Goal: Task Accomplishment & Management: Complete application form

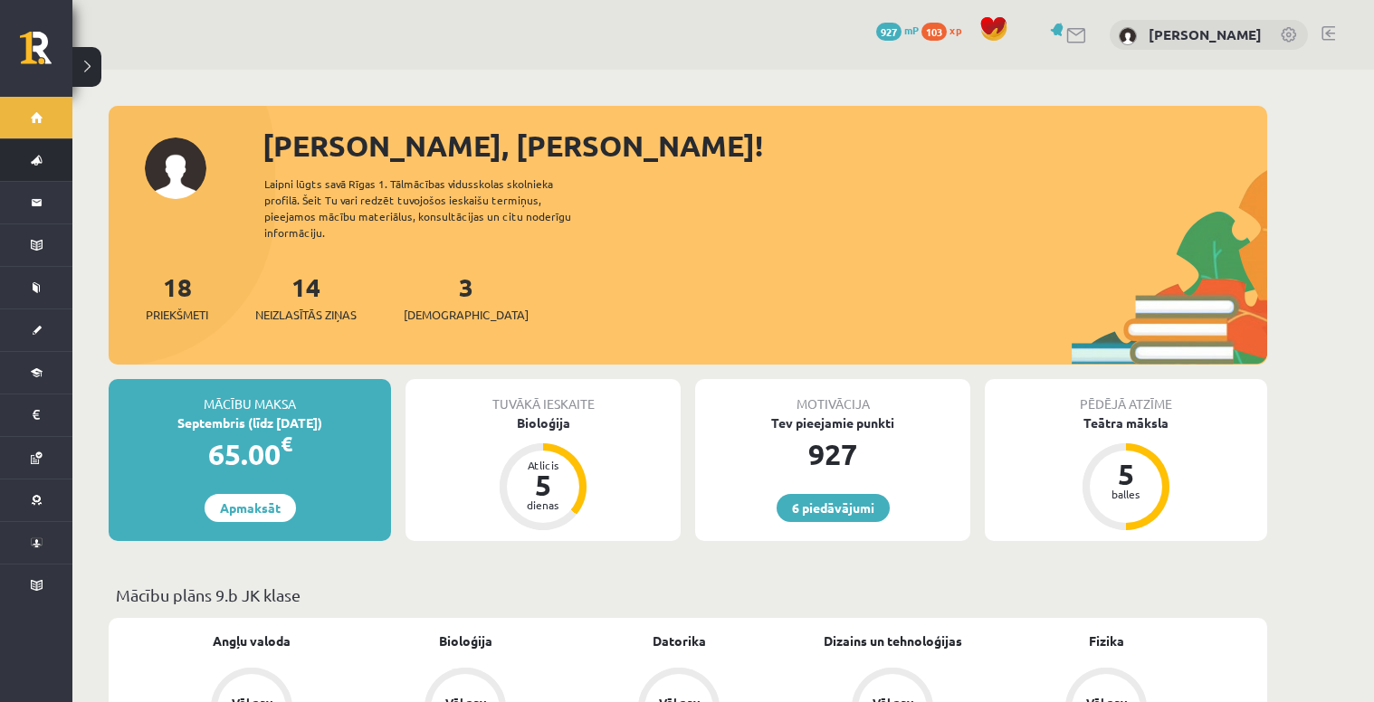
scroll to position [145, 0]
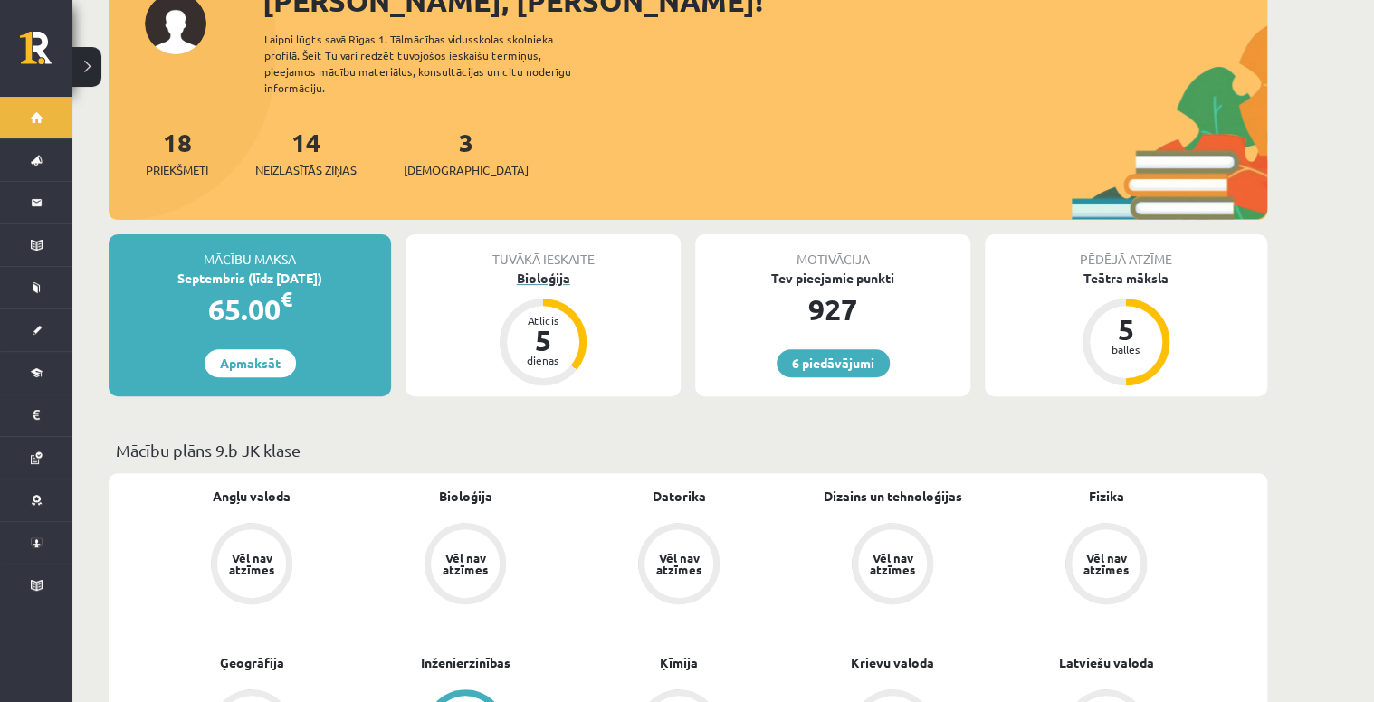
click at [549, 269] on div "Bioloģija" at bounding box center [543, 278] width 275 height 19
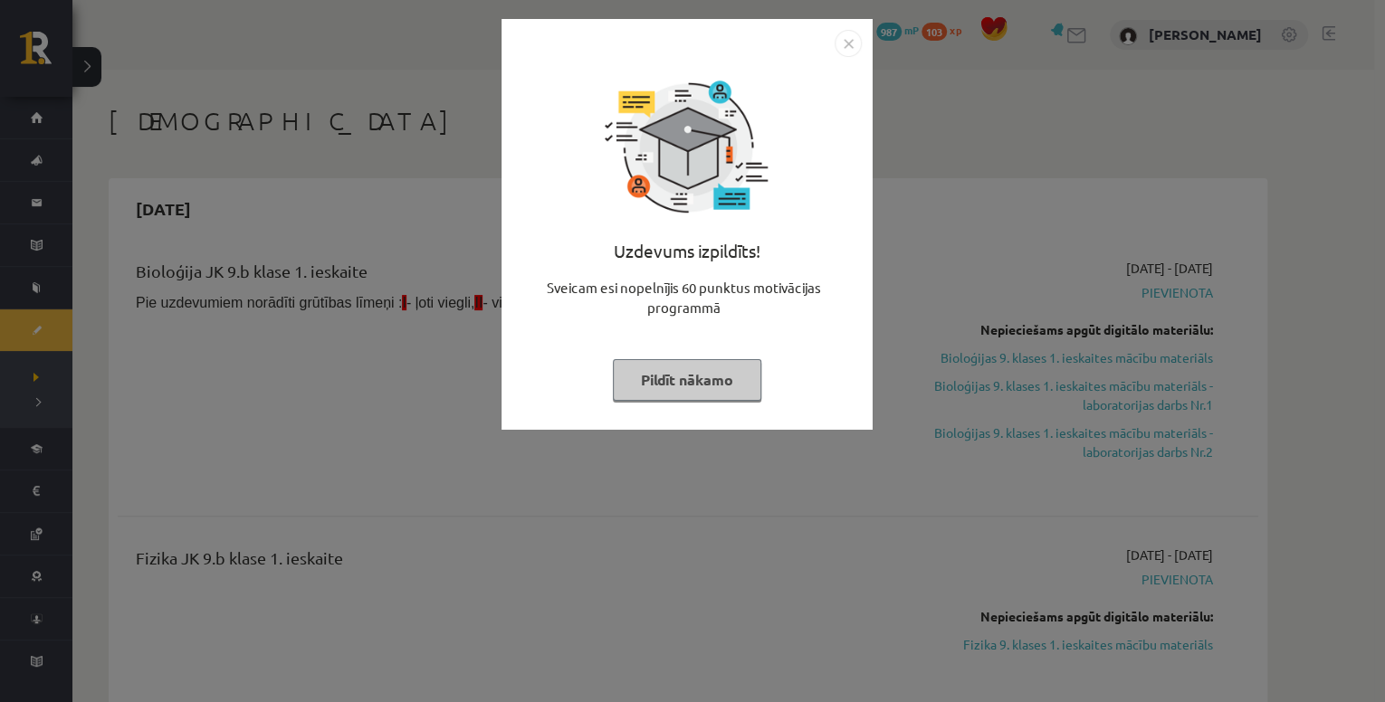
click at [849, 43] on img "Close" at bounding box center [848, 43] width 27 height 27
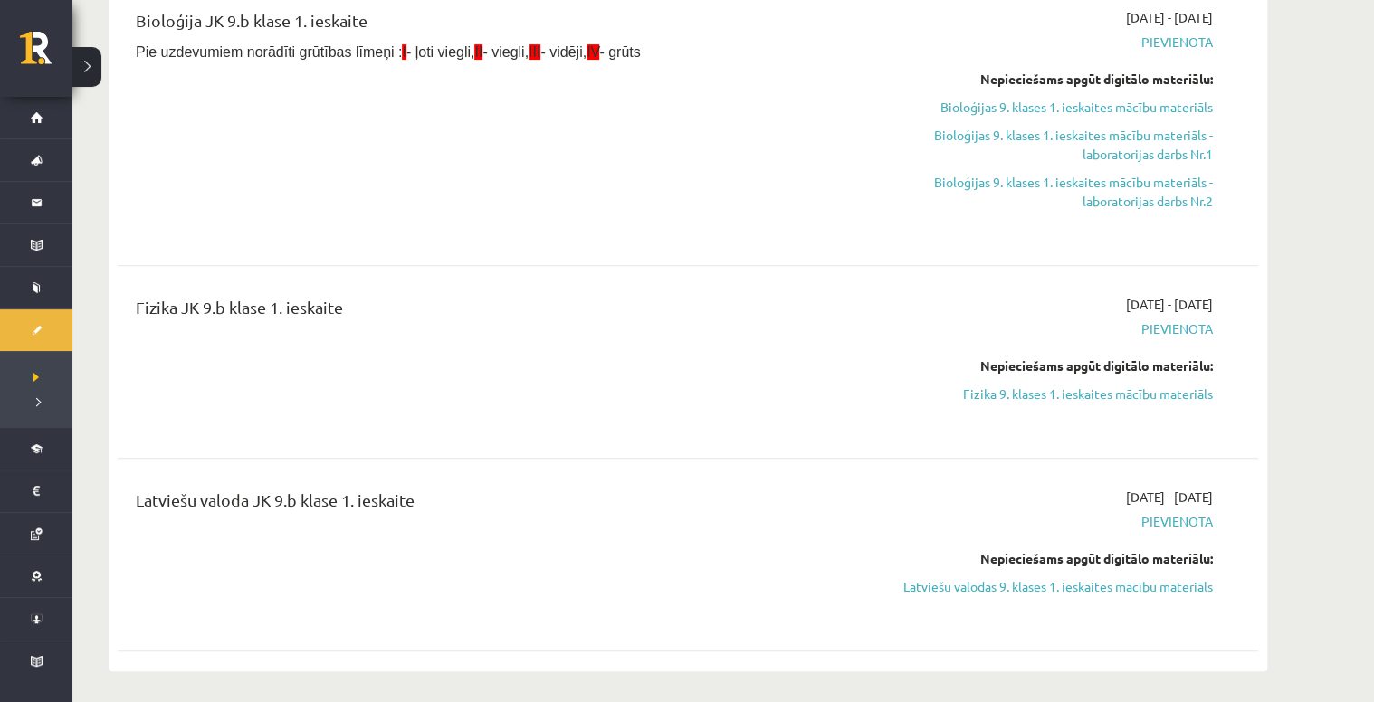
scroll to position [362, 0]
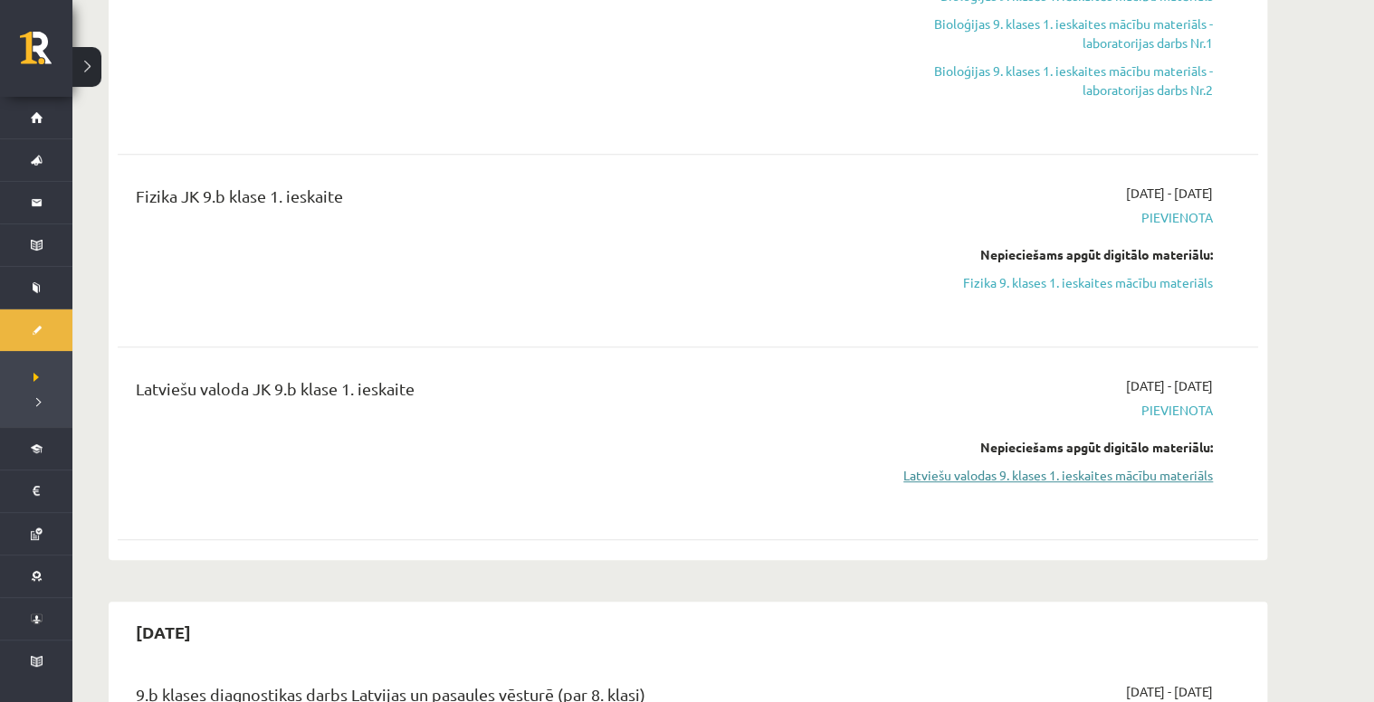
click at [1083, 474] on link "Latviešu valodas 9. klases 1. ieskaites mācību materiāls" at bounding box center [1042, 475] width 341 height 19
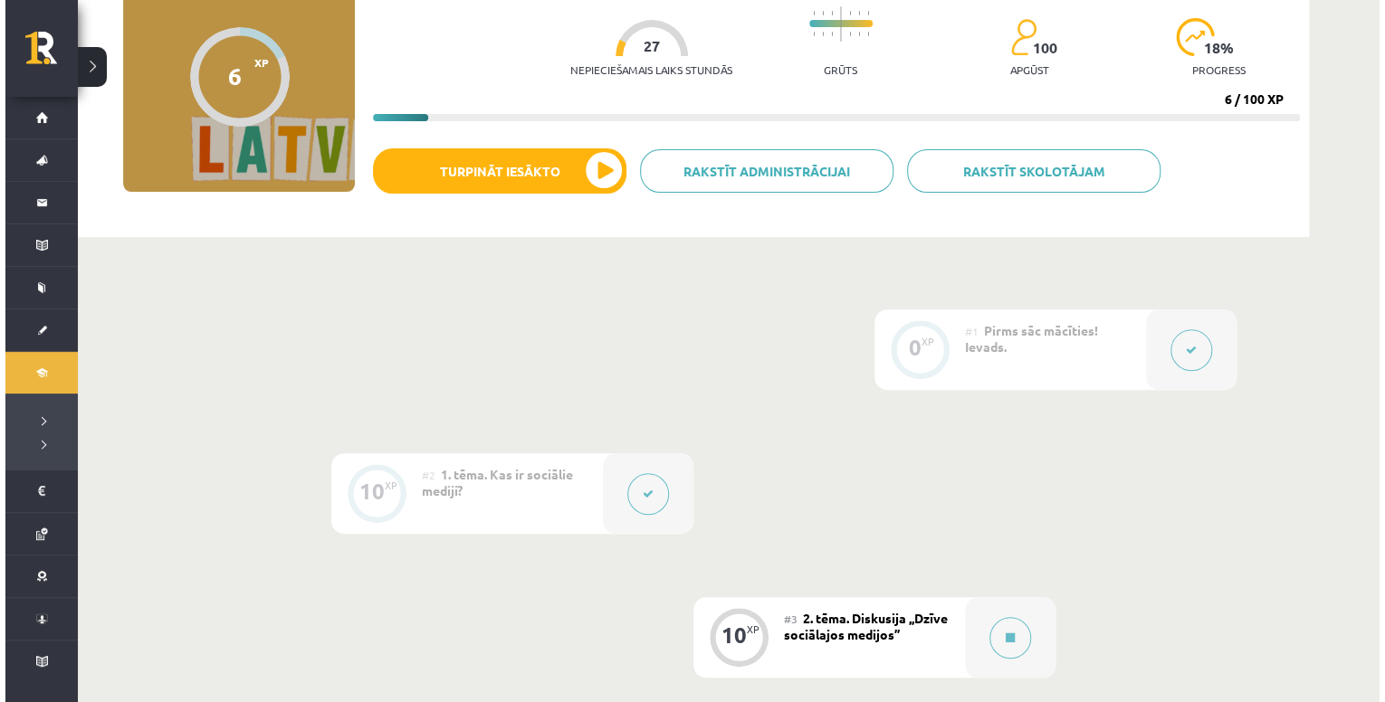
scroll to position [434, 0]
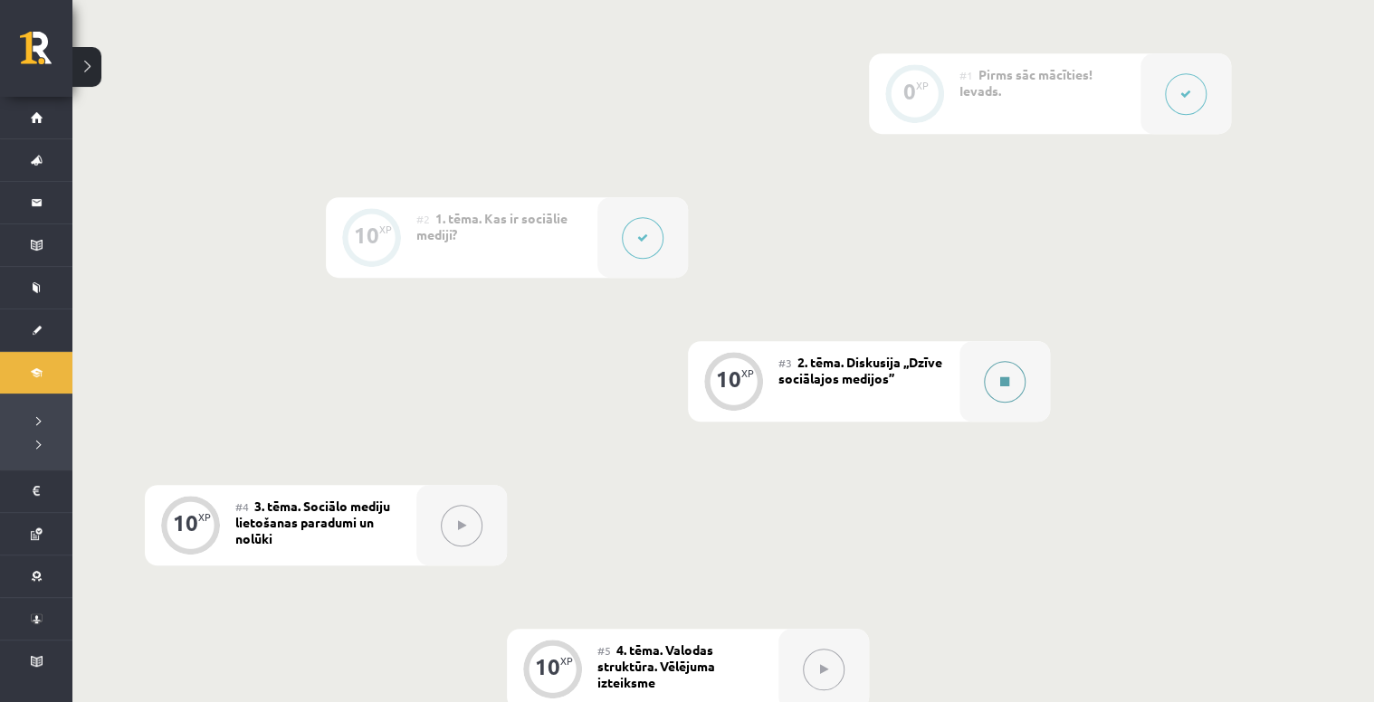
click at [998, 383] on button at bounding box center [1005, 382] width 42 height 42
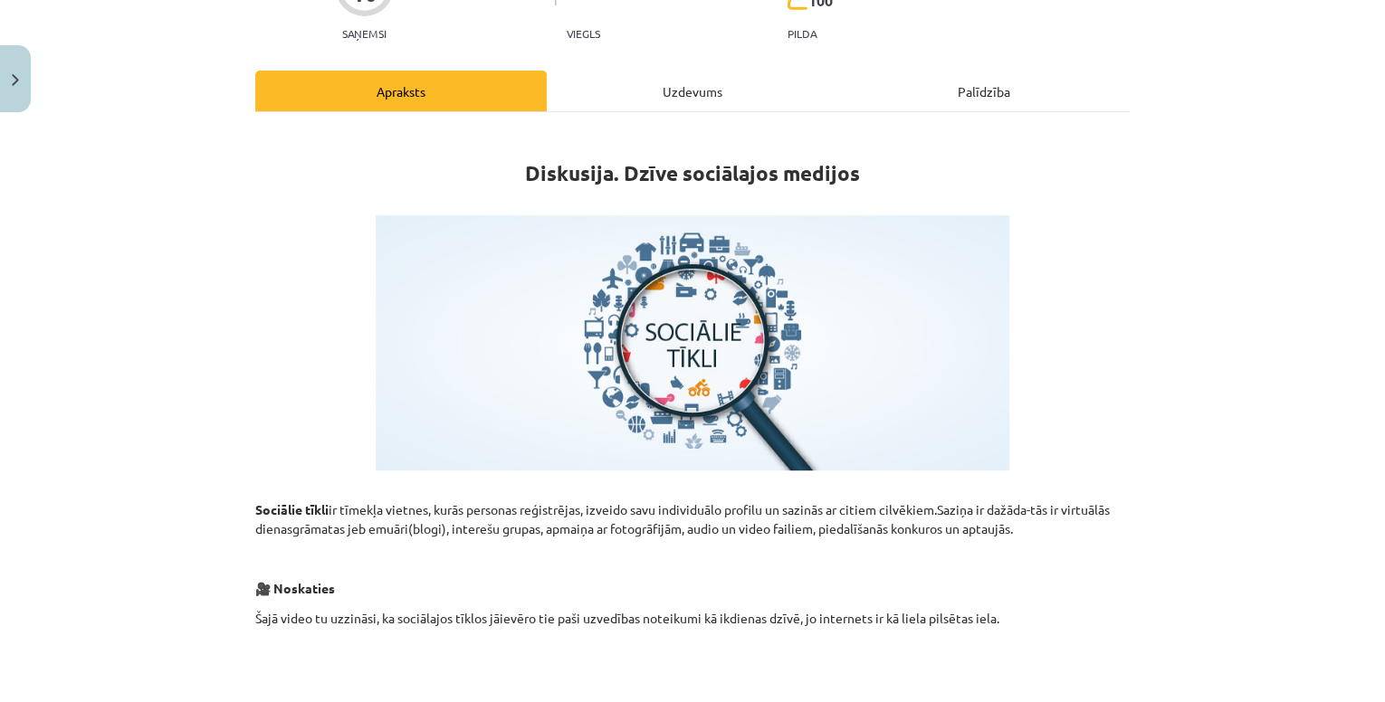
scroll to position [0, 0]
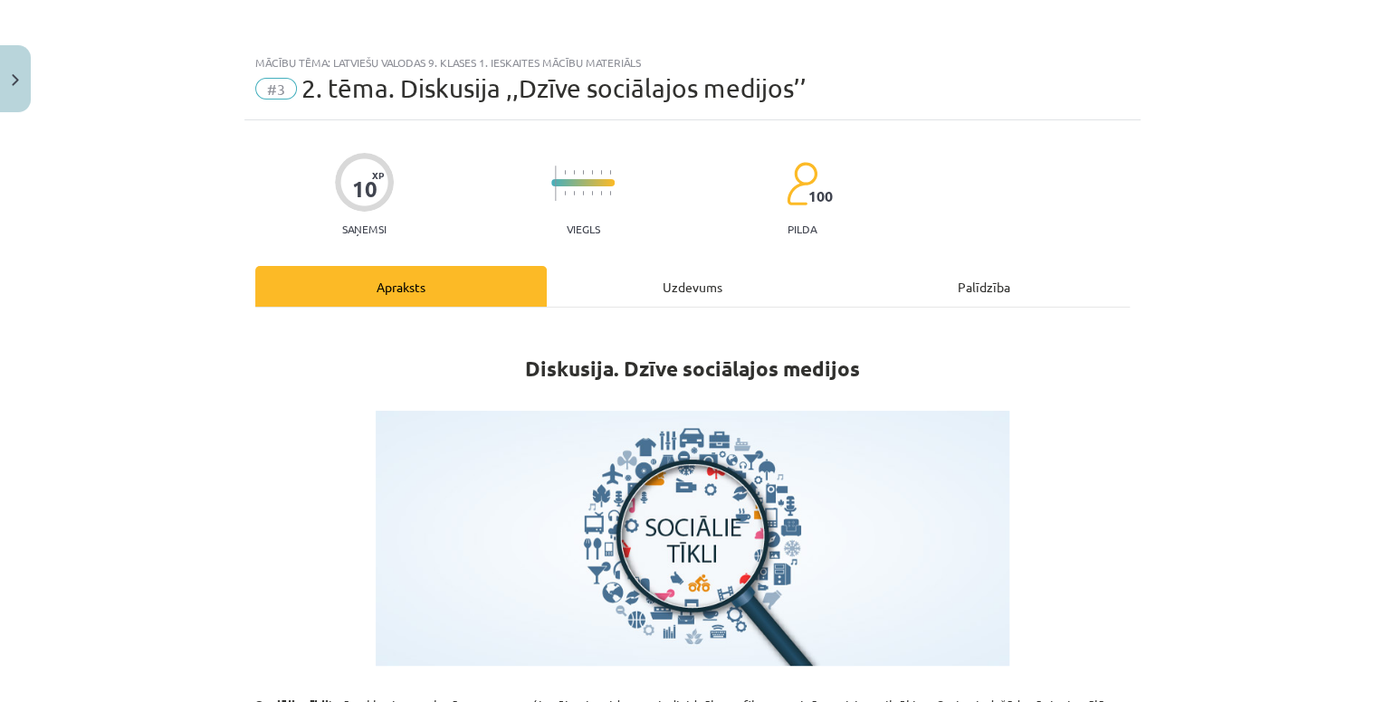
click at [730, 283] on div "Uzdevums" at bounding box center [692, 286] width 291 height 41
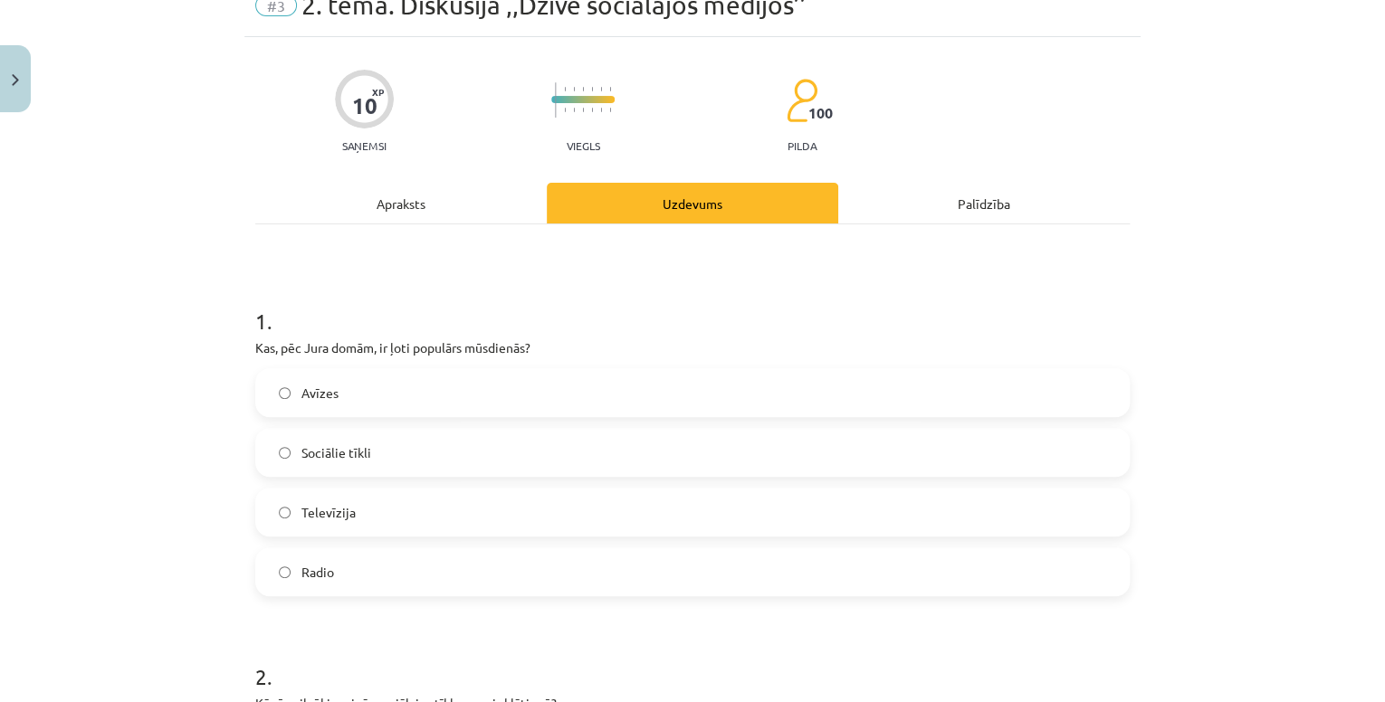
scroll to position [118, 0]
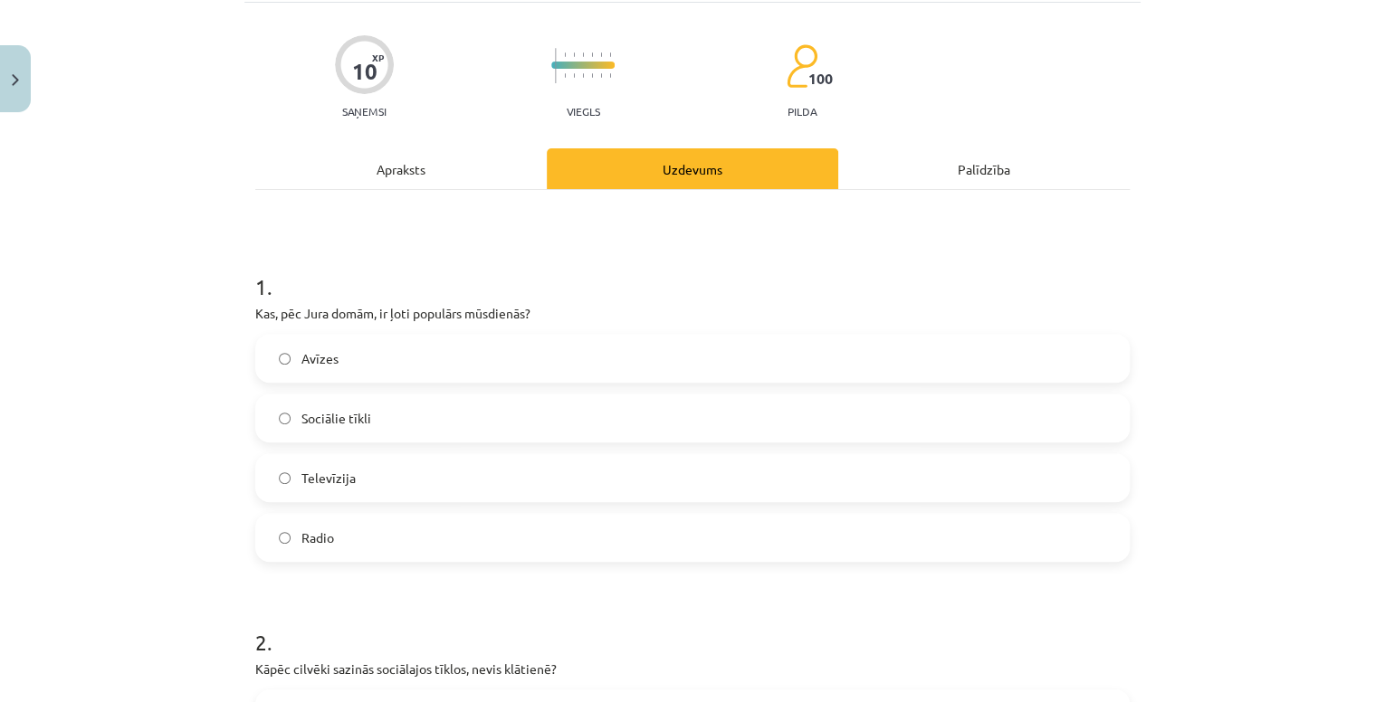
click at [412, 416] on label "Sociālie tīkli" at bounding box center [692, 418] width 871 height 45
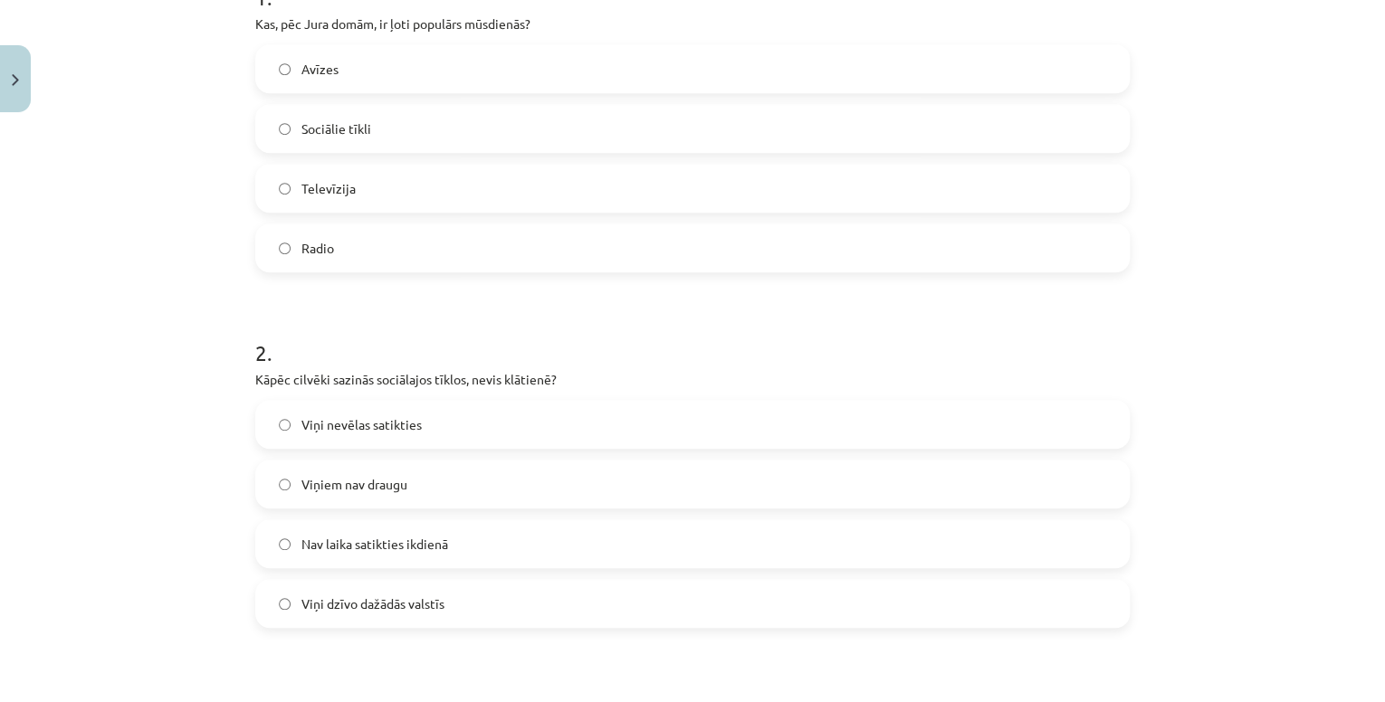
scroll to position [480, 0]
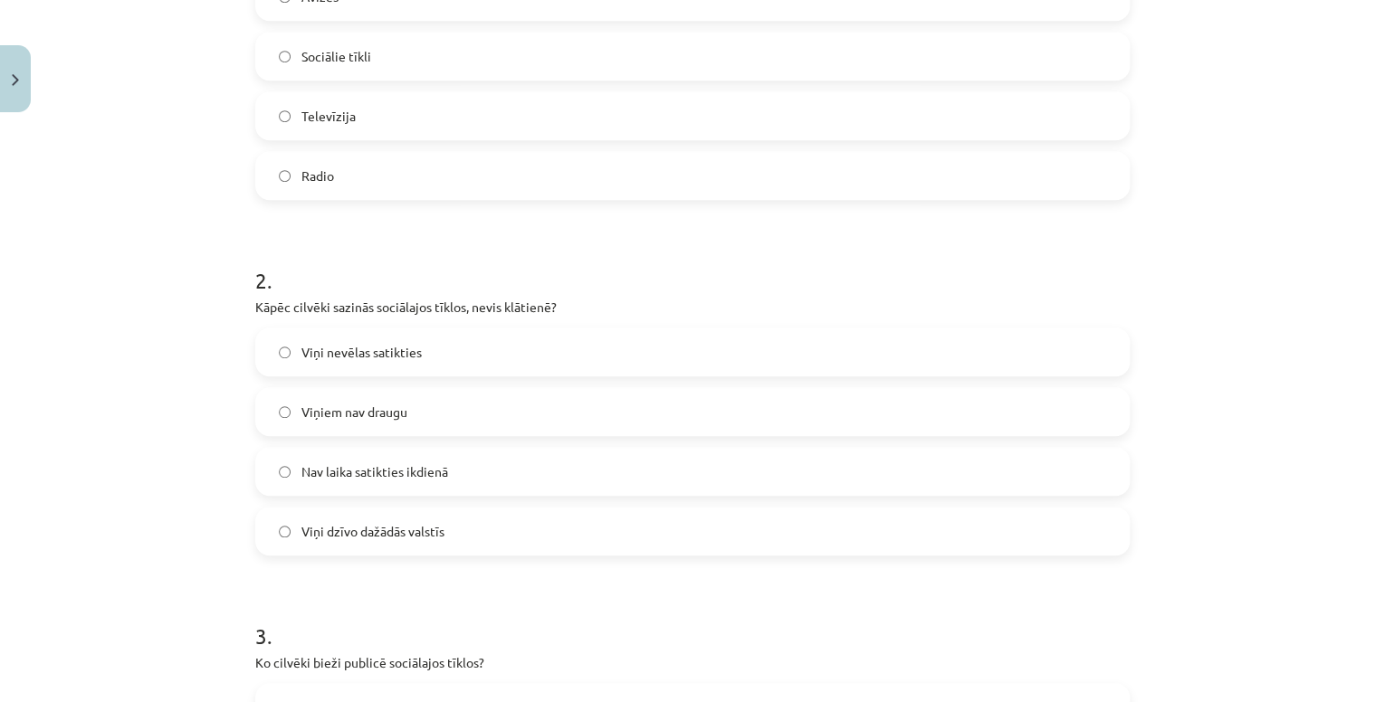
click at [375, 479] on span "Nav laika satikties ikdienā" at bounding box center [374, 472] width 147 height 19
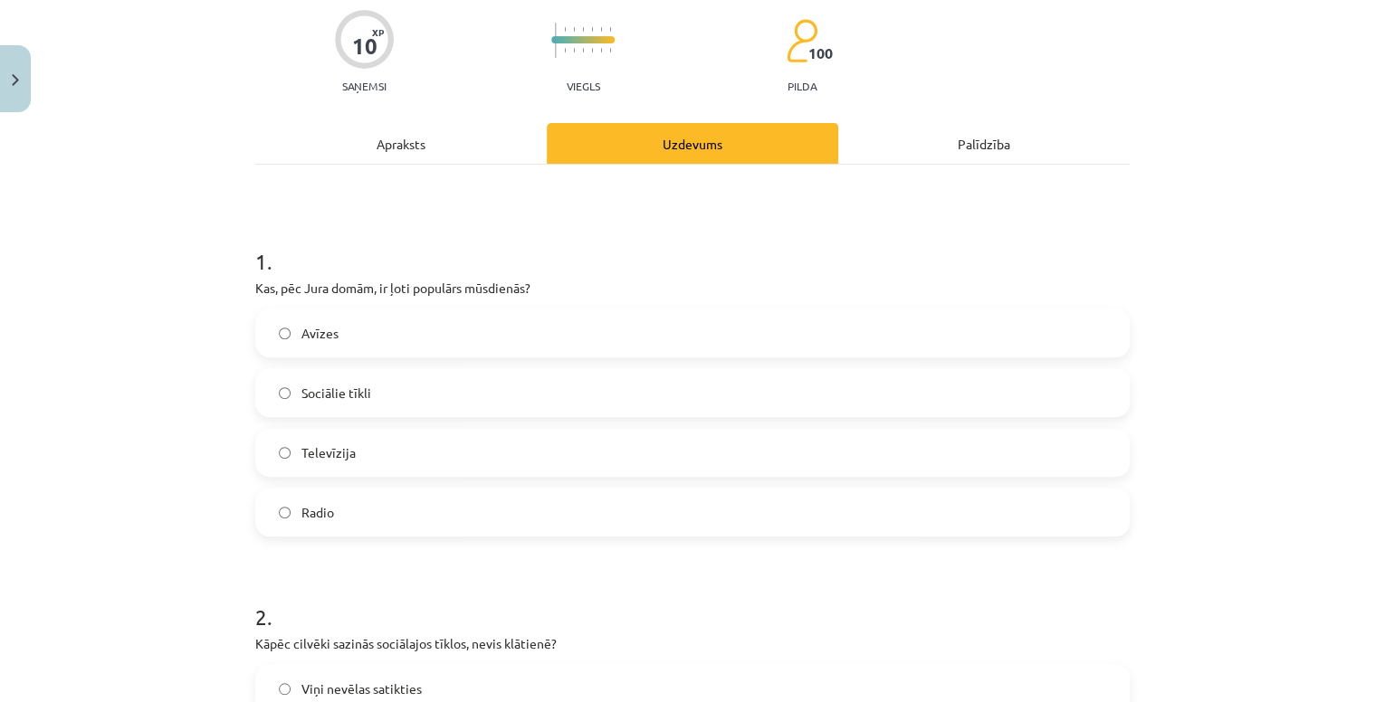
scroll to position [0, 0]
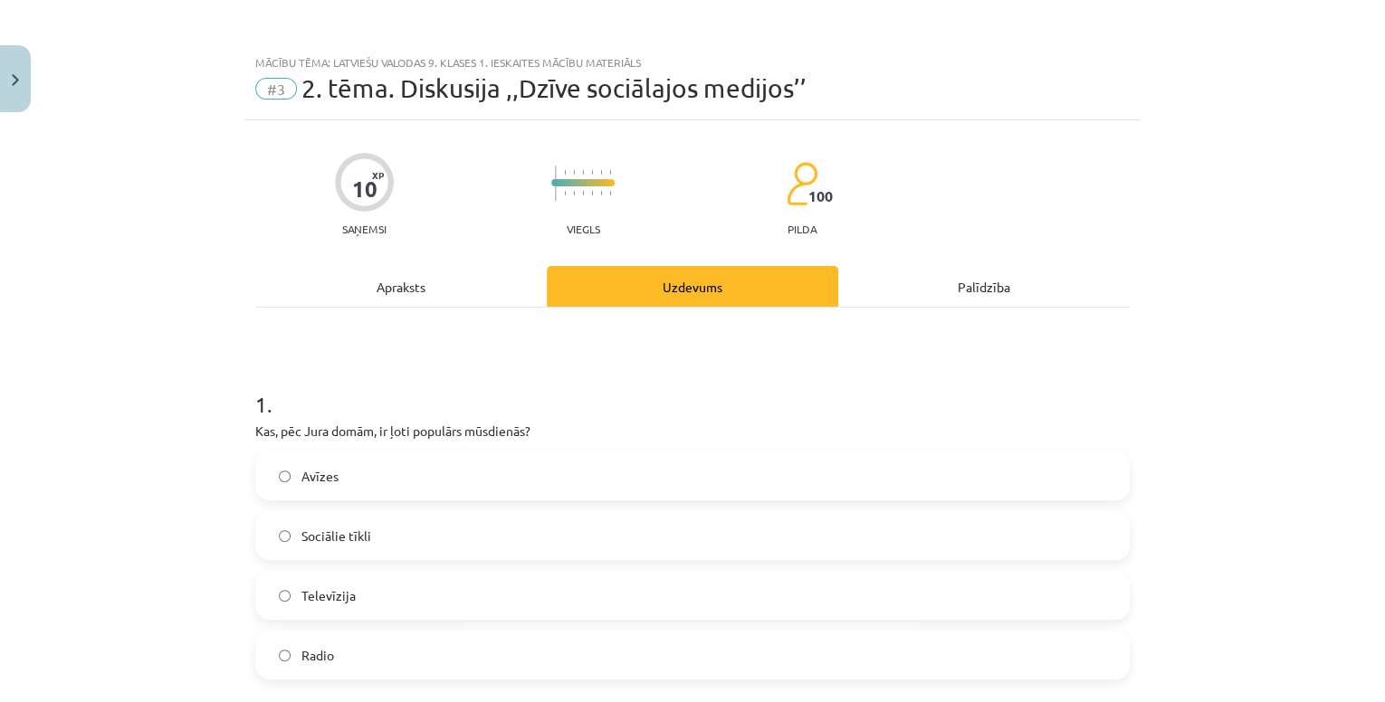
click at [449, 301] on div "Apraksts" at bounding box center [400, 286] width 291 height 41
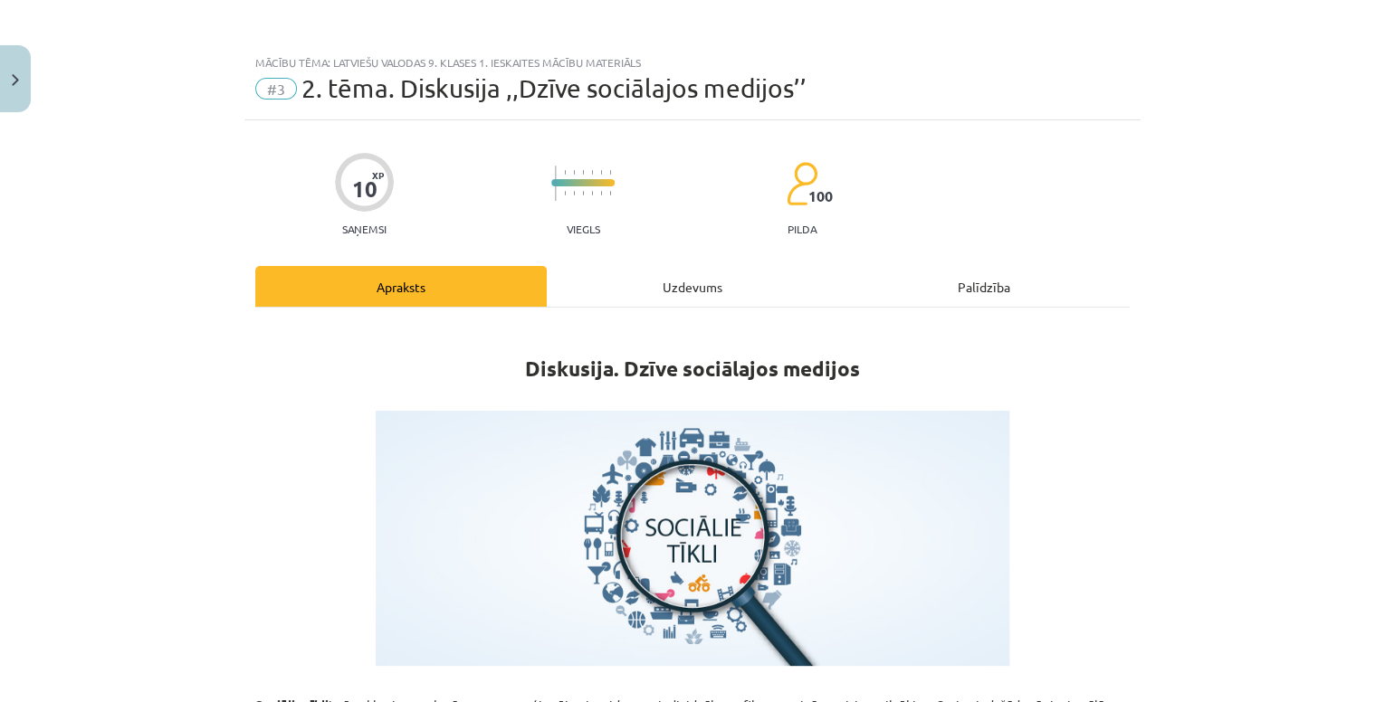
click at [692, 297] on div "Uzdevums" at bounding box center [692, 286] width 291 height 41
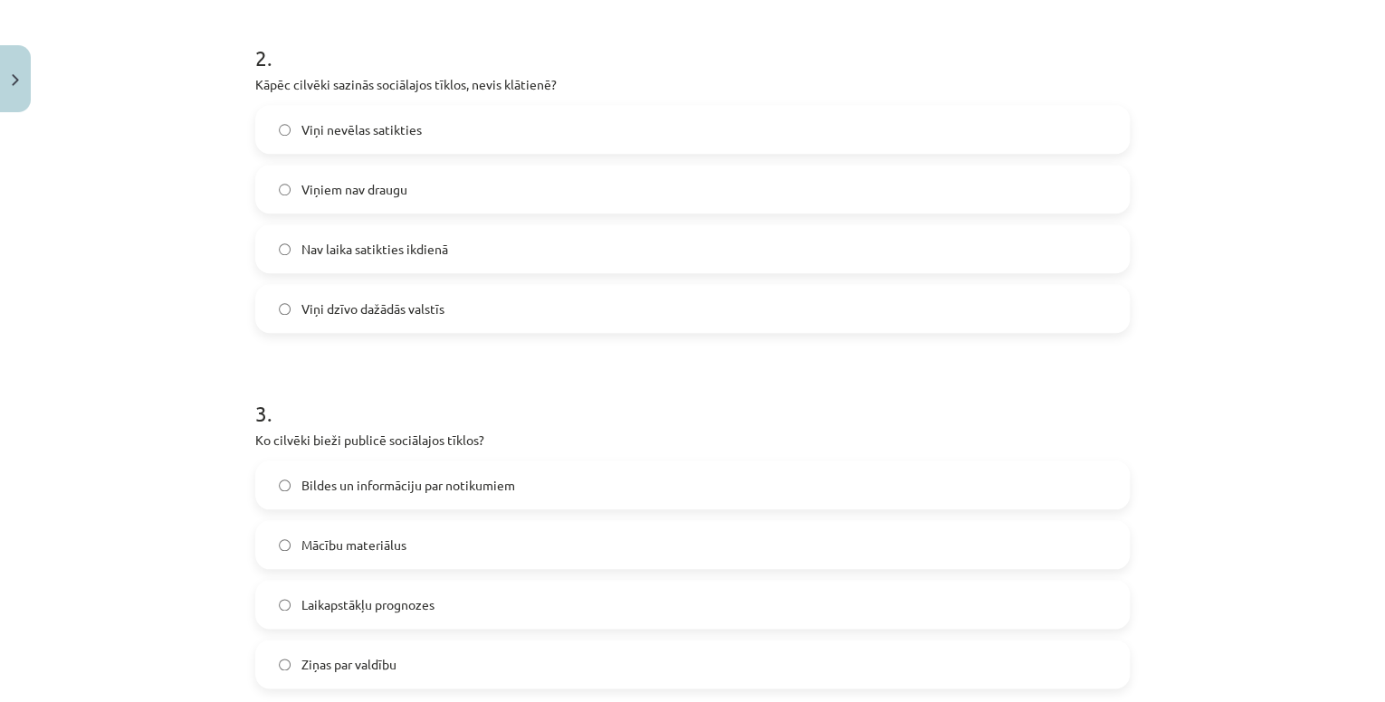
scroll to position [842, 0]
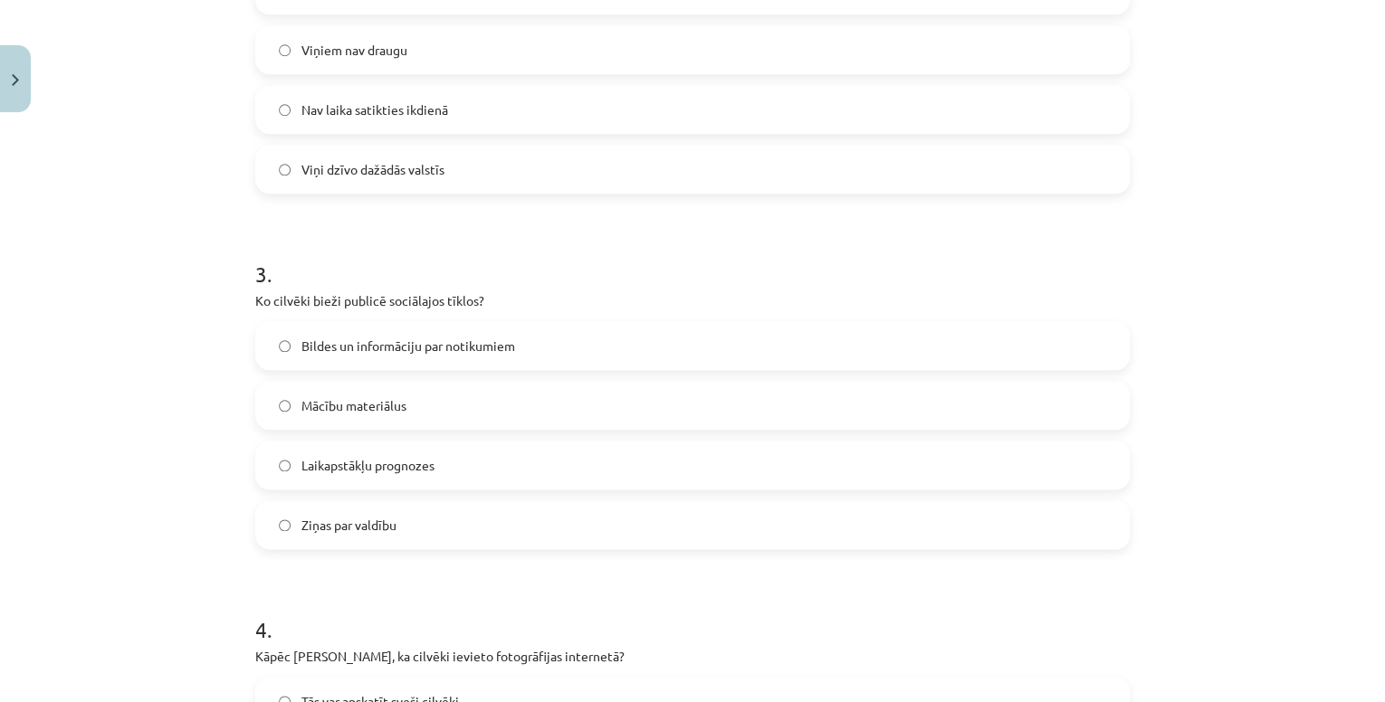
click at [572, 343] on label "Bildes un informāciju par notikumiem" at bounding box center [692, 345] width 871 height 45
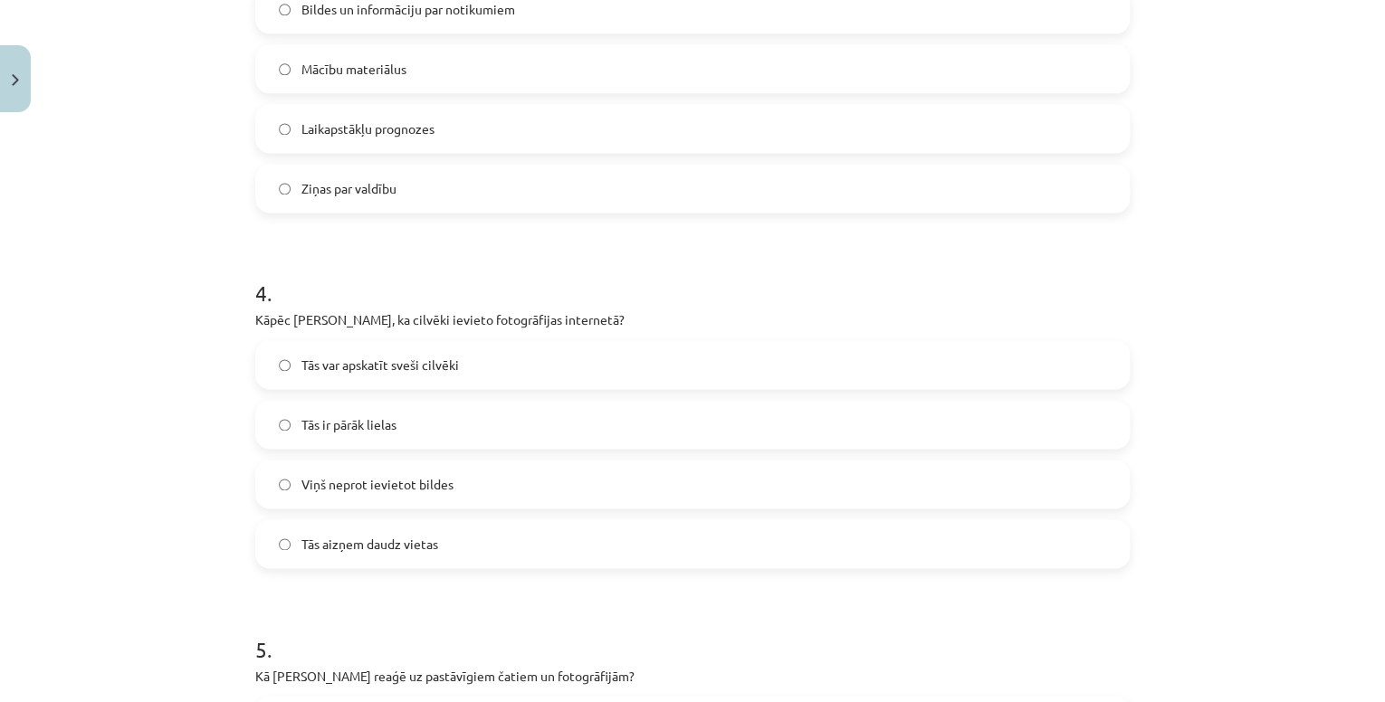
scroll to position [1204, 0]
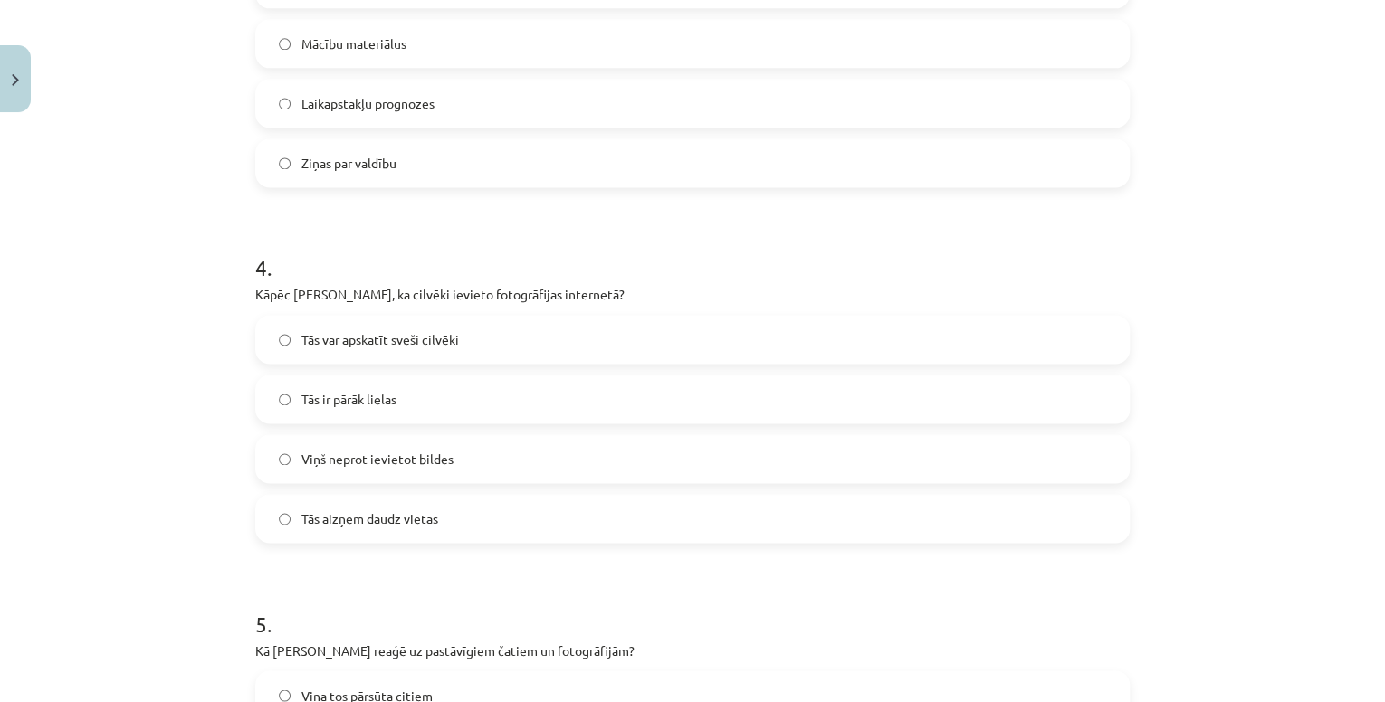
click at [377, 330] on span "Tās var apskatīt sveši cilvēki" at bounding box center [380, 339] width 158 height 19
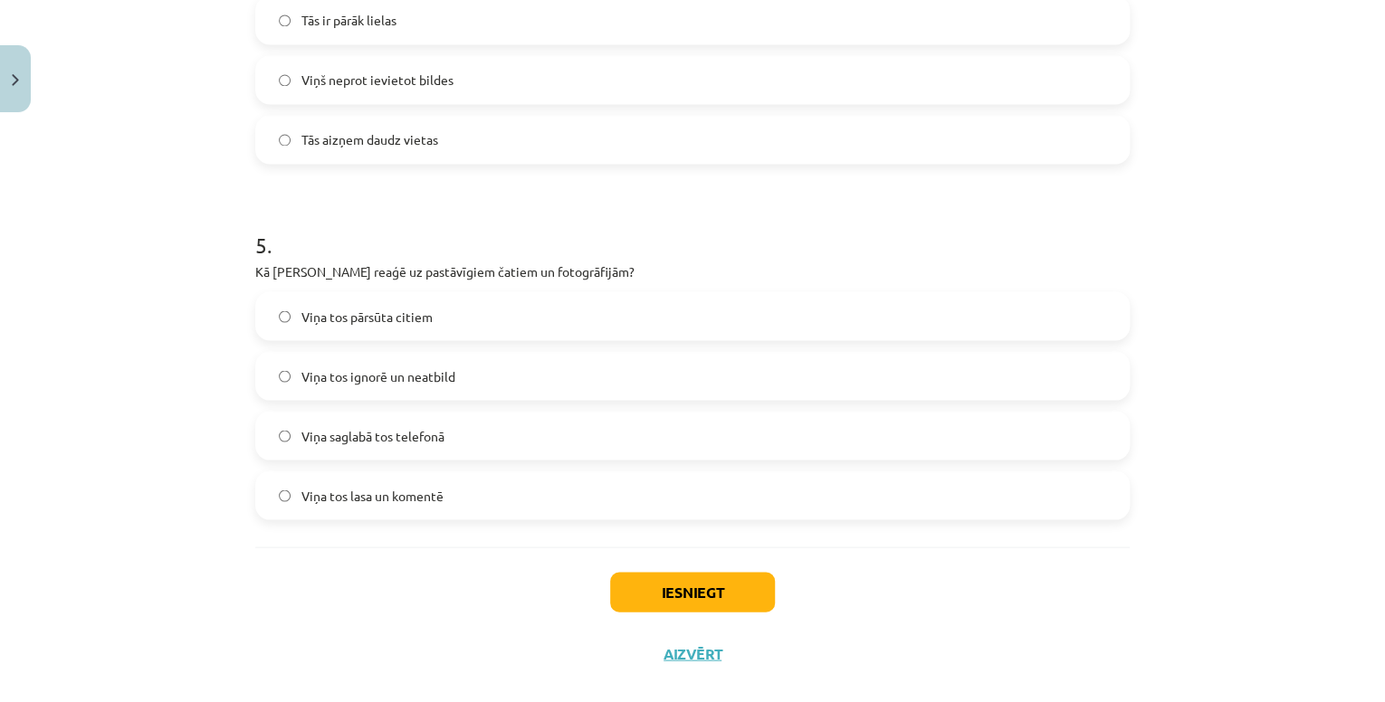
scroll to position [1609, 0]
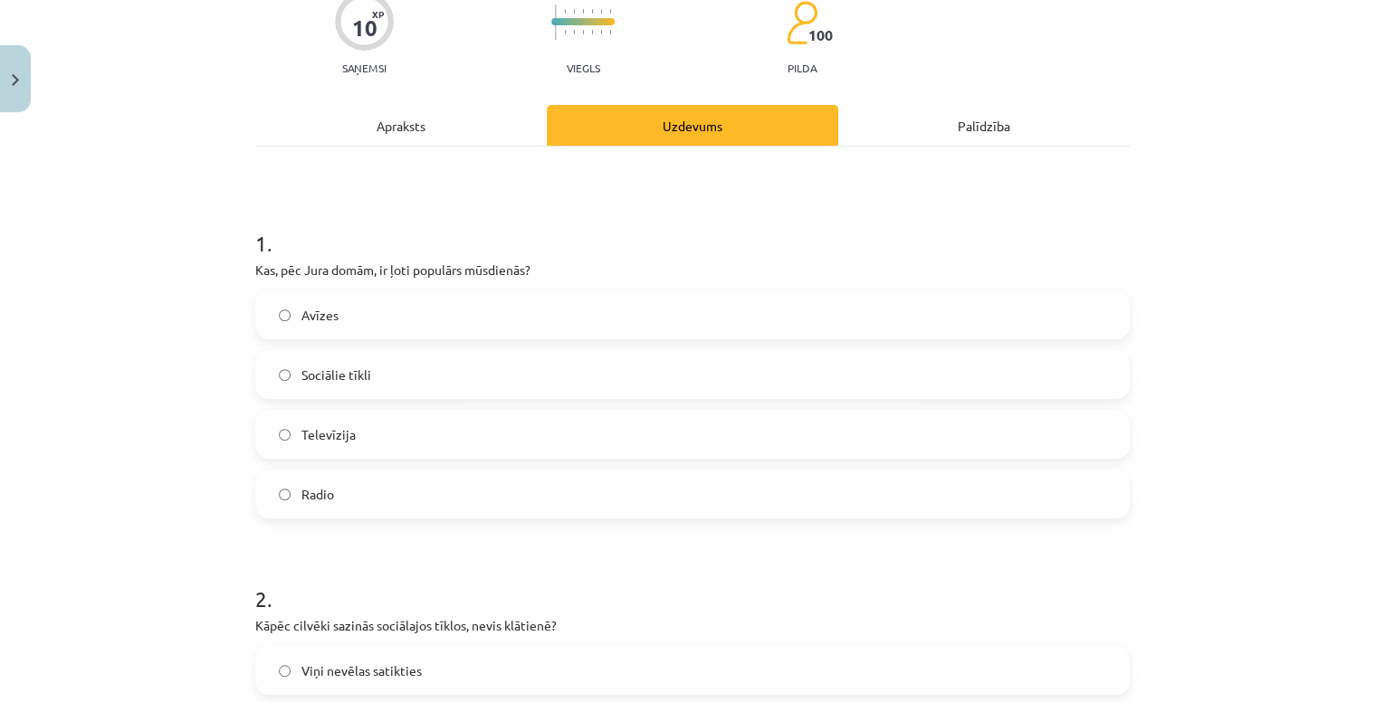
click at [413, 121] on div "Apraksts" at bounding box center [400, 125] width 291 height 41
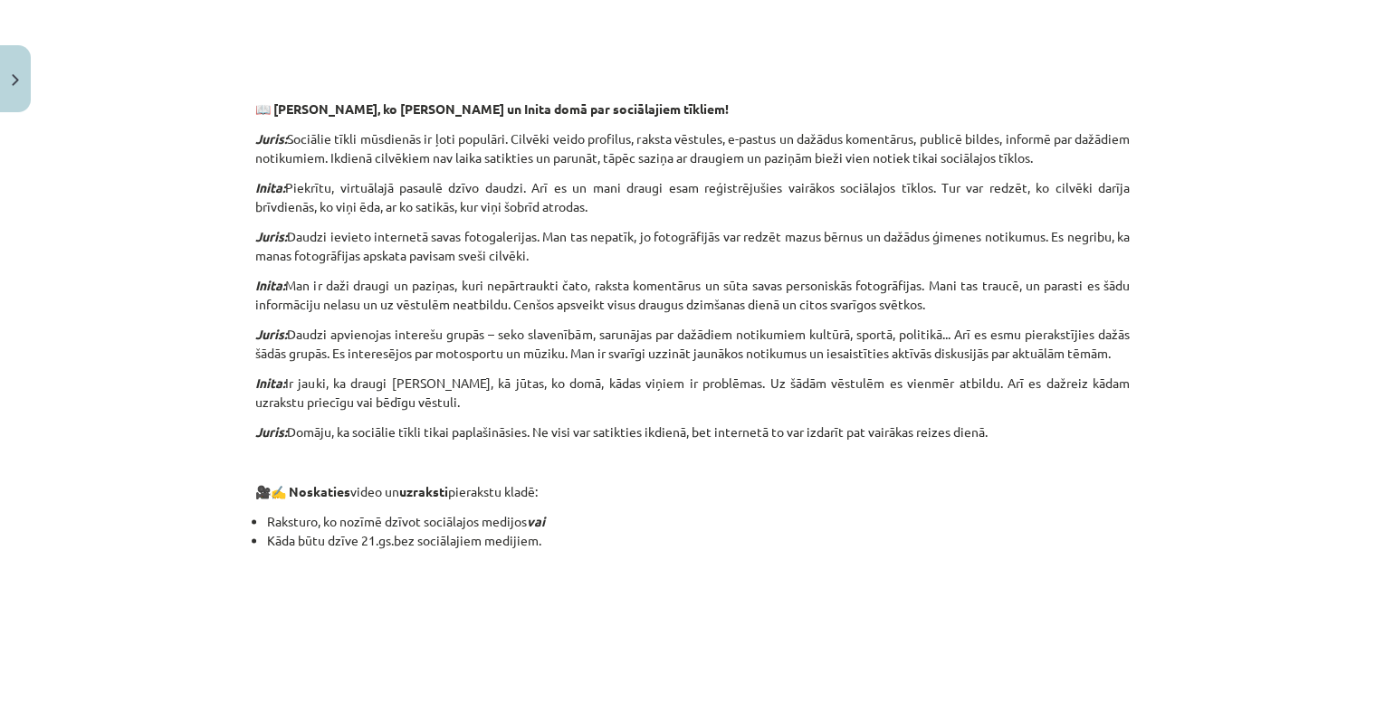
scroll to position [1131, 0]
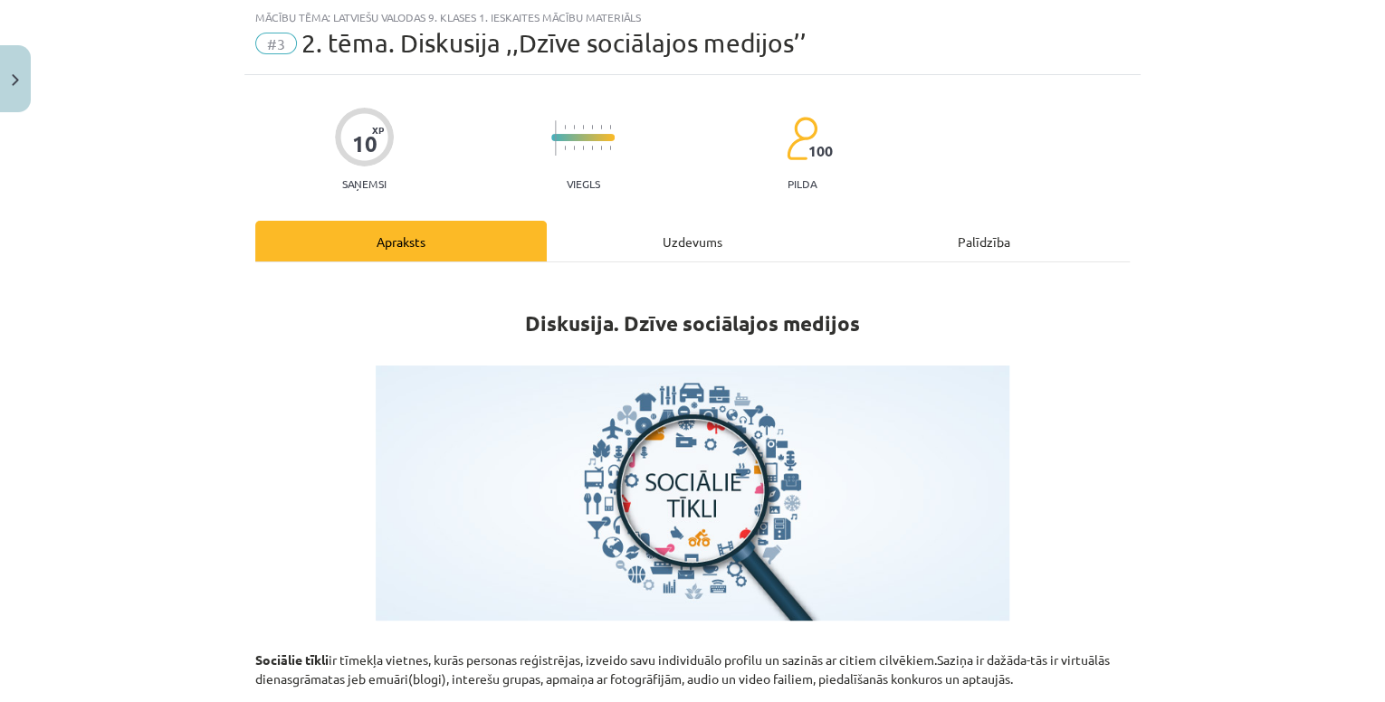
click at [711, 240] on div "Uzdevums" at bounding box center [692, 241] width 291 height 41
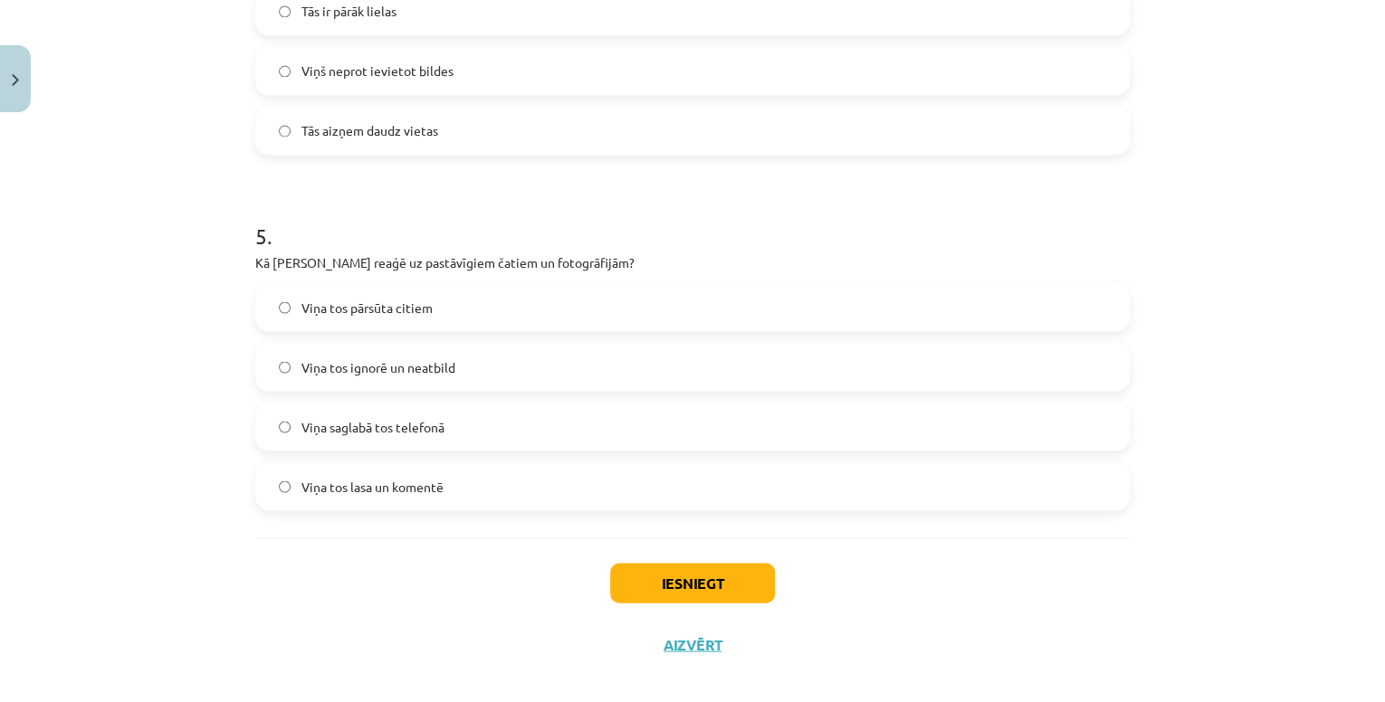
scroll to position [1609, 0]
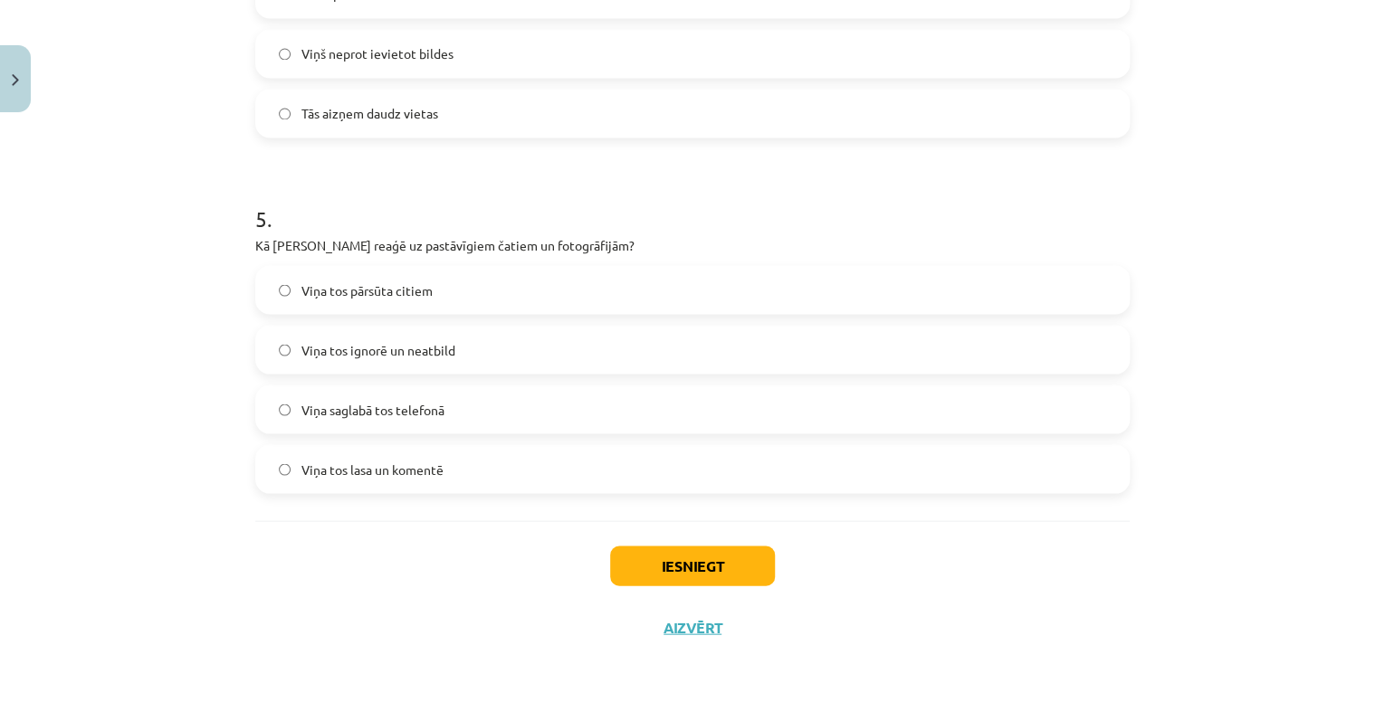
click at [484, 349] on label "Viņa tos ignorē un neatbild" at bounding box center [692, 349] width 871 height 45
click at [671, 573] on button "Iesniegt" at bounding box center [692, 566] width 165 height 40
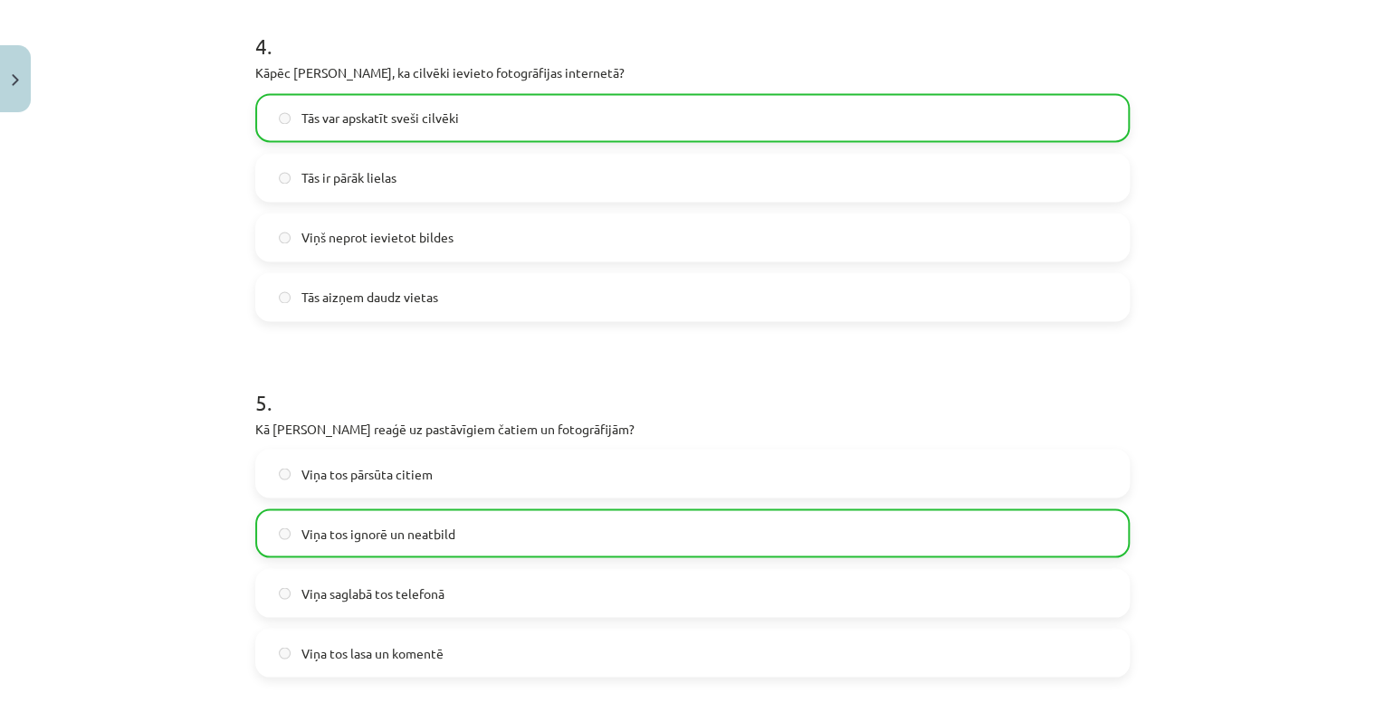
scroll to position [1666, 0]
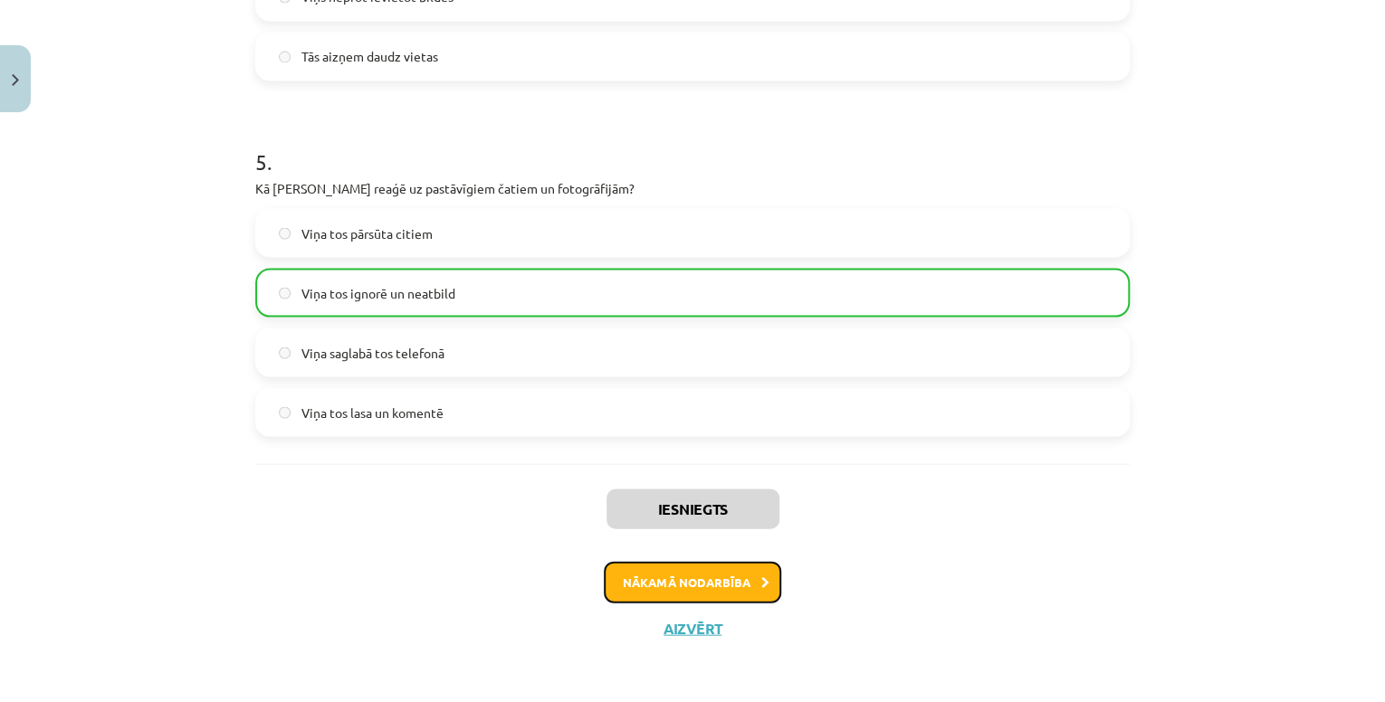
click at [745, 588] on button "Nākamā nodarbība" at bounding box center [692, 582] width 177 height 42
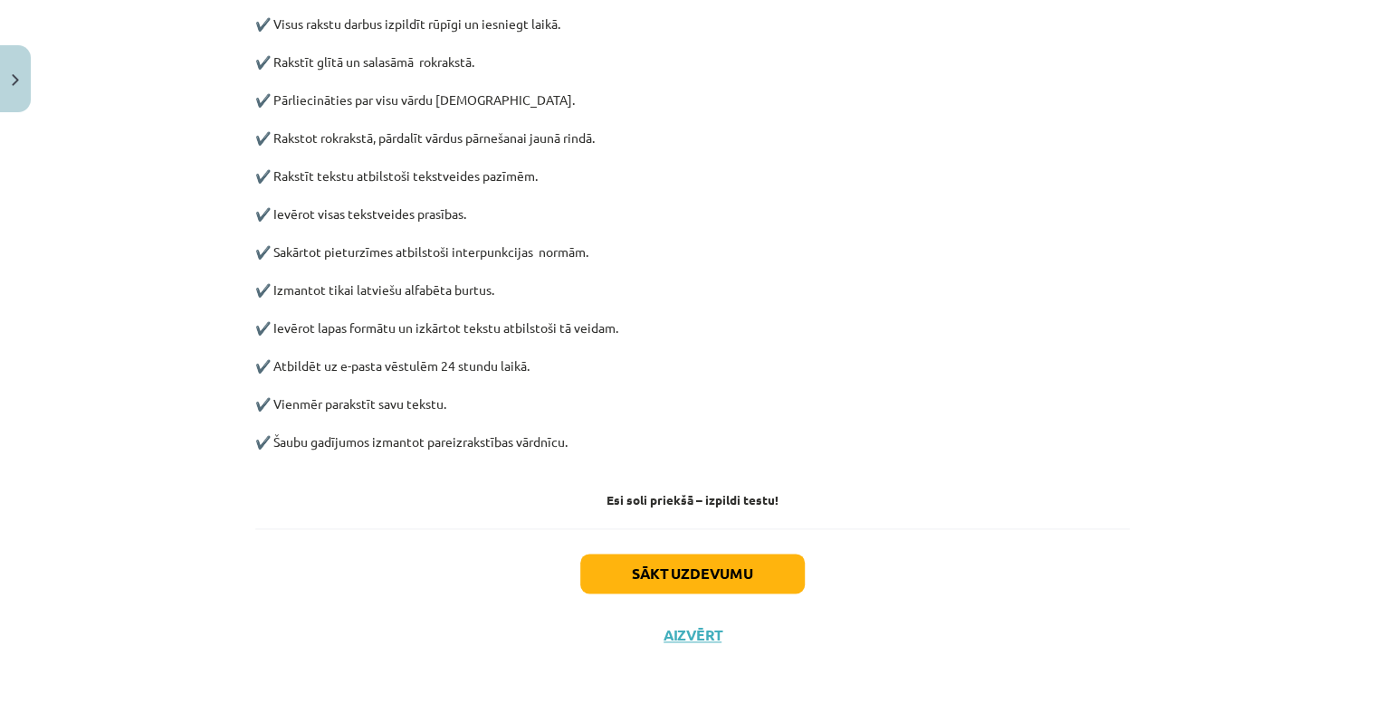
scroll to position [862, 0]
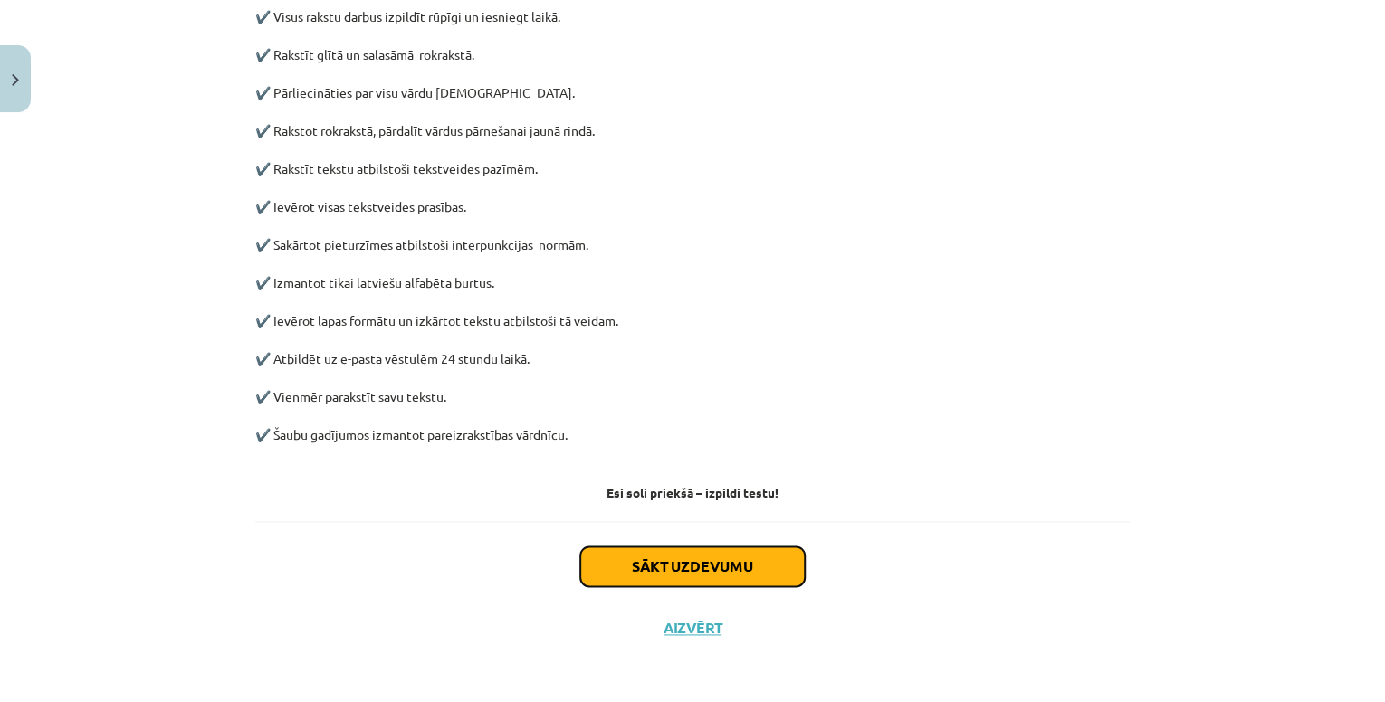
click at [735, 561] on button "Sākt uzdevumu" at bounding box center [692, 567] width 224 height 40
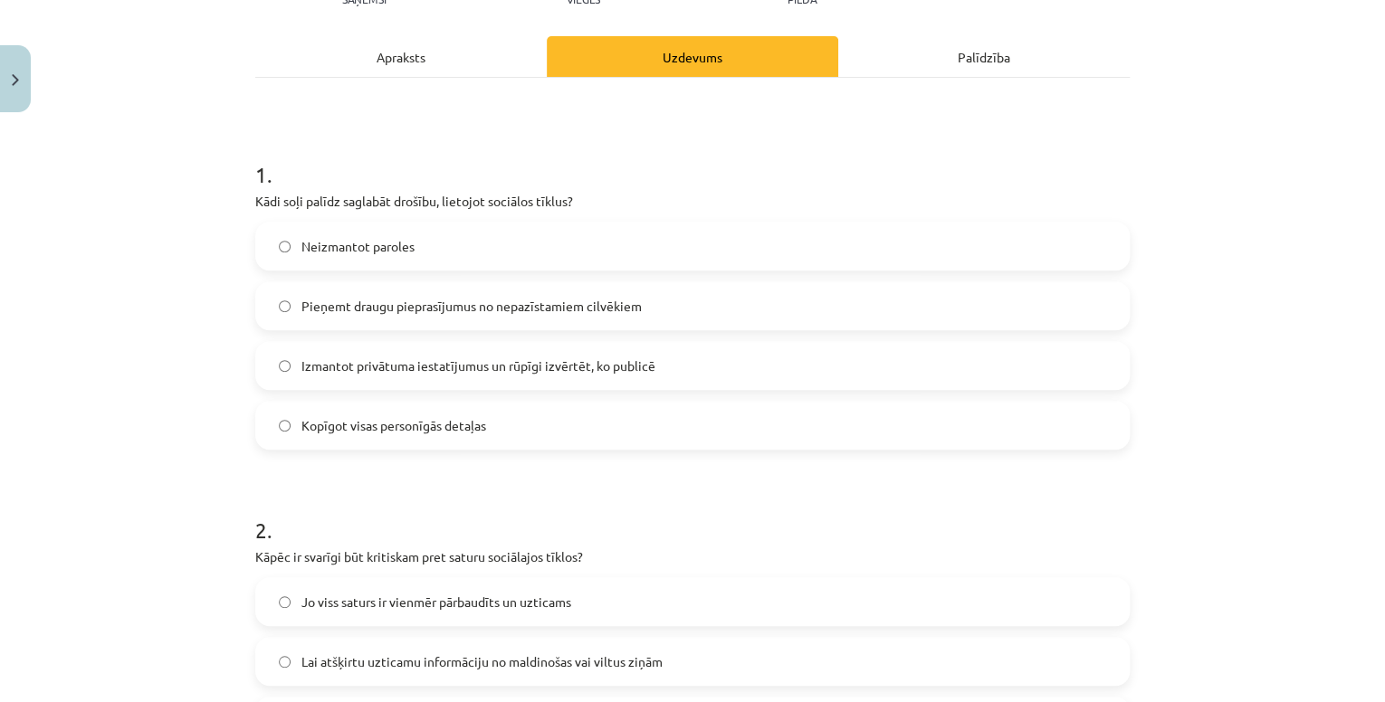
scroll to position [263, 0]
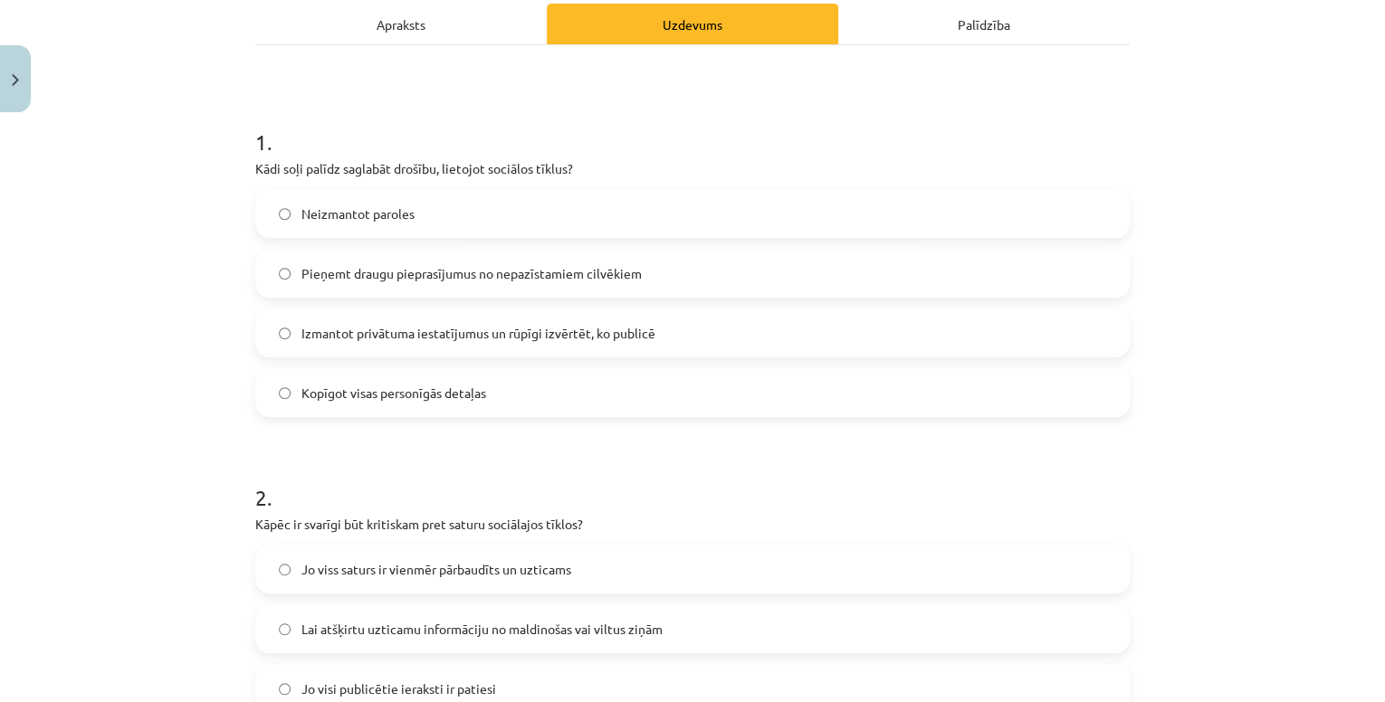
click at [395, 333] on span "Izmantot privātuma iestatījumus un rūpīgi izvērtēt, ko publicē" at bounding box center [478, 333] width 354 height 19
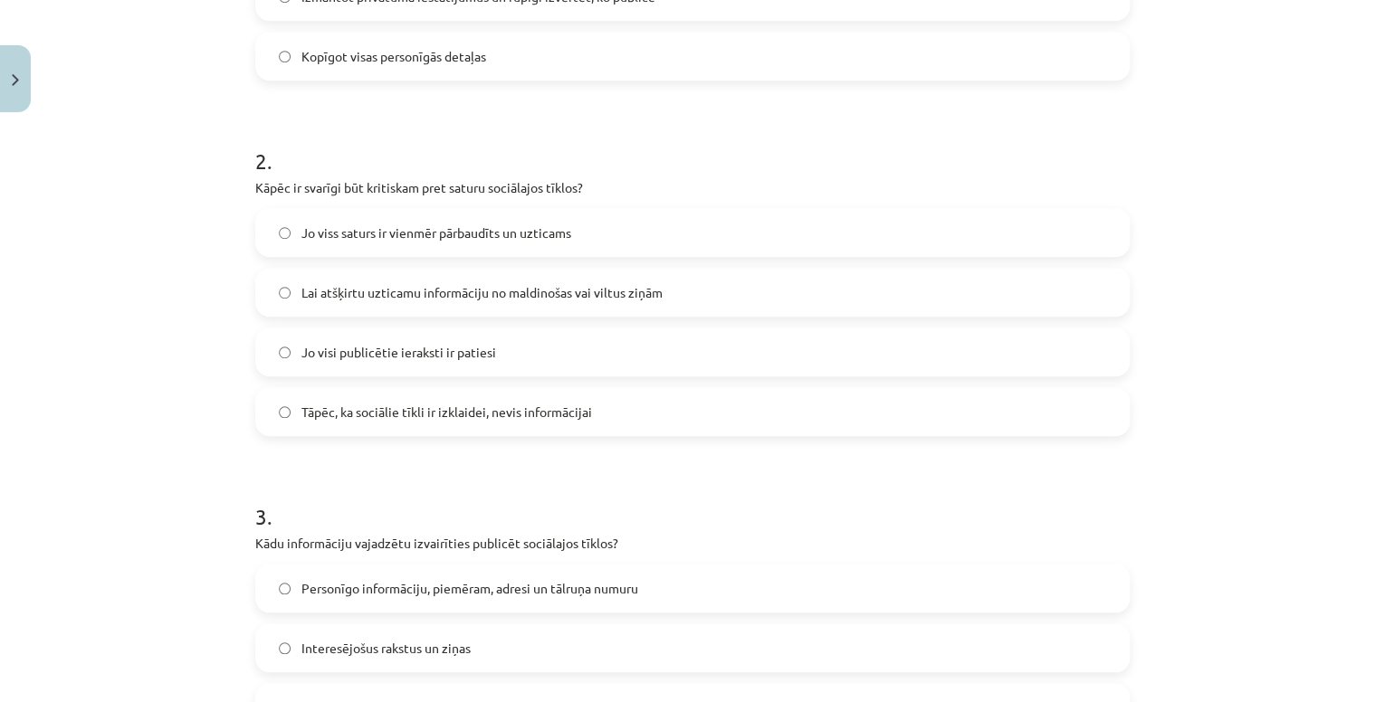
scroll to position [625, 0]
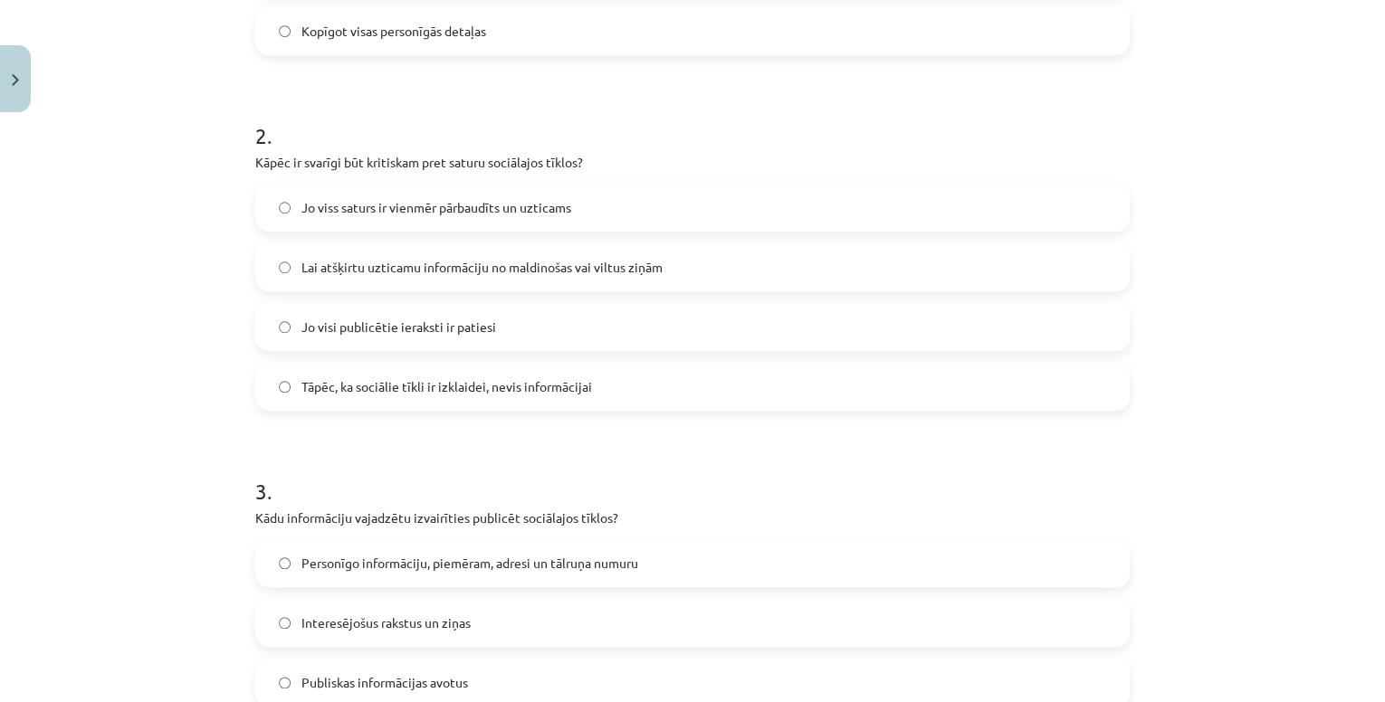
click at [395, 270] on span "Lai atšķirtu uzticamu informāciju no maldinošas vai viltus ziņām" at bounding box center [481, 267] width 361 height 19
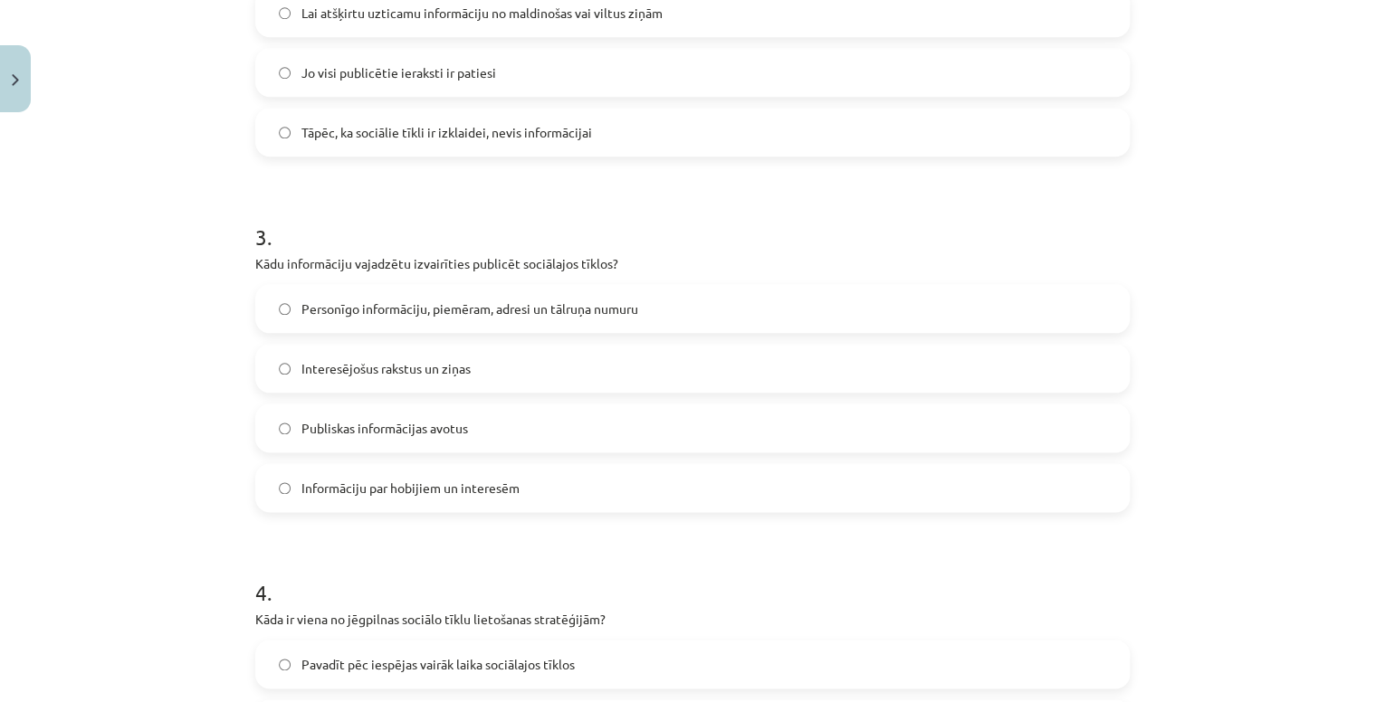
scroll to position [914, 0]
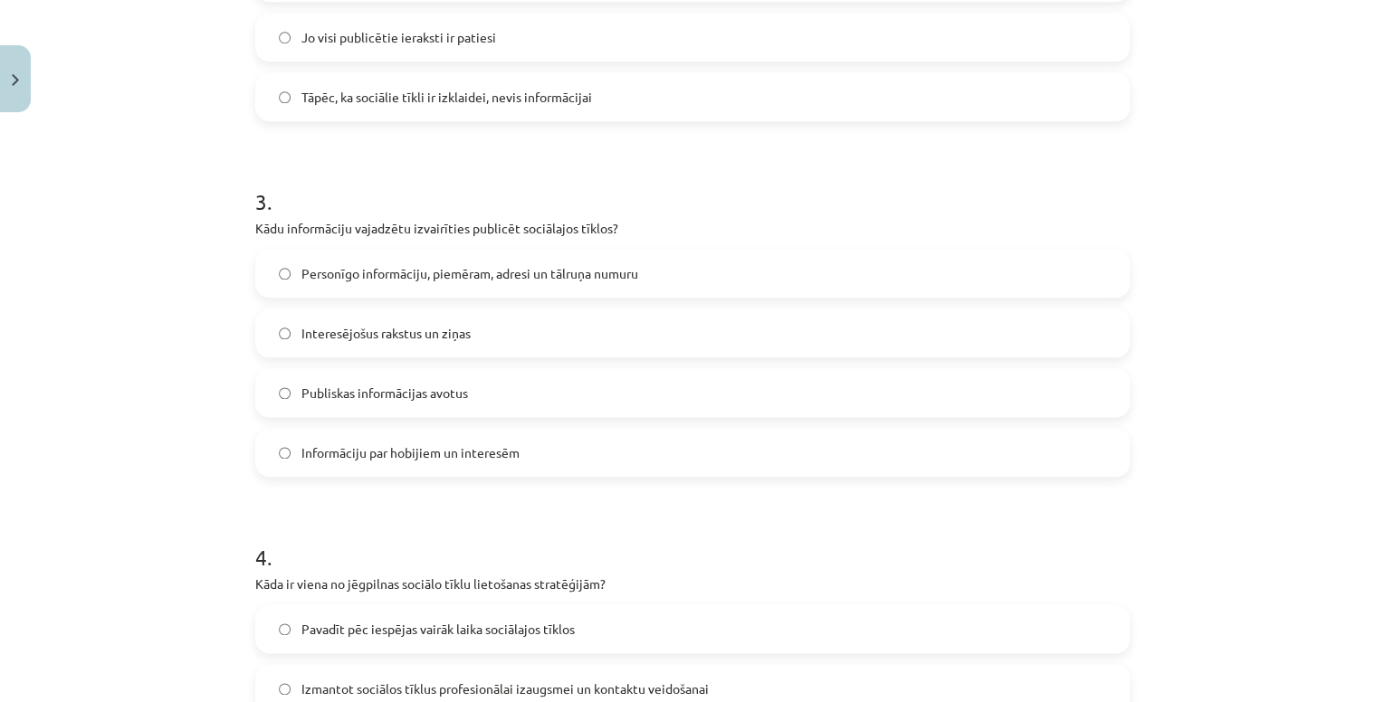
click at [464, 284] on label "Personīgo informāciju, piemēram, adresi un tālruņa numuru" at bounding box center [692, 273] width 871 height 45
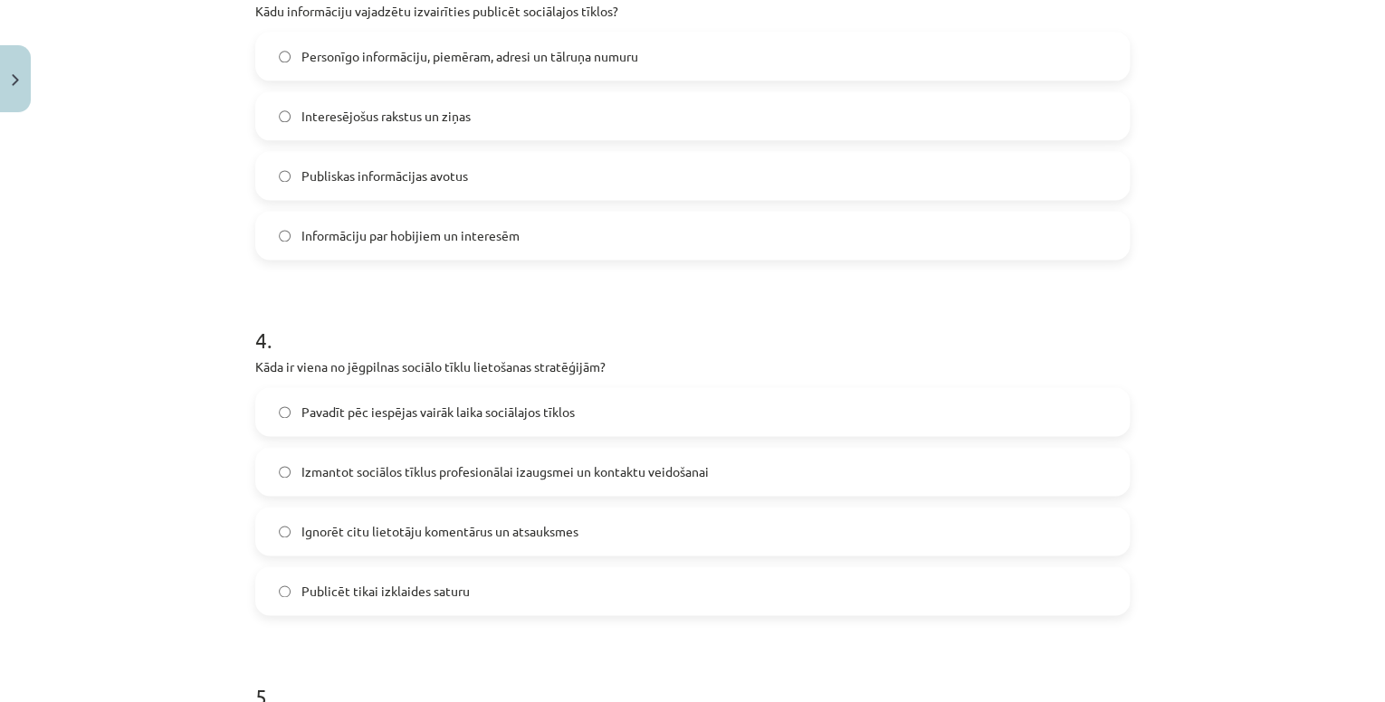
scroll to position [1204, 0]
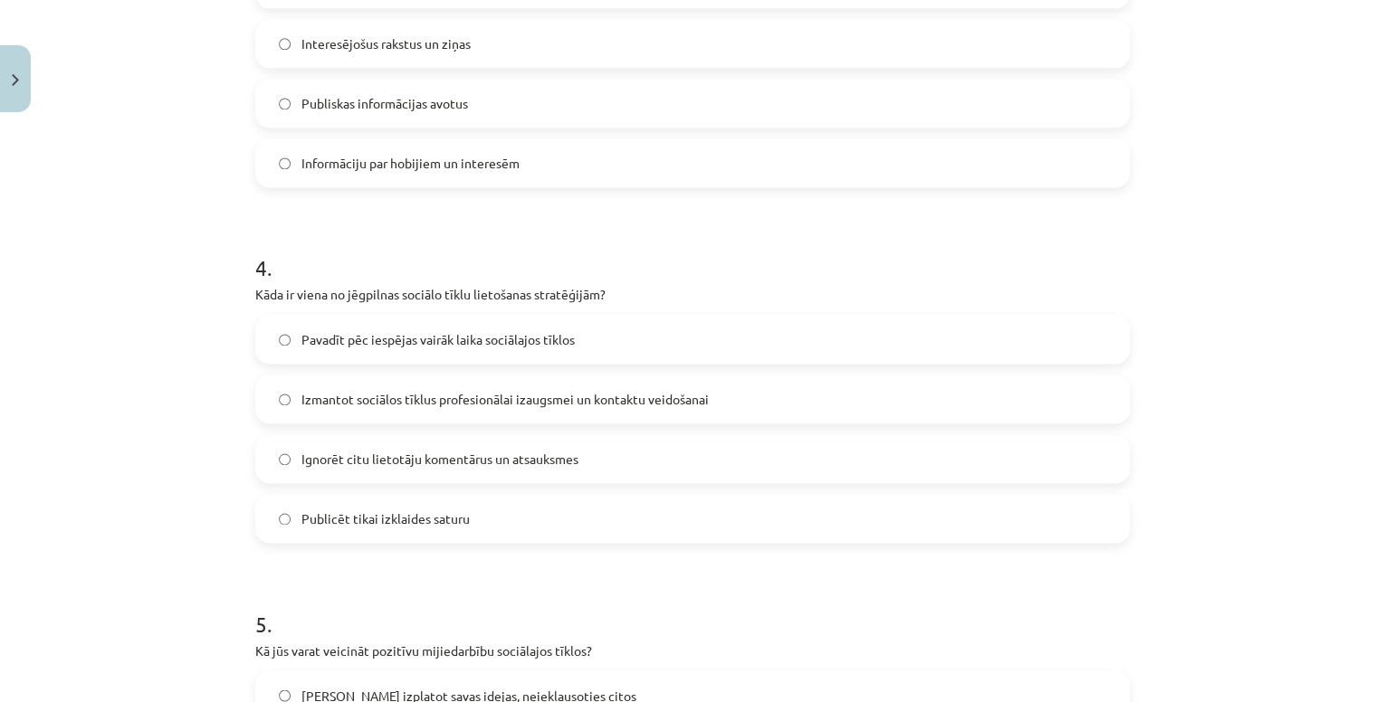
click at [635, 393] on span "Izmantot sociālos tīklus profesionālai izaugsmei un kontaktu veidošanai" at bounding box center [504, 399] width 407 height 19
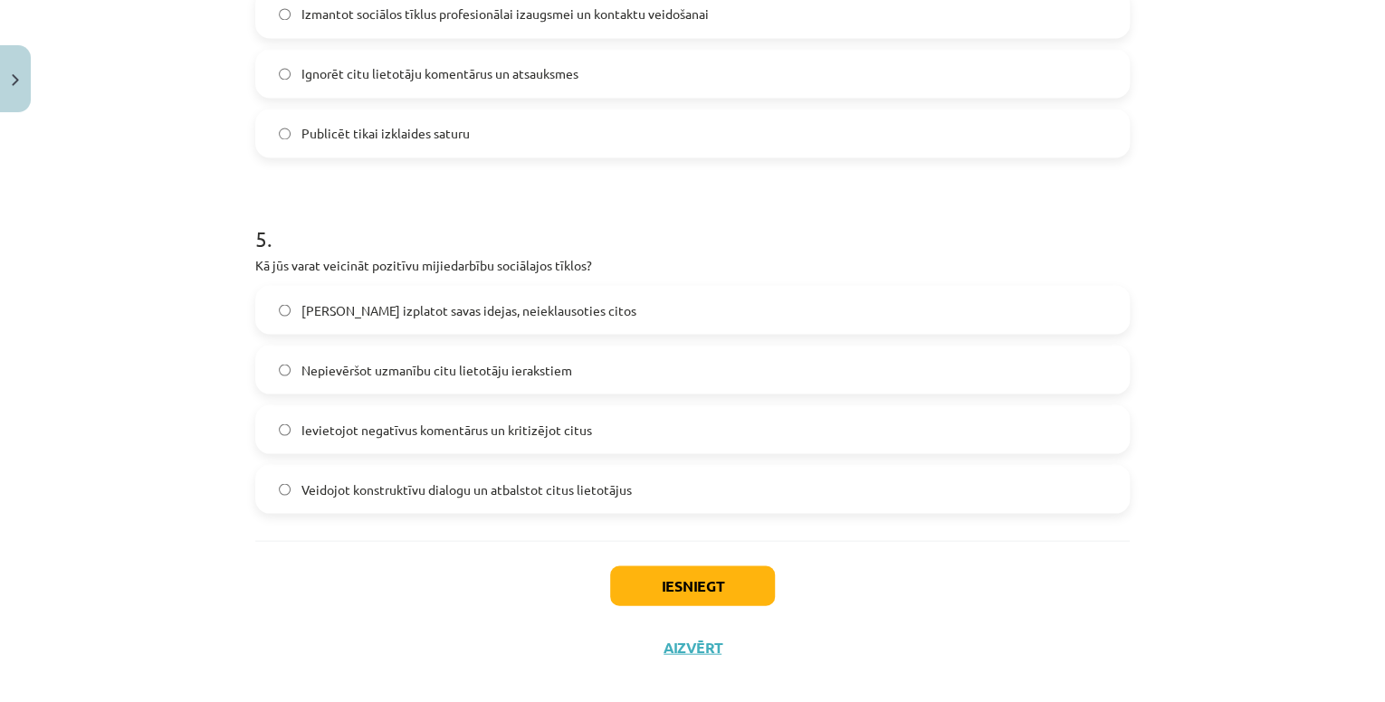
scroll to position [1609, 0]
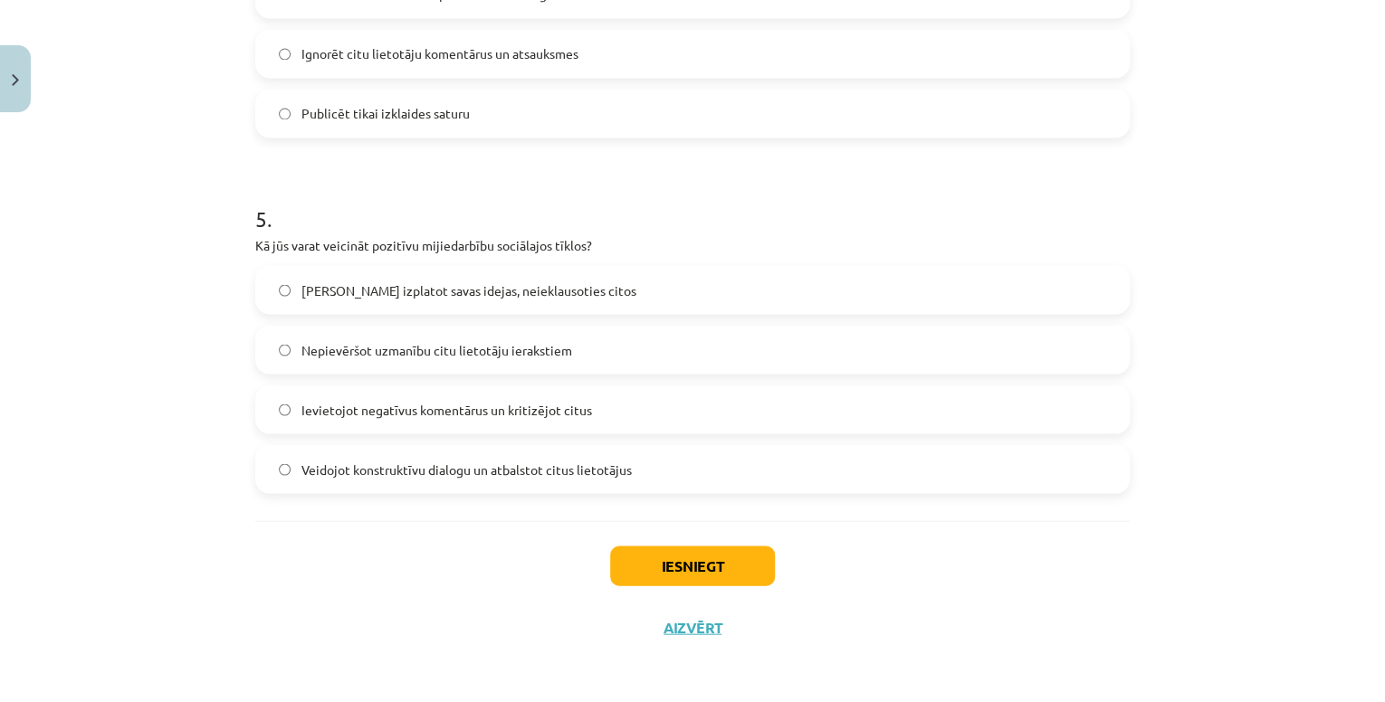
click at [405, 473] on span "Veidojot konstruktīvu dialogu un atbalstot citus lietotājus" at bounding box center [466, 469] width 330 height 19
click at [716, 574] on button "Iesniegt" at bounding box center [692, 566] width 165 height 40
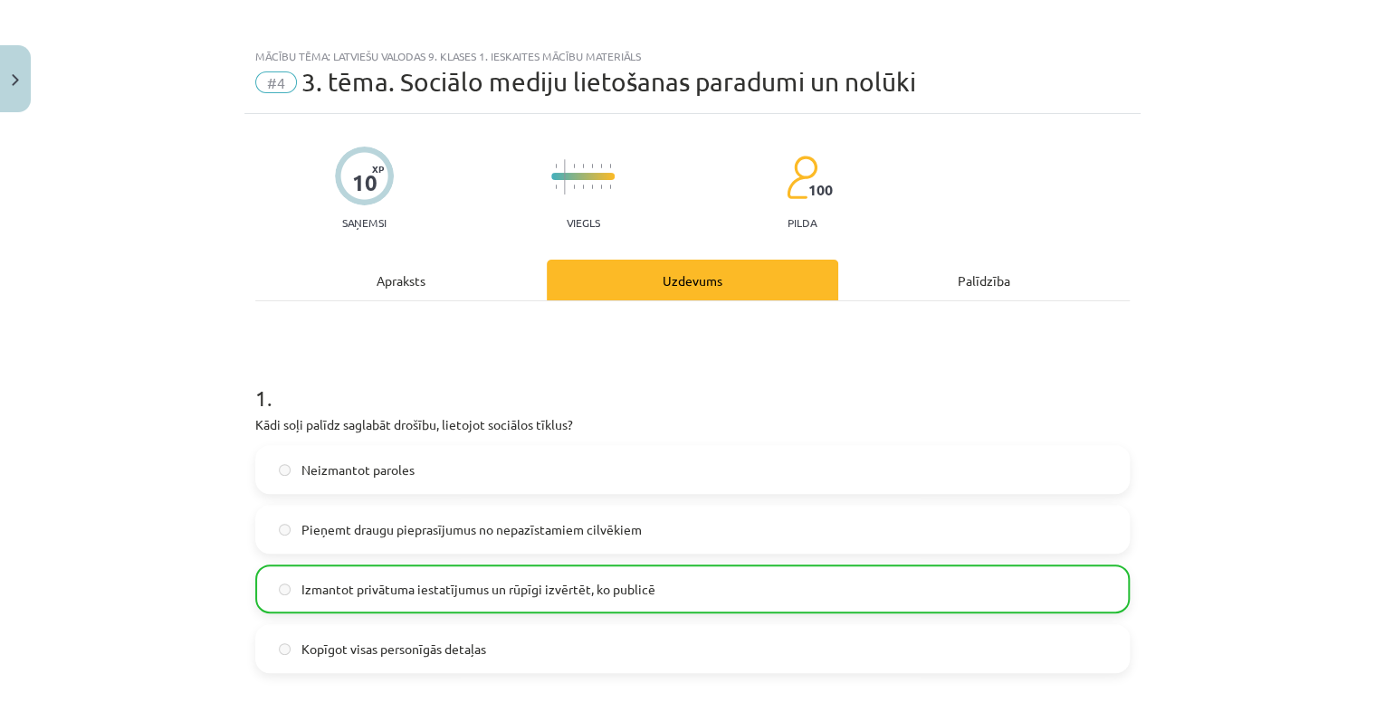
scroll to position [0, 0]
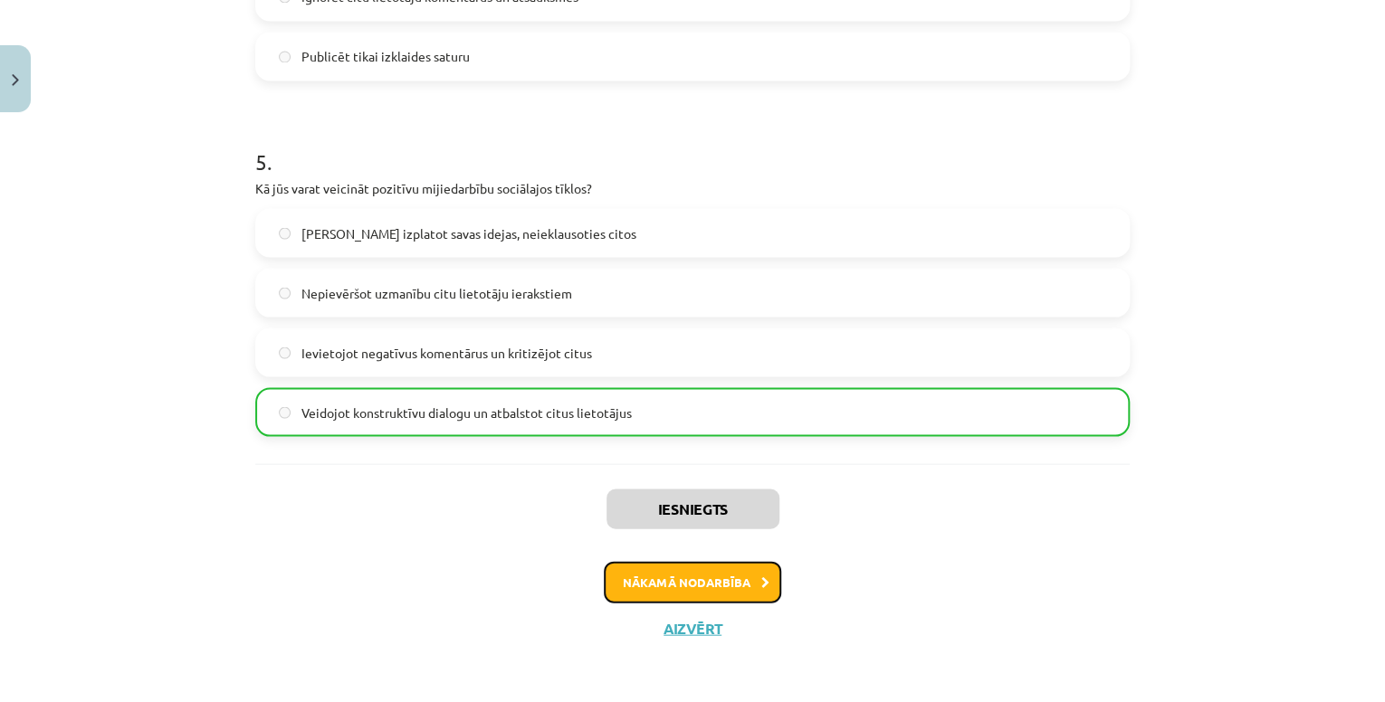
click at [695, 576] on button "Nākamā nodarbība" at bounding box center [692, 582] width 177 height 42
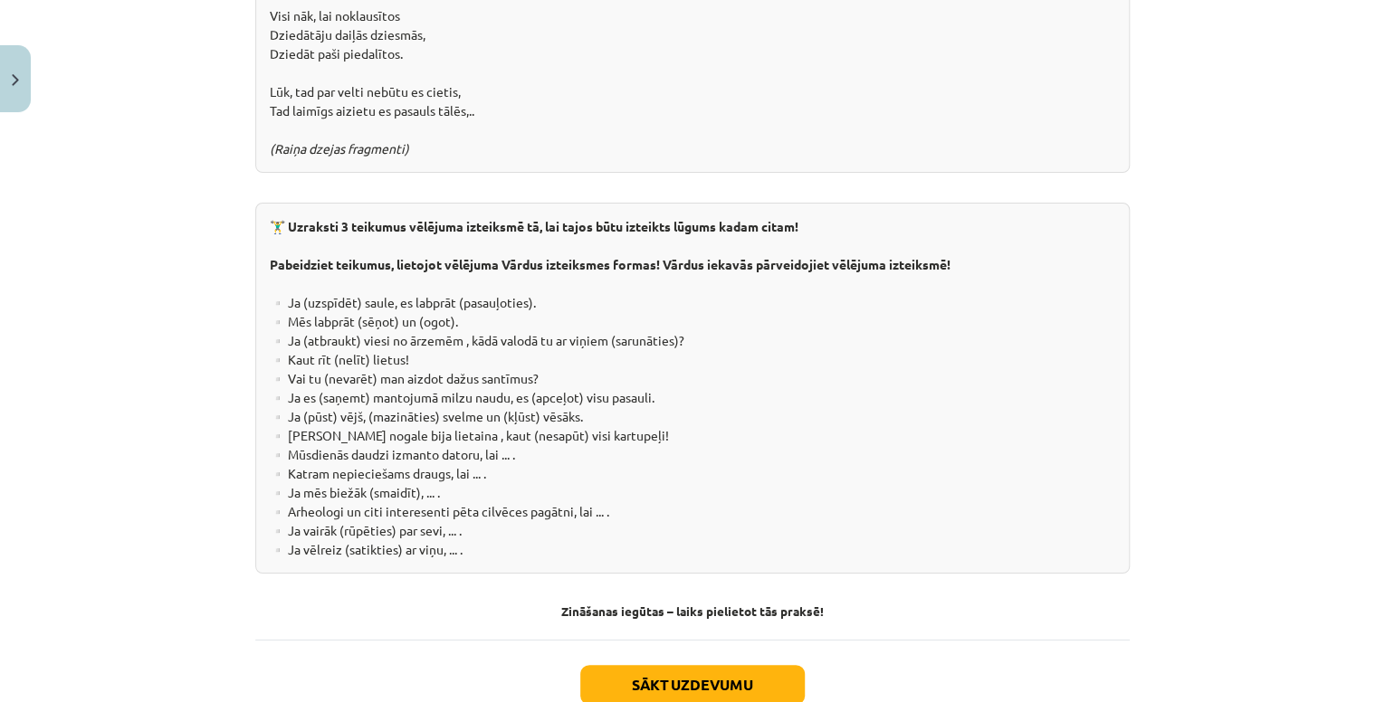
scroll to position [3307, 0]
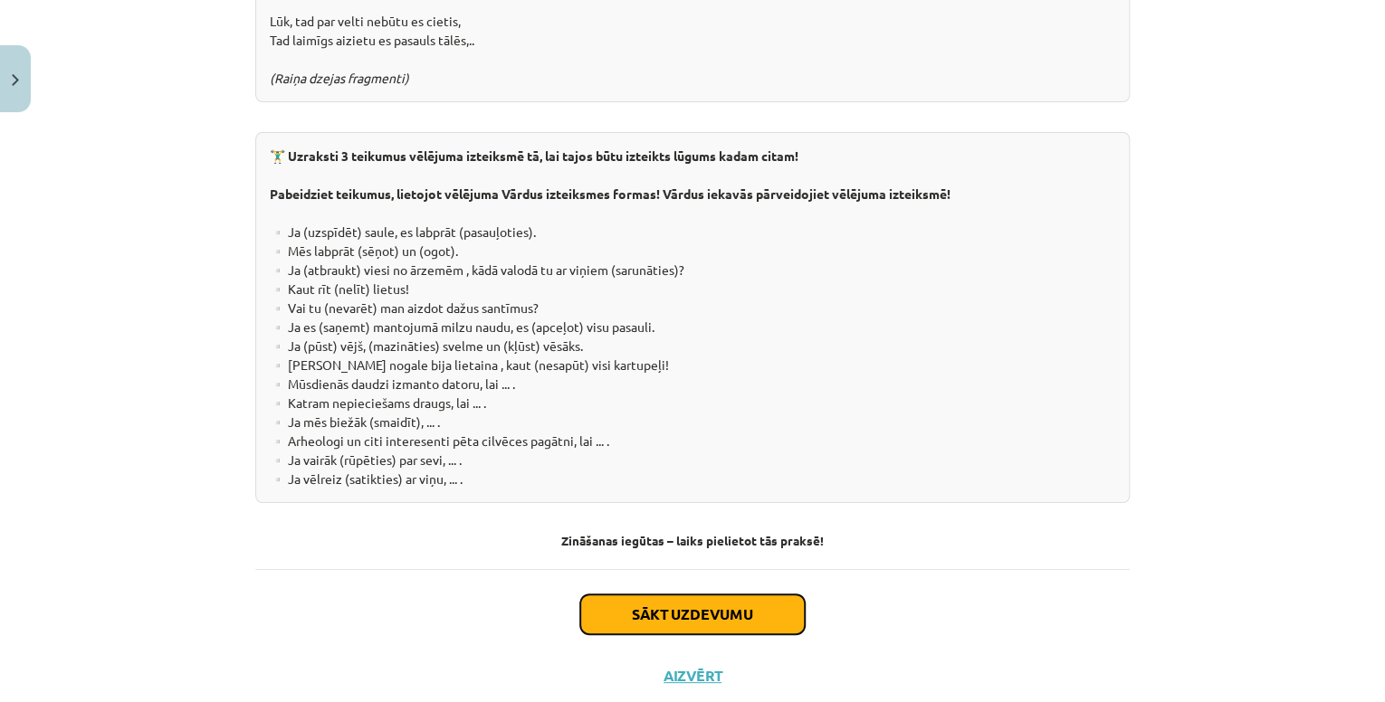
click at [623, 595] on button "Sākt uzdevumu" at bounding box center [692, 615] width 224 height 40
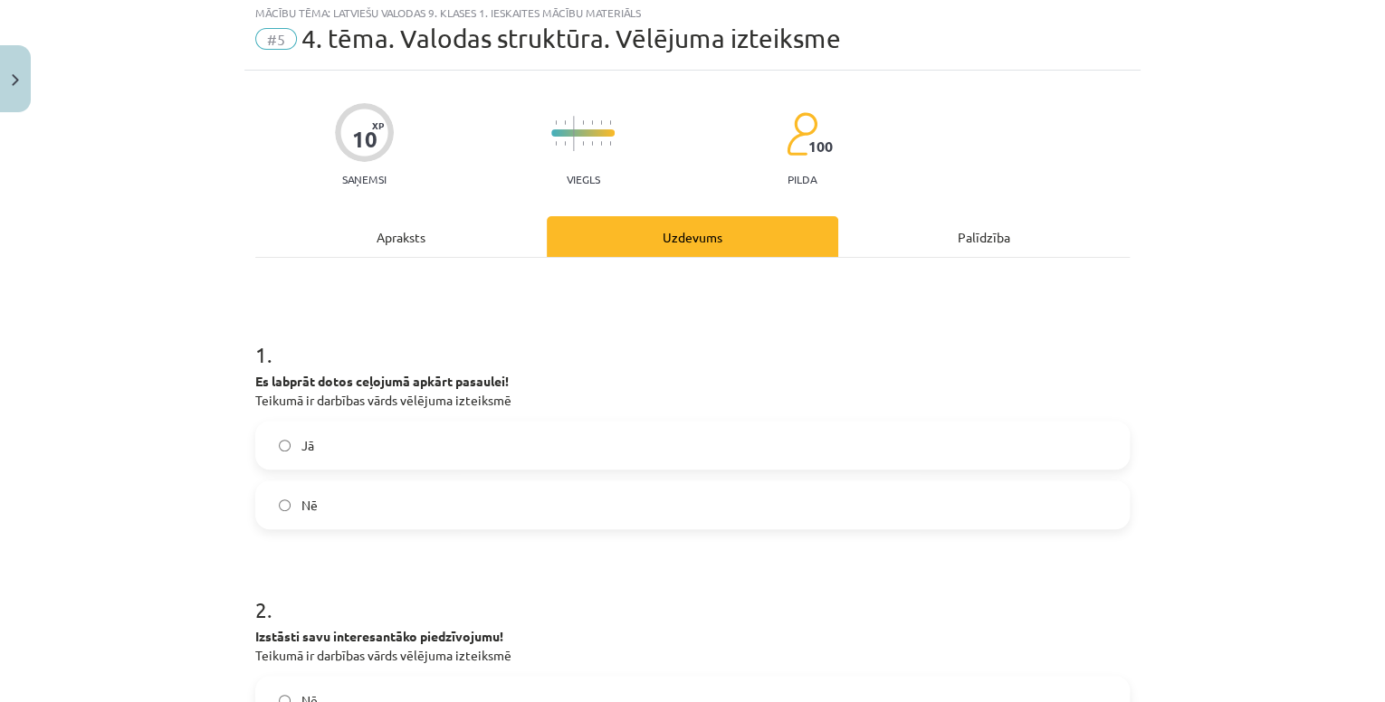
scroll to position [145, 0]
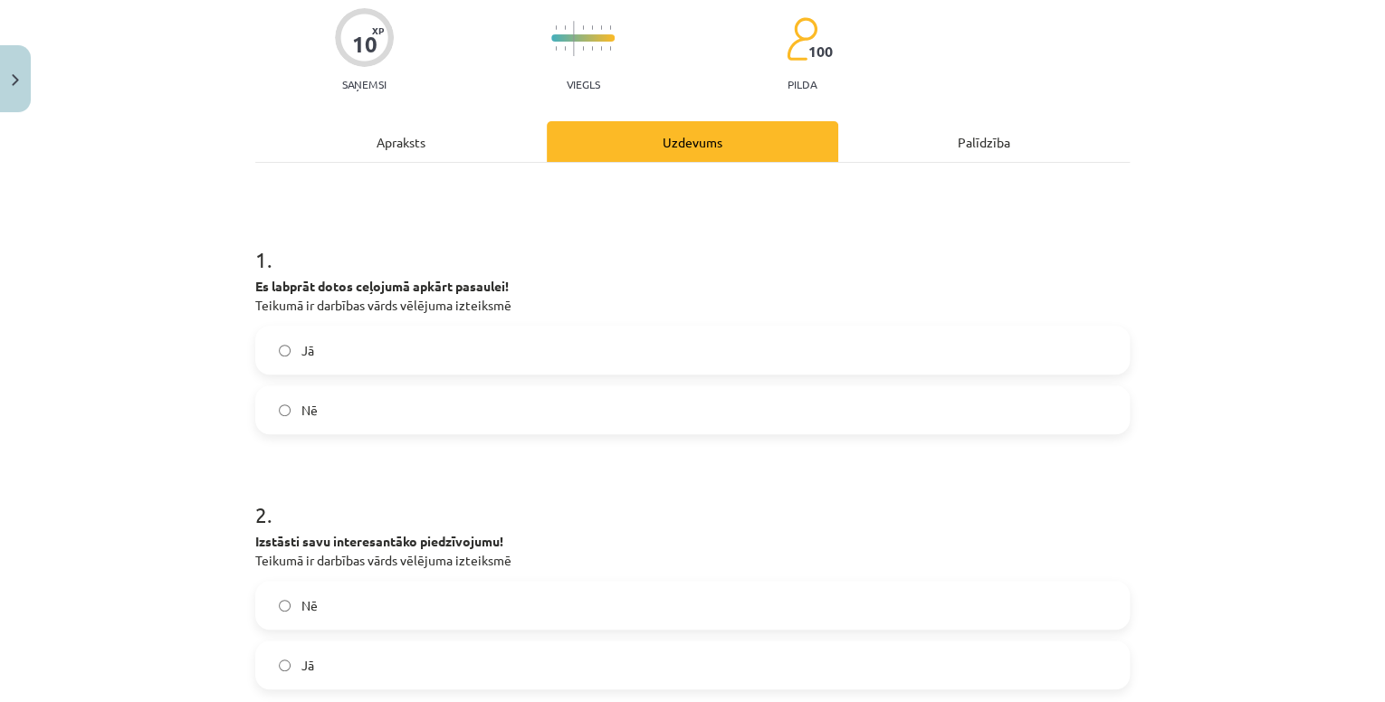
click at [421, 349] on label "Jā" at bounding box center [692, 350] width 871 height 45
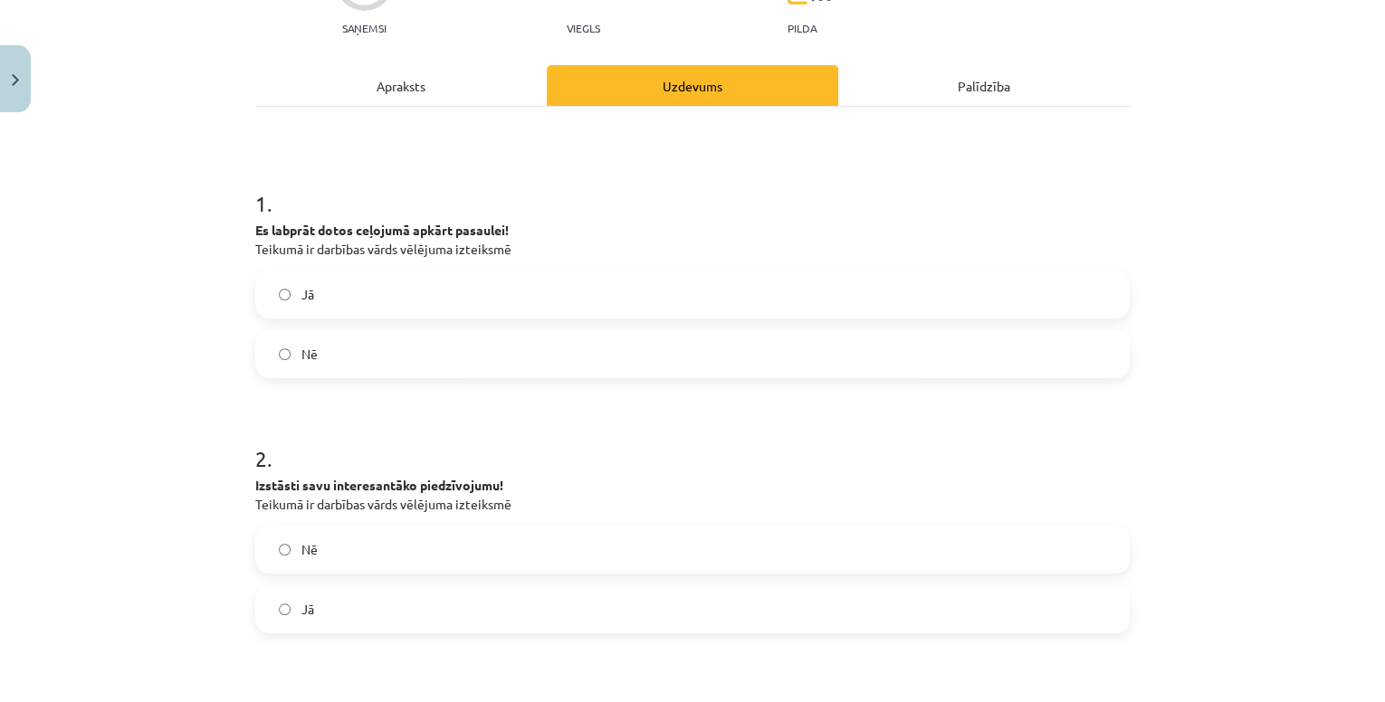
scroll to position [434, 0]
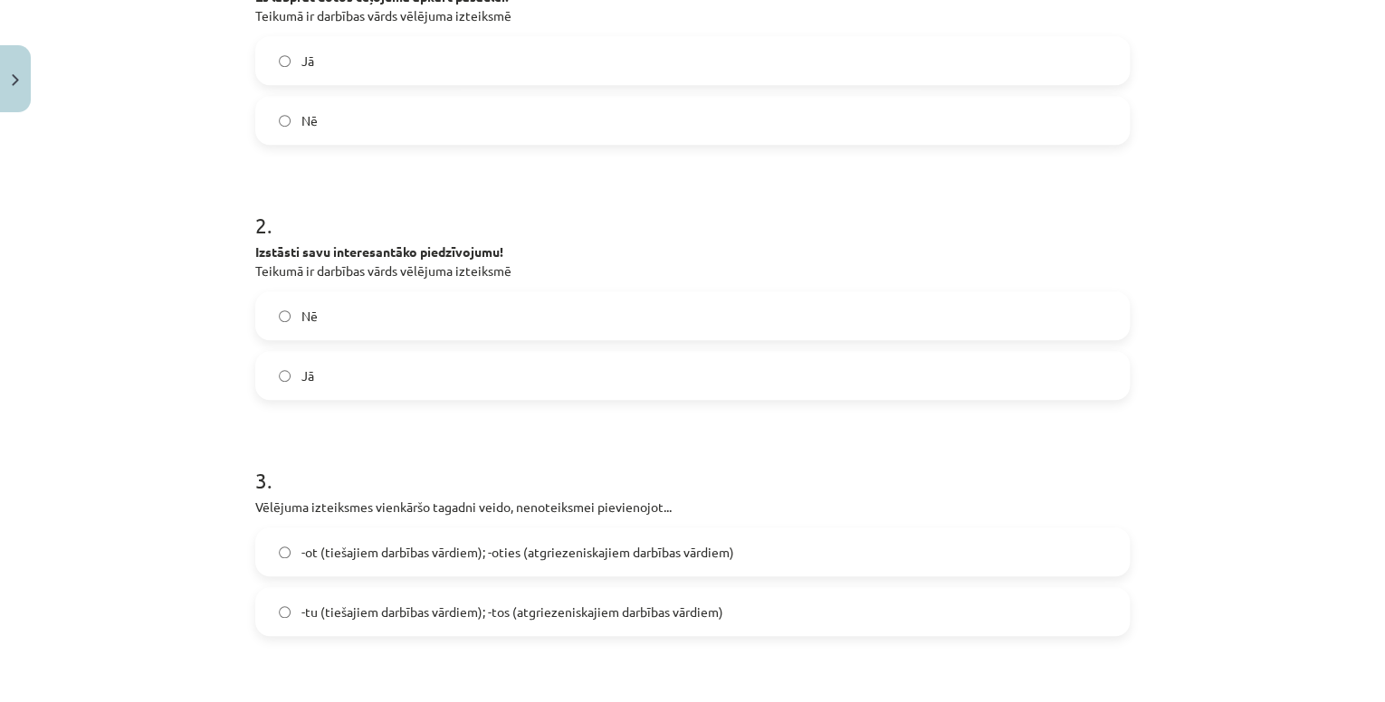
click at [415, 377] on label "Jā" at bounding box center [692, 375] width 871 height 45
click at [415, 319] on label "Nē" at bounding box center [692, 315] width 871 height 45
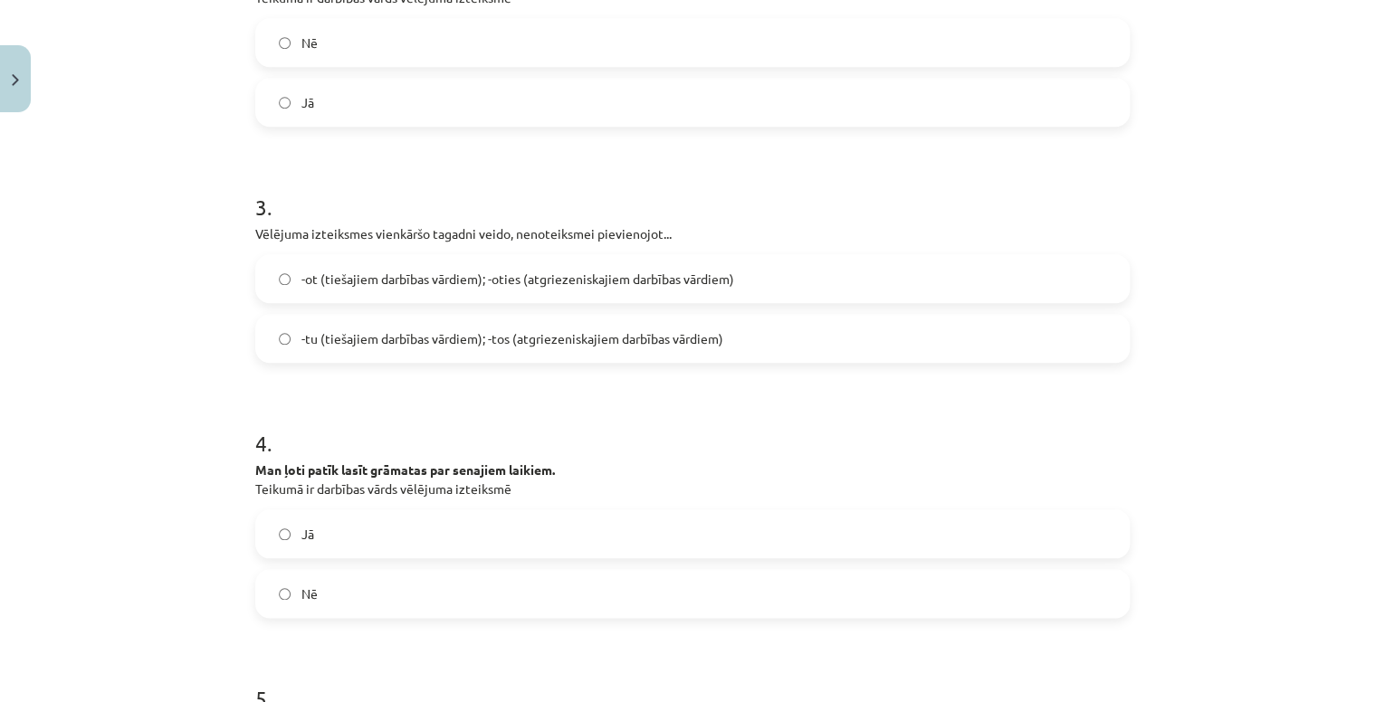
scroll to position [724, 0]
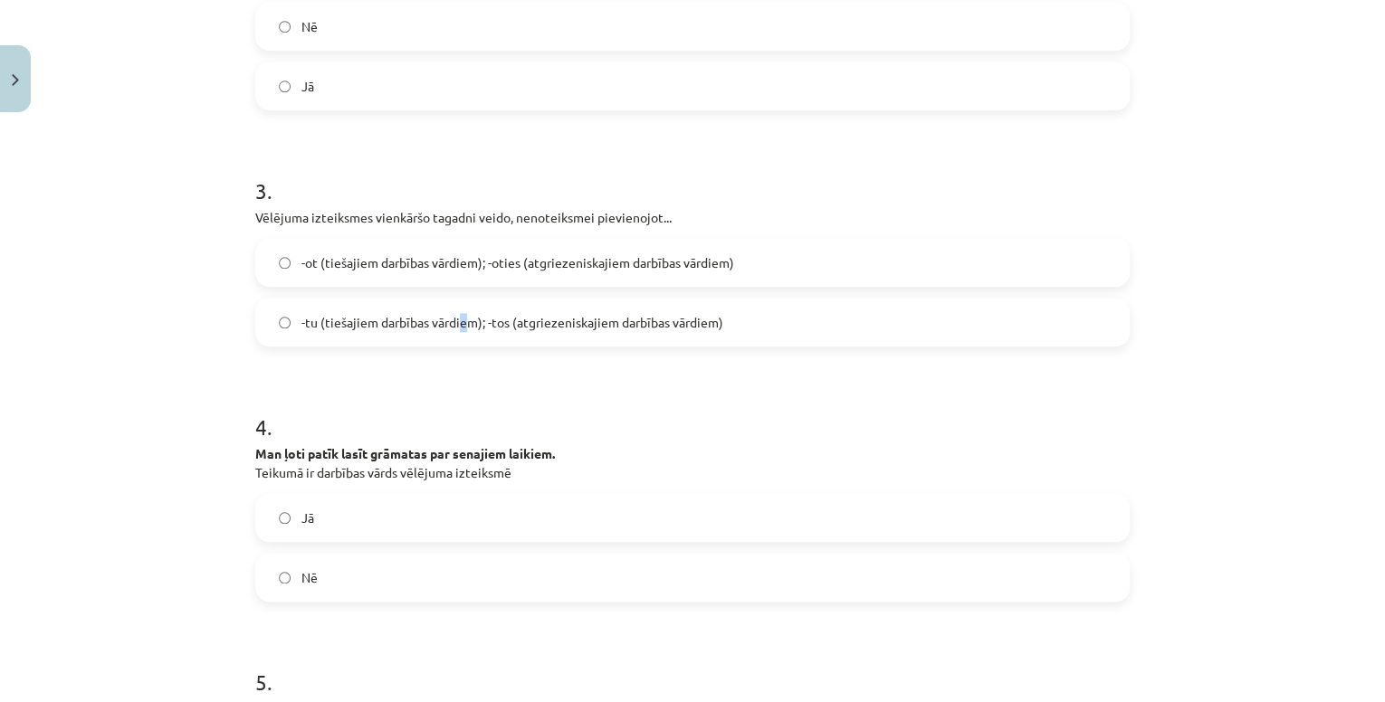
click at [453, 326] on span "-tu (tiešajiem darbības vārdiem); -tos (atgriezeniskajiem darbības vārdiem)" at bounding box center [512, 322] width 422 height 19
drag, startPoint x: 453, startPoint y: 326, endPoint x: 425, endPoint y: 333, distance: 29.0
click at [425, 333] on label "-tu (tiešajiem darbības vārdiem); -tos (atgriezeniskajiem darbības vārdiem)" at bounding box center [692, 322] width 871 height 45
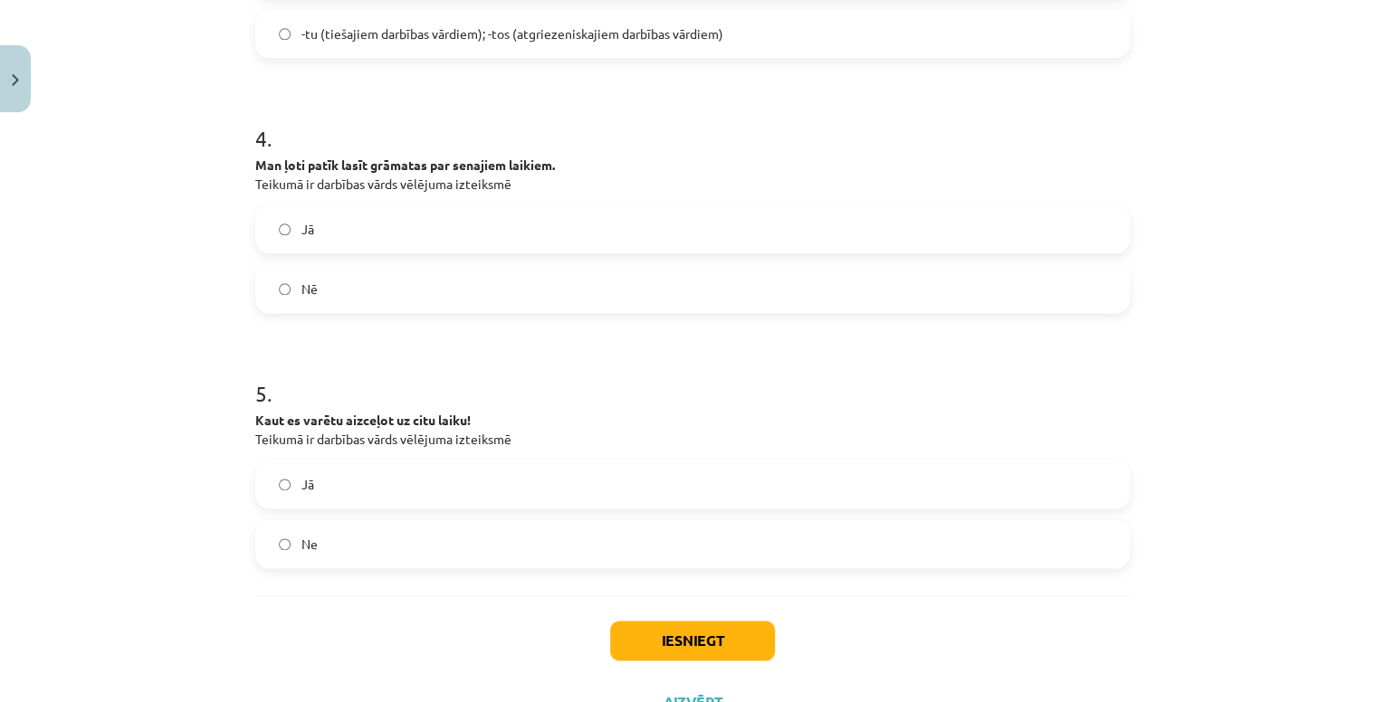
scroll to position [1014, 0]
click at [340, 297] on label "Nē" at bounding box center [692, 287] width 871 height 45
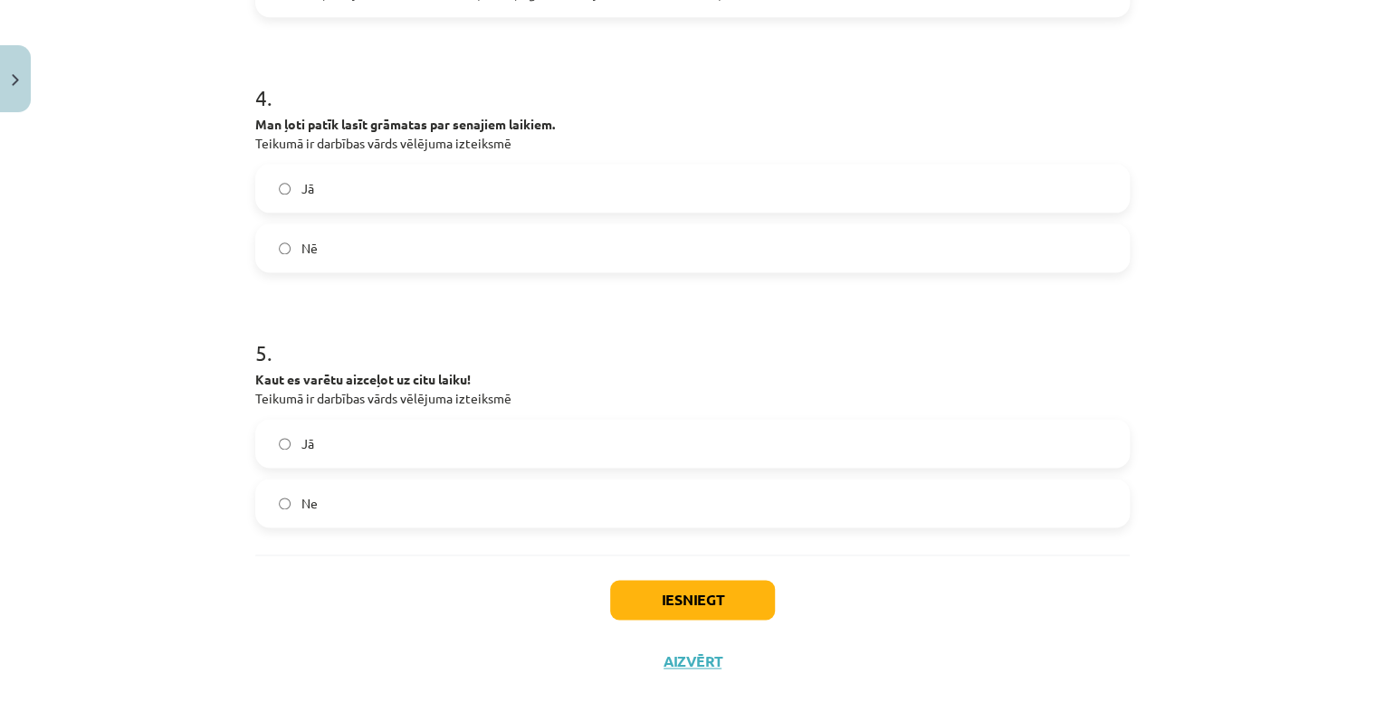
scroll to position [1088, 0]
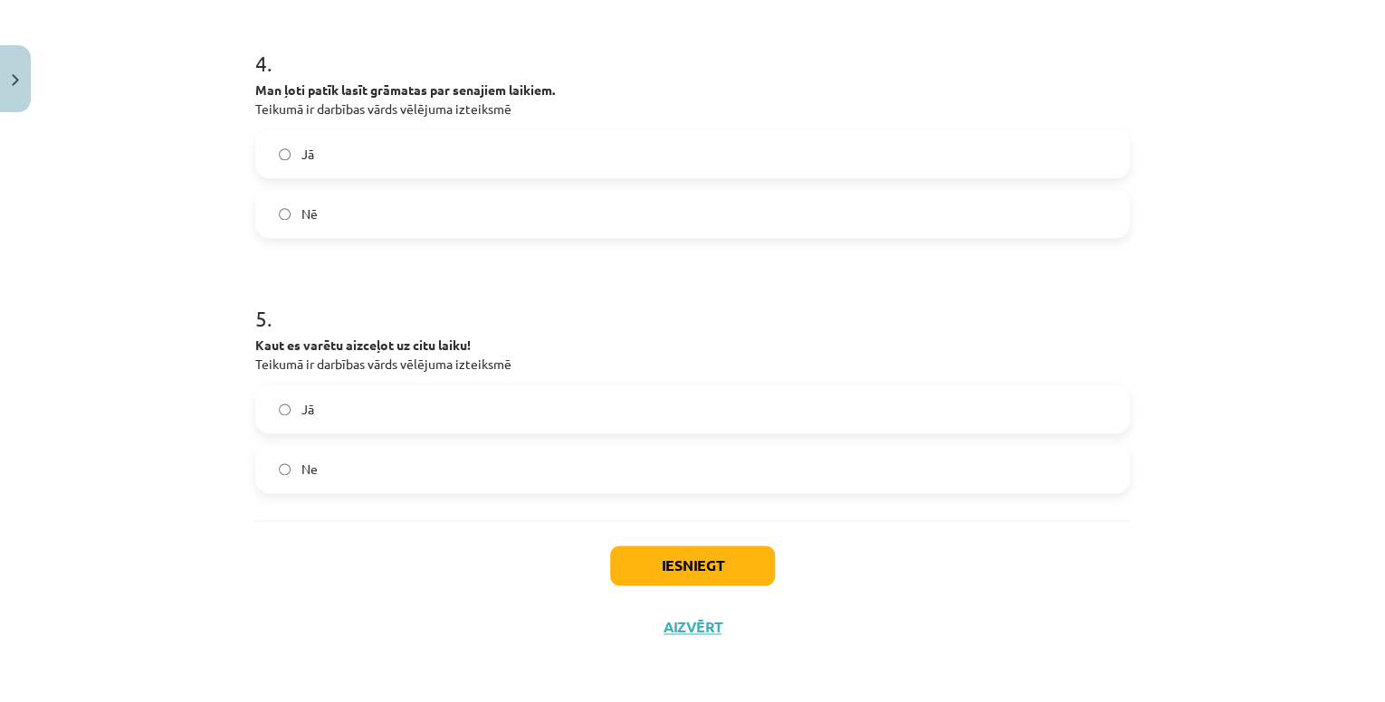
click at [373, 404] on label "Jā" at bounding box center [692, 409] width 871 height 45
click at [639, 562] on button "Iesniegt" at bounding box center [692, 566] width 165 height 40
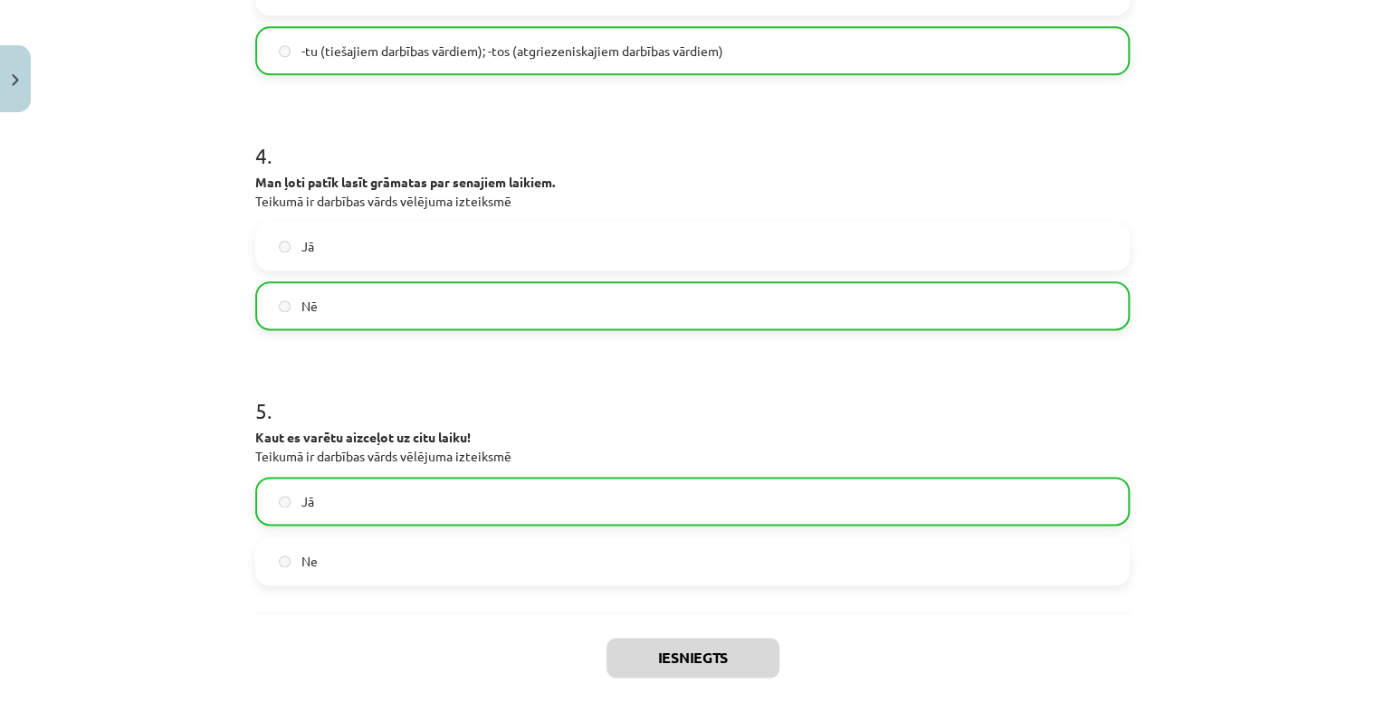
scroll to position [1145, 0]
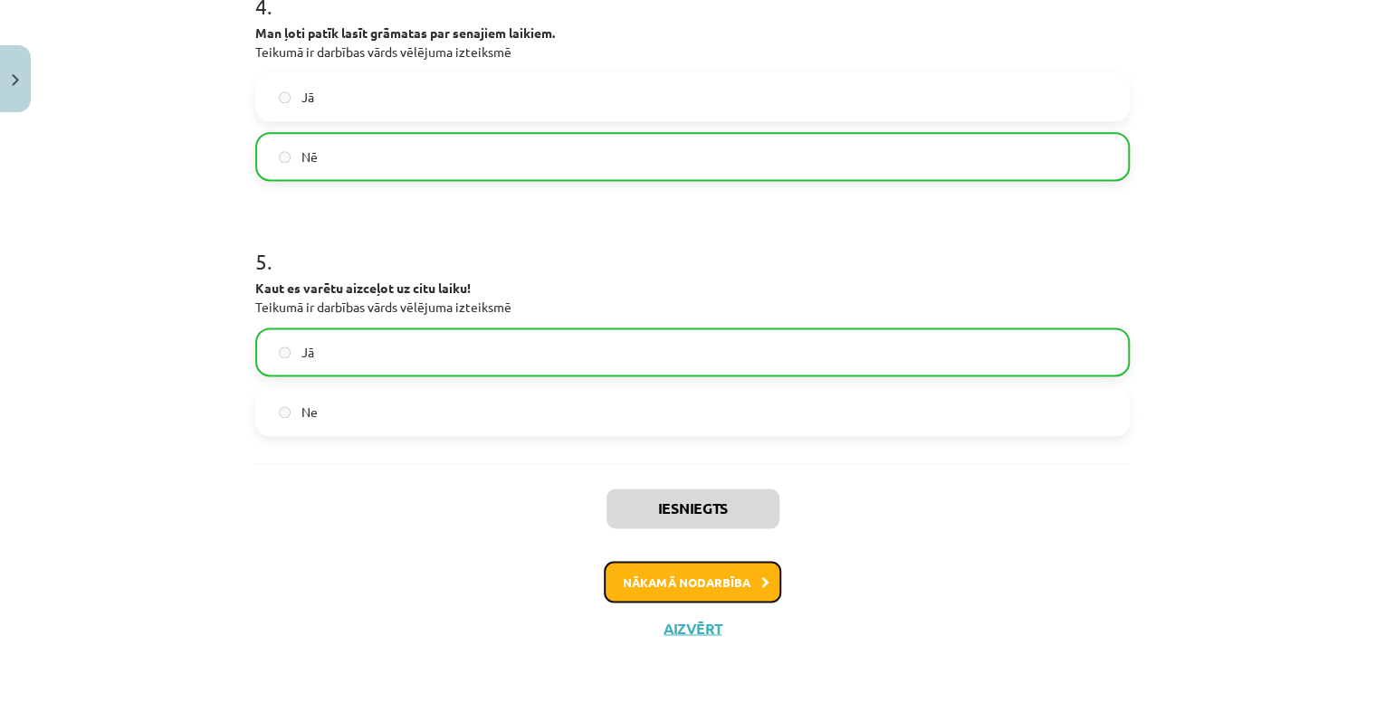
click at [736, 582] on button "Nākamā nodarbība" at bounding box center [692, 582] width 177 height 42
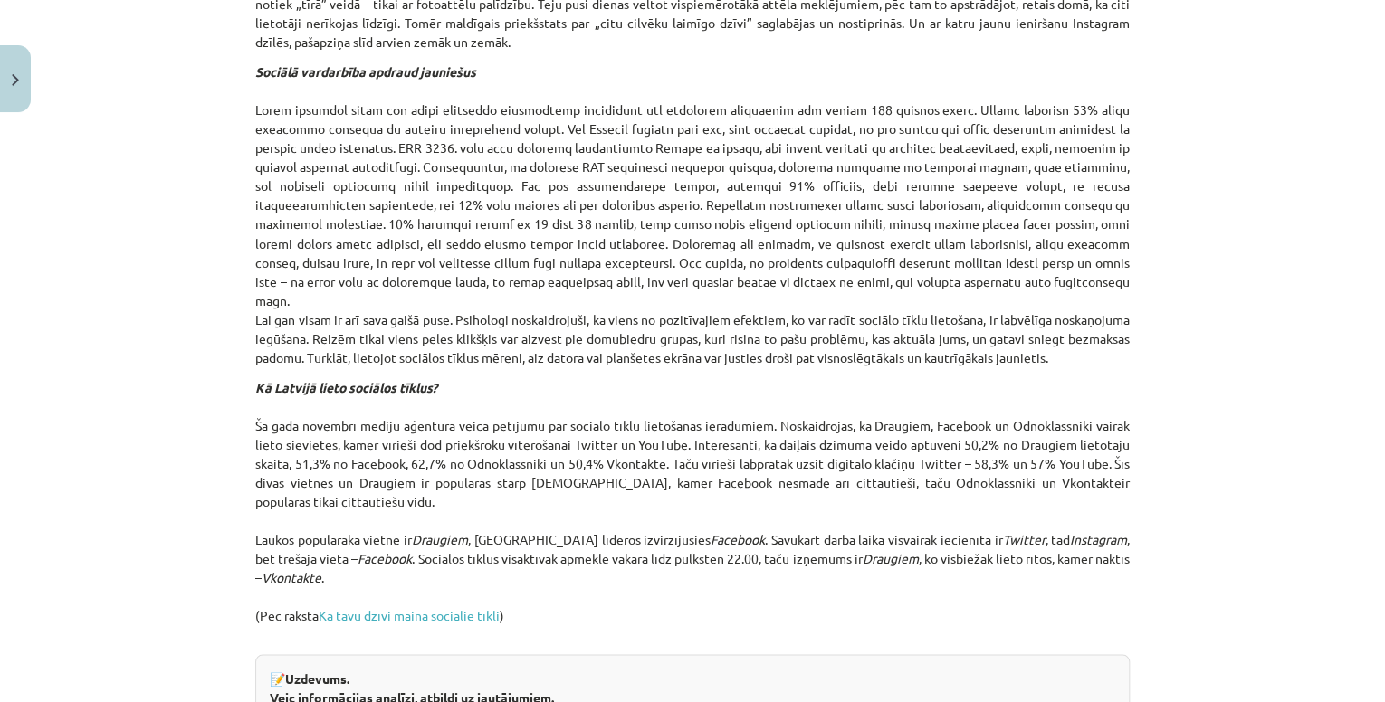
scroll to position [1856, 0]
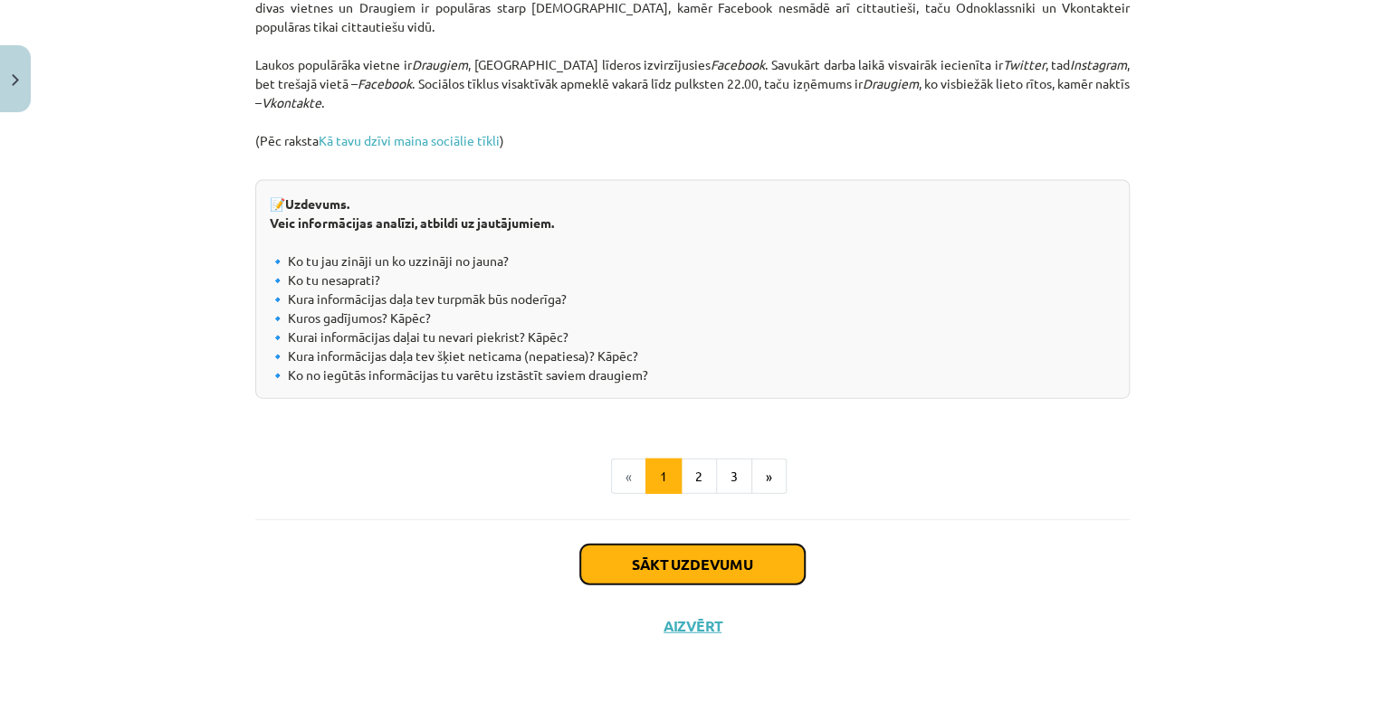
click at [654, 565] on button "Sākt uzdevumu" at bounding box center [692, 565] width 224 height 40
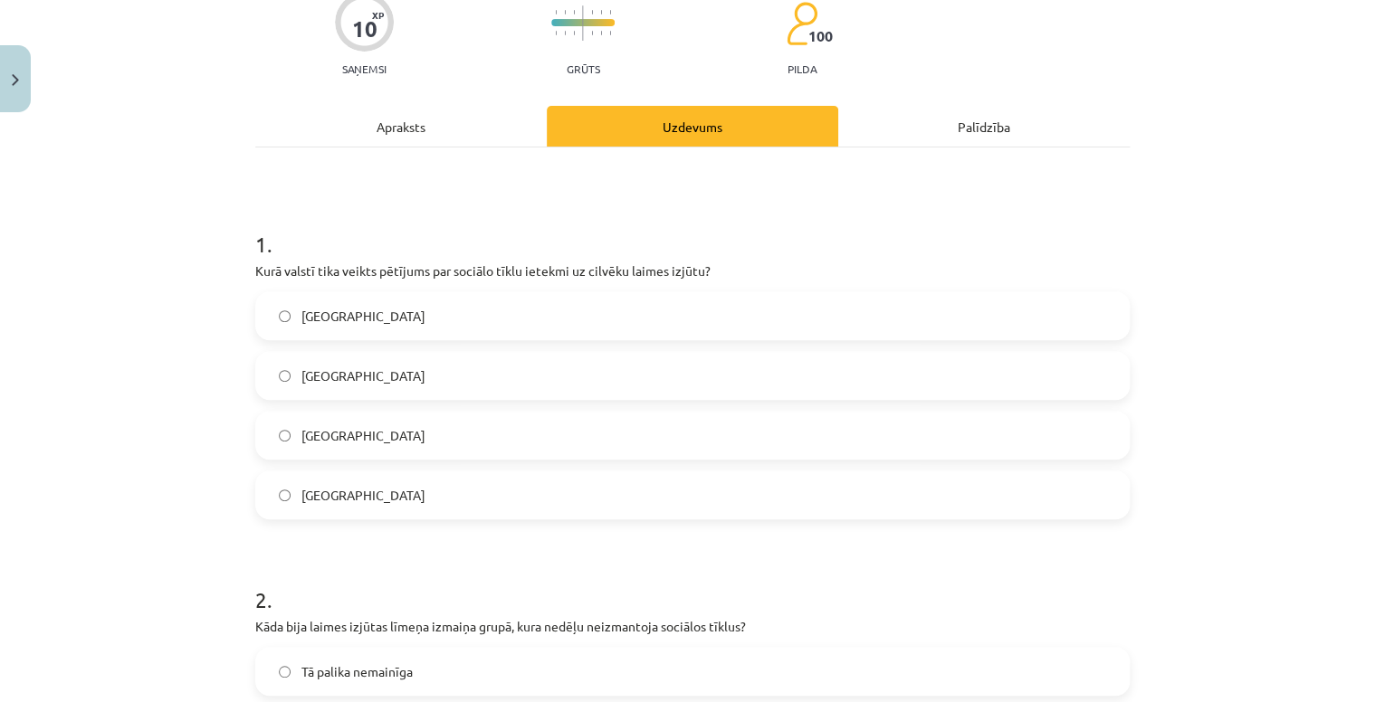
scroll to position [45, 0]
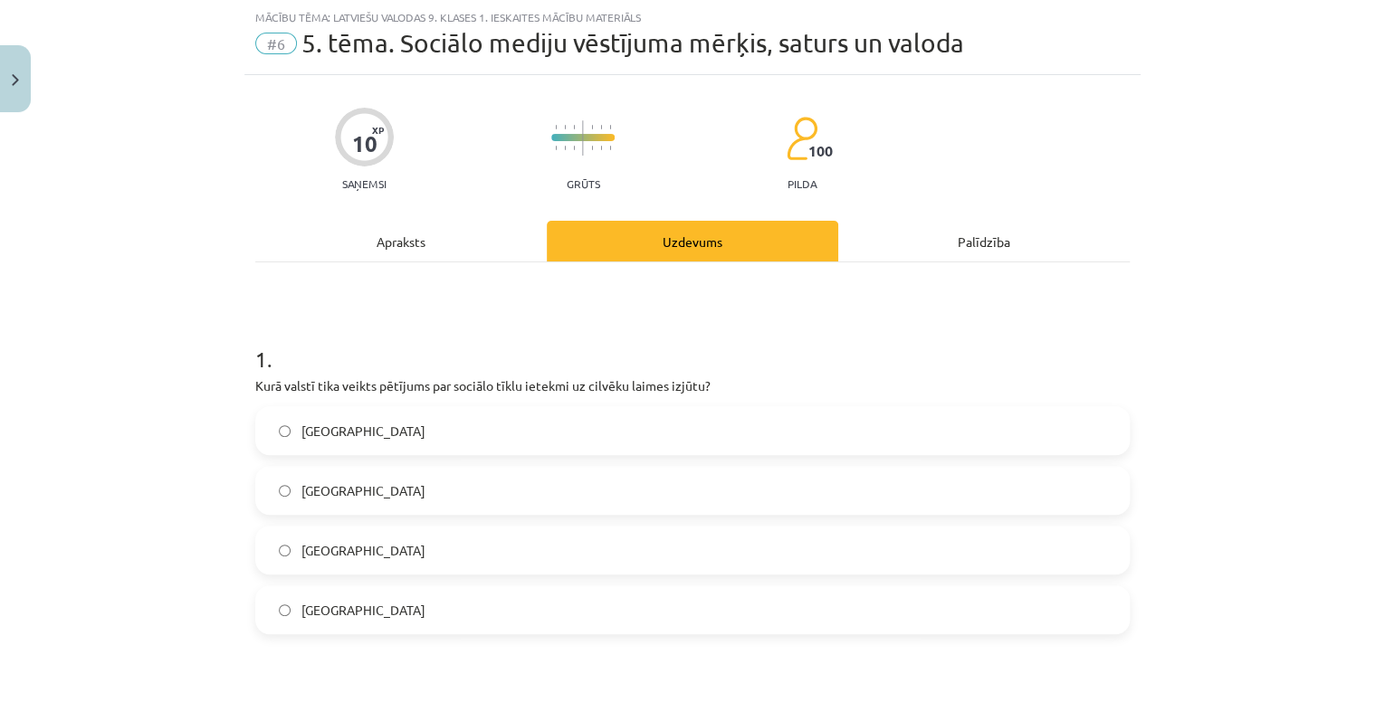
click at [411, 231] on div "Apraksts" at bounding box center [400, 241] width 291 height 41
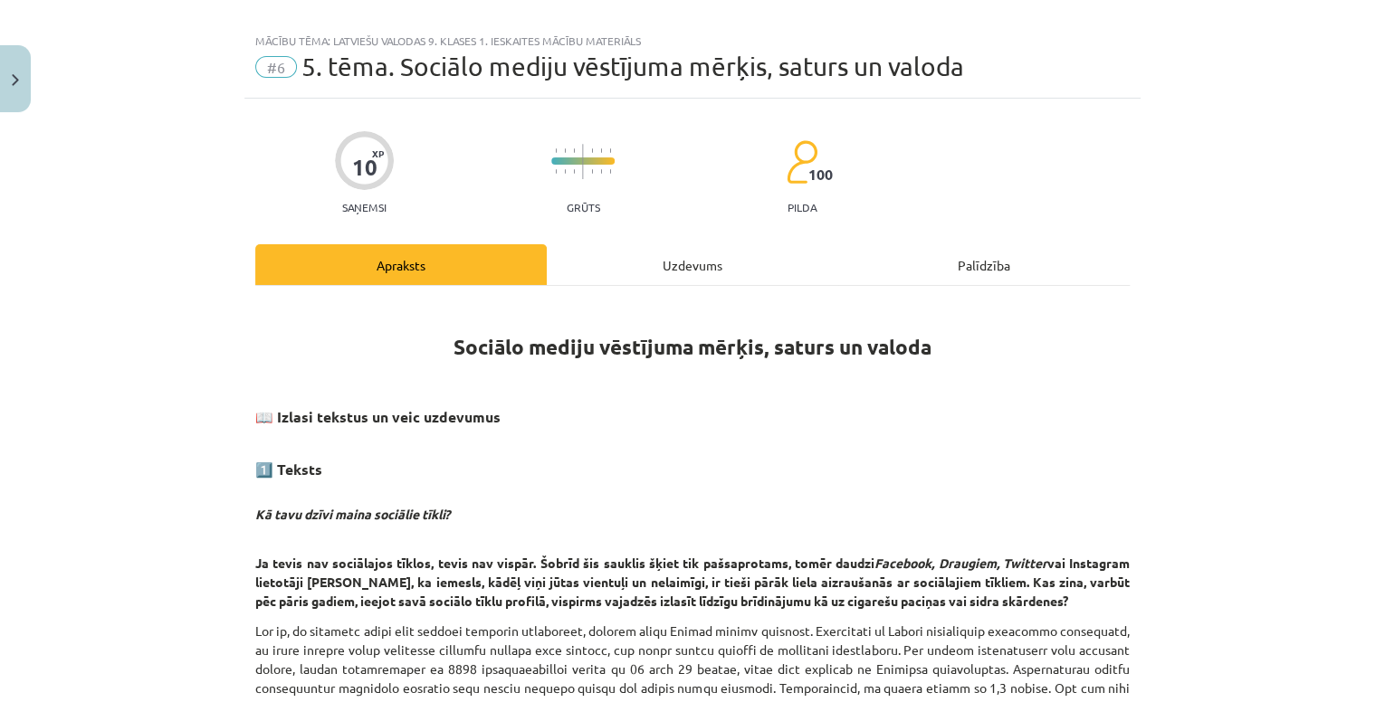
scroll to position [0, 0]
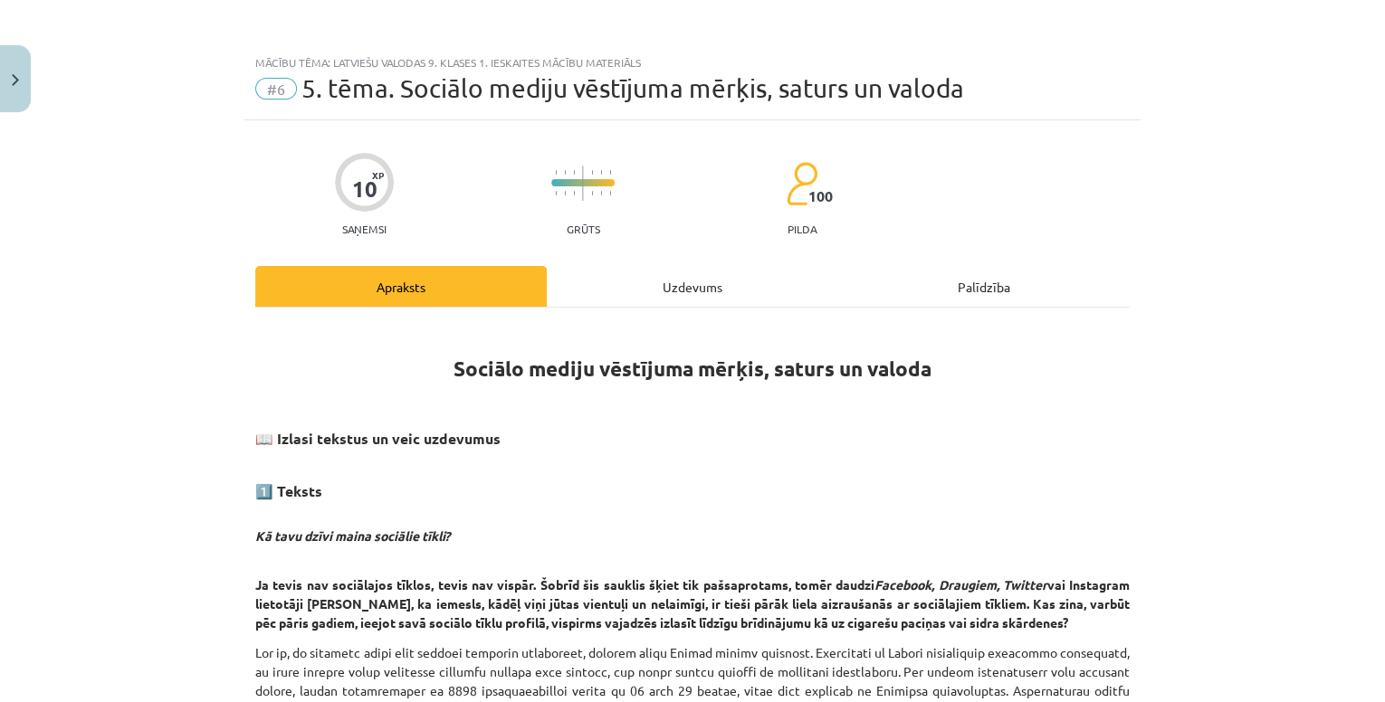
click at [606, 282] on div "Uzdevums" at bounding box center [692, 286] width 291 height 41
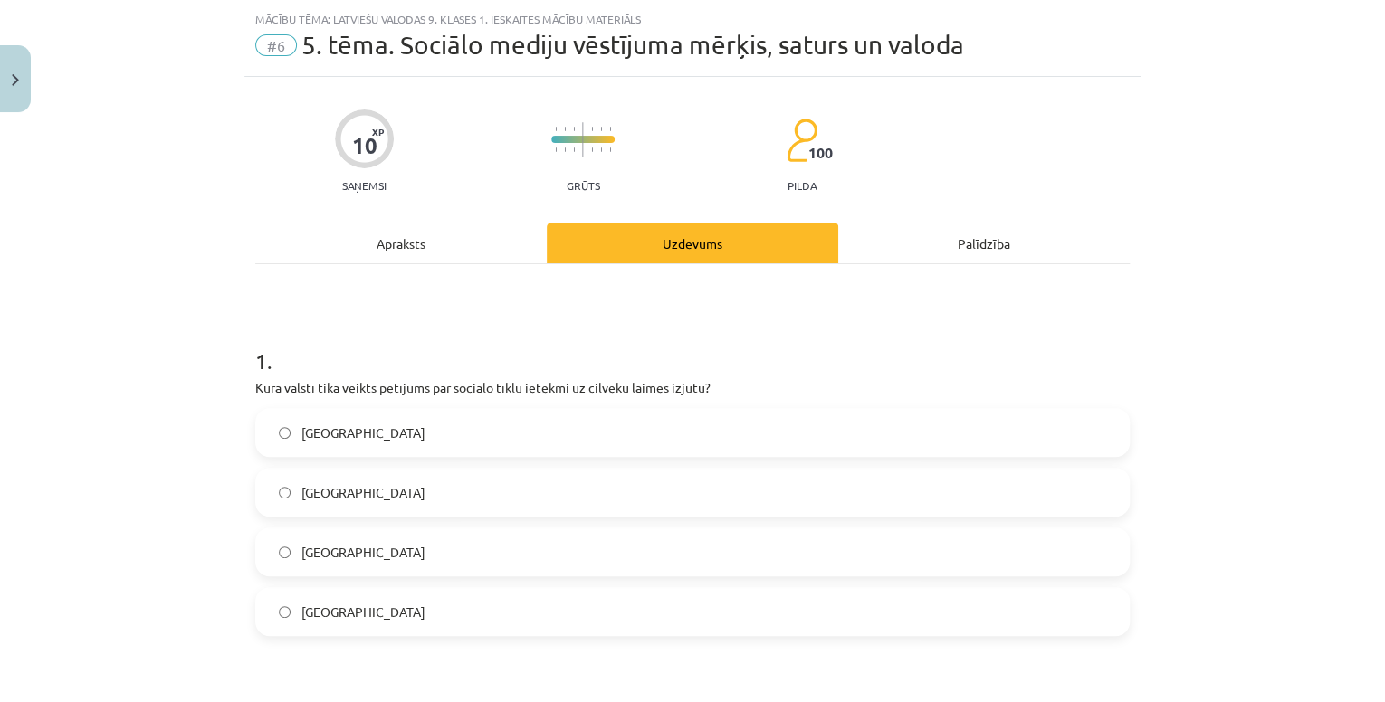
scroll to position [45, 0]
click at [331, 563] on label "Dānijā" at bounding box center [692, 550] width 871 height 45
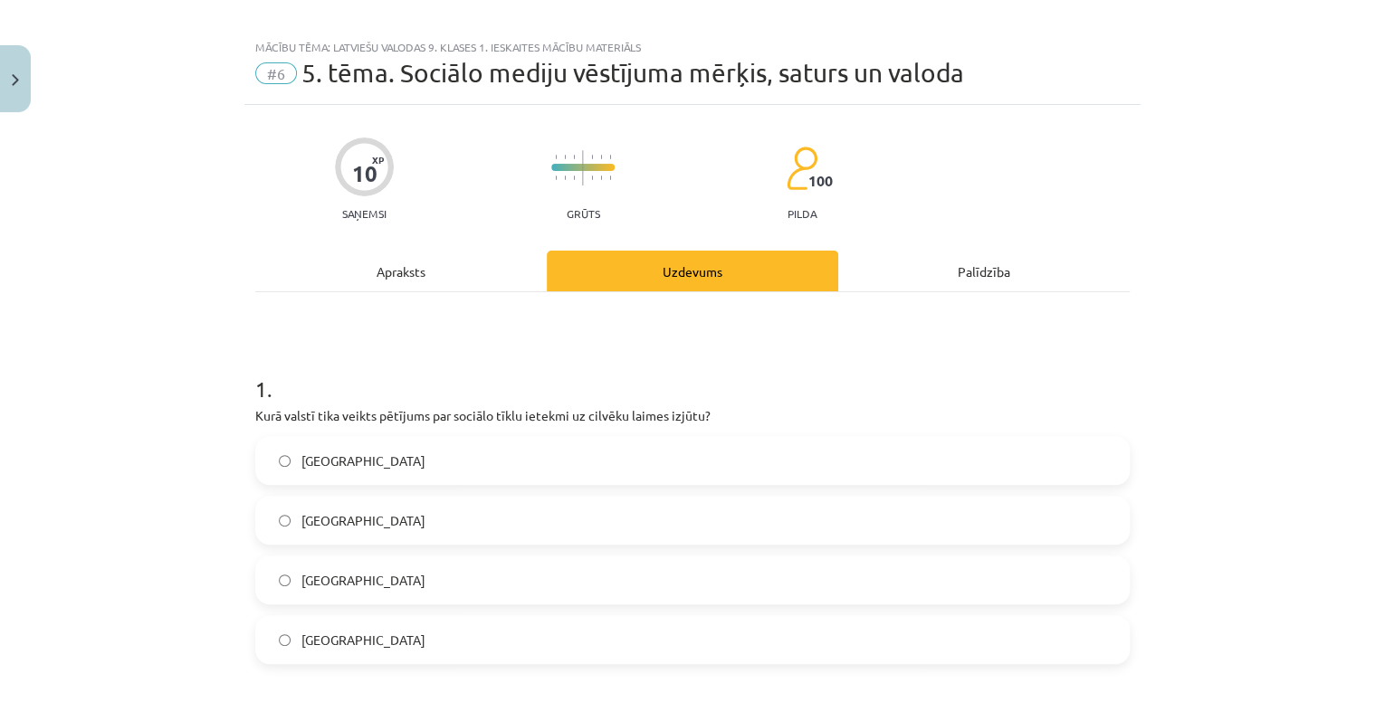
scroll to position [0, 0]
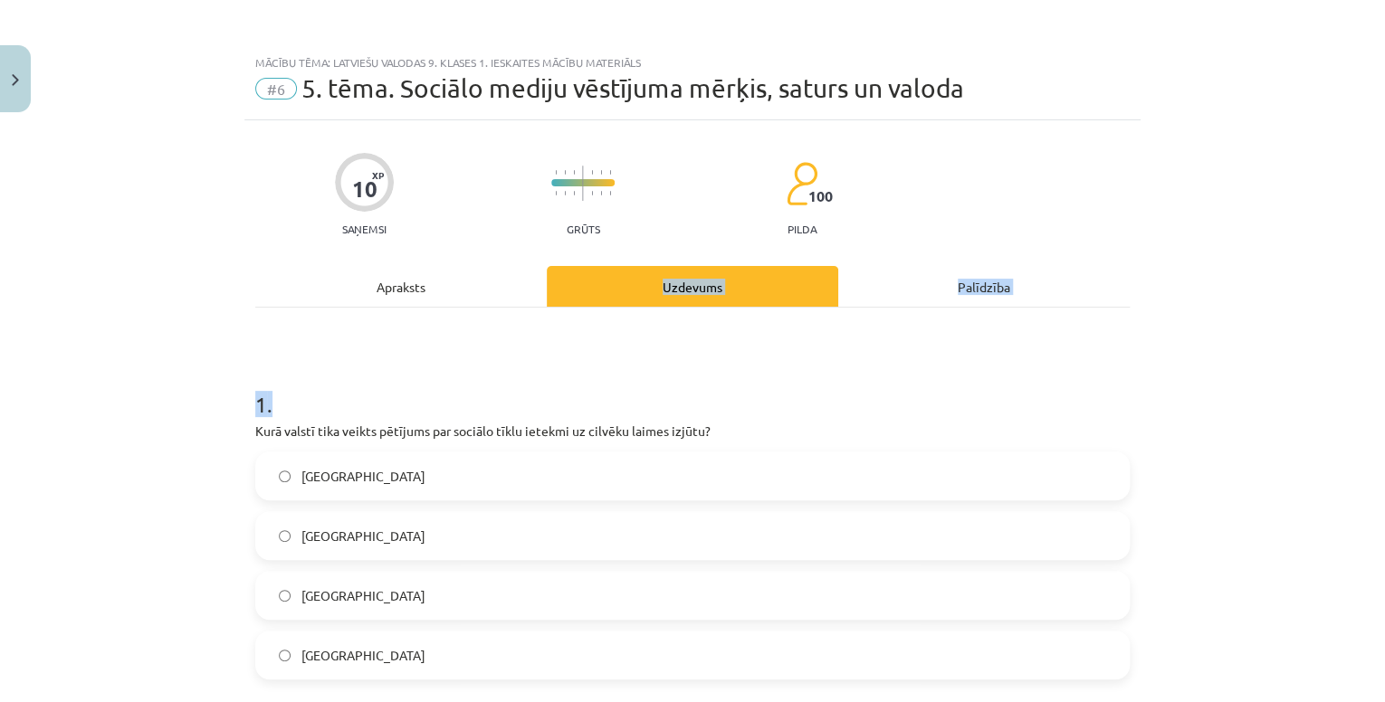
drag, startPoint x: 419, startPoint y: 307, endPoint x: 368, endPoint y: 287, distance: 54.5
click at [368, 287] on div "Apraksts" at bounding box center [400, 286] width 291 height 41
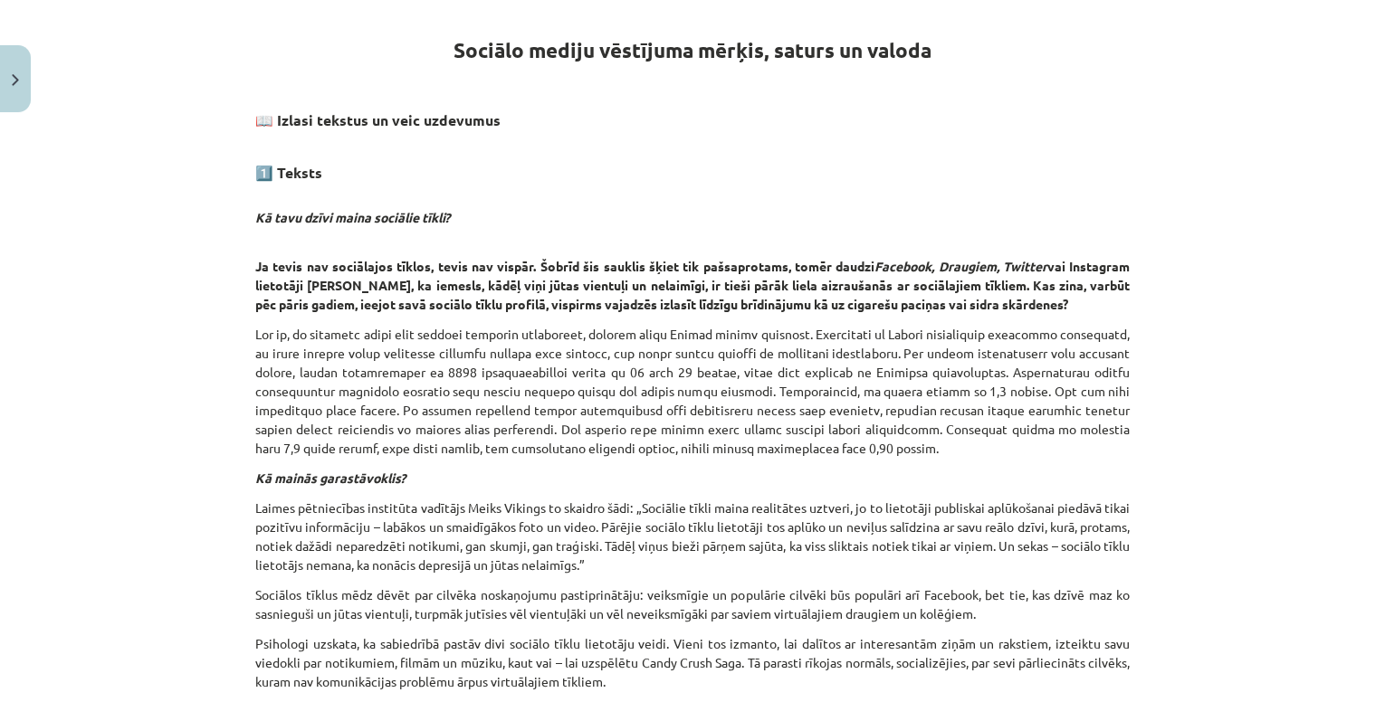
scroll to position [335, 0]
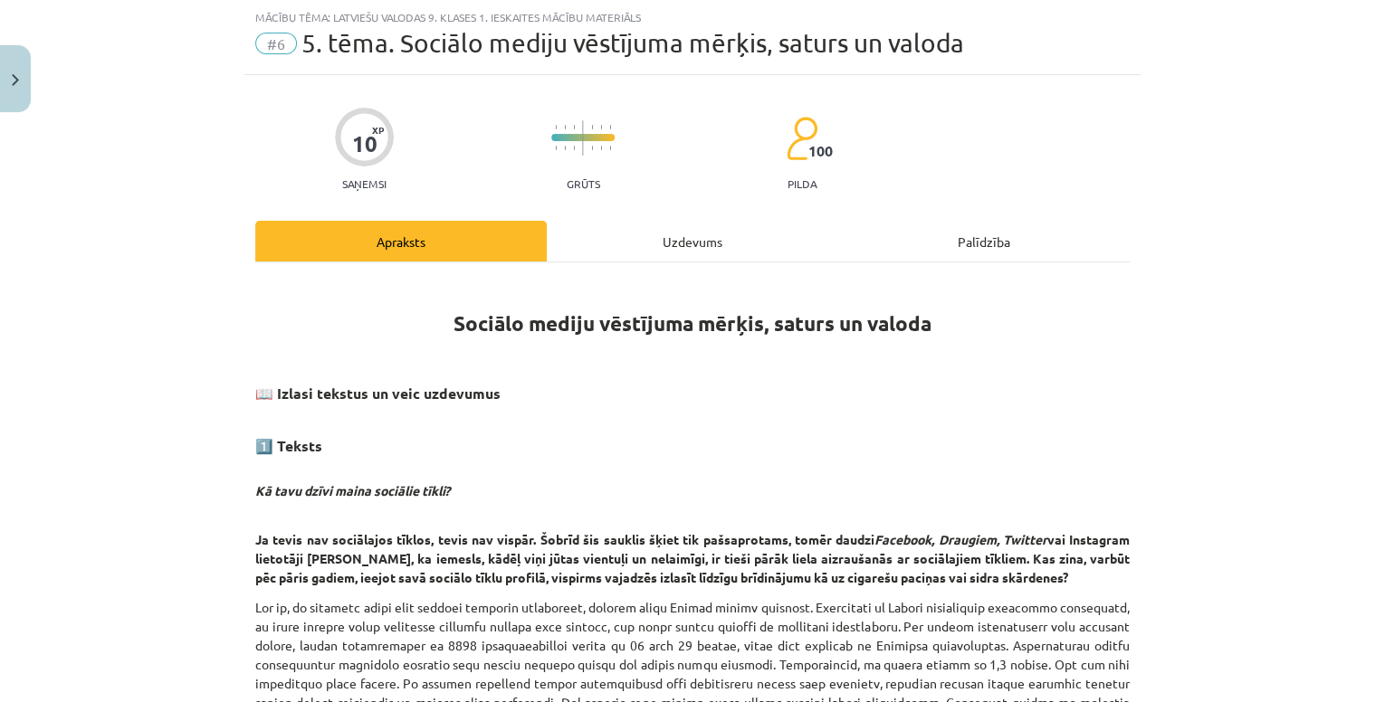
click at [608, 231] on div "Uzdevums" at bounding box center [692, 241] width 291 height 41
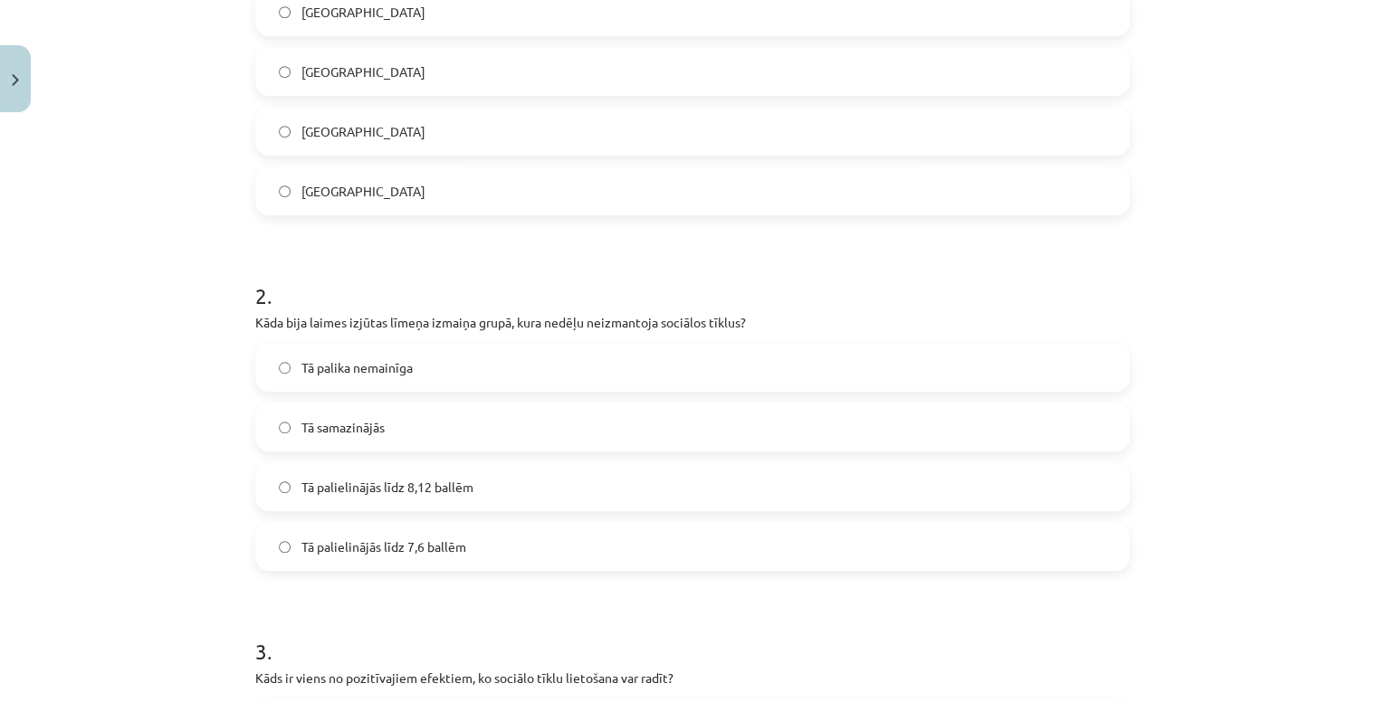
scroll to position [480, 0]
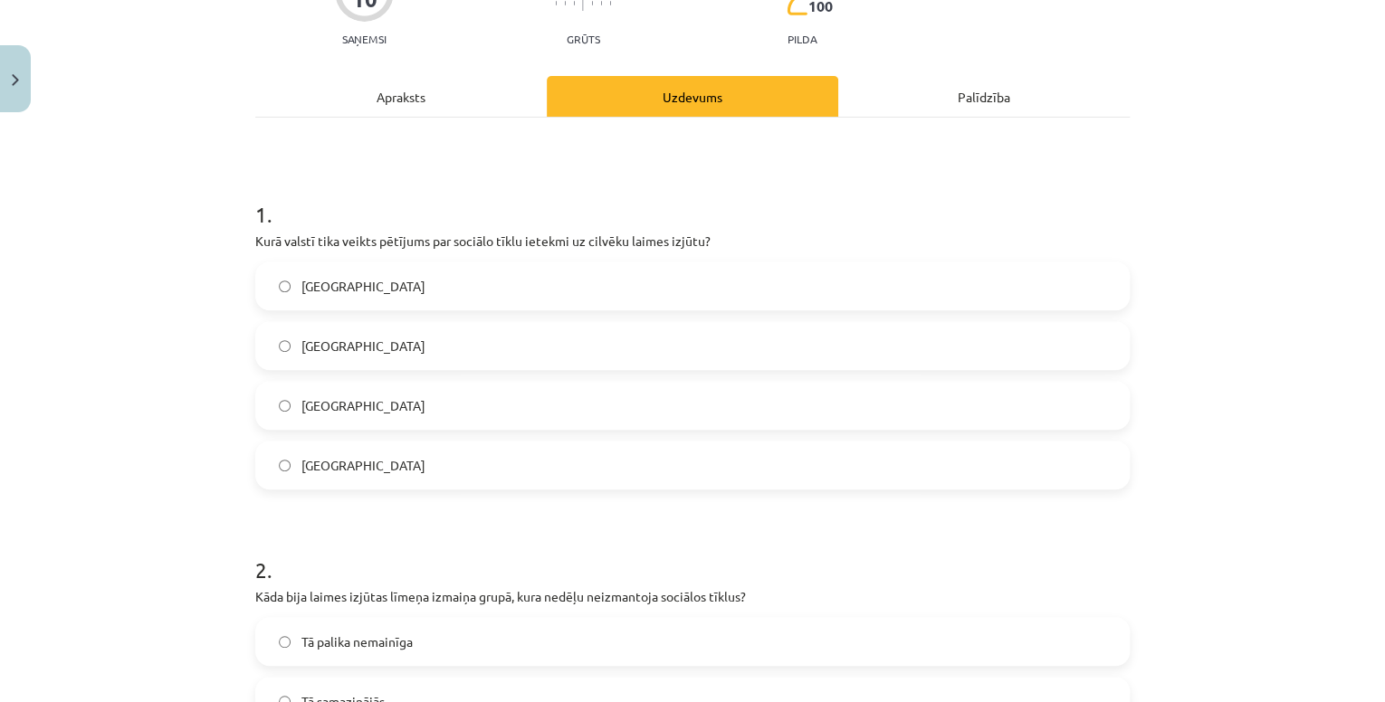
click at [443, 109] on div "Apraksts" at bounding box center [400, 96] width 291 height 41
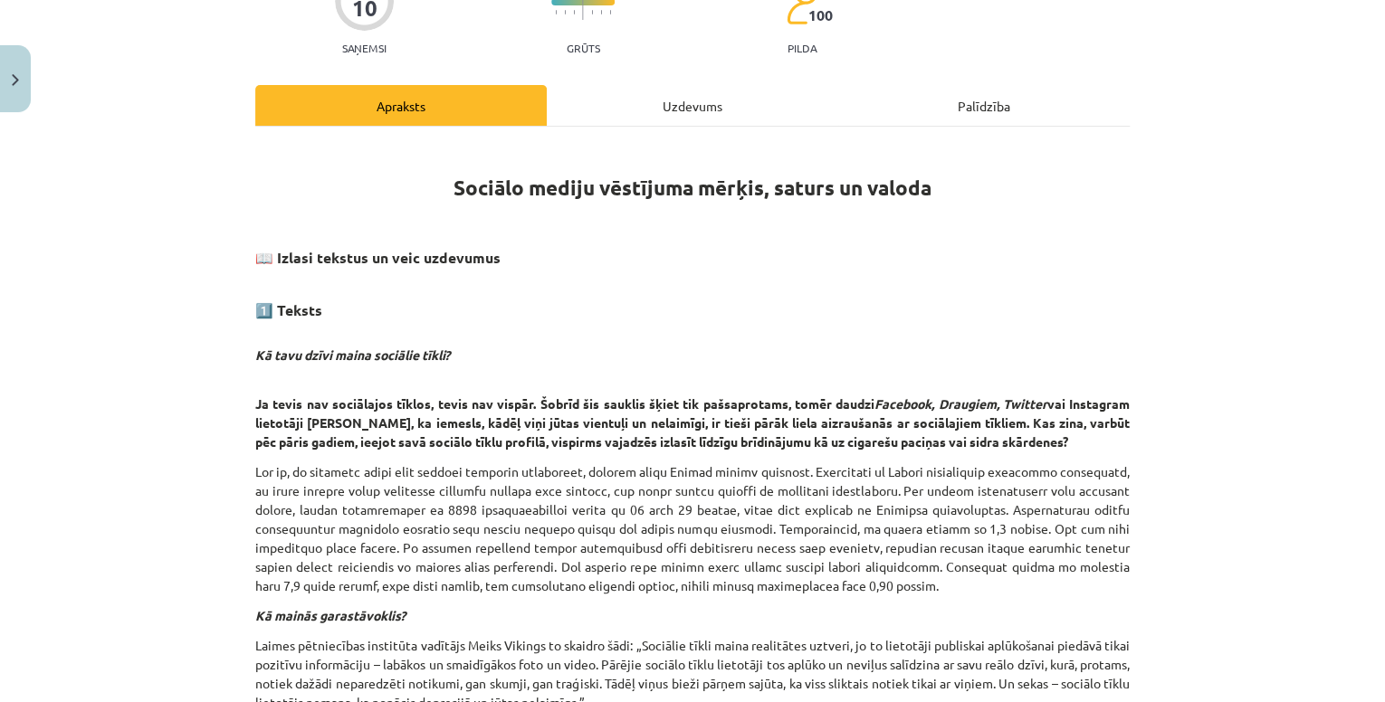
scroll to position [335, 0]
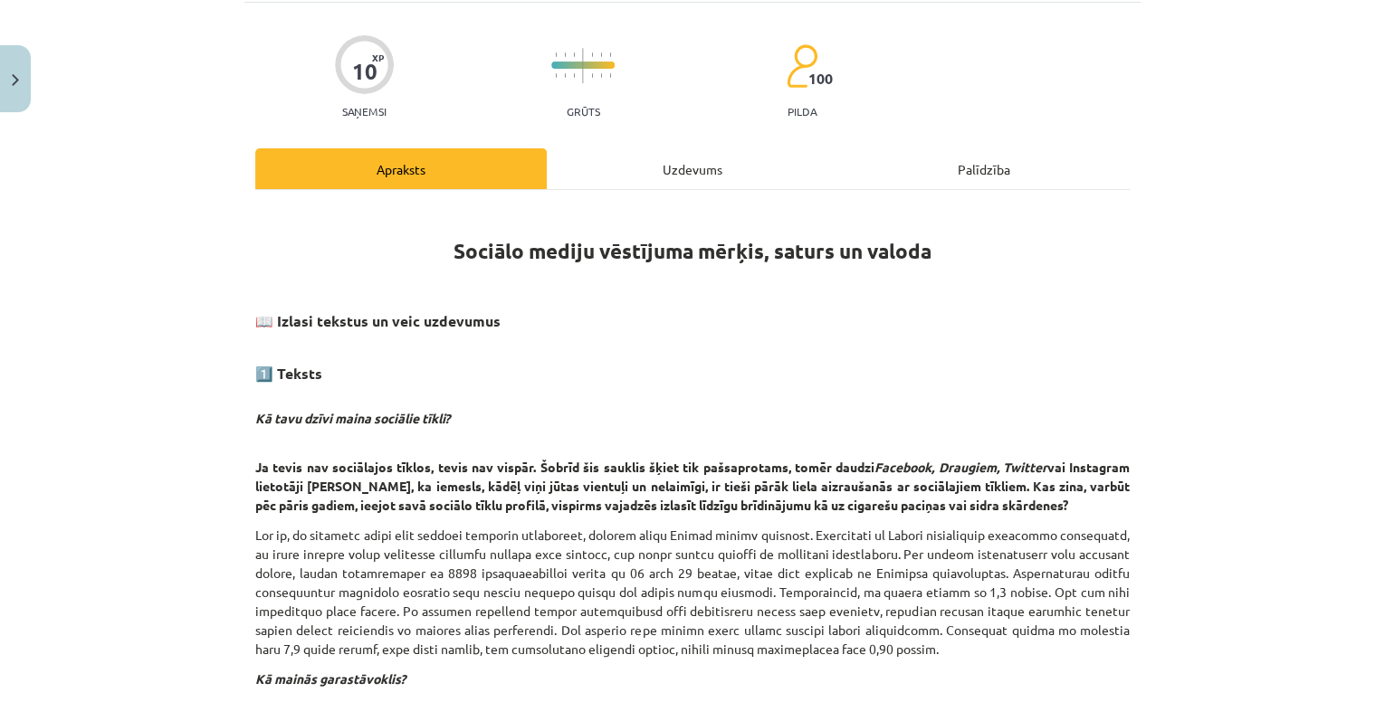
click at [641, 166] on div "Uzdevums" at bounding box center [692, 168] width 291 height 41
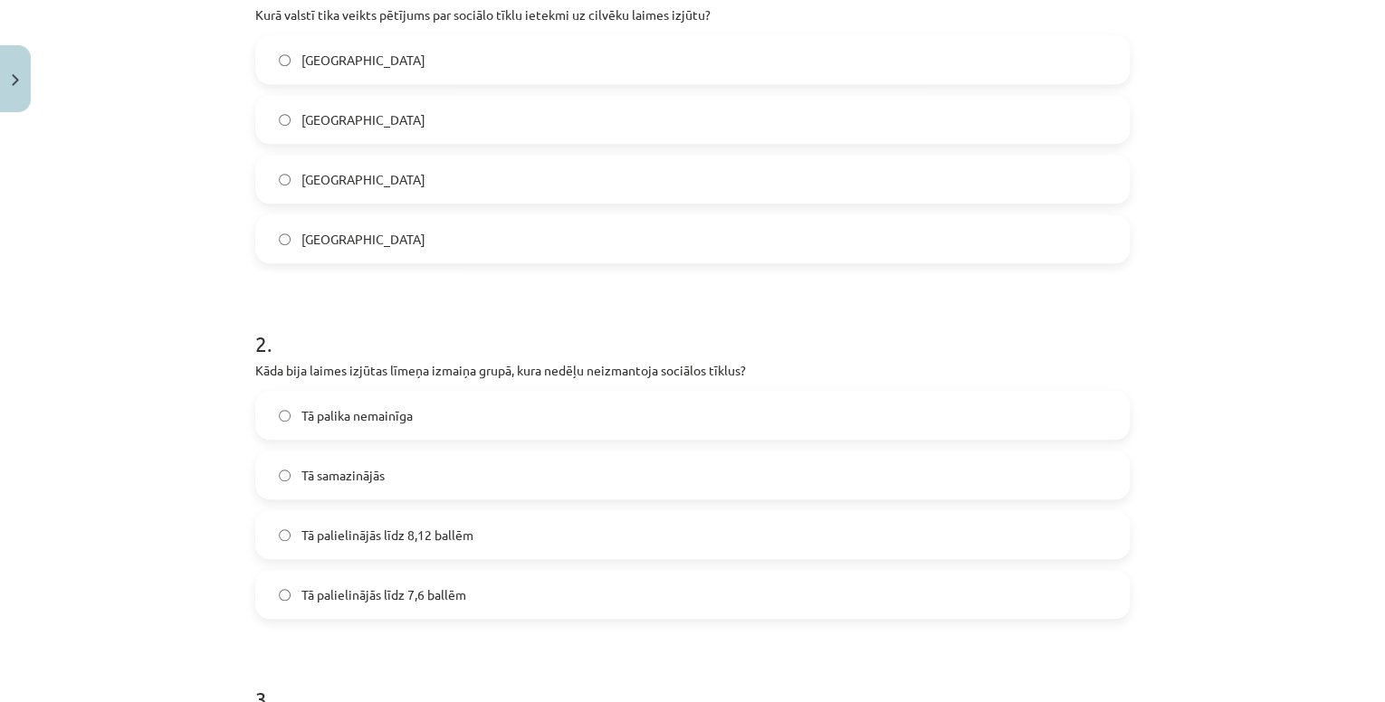
scroll to position [480, 0]
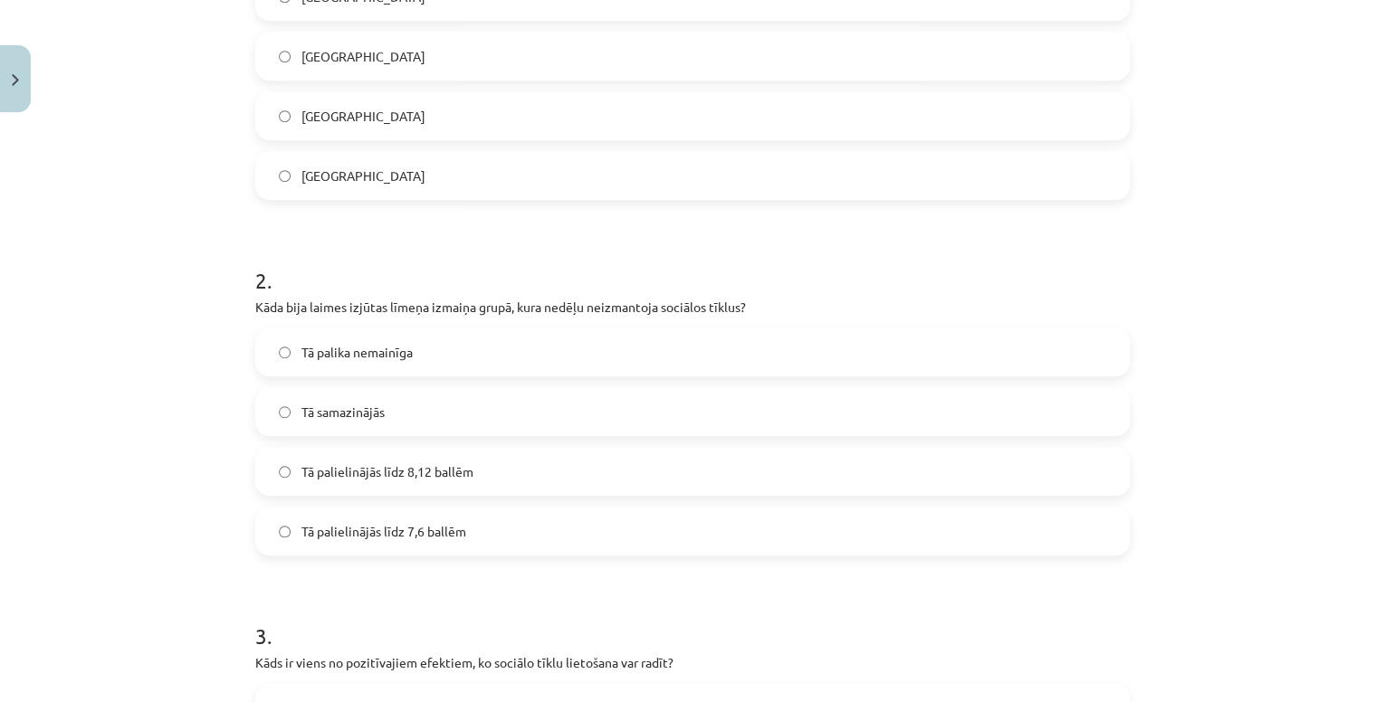
click at [489, 468] on label "Tā palielinājās līdz 8,12 ballēm" at bounding box center [692, 471] width 871 height 45
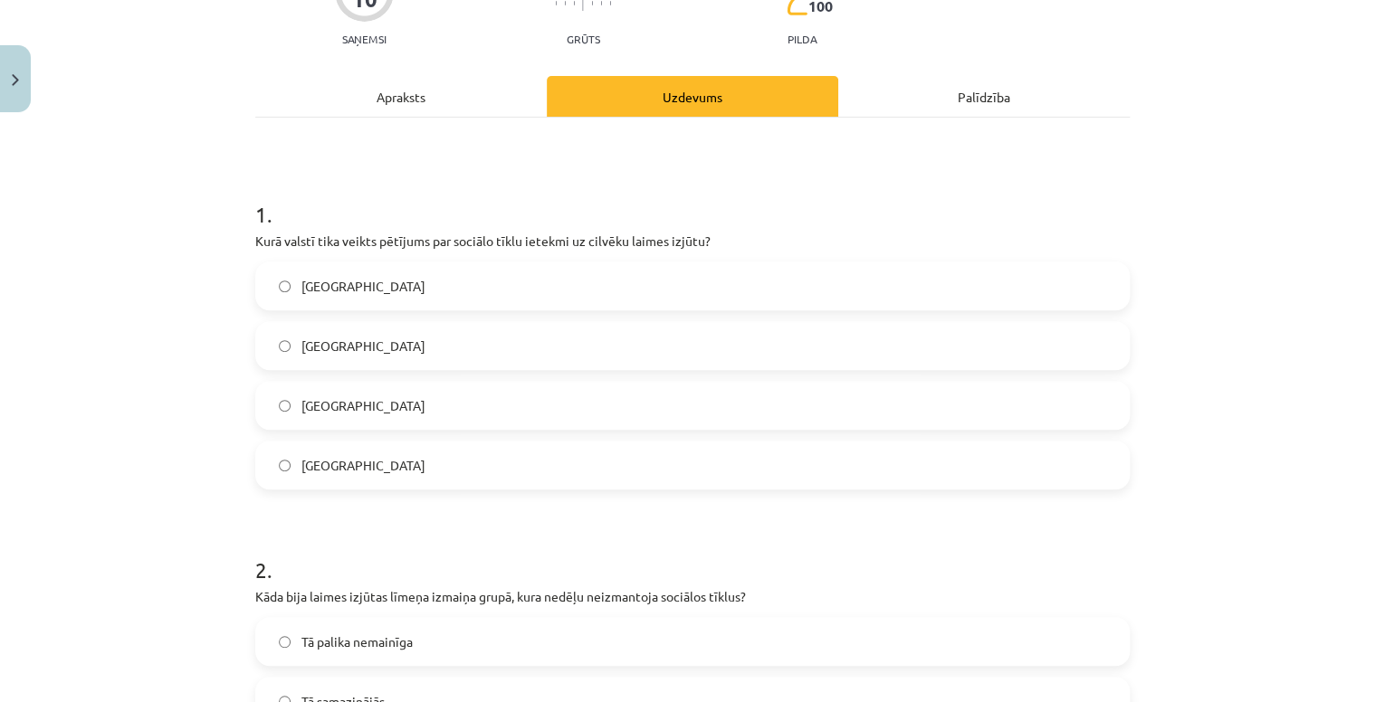
click at [474, 103] on div "Apraksts" at bounding box center [400, 96] width 291 height 41
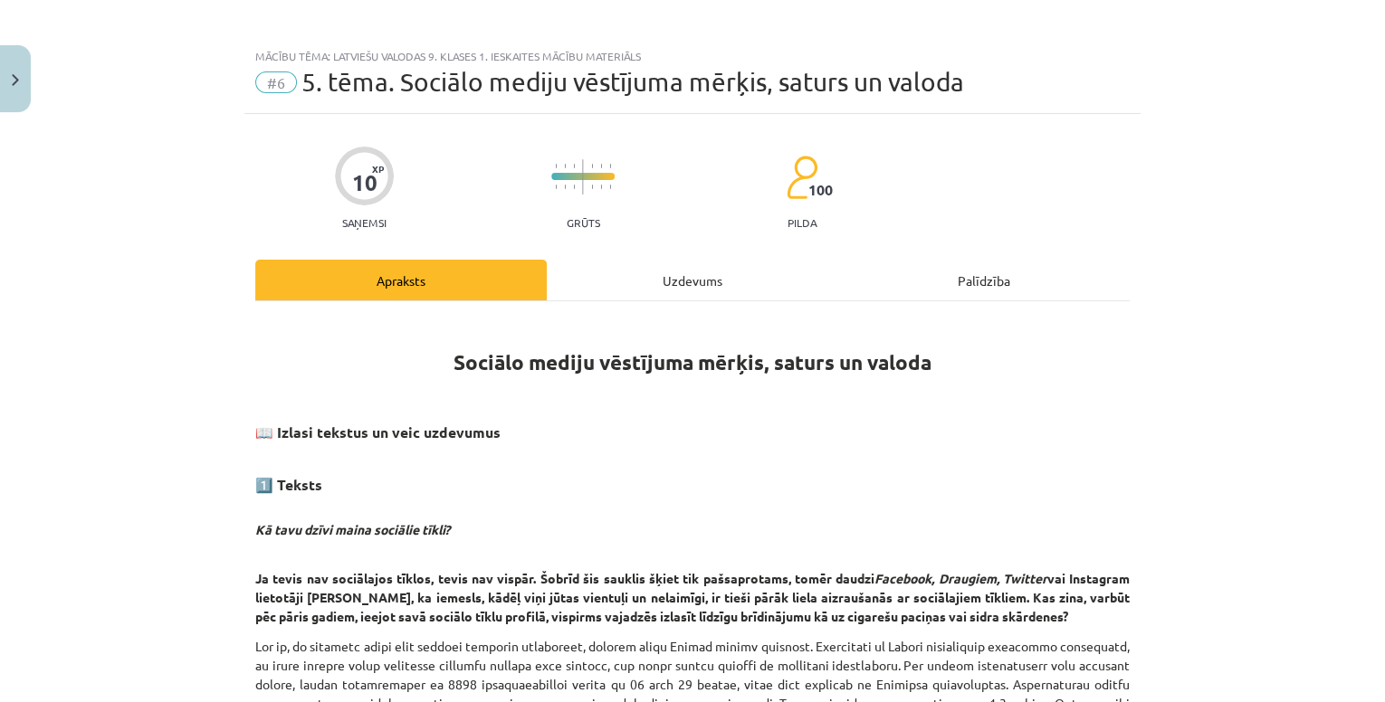
scroll to position [0, 0]
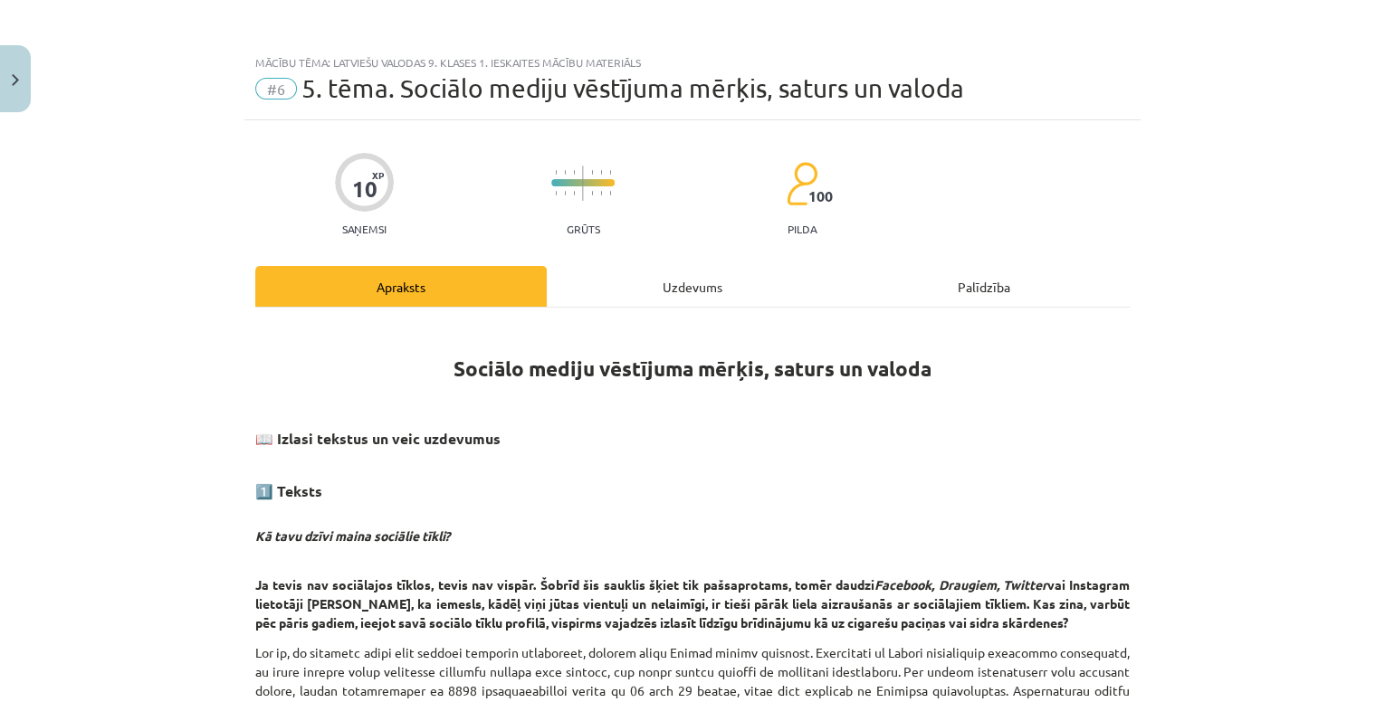
click at [664, 293] on div "Uzdevums" at bounding box center [692, 286] width 291 height 41
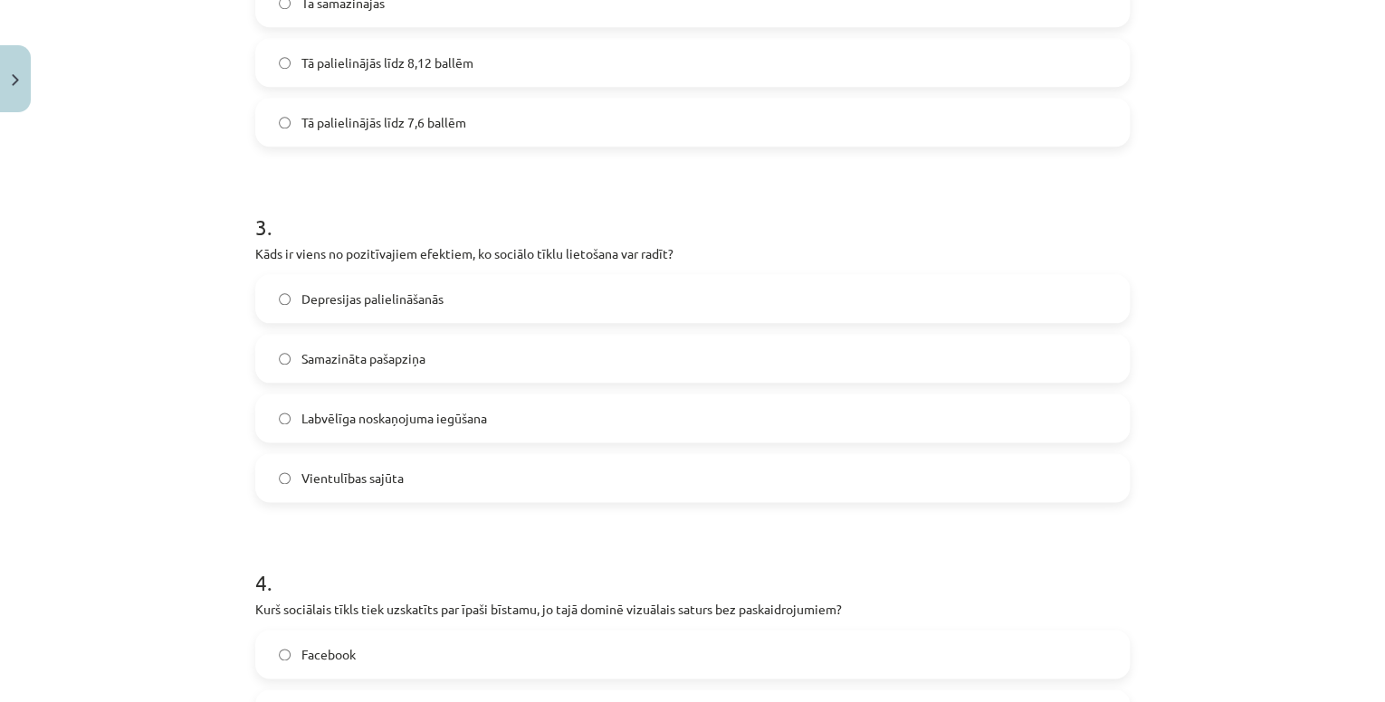
scroll to position [914, 0]
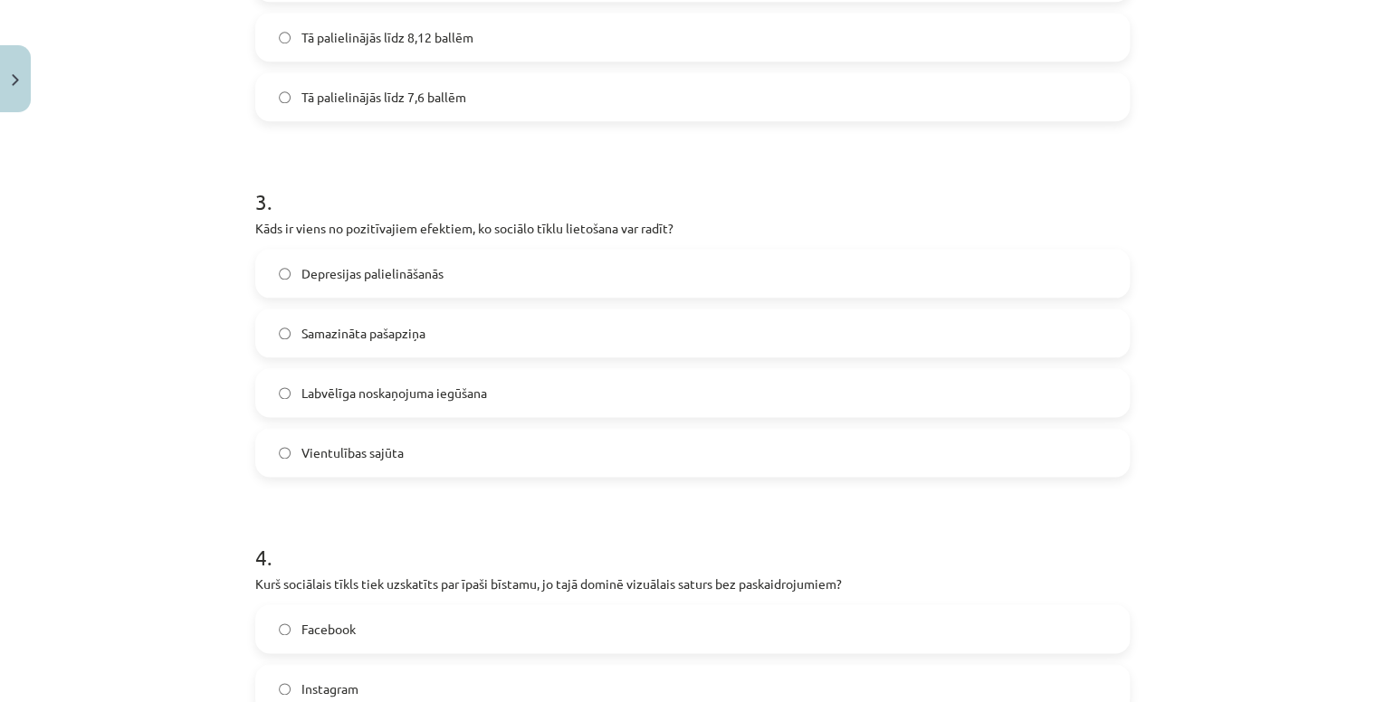
click at [496, 391] on label "Labvēlīga noskaņojuma iegūšana" at bounding box center [692, 392] width 871 height 45
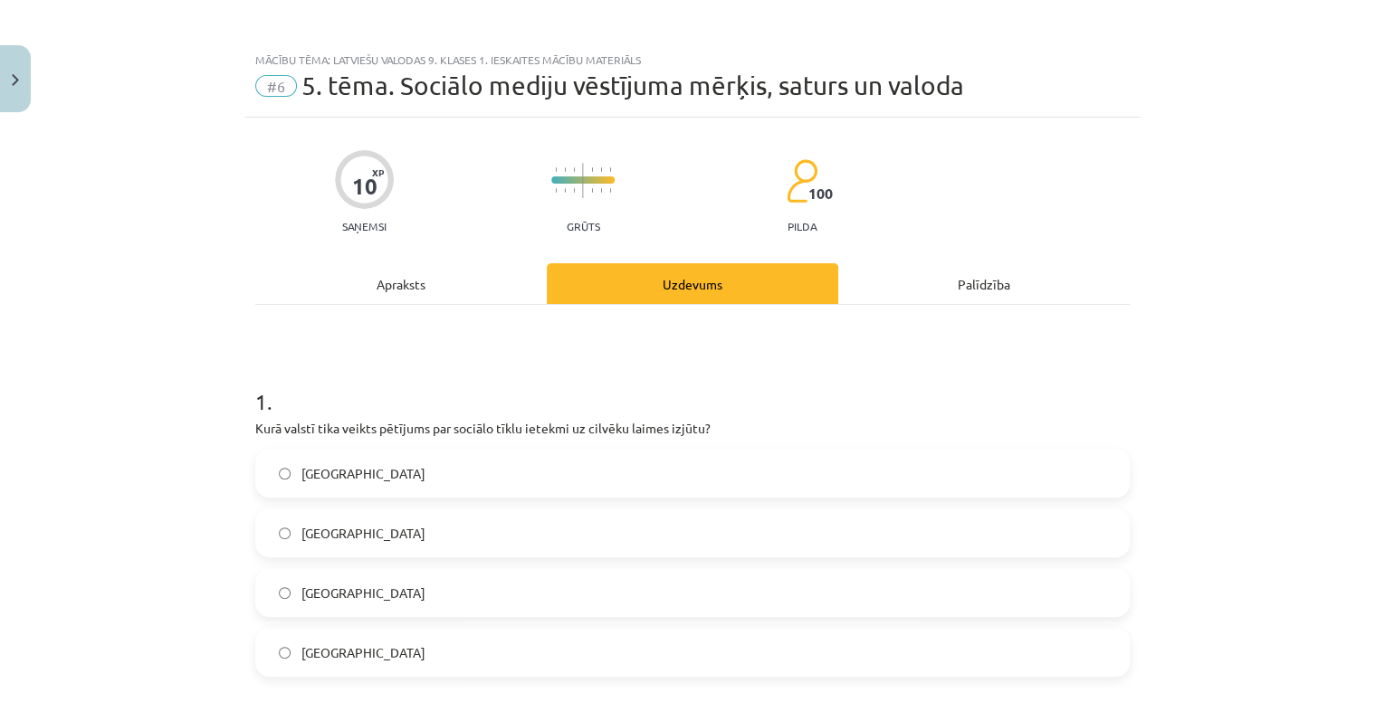
scroll to position [0, 0]
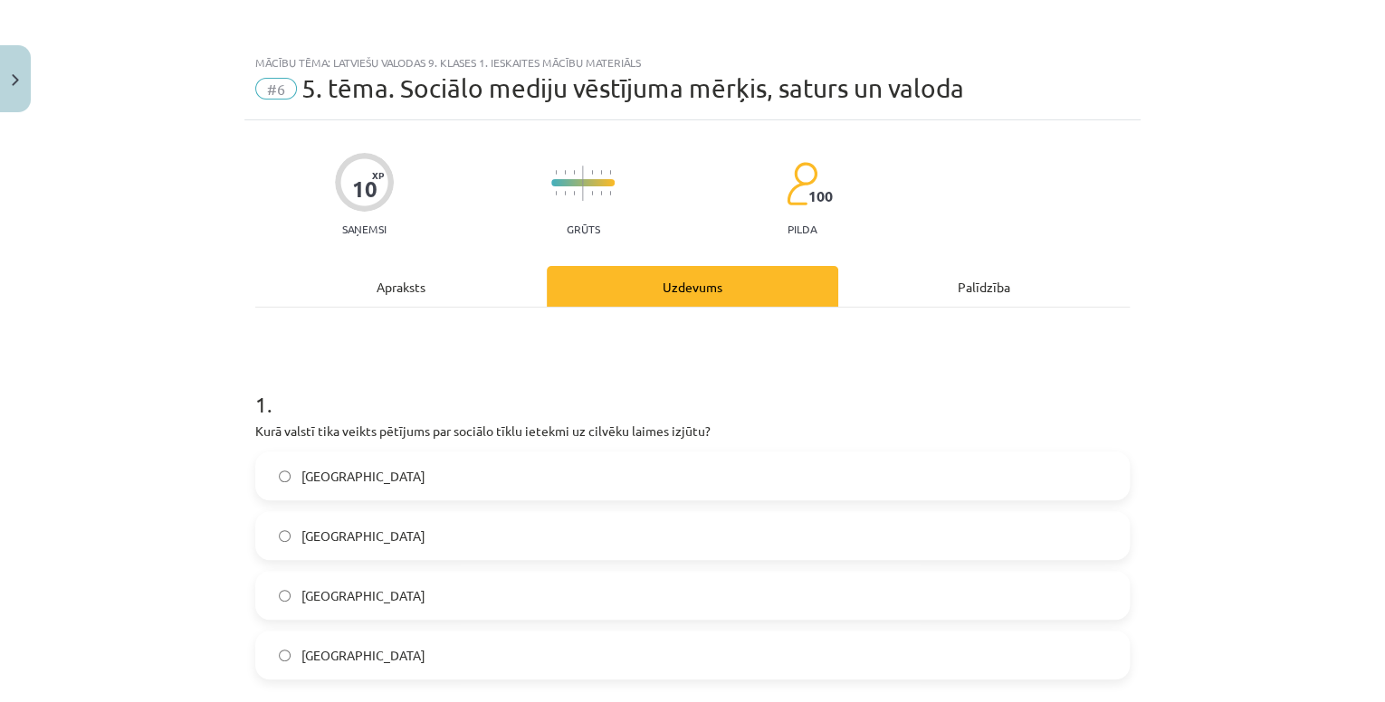
click at [442, 297] on div "Apraksts" at bounding box center [400, 286] width 291 height 41
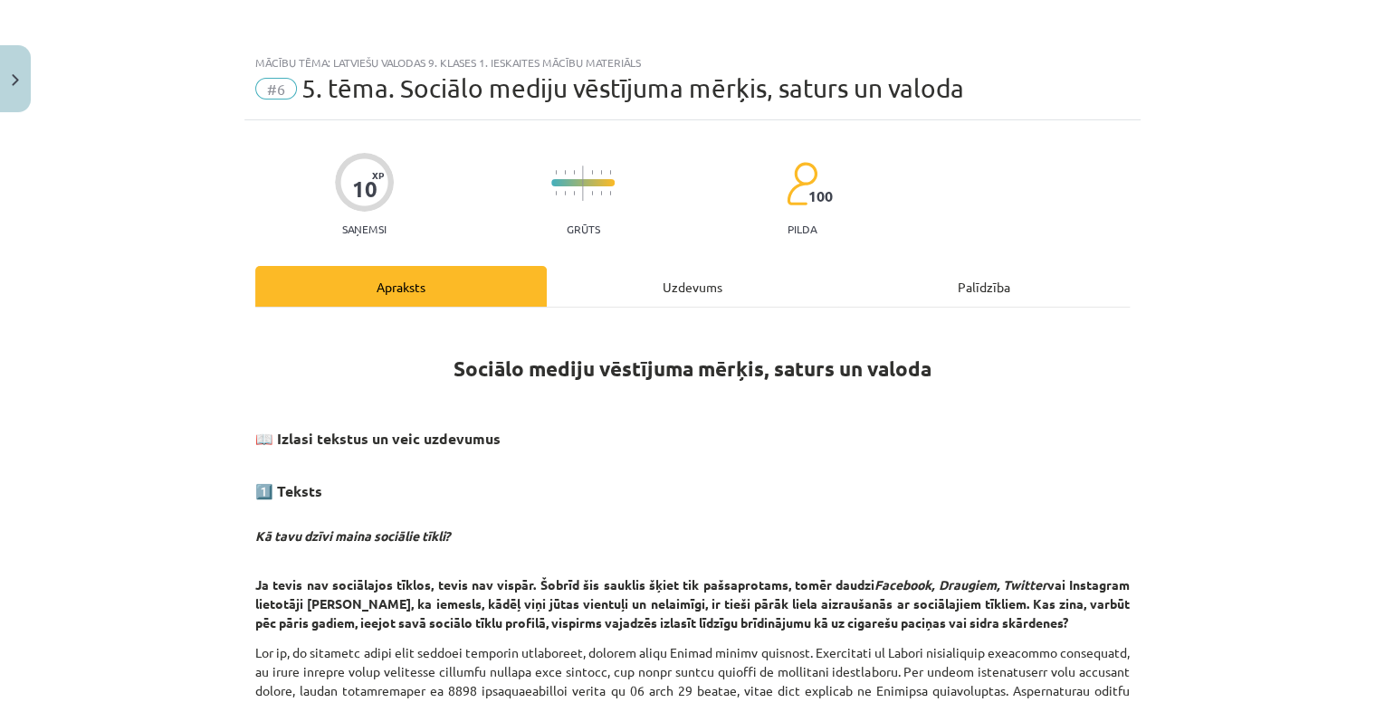
click at [692, 292] on div "Uzdevums" at bounding box center [692, 286] width 291 height 41
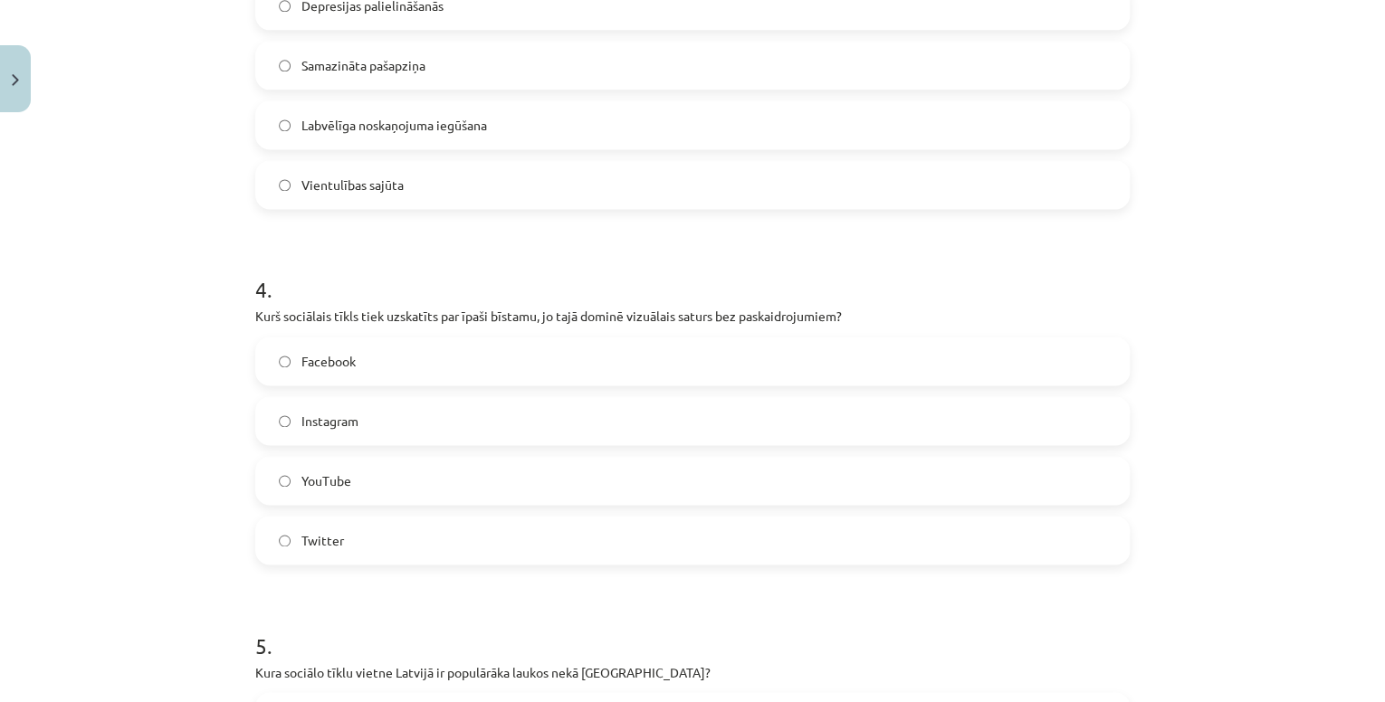
scroll to position [1204, 0]
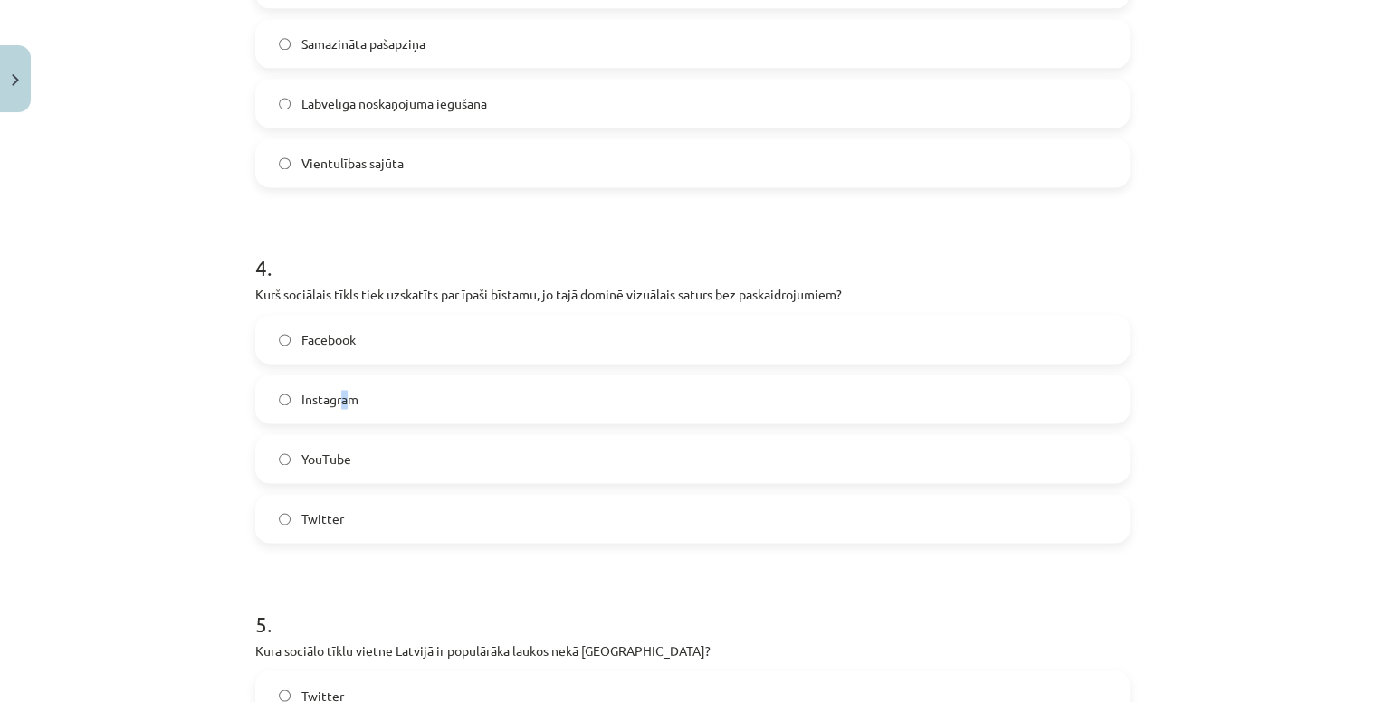
click at [339, 395] on span "Instagram" at bounding box center [329, 399] width 57 height 19
click at [284, 404] on label "Instagram" at bounding box center [692, 399] width 871 height 45
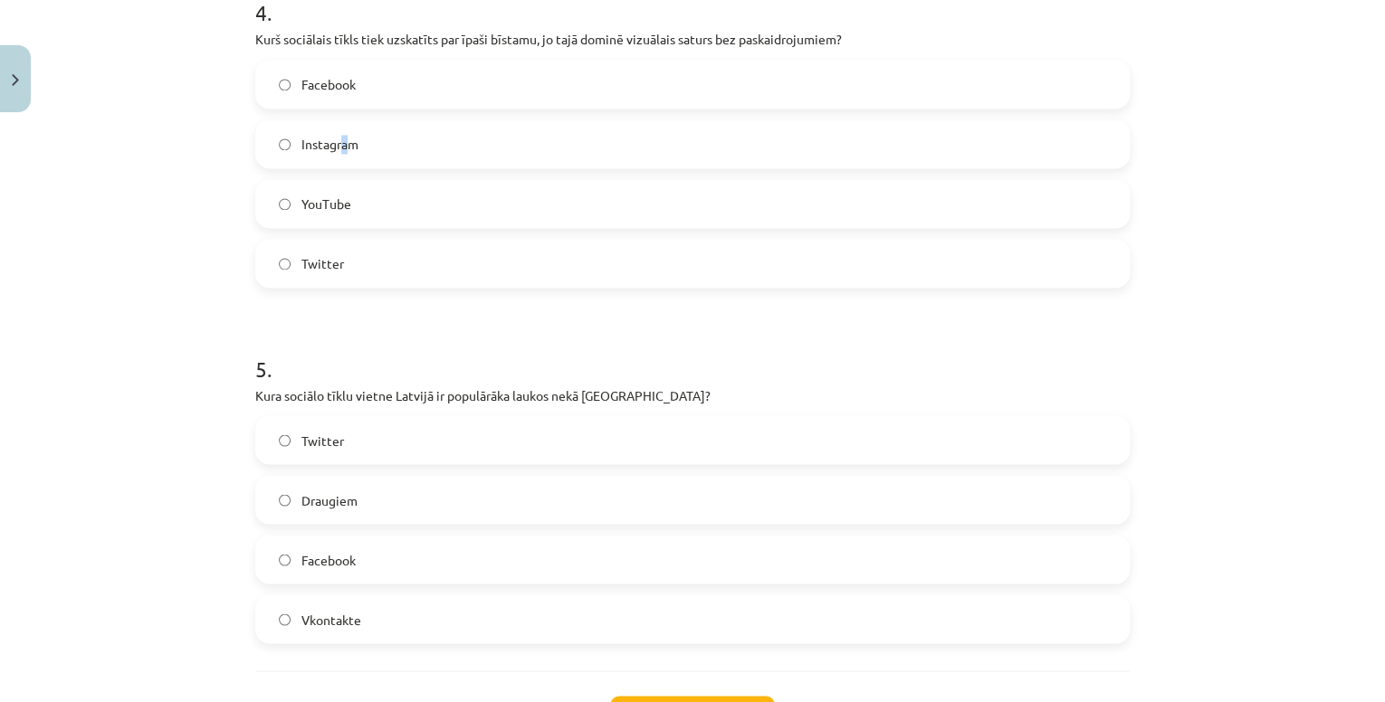
scroll to position [1494, 0]
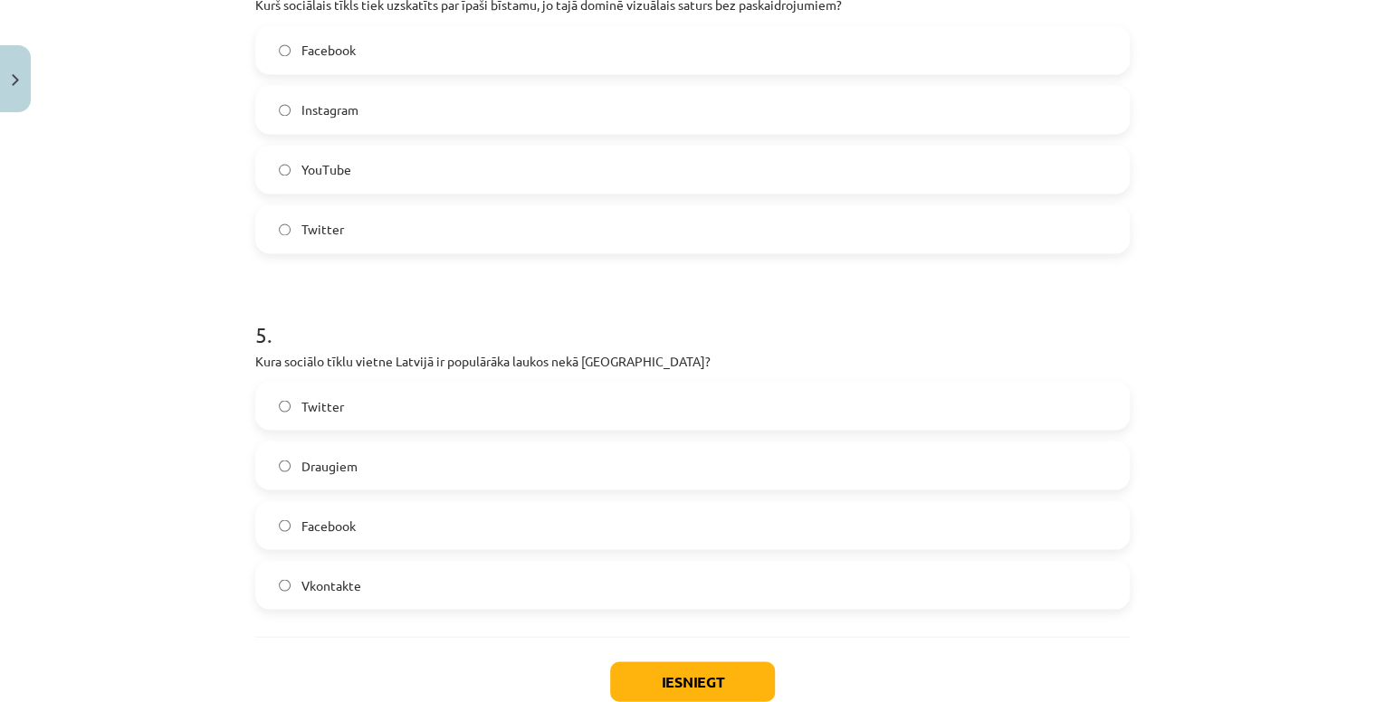
click at [127, 435] on div "Mācību tēma: Latviešu valodas 9. klases 1. ieskaites mācību materiāls #6 5. tēm…" at bounding box center [692, 351] width 1385 height 702
click at [344, 525] on span "Facebook" at bounding box center [328, 525] width 54 height 19
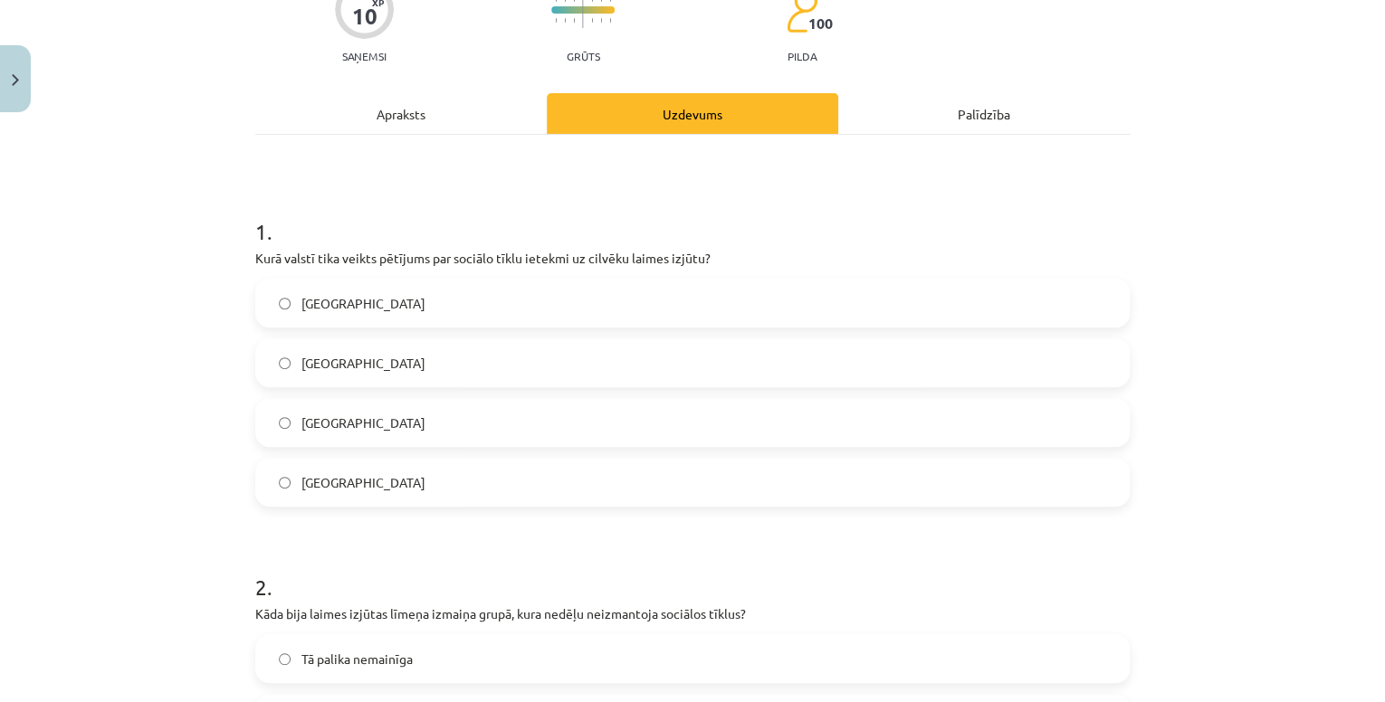
scroll to position [0, 0]
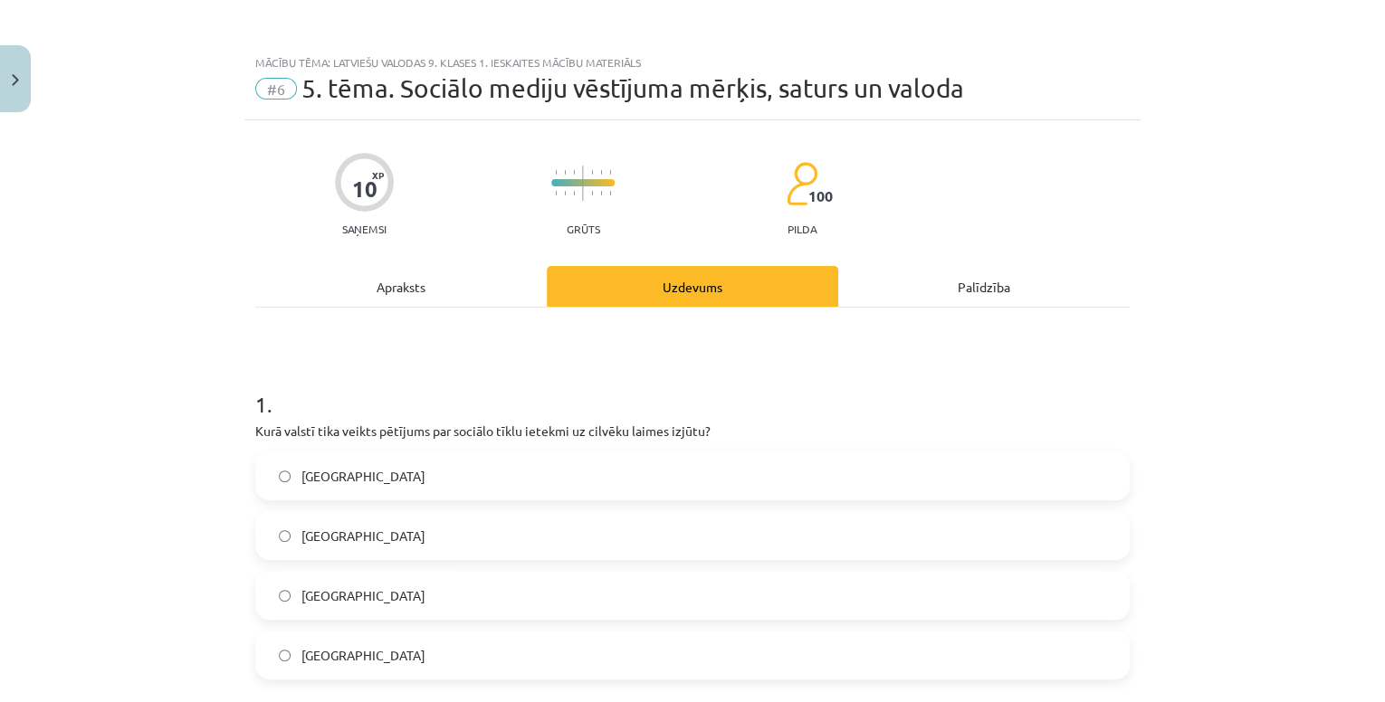
click at [442, 284] on div "Apraksts" at bounding box center [400, 286] width 291 height 41
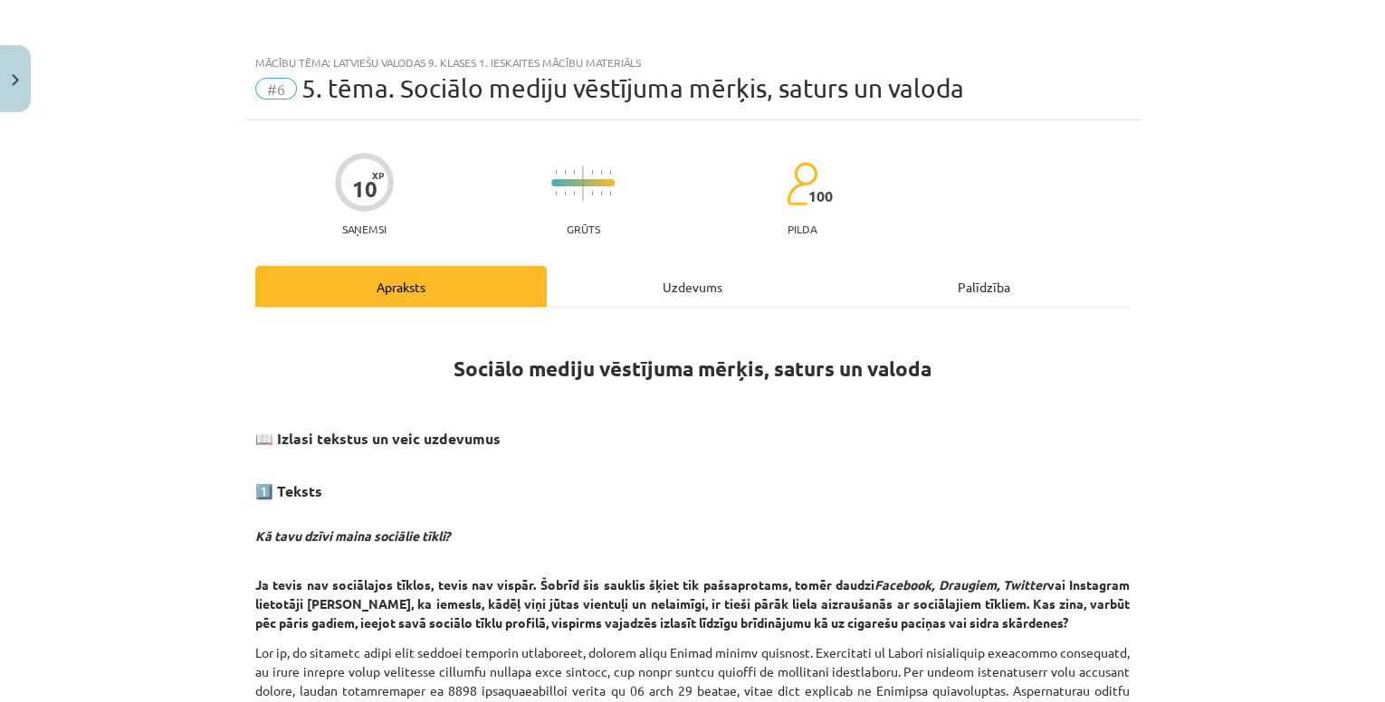
click at [673, 272] on div "Uzdevums" at bounding box center [692, 286] width 291 height 41
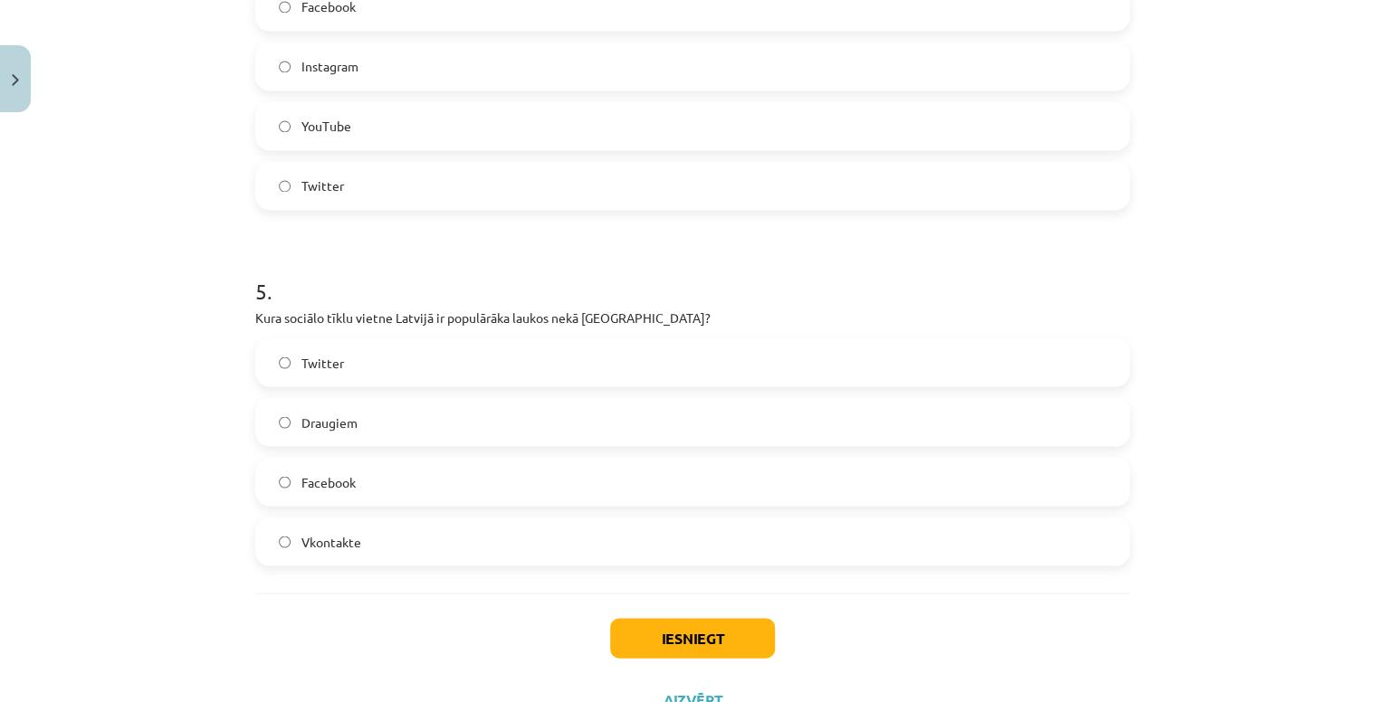
scroll to position [1609, 0]
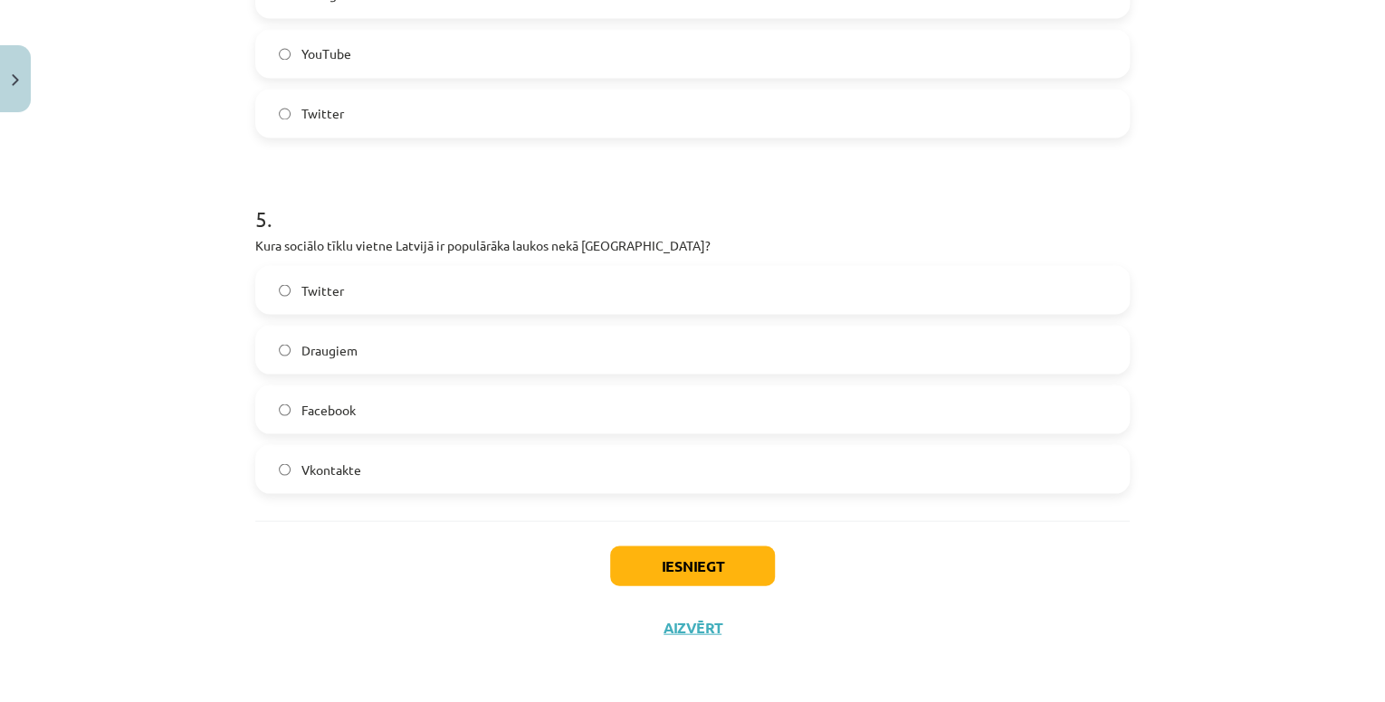
click at [463, 348] on label "Draugiem" at bounding box center [692, 349] width 871 height 45
click at [713, 571] on button "Iesniegt" at bounding box center [692, 566] width 165 height 40
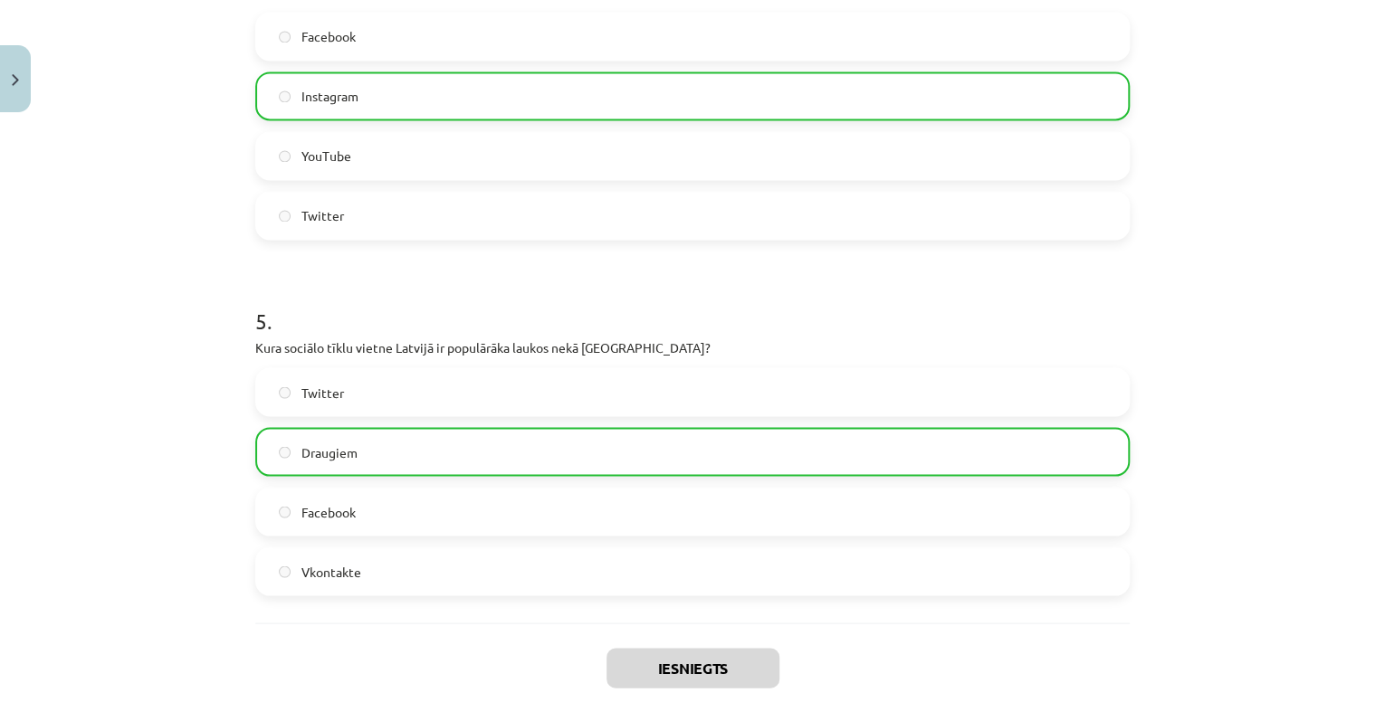
scroll to position [1666, 0]
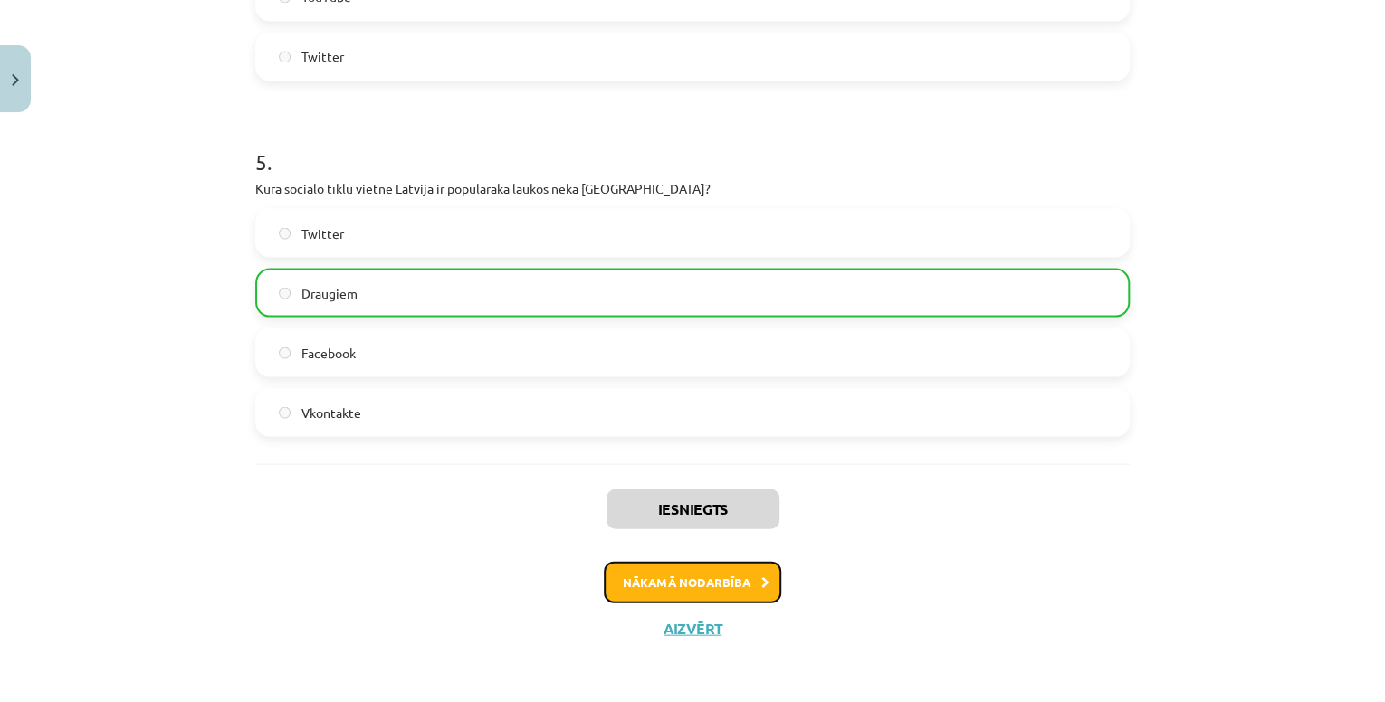
click at [760, 573] on button "Nākamā nodarbība" at bounding box center [692, 582] width 177 height 42
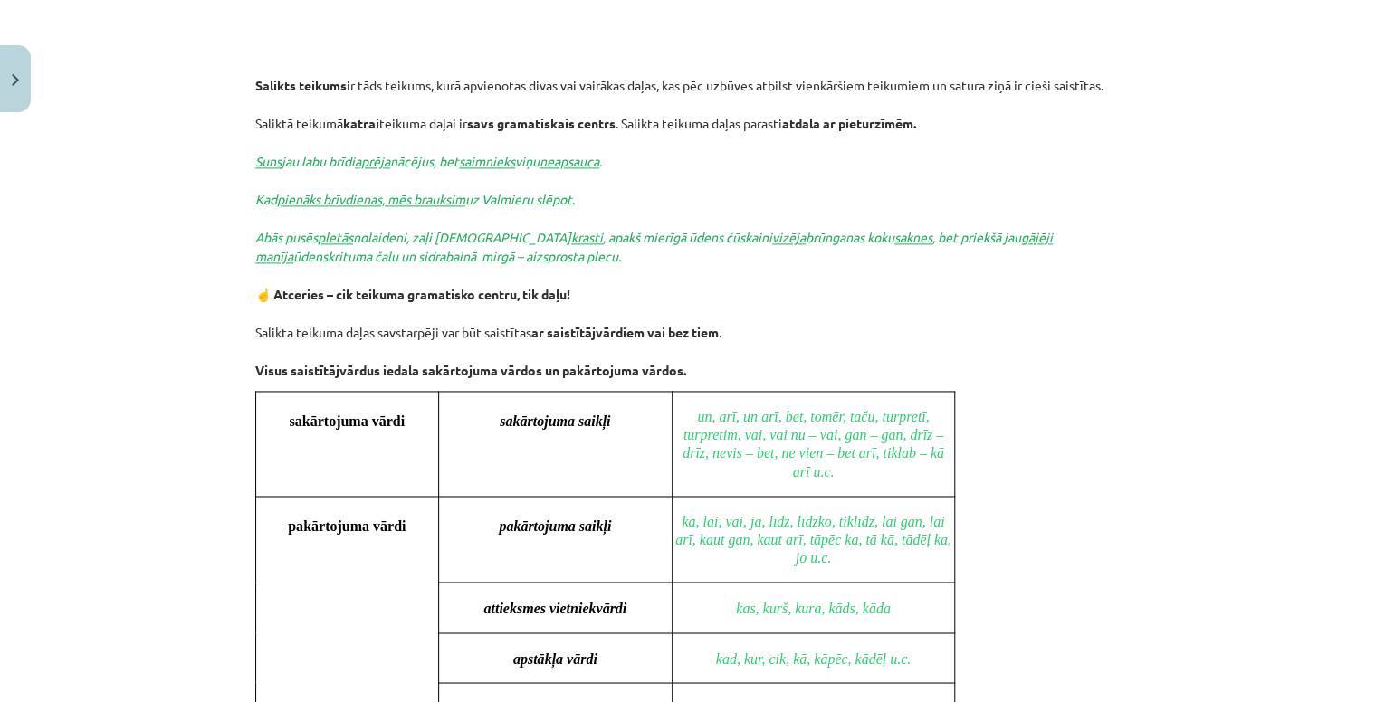
scroll to position [1159, 0]
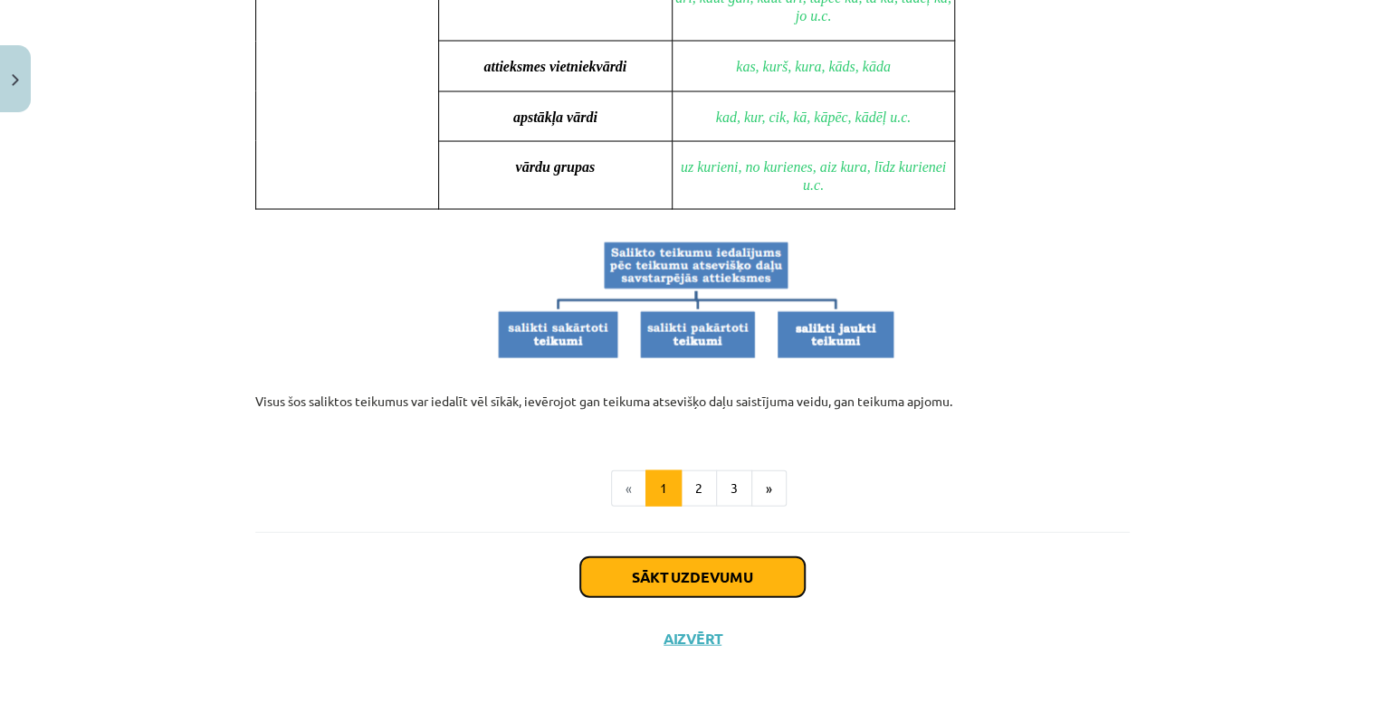
click at [758, 568] on button "Sākt uzdevumu" at bounding box center [692, 577] width 224 height 40
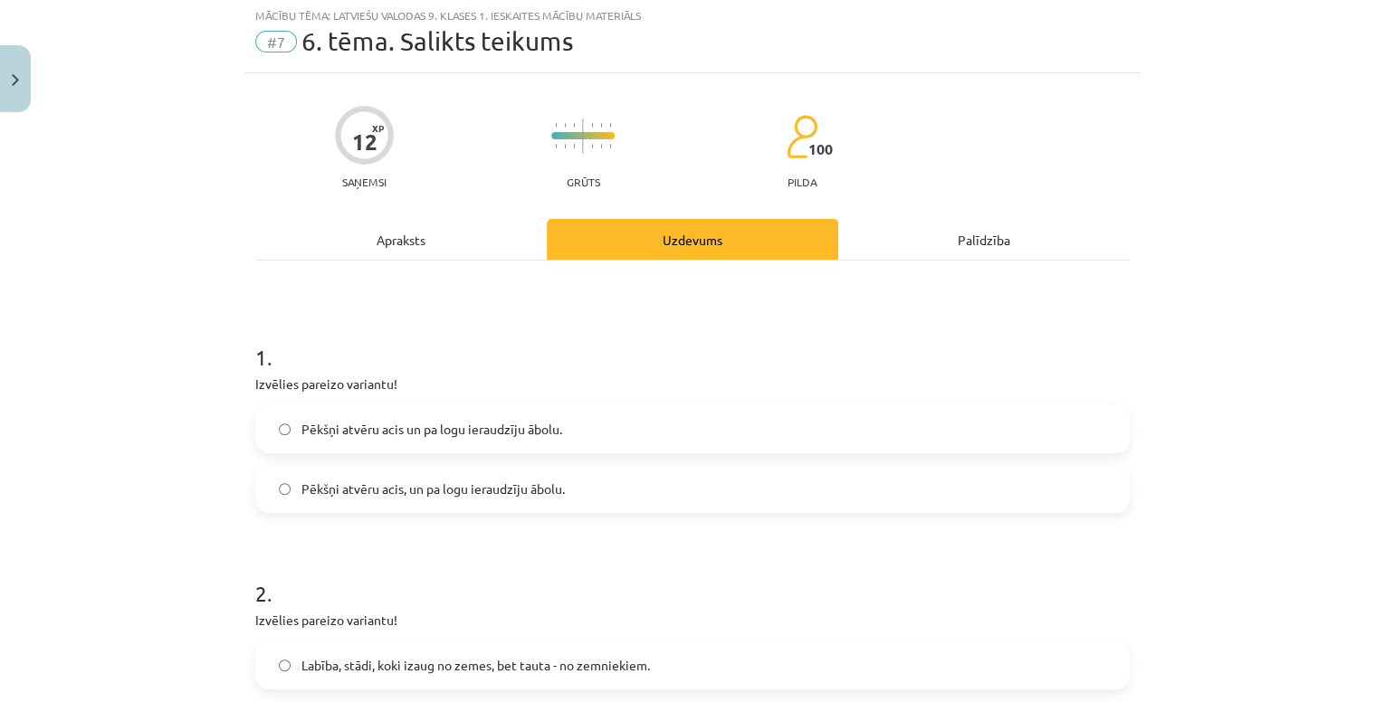
scroll to position [45, 0]
click at [514, 500] on label "Pēkšņi atvēru acis, un pa logu ieraudzīju ābolu." at bounding box center [692, 490] width 871 height 45
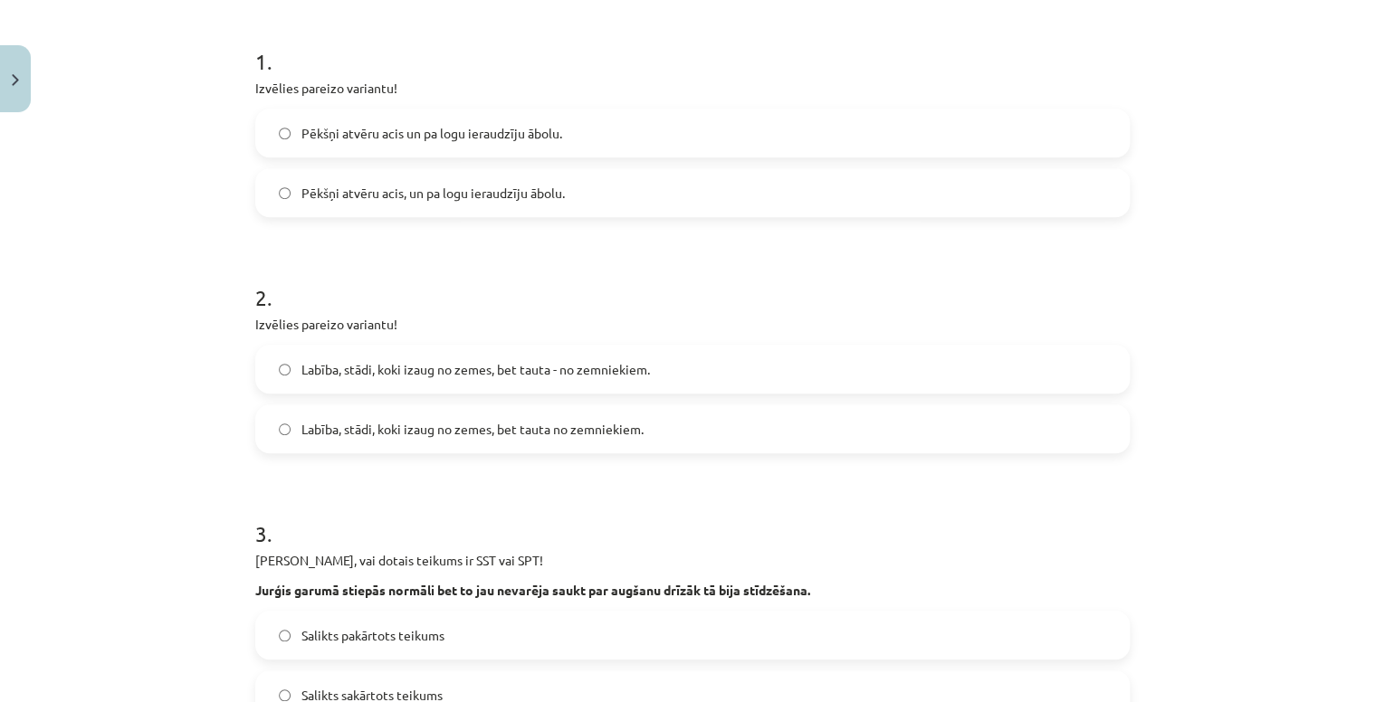
scroll to position [407, 0]
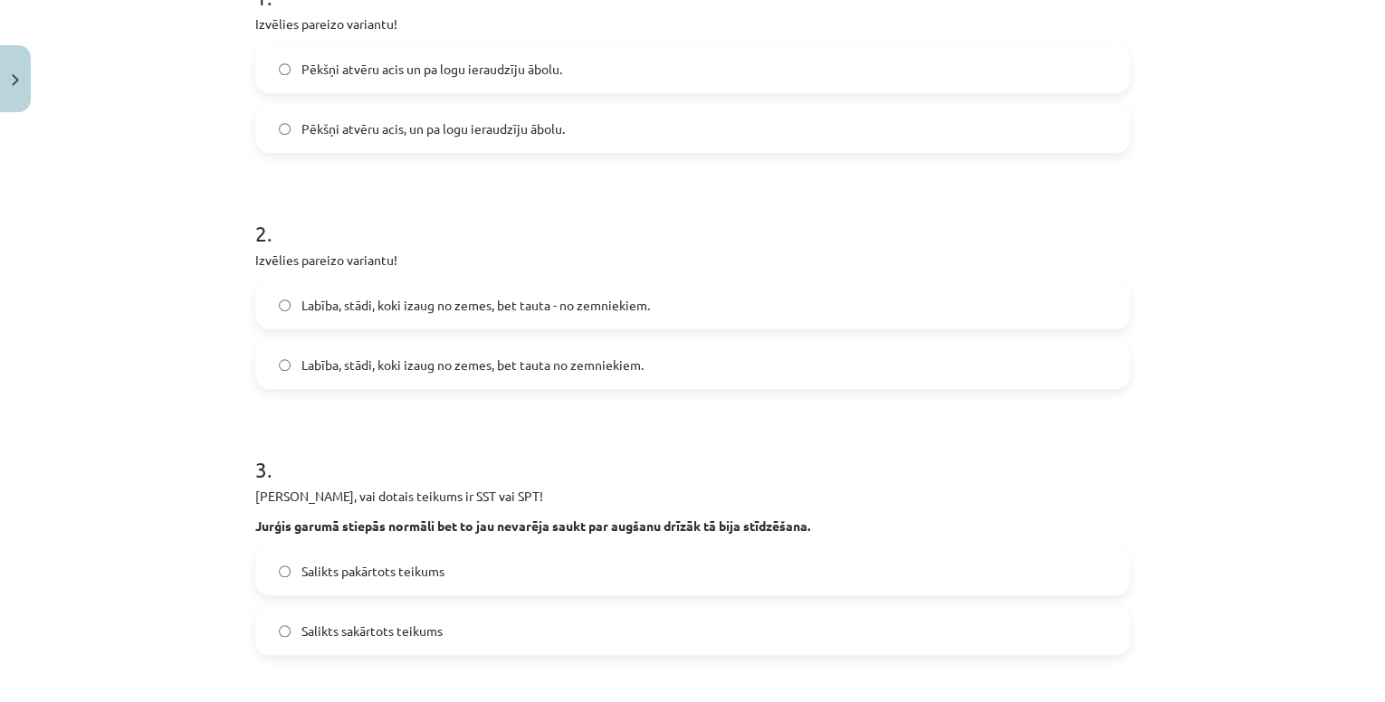
click at [597, 368] on span "Labība, stādi, koki izaug no zemes, bet tauta no zemniekiem." at bounding box center [472, 365] width 342 height 19
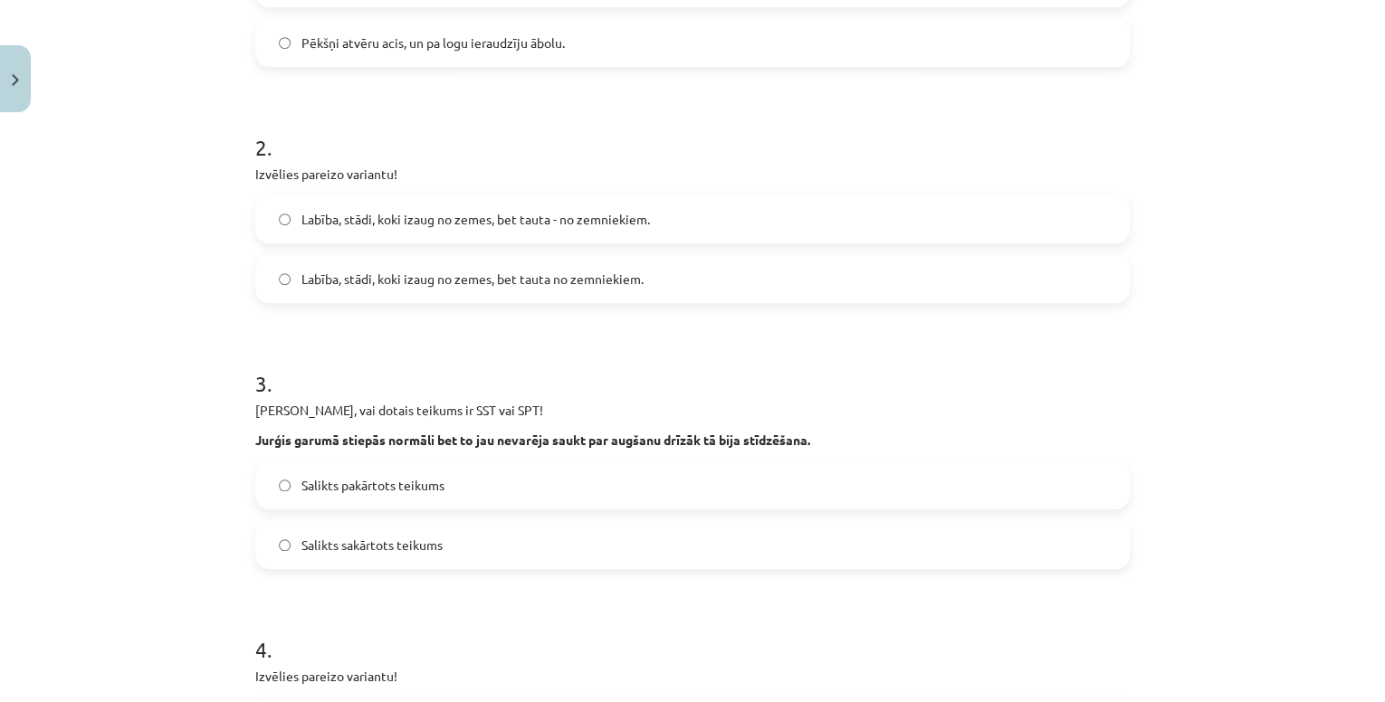
scroll to position [480, 0]
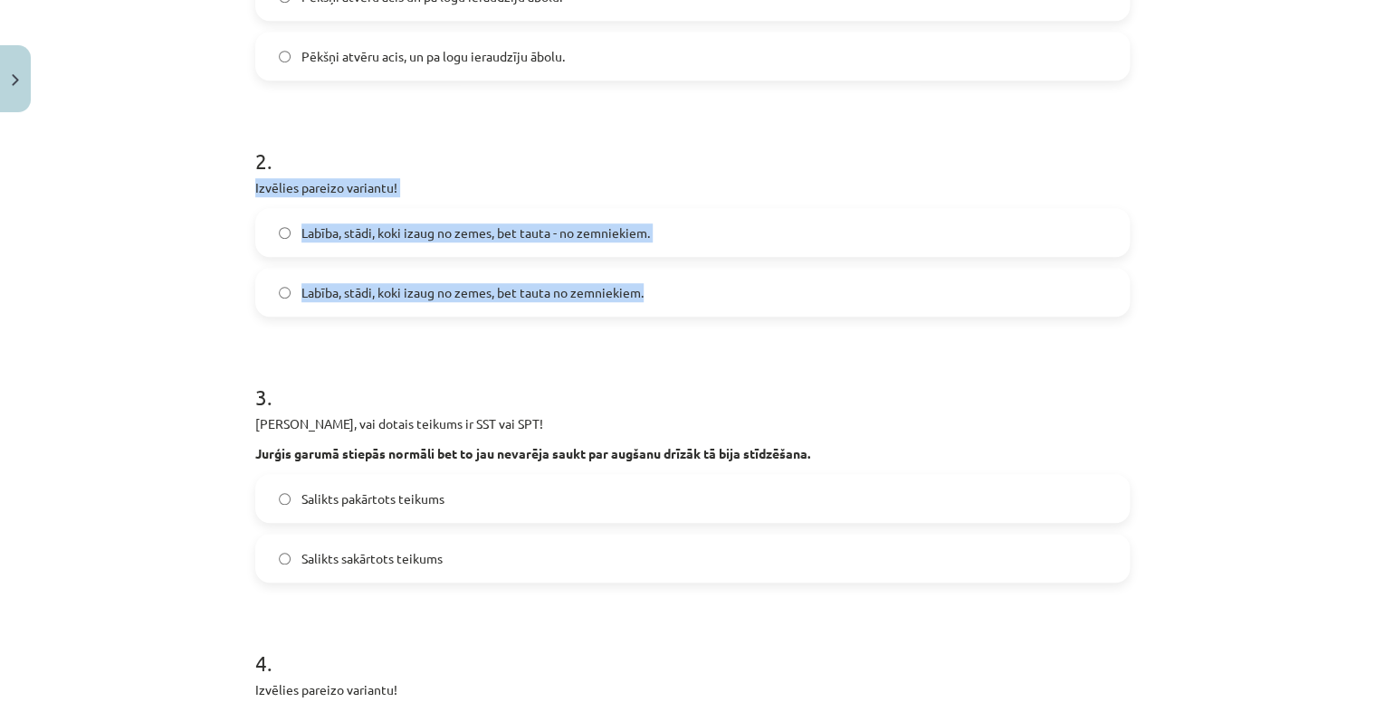
drag, startPoint x: 237, startPoint y: 189, endPoint x: 647, endPoint y: 282, distance: 420.5
click at [647, 282] on div "Mācību tēma: Latviešu valodas 9. klases 1. ieskaites mācību materiāls #7 6. tēm…" at bounding box center [692, 351] width 1385 height 702
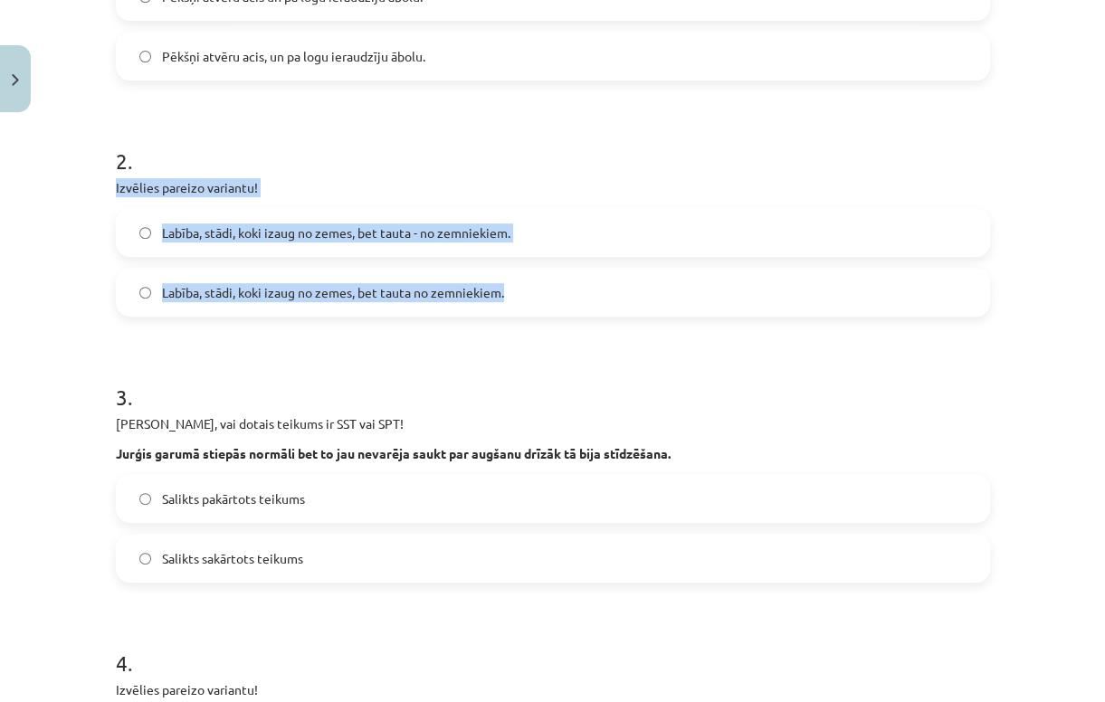
click at [656, 248] on label "Labība, stādi, koki izaug no zemes, bet tauta - no zemniekiem." at bounding box center [553, 232] width 871 height 45
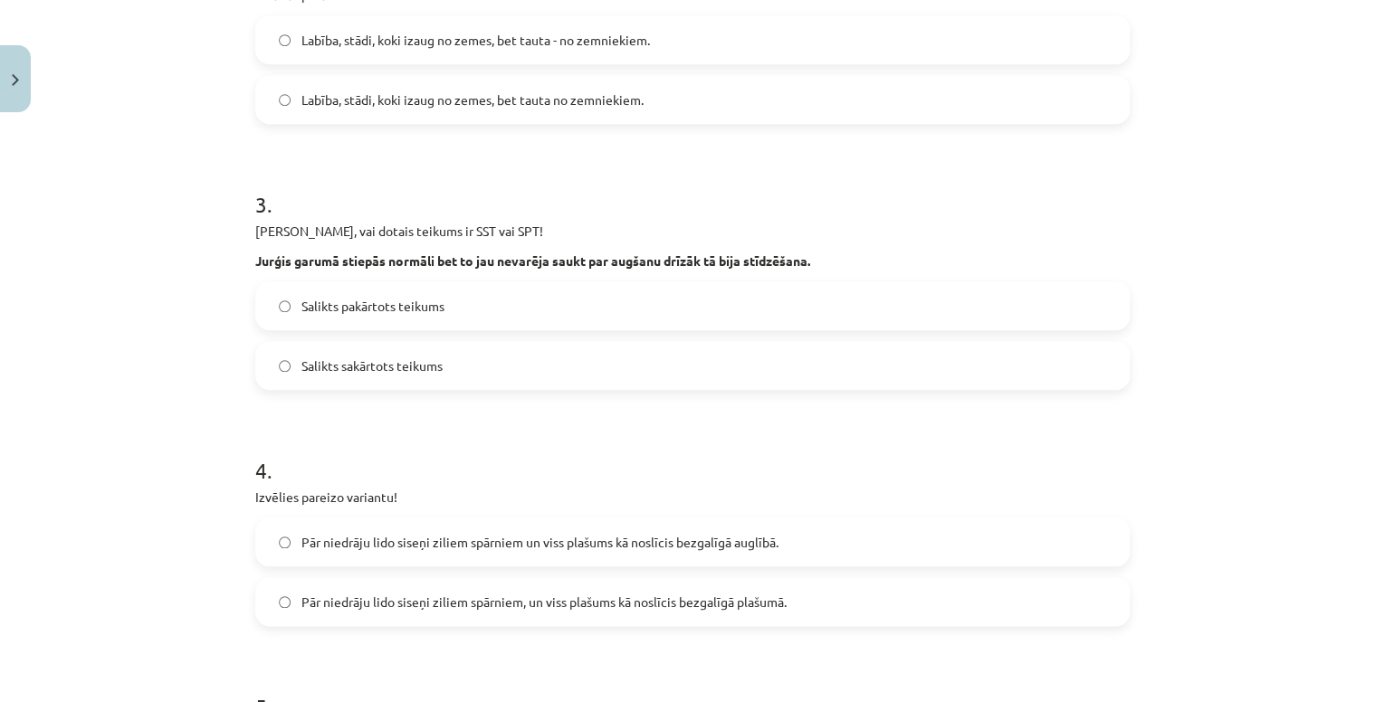
scroll to position [697, 0]
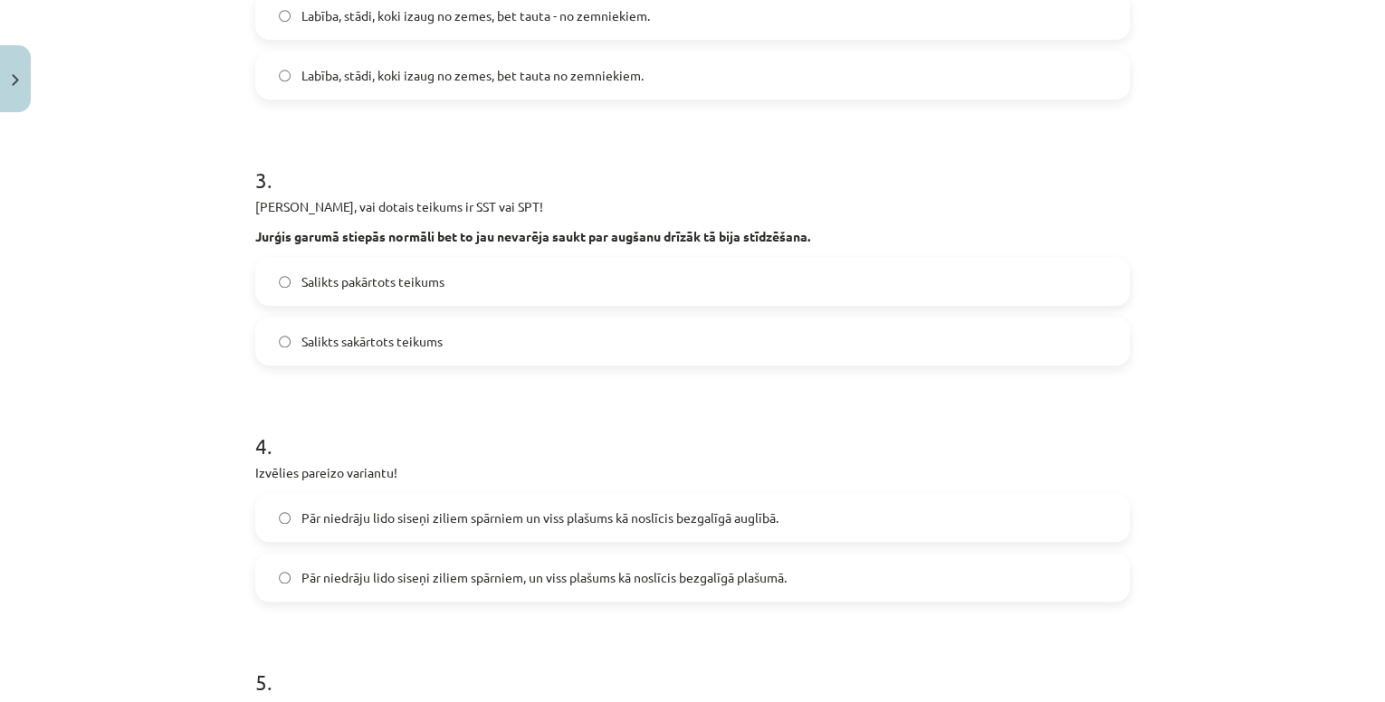
click at [420, 349] on span "Salikts sakārtots teikums" at bounding box center [371, 341] width 141 height 19
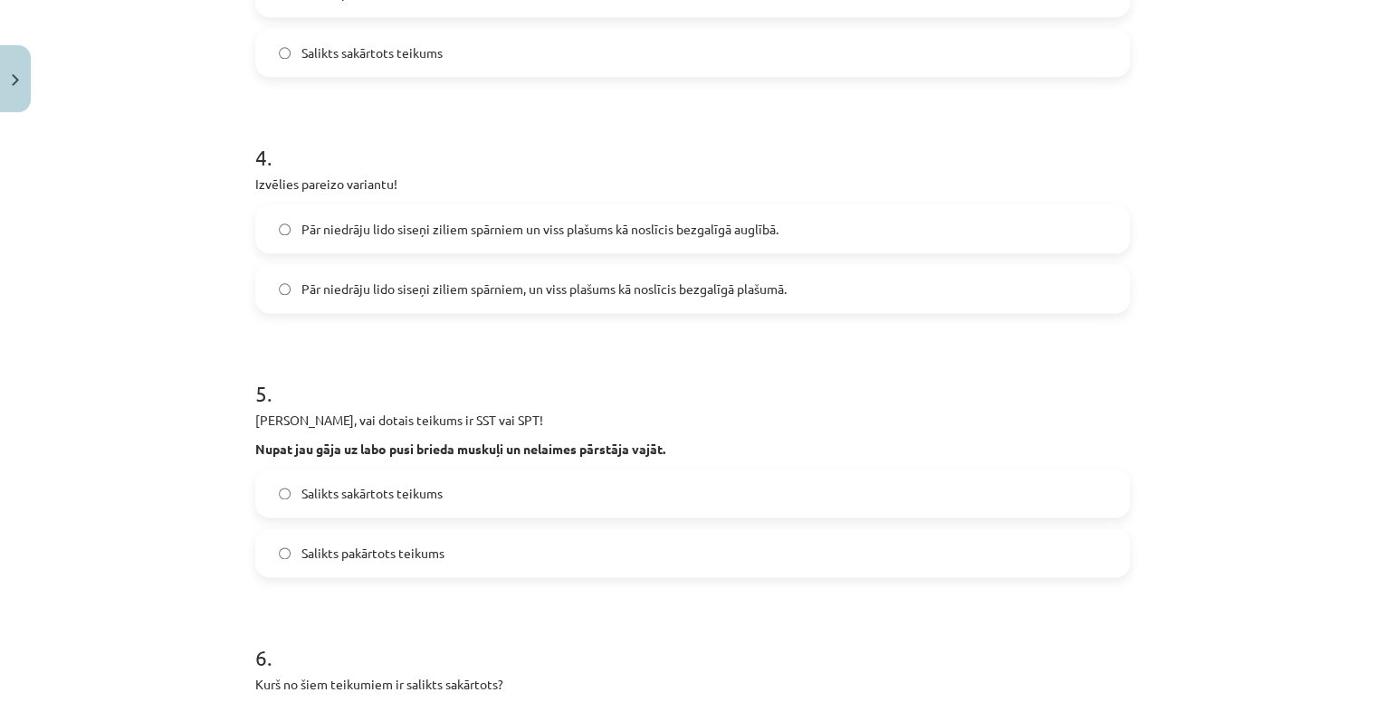
scroll to position [987, 0]
click at [621, 291] on span "Pār niedrāju lido siseņi ziliem spārniem, un viss plašums kā noslīcis bezgalīgā…" at bounding box center [543, 288] width 485 height 19
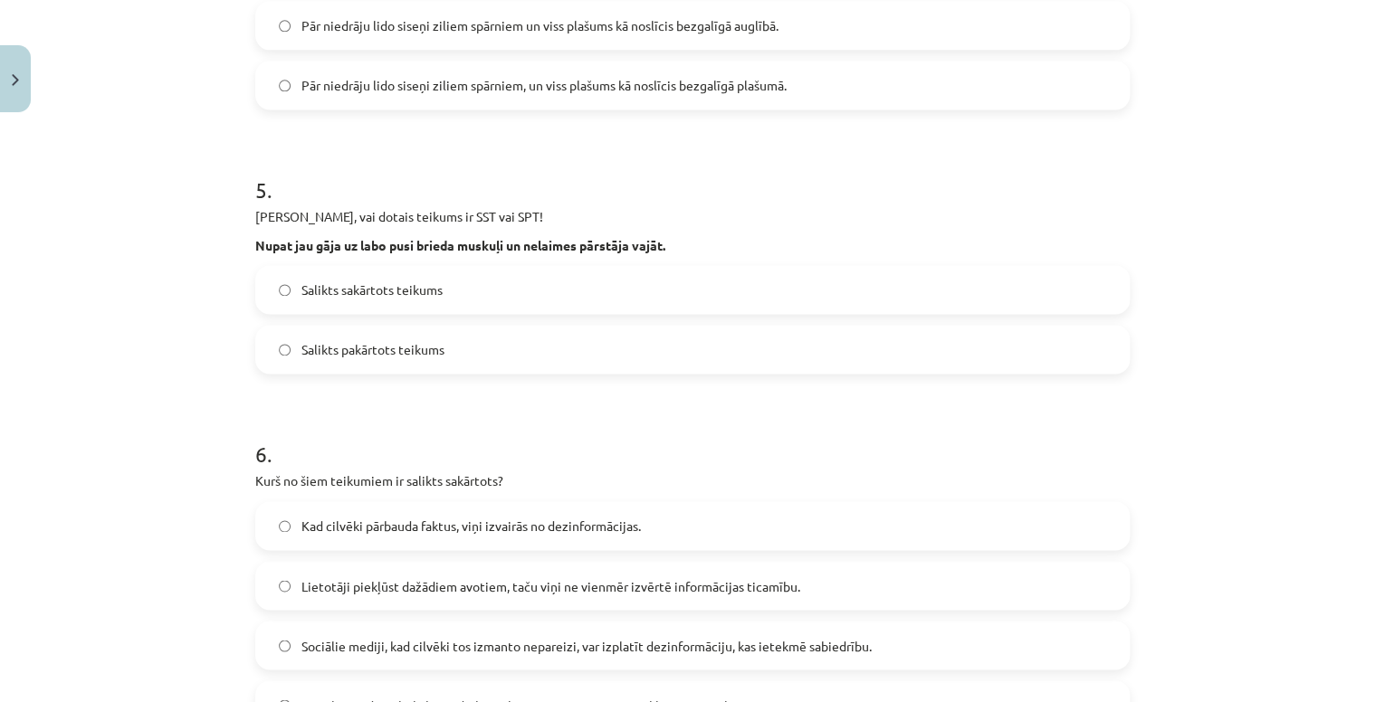
scroll to position [1204, 0]
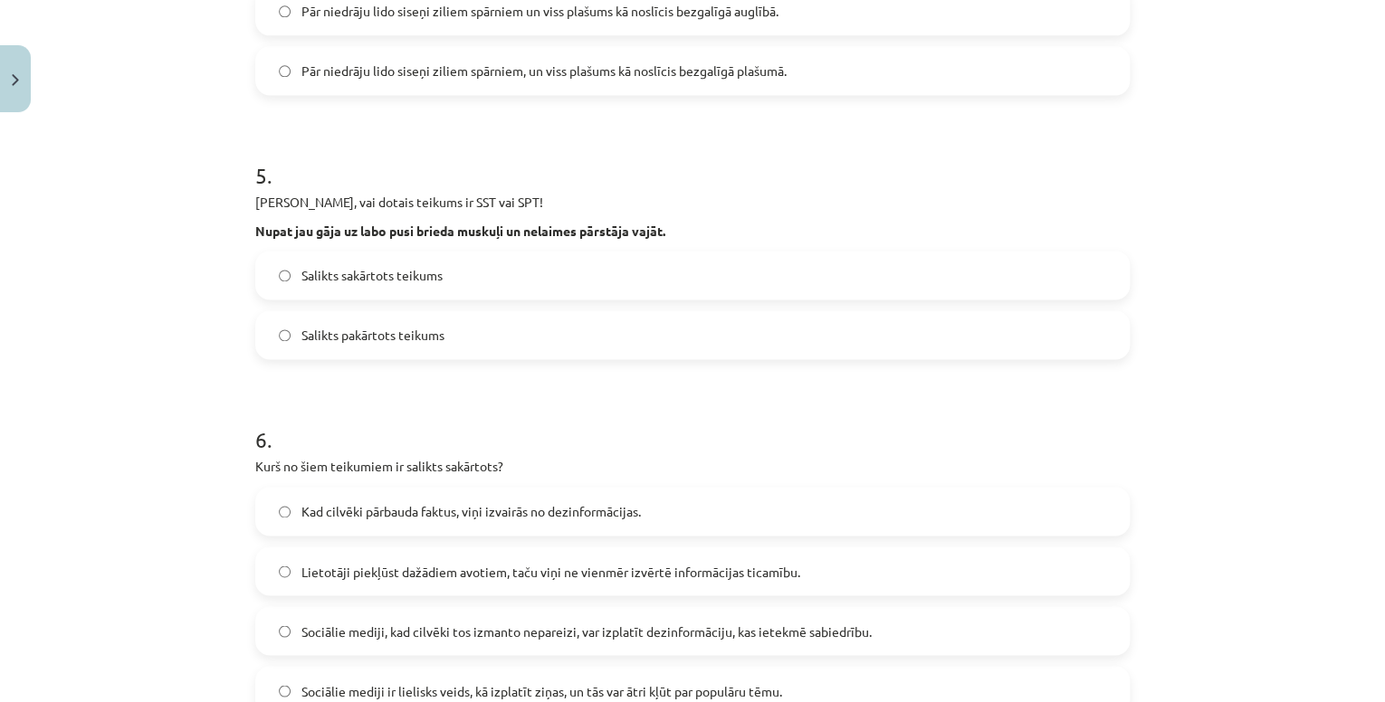
click at [453, 286] on label "Salikts sakārtots teikums" at bounding box center [692, 275] width 871 height 45
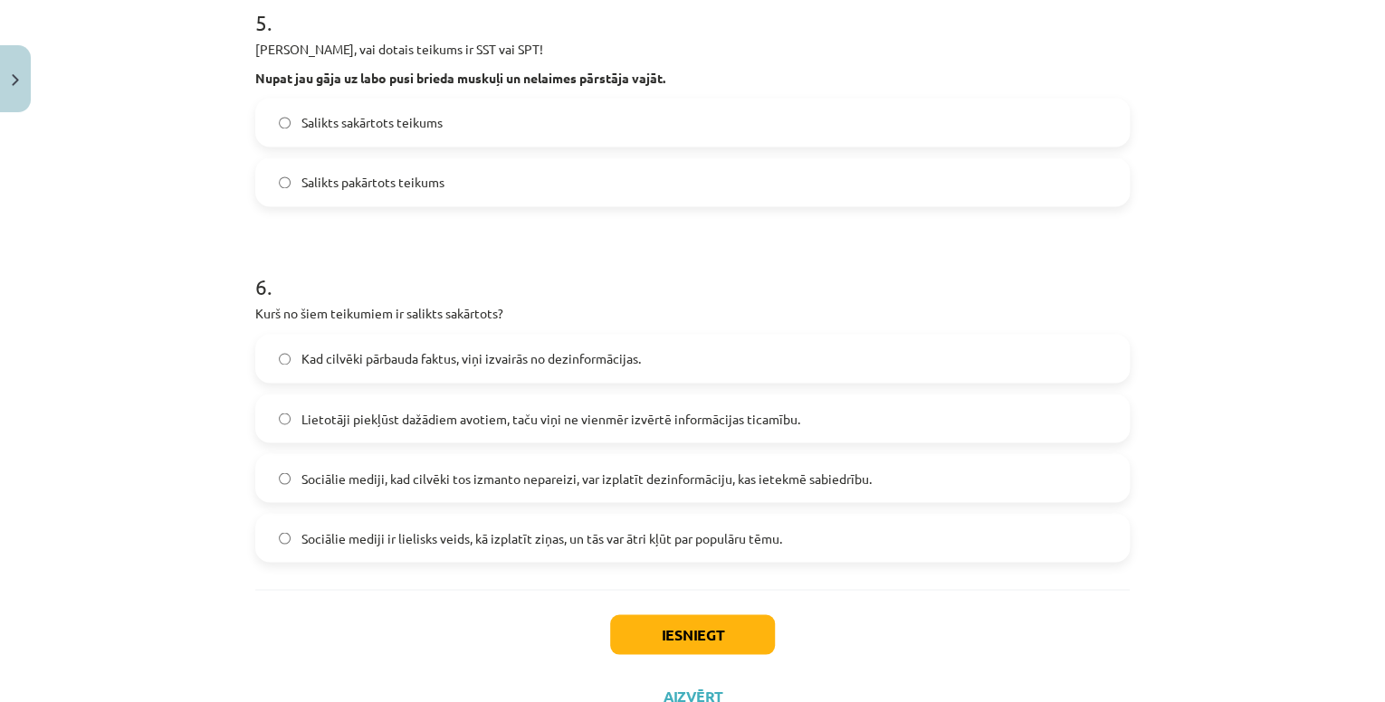
scroll to position [1421, 0]
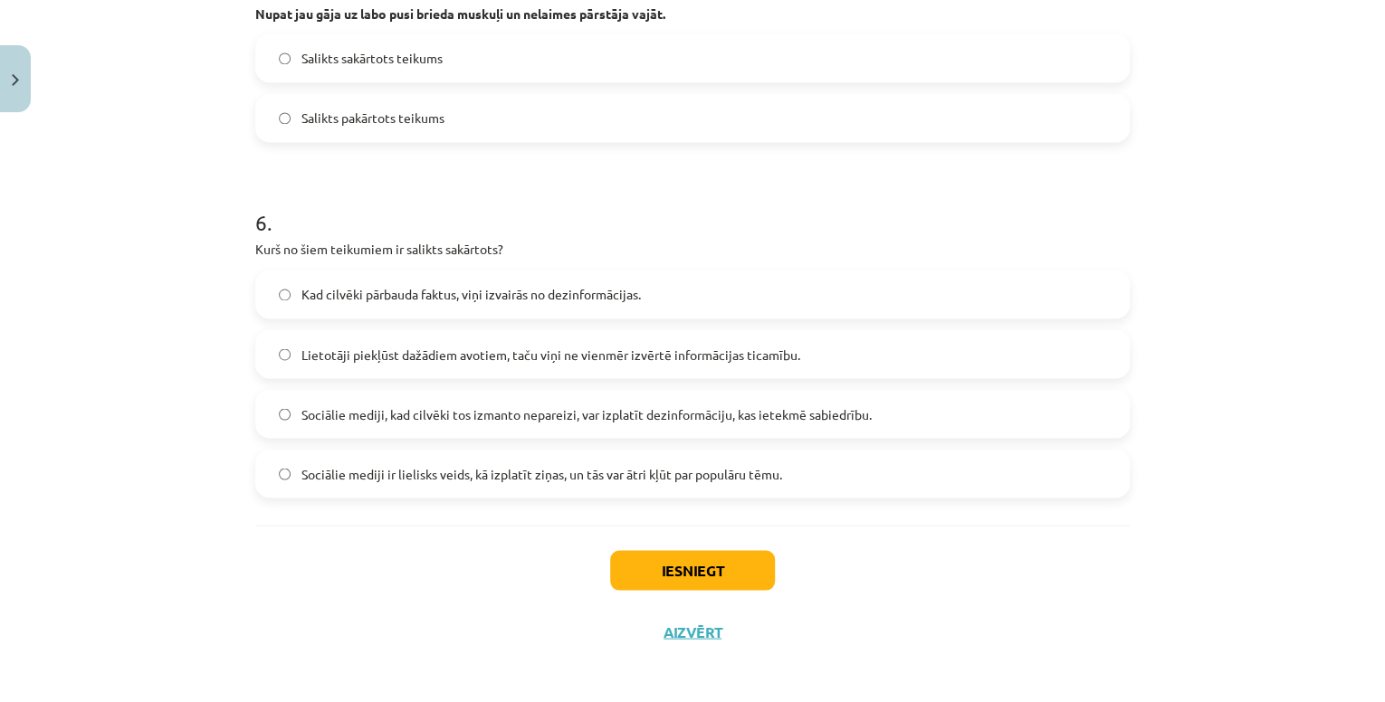
click at [590, 349] on span "Lietotāji piekļūst dažādiem avotiem, taču viņi ne vienmēr izvērtē informācijas …" at bounding box center [550, 354] width 499 height 19
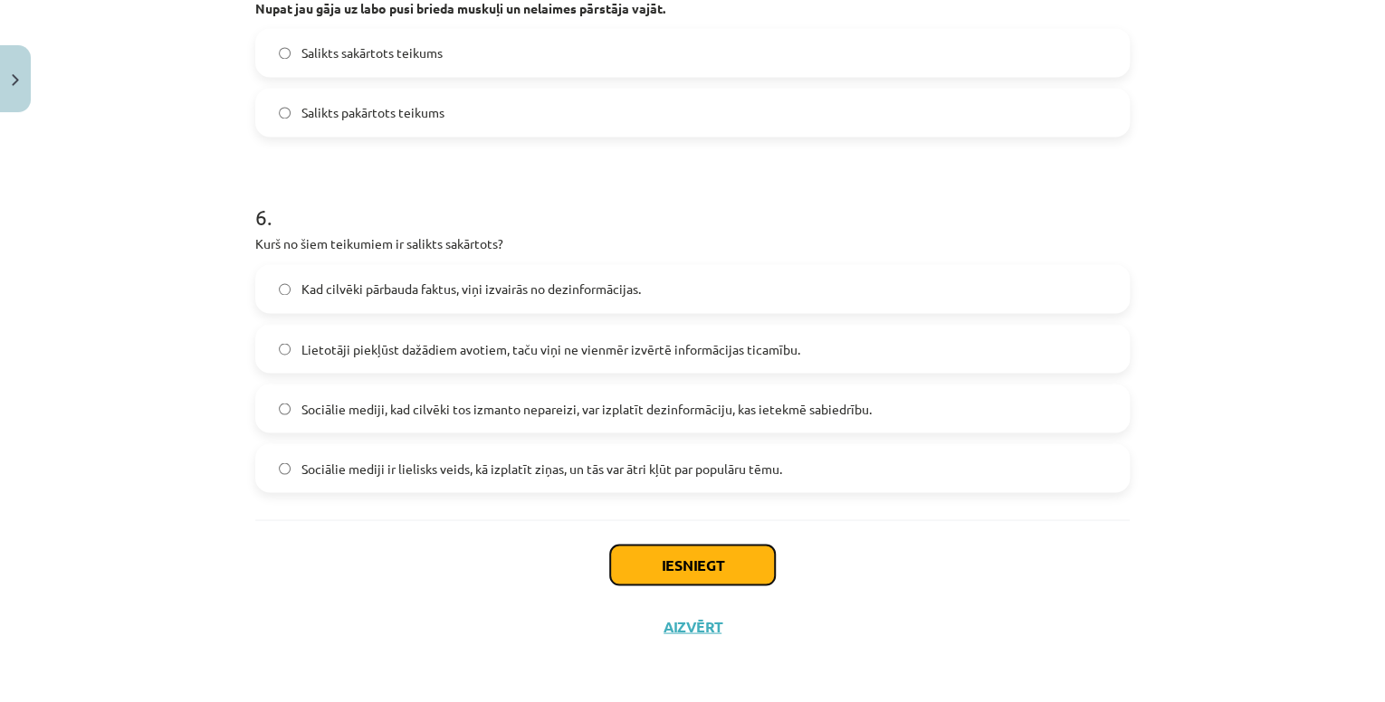
click at [659, 558] on button "Iesniegt" at bounding box center [692, 565] width 165 height 40
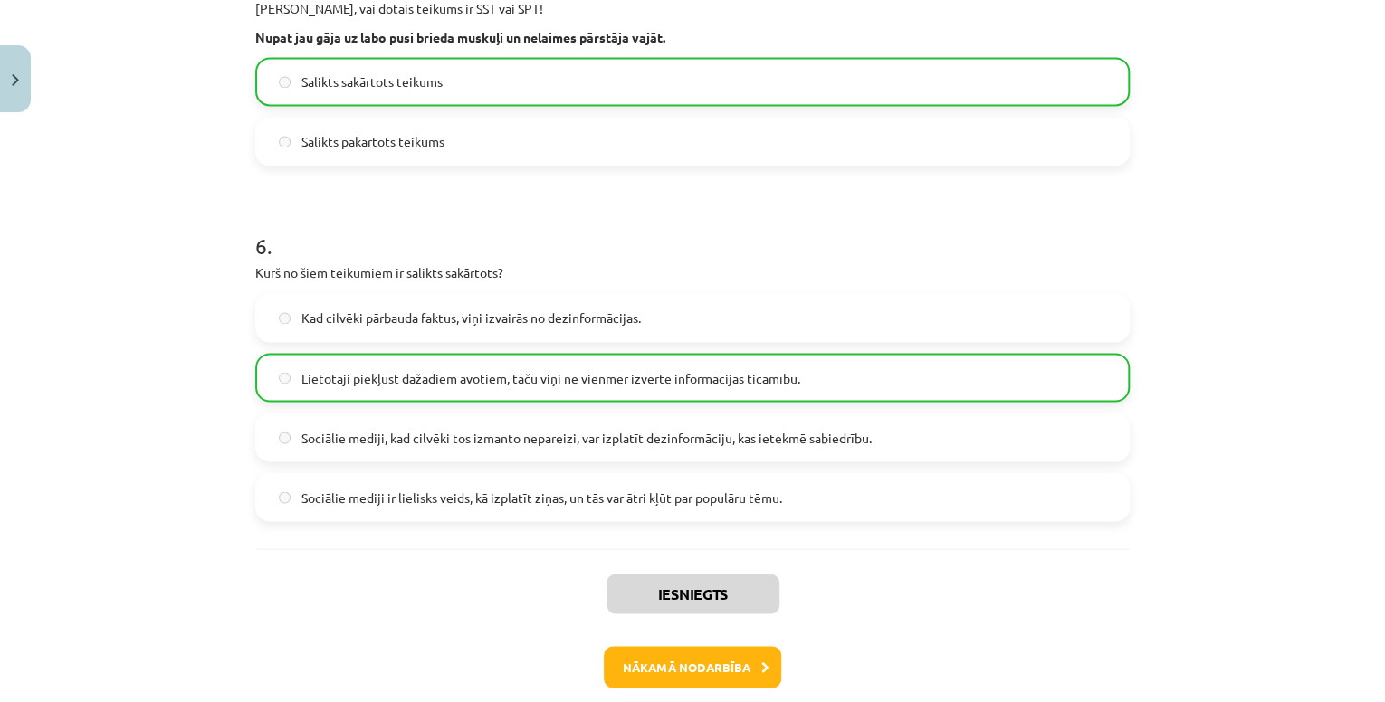
scroll to position [1484, 0]
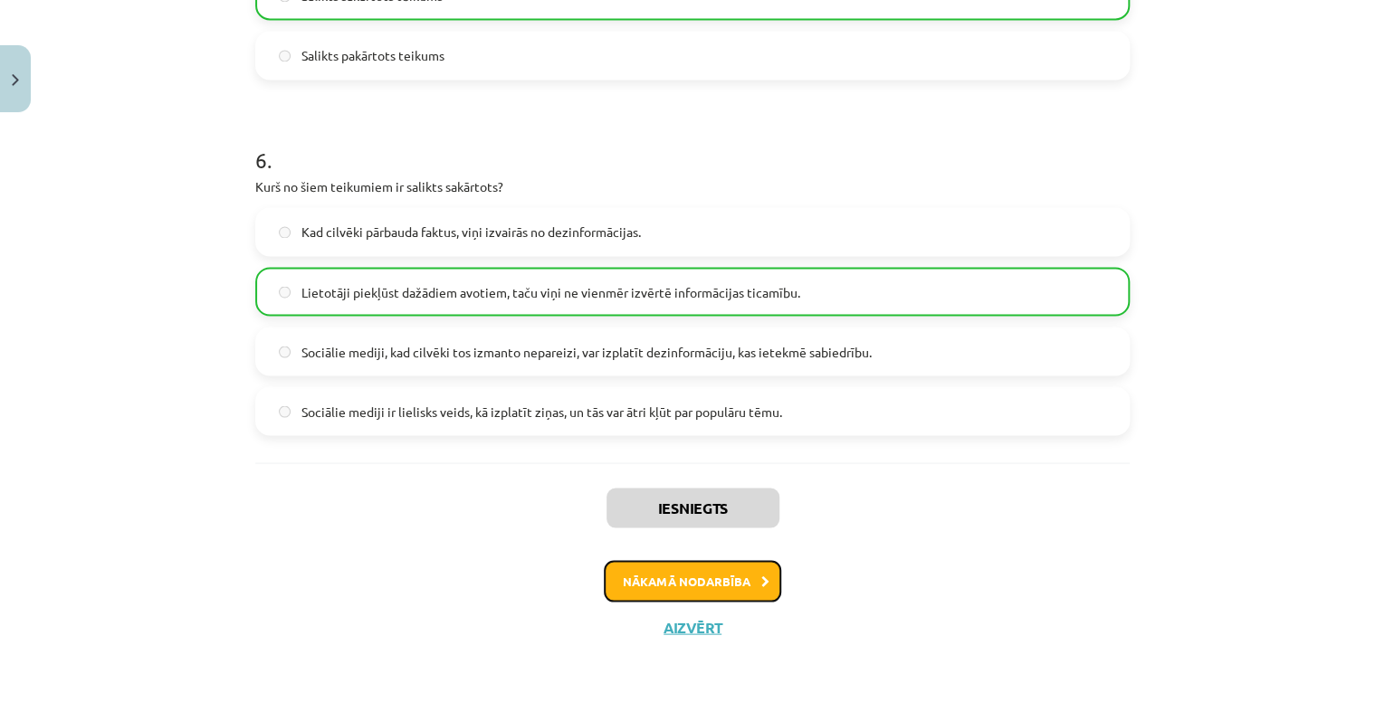
click at [749, 594] on button "Nākamā nodarbība" at bounding box center [692, 581] width 177 height 42
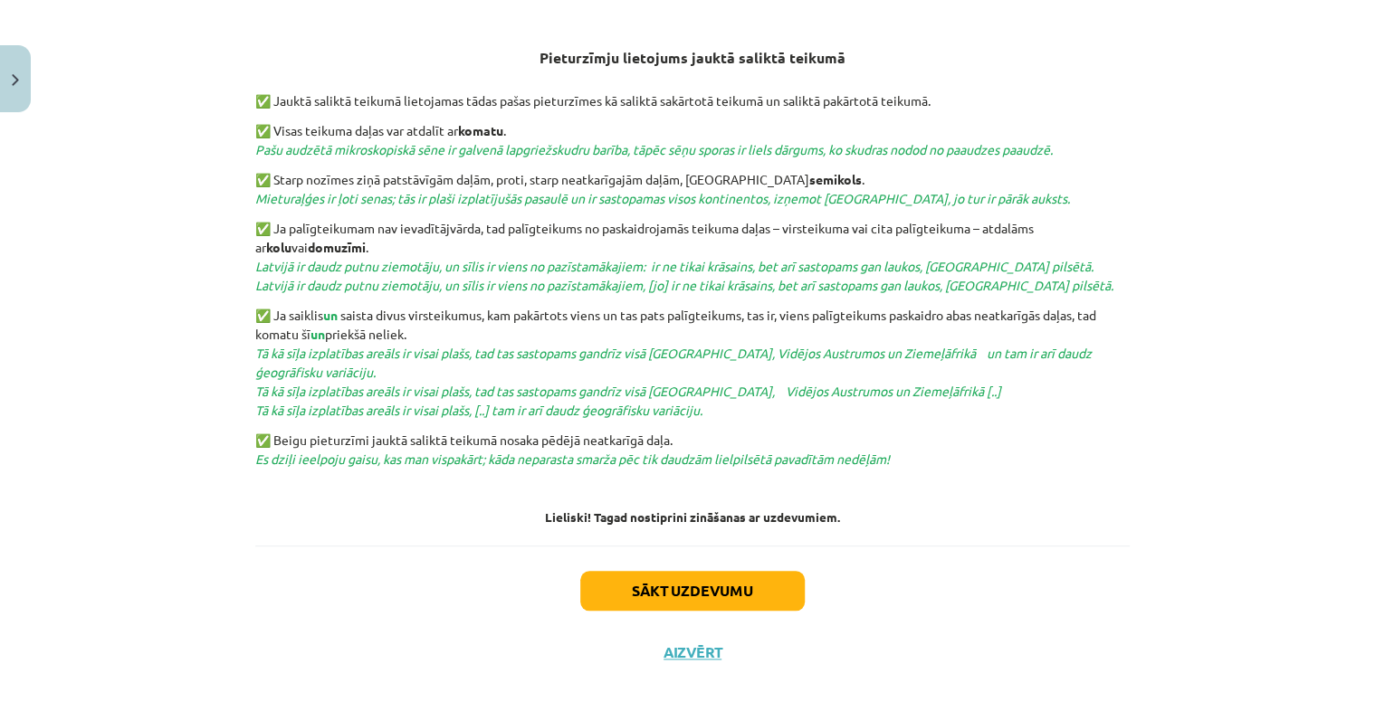
scroll to position [669, 0]
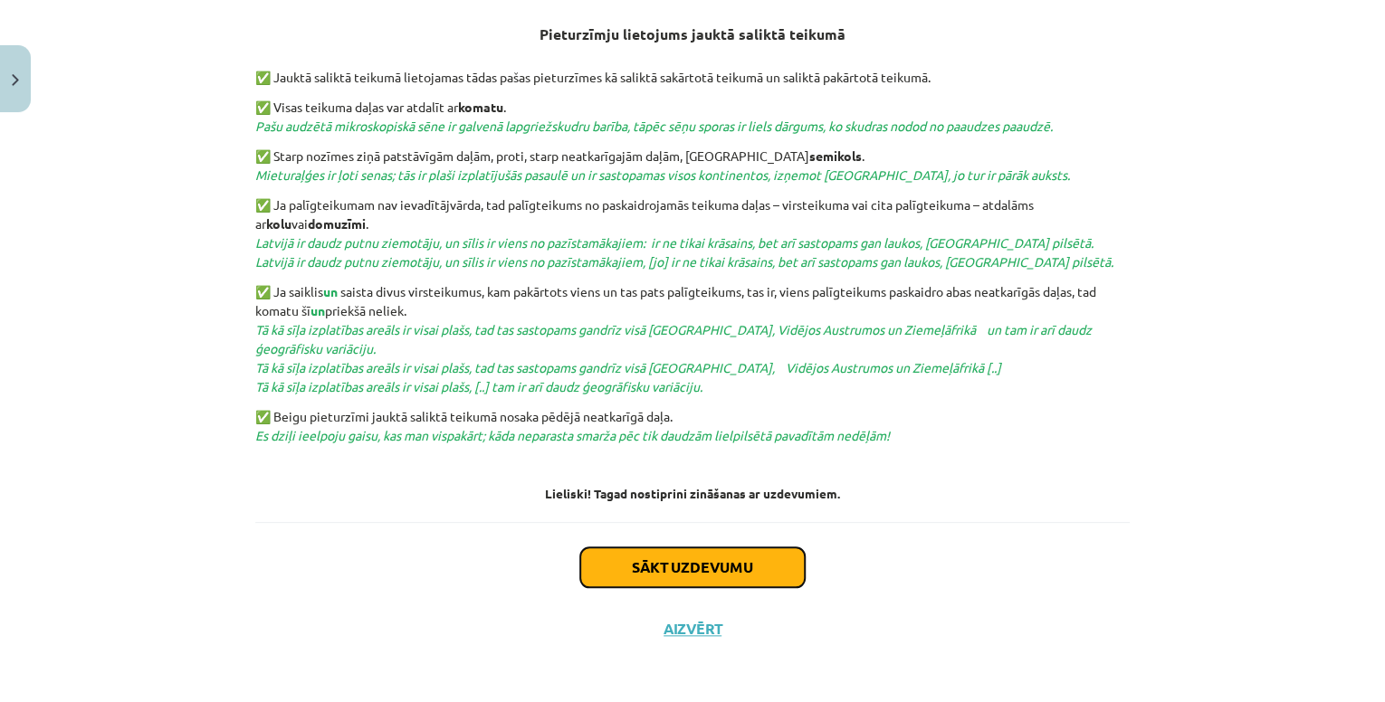
click at [684, 559] on button "Sākt uzdevumu" at bounding box center [692, 568] width 224 height 40
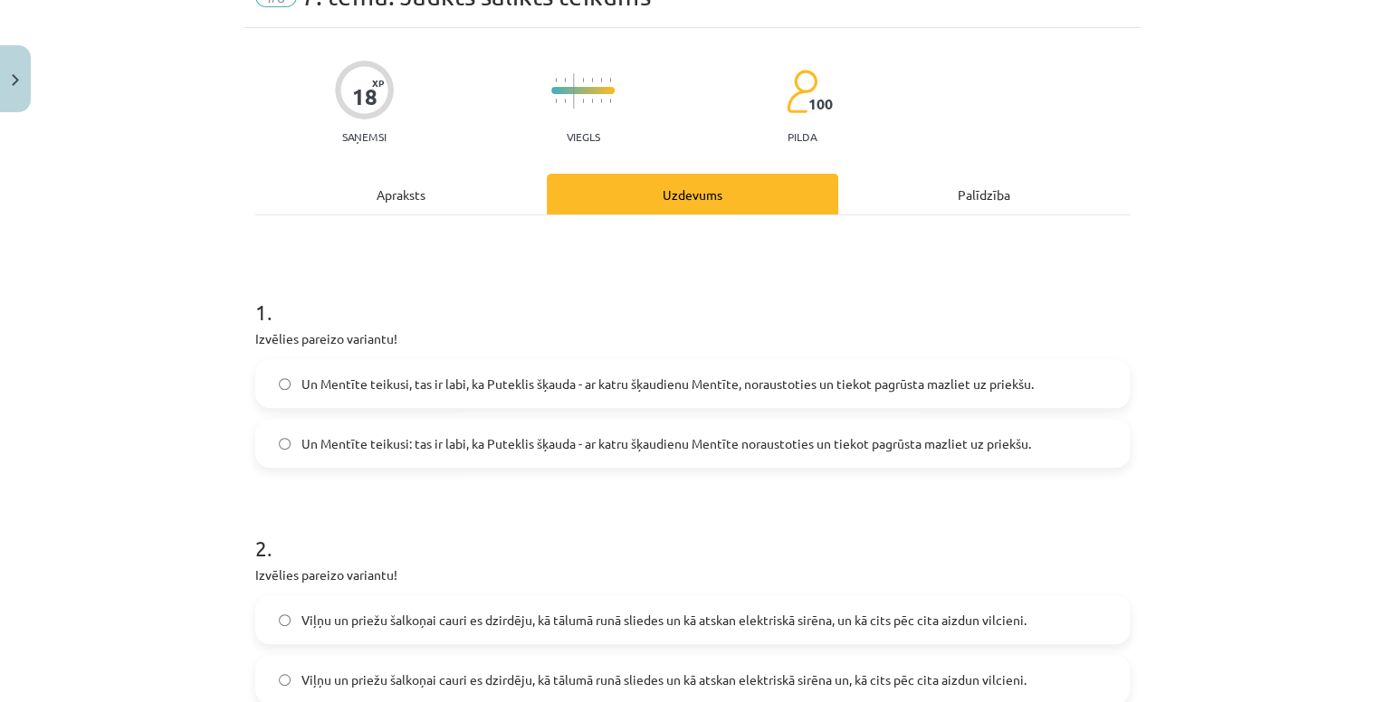
scroll to position [118, 0]
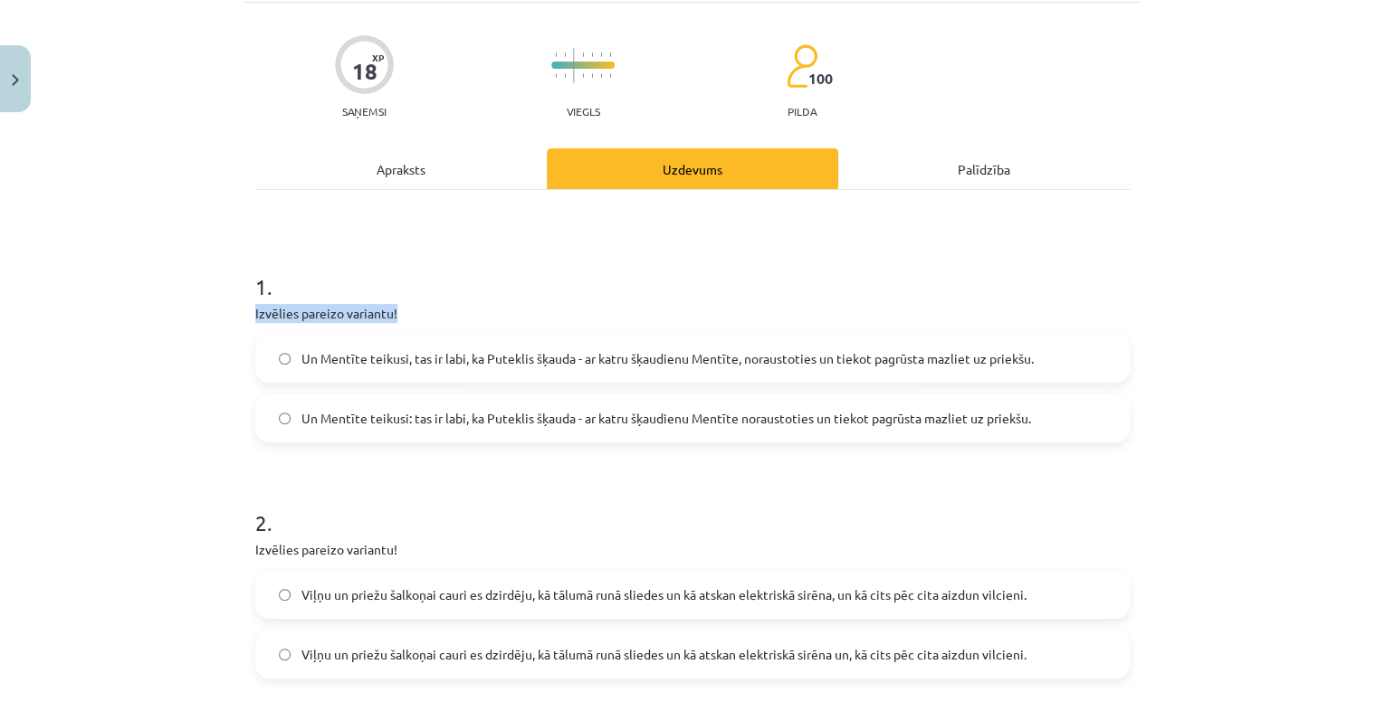
drag, startPoint x: 246, startPoint y: 314, endPoint x: 236, endPoint y: 329, distance: 18.3
click at [236, 329] on div "Mācību tēma: Latviešu valodas 9. klases 1. ieskaites mācību materiāls #8 7. tēm…" at bounding box center [692, 351] width 1385 height 702
drag, startPoint x: 236, startPoint y: 329, endPoint x: 235, endPoint y: 376, distance: 46.2
click at [233, 379] on div "Mācību tēma: Latviešu valodas 9. klases 1. ieskaites mācību materiāls #8 7. tēm…" at bounding box center [692, 351] width 1385 height 702
click at [313, 416] on span "Un Mentīte teikusi: tas ir labi, ka Puteklis šķauda - ar katru šķaudienu Mentīt…" at bounding box center [666, 418] width 730 height 19
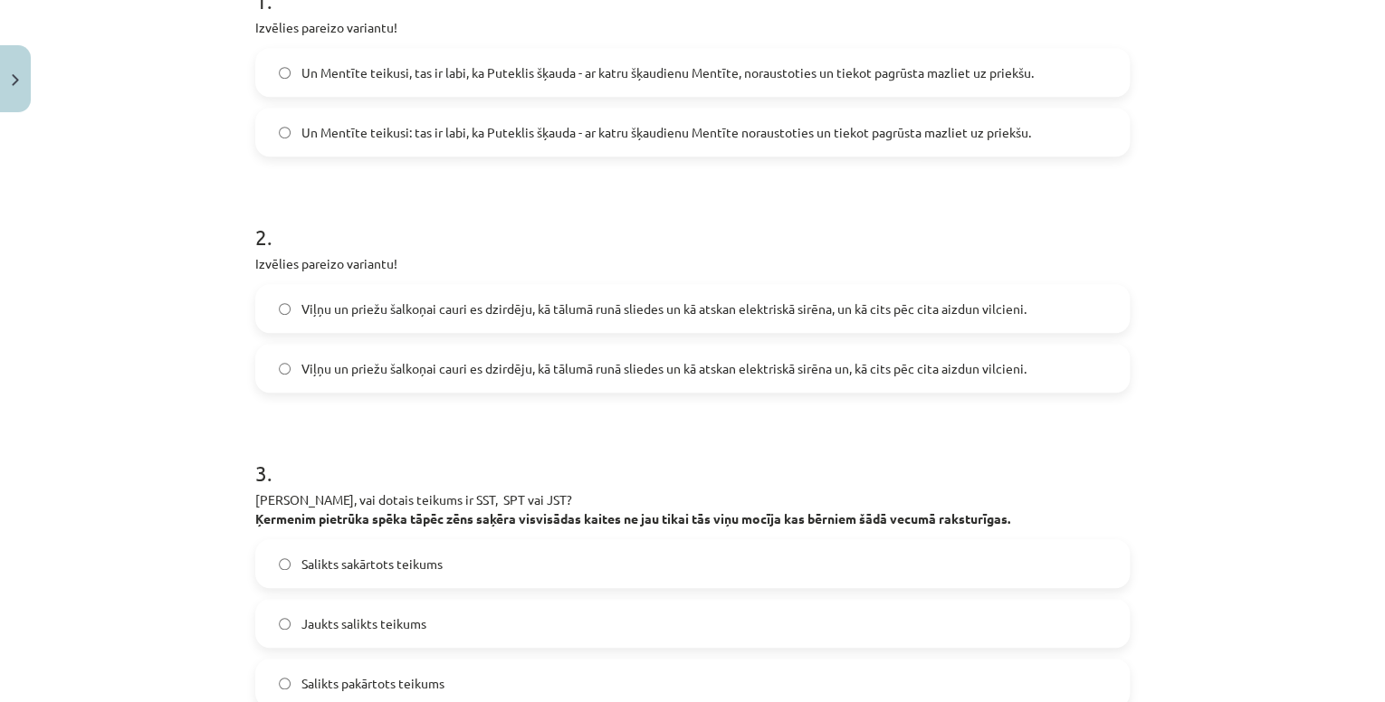
scroll to position [407, 0]
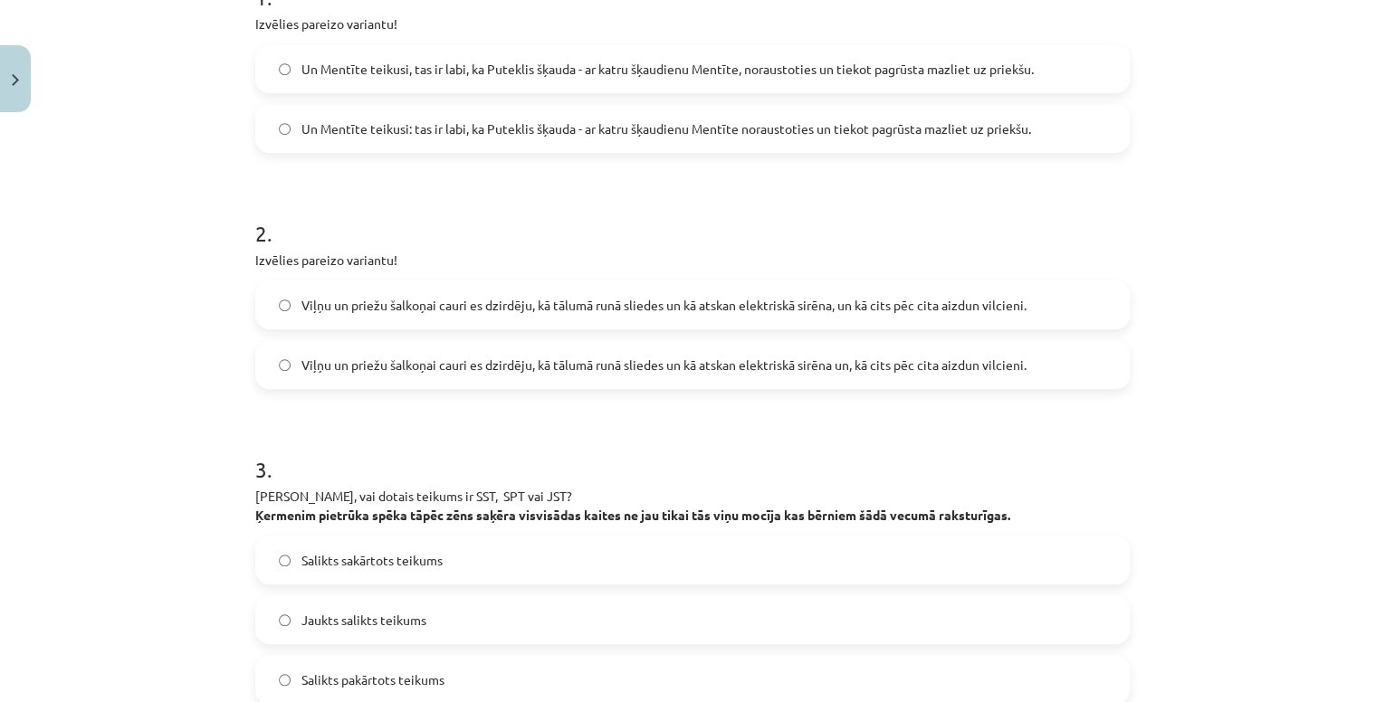
click at [449, 368] on span "Viļņu un priežu šalkoņai cauri es dzirdēju, kā tālumā runā sliedes un kā atskan…" at bounding box center [663, 365] width 725 height 19
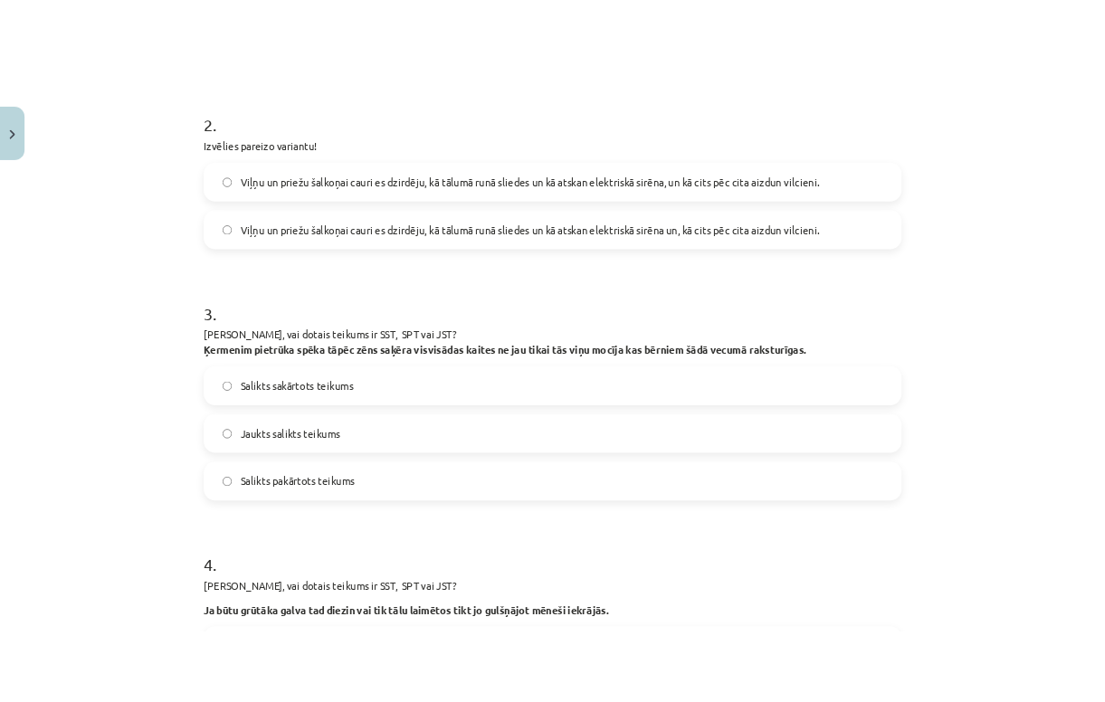
scroll to position [625, 0]
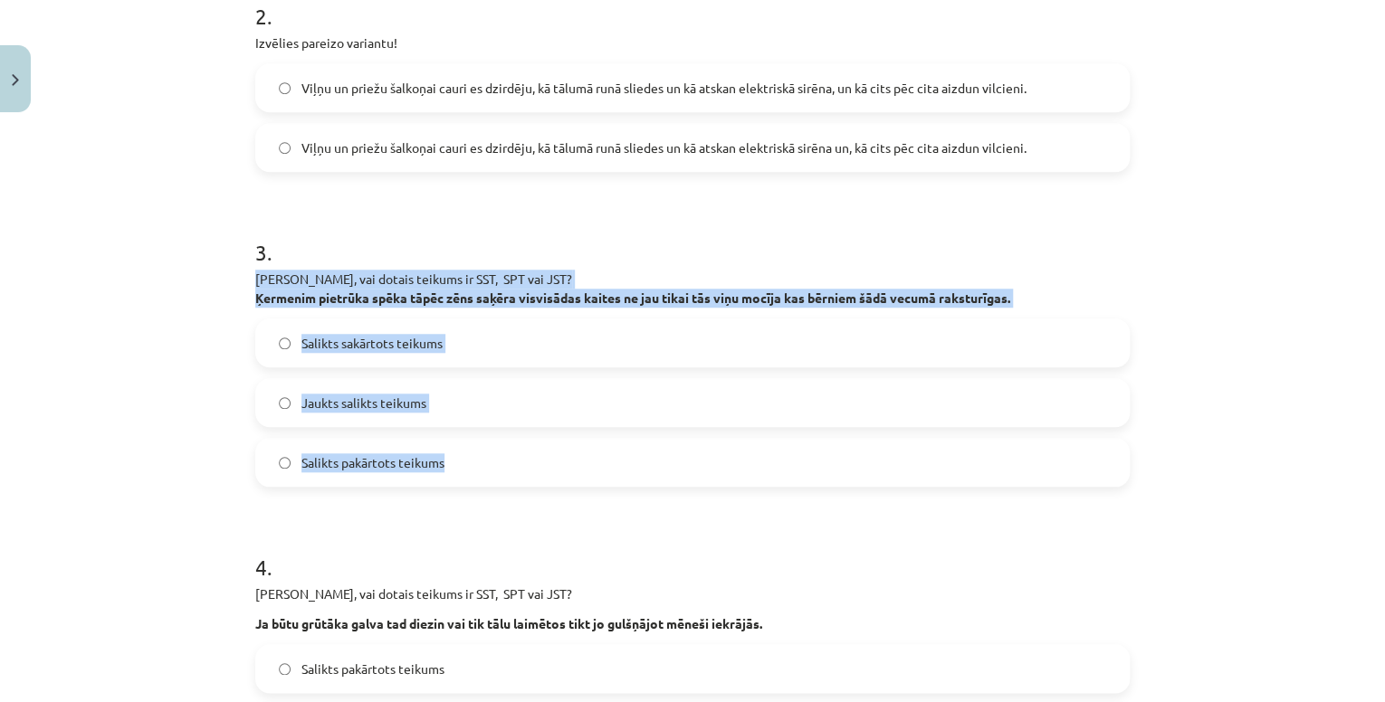
drag, startPoint x: 248, startPoint y: 279, endPoint x: 456, endPoint y: 474, distance: 285.6
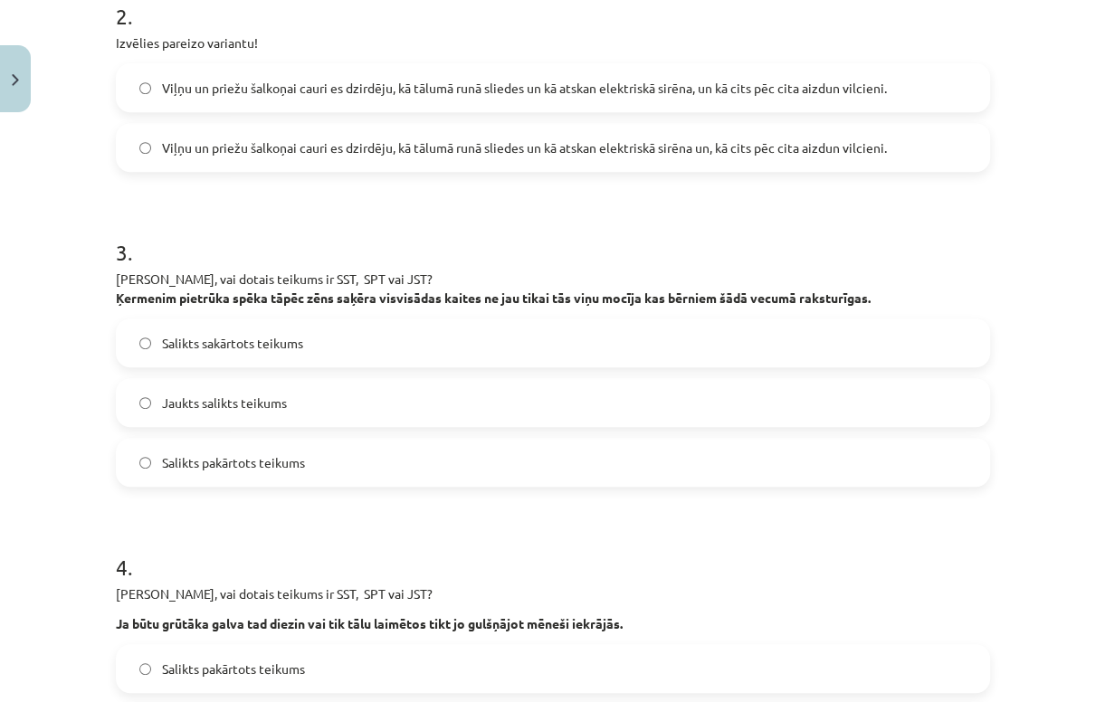
click at [910, 594] on p "Nosaki, vai dotais teikums ir SST, SPT vai JST?" at bounding box center [553, 594] width 874 height 19
click at [275, 406] on span "Jaukts salikts teikums" at bounding box center [224, 403] width 125 height 19
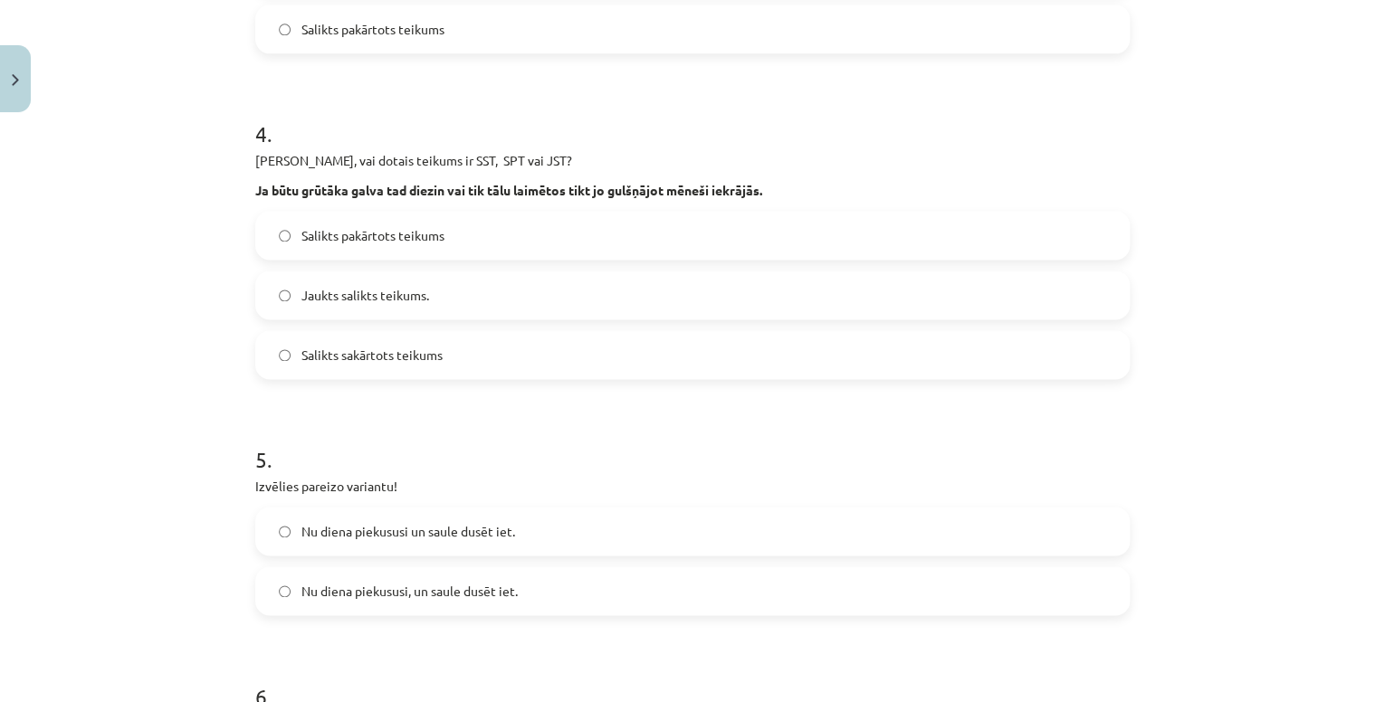
scroll to position [1059, 0]
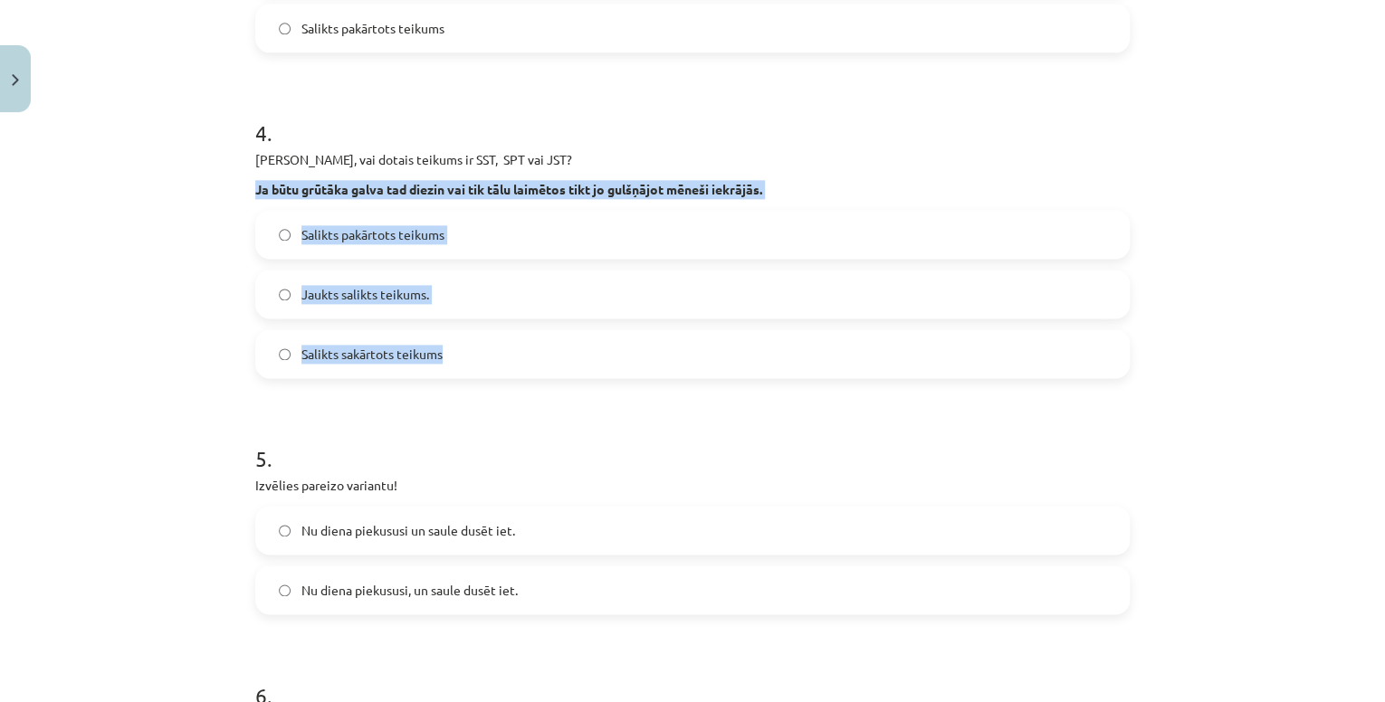
drag, startPoint x: 238, startPoint y: 169, endPoint x: 486, endPoint y: 344, distance: 303.4
click at [486, 344] on div "18 XP Saņemsi Viegls 100 pilda Apraksts Uzdevums Palīdzība 1 . Izvēlies pareizo…" at bounding box center [692, 392] width 896 height 2663
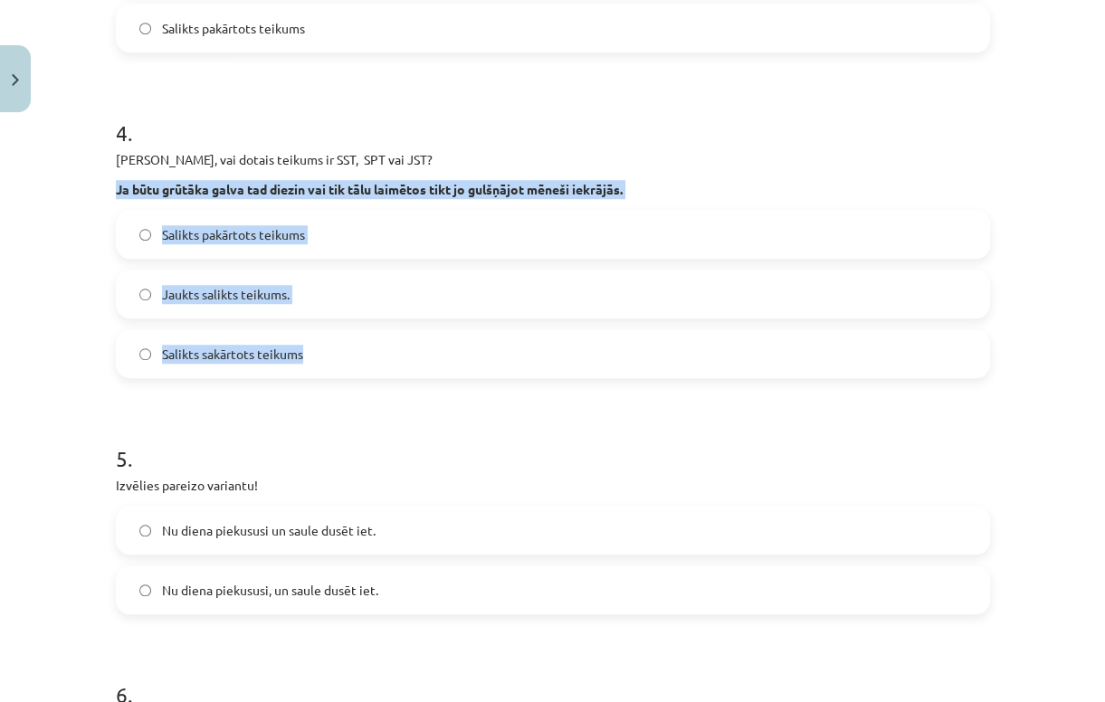
click at [413, 239] on label "Salikts pakārtots teikums" at bounding box center [553, 234] width 871 height 45
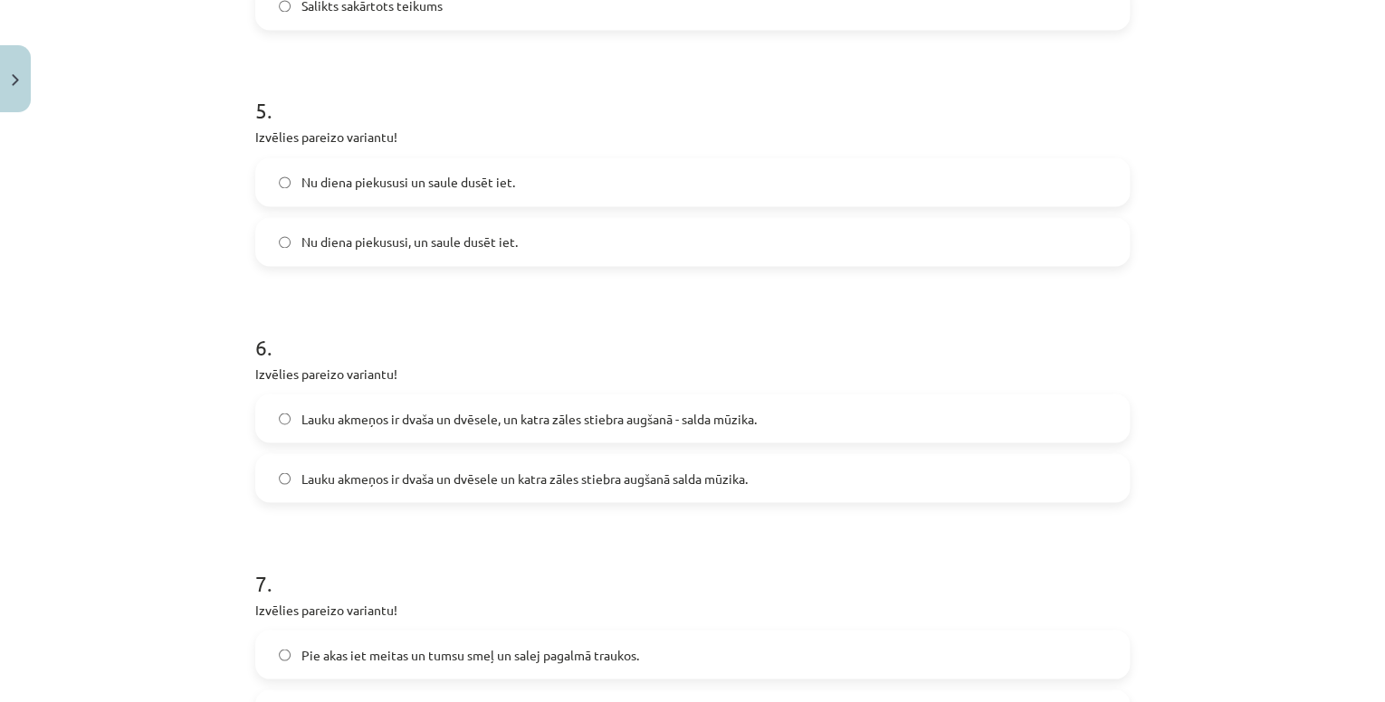
scroll to position [1421, 0]
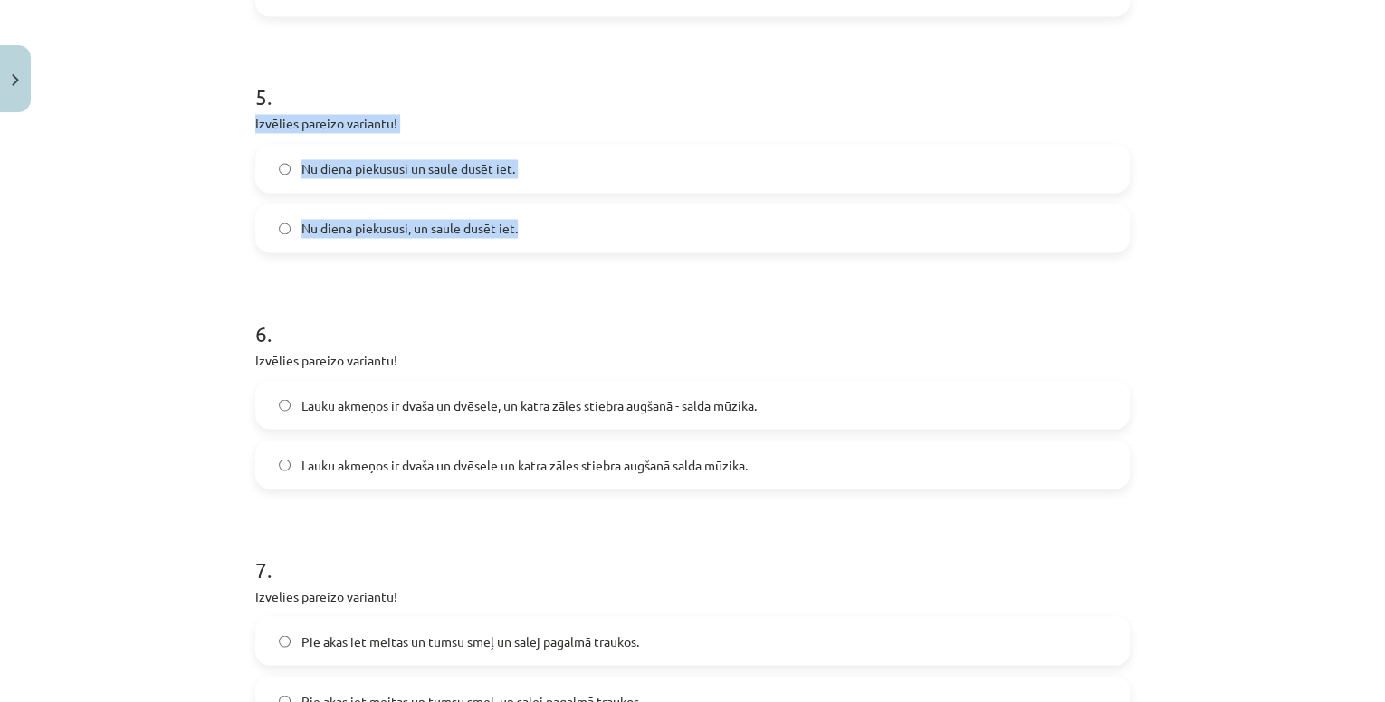
drag, startPoint x: 239, startPoint y: 121, endPoint x: 530, endPoint y: 206, distance: 302.8
click at [530, 206] on div "18 XP Saņemsi Viegls 100 pilda Apraksts Uzdevums Palīdzība 1 . Izvēlies pareizo…" at bounding box center [692, 30] width 896 height 2663
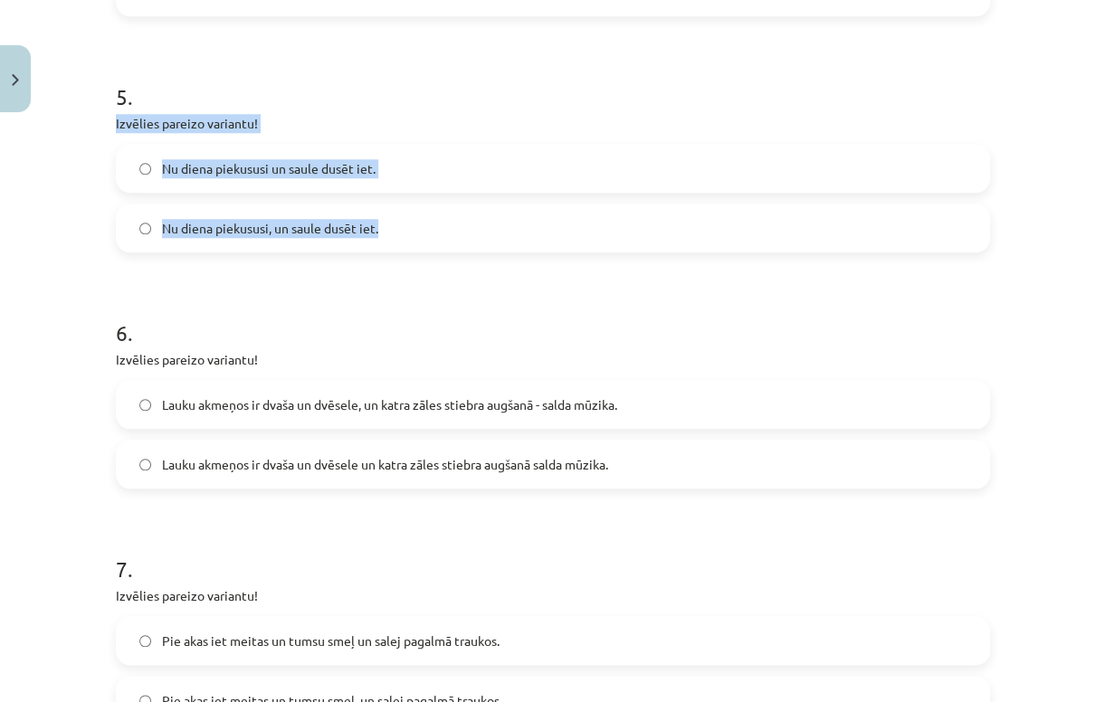
click at [276, 239] on label "Nu diena piekususi, un saule dusēt iet." at bounding box center [553, 227] width 871 height 45
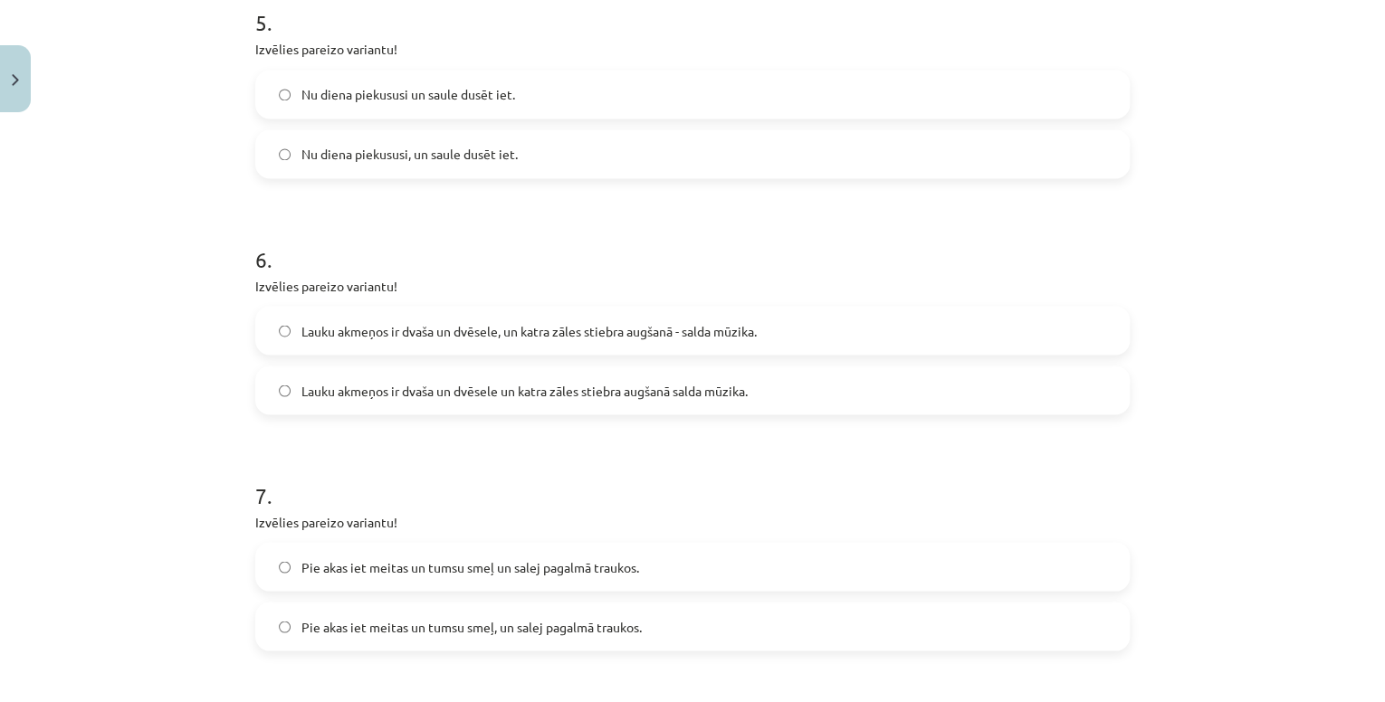
scroll to position [1566, 0]
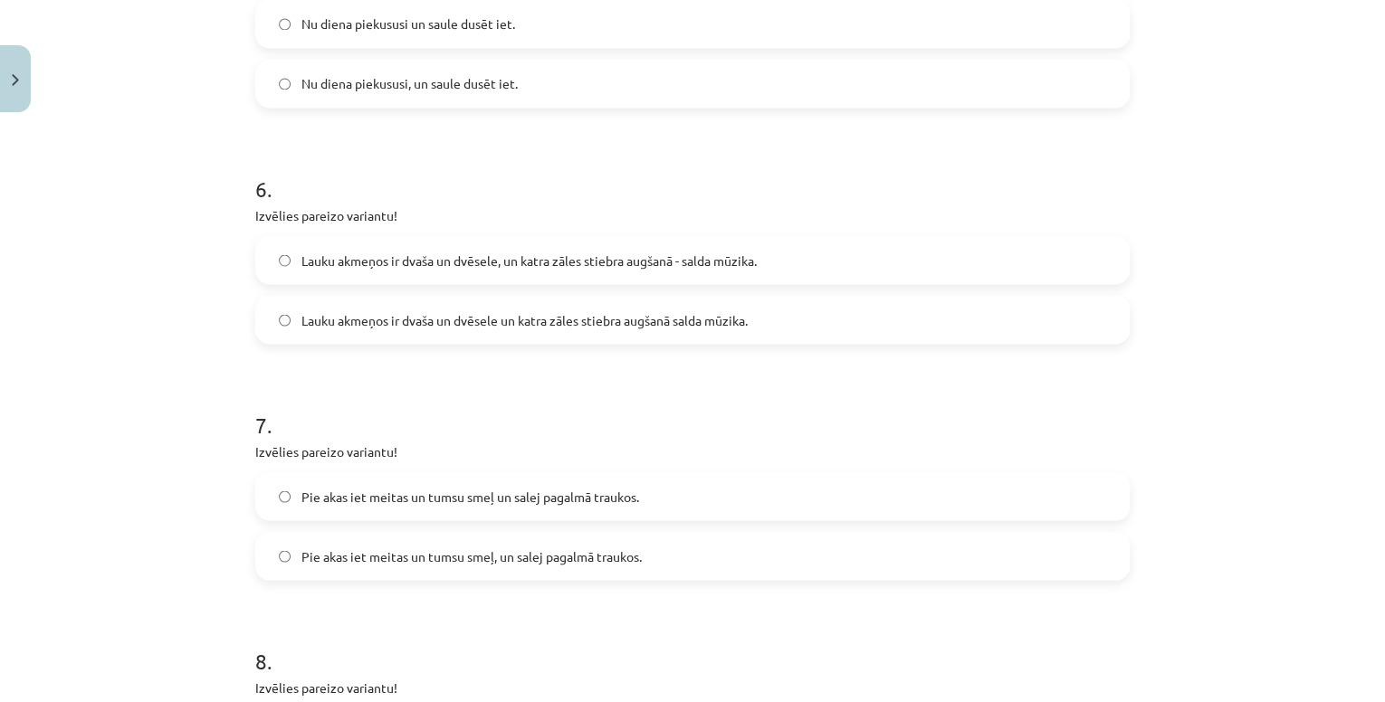
click at [832, 268] on label "Lauku akmeņos ir dvaša un dvēsele, un katra zāles stiebra augšanā - salda mūzik…" at bounding box center [692, 259] width 871 height 45
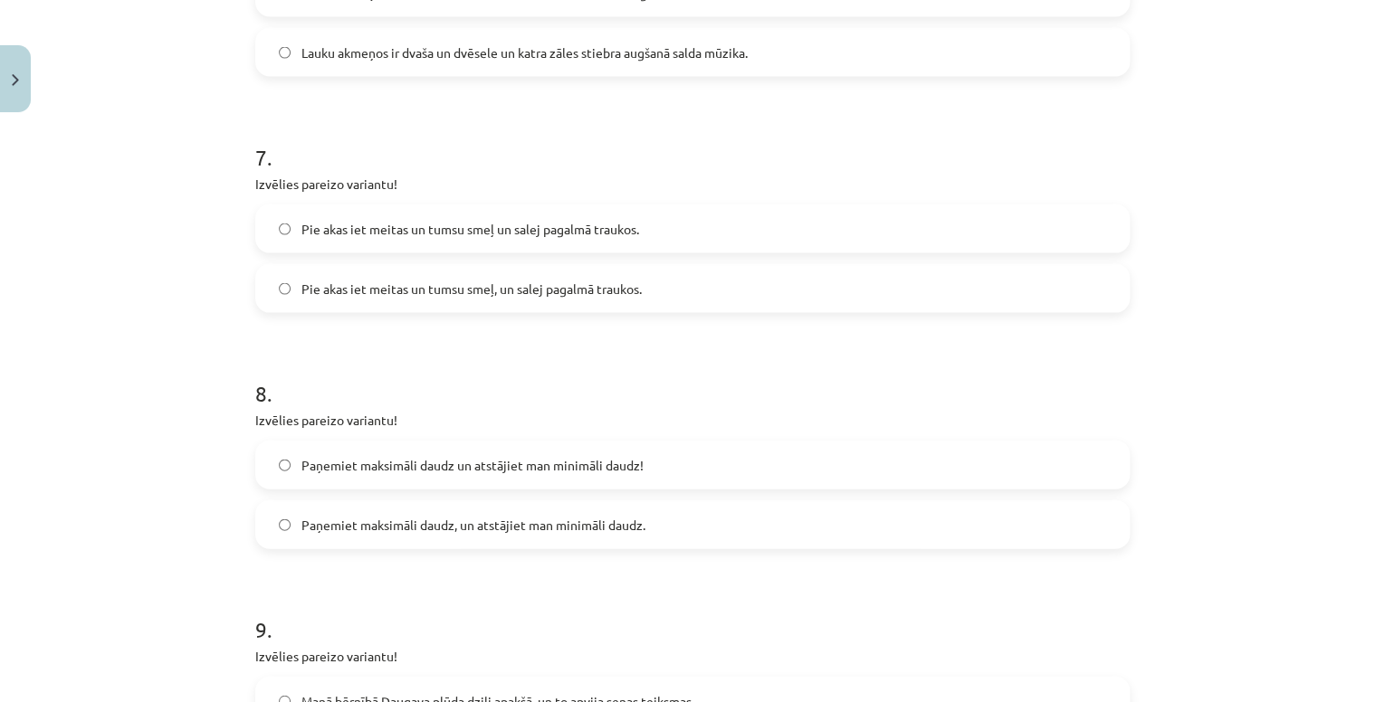
scroll to position [1856, 0]
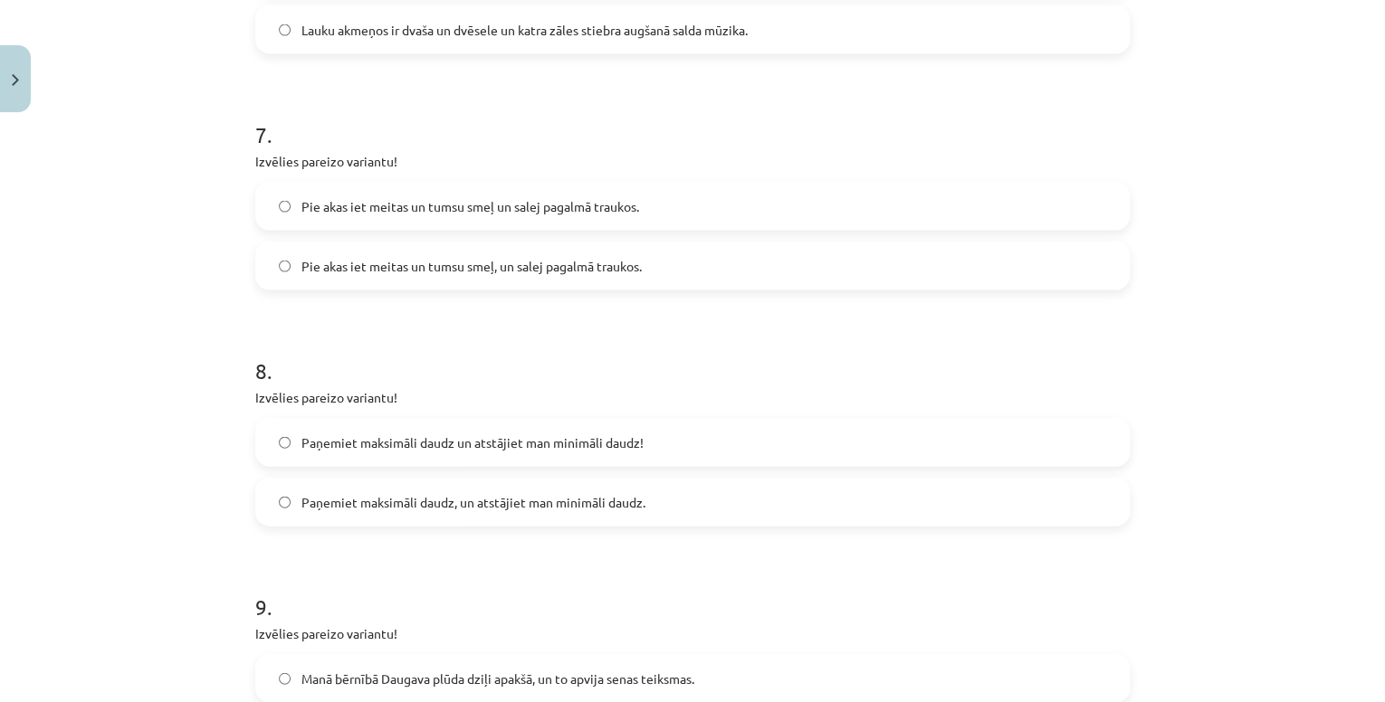
click at [566, 285] on label "Pie akas iet meitas un tumsu smeļ, un salej pagalmā traukos." at bounding box center [692, 265] width 871 height 45
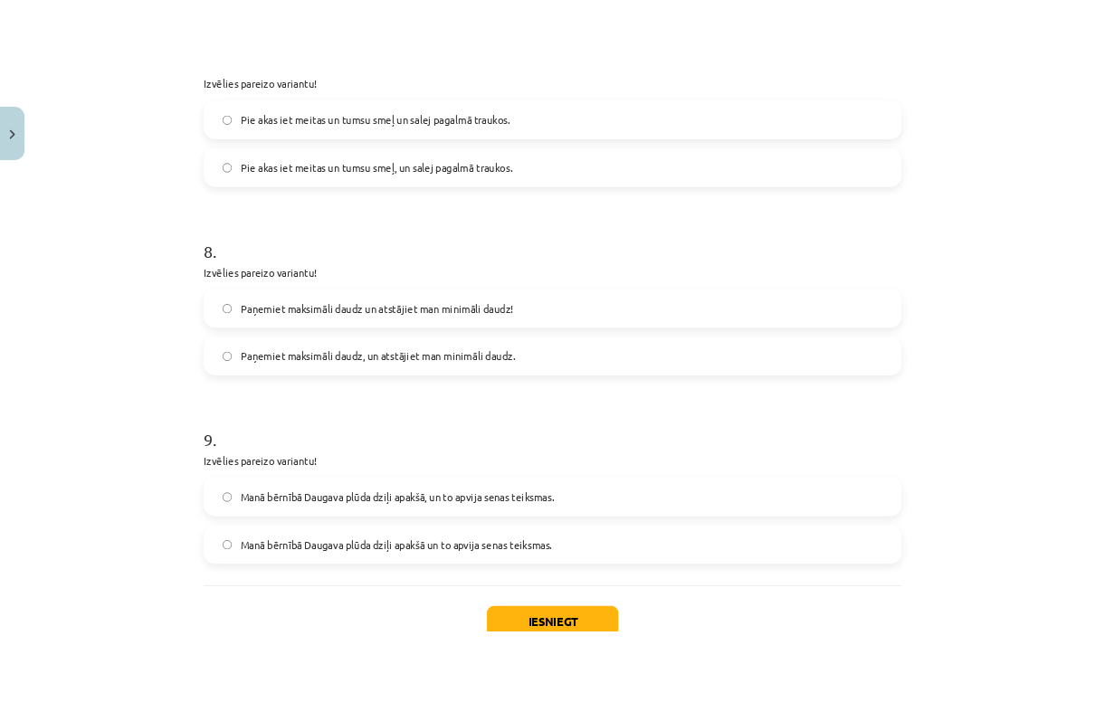
scroll to position [2073, 0]
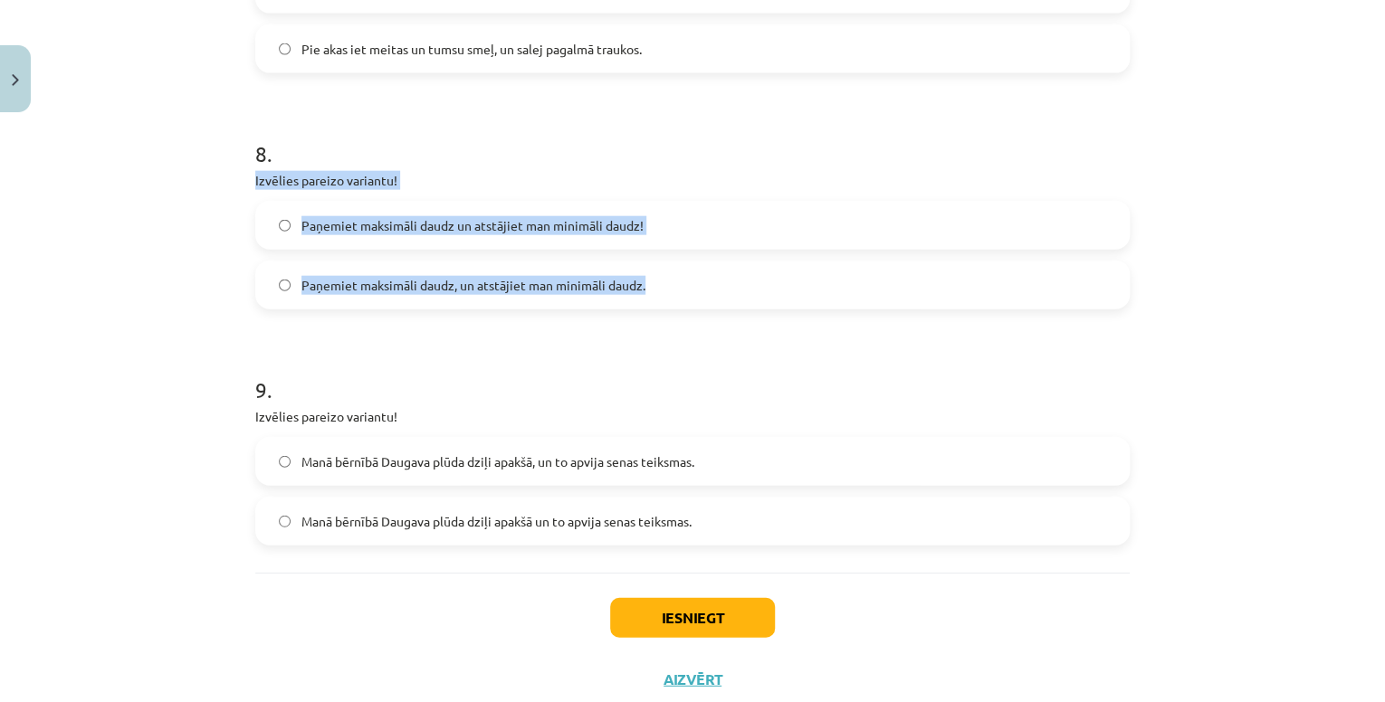
drag, startPoint x: 242, startPoint y: 184, endPoint x: 678, endPoint y: 250, distance: 441.3
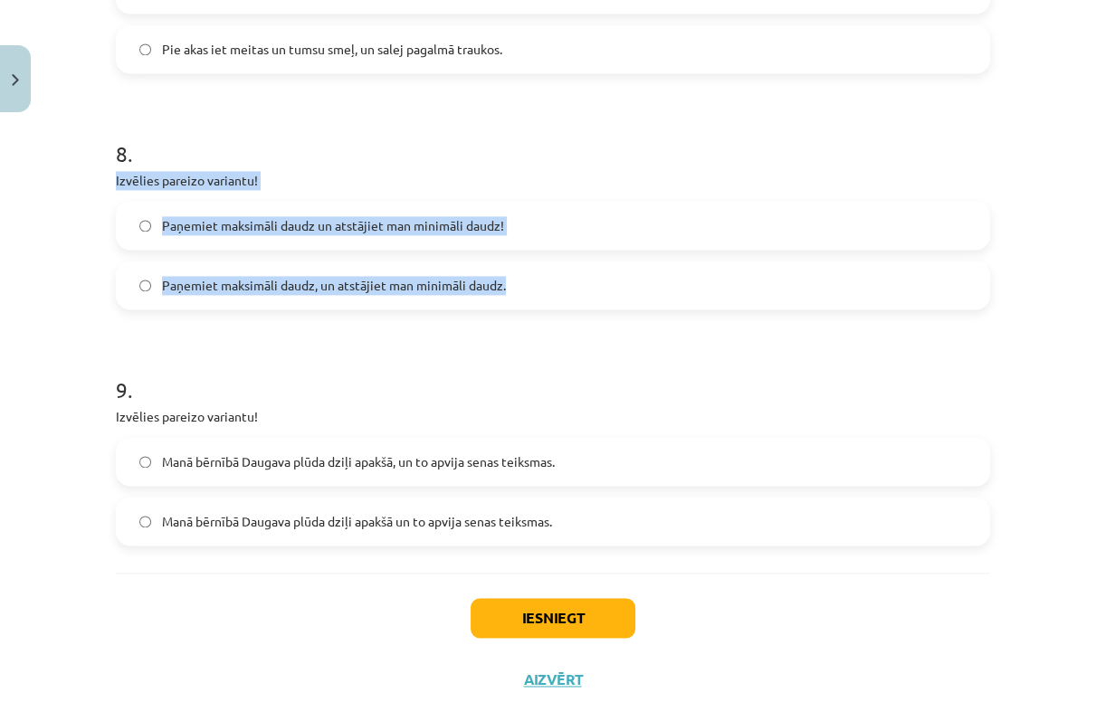
click at [482, 293] on label "Paņemiet maksimāli daudz, un atstājiet man minimāli daudz." at bounding box center [553, 285] width 871 height 45
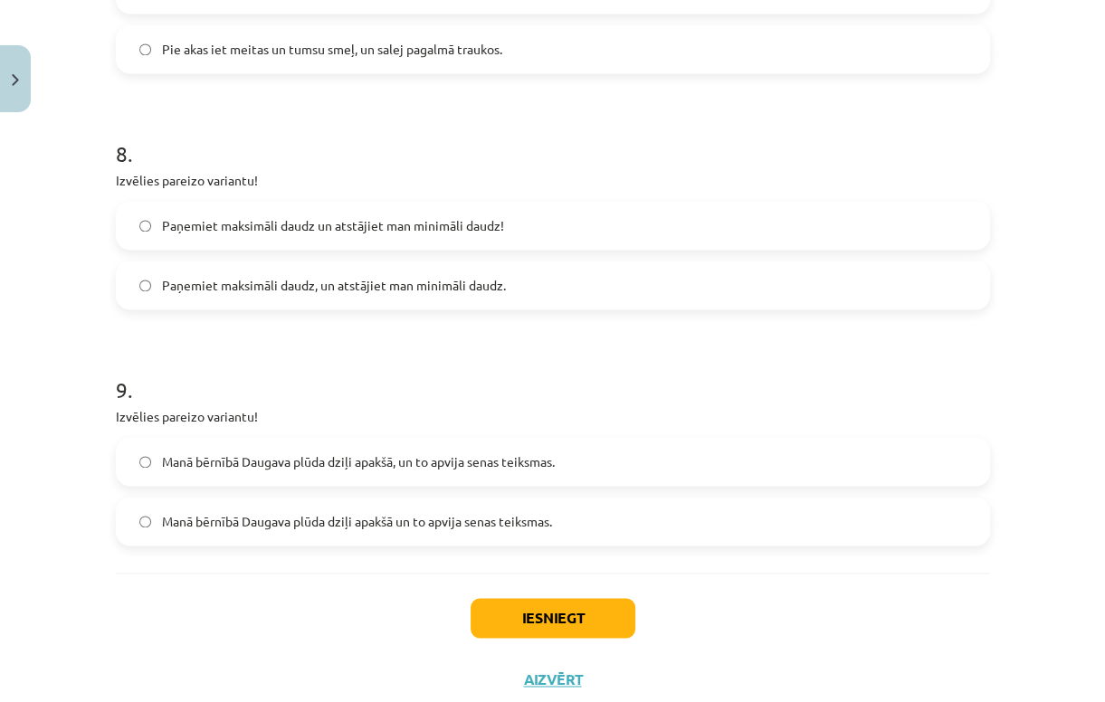
click at [486, 388] on h1 "9 ." at bounding box center [553, 374] width 874 height 56
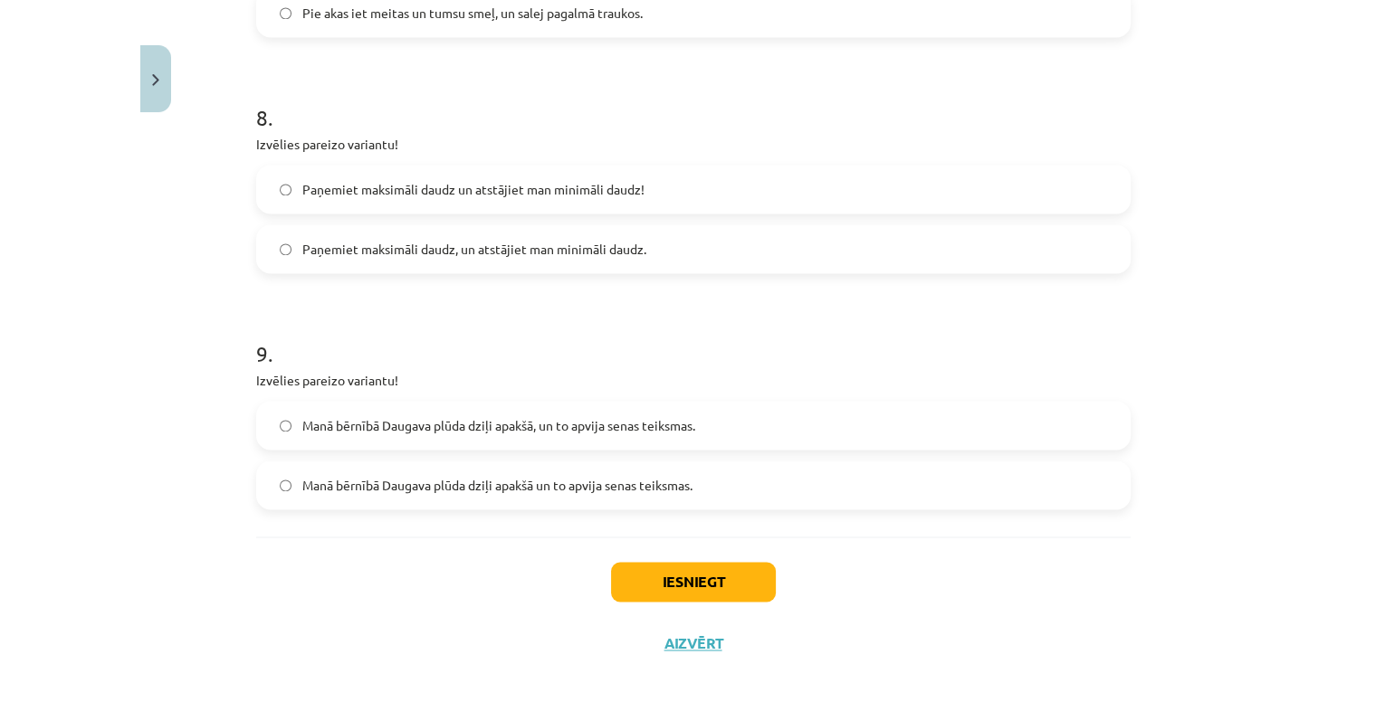
scroll to position [2125, 0]
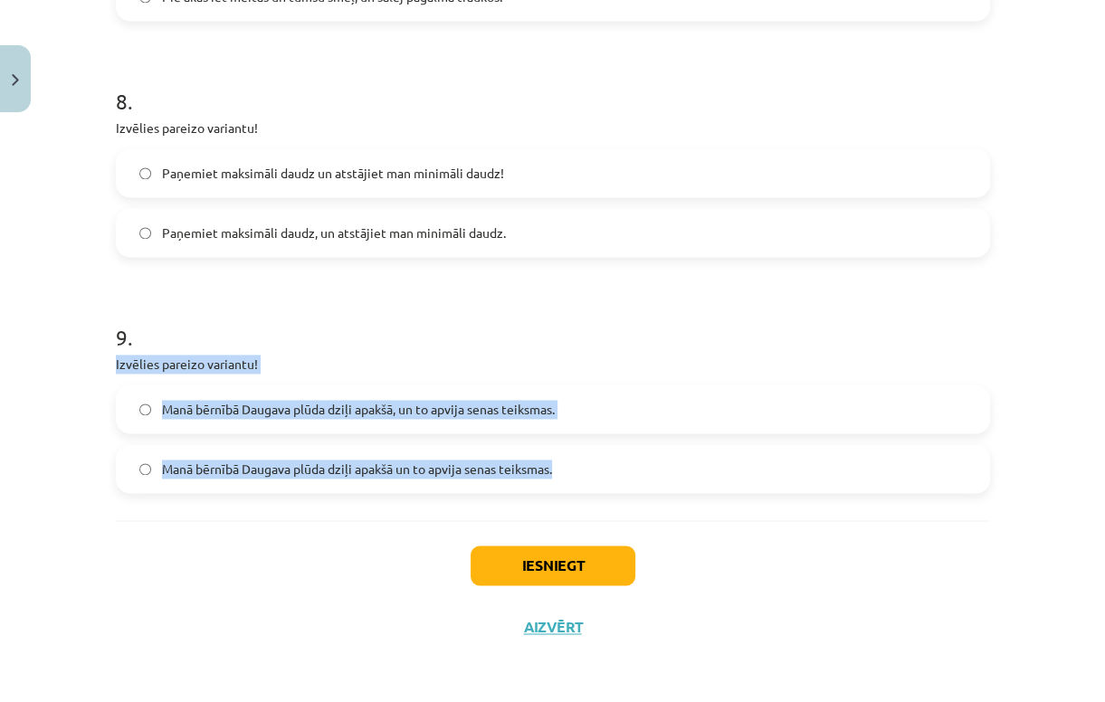
drag, startPoint x: 102, startPoint y: 363, endPoint x: 597, endPoint y: 445, distance: 501.9
click at [325, 415] on span "Manā bērnībā Daugava plūda dziļi apakšā, un to apvija senas teiksmas." at bounding box center [358, 409] width 393 height 19
click at [562, 559] on button "Iesniegt" at bounding box center [553, 566] width 165 height 40
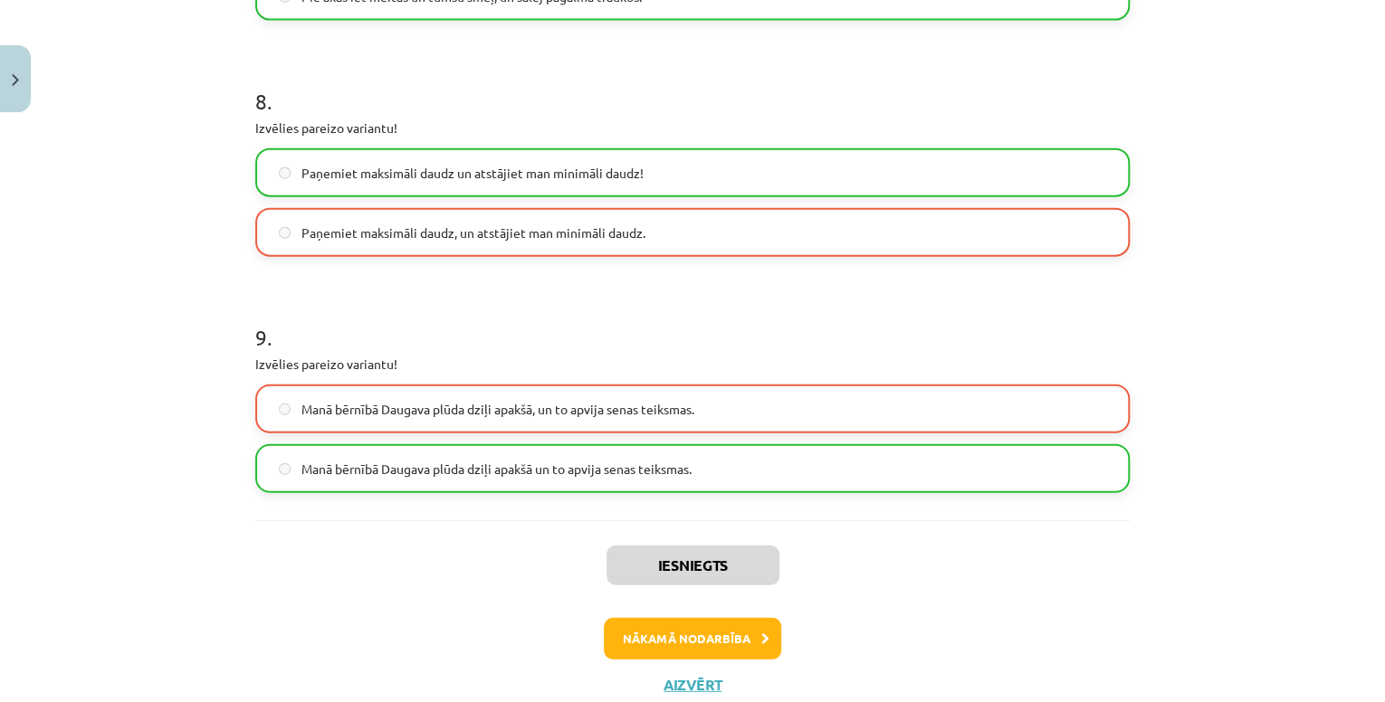
click at [1270, 272] on div "Mācību tēma: Latviešu valodas 9. klases 1. ieskaites mācību materiāls #8 7. tēm…" at bounding box center [692, 351] width 1385 height 702
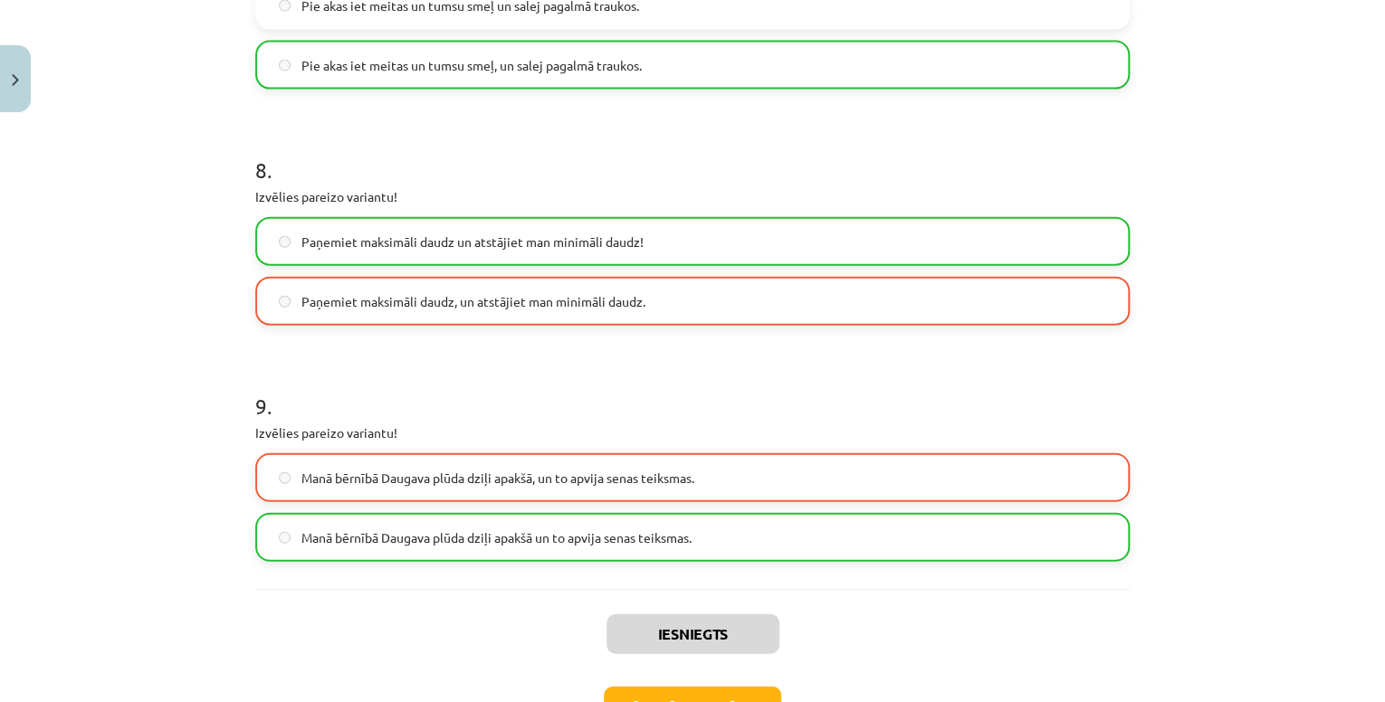
scroll to position [2182, 0]
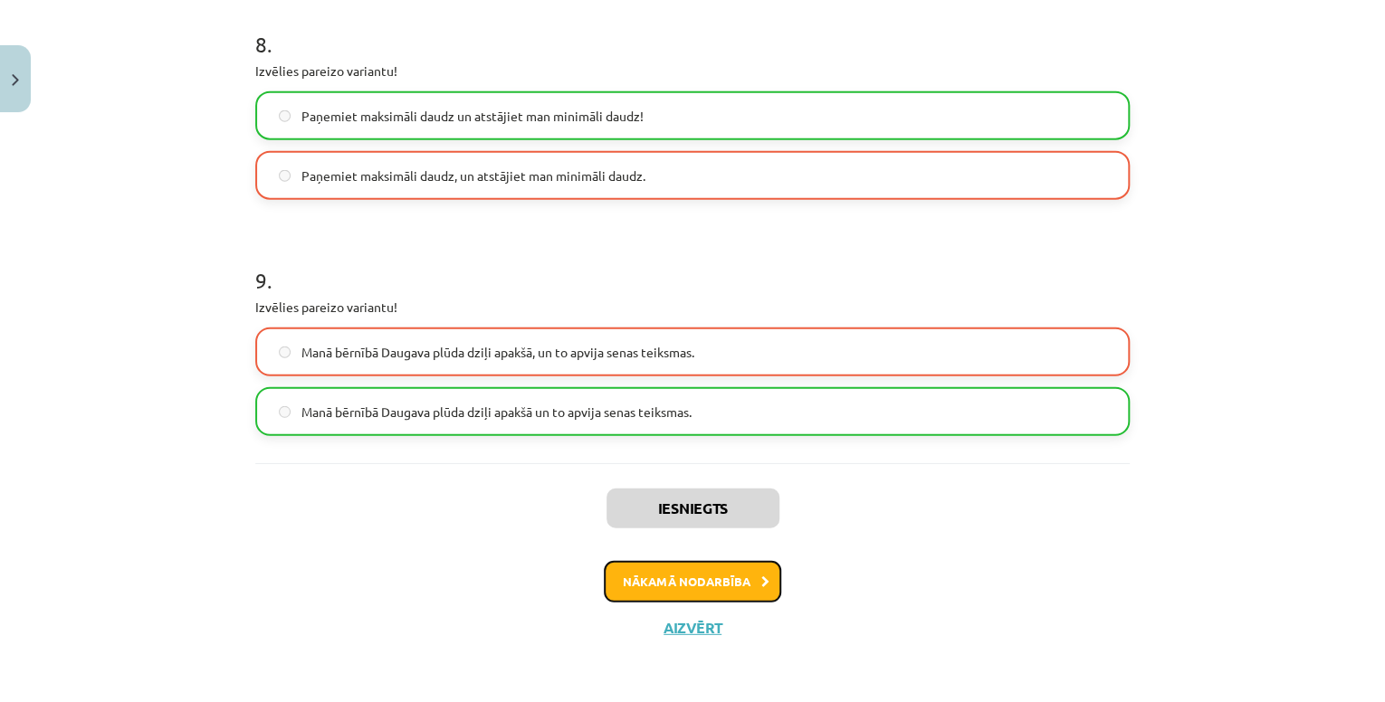
click at [746, 576] on button "Nākamā nodarbība" at bounding box center [692, 582] width 177 height 42
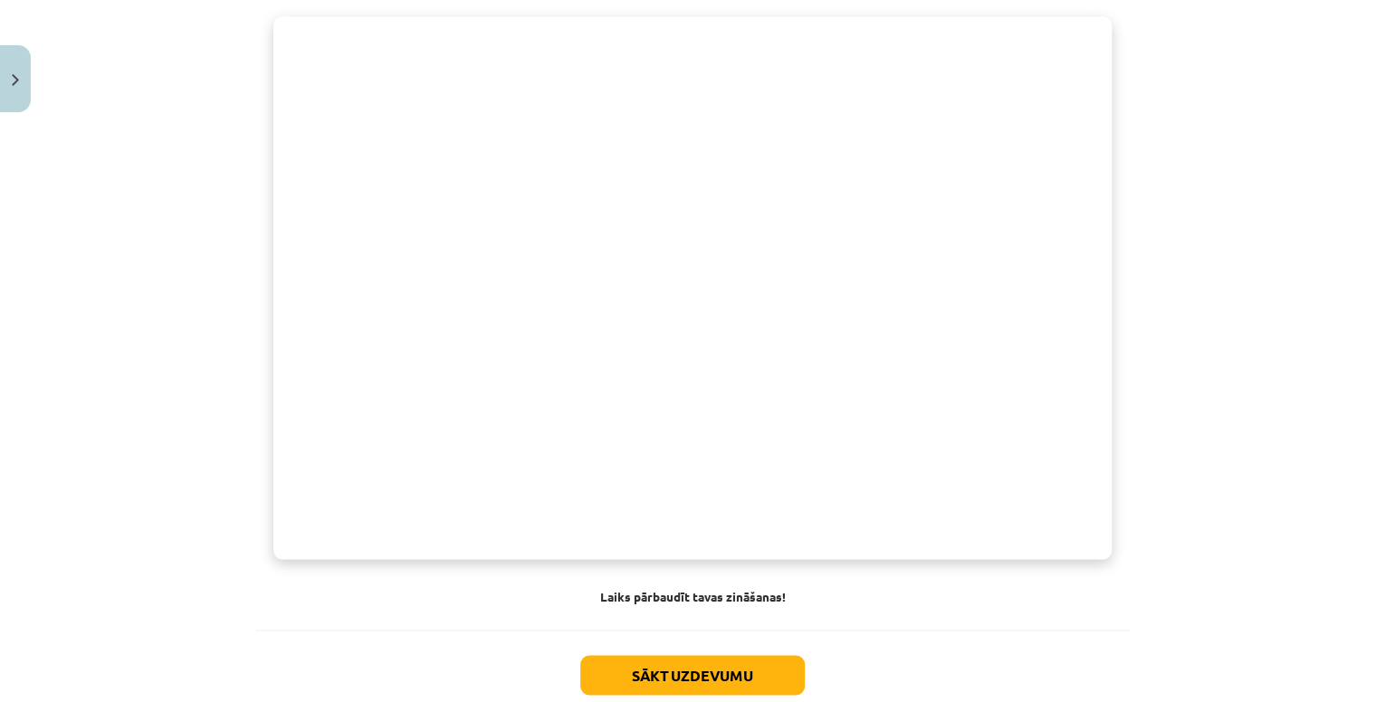
scroll to position [1332, 0]
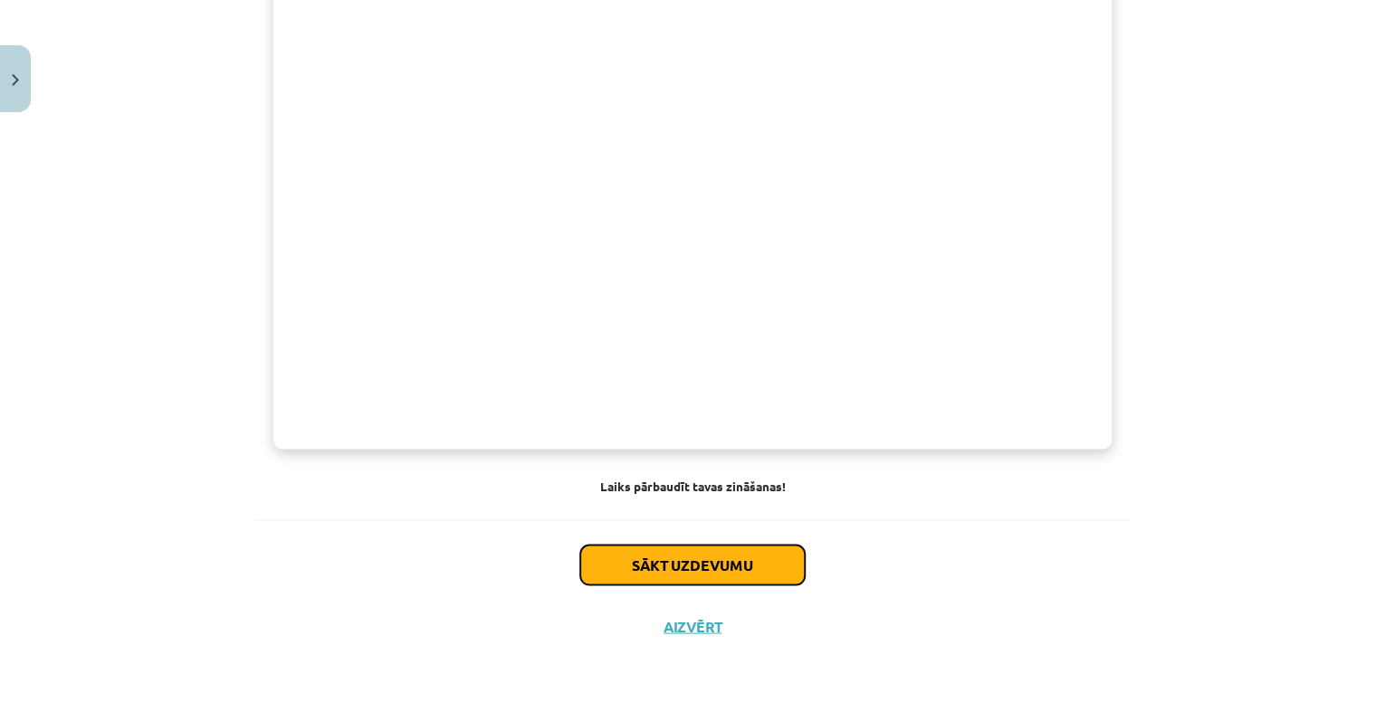
click at [661, 574] on button "Sākt uzdevumu" at bounding box center [692, 565] width 224 height 40
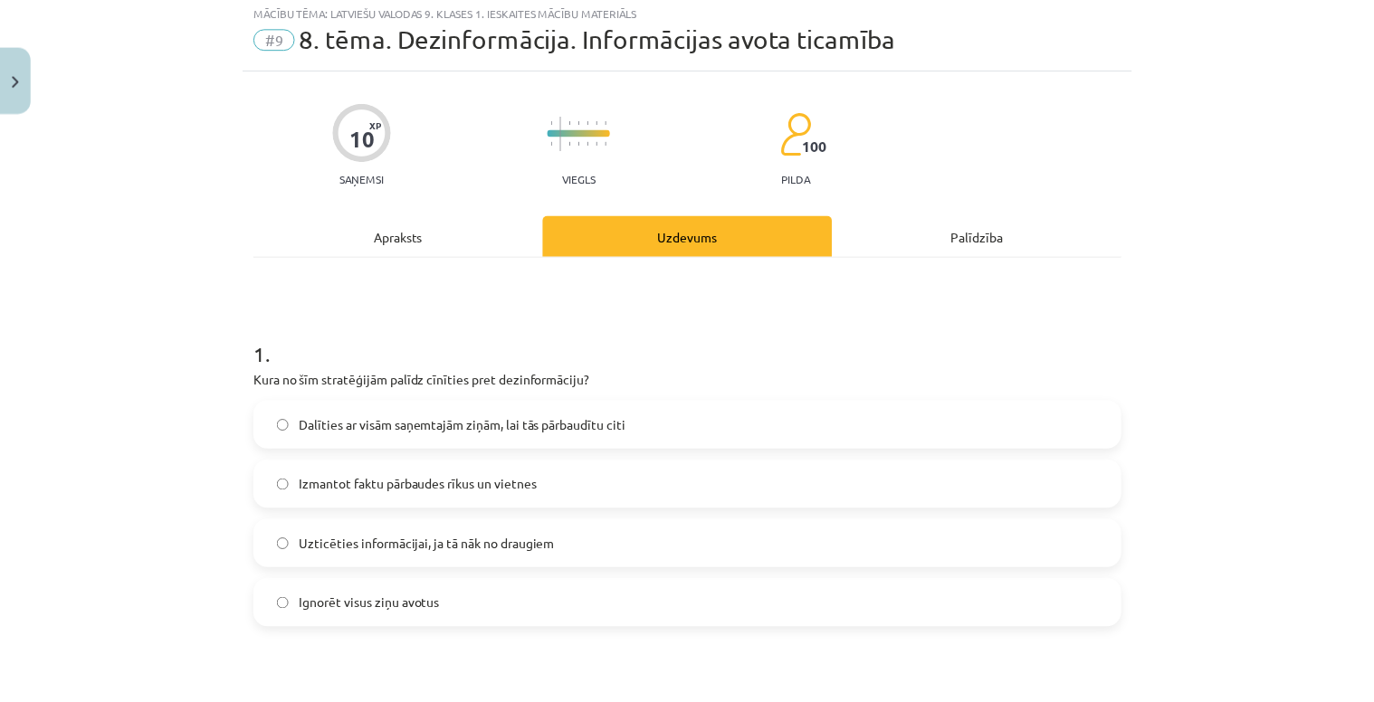
scroll to position [45, 0]
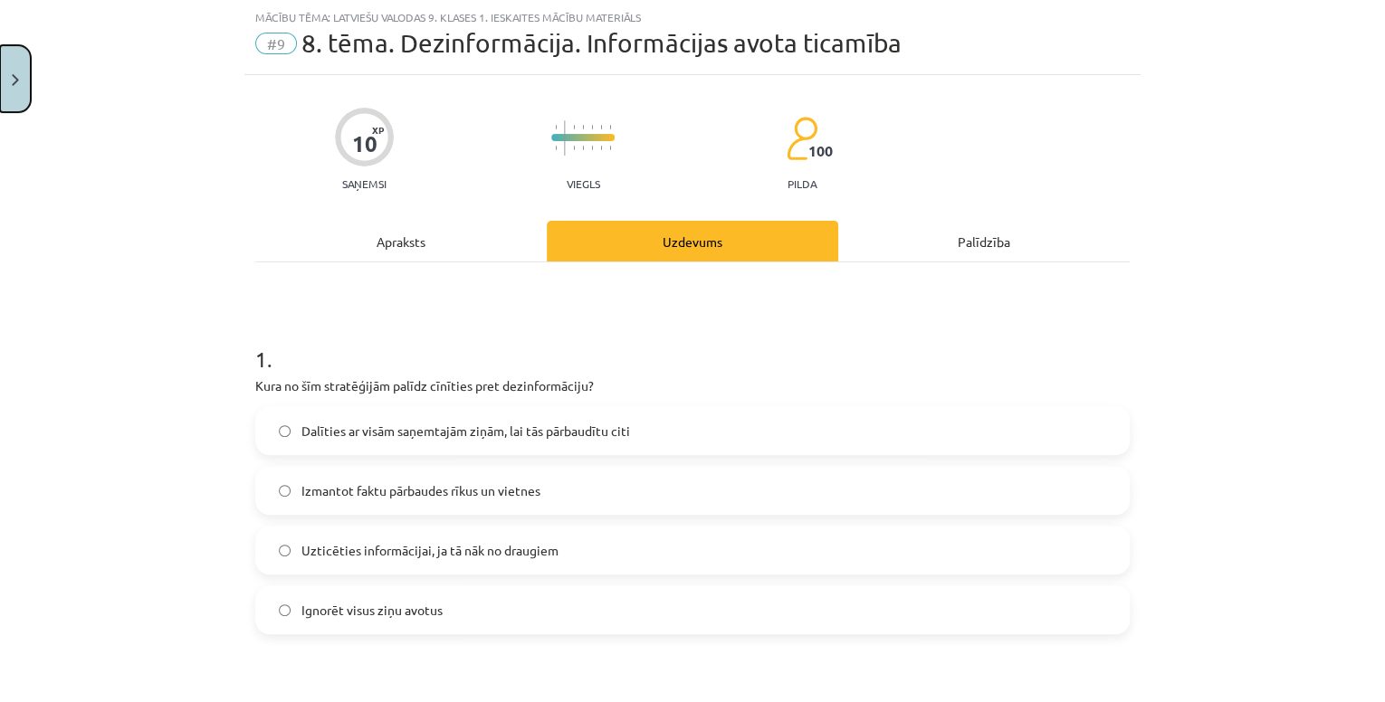
click at [12, 89] on button "Close" at bounding box center [15, 78] width 31 height 67
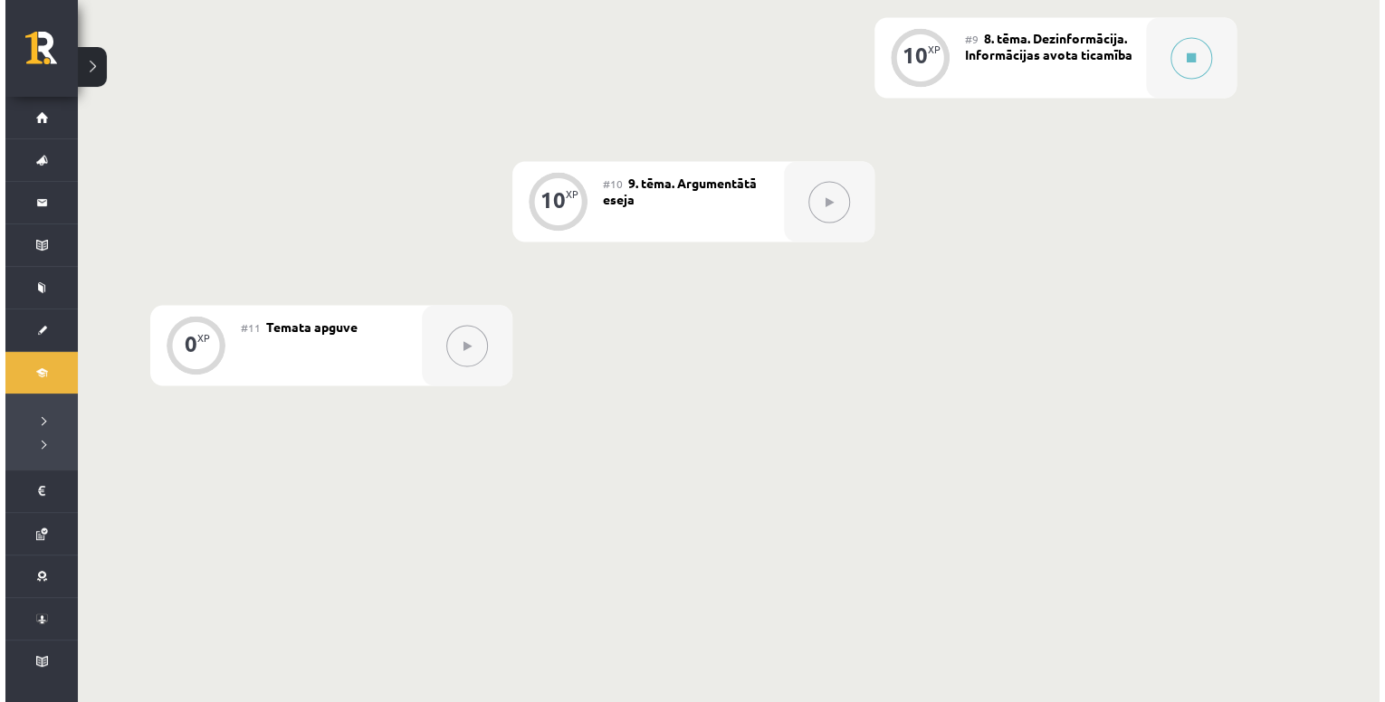
scroll to position [1477, 0]
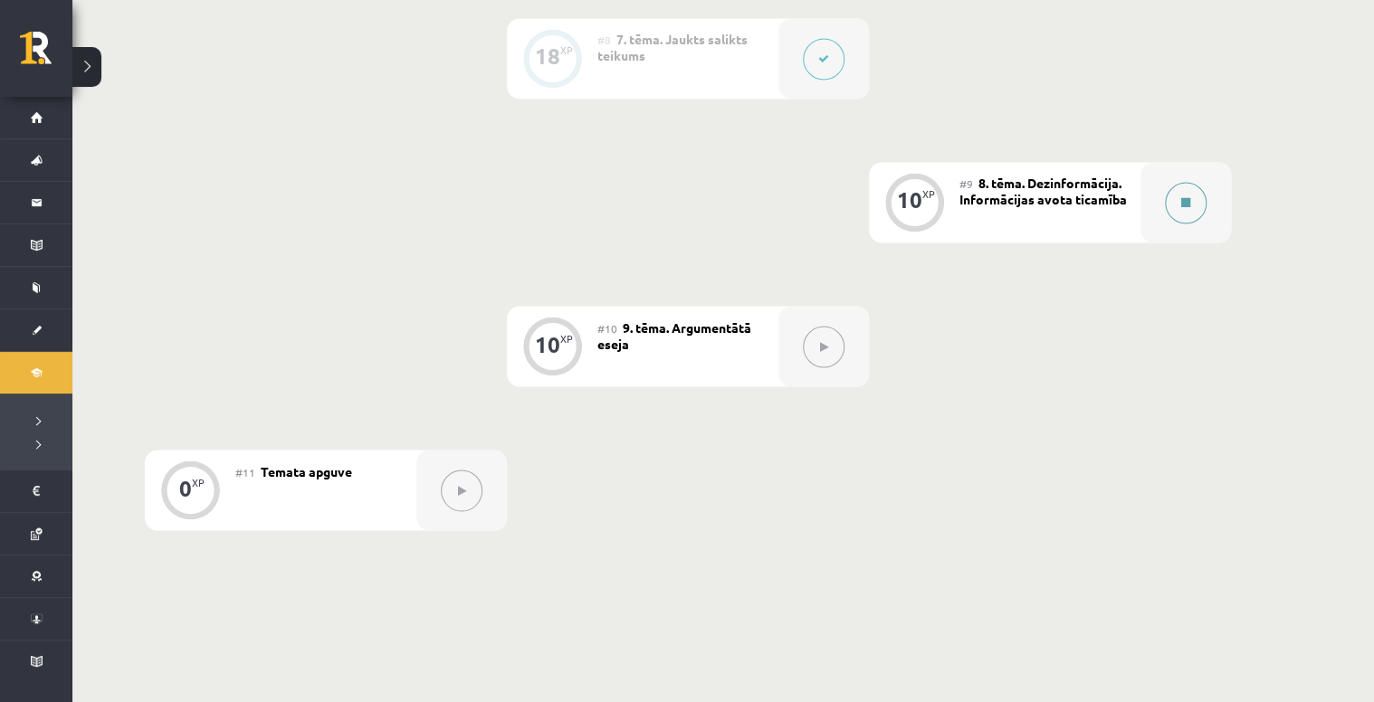
click at [1189, 197] on icon at bounding box center [1185, 202] width 9 height 11
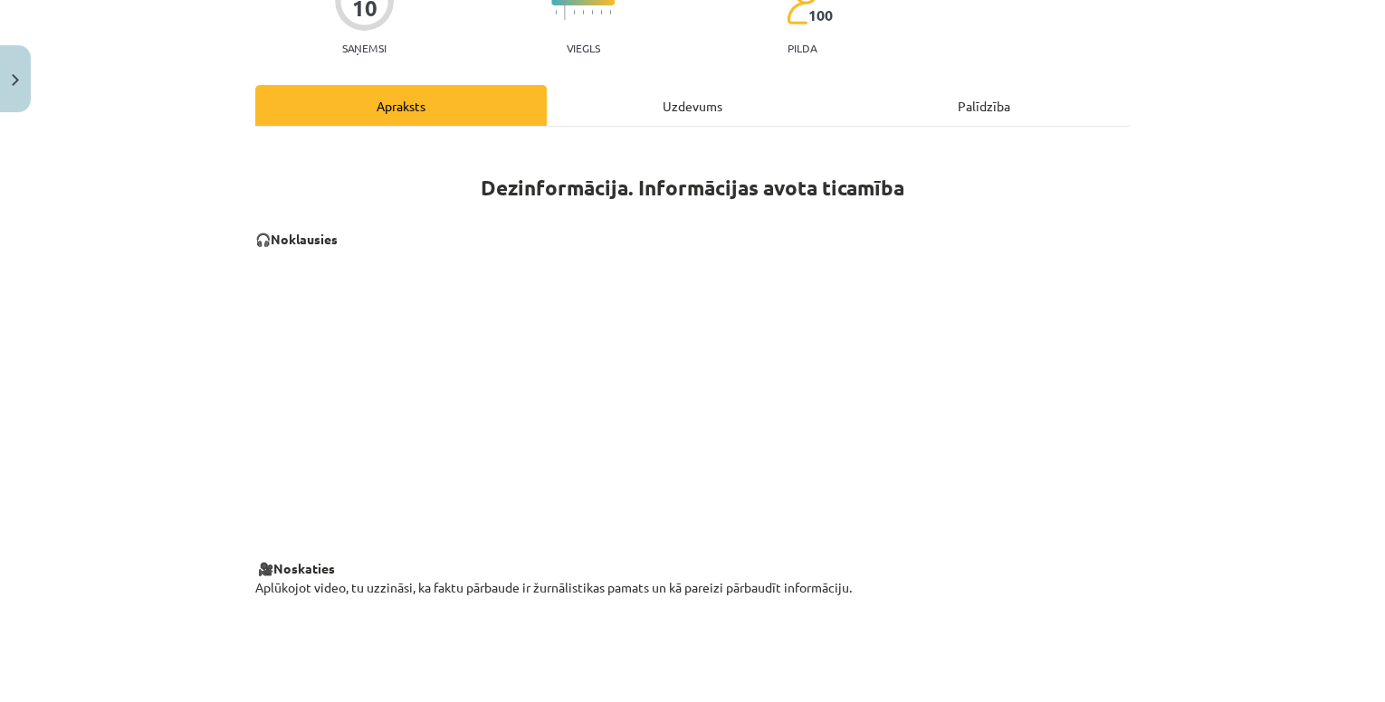
scroll to position [217, 0]
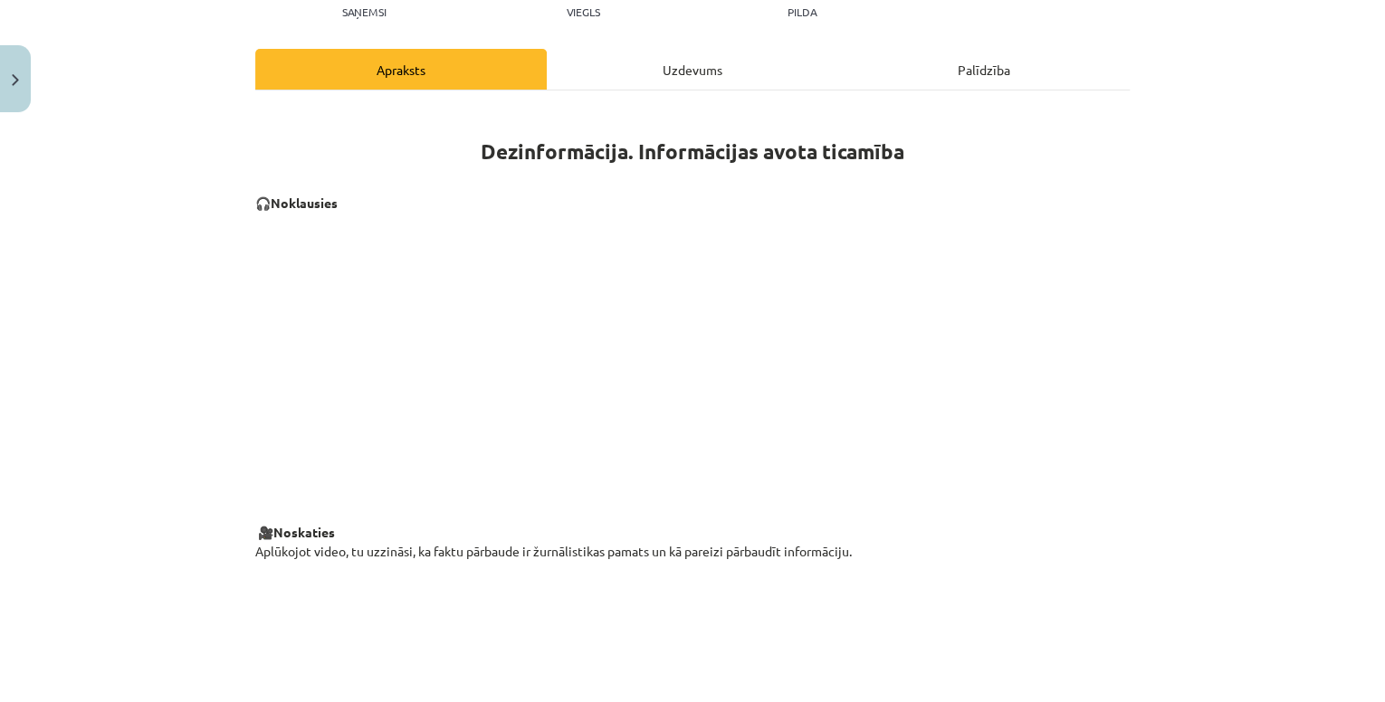
click at [639, 78] on div "Uzdevums" at bounding box center [692, 69] width 291 height 41
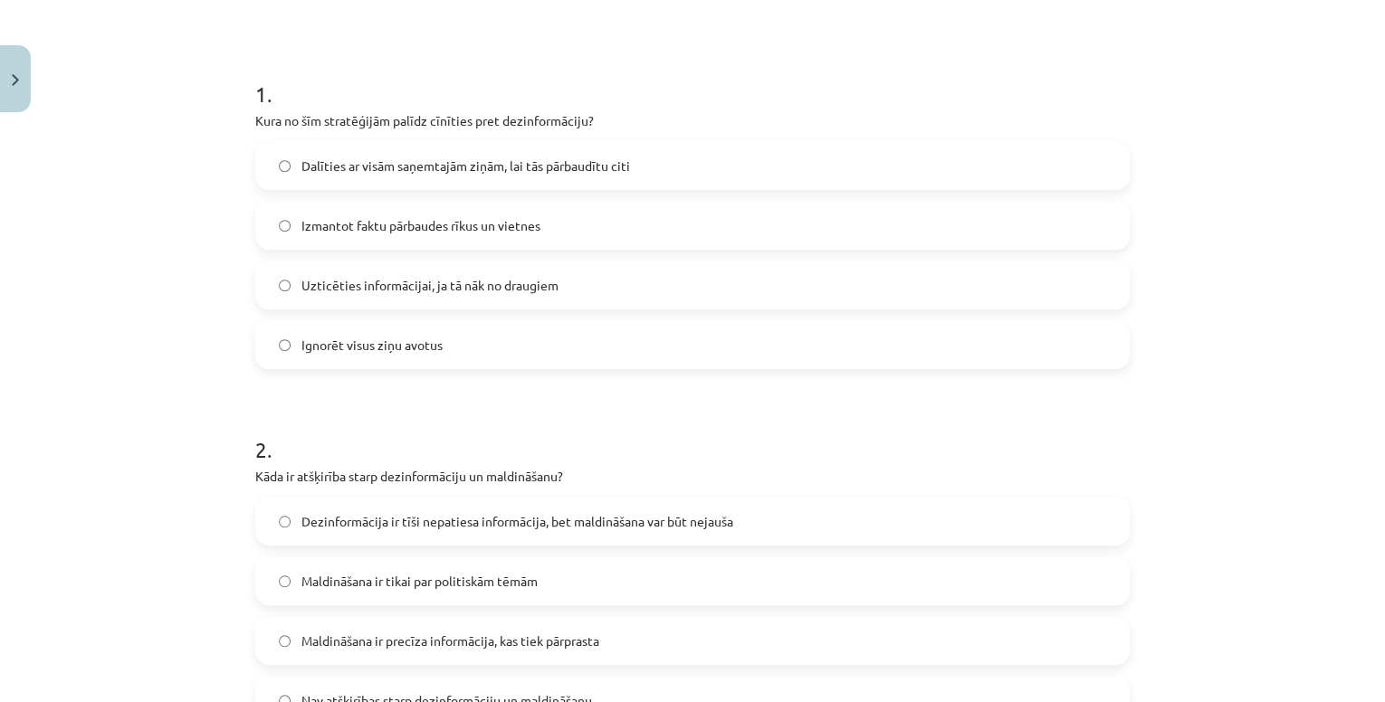
scroll to position [335, 0]
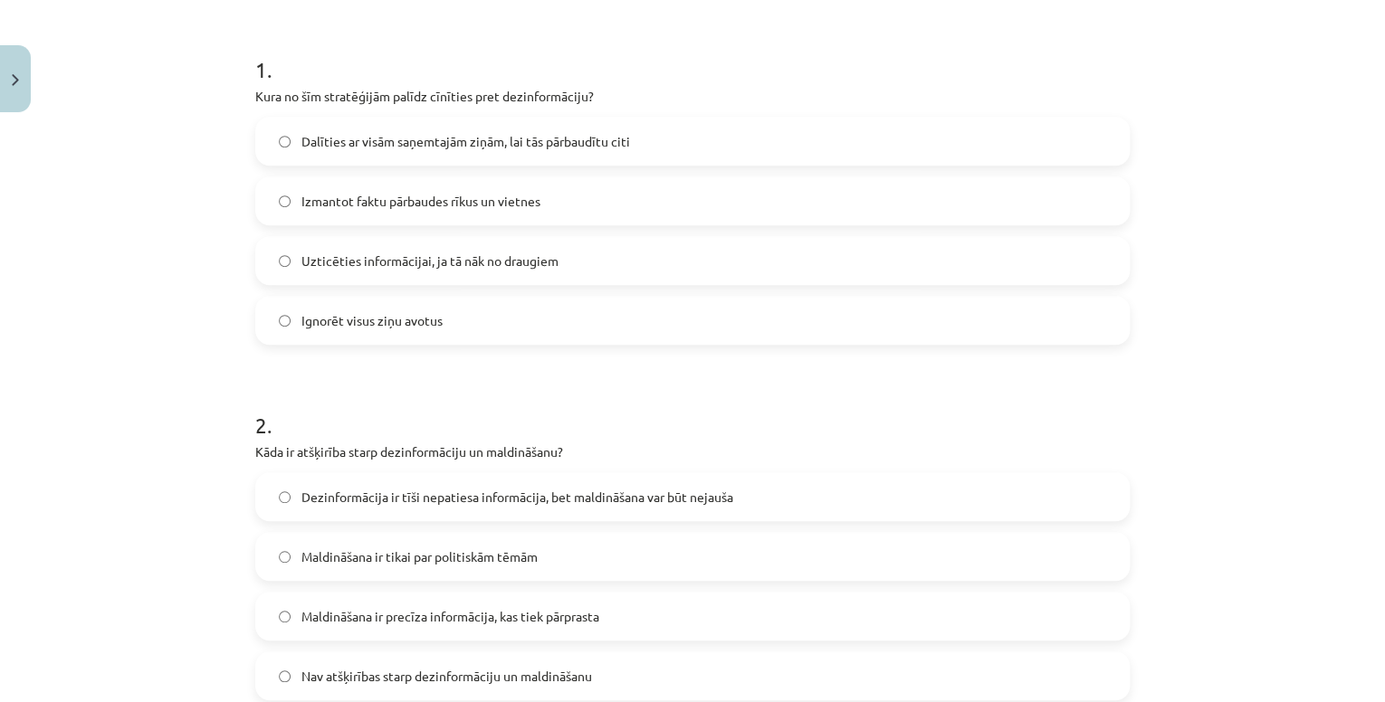
click at [497, 189] on label "Izmantot faktu pārbaudes rīkus un vietnes" at bounding box center [692, 200] width 871 height 45
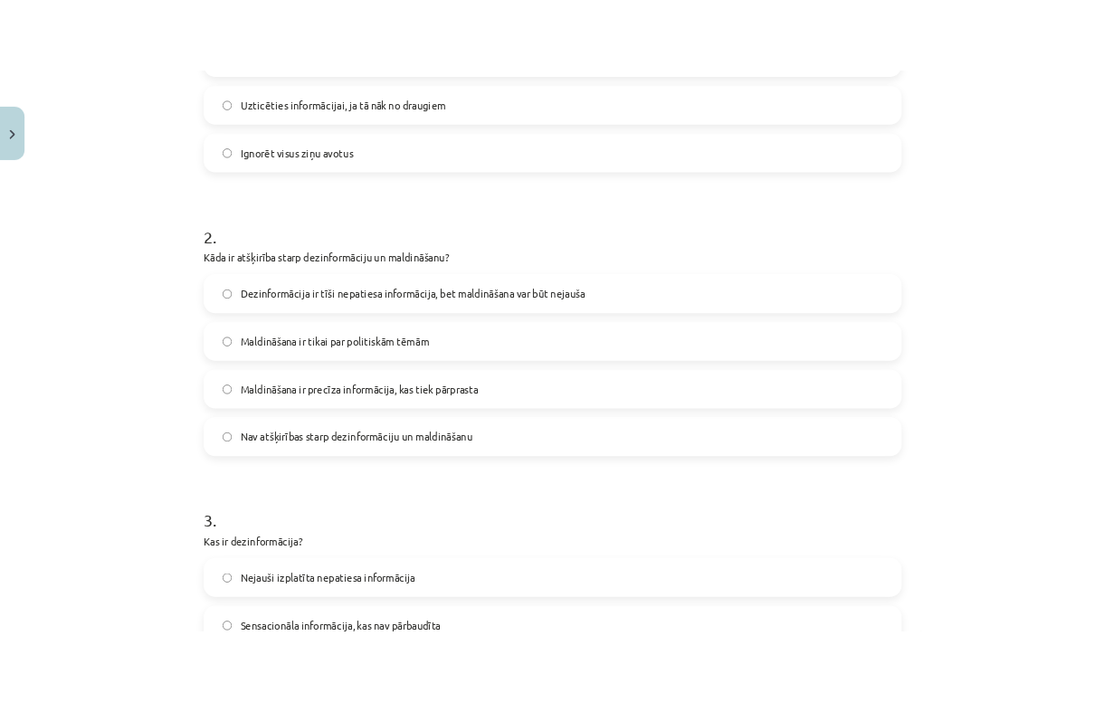
scroll to position [625, 0]
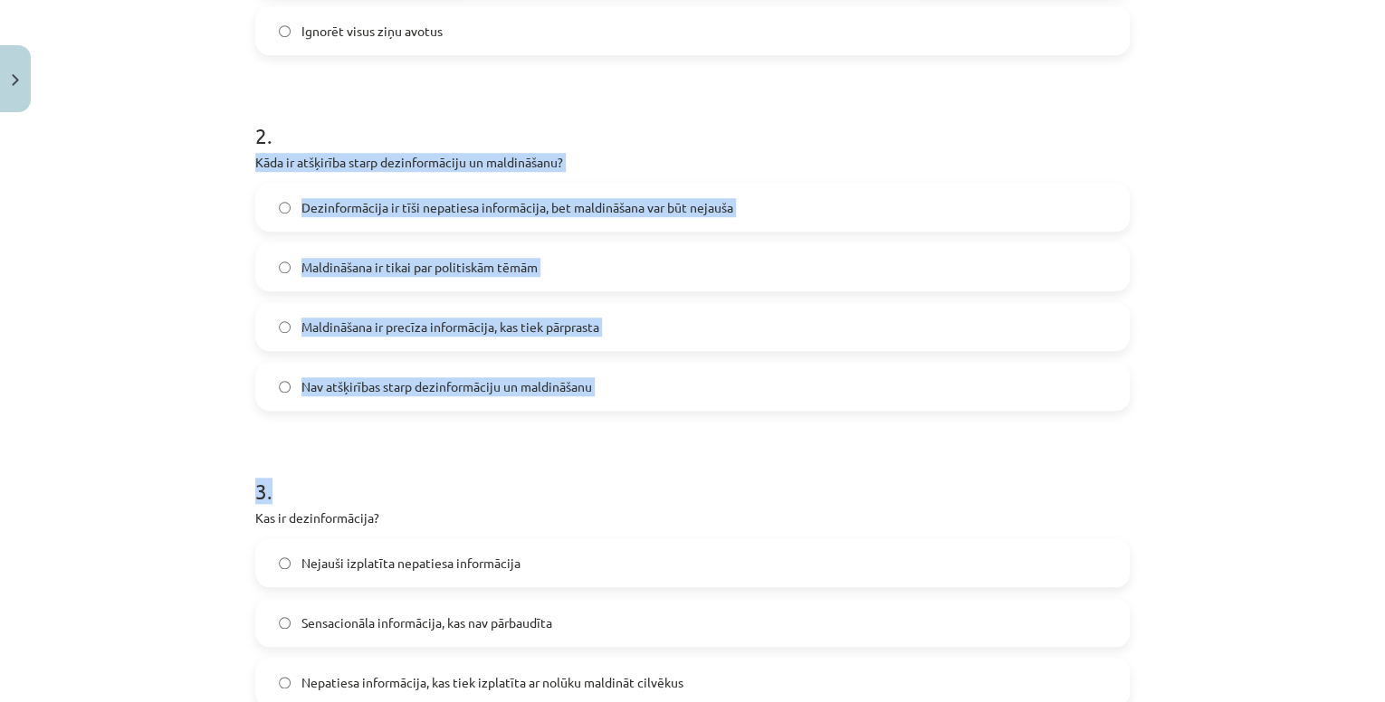
drag, startPoint x: 240, startPoint y: 160, endPoint x: 676, endPoint y: 411, distance: 503.2
click at [676, 411] on div "10 XP Saņemsi Viegls 100 pilda Apraksts Uzdevums Palīdzība 1 . Kura no šīm stra…" at bounding box center [692, 569] width 896 height 2147
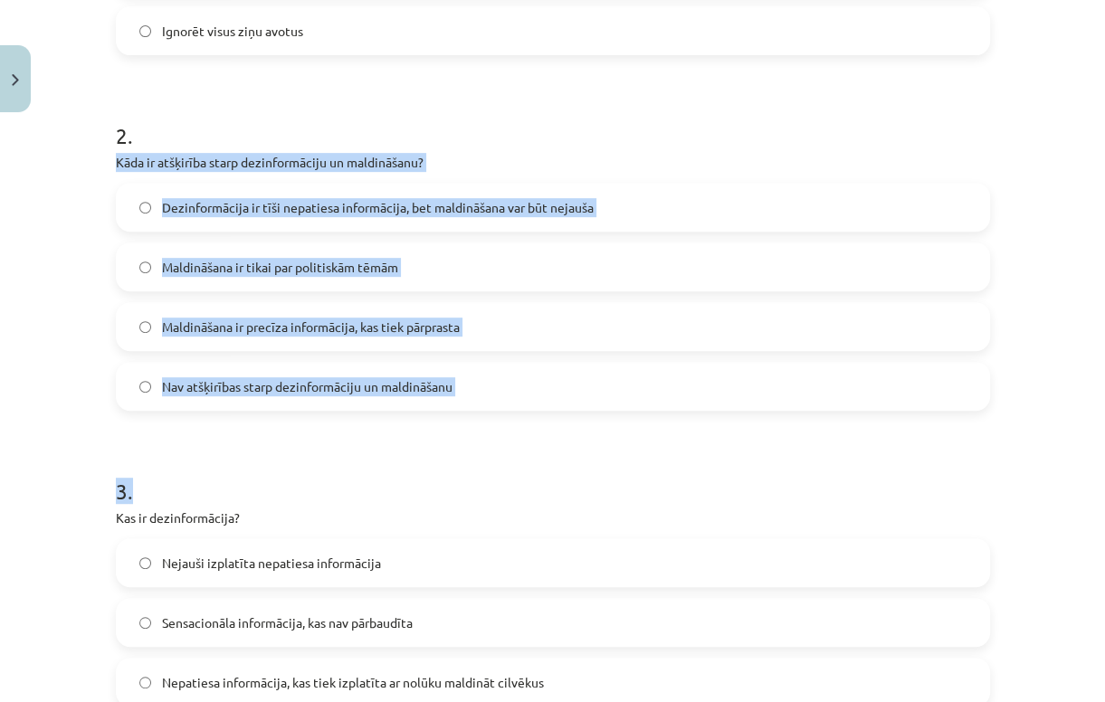
click at [545, 206] on span "Dezinformācija ir tīši nepatiesa informācija, bet maldināšana var būt nejauša" at bounding box center [378, 207] width 432 height 19
click at [507, 489] on h1 "3 ." at bounding box center [553, 475] width 874 height 56
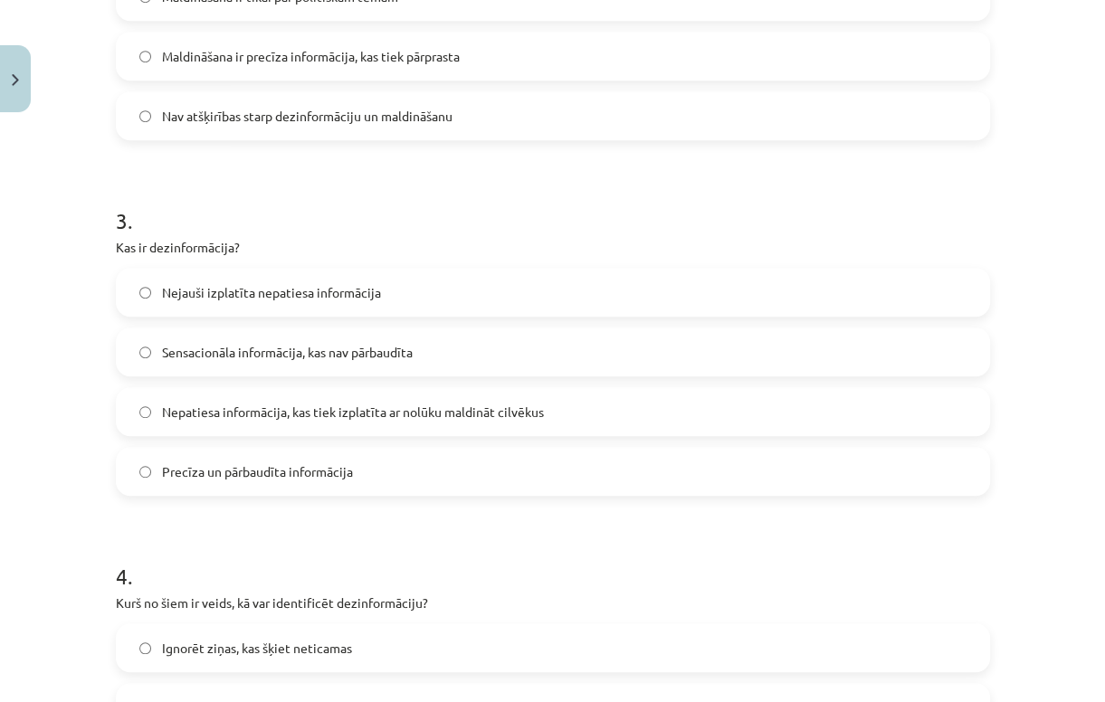
scroll to position [987, 0]
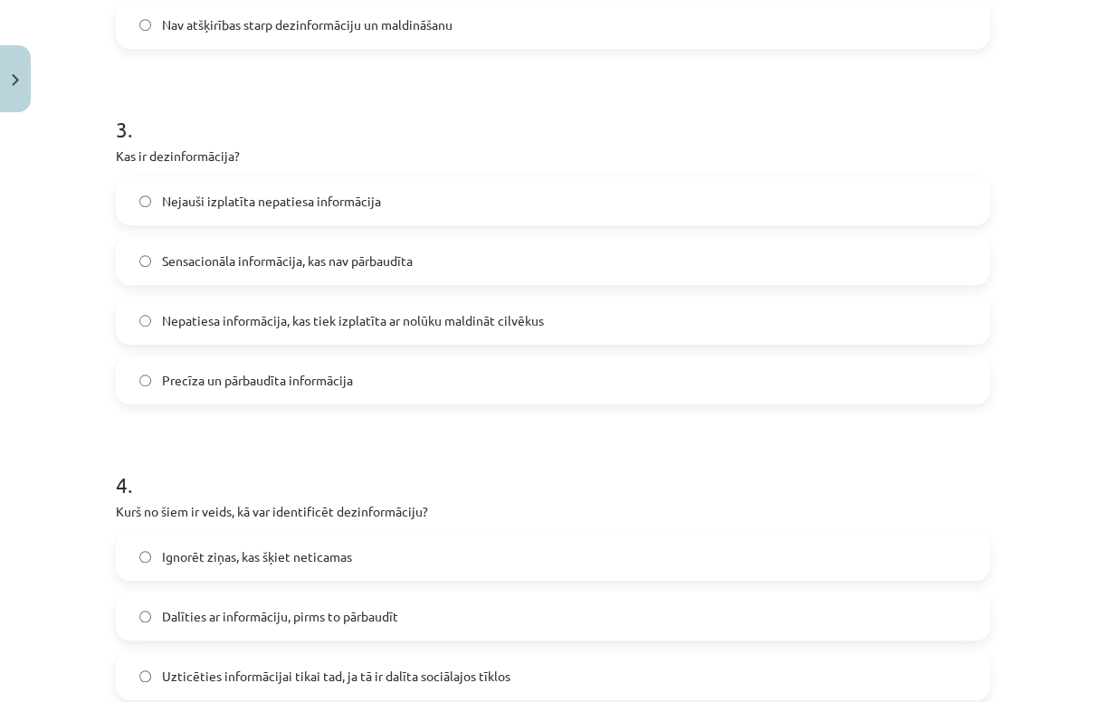
click at [520, 317] on span "Nepatiesa informācija, kas tiek izplatīta ar nolūku maldināt cilvēkus" at bounding box center [353, 320] width 382 height 19
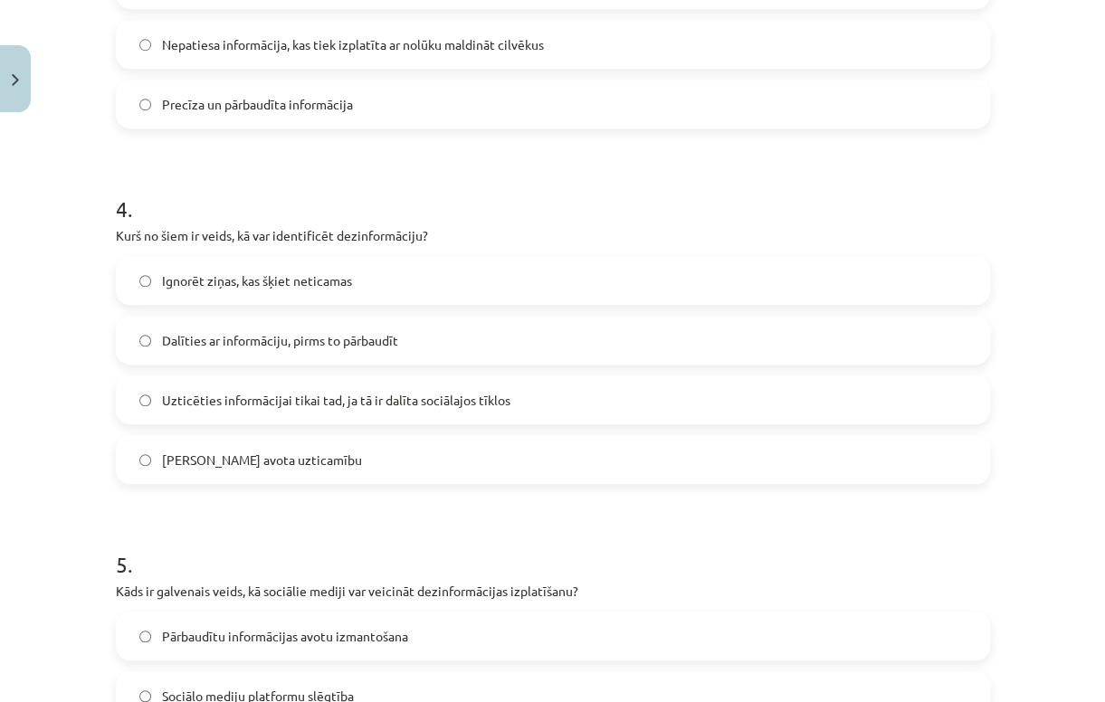
scroll to position [1349, 0]
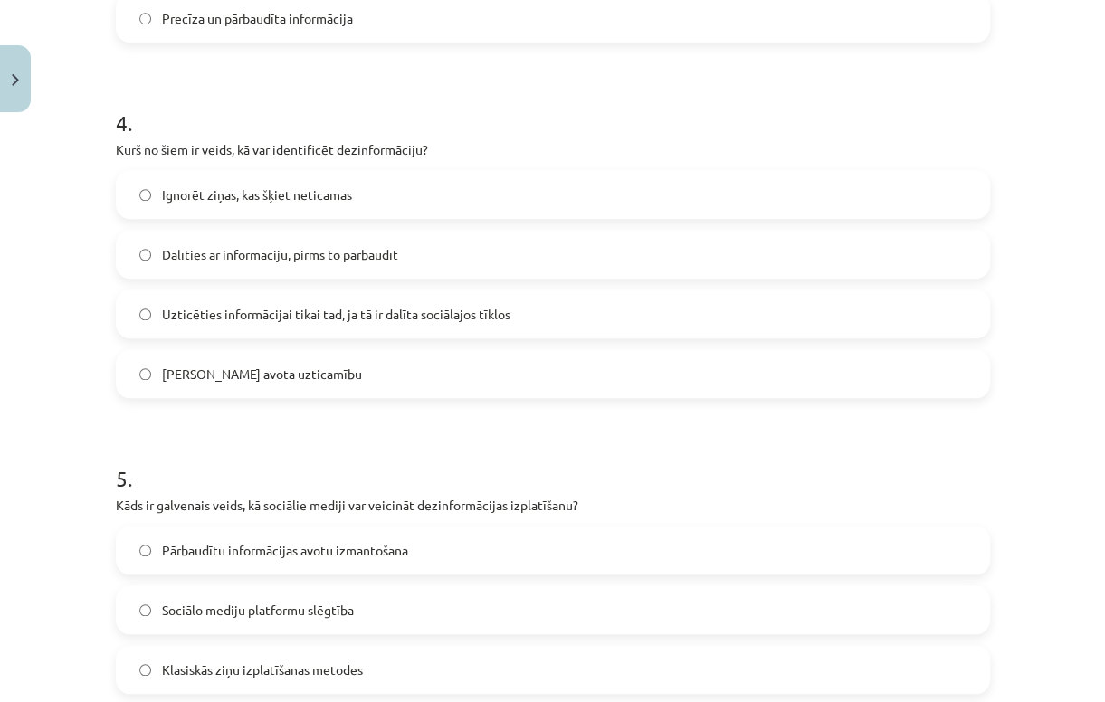
click at [368, 369] on label "Pārbaudīt avota uzticamību" at bounding box center [553, 373] width 871 height 45
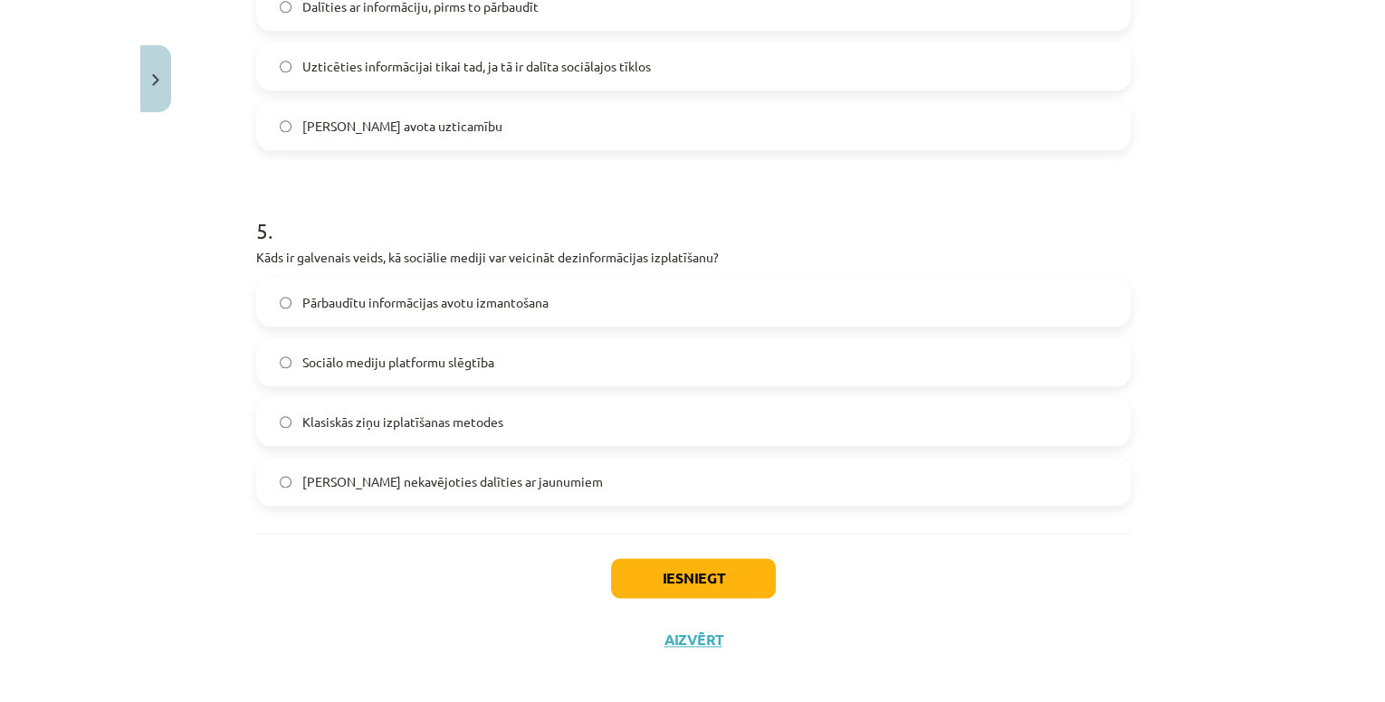
scroll to position [1609, 0]
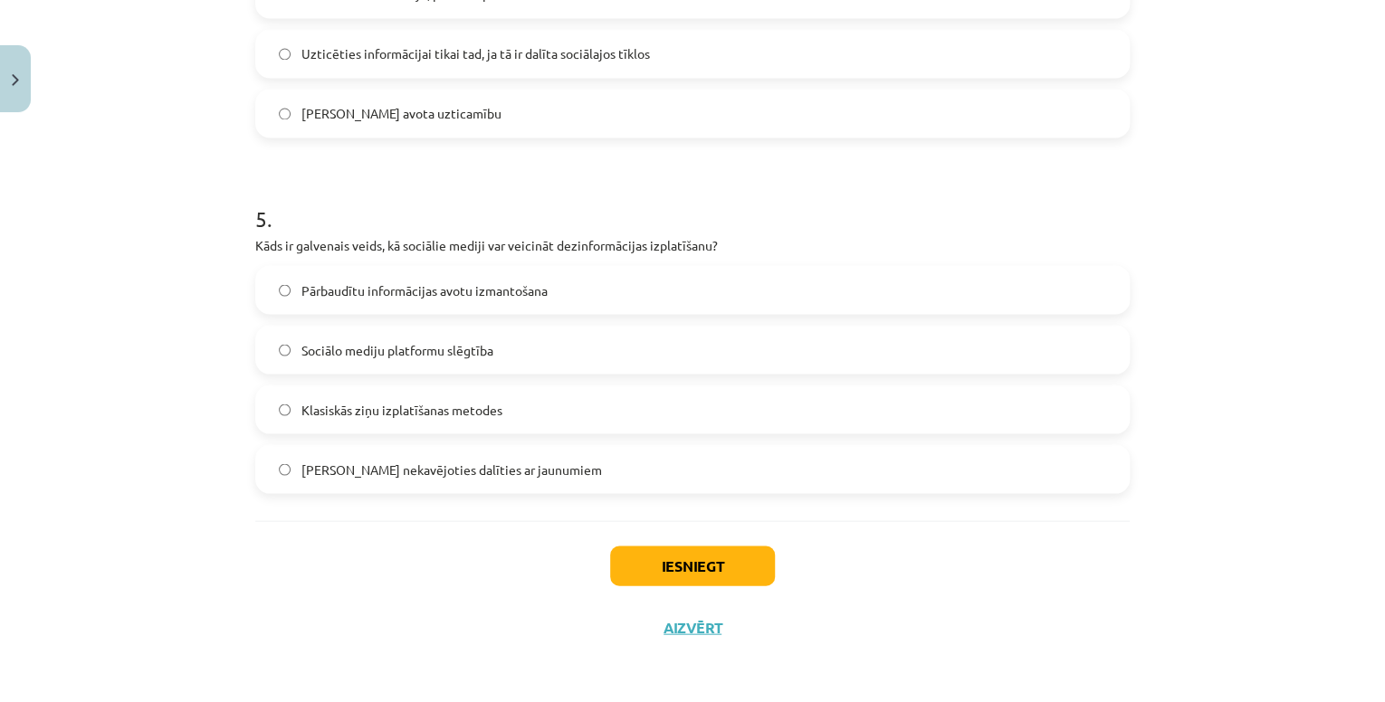
click at [502, 282] on span "Pārbaudītu informācijas avotu izmantošana" at bounding box center [424, 290] width 246 height 19
click at [689, 556] on button "Iesniegt" at bounding box center [692, 566] width 165 height 40
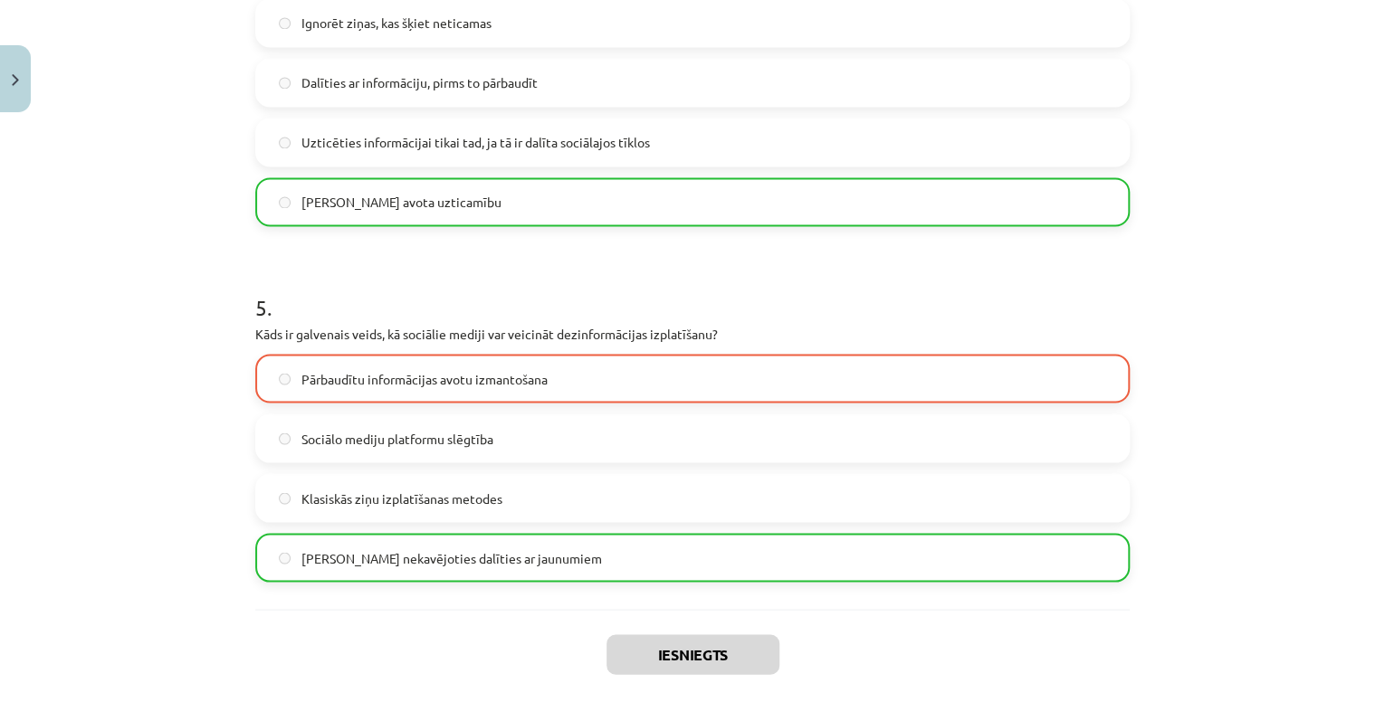
scroll to position [1666, 0]
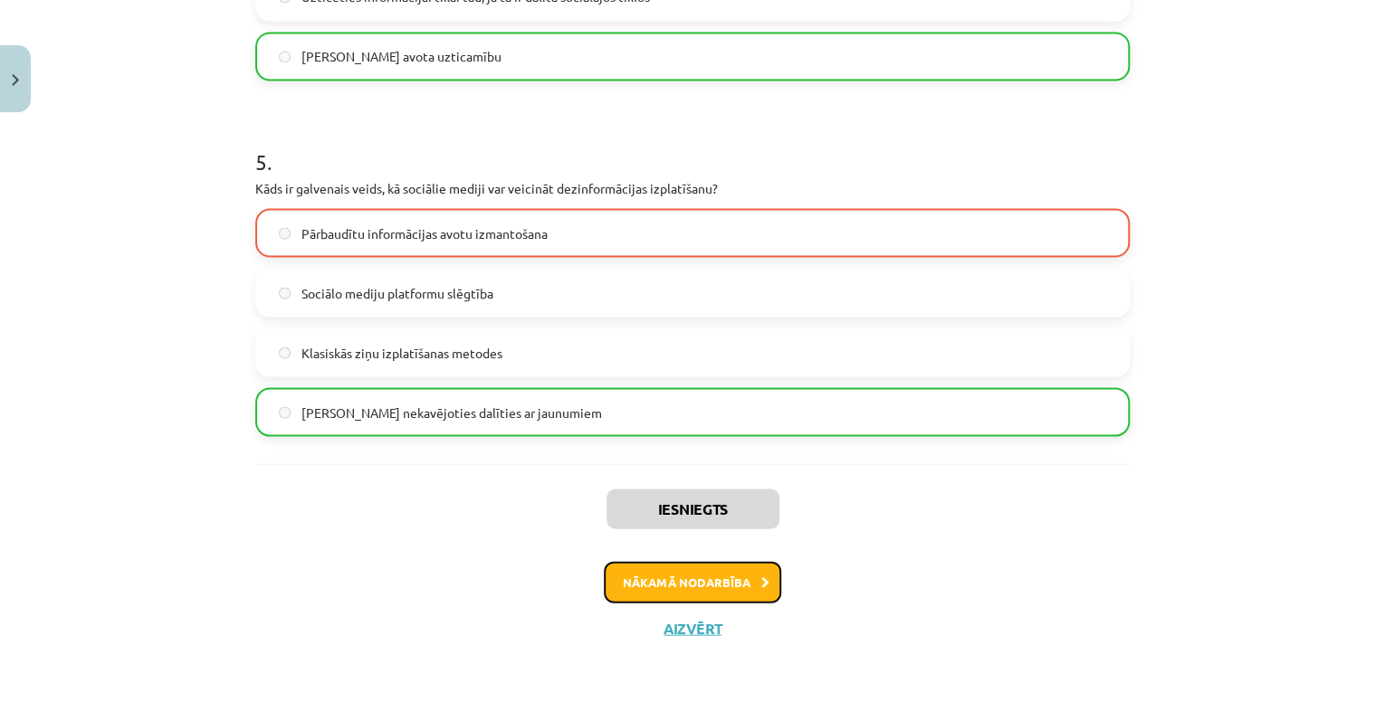
click at [704, 587] on button "Nākamā nodarbība" at bounding box center [692, 582] width 177 height 42
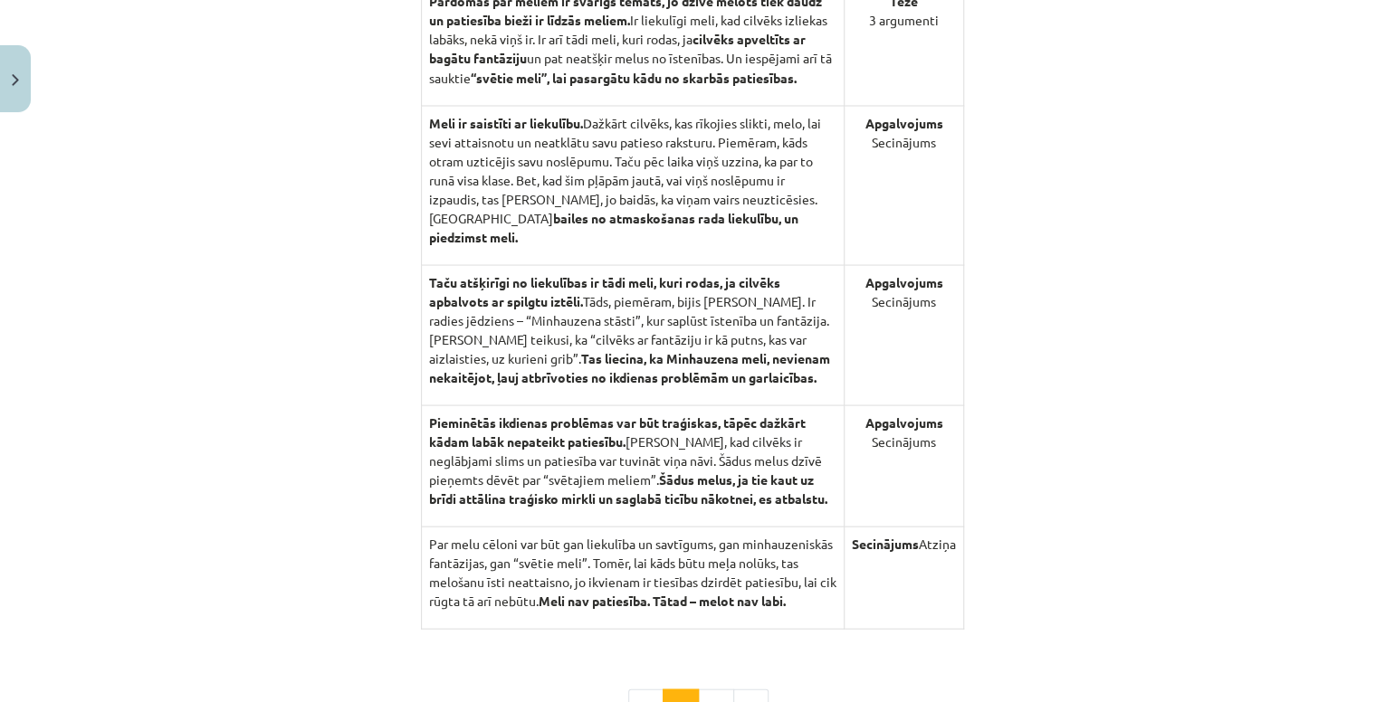
scroll to position [1876, 0]
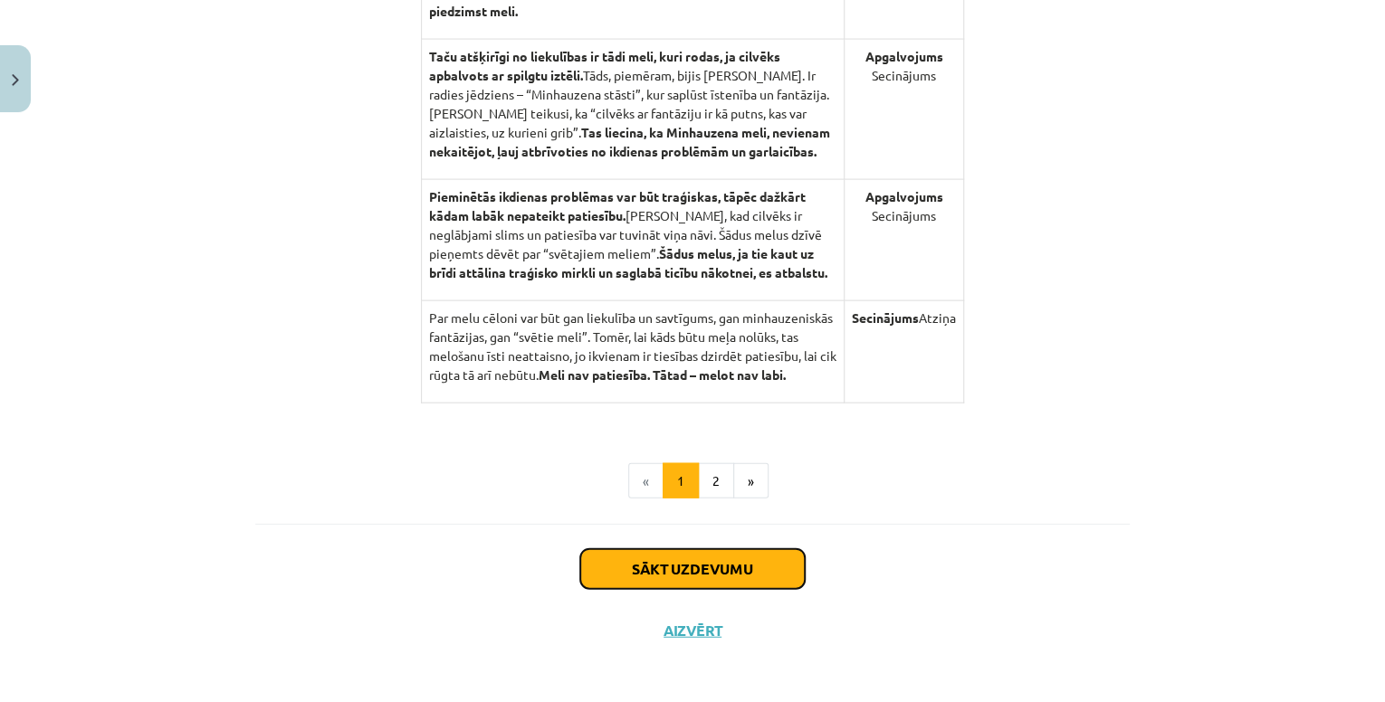
click at [644, 566] on button "Sākt uzdevumu" at bounding box center [692, 569] width 224 height 40
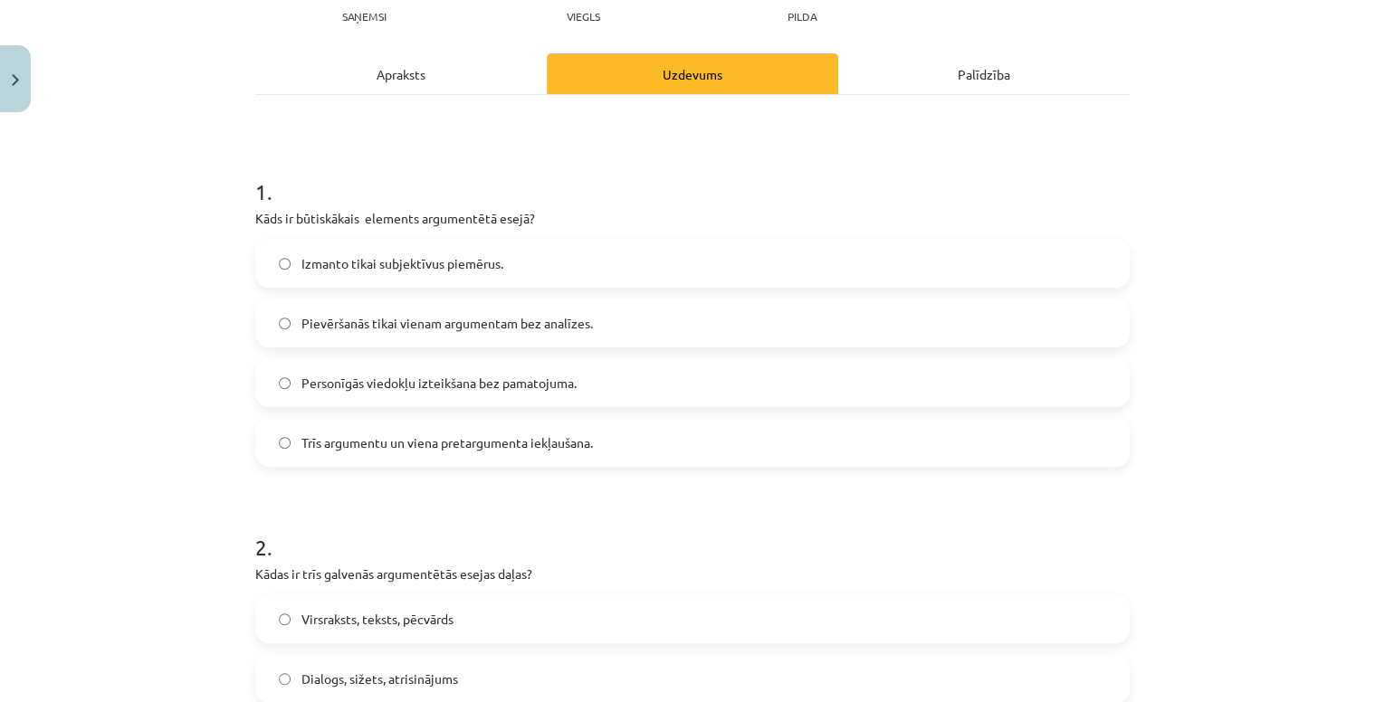
scroll to position [190, 0]
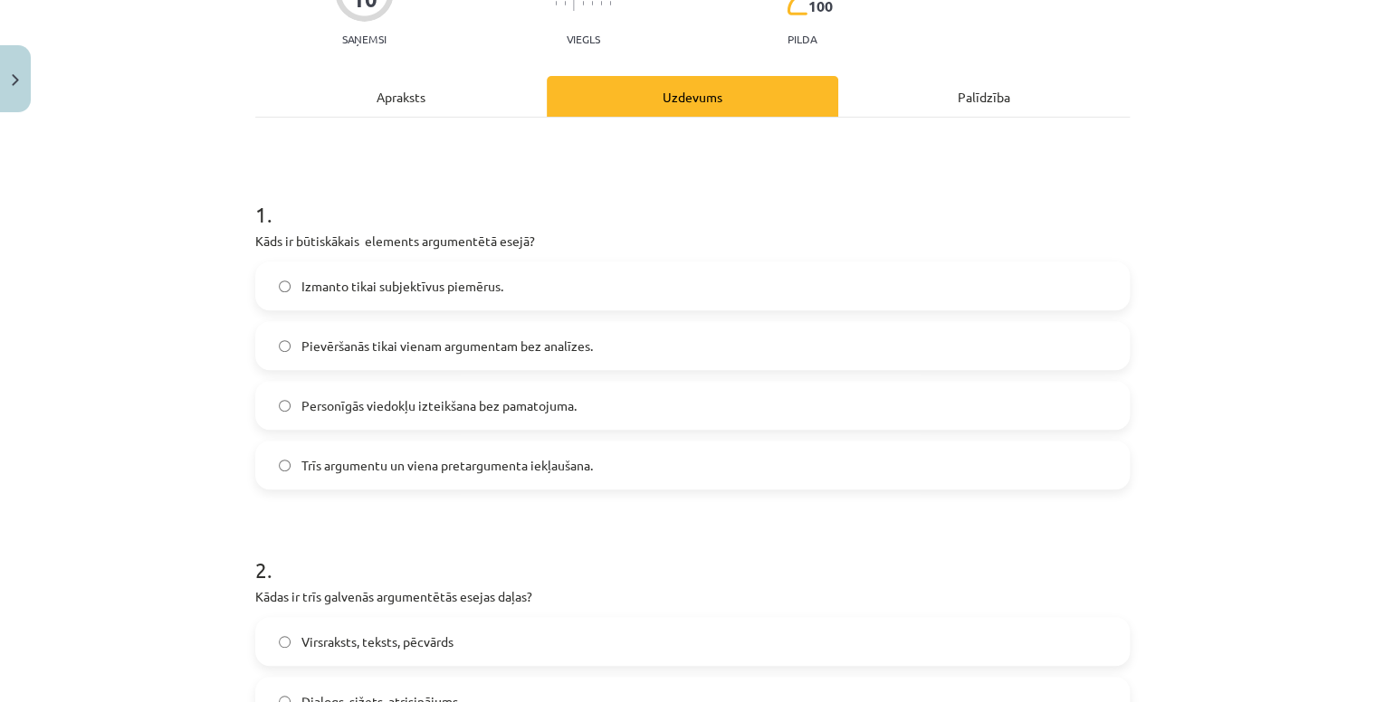
click at [474, 108] on div "Apraksts" at bounding box center [400, 96] width 291 height 41
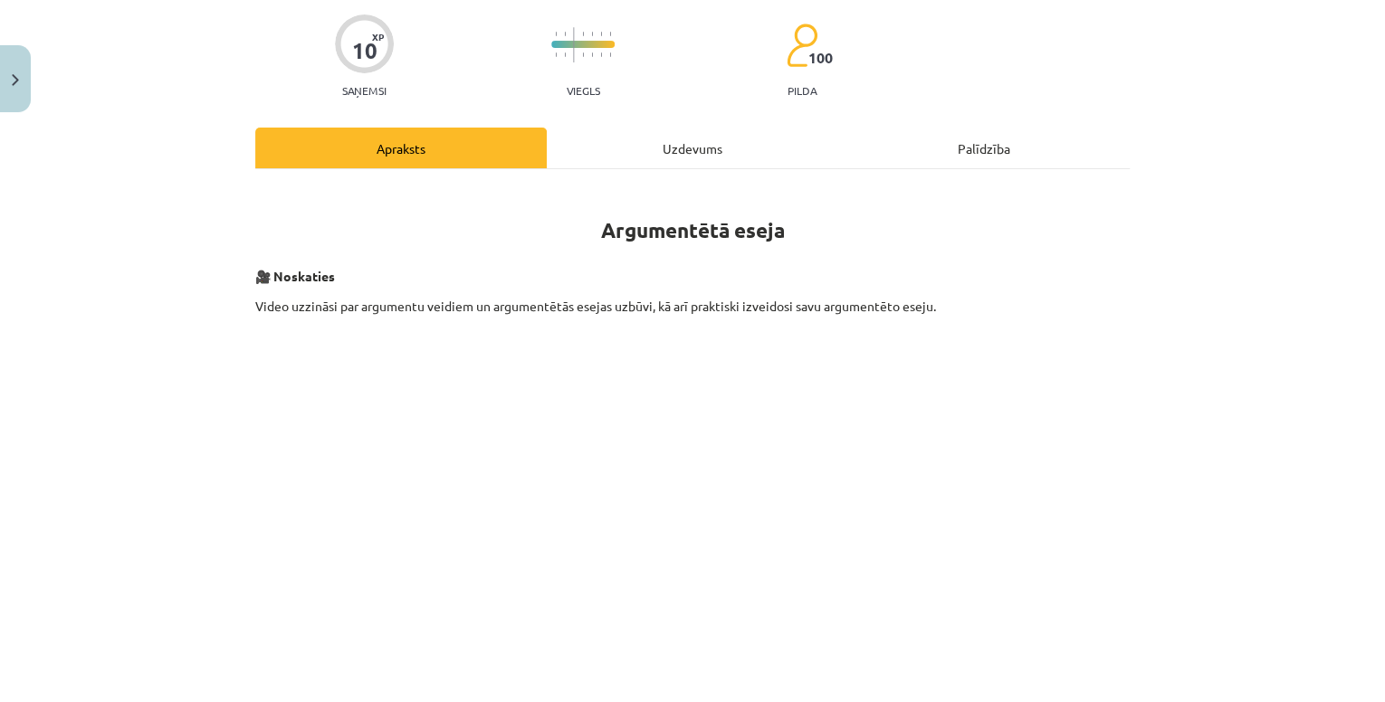
scroll to position [0, 0]
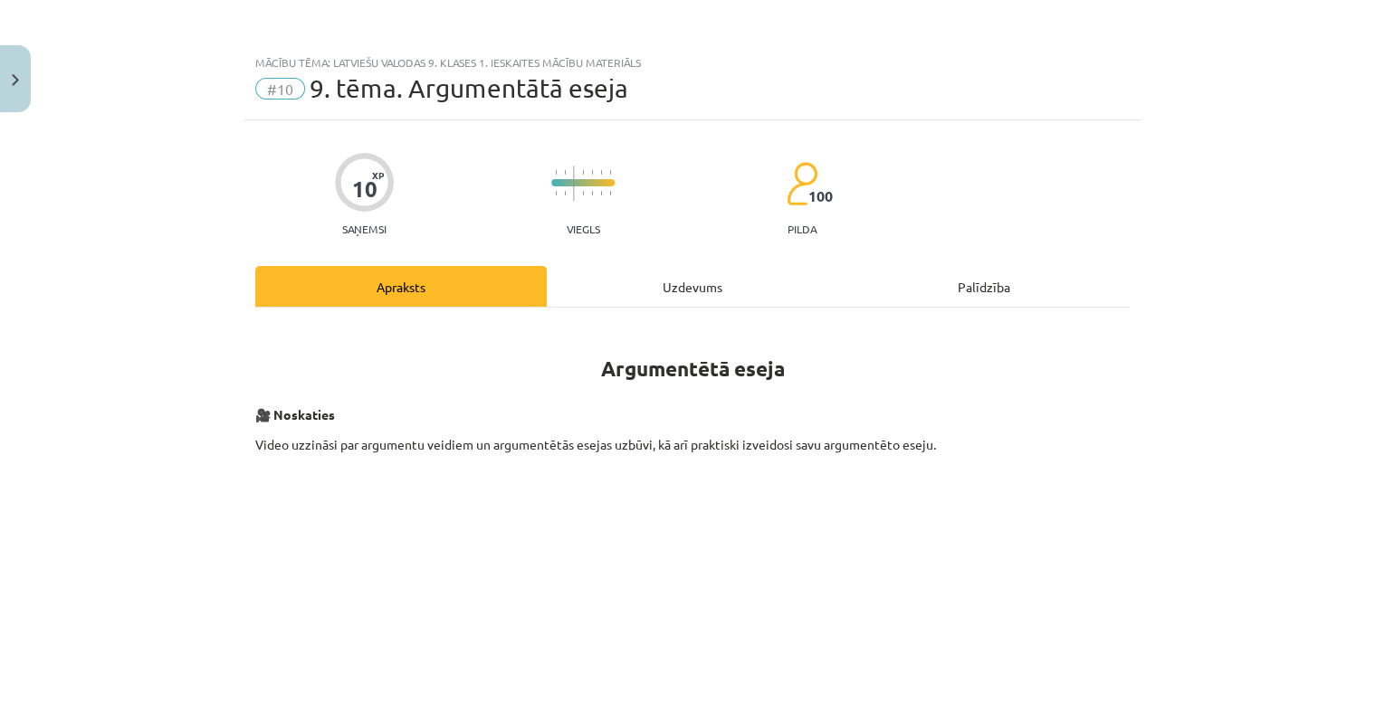
click at [599, 290] on div "Uzdevums" at bounding box center [692, 286] width 291 height 41
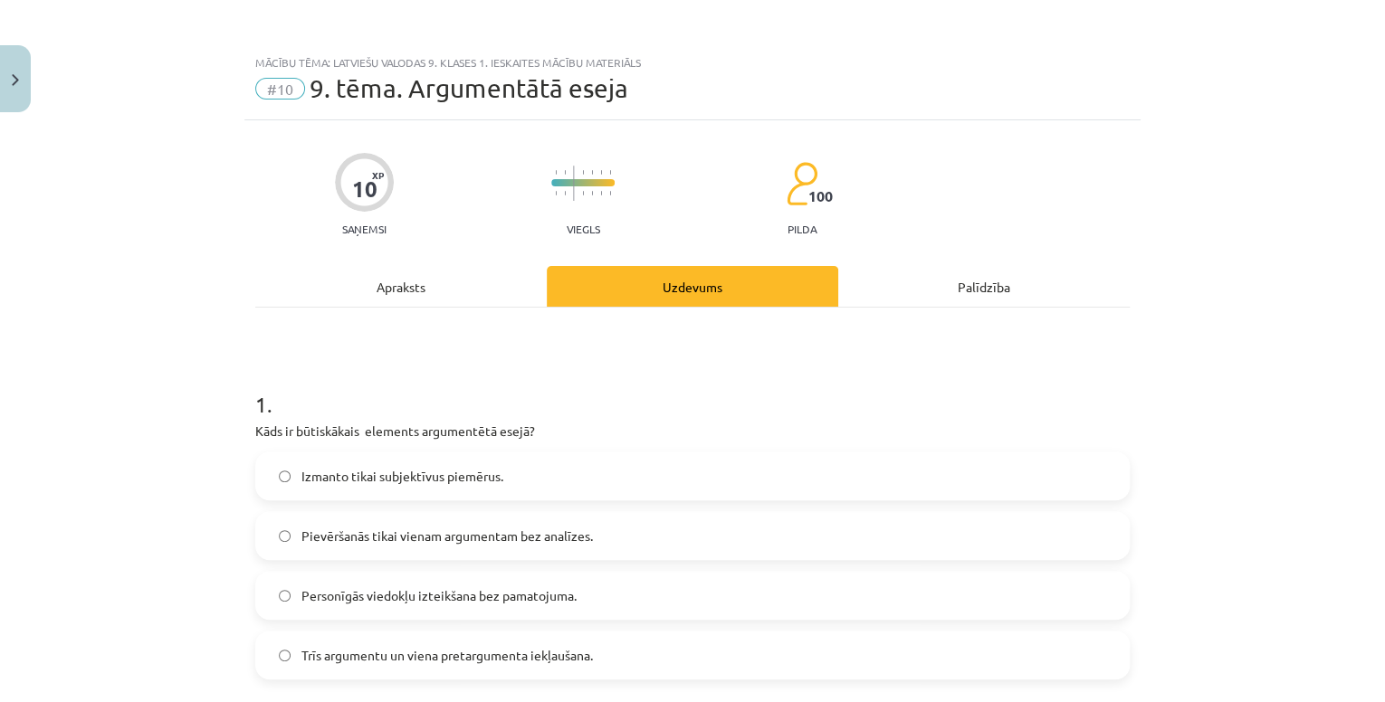
click at [509, 303] on div "Apraksts" at bounding box center [400, 286] width 291 height 41
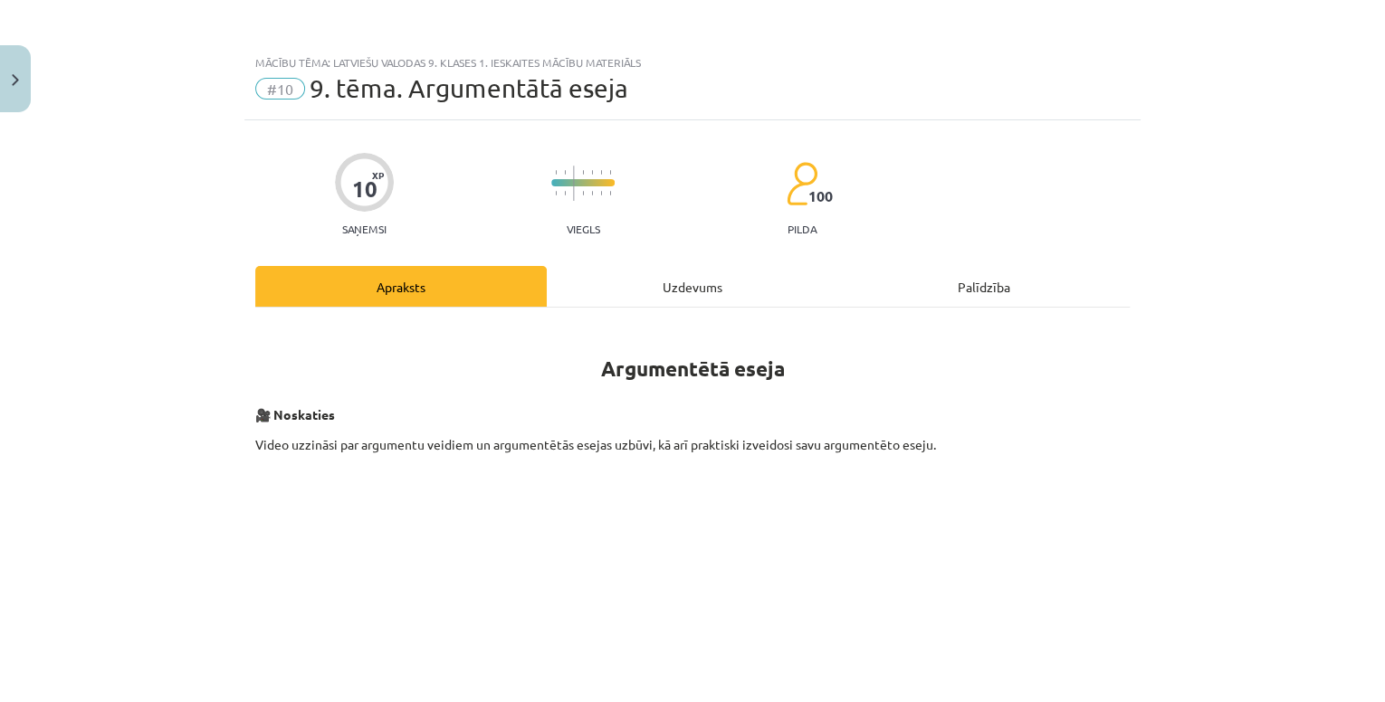
click at [637, 293] on div "Uzdevums" at bounding box center [692, 286] width 291 height 41
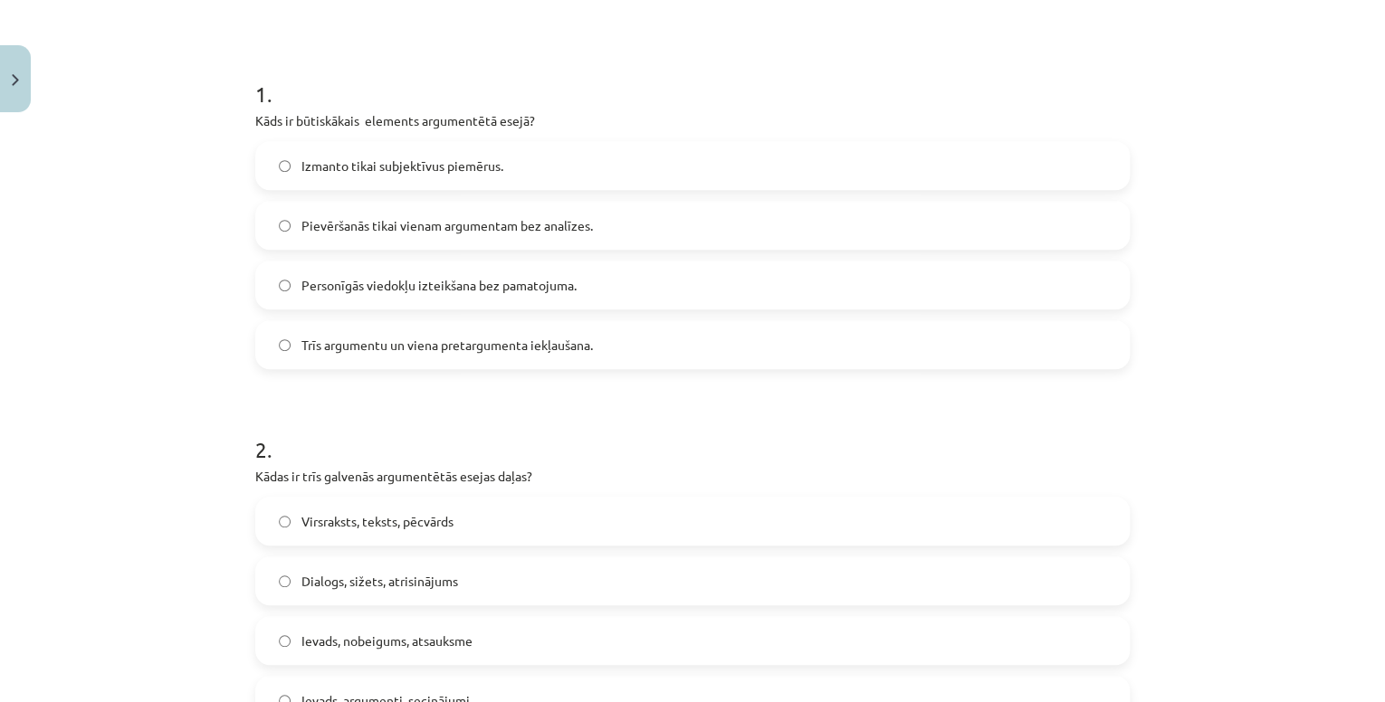
scroll to position [335, 0]
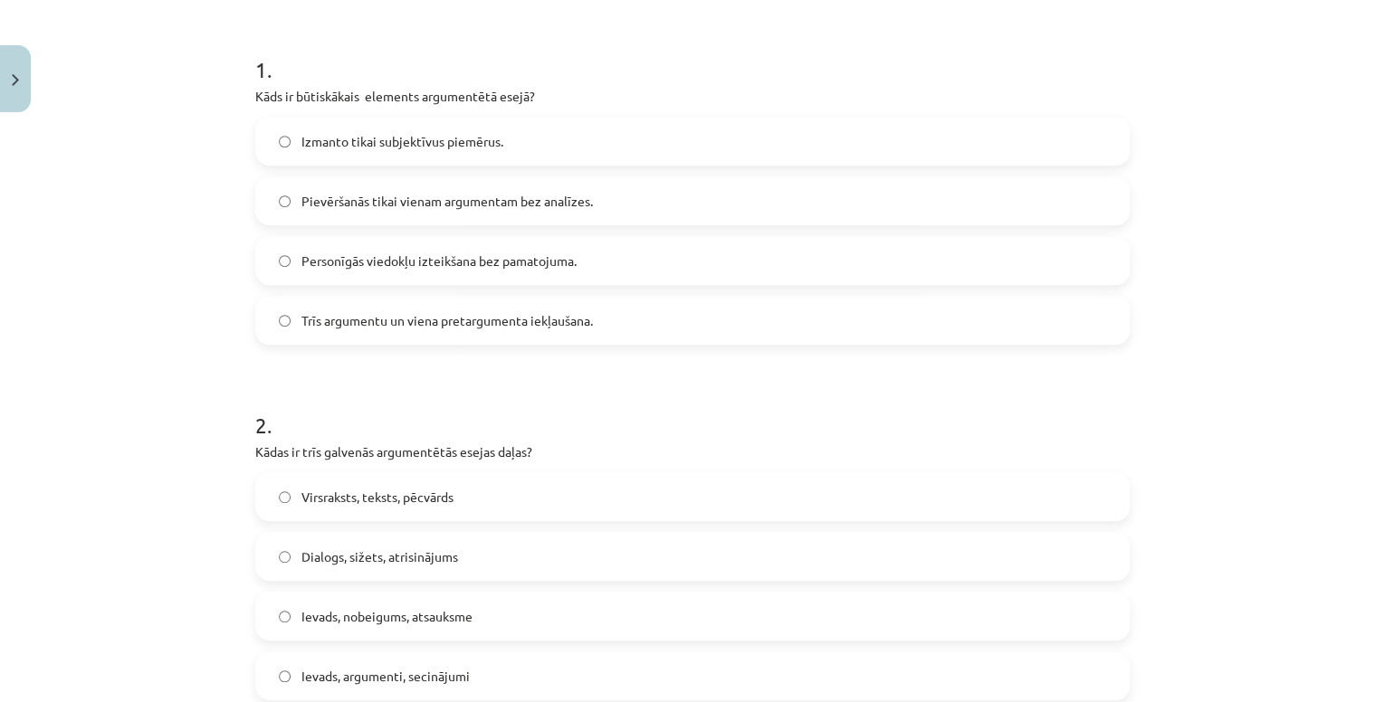
click at [481, 326] on span "Trīs argumentu un viena pretargumenta iekļaušana." at bounding box center [446, 320] width 291 height 19
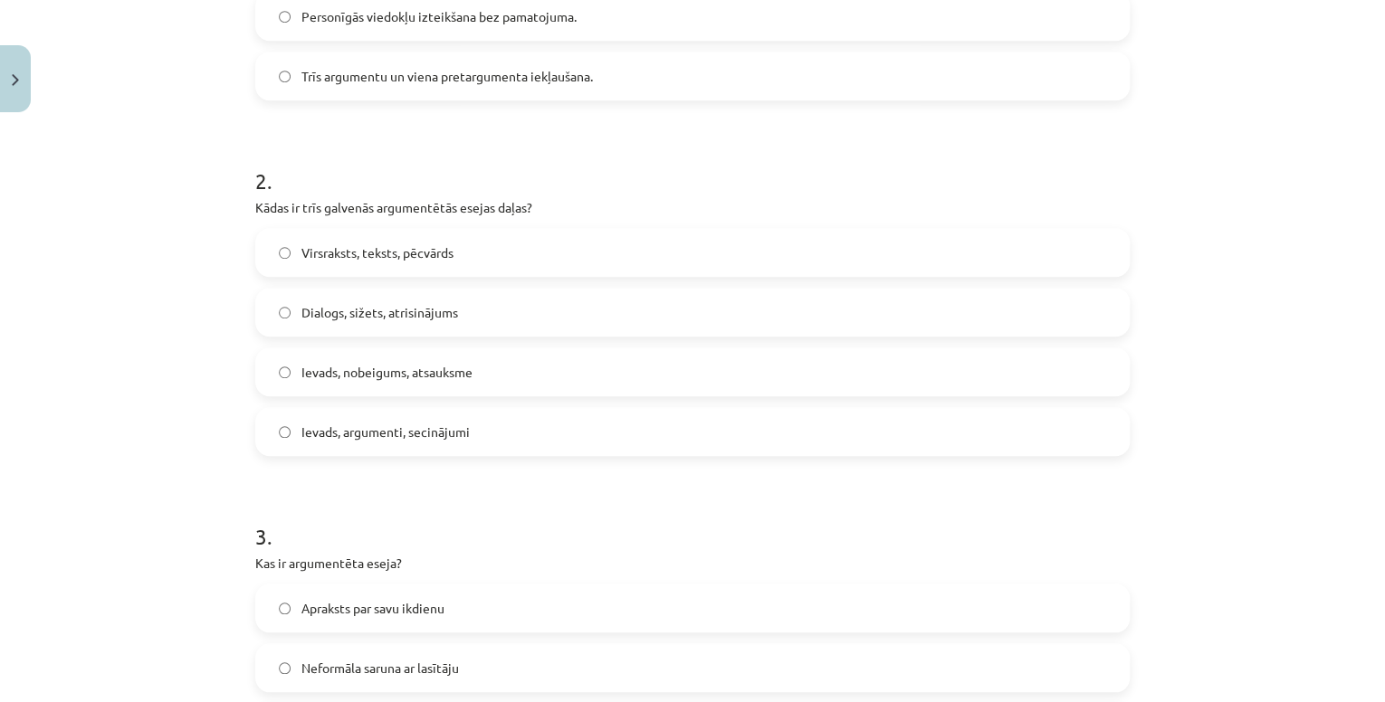
scroll to position [625, 0]
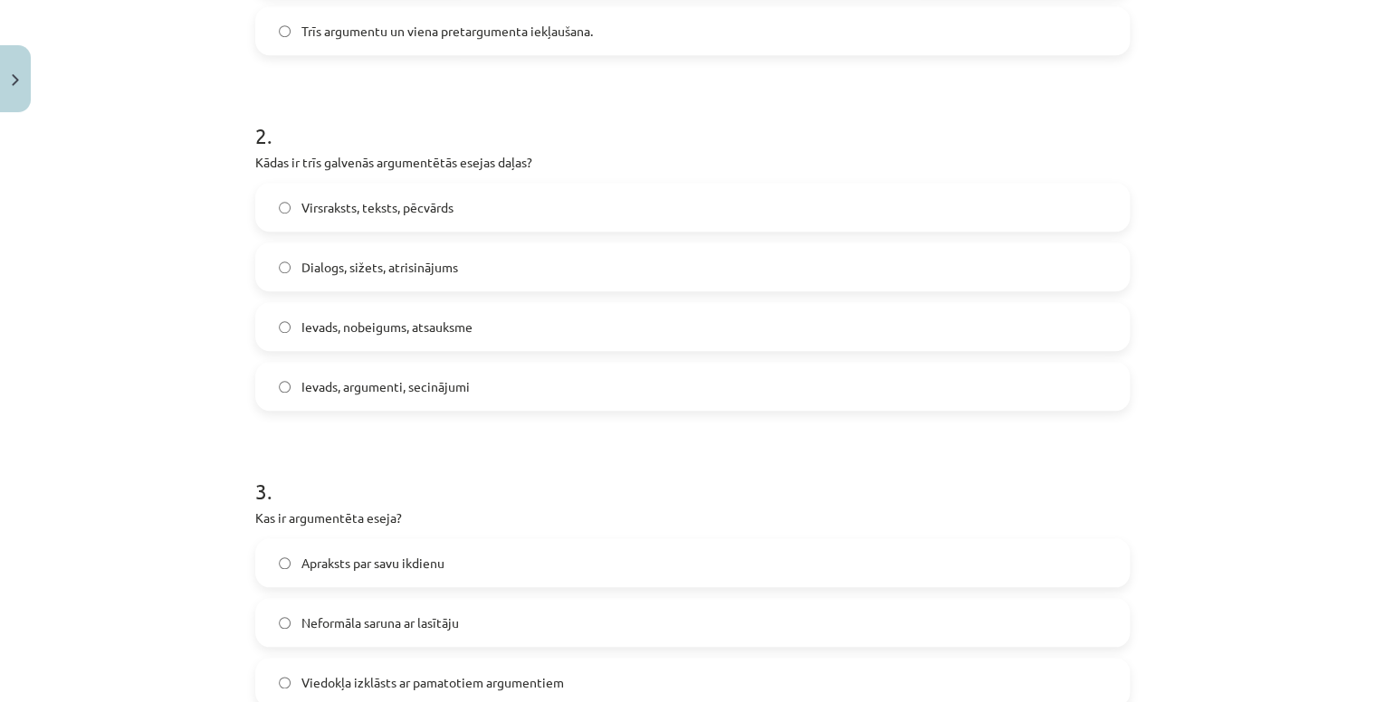
click at [474, 387] on label "Ievads, argumenti, secinājumi" at bounding box center [692, 386] width 871 height 45
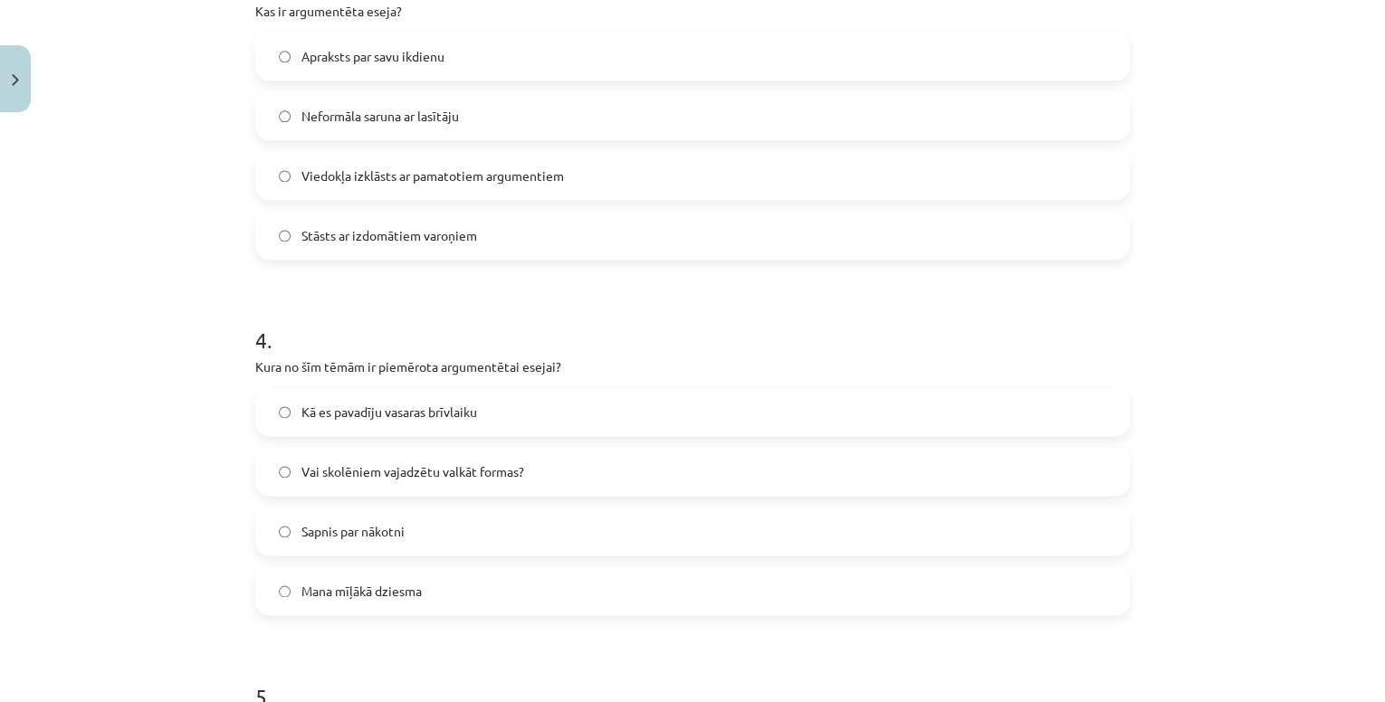
scroll to position [1059, 0]
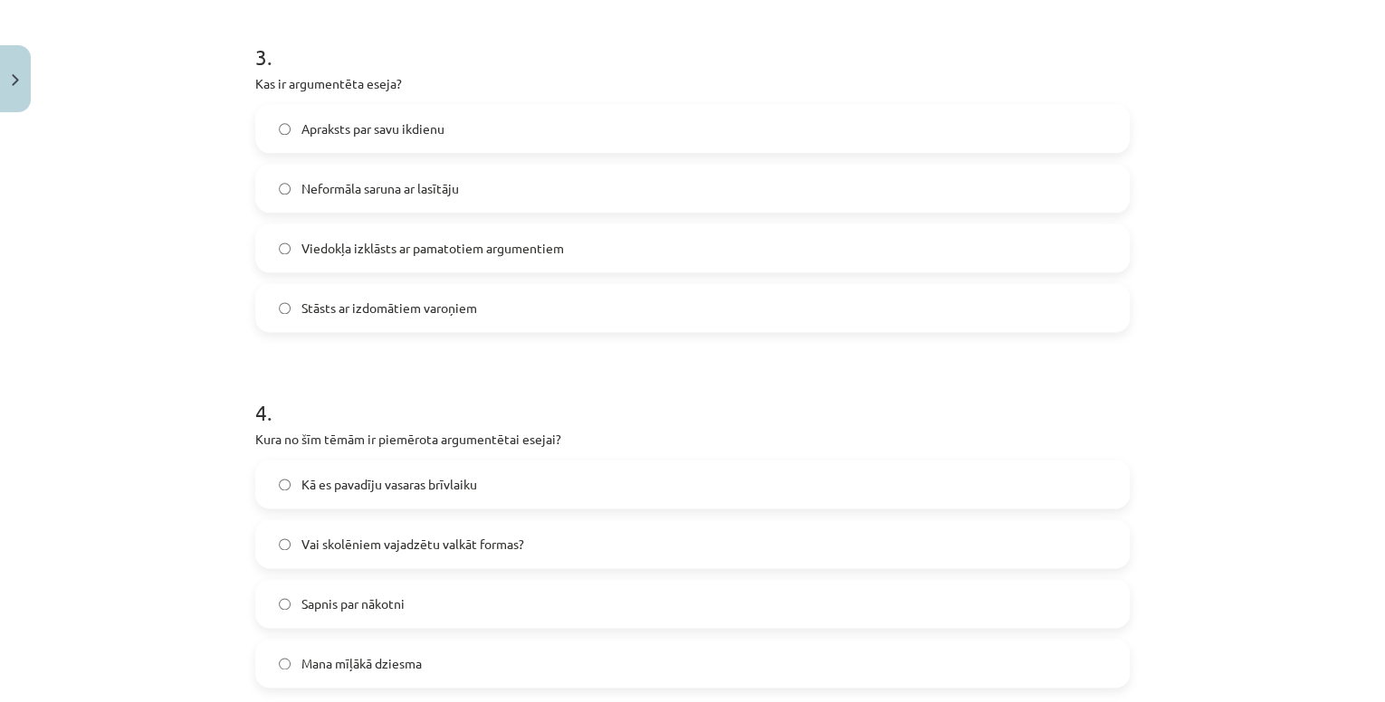
click at [463, 247] on span "Viedokļa izklāsts ar pamatotiem argumentiem" at bounding box center [432, 248] width 263 height 19
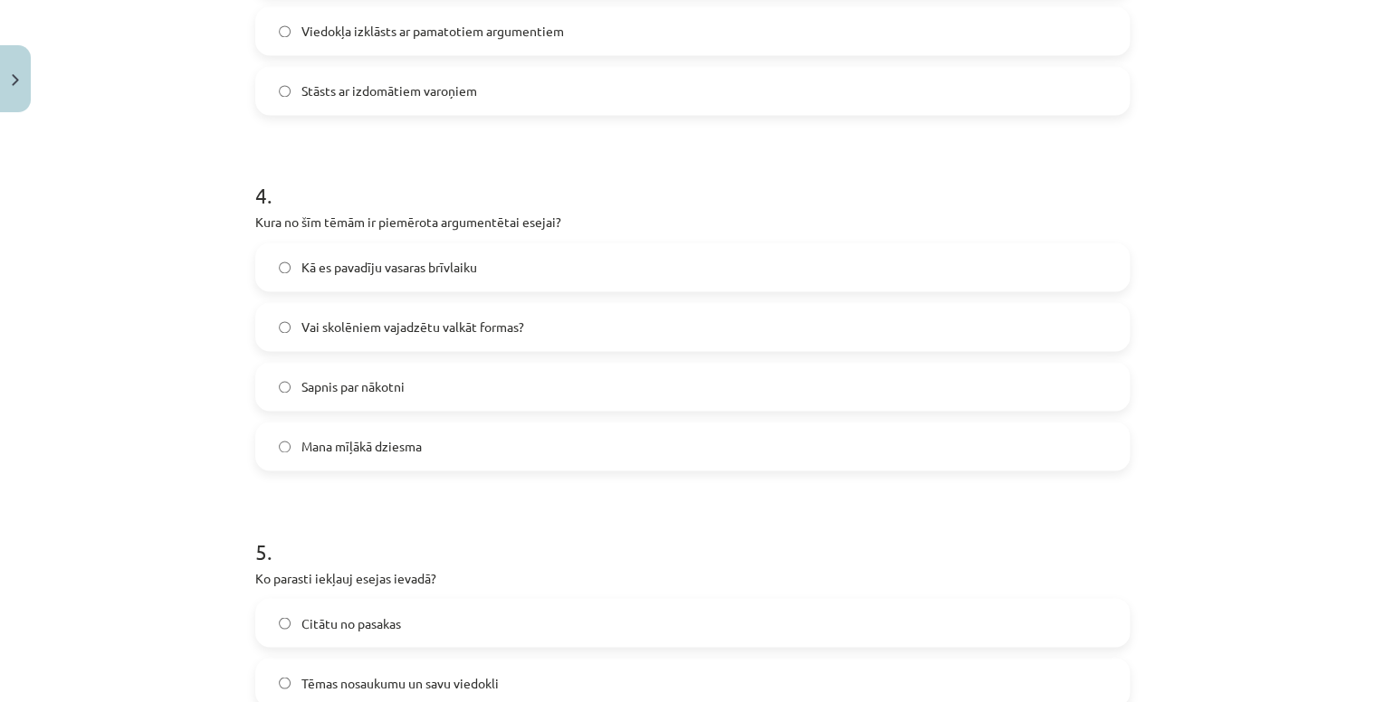
scroll to position [1349, 0]
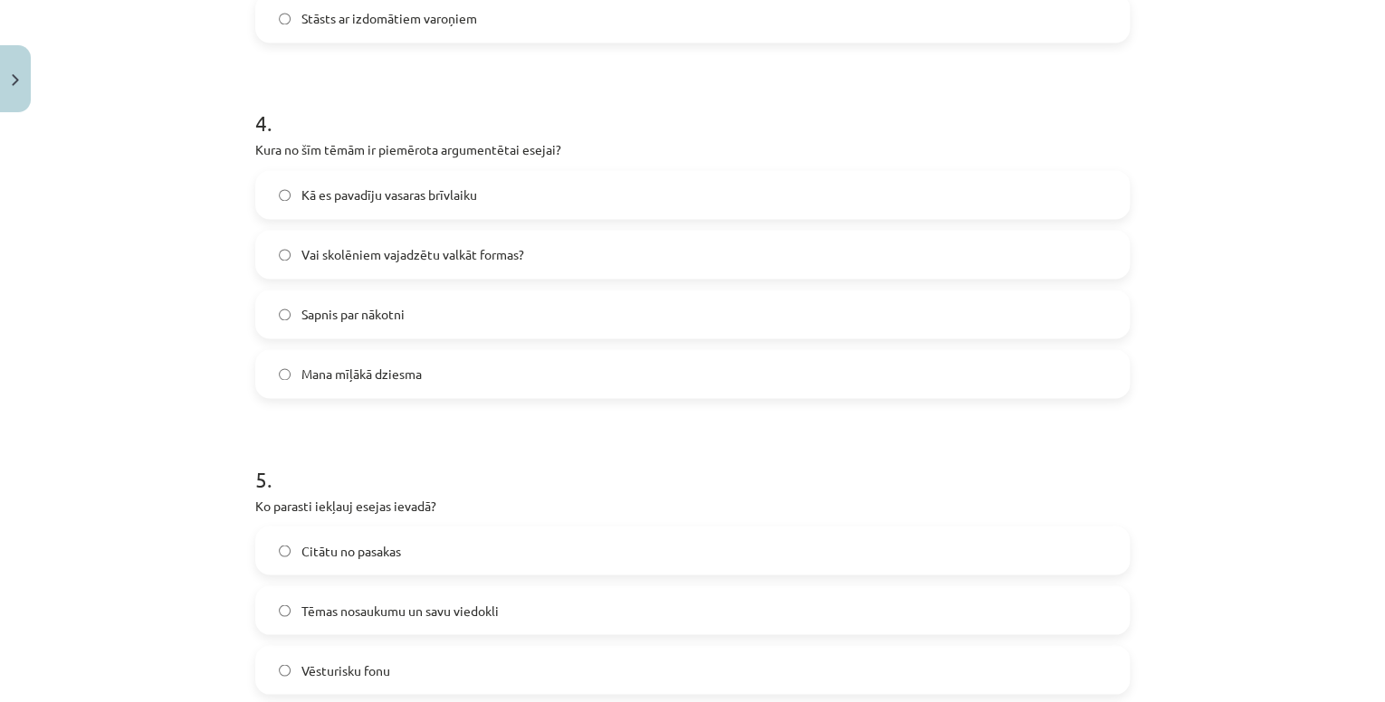
click at [424, 256] on span "Vai skolēniem vajadzētu valkāt formas?" at bounding box center [412, 254] width 223 height 19
click at [289, 259] on label "Vai skolēniem vajadzētu valkāt formas?" at bounding box center [692, 254] width 871 height 45
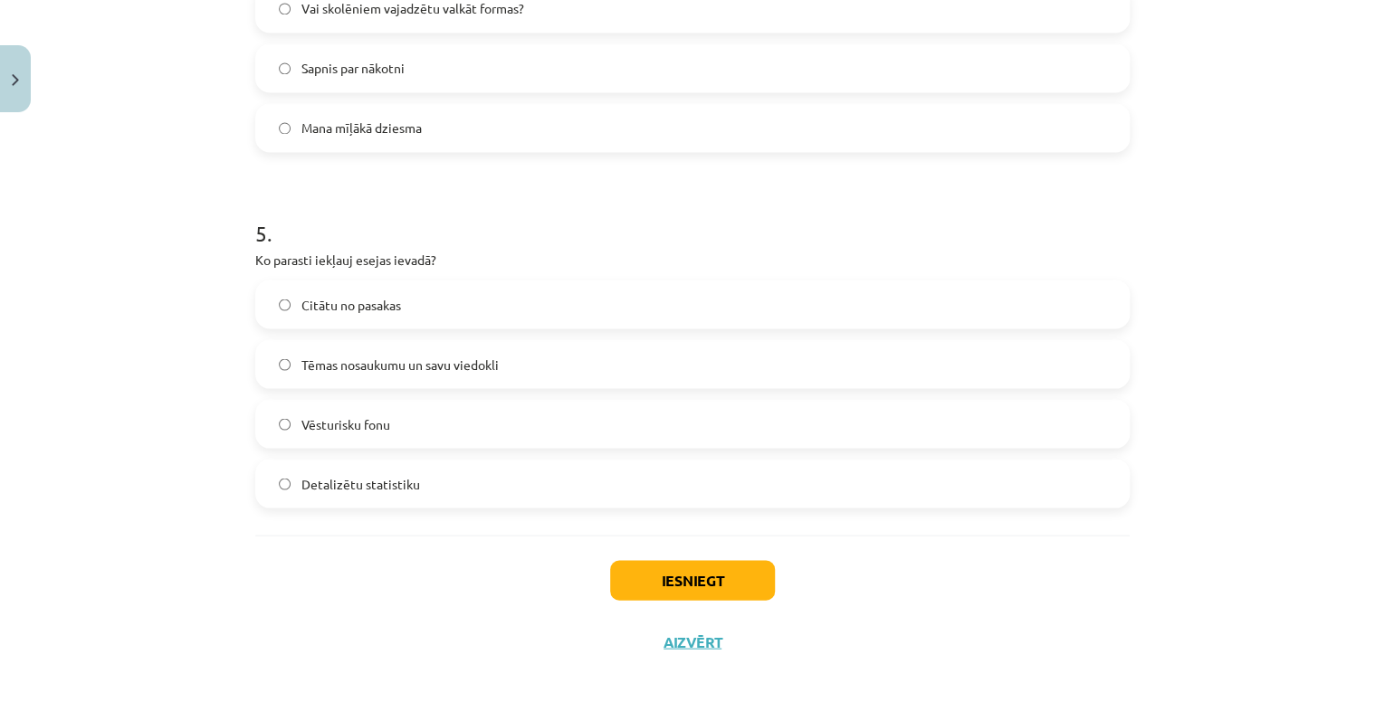
scroll to position [1609, 0]
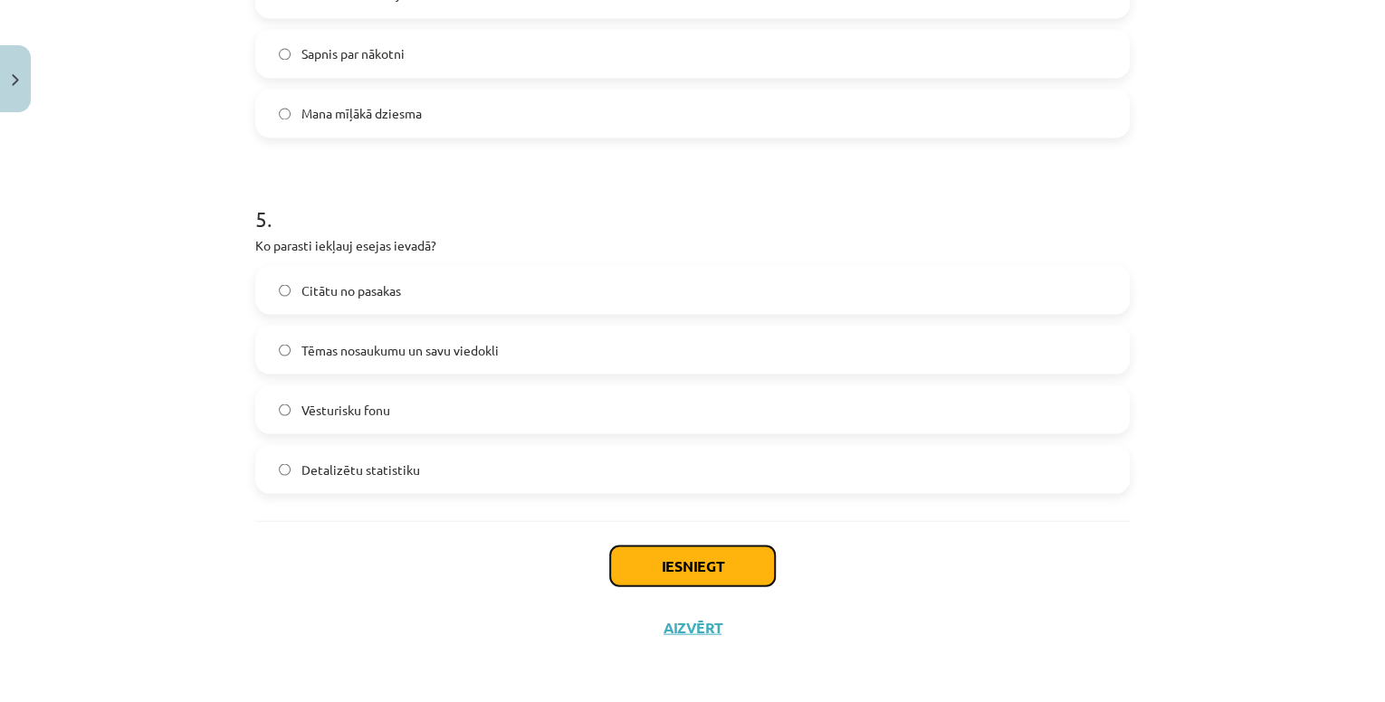
click at [628, 558] on button "Iesniegt" at bounding box center [692, 566] width 165 height 40
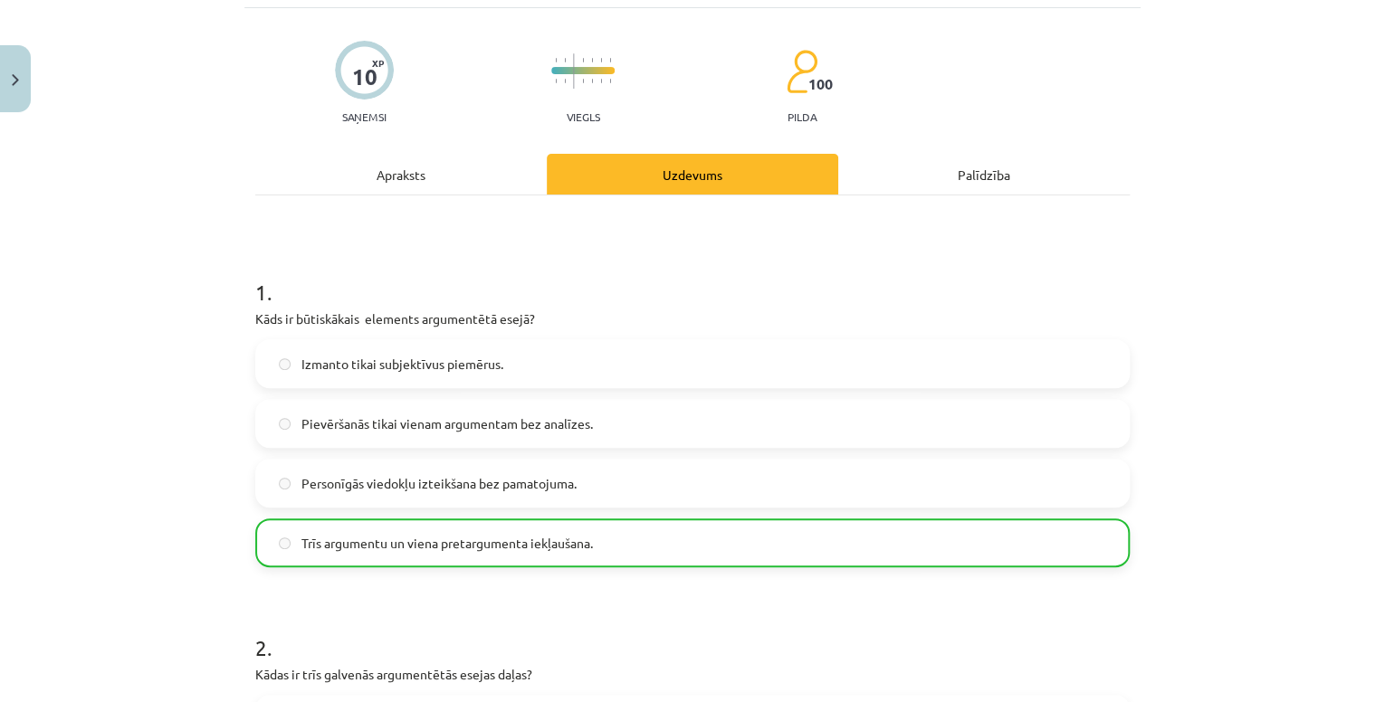
scroll to position [0, 0]
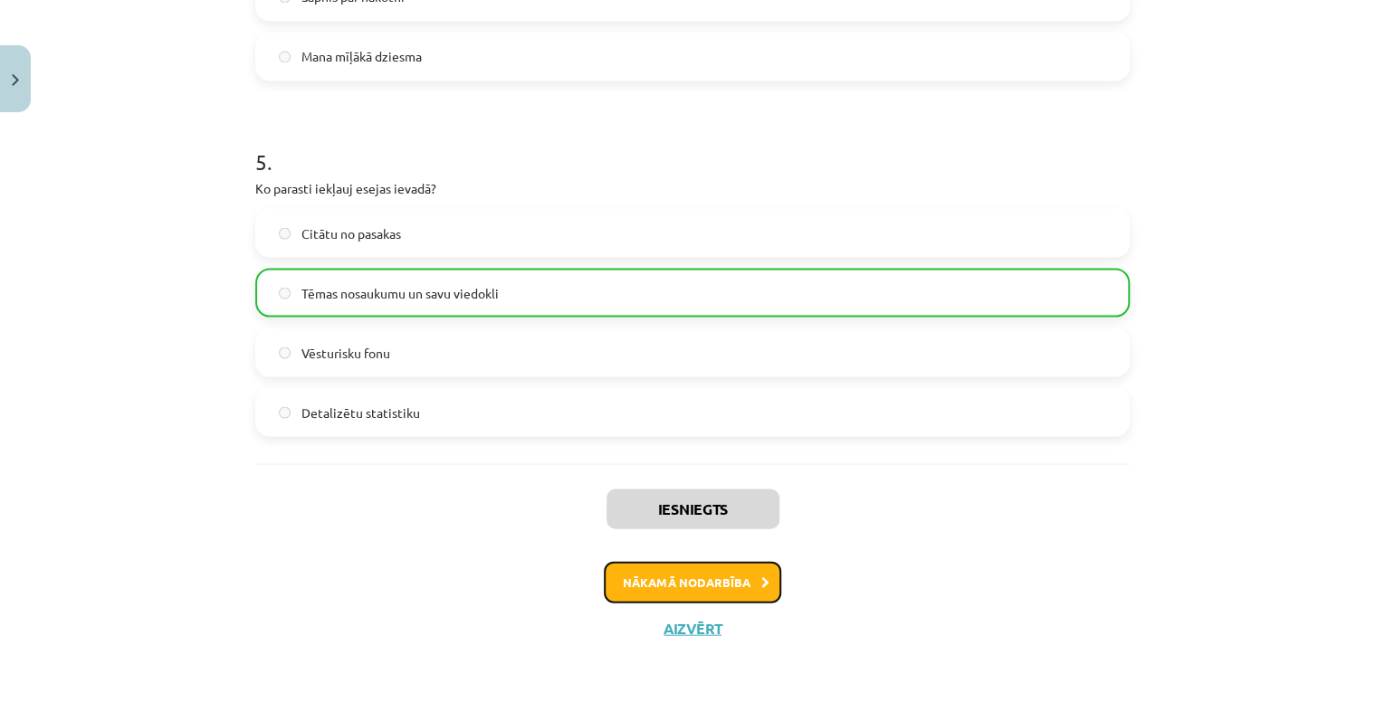
click at [728, 578] on button "Nākamā nodarbība" at bounding box center [692, 582] width 177 height 42
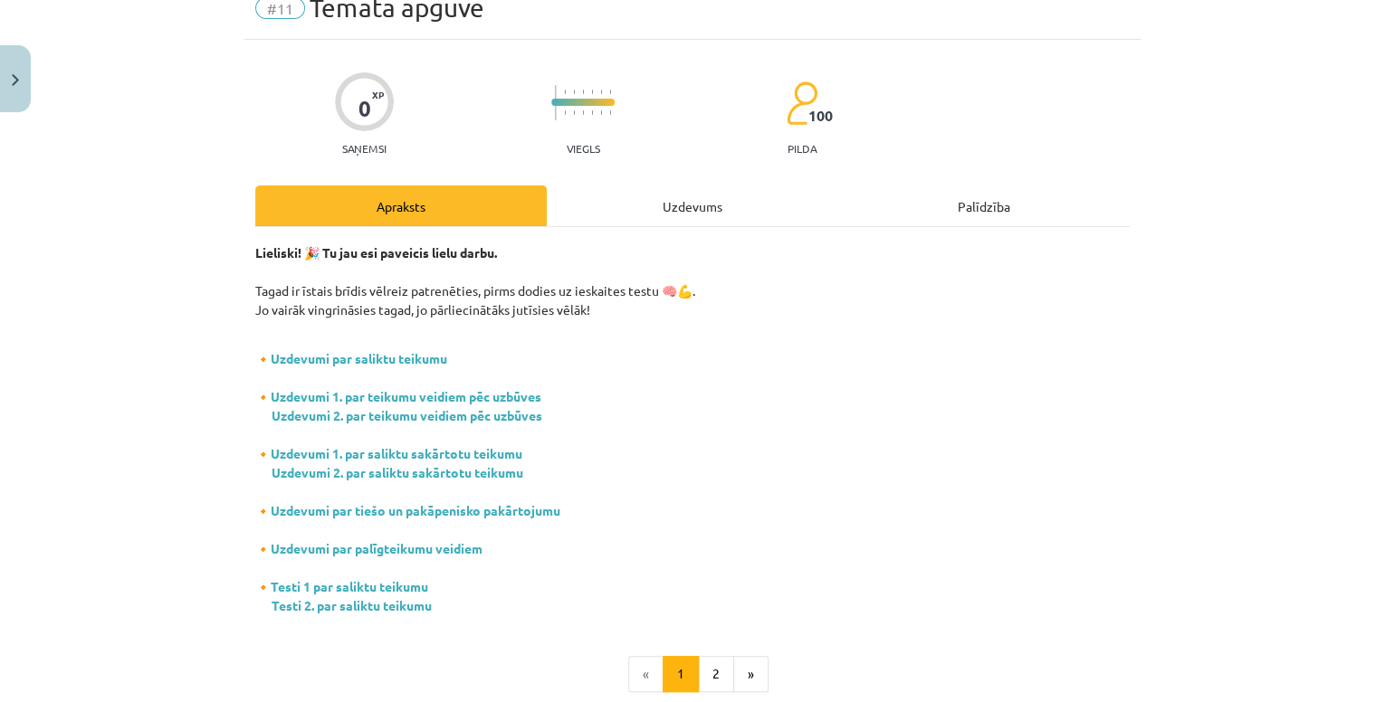
scroll to position [45, 0]
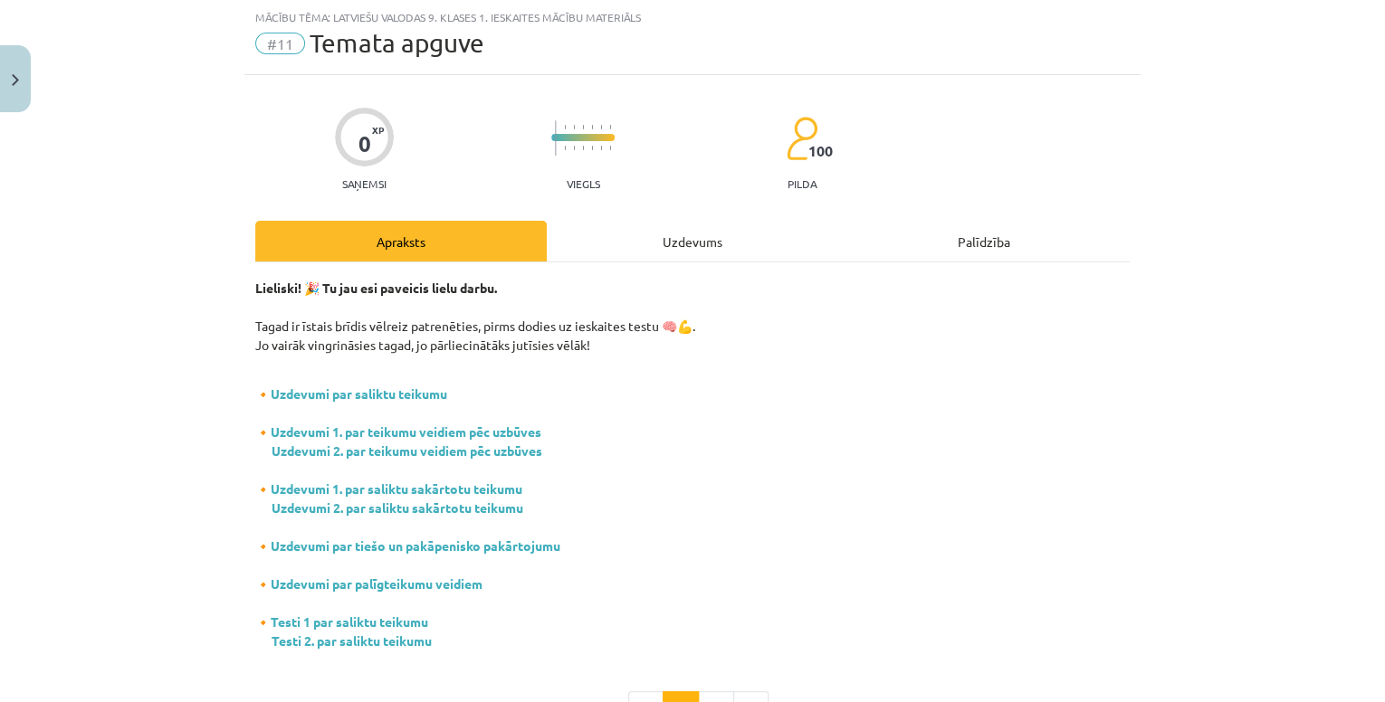
click at [644, 248] on div "Uzdevums" at bounding box center [692, 241] width 291 height 41
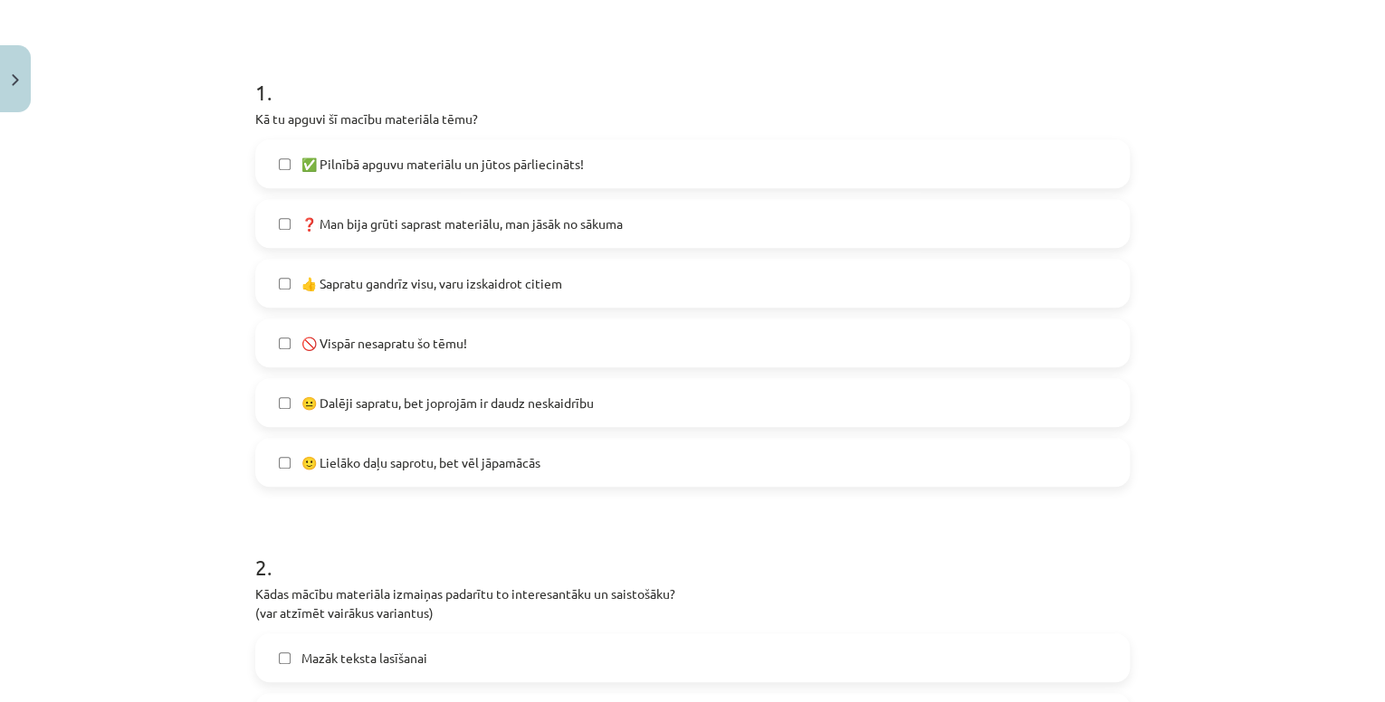
scroll to position [335, 0]
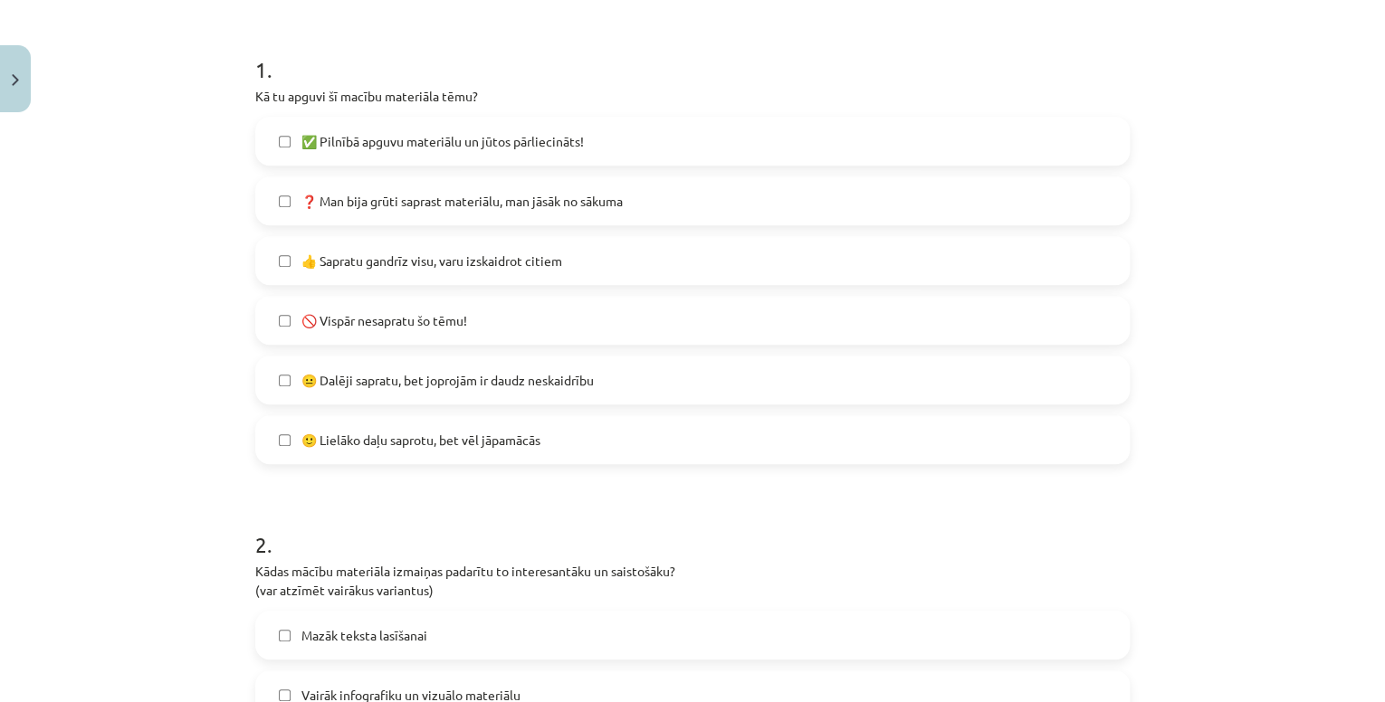
click at [559, 442] on label "🙂 Lielāko daļu saprotu, bet vēl jāpamācās" at bounding box center [692, 439] width 871 height 45
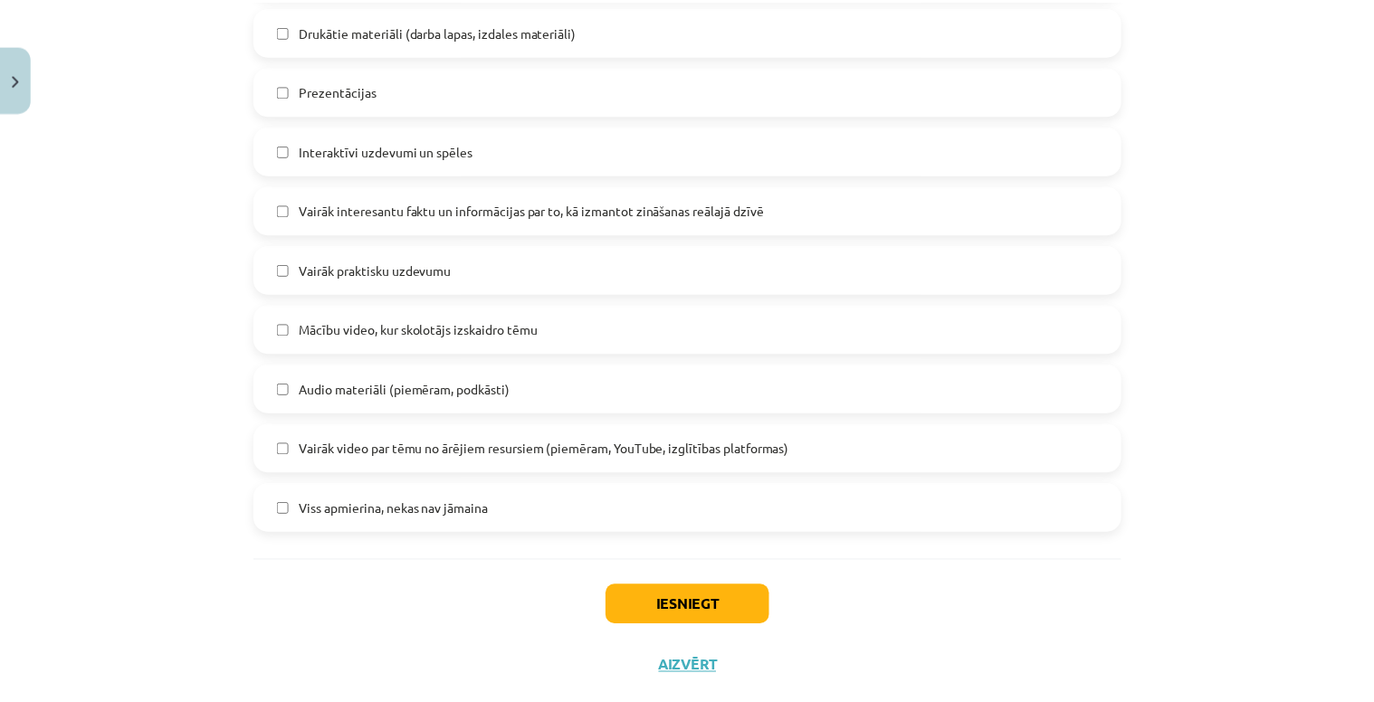
scroll to position [1099, 0]
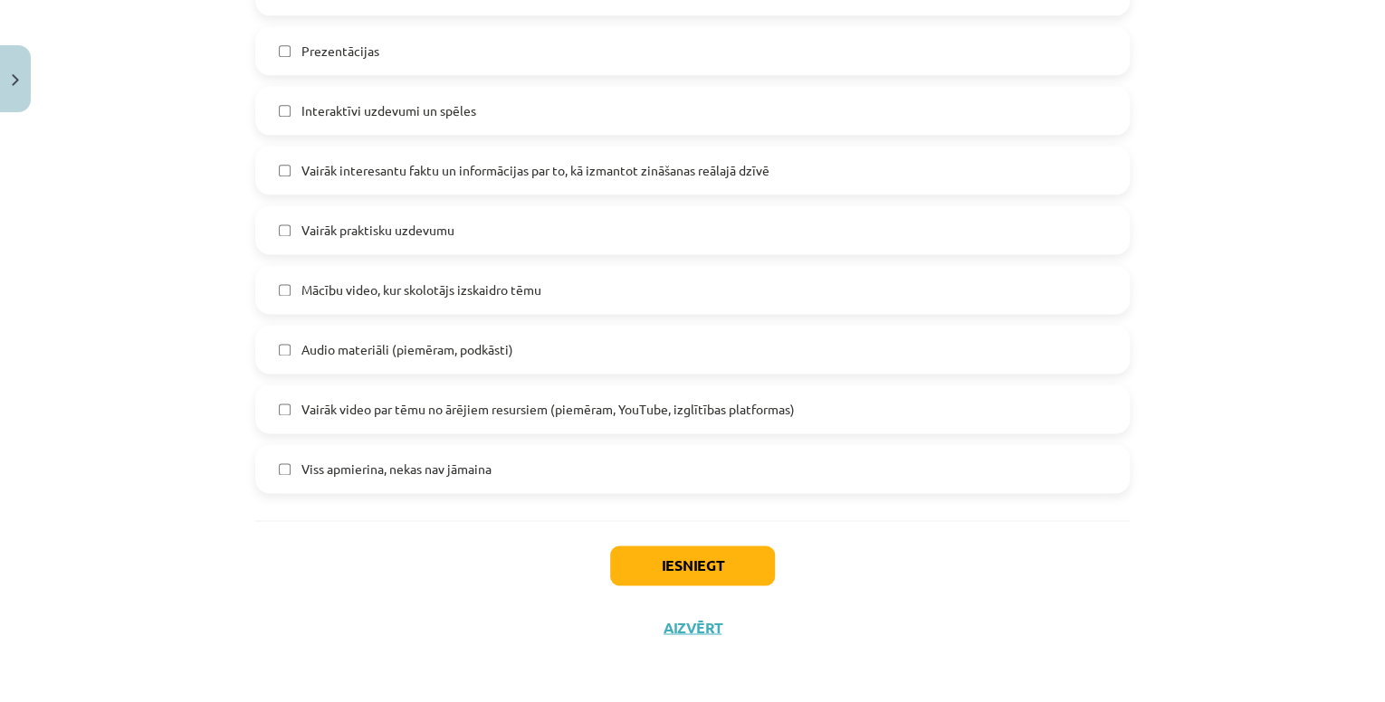
click at [589, 471] on label "Viss apmierina, nekas nav jāmaina" at bounding box center [692, 468] width 871 height 45
click at [648, 568] on button "Iesniegt" at bounding box center [692, 566] width 165 height 40
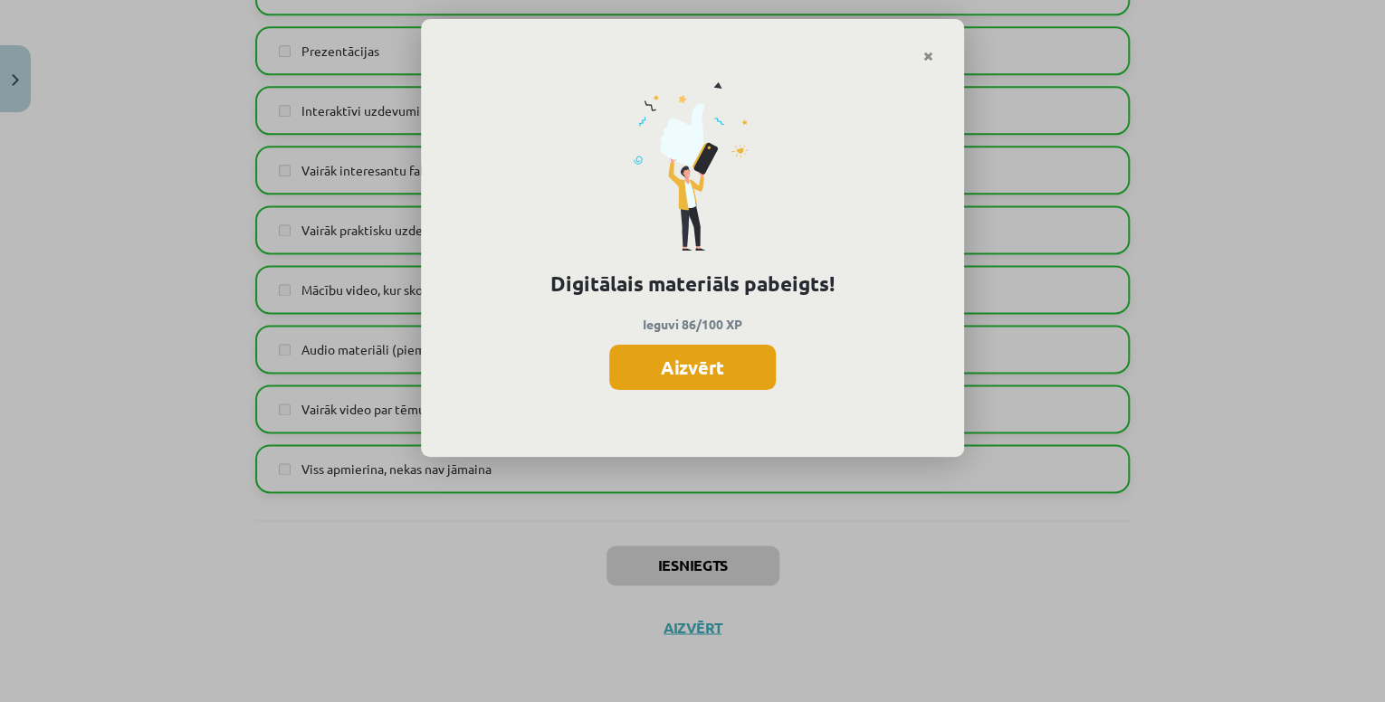
click at [711, 370] on button "Aizvērt" at bounding box center [692, 367] width 167 height 45
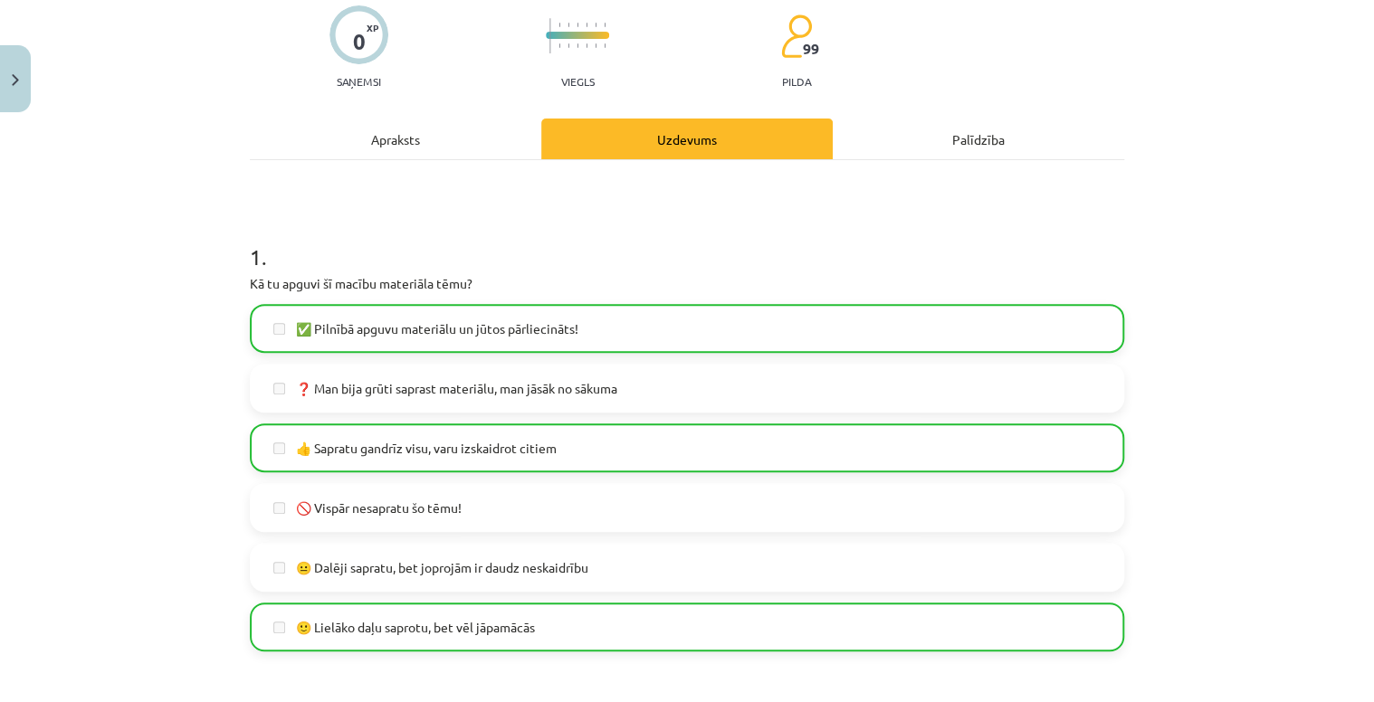
scroll to position [0, 0]
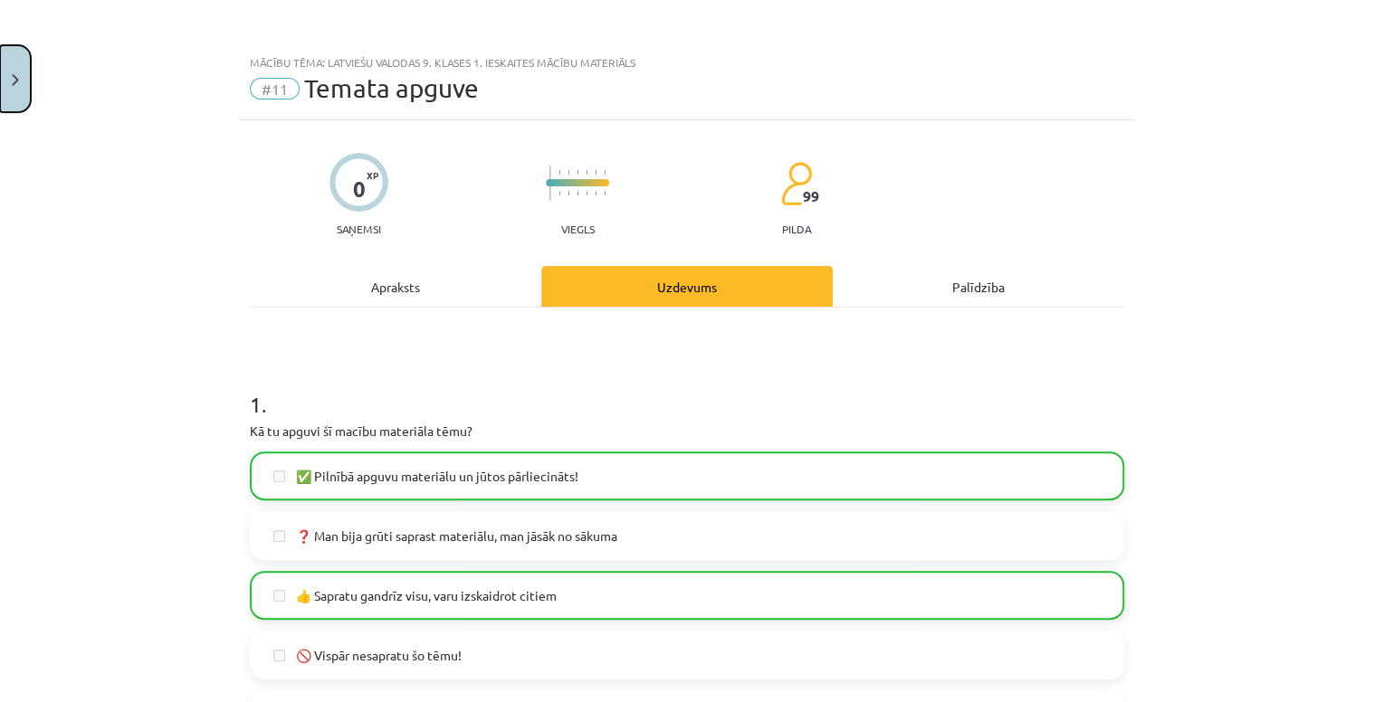
click at [8, 87] on button "Close" at bounding box center [15, 78] width 31 height 67
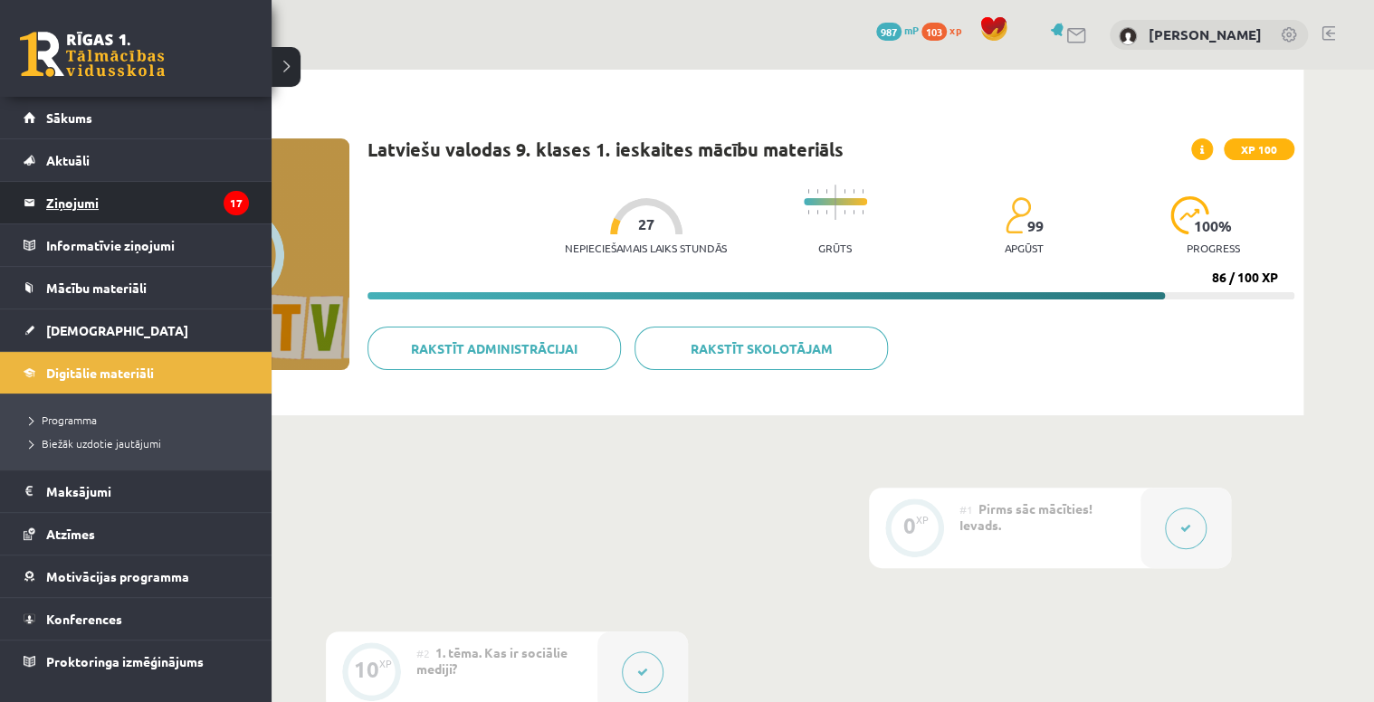
click at [115, 214] on legend "Ziņojumi 17" at bounding box center [147, 203] width 203 height 42
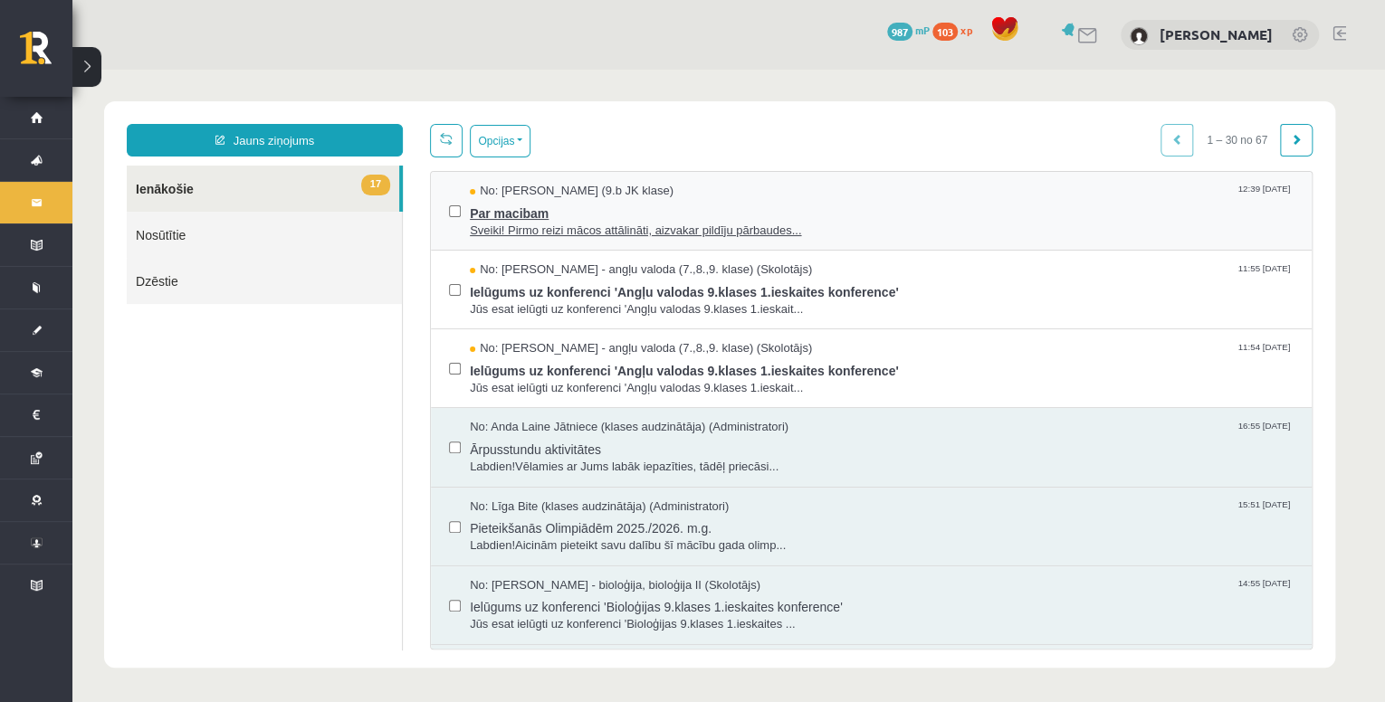
click at [693, 186] on div "No: Signe Osvalde (9.b JK klase) 12:39 11/09/2025" at bounding box center [882, 191] width 824 height 17
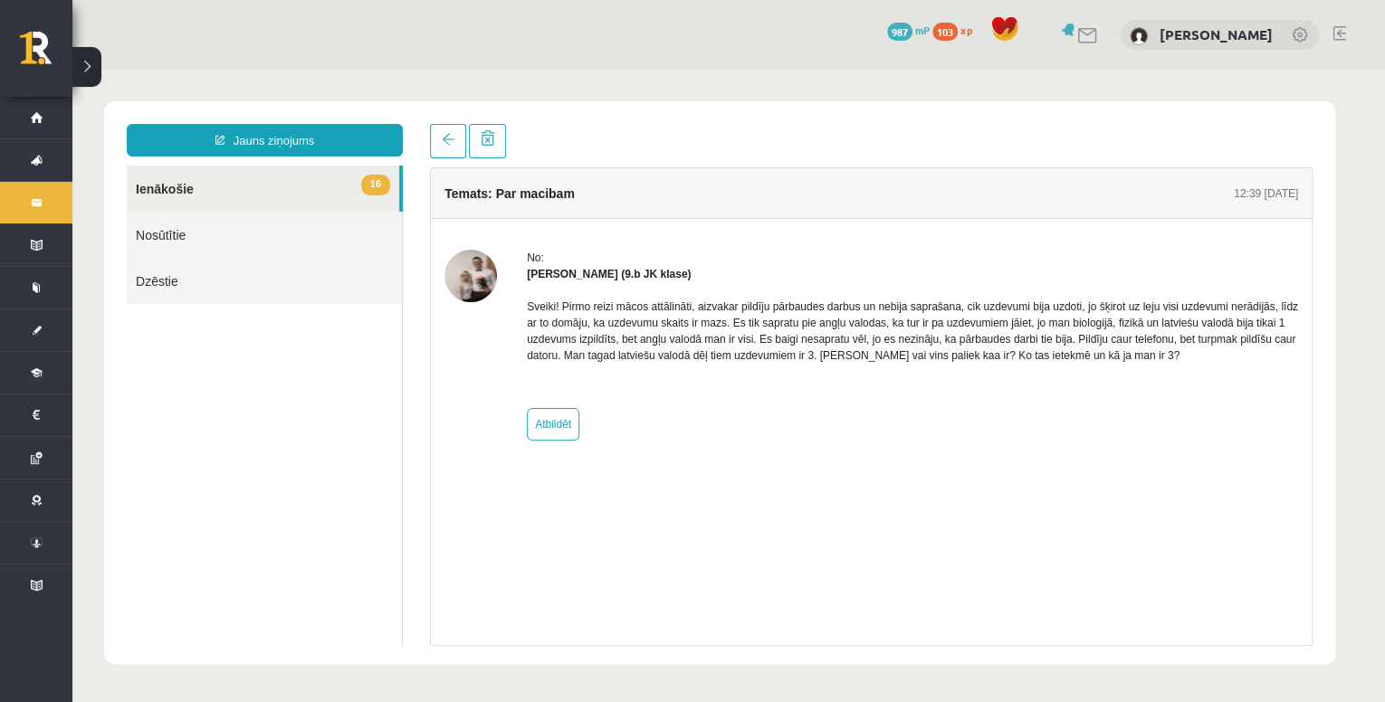
click at [281, 190] on link "16 Ienākošie" at bounding box center [263, 189] width 272 height 46
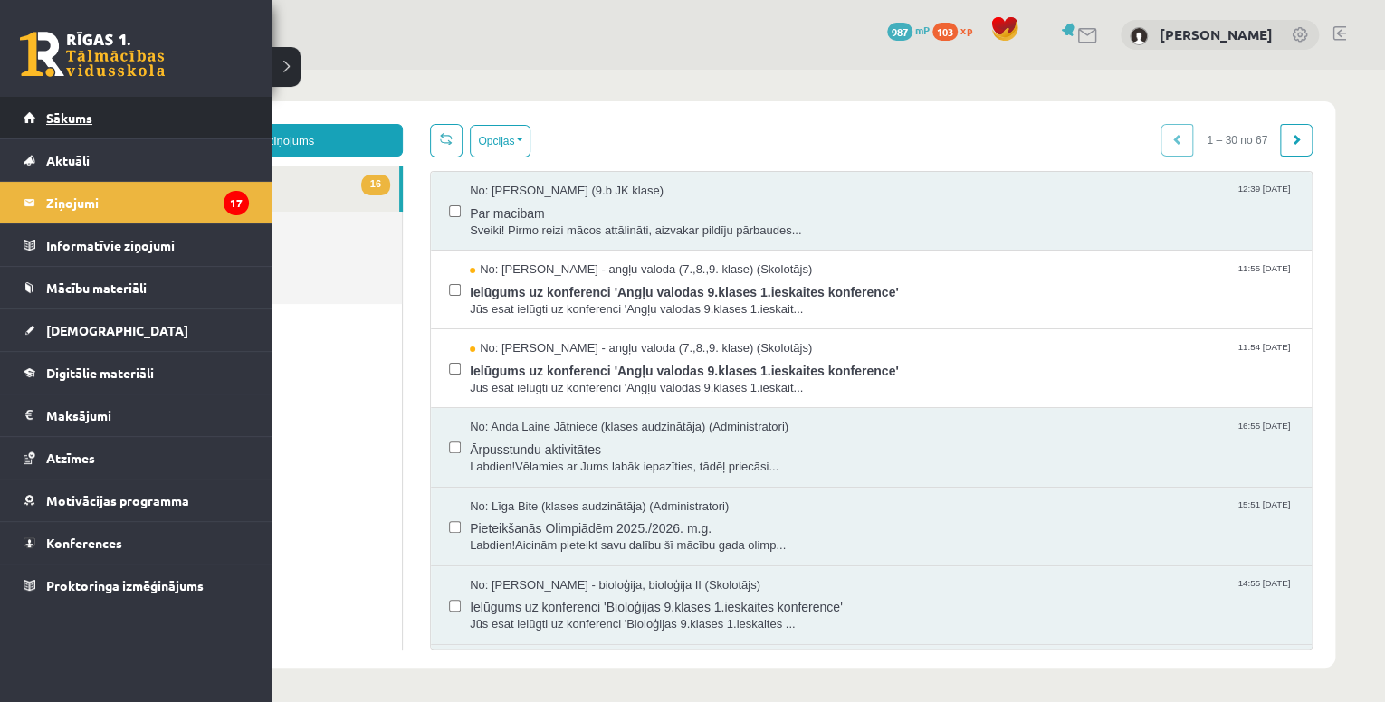
click at [97, 108] on link "Sākums" at bounding box center [136, 118] width 225 height 42
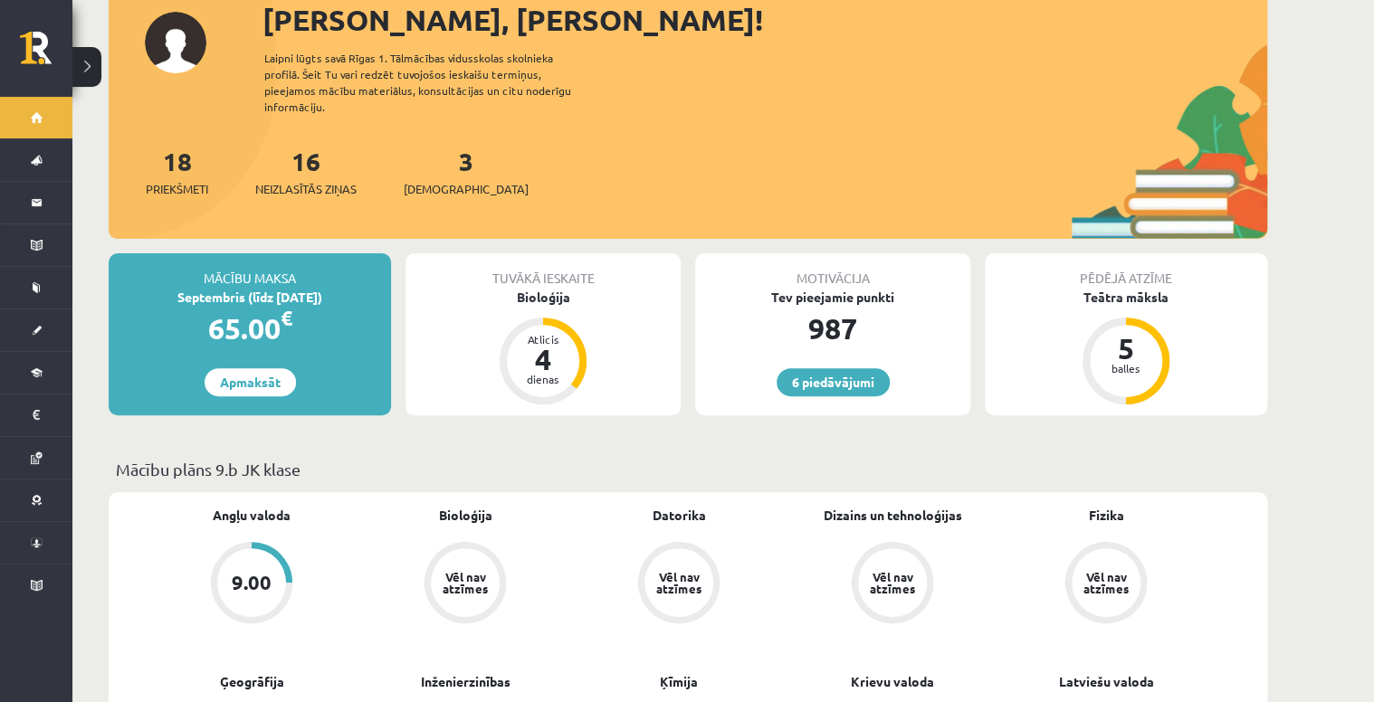
scroll to position [145, 0]
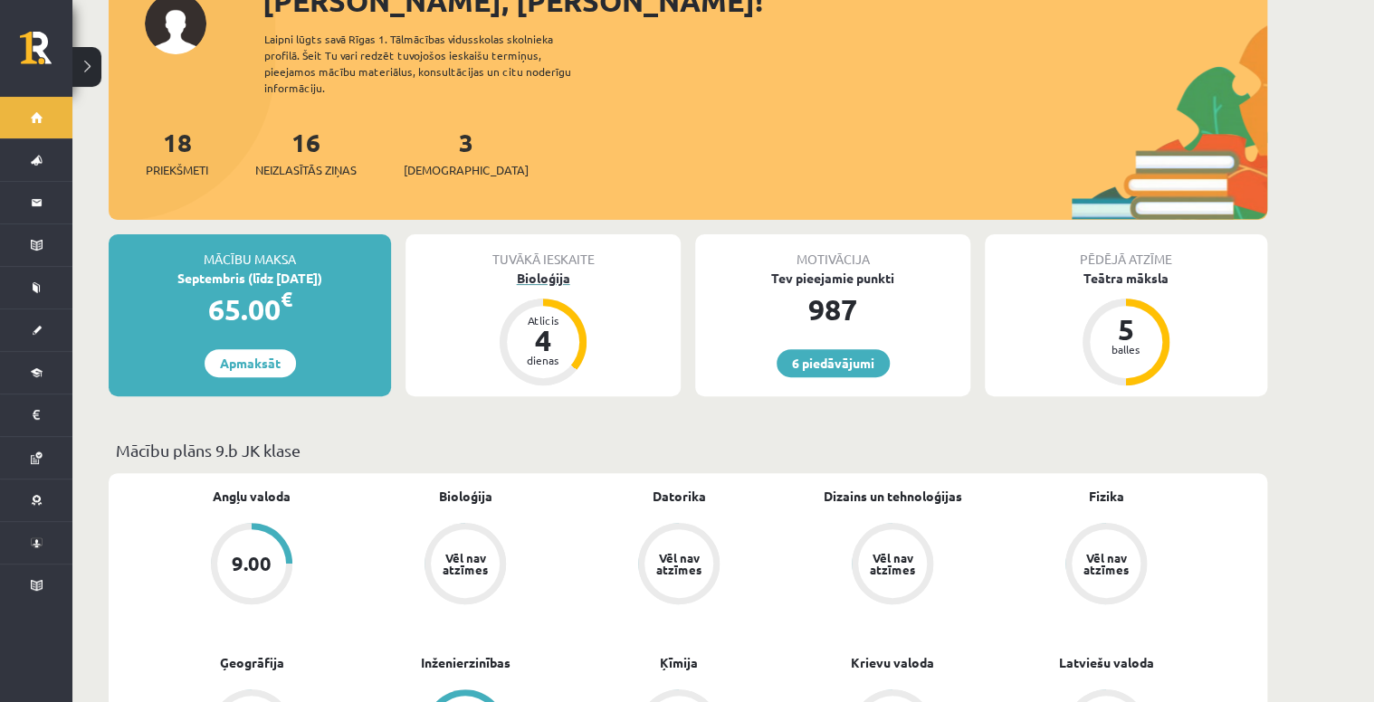
click at [539, 269] on div "Bioloģija" at bounding box center [543, 278] width 275 height 19
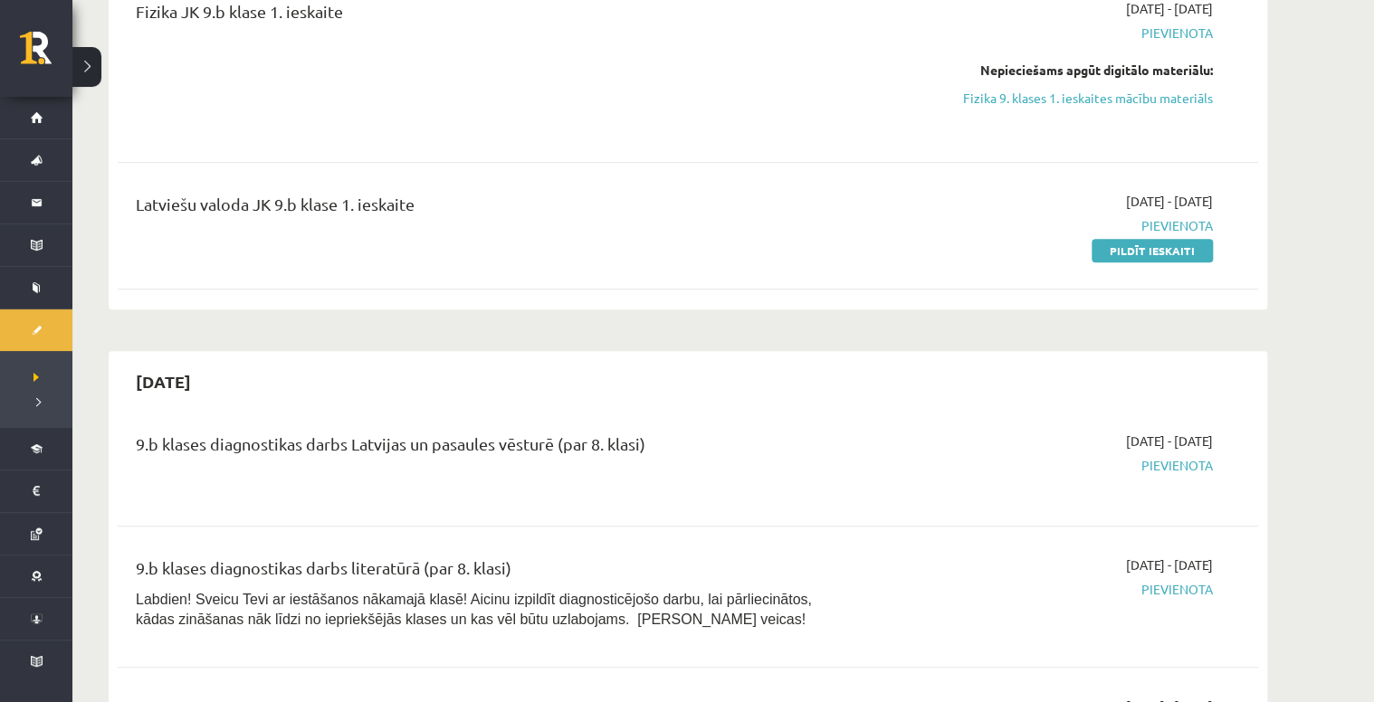
scroll to position [434, 0]
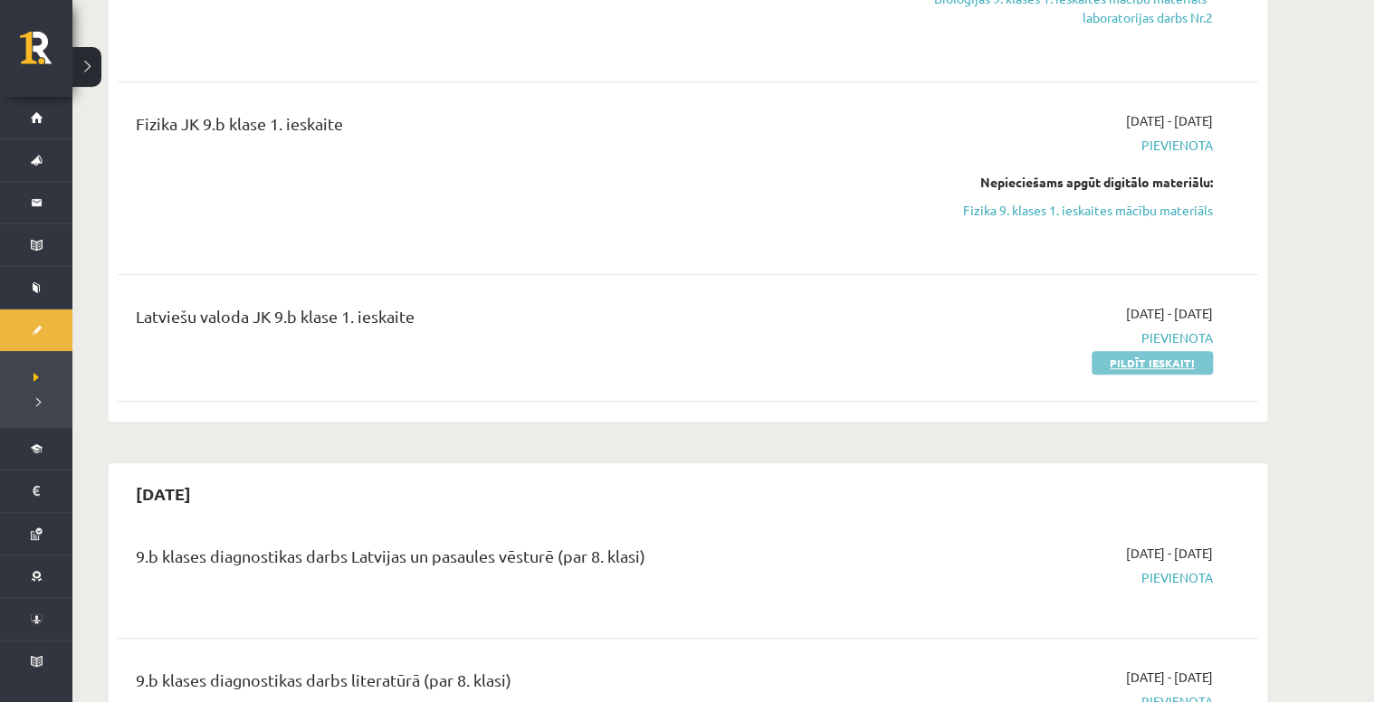
click at [1130, 362] on link "Pildīt ieskaiti" at bounding box center [1152, 363] width 121 height 24
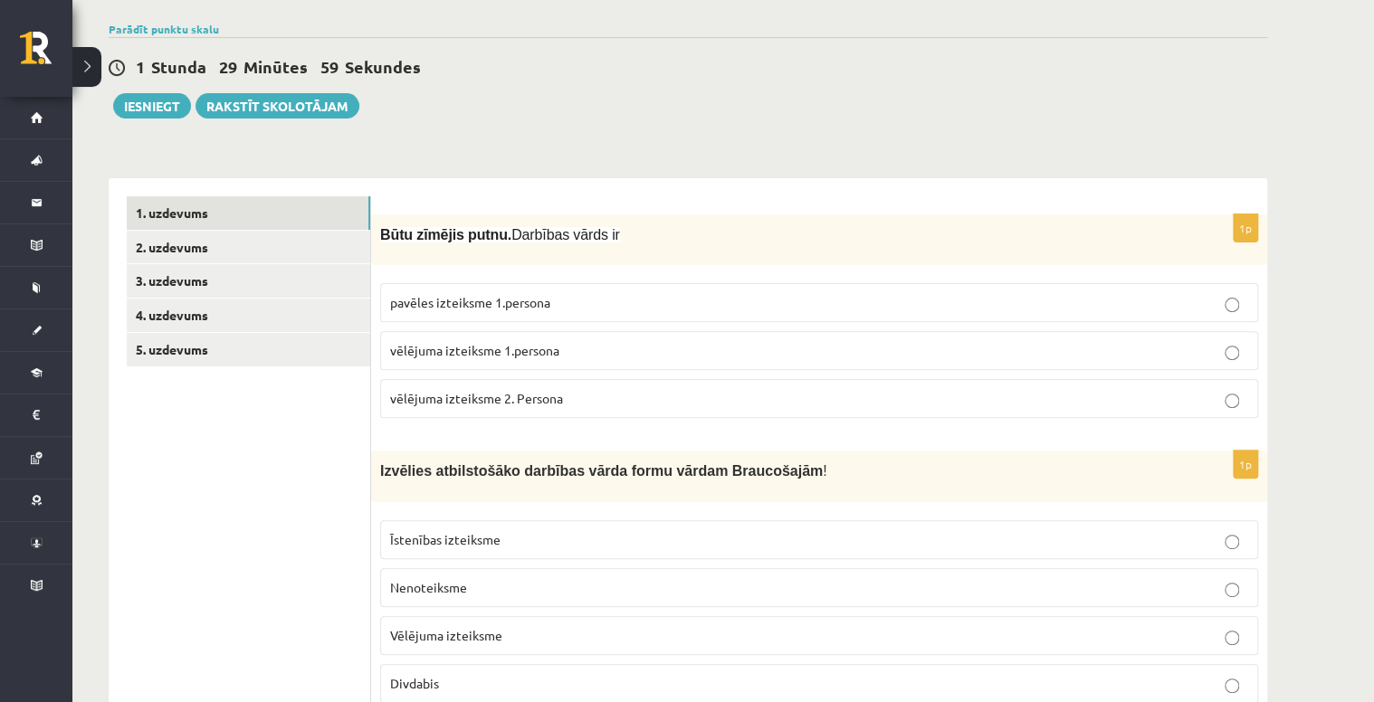
scroll to position [145, 0]
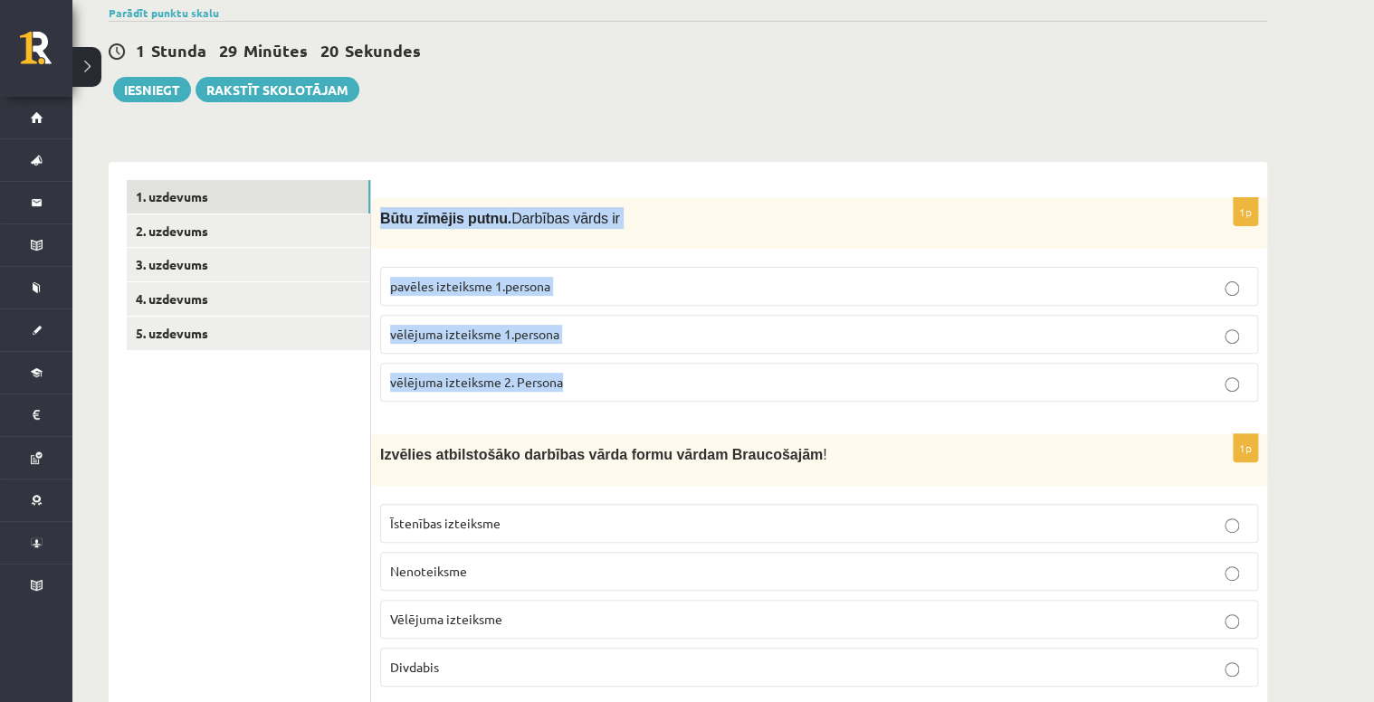
drag, startPoint x: 383, startPoint y: 222, endPoint x: 598, endPoint y: 368, distance: 260.6
click at [598, 368] on div "1p Būtu zīmējis putnu. Darbības vārds ir pavēles izteiksme 1.persona vēlējuma i…" at bounding box center [819, 307] width 896 height 218
click at [610, 337] on p "vēlējuma izteiksme 1.persona" at bounding box center [819, 334] width 858 height 19
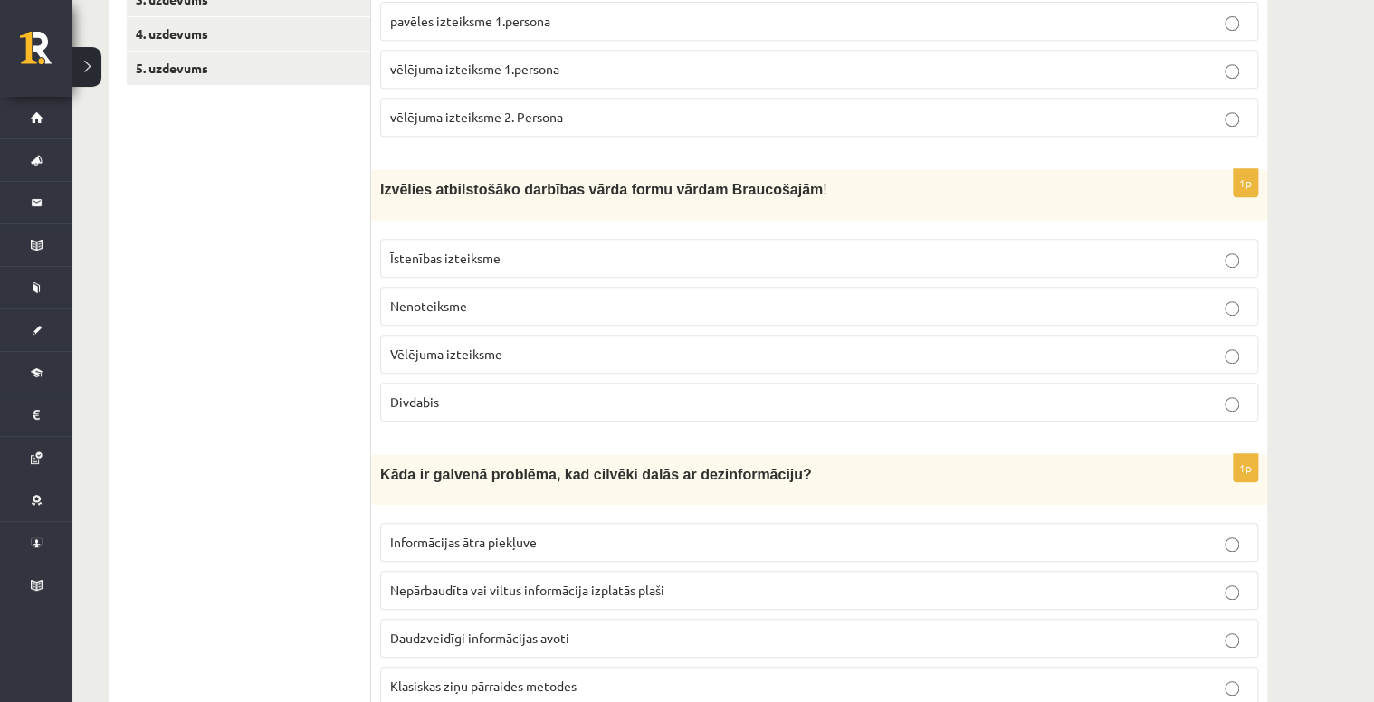
scroll to position [434, 0]
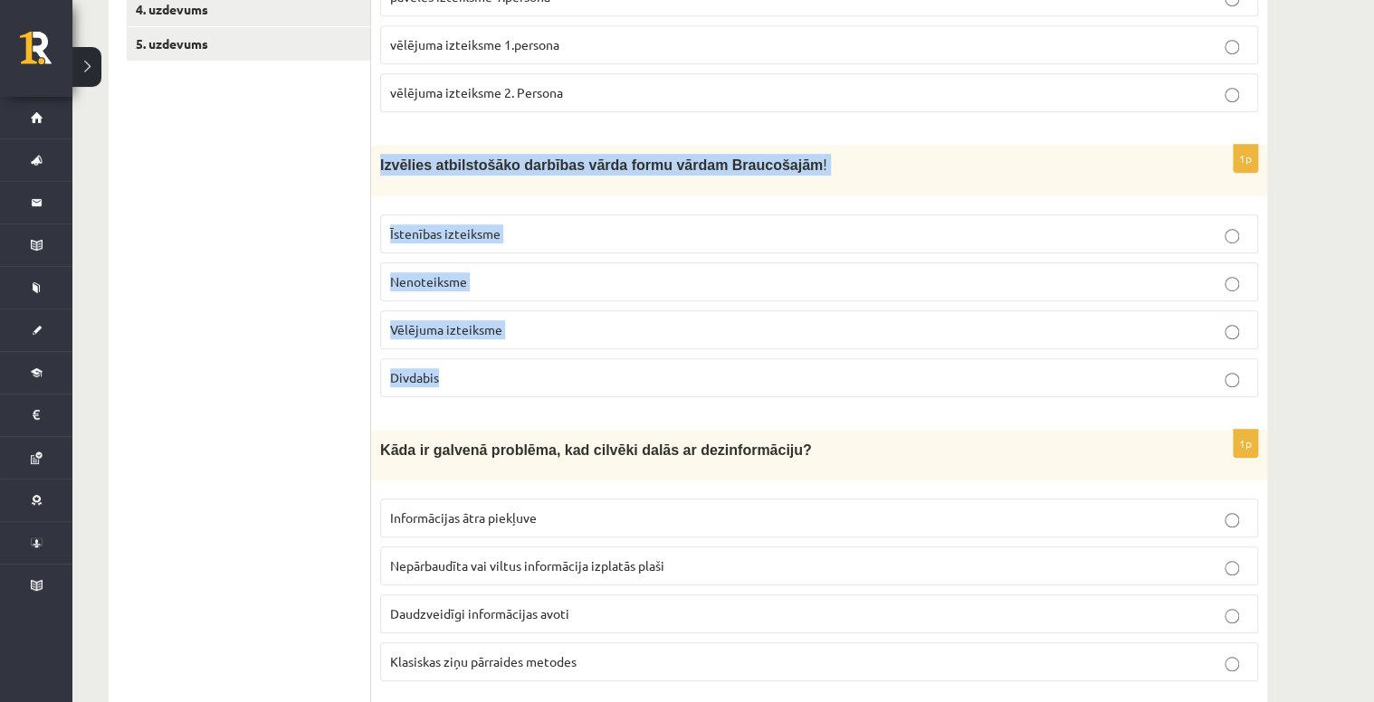
drag, startPoint x: 382, startPoint y: 167, endPoint x: 516, endPoint y: 366, distance: 240.0
click at [516, 366] on div "1p Izvēlies atbilstošāko darbības vārda formu vārdam Braucošajām ! Īstenības iz…" at bounding box center [819, 278] width 896 height 266
click at [631, 368] on p "Divdabis" at bounding box center [819, 377] width 858 height 19
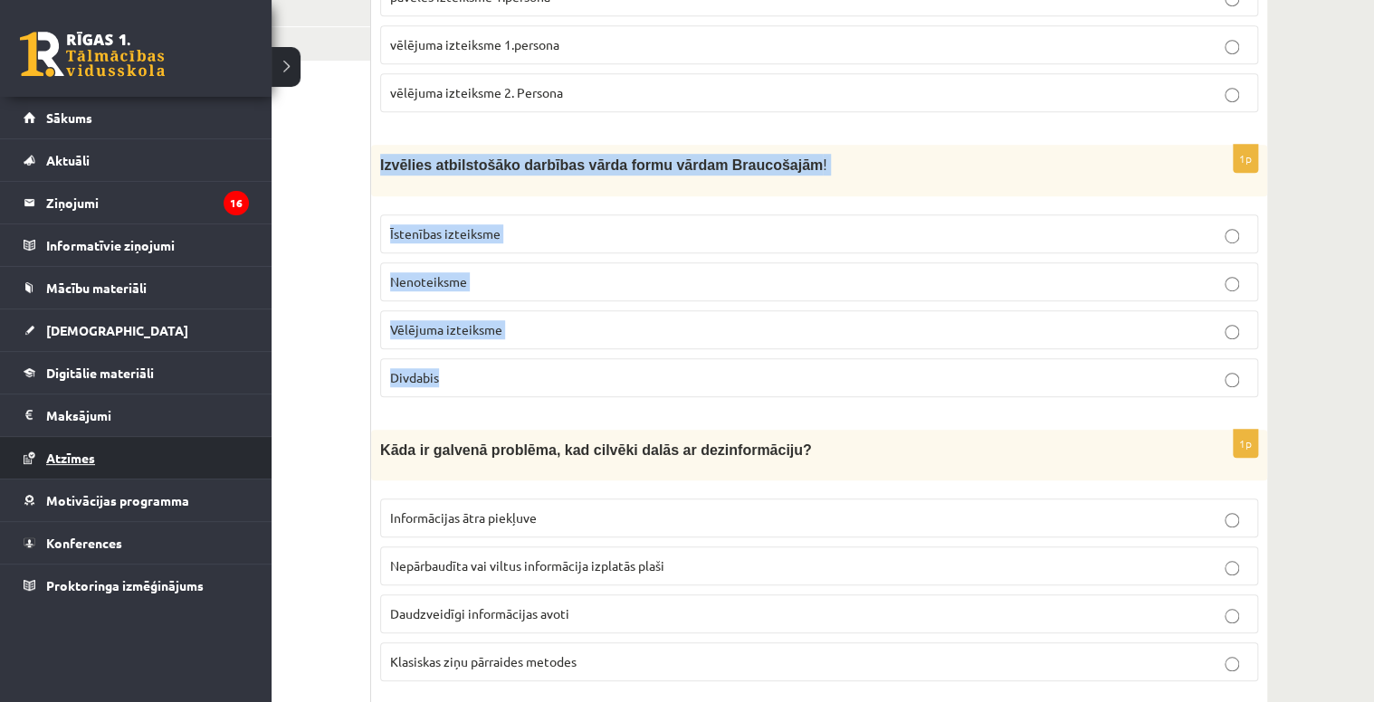
click at [69, 458] on span "Atzīmes" at bounding box center [70, 458] width 49 height 16
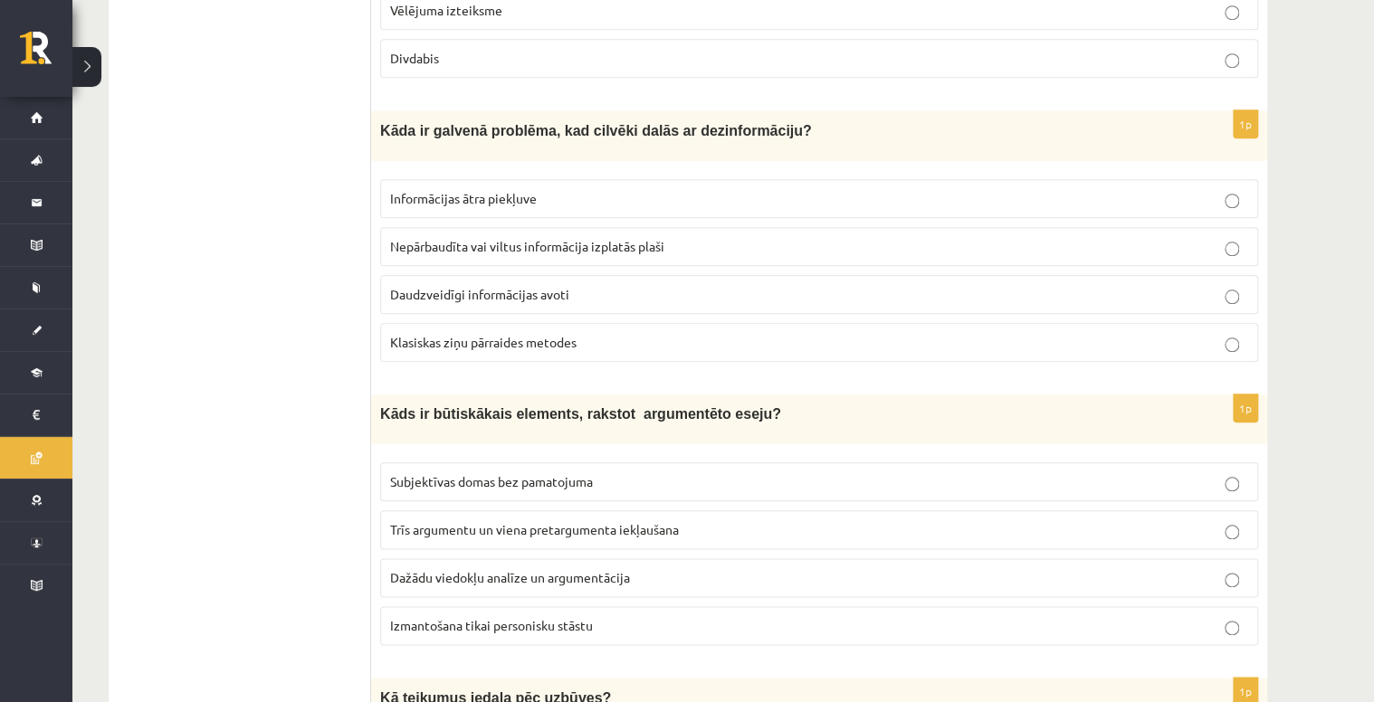
scroll to position [797, 0]
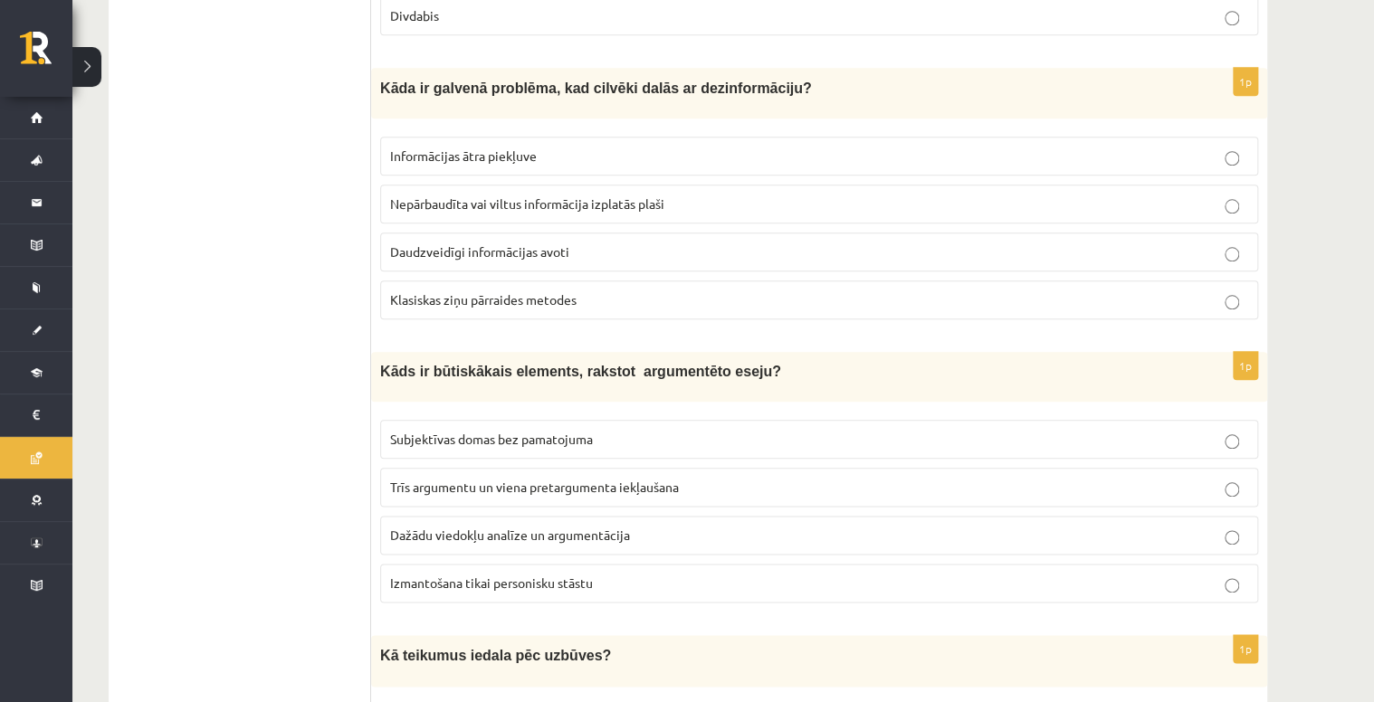
click at [601, 196] on span "Nepārbaudīta vai viltus informācija izplatās plaši" at bounding box center [527, 204] width 274 height 16
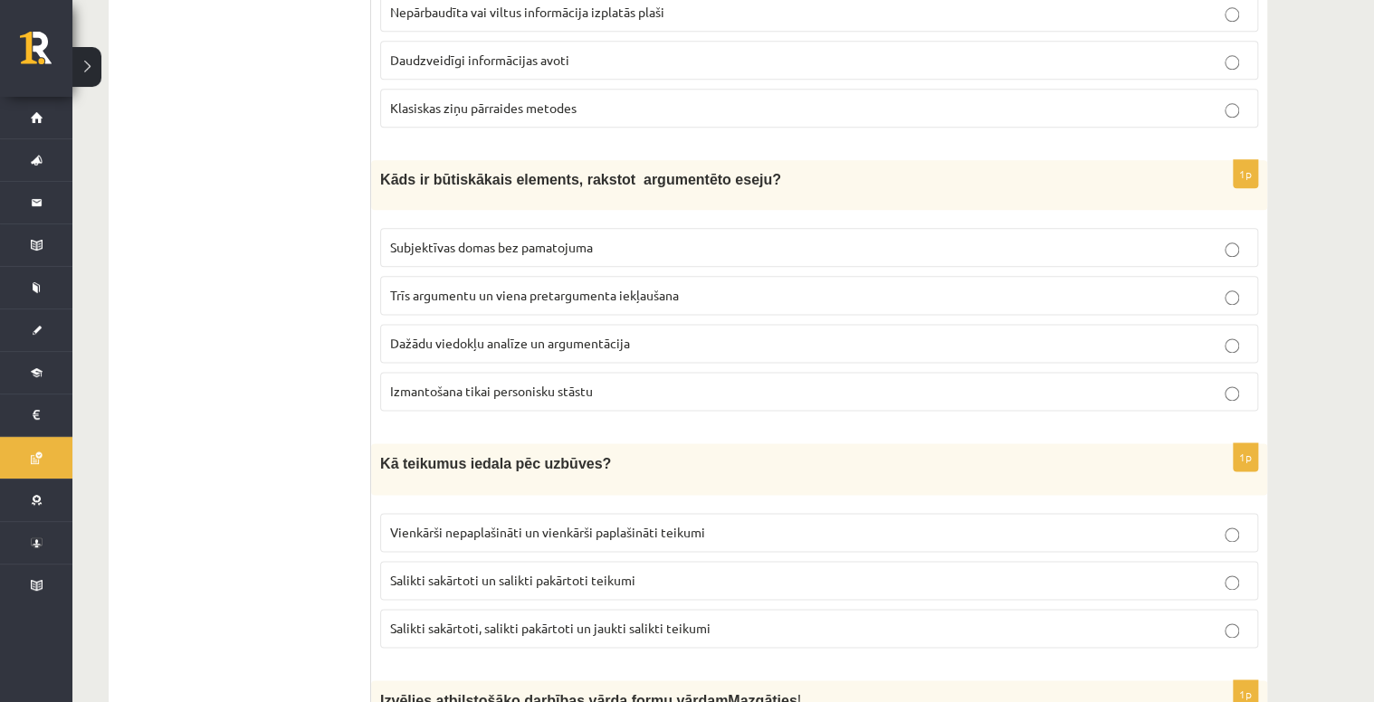
scroll to position [1014, 0]
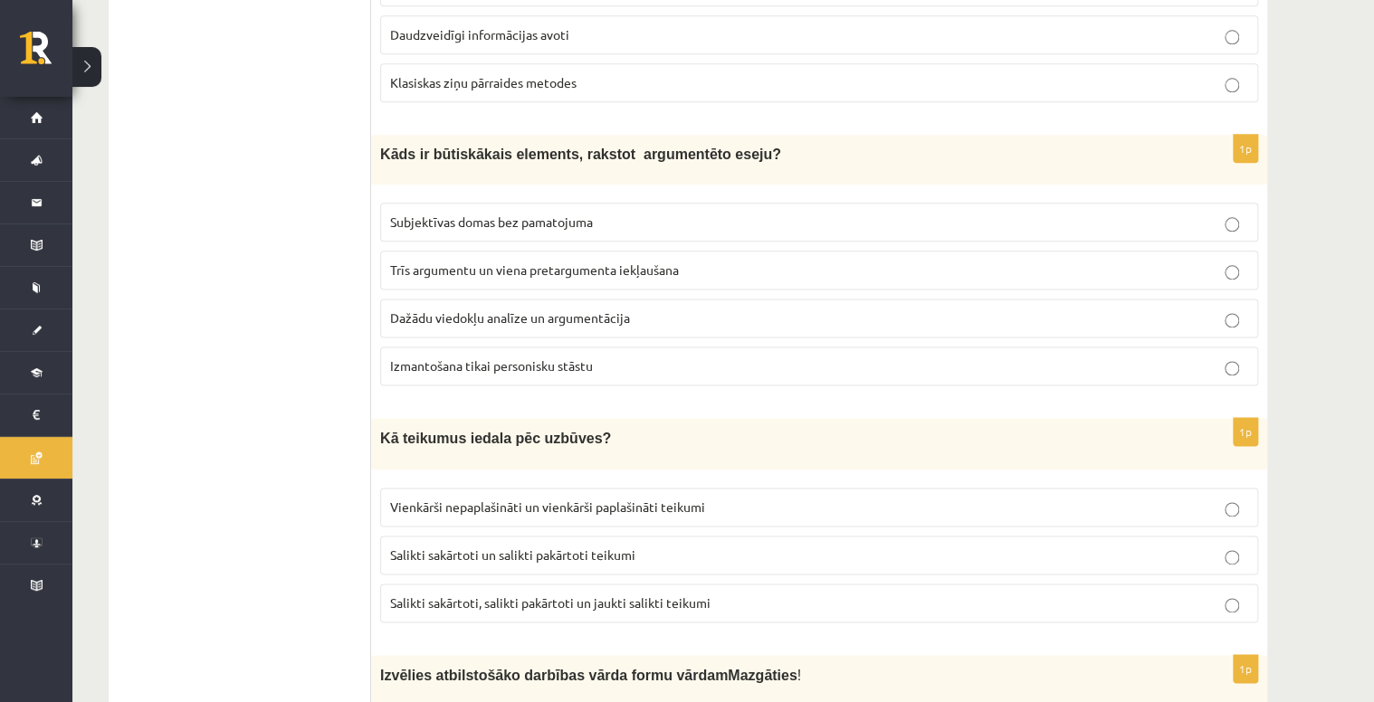
click at [630, 309] on p "Dažādu viedokļu analīze un argumentācija" at bounding box center [819, 318] width 858 height 19
click at [697, 261] on p "Trīs argumentu un viena pretargumenta iekļaušana" at bounding box center [819, 270] width 858 height 19
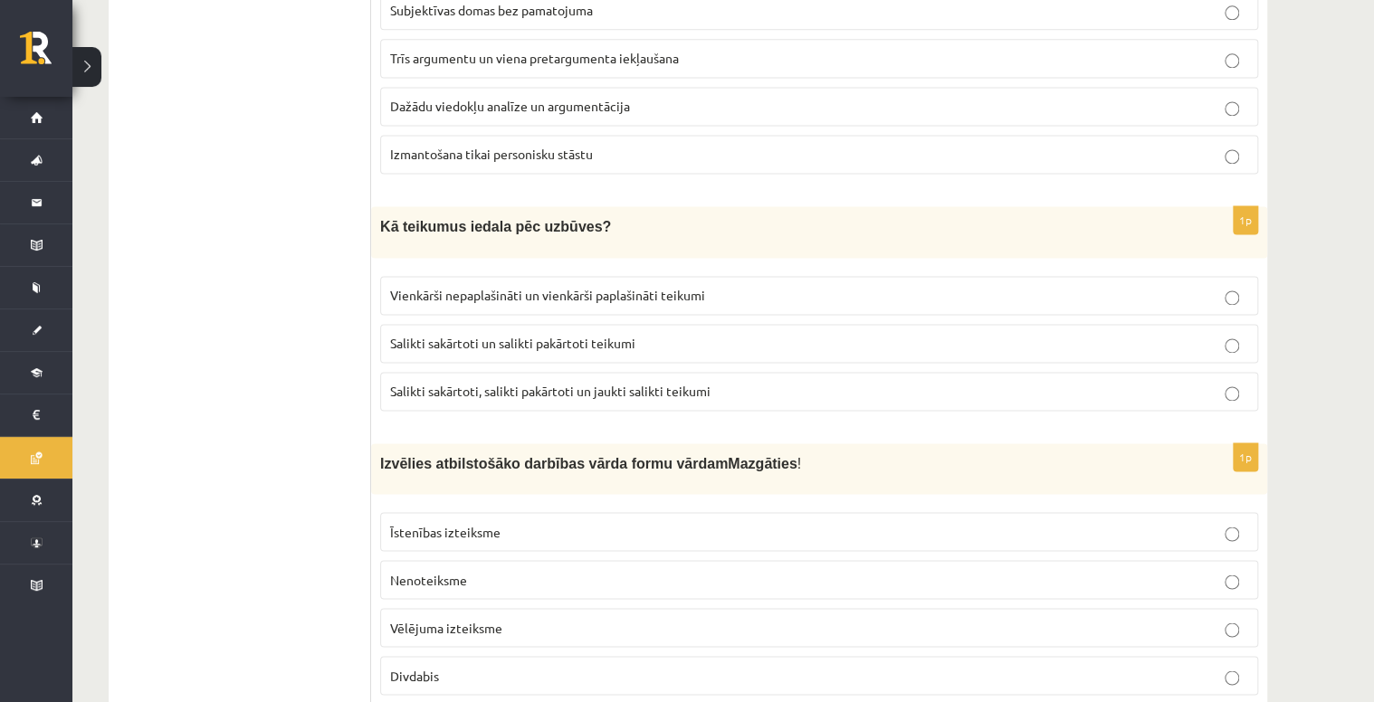
scroll to position [1231, 0]
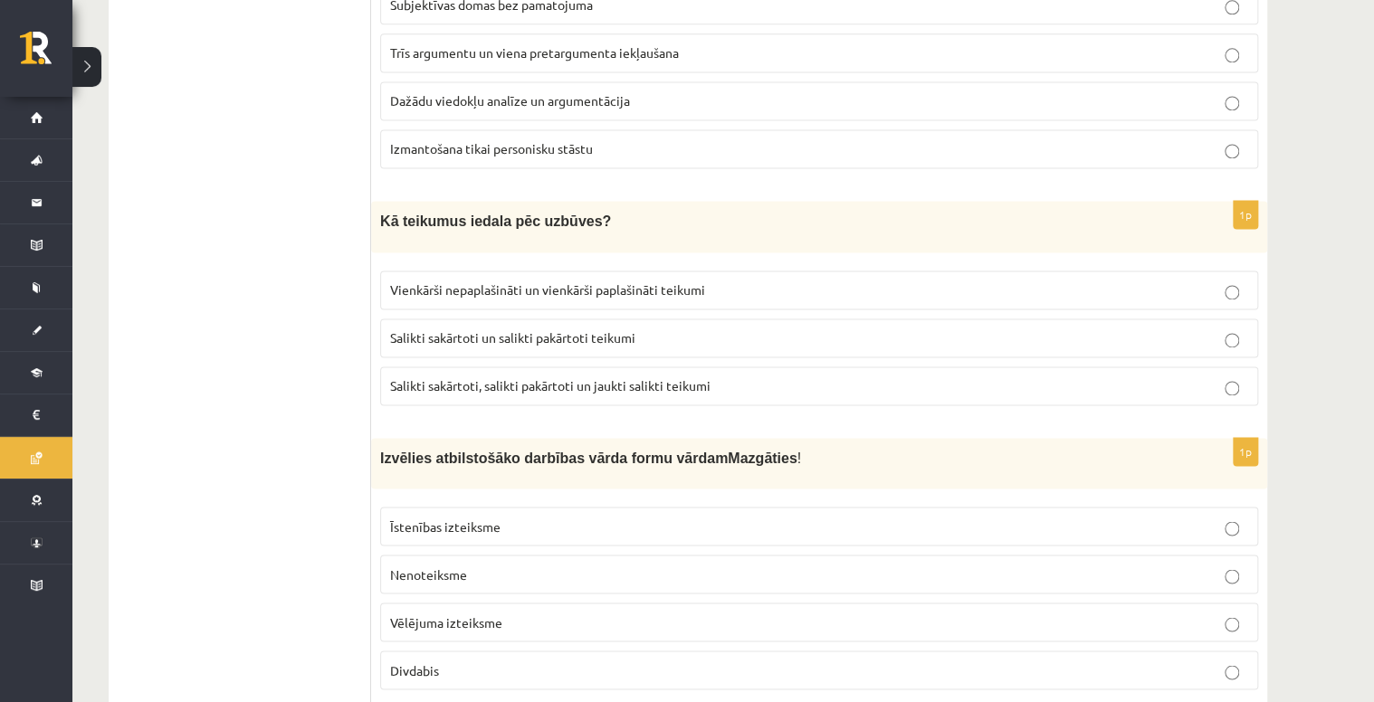
click at [741, 377] on p "Salikti sakārtoti, salikti pakārtoti un jaukti salikti teikumi" at bounding box center [819, 386] width 858 height 19
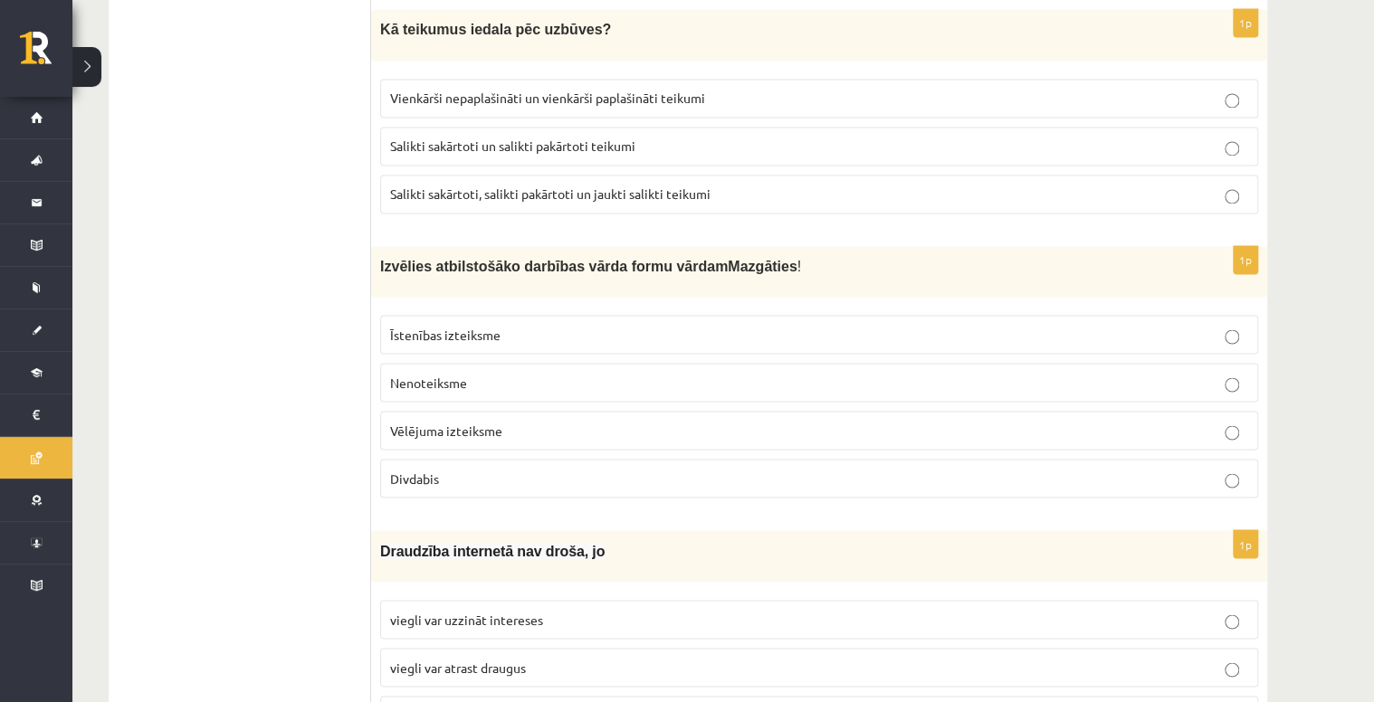
scroll to position [1448, 0]
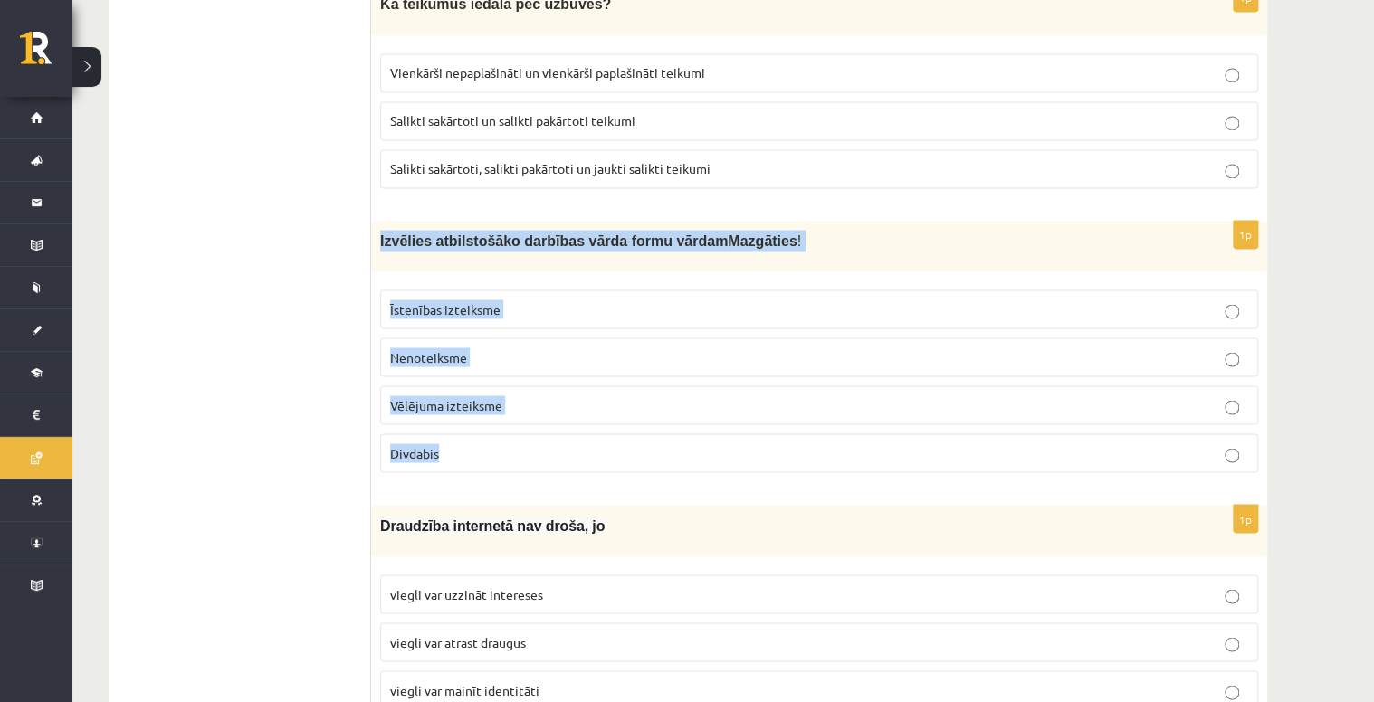
drag, startPoint x: 380, startPoint y: 230, endPoint x: 481, endPoint y: 441, distance: 233.6
click at [481, 441] on div "1p Izvēlies atbilstošāko darbības vārda formu vārdam Mazgāties ! Īstenības izte…" at bounding box center [819, 354] width 896 height 266
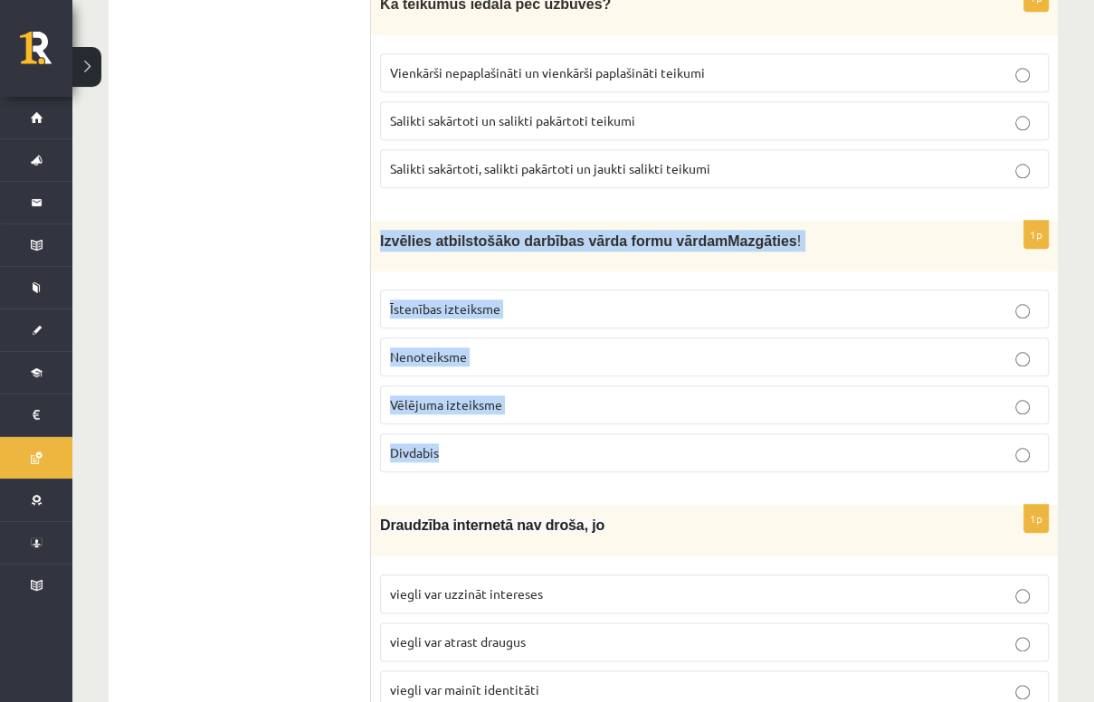
click at [476, 348] on p "Nenoteiksme" at bounding box center [714, 357] width 649 height 19
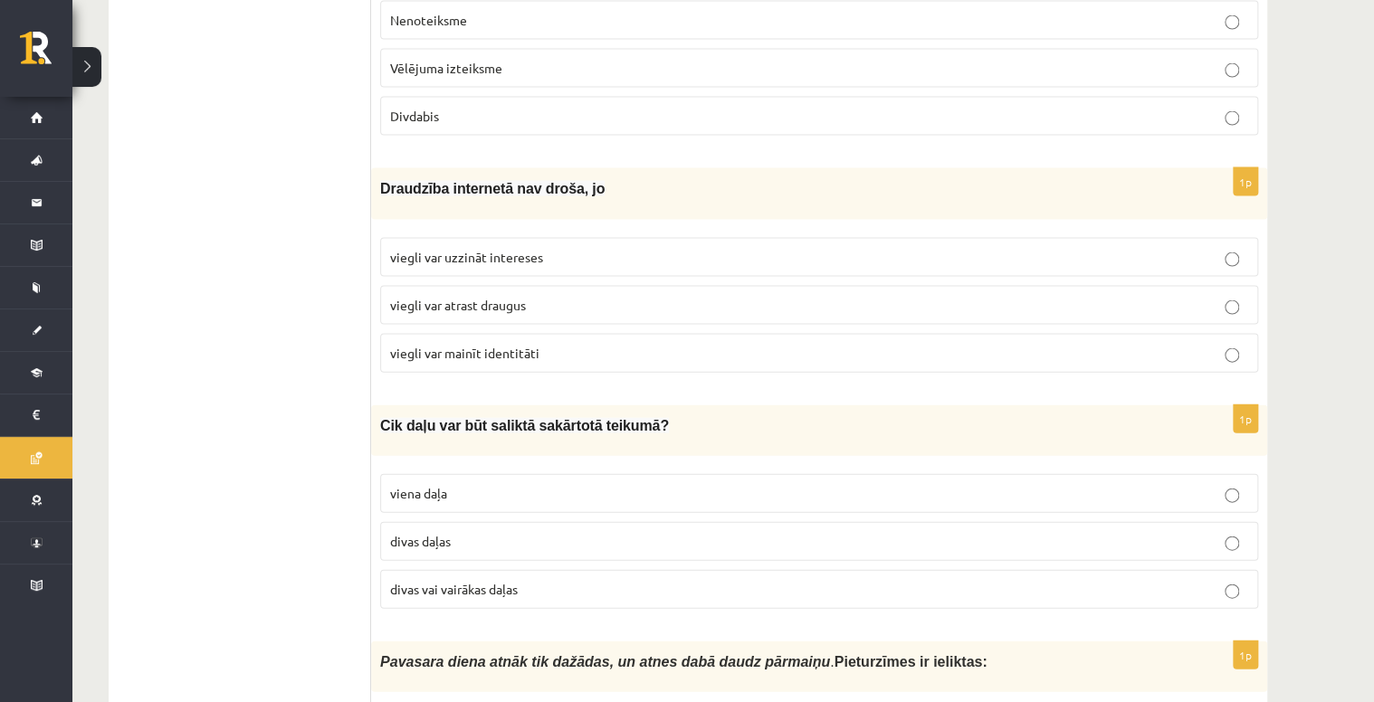
scroll to position [1810, 0]
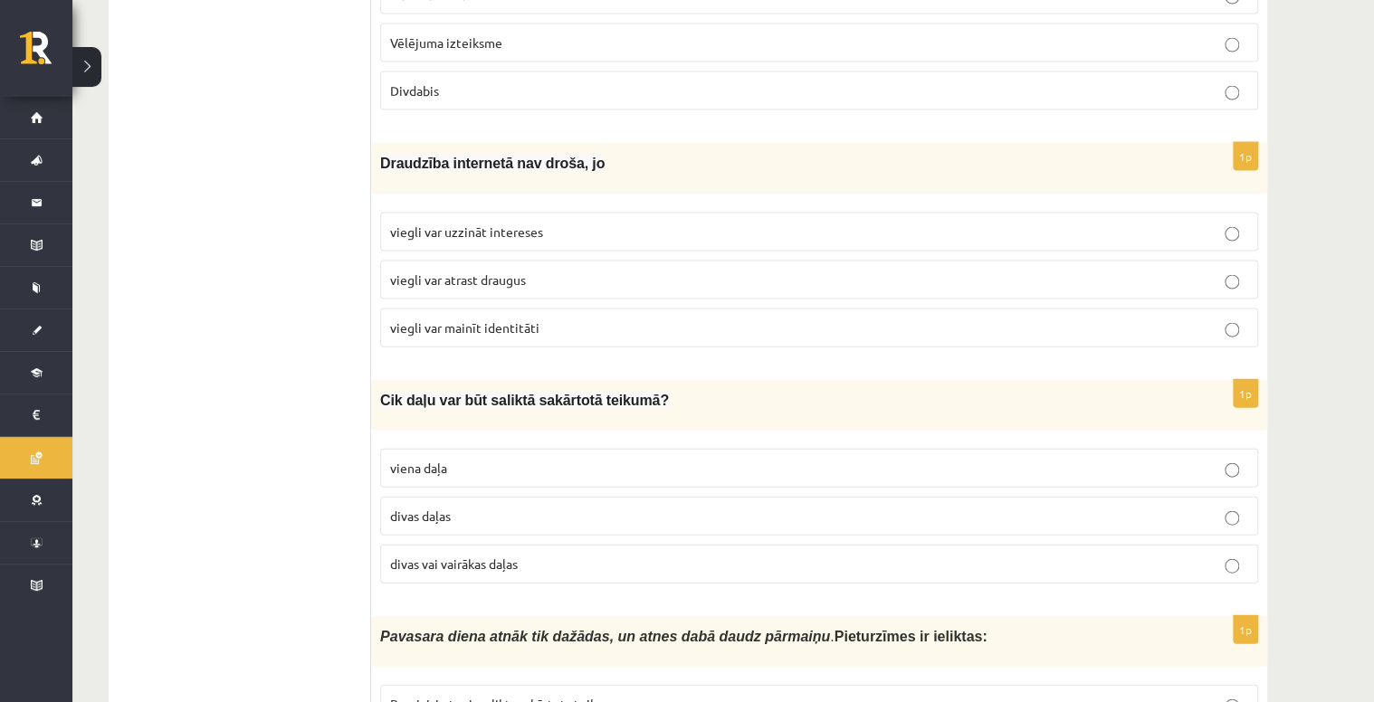
click at [545, 319] on p "viegli var mainīt identitāti" at bounding box center [819, 328] width 858 height 19
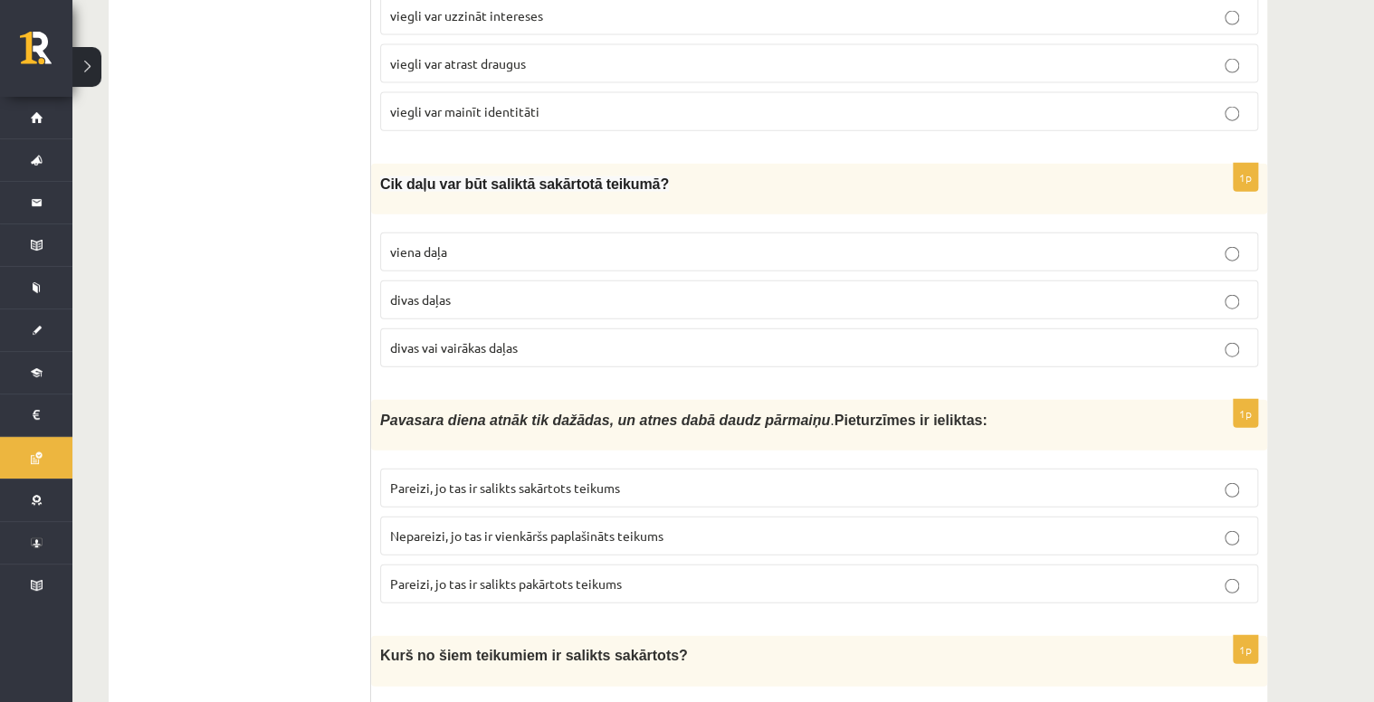
scroll to position [2028, 0]
click at [426, 291] on span "divas daļas" at bounding box center [420, 299] width 61 height 16
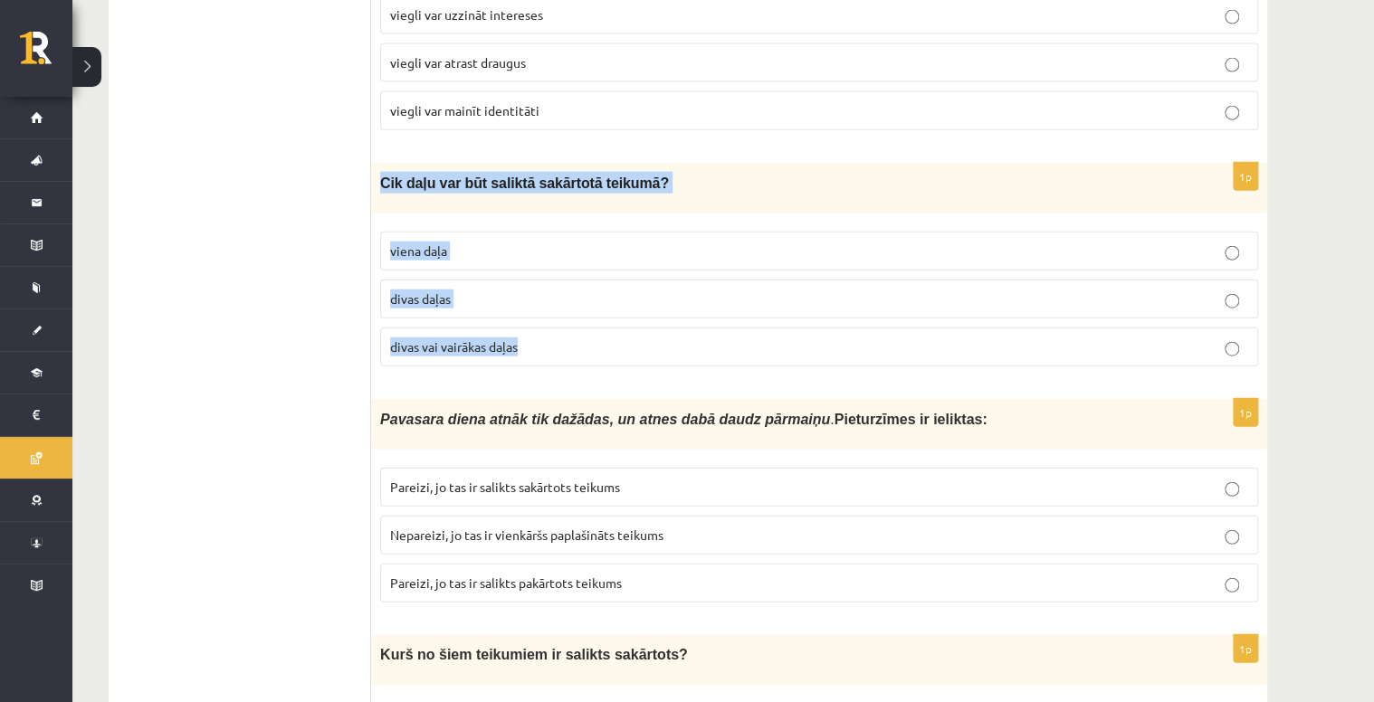
drag, startPoint x: 372, startPoint y: 159, endPoint x: 549, endPoint y: 335, distance: 249.6
click at [549, 335] on div "1p Cik daļu var būt saliktā sakārtotā teikumā? viena daļa divas daļas divas vai…" at bounding box center [819, 272] width 896 height 218
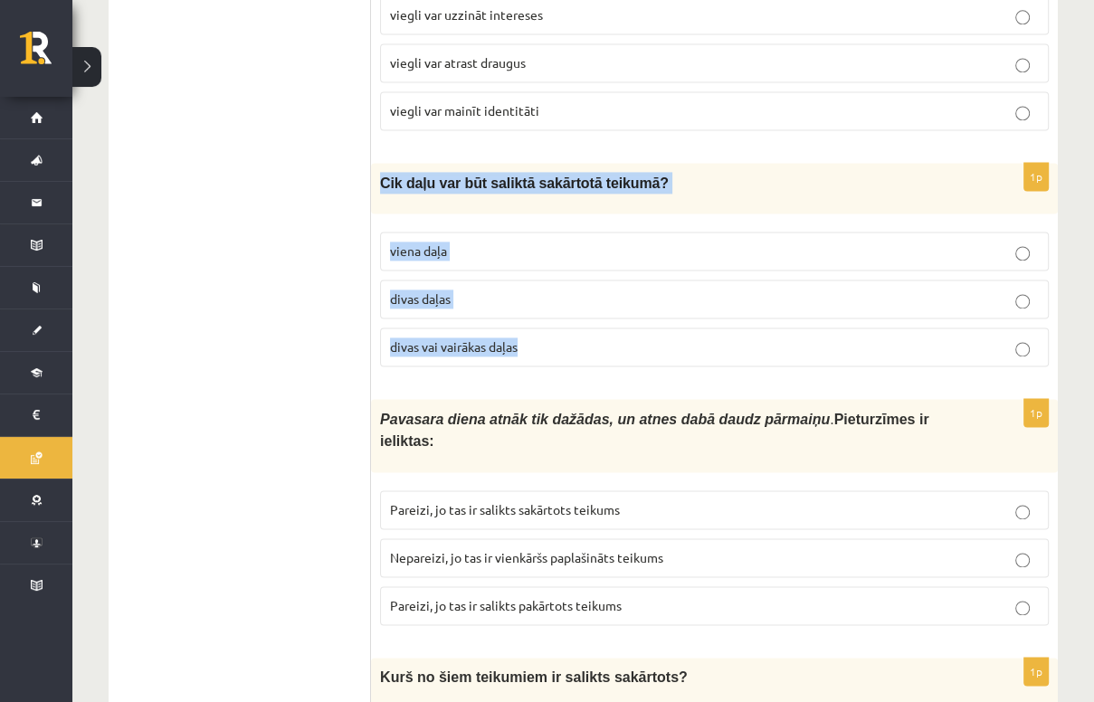
click at [612, 338] on p "divas vai vairākas daļas" at bounding box center [714, 347] width 649 height 19
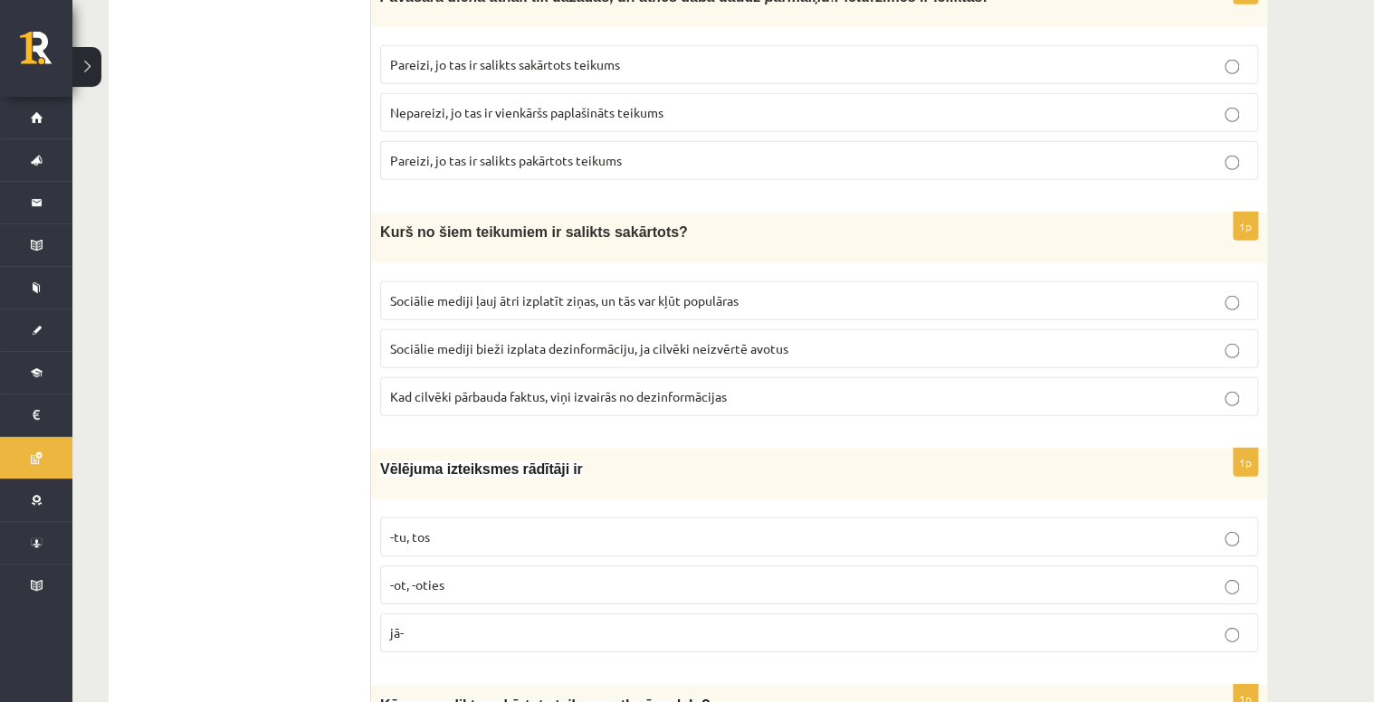
scroll to position [2462, 0]
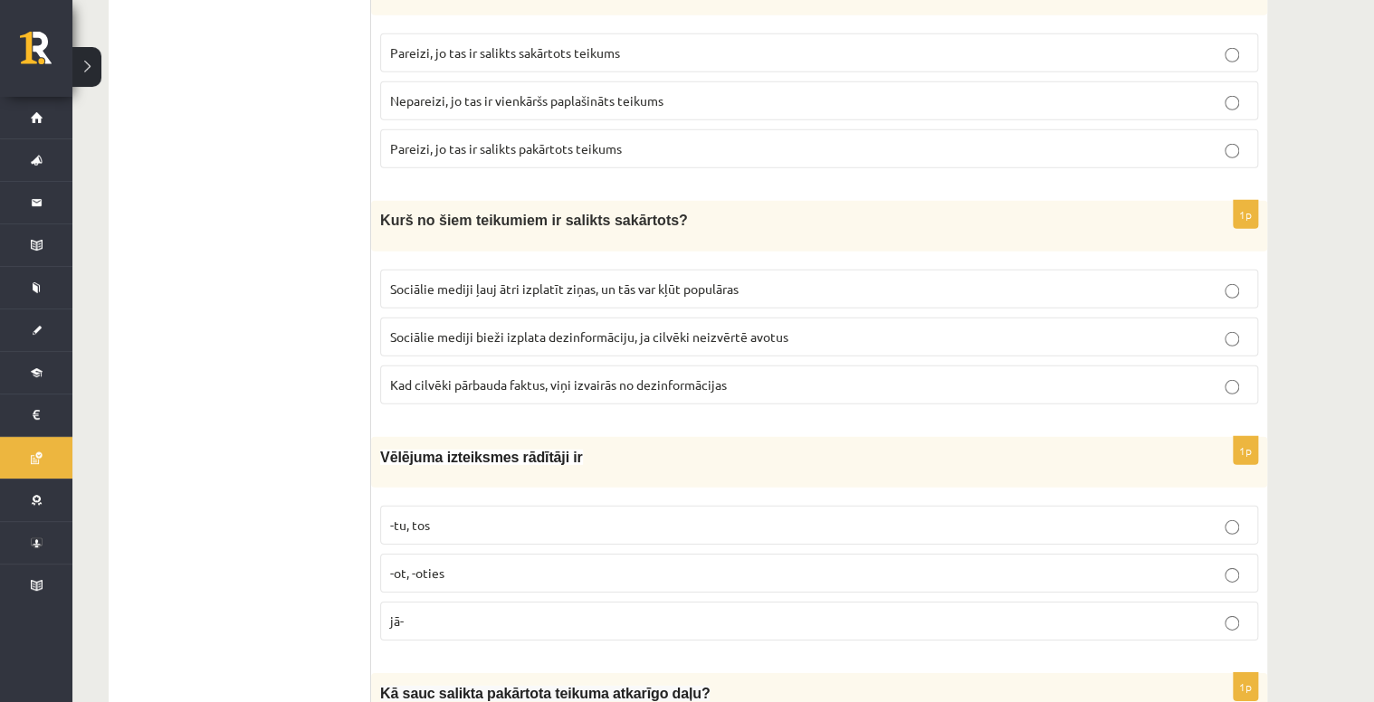
click at [622, 280] on p "Sociālie mediji ļauj ātri izplatīt ziņas, un tās var kļūt populāras" at bounding box center [819, 289] width 858 height 19
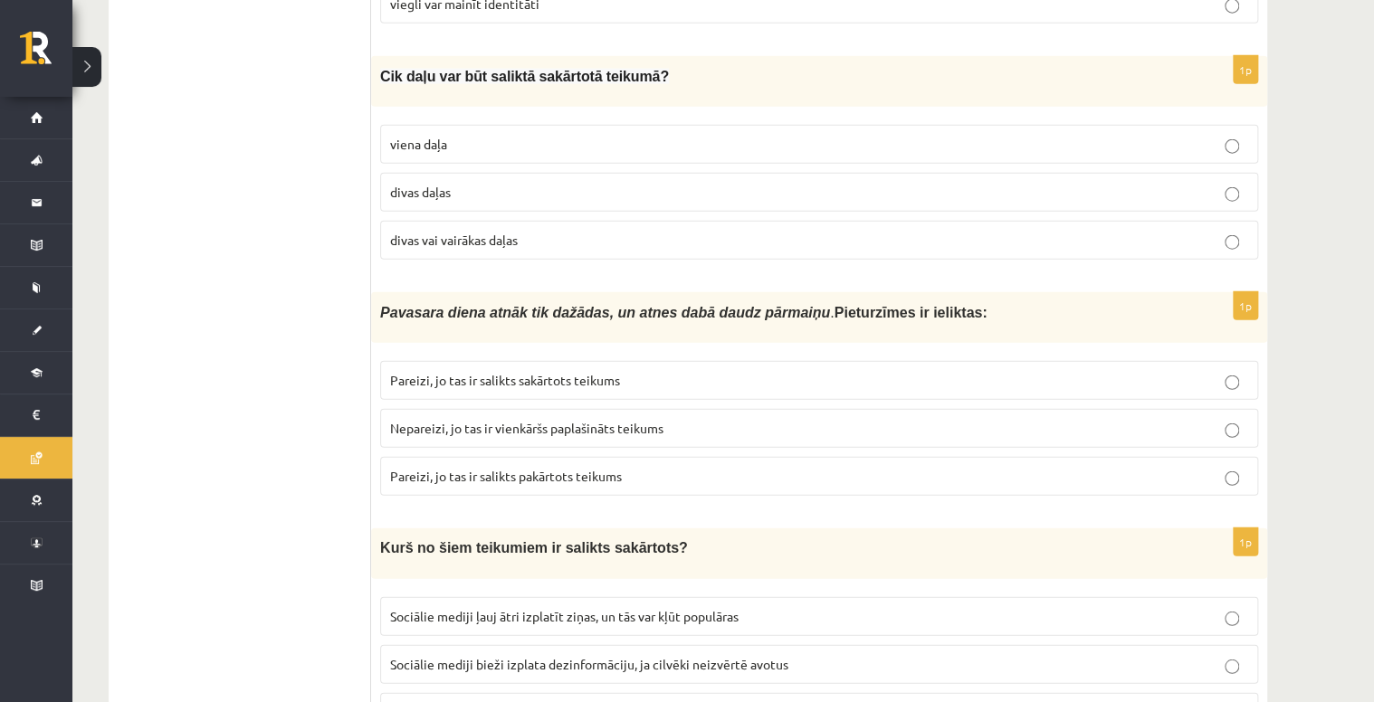
scroll to position [2245, 0]
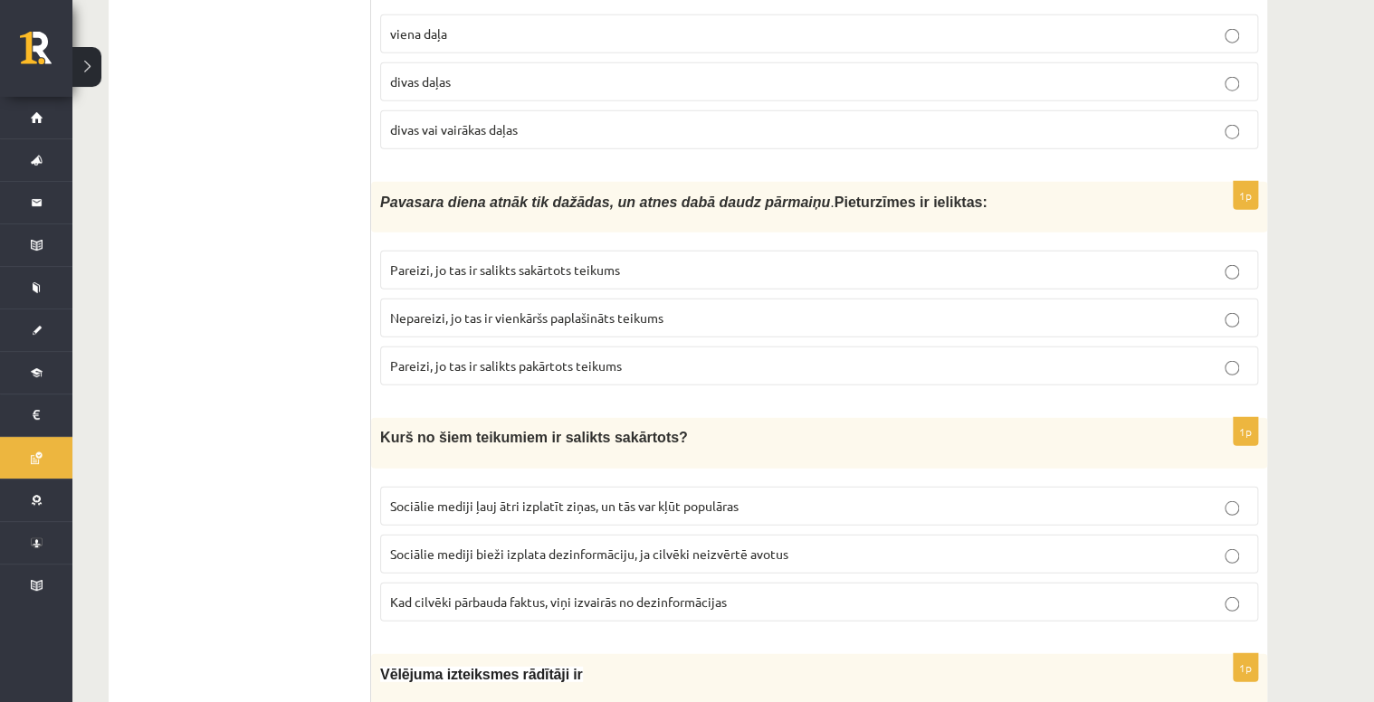
click at [721, 309] on p "Nepareizi, jo tas ir vienkāršs paplašināts teikums" at bounding box center [819, 318] width 858 height 19
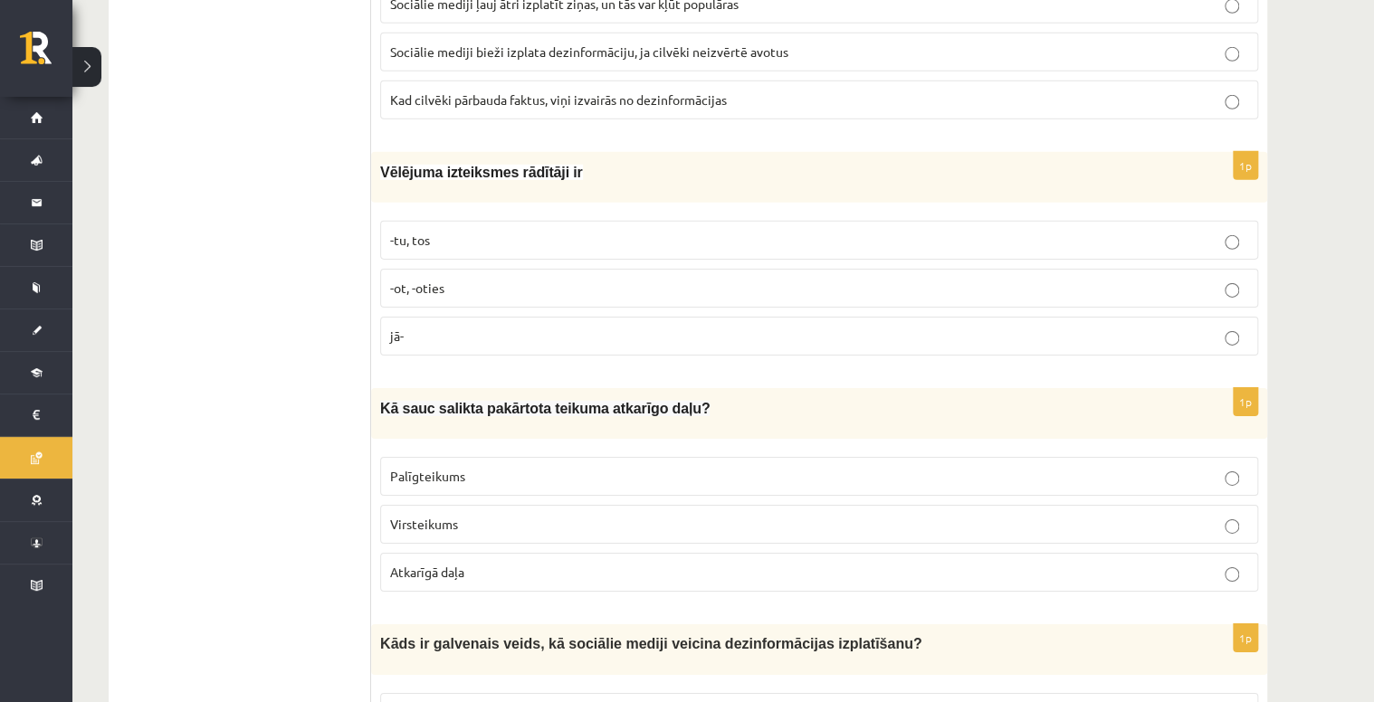
scroll to position [2752, 0]
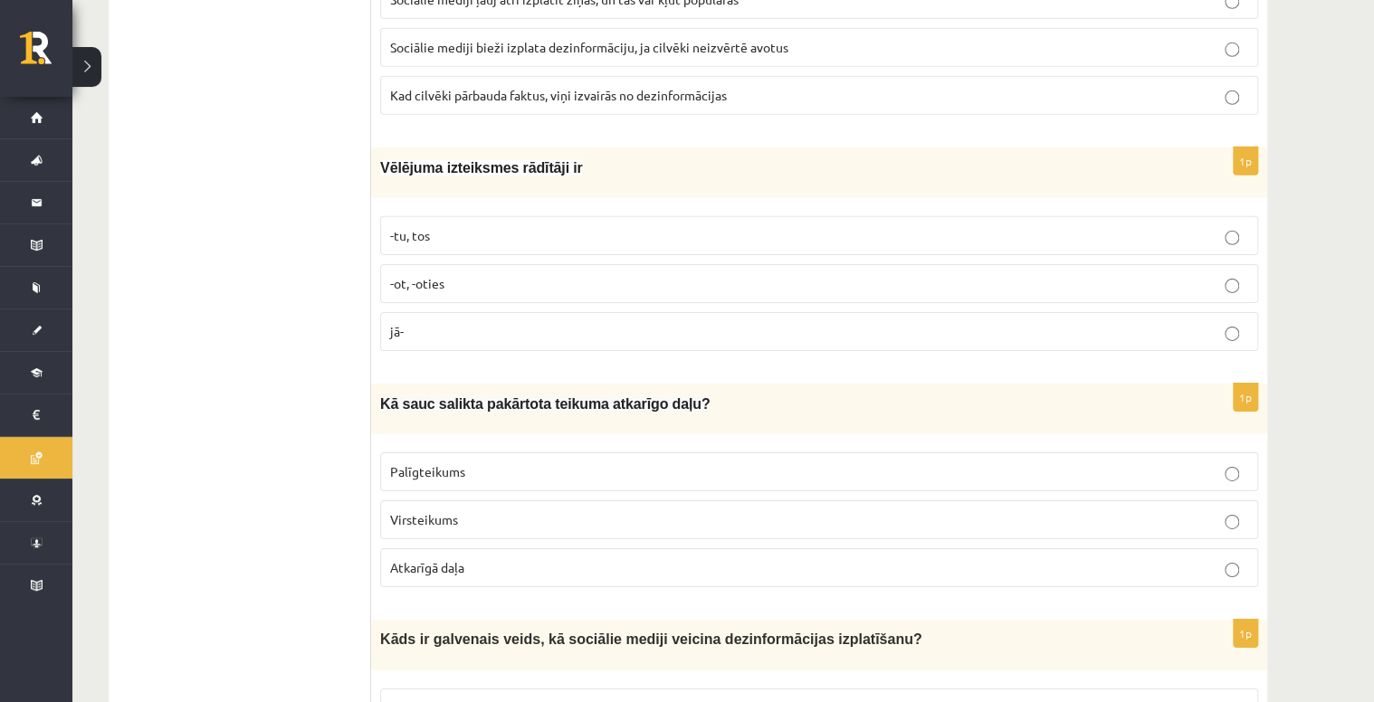
click at [515, 226] on p "-tu, tos" at bounding box center [819, 235] width 858 height 19
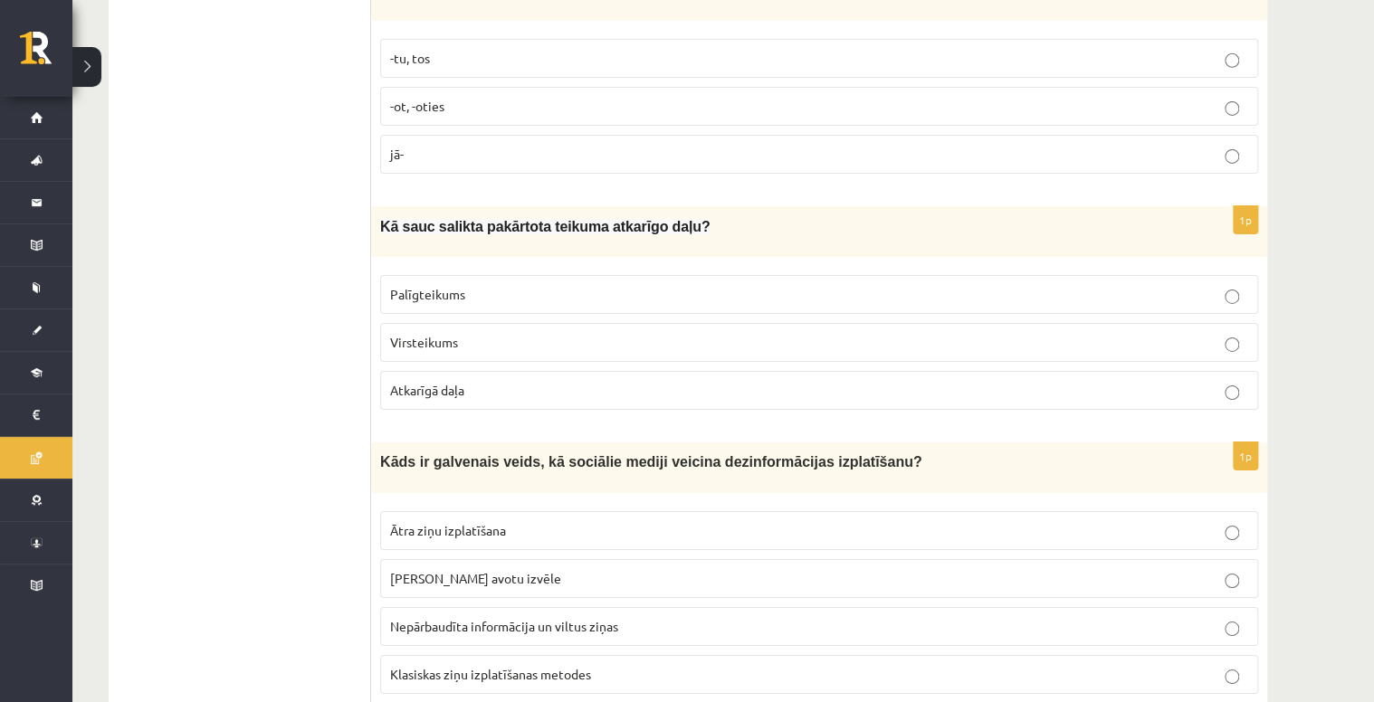
scroll to position [2897, 0]
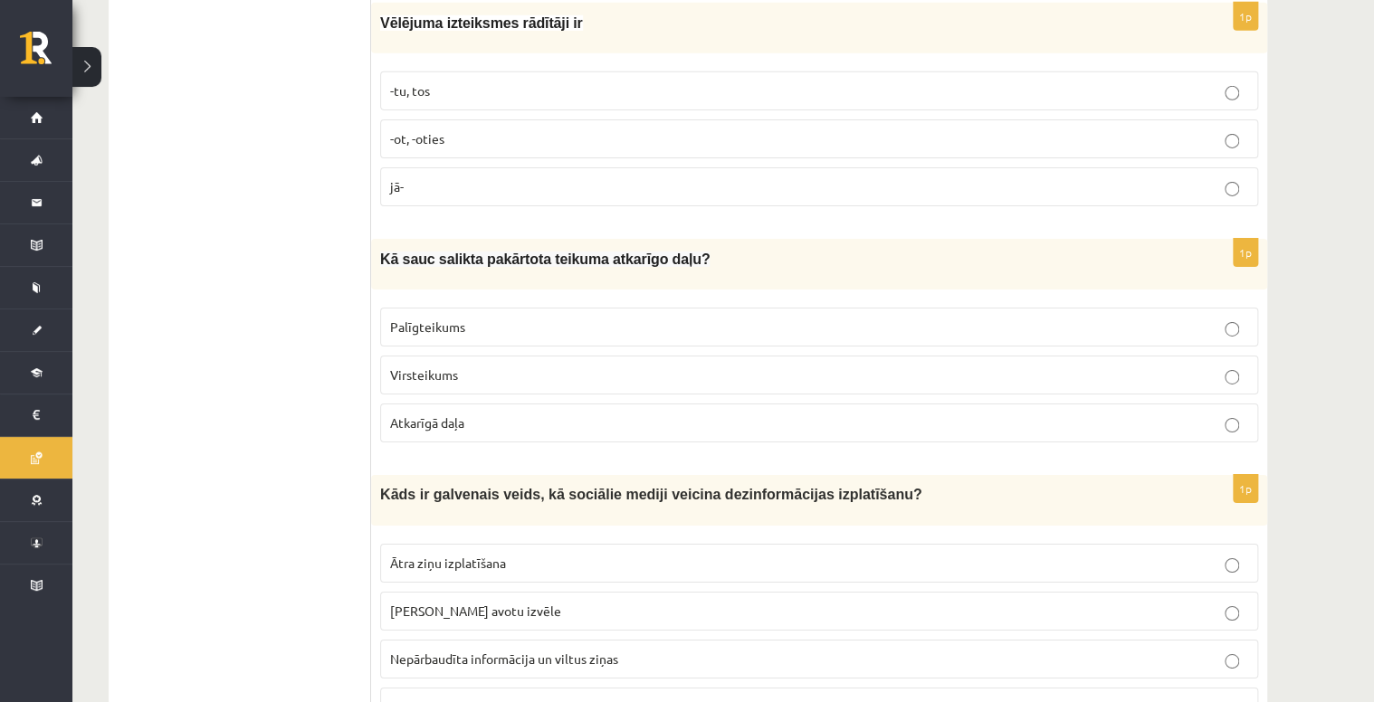
click at [406, 319] on span "Palīgteikums" at bounding box center [427, 327] width 75 height 16
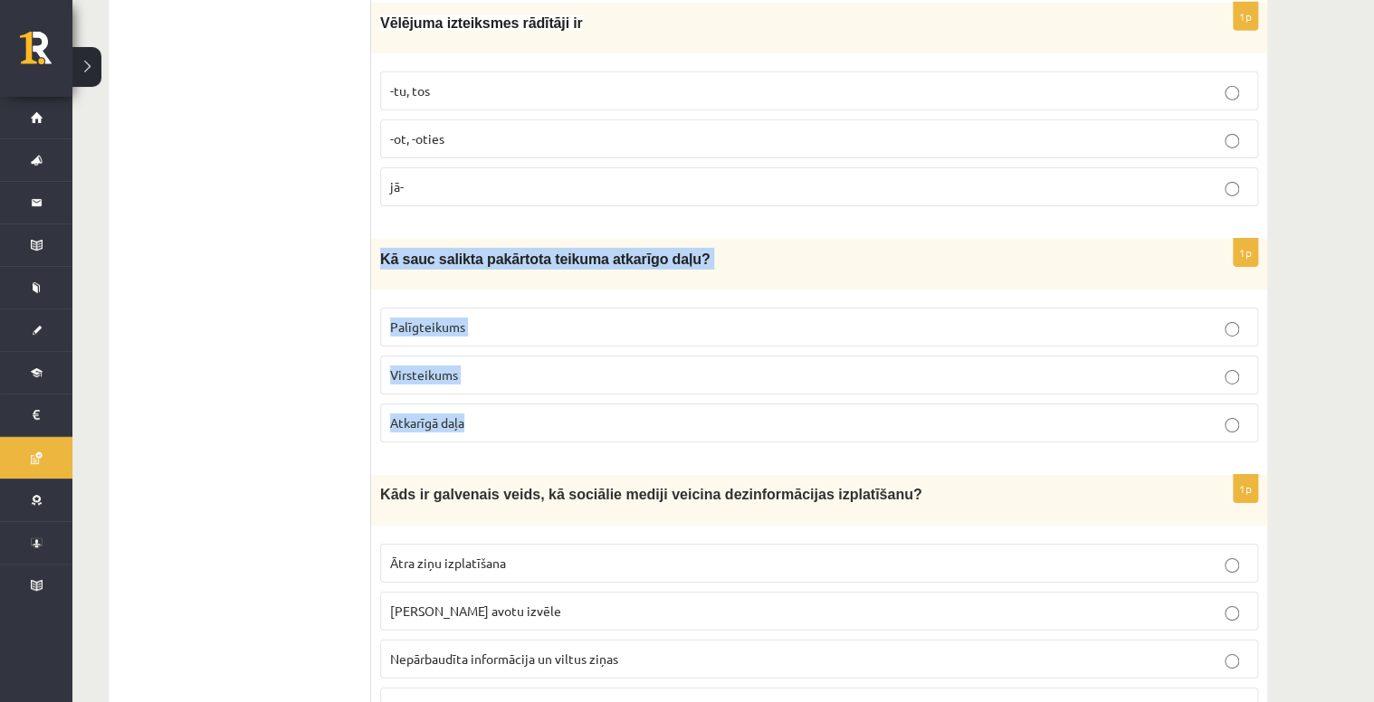
drag, startPoint x: 377, startPoint y: 227, endPoint x: 474, endPoint y: 391, distance: 190.8
click at [474, 391] on div "1p Kā sauc salikta pakārtota teikuma atkarīgo daļu? Palīgteikums Virsteikums At…" at bounding box center [819, 348] width 896 height 218
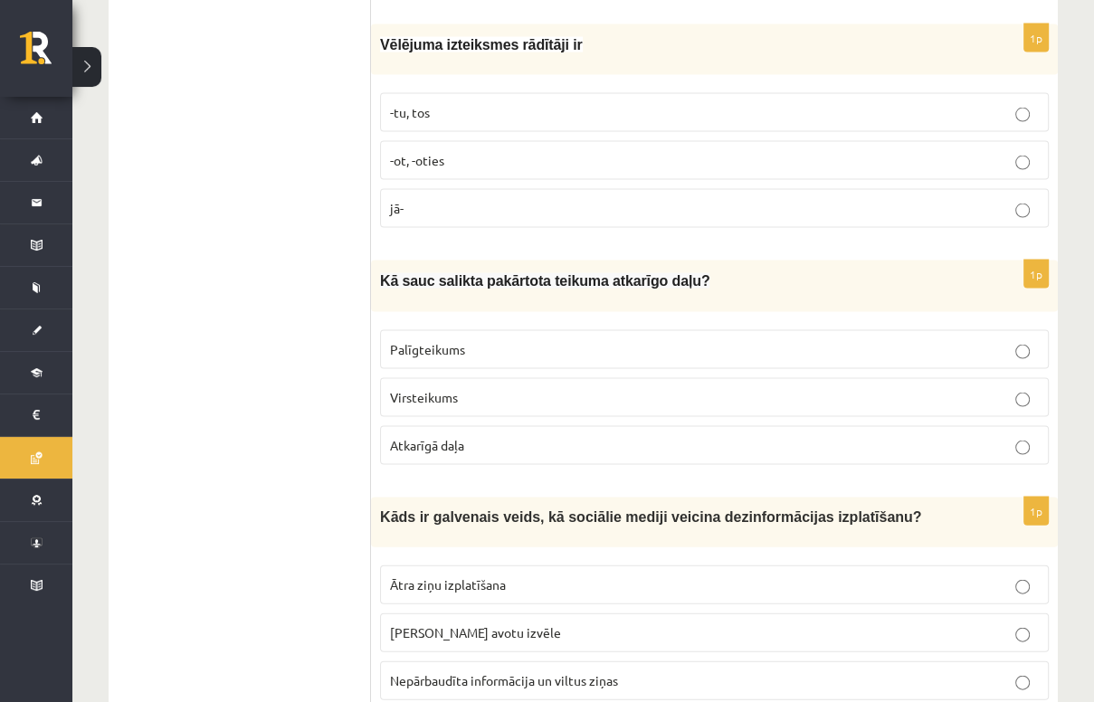
click at [186, 339] on ul "1. uzdevums 2. uzdevums 3. uzdevums 4. uzdevums 5. uzdevums" at bounding box center [249, 19] width 244 height 5183
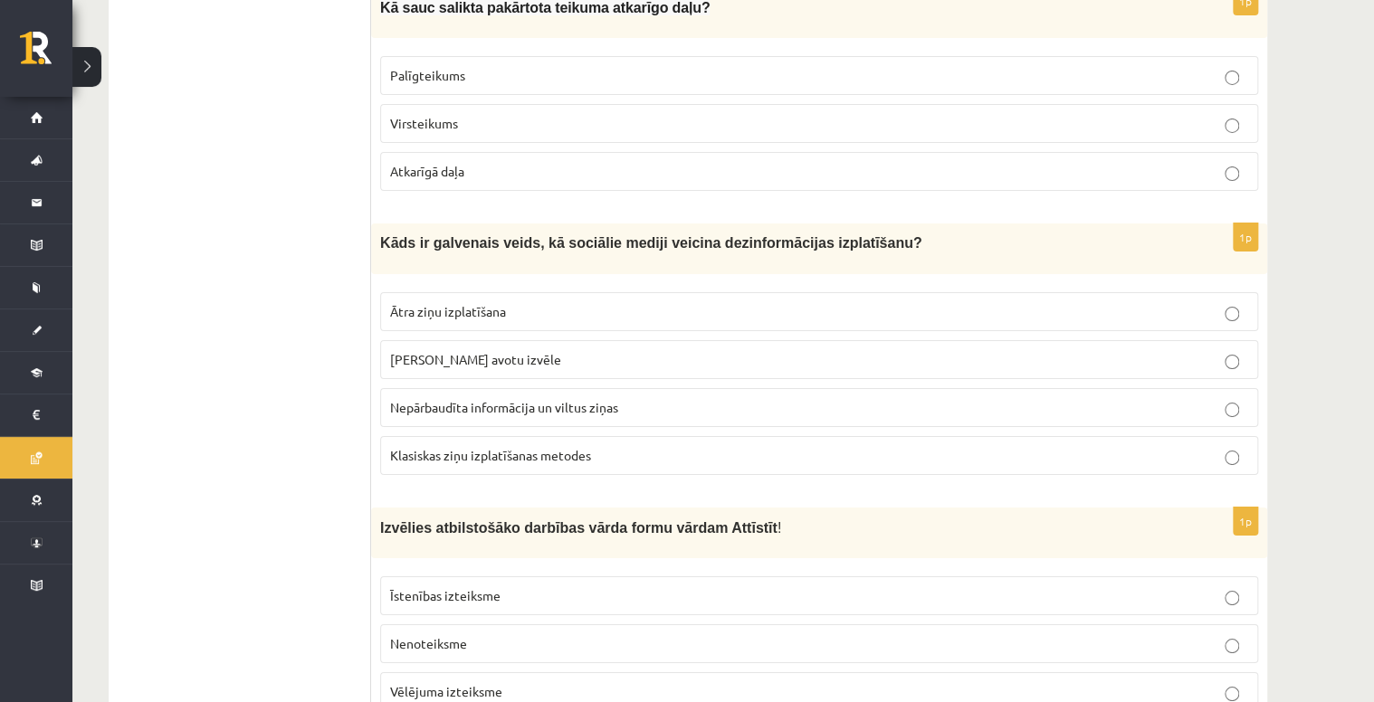
scroll to position [3186, 0]
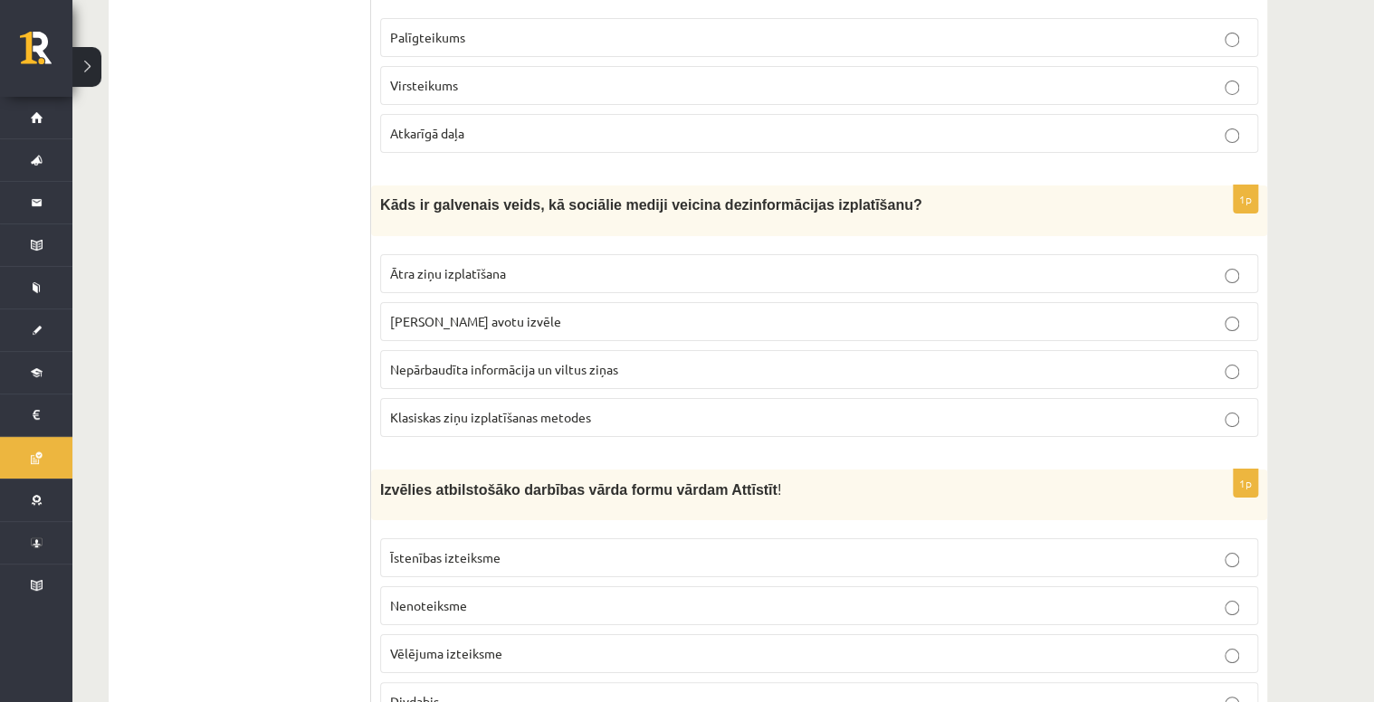
click at [530, 361] on span "Nepārbaudīta informācija un viltus ziņas" at bounding box center [504, 369] width 228 height 16
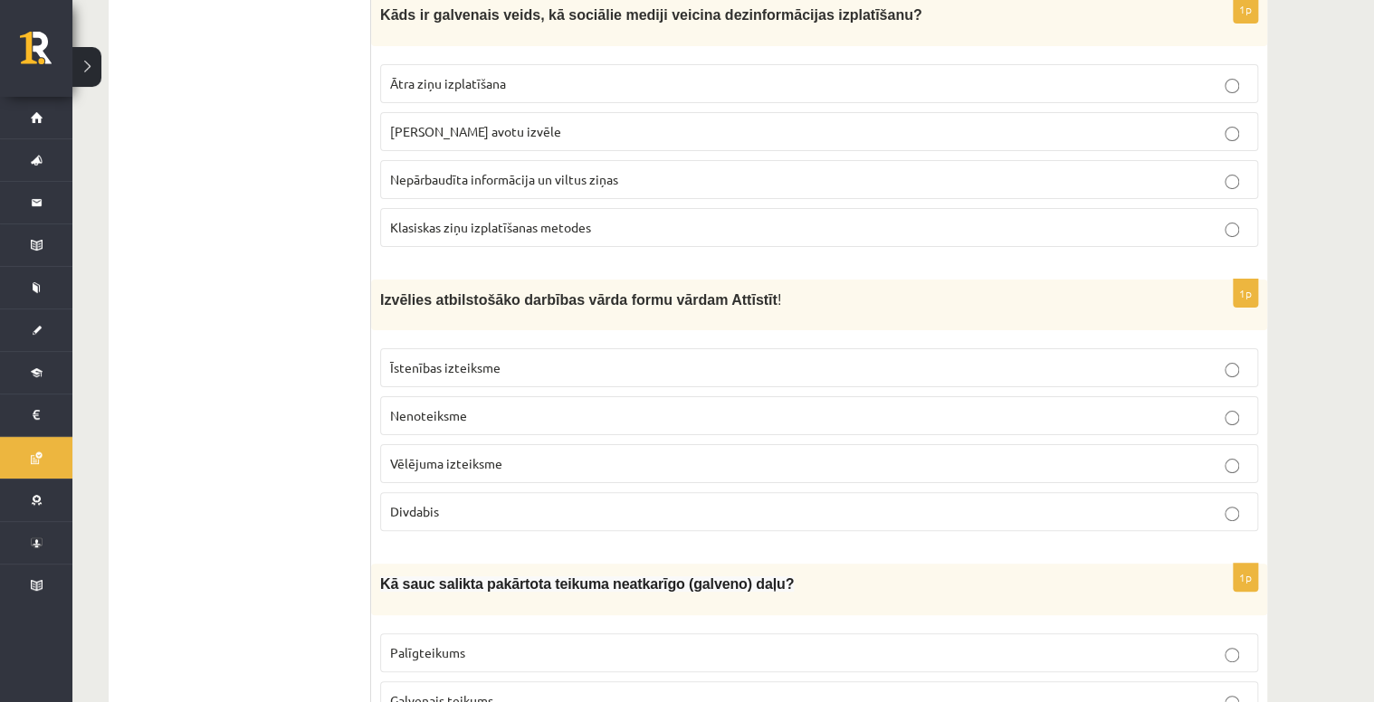
scroll to position [3548, 0]
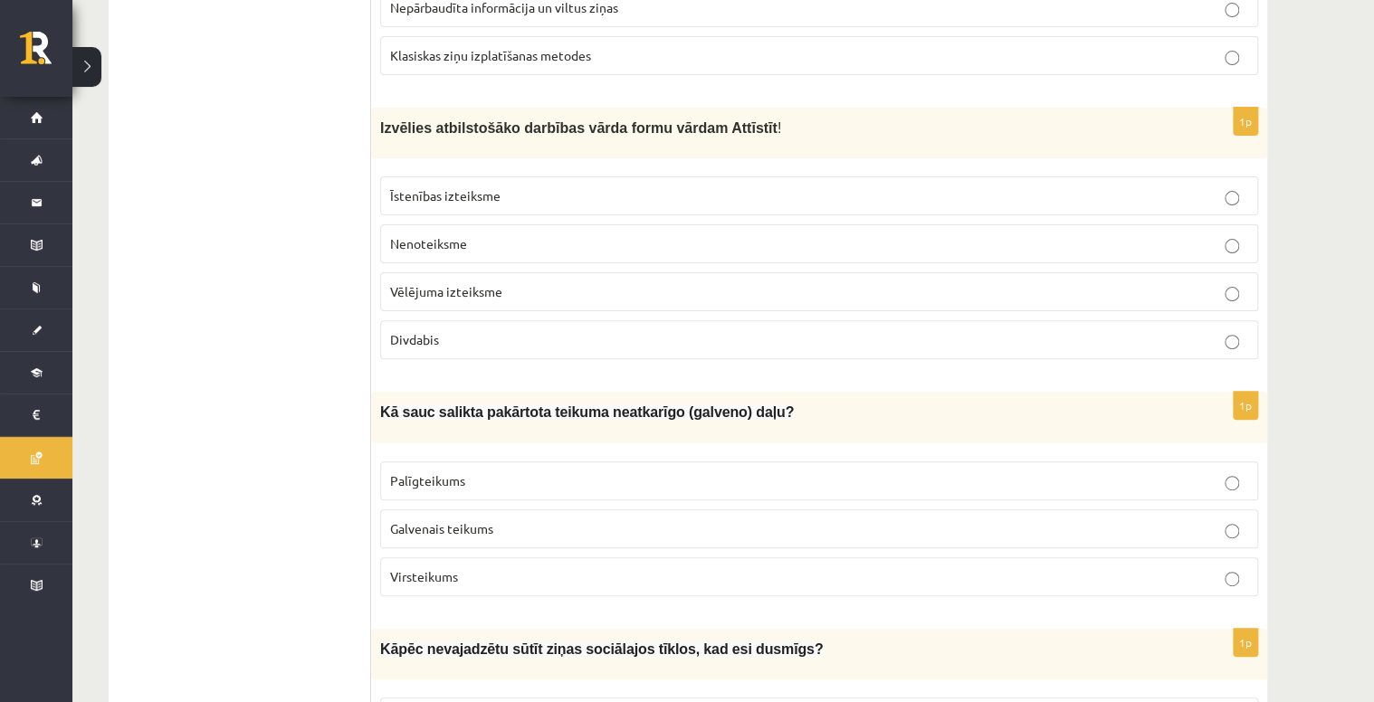
click at [561, 234] on p "Nenoteiksme" at bounding box center [819, 243] width 858 height 19
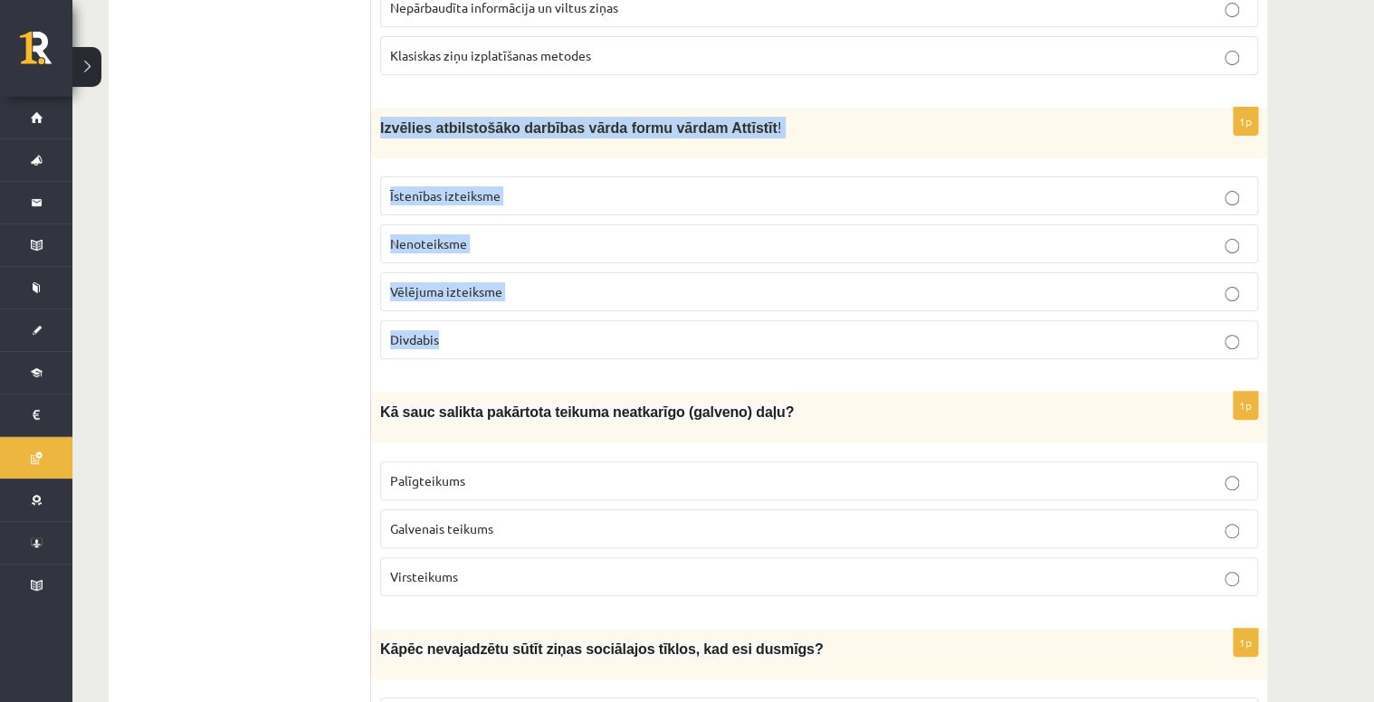
drag, startPoint x: 379, startPoint y: 95, endPoint x: 596, endPoint y: 292, distance: 292.8
click at [596, 292] on div "1p Izvēlies atbilstošāko darbības vārda formu vārdam Attīstīt ! Īstenības iztei…" at bounding box center [819, 241] width 896 height 266
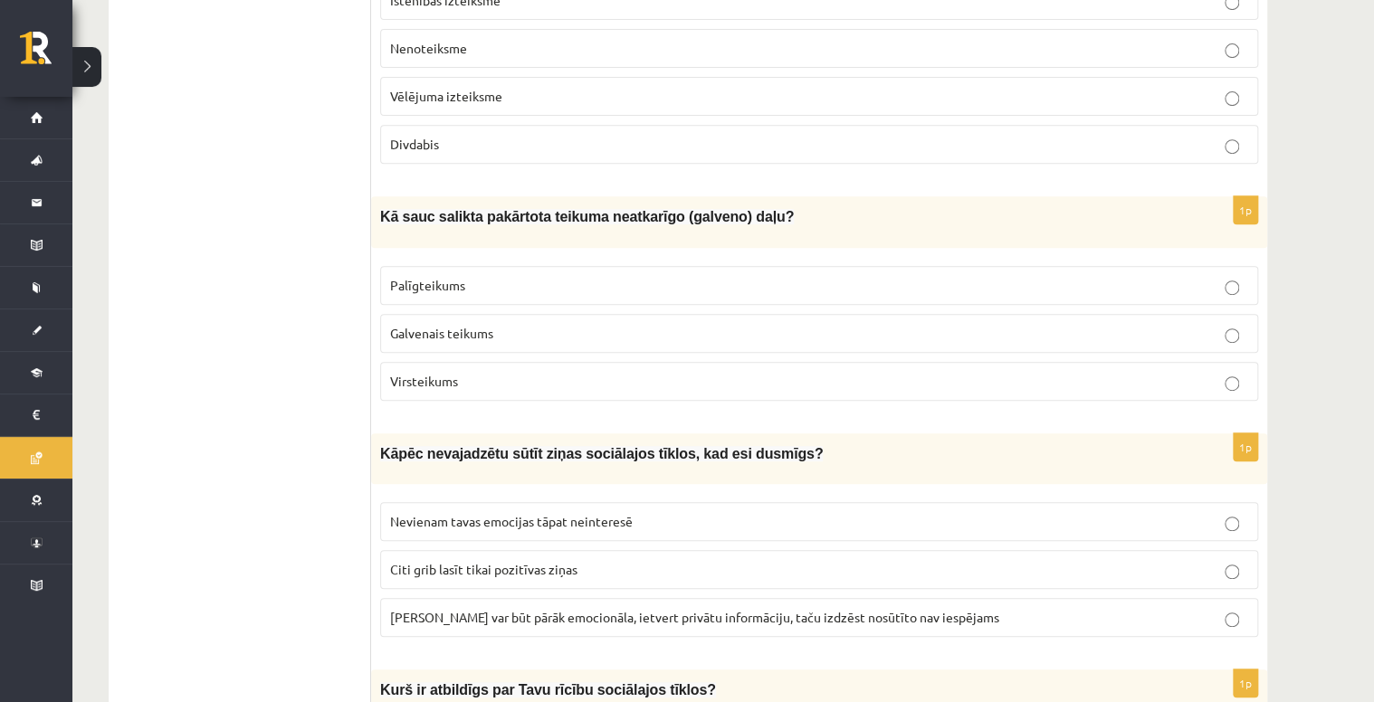
scroll to position [3766, 0]
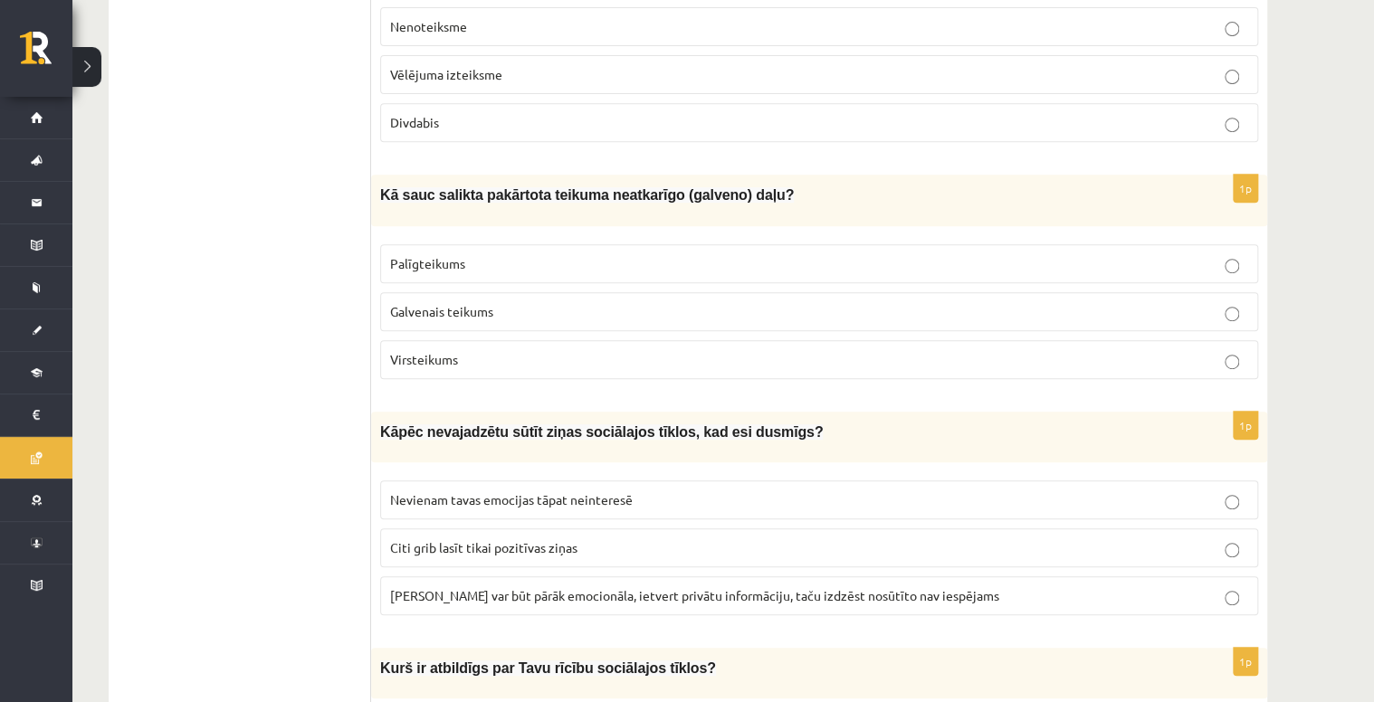
click at [579, 340] on label "Virsteikums" at bounding box center [819, 359] width 878 height 39
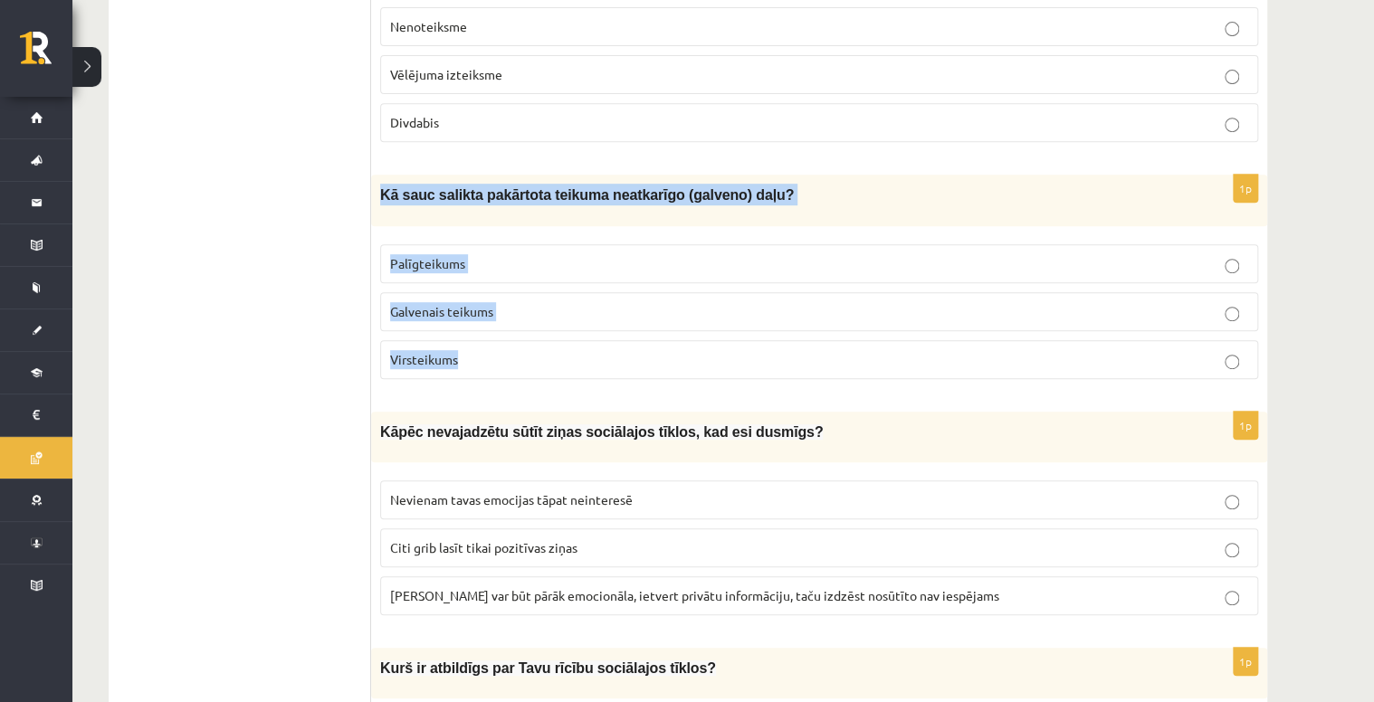
drag, startPoint x: 384, startPoint y: 154, endPoint x: 566, endPoint y: 316, distance: 243.6
click at [566, 316] on div "1p Kā sauc salikta pakārtota teikuma neatkarīgo (galveno) daļu? Palīgteikums Ga…" at bounding box center [819, 284] width 896 height 218
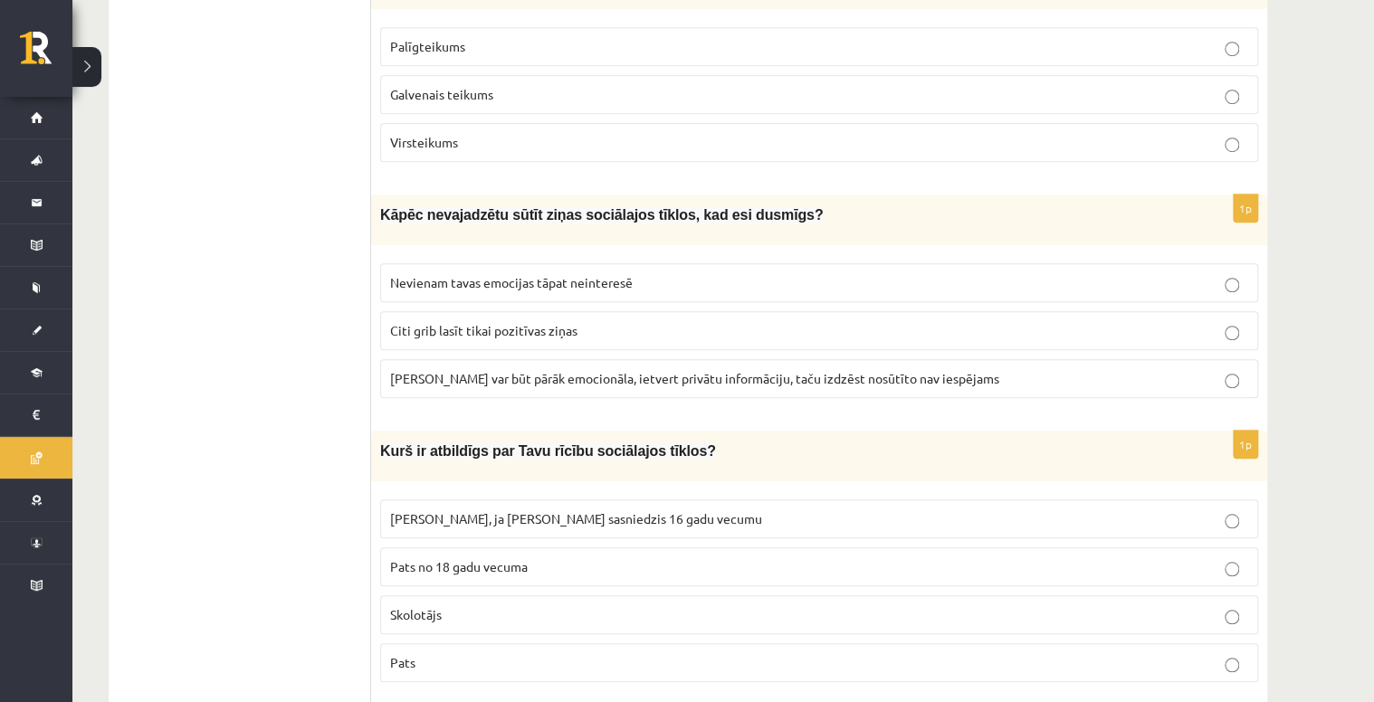
scroll to position [4055, 0]
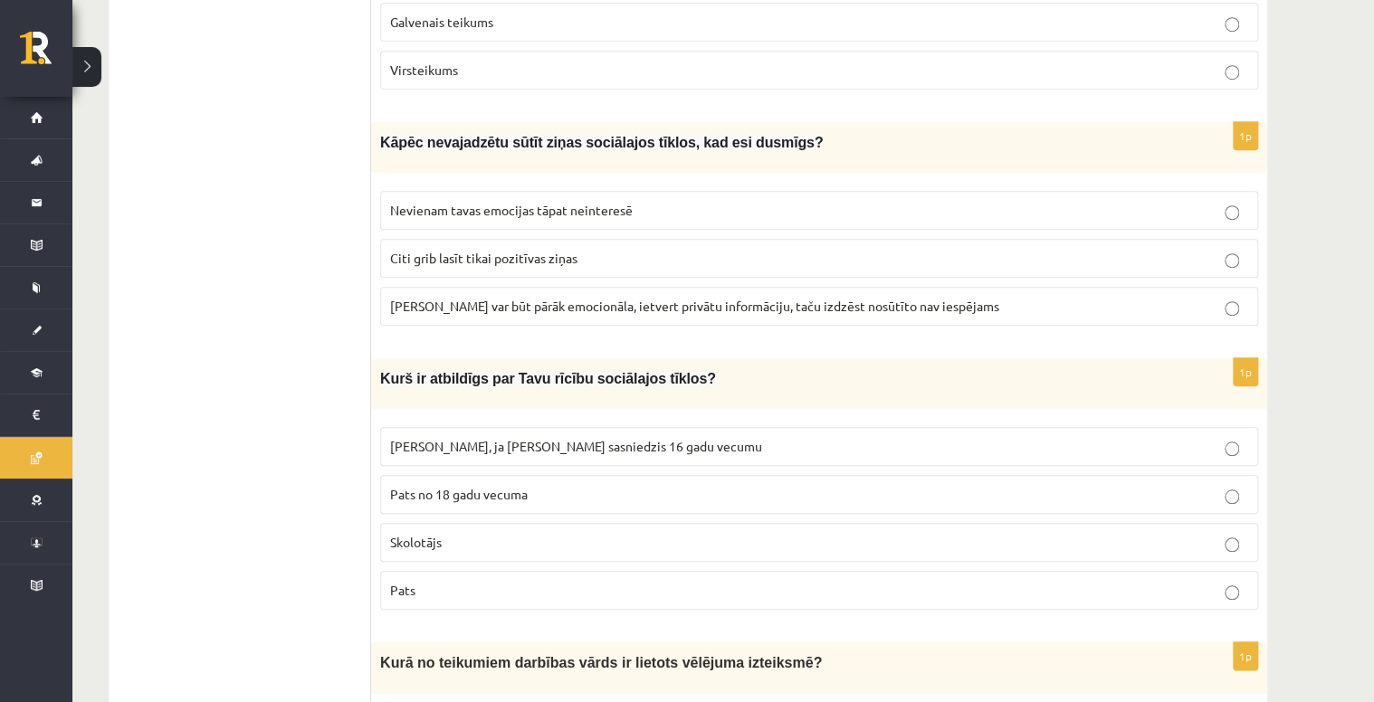
click at [760, 298] on span "Ziņa var būt pārāk emocionāla, ietvert privātu informāciju, taču izdzēst nosūtī…" at bounding box center [694, 306] width 609 height 16
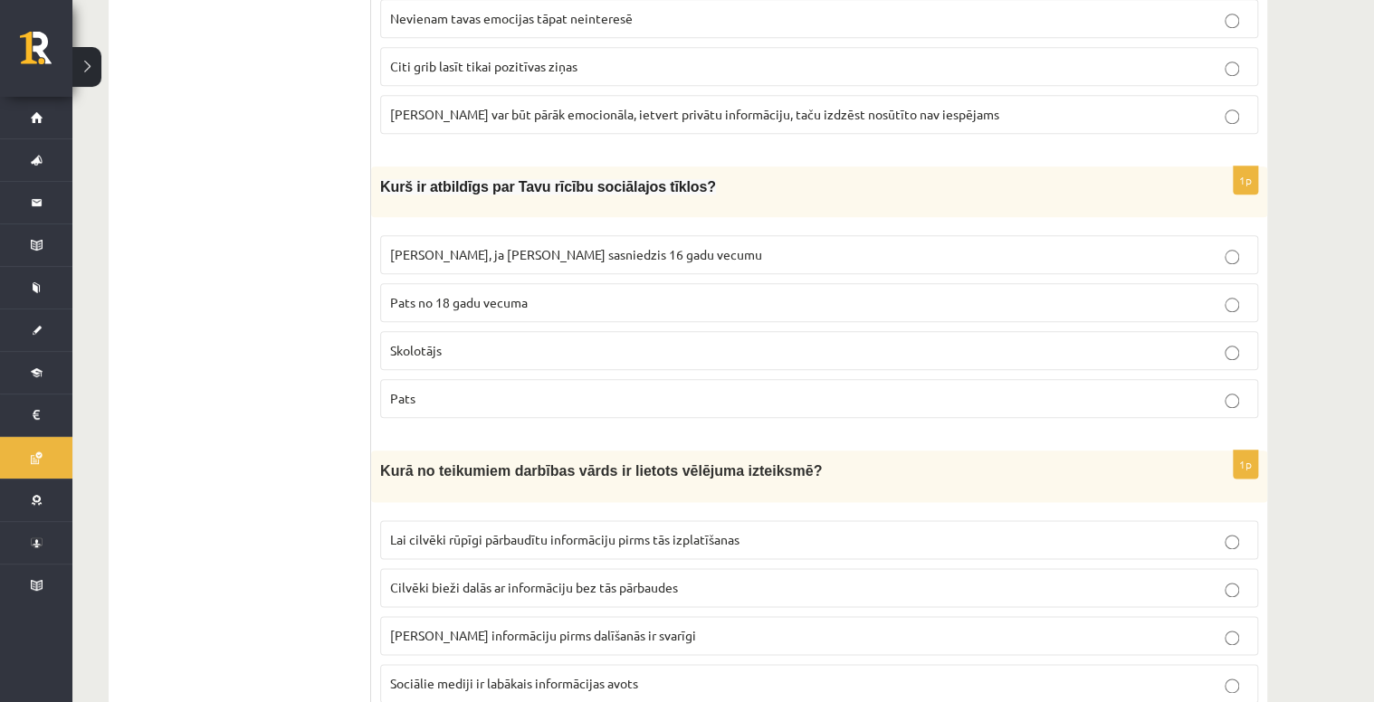
scroll to position [4273, 0]
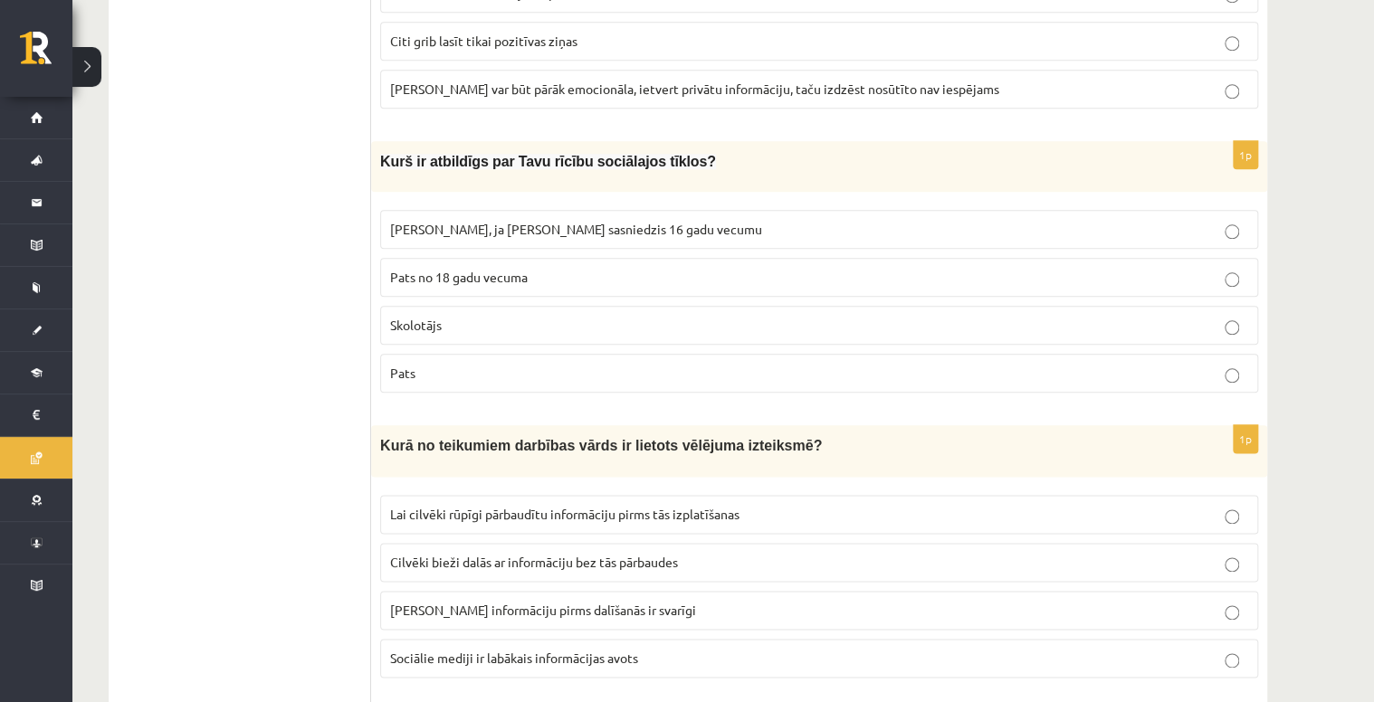
click at [731, 364] on p "Pats" at bounding box center [819, 373] width 858 height 19
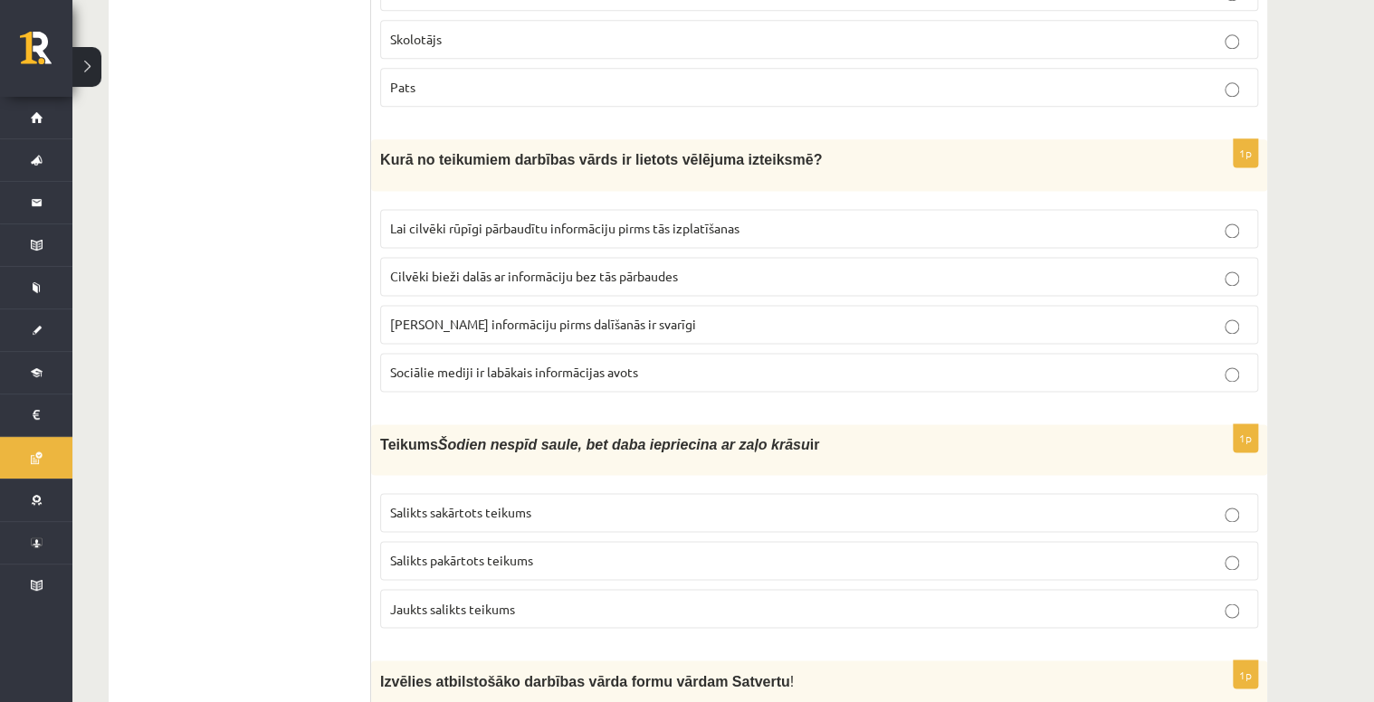
scroll to position [4562, 0]
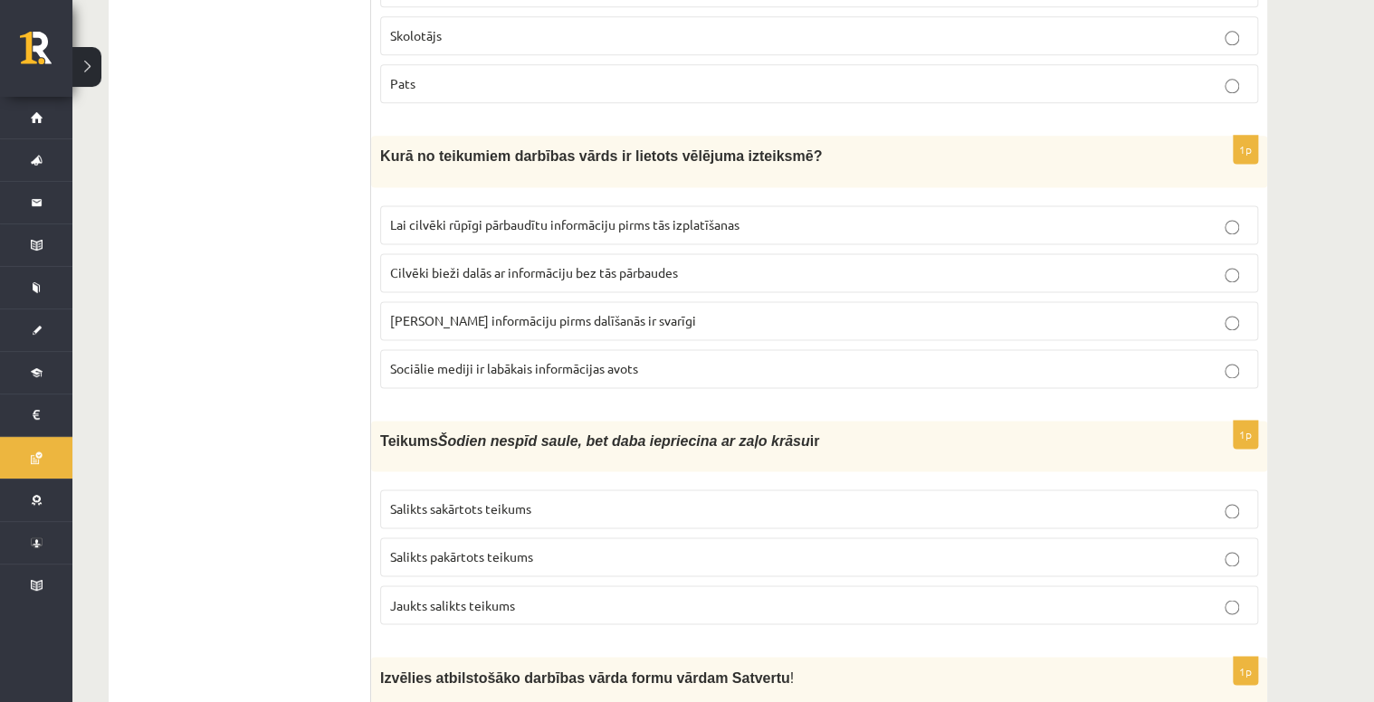
click at [557, 312] on span "Pārbaudīt informāciju pirms dalīšanās ir svarīgi" at bounding box center [543, 320] width 306 height 16
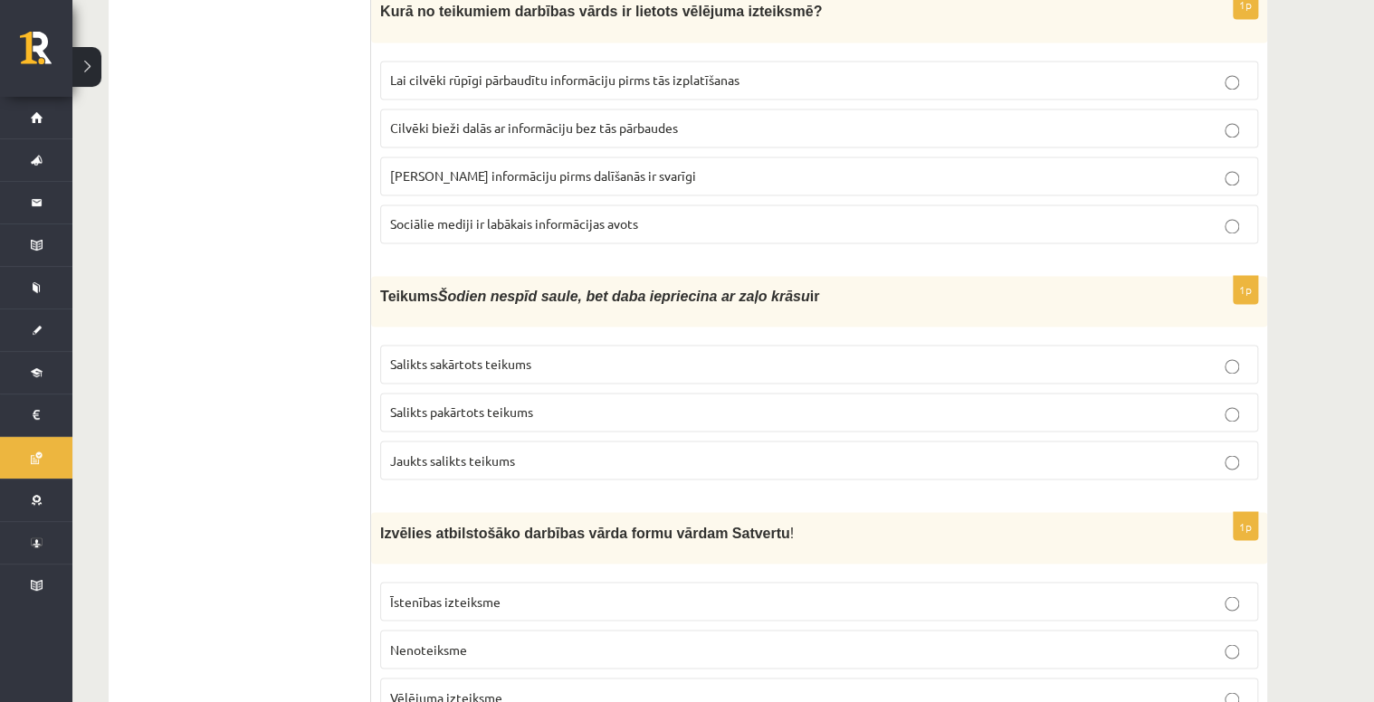
scroll to position [4779, 0]
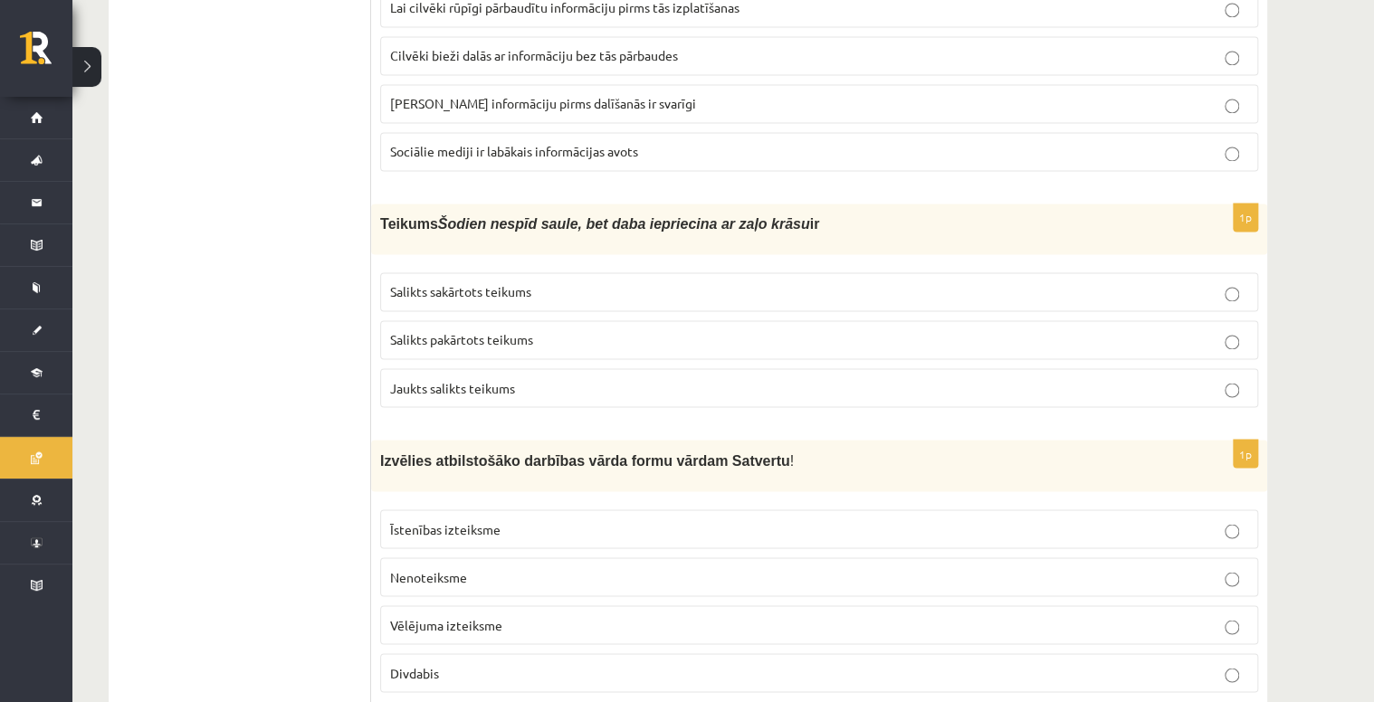
click at [702, 282] on p "Salikts sakārtots teikums" at bounding box center [819, 291] width 858 height 19
click at [467, 568] on p "Nenoteiksme" at bounding box center [819, 577] width 858 height 19
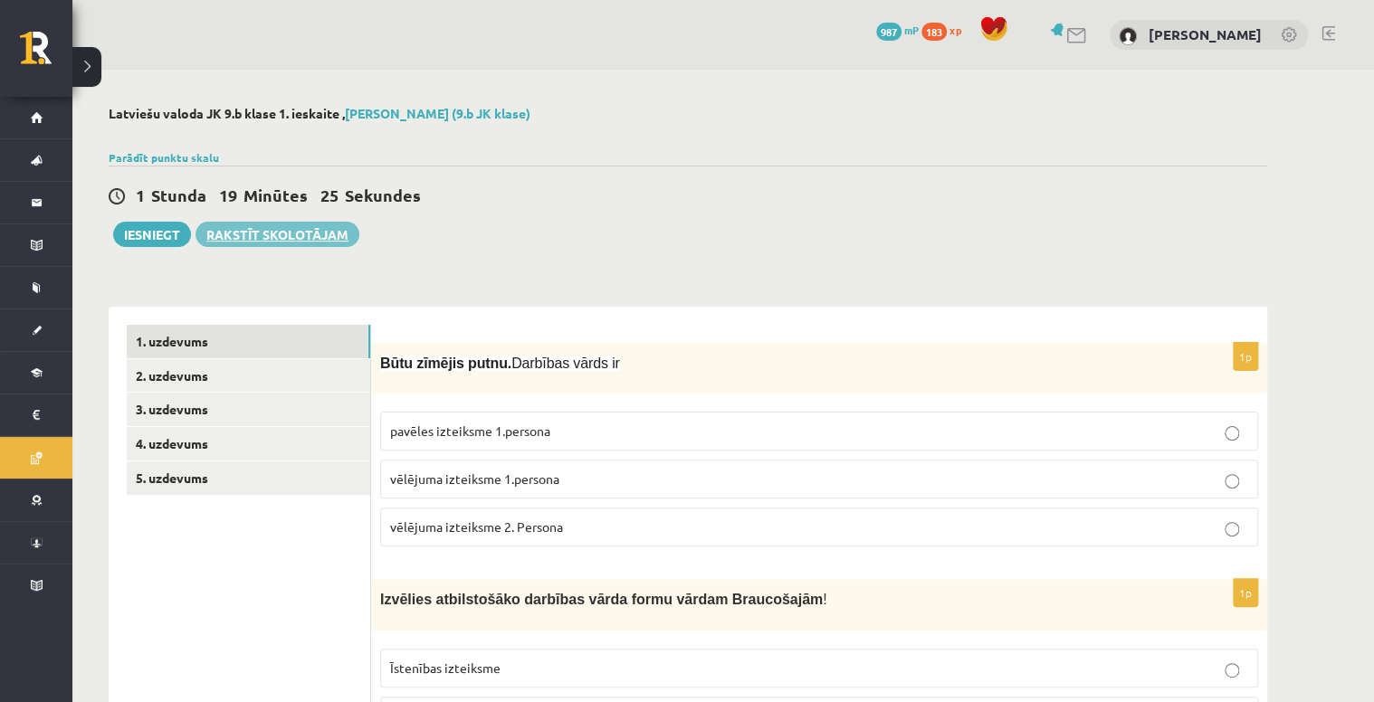
scroll to position [0, 0]
click at [290, 381] on link "2. uzdevums" at bounding box center [248, 375] width 243 height 33
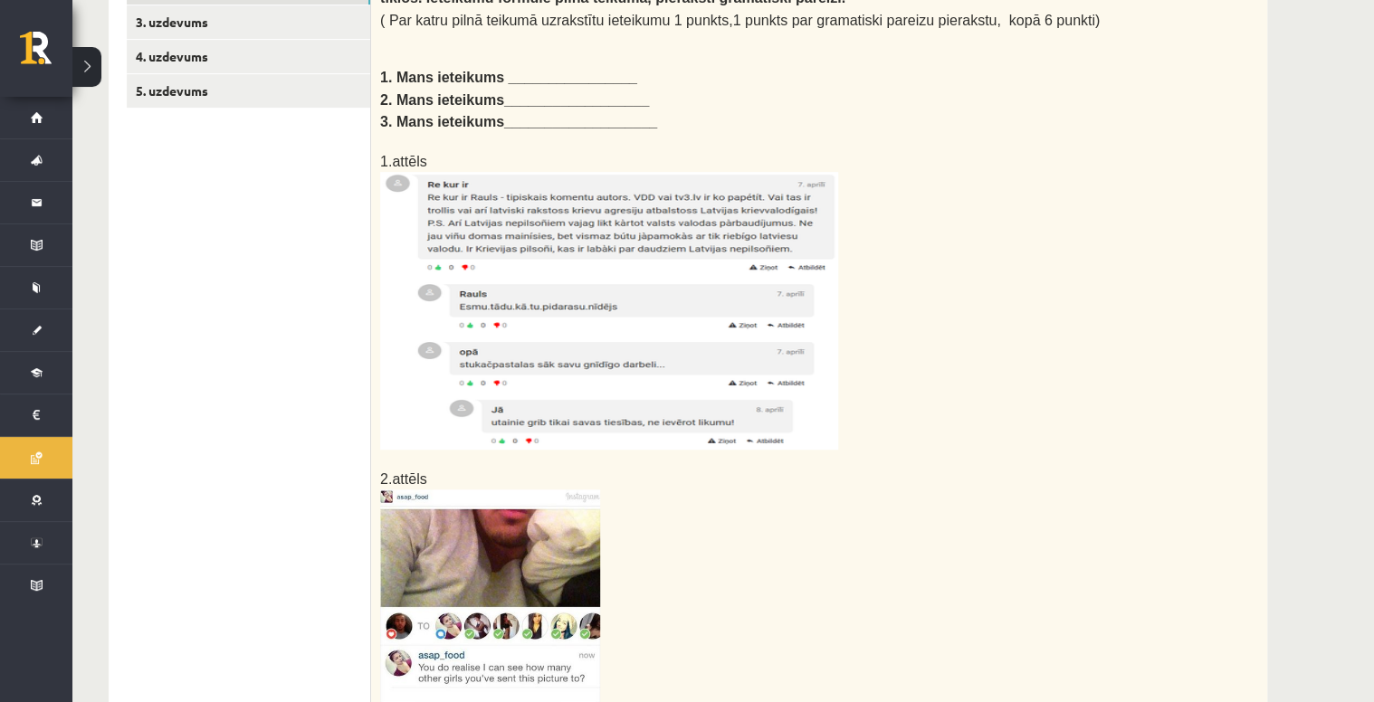
scroll to position [362, 0]
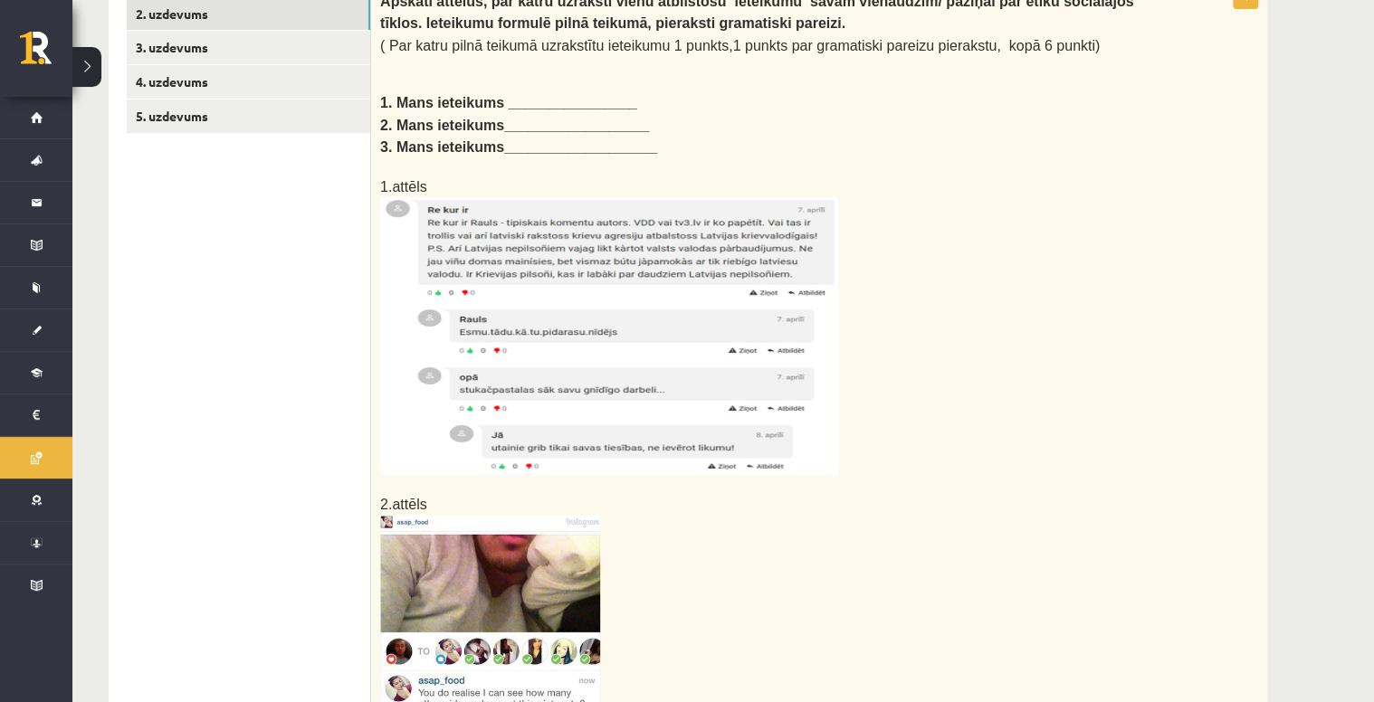
click at [740, 387] on img at bounding box center [609, 336] width 458 height 278
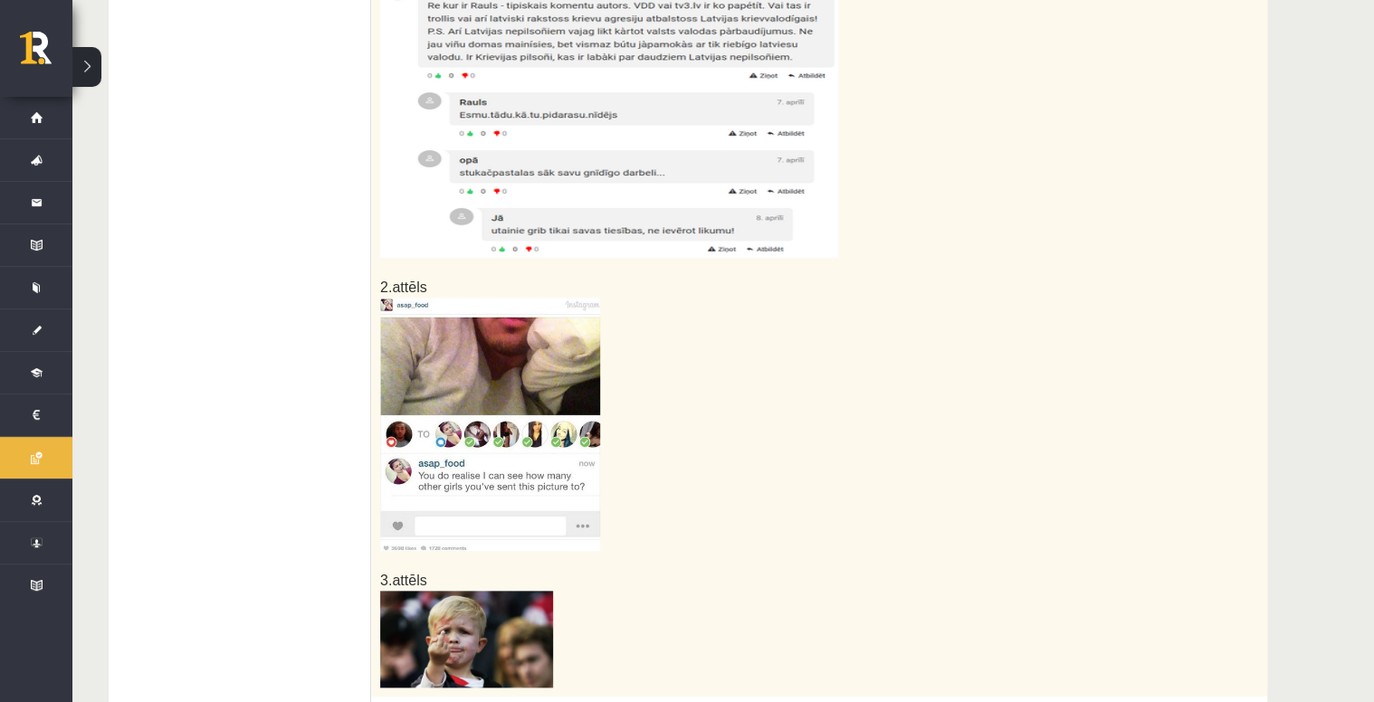
scroll to position [652, 0]
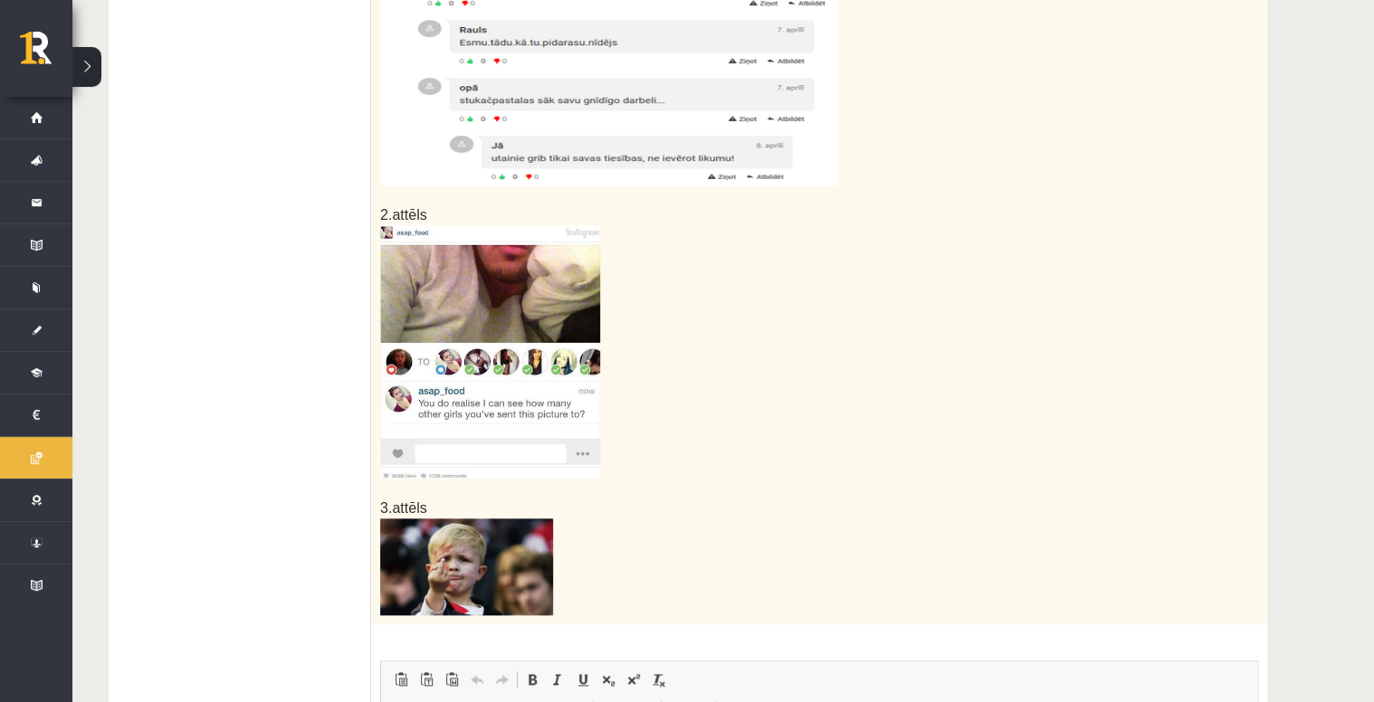
click at [556, 408] on img at bounding box center [490, 351] width 220 height 253
click at [485, 250] on img at bounding box center [490, 351] width 220 height 253
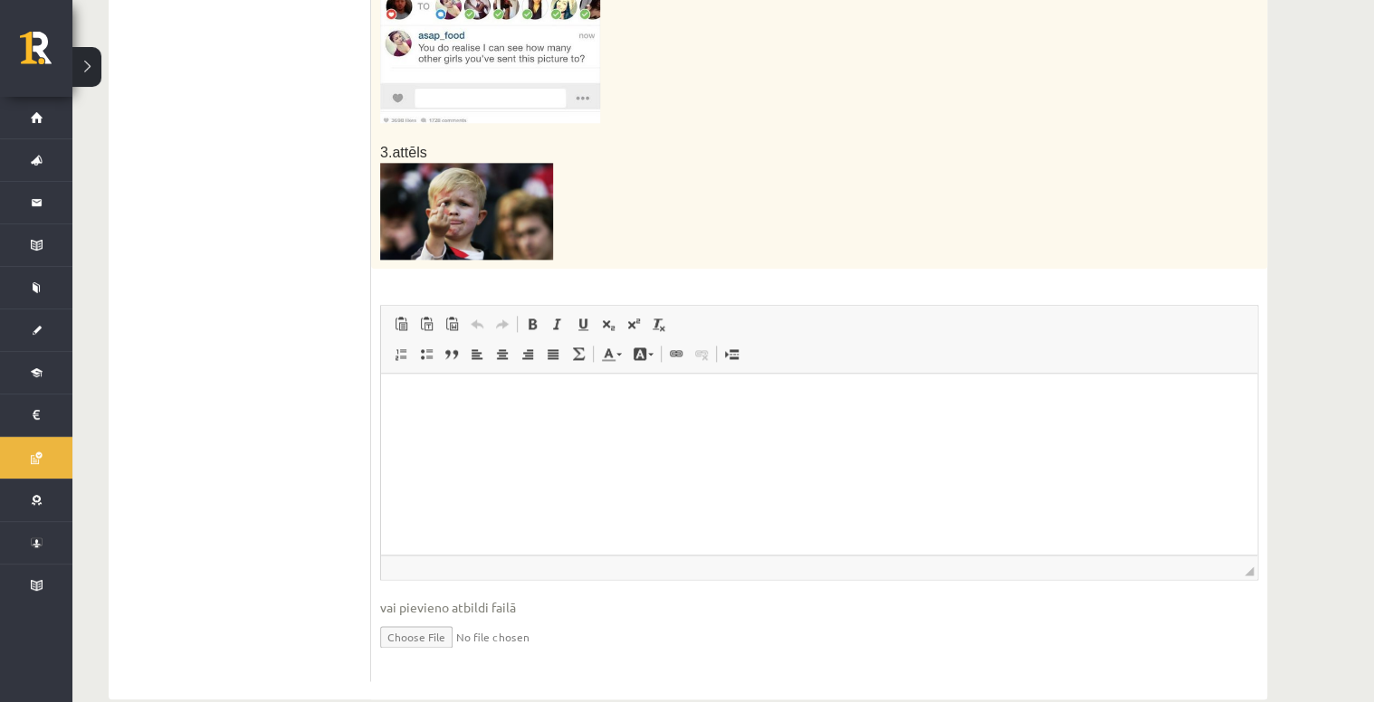
scroll to position [1014, 0]
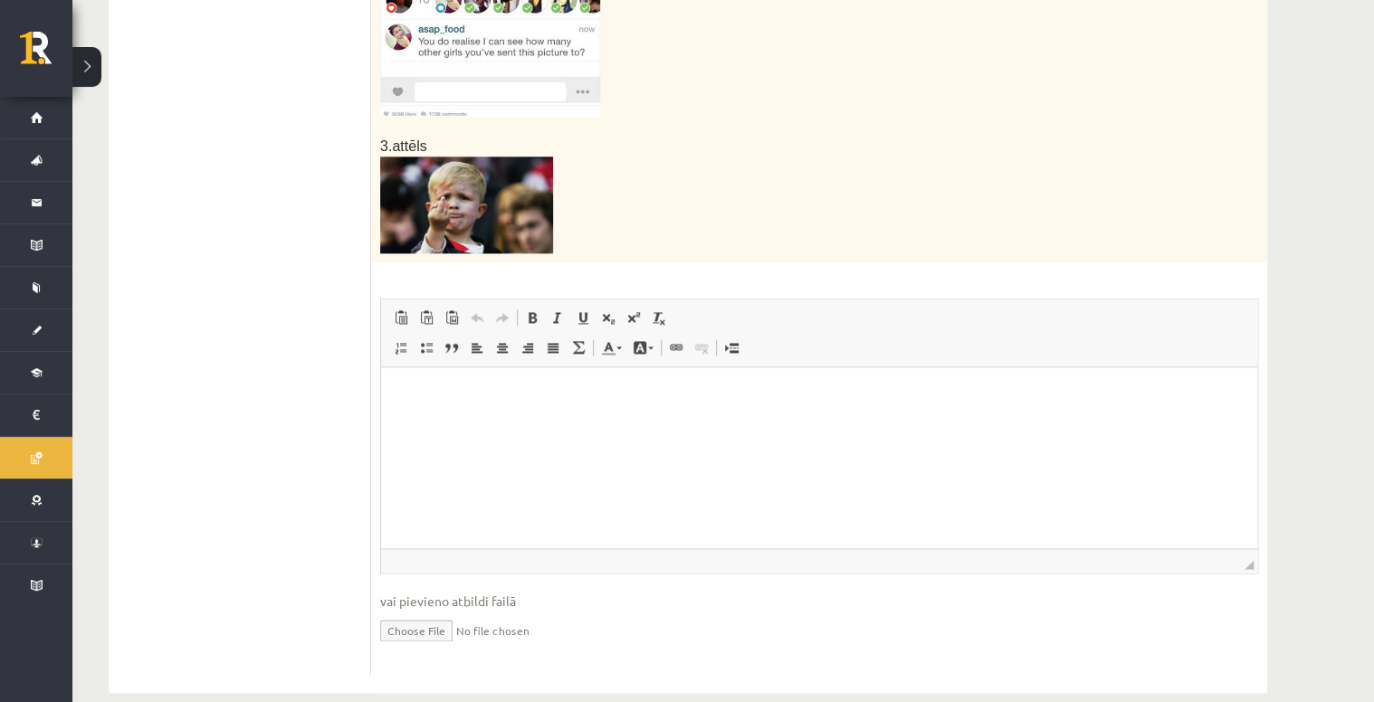
click at [490, 415] on html at bounding box center [819, 395] width 876 height 55
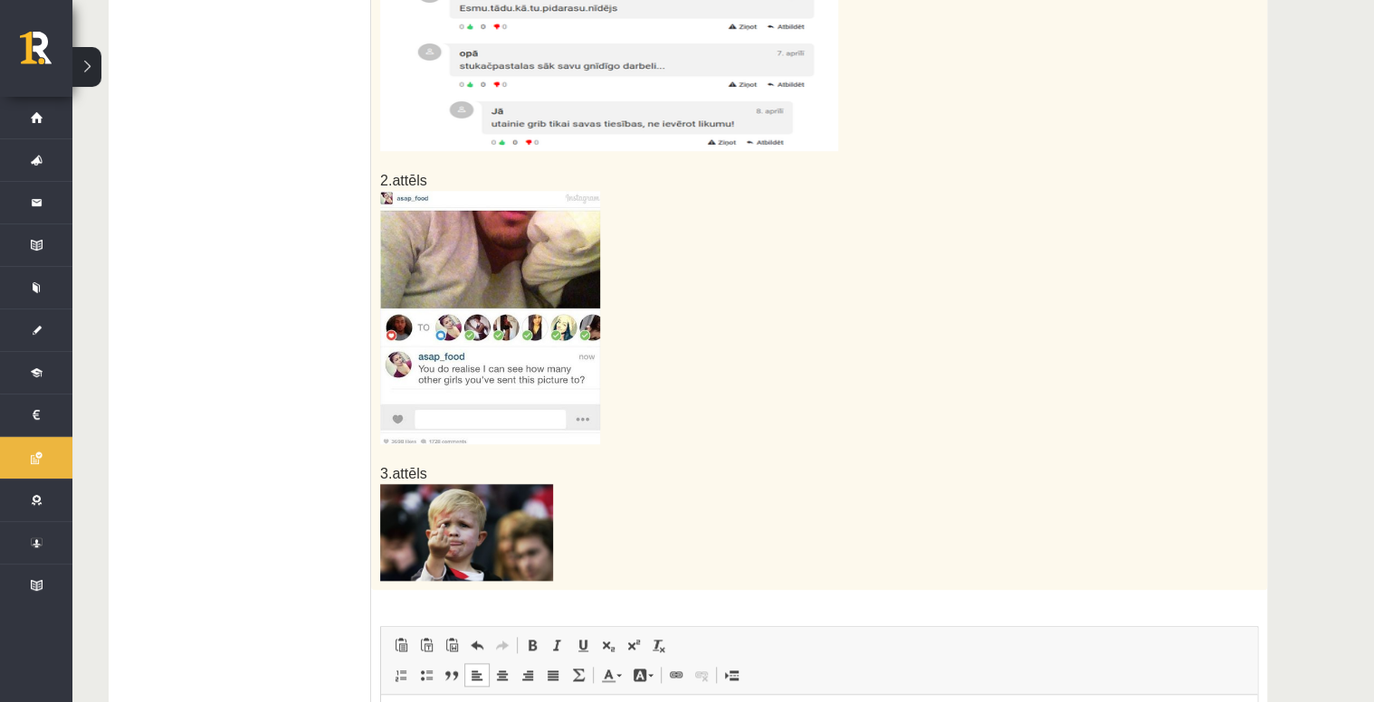
scroll to position [869, 0]
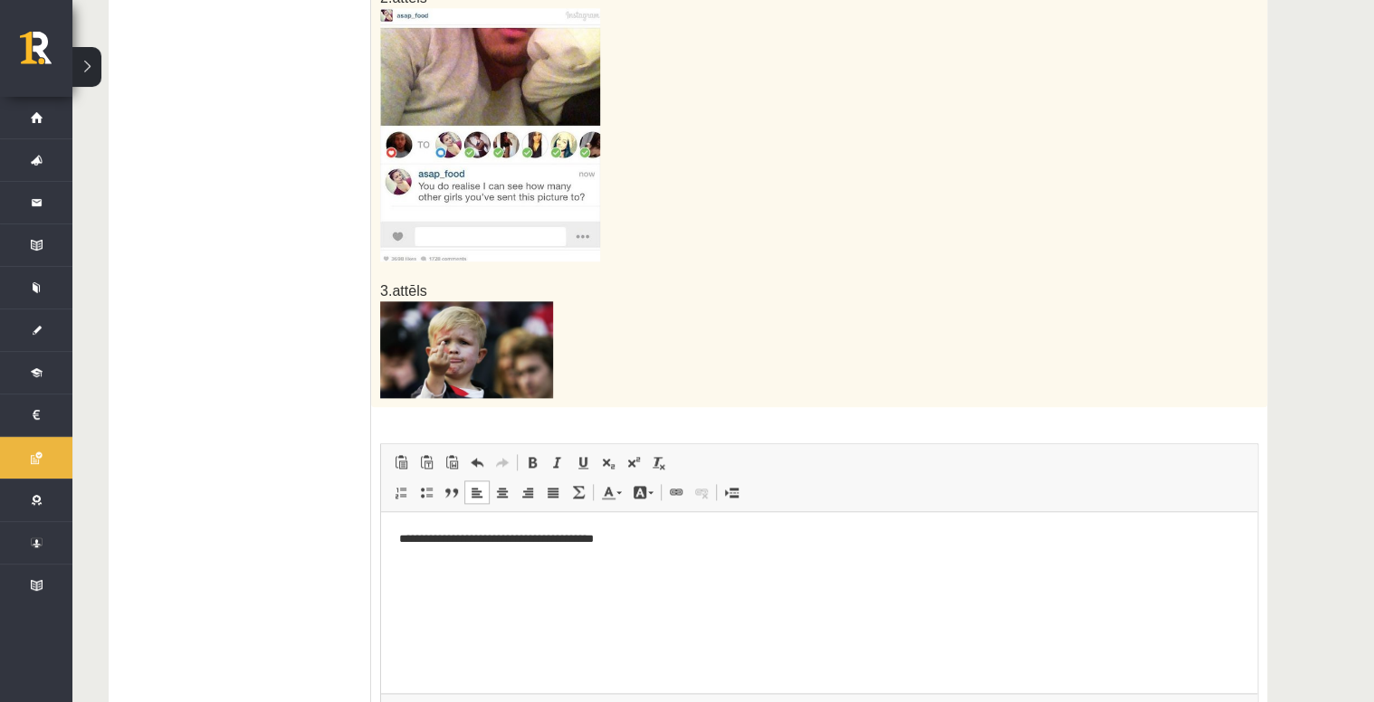
click at [566, 542] on p "**********" at bounding box center [819, 539] width 841 height 19
click at [657, 545] on p "**********" at bounding box center [819, 539] width 841 height 19
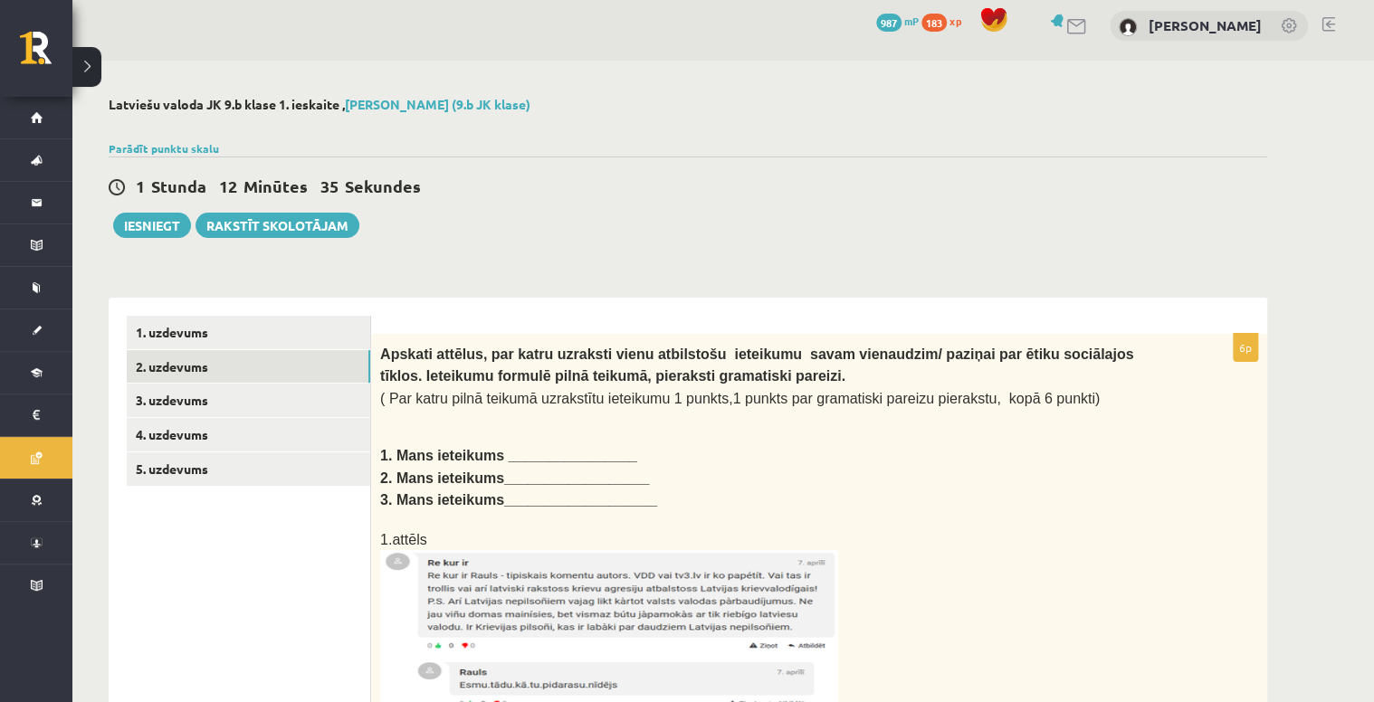
scroll to position [0, 0]
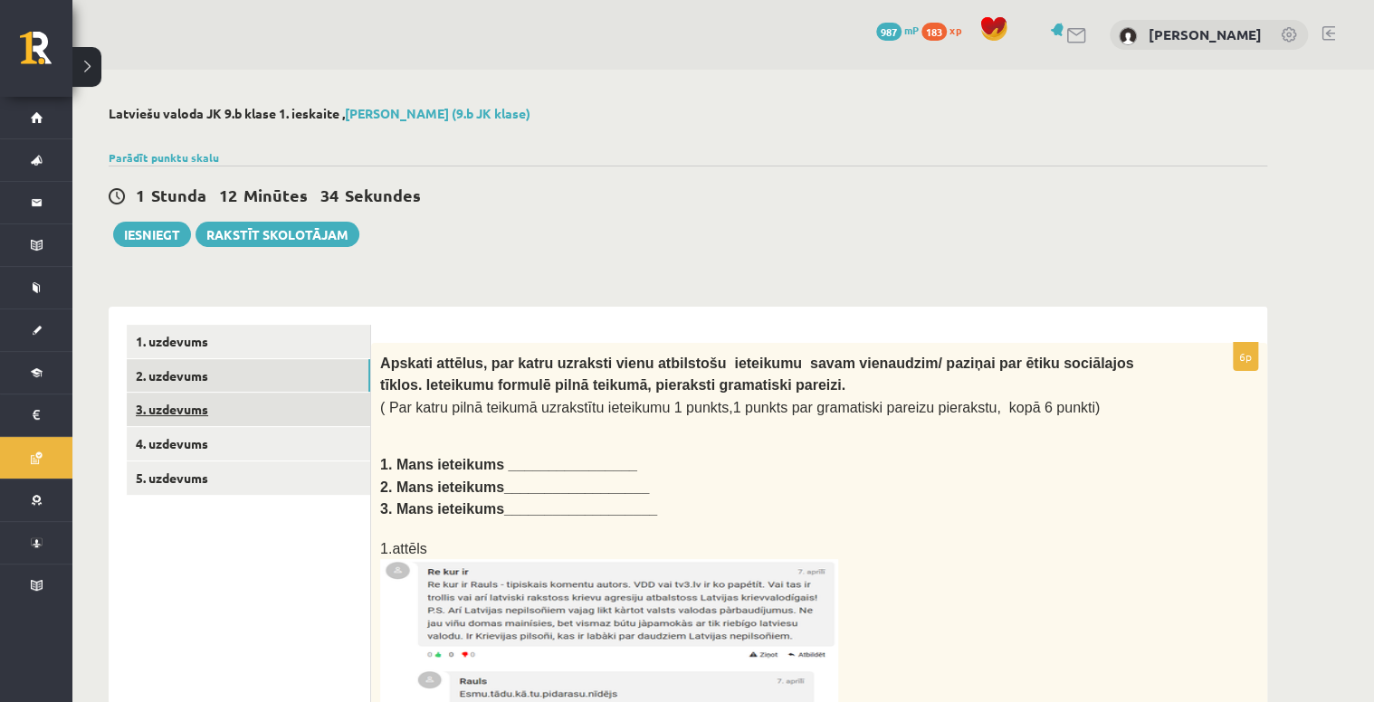
click at [261, 415] on link "3. uzdevums" at bounding box center [248, 409] width 243 height 33
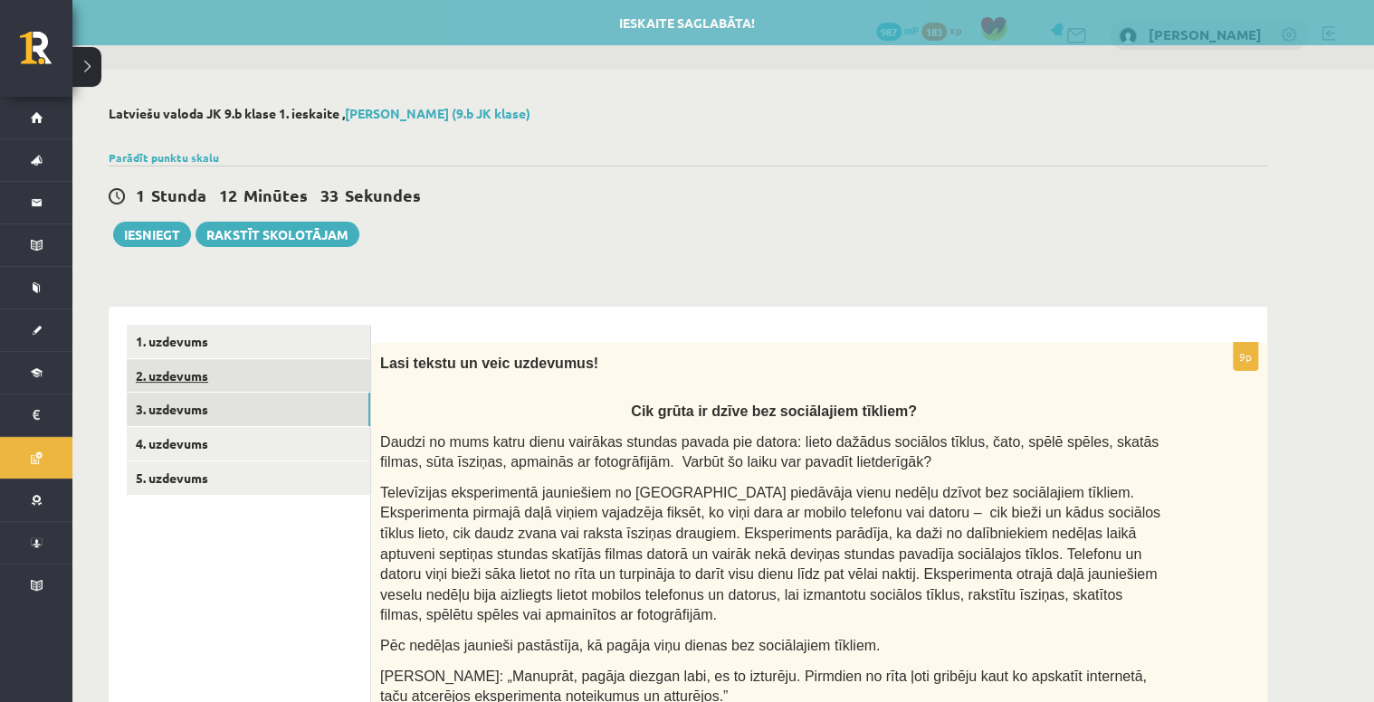
click at [266, 380] on link "2. uzdevums" at bounding box center [248, 375] width 243 height 33
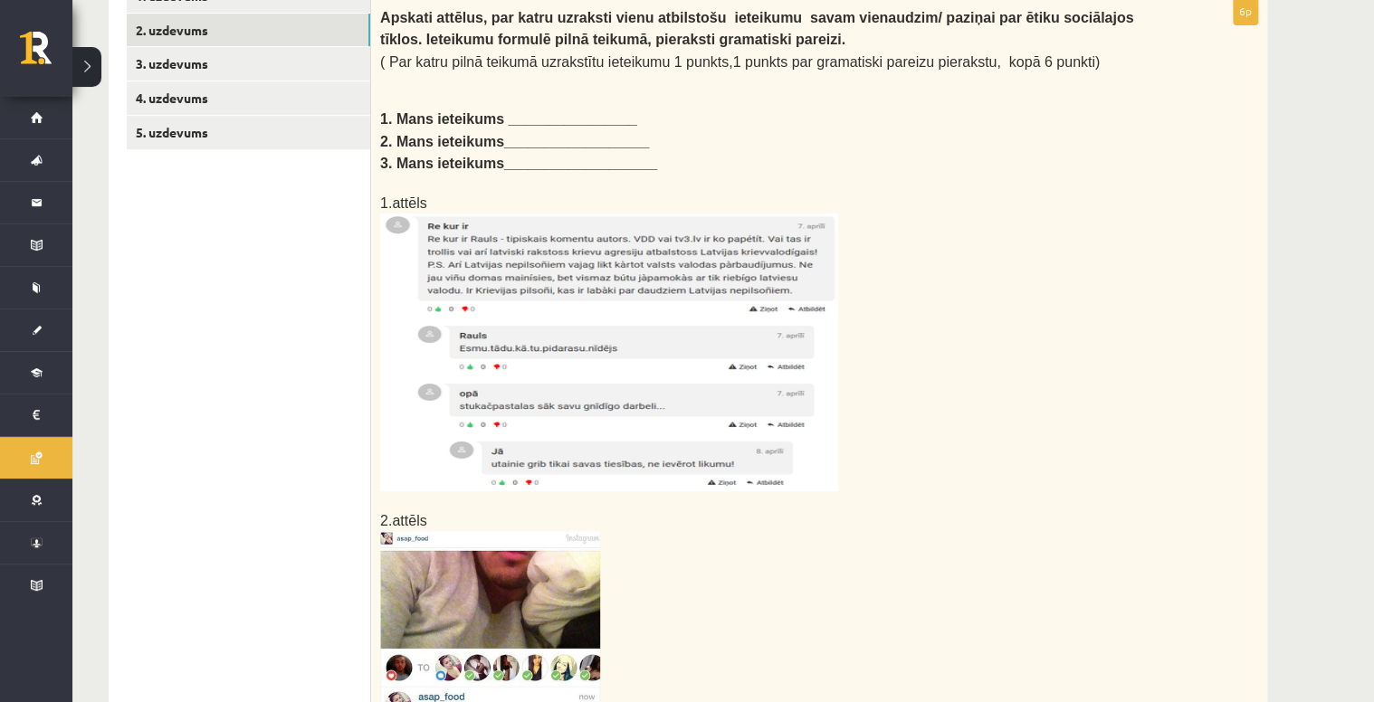
scroll to position [266, 0]
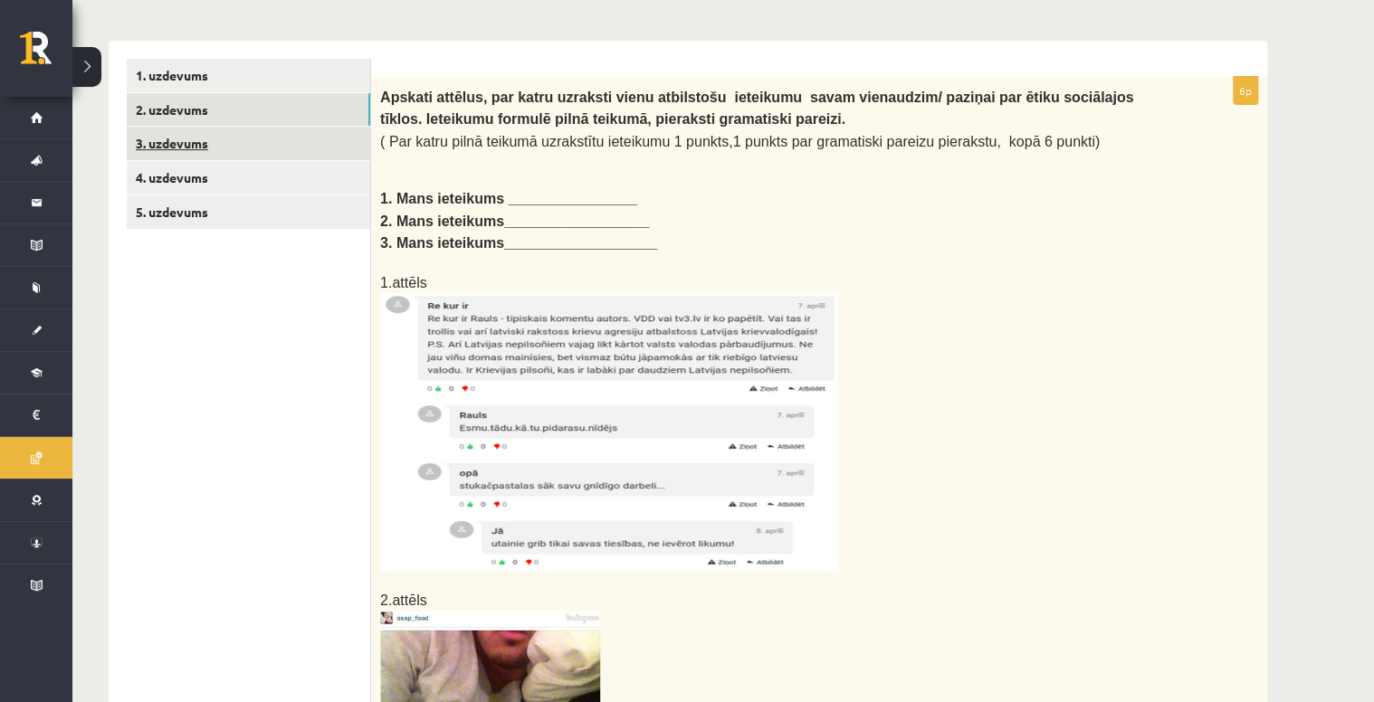
click at [289, 149] on link "3. uzdevums" at bounding box center [248, 143] width 243 height 33
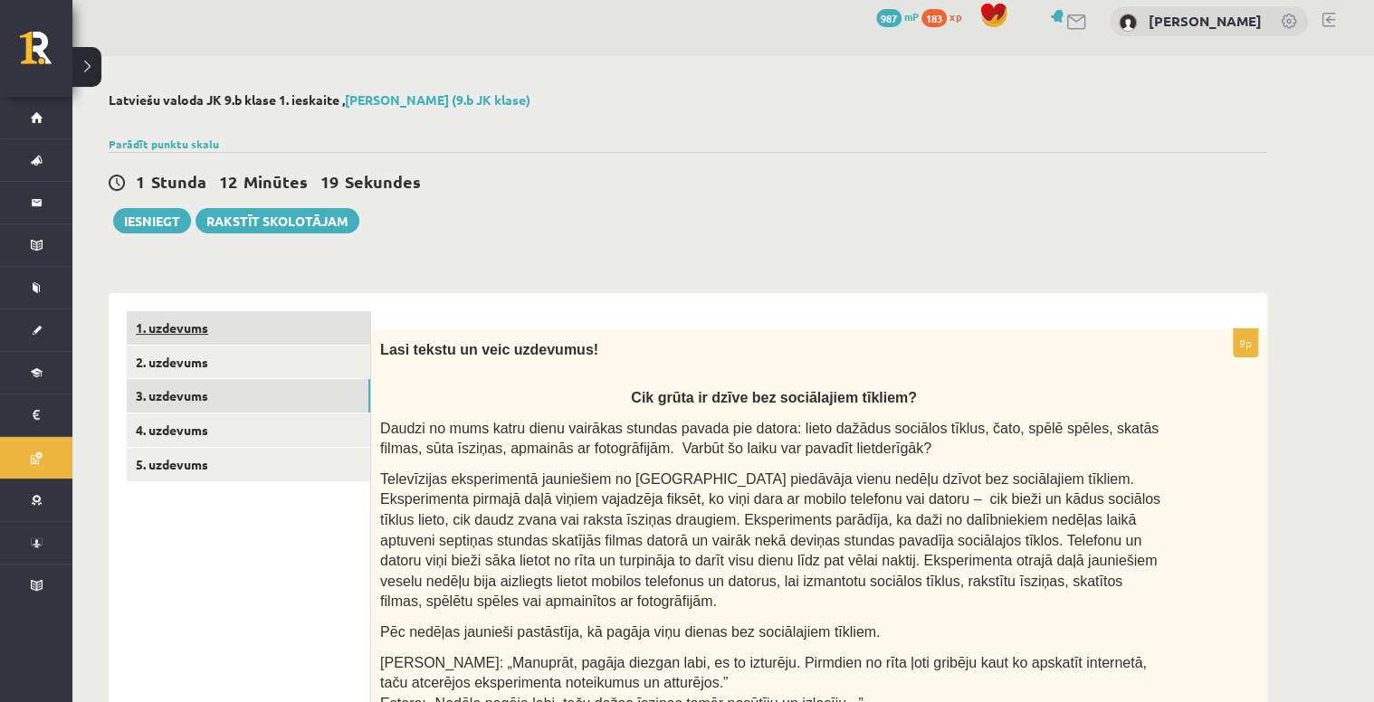
scroll to position [0, 0]
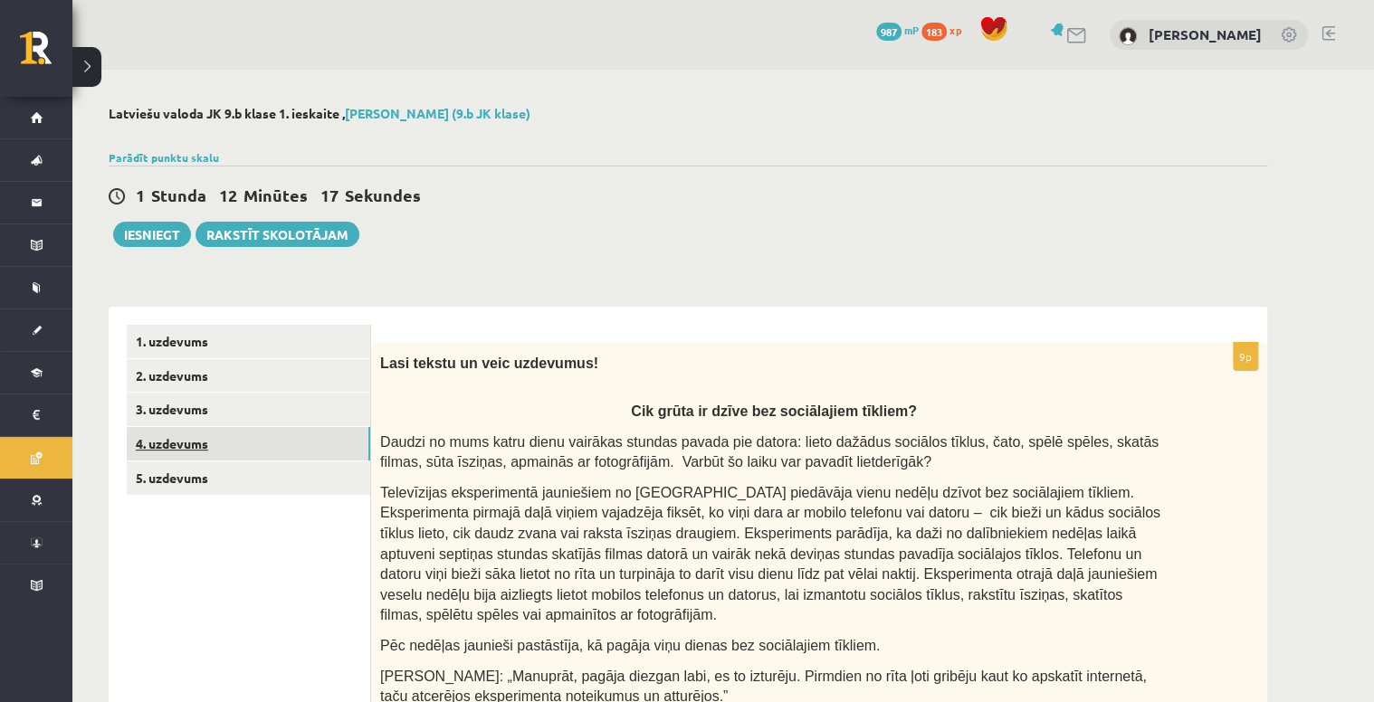
click at [148, 442] on link "4. uzdevums" at bounding box center [248, 443] width 243 height 33
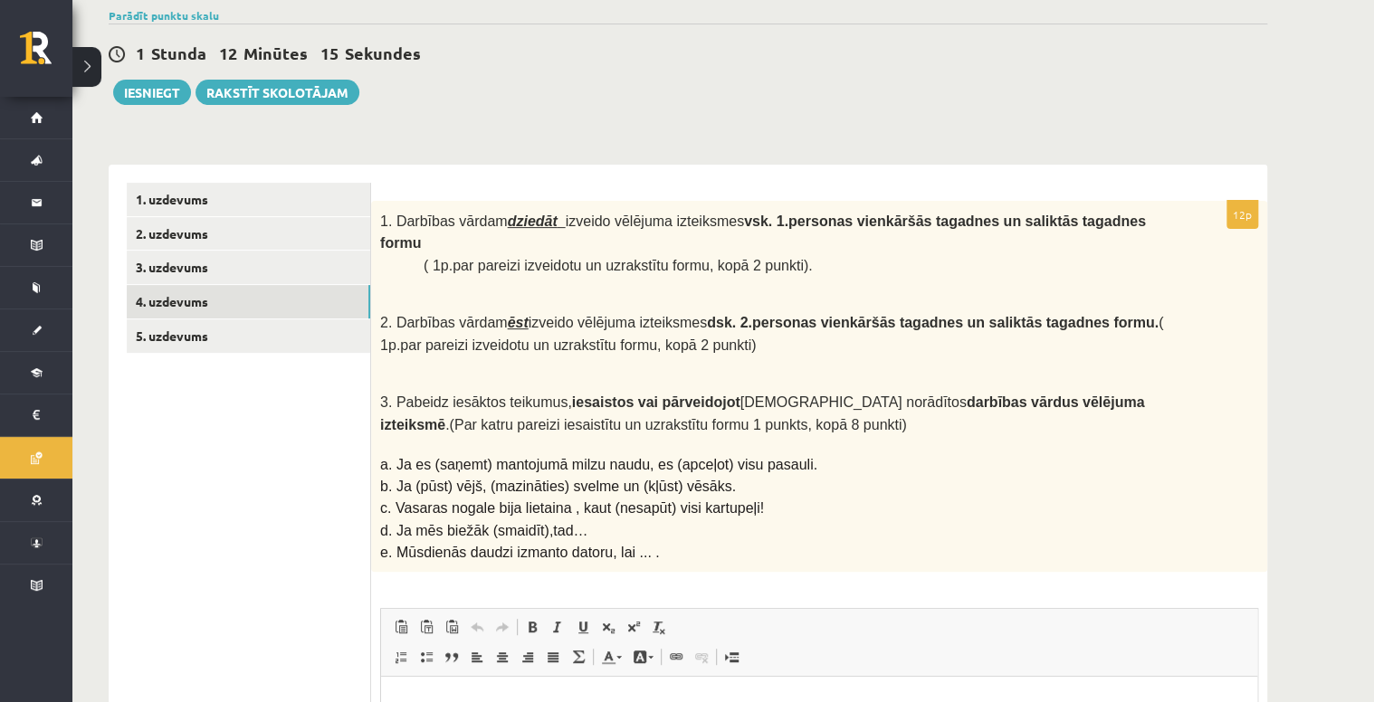
scroll to position [145, 0]
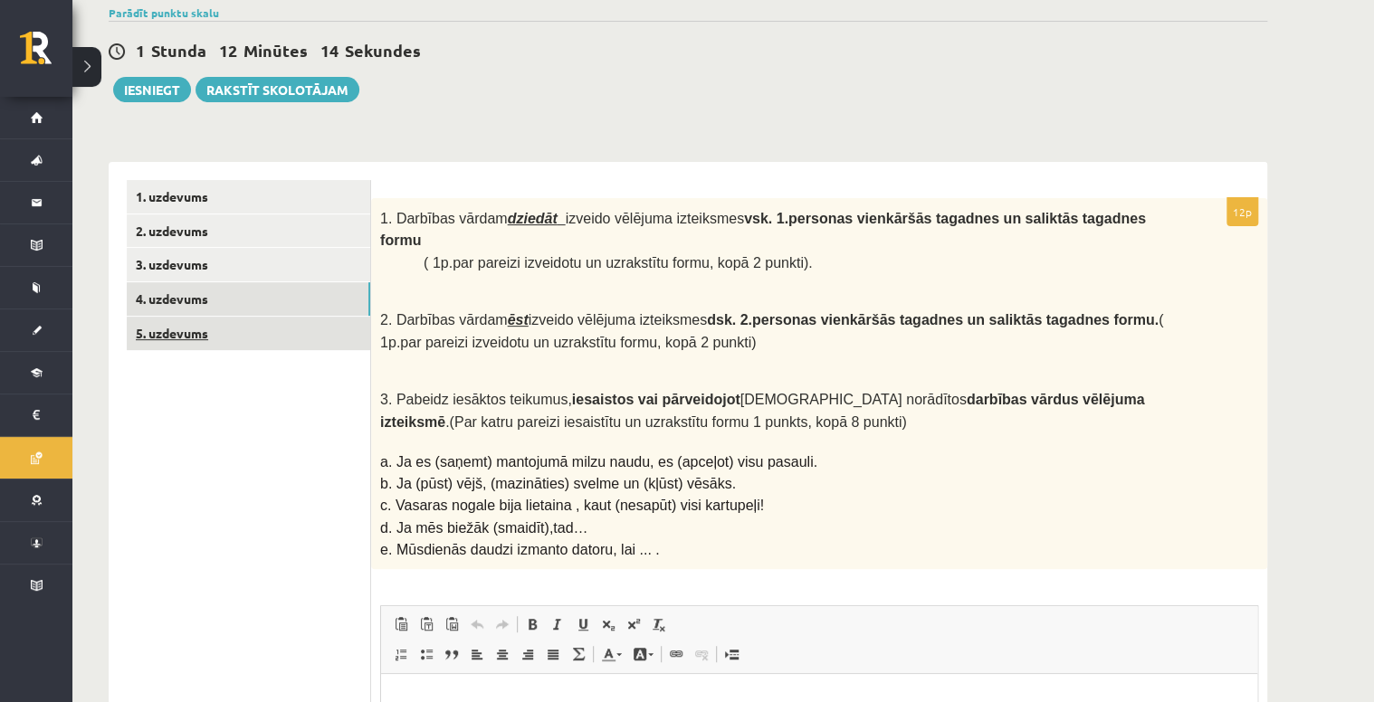
click at [208, 333] on link "5. uzdevums" at bounding box center [248, 333] width 243 height 33
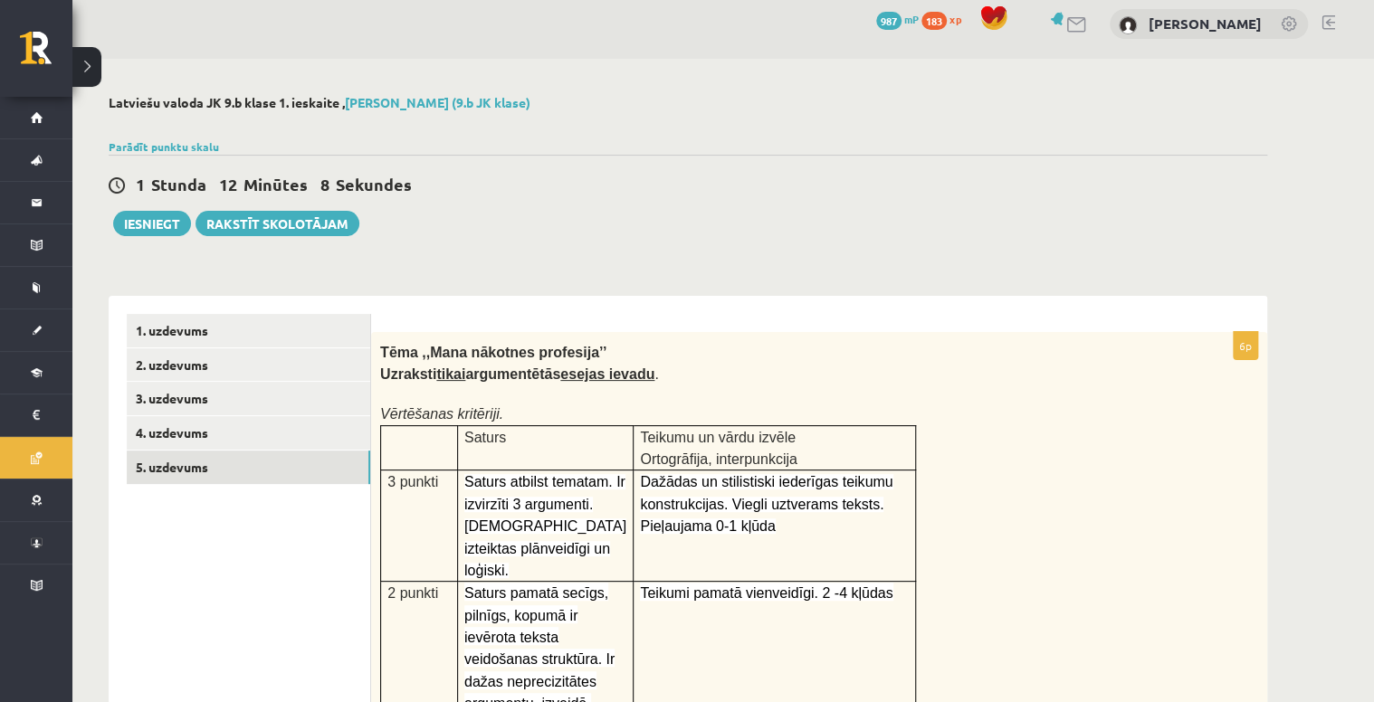
scroll to position [10, 0]
click at [181, 406] on link "3. uzdevums" at bounding box center [248, 399] width 243 height 33
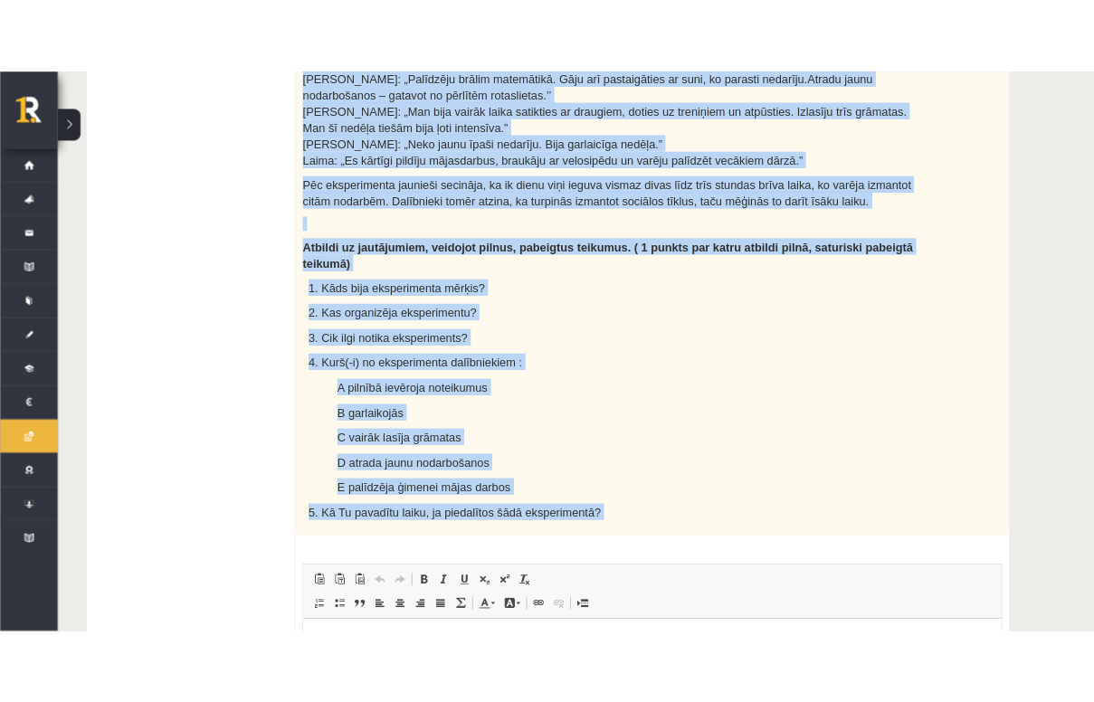
scroll to position [930, 0]
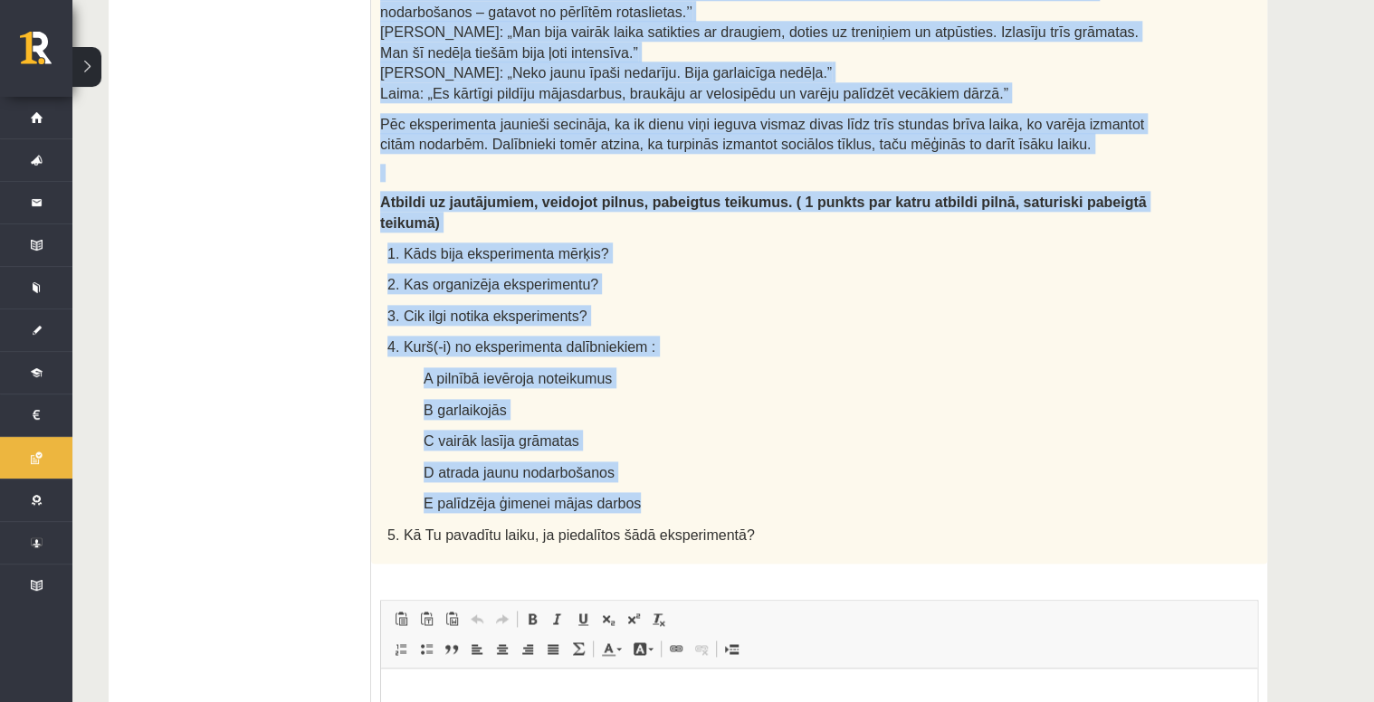
drag, startPoint x: 378, startPoint y: 135, endPoint x: 644, endPoint y: 417, distance: 388.1
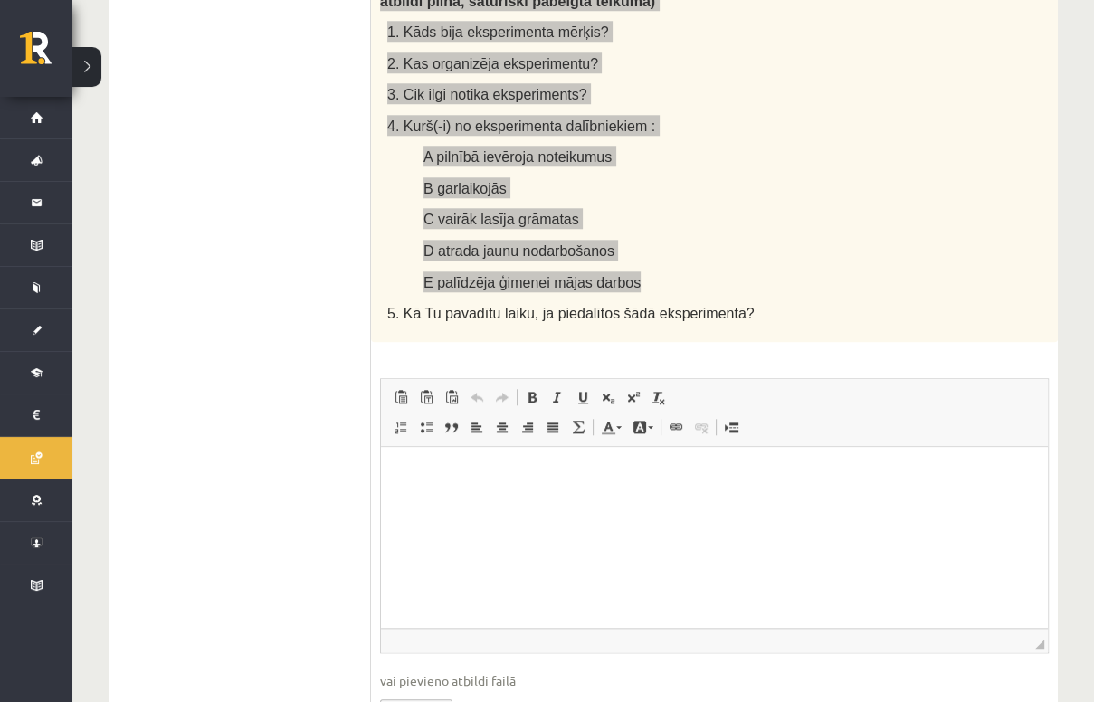
scroll to position [1351, 0]
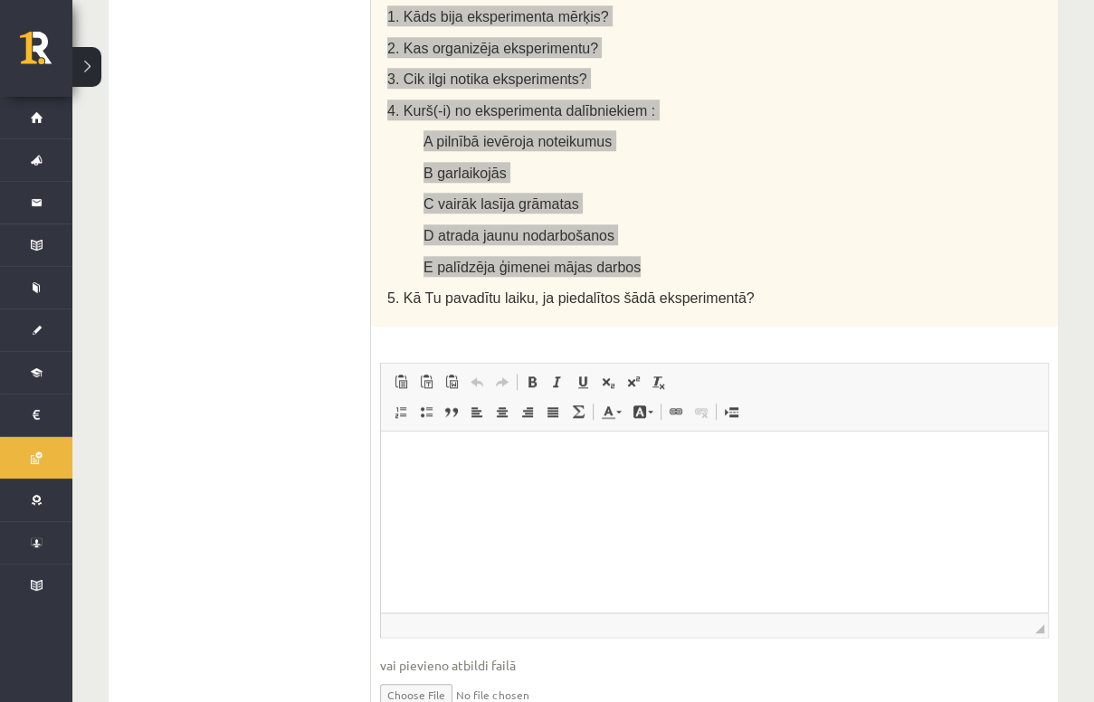
click at [471, 452] on p "Bagātinātā teksta redaktors, wiswyg-editor-user-answer-47024850587640" at bounding box center [714, 458] width 631 height 19
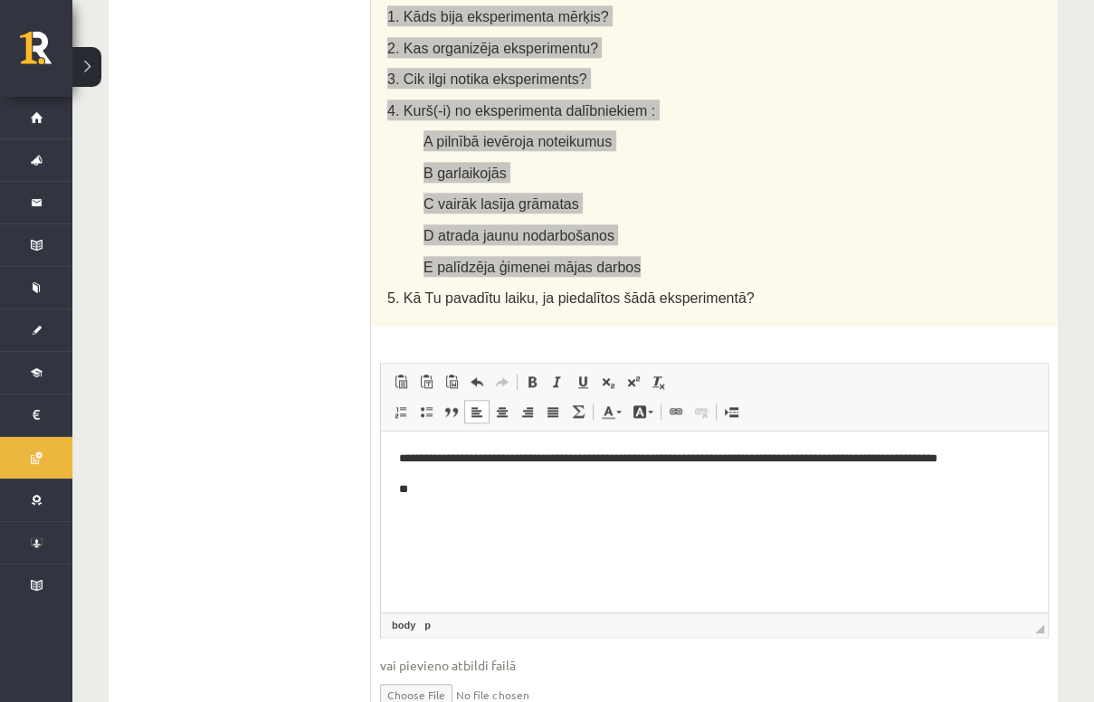
click at [514, 484] on p "**" at bounding box center [715, 489] width 632 height 19
click at [437, 527] on p "**" at bounding box center [715, 519] width 632 height 19
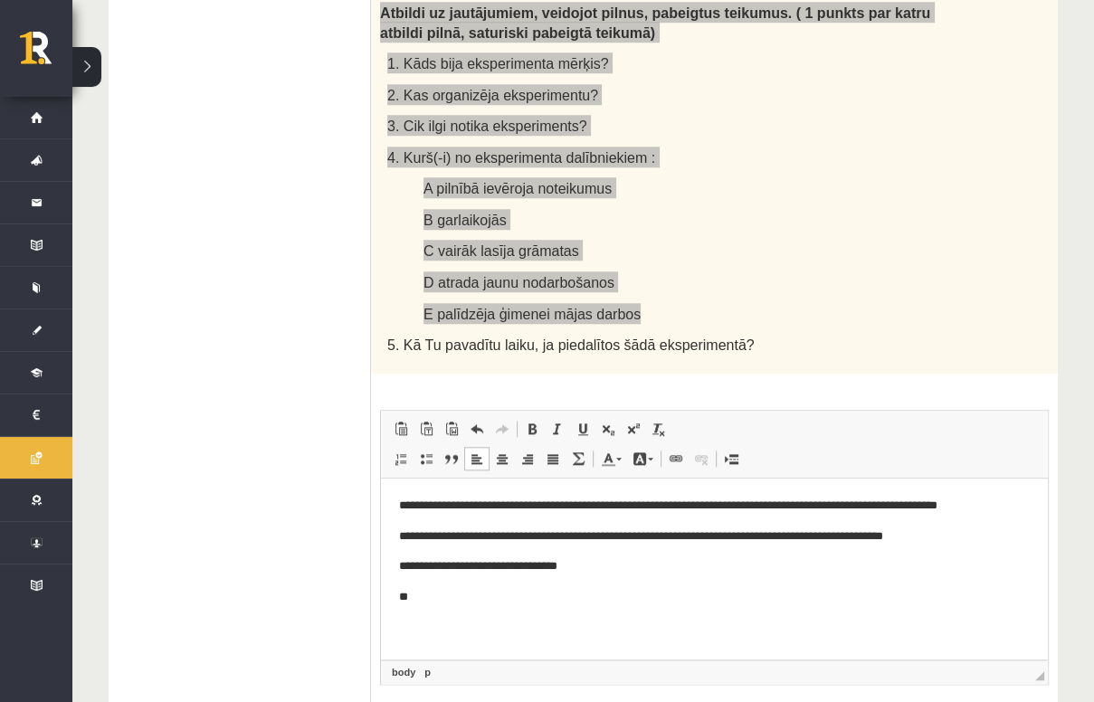
scroll to position [1278, 0]
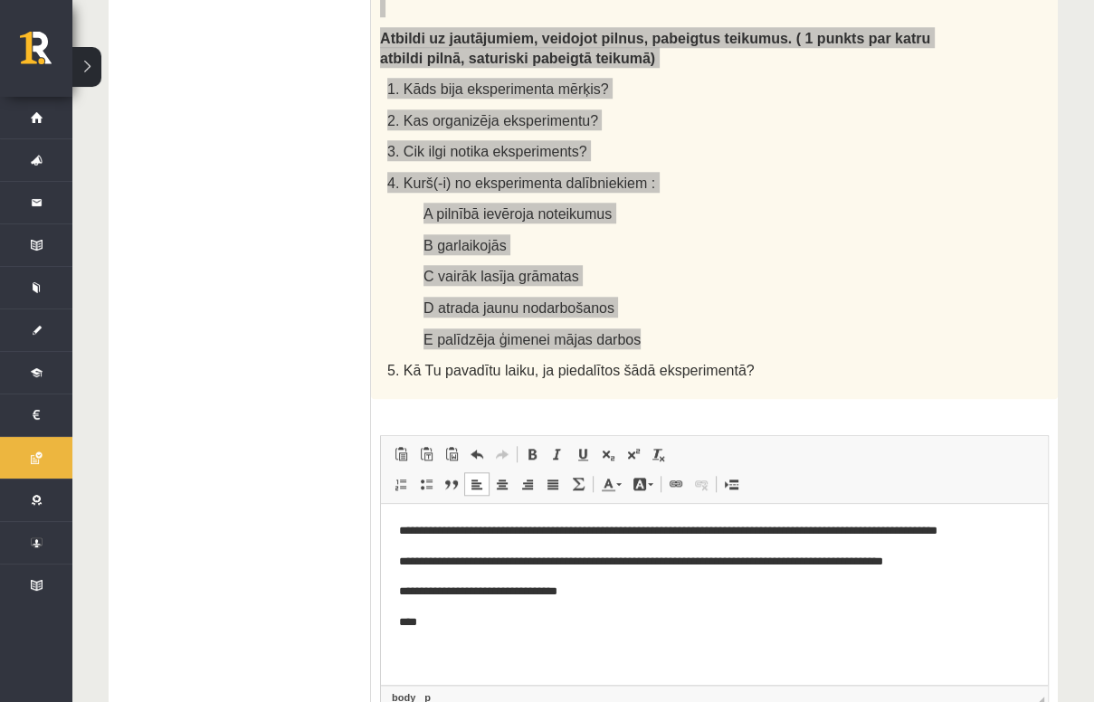
click at [458, 632] on html "**********" at bounding box center [714, 576] width 667 height 147
click at [445, 664] on html "**********" at bounding box center [714, 591] width 667 height 177
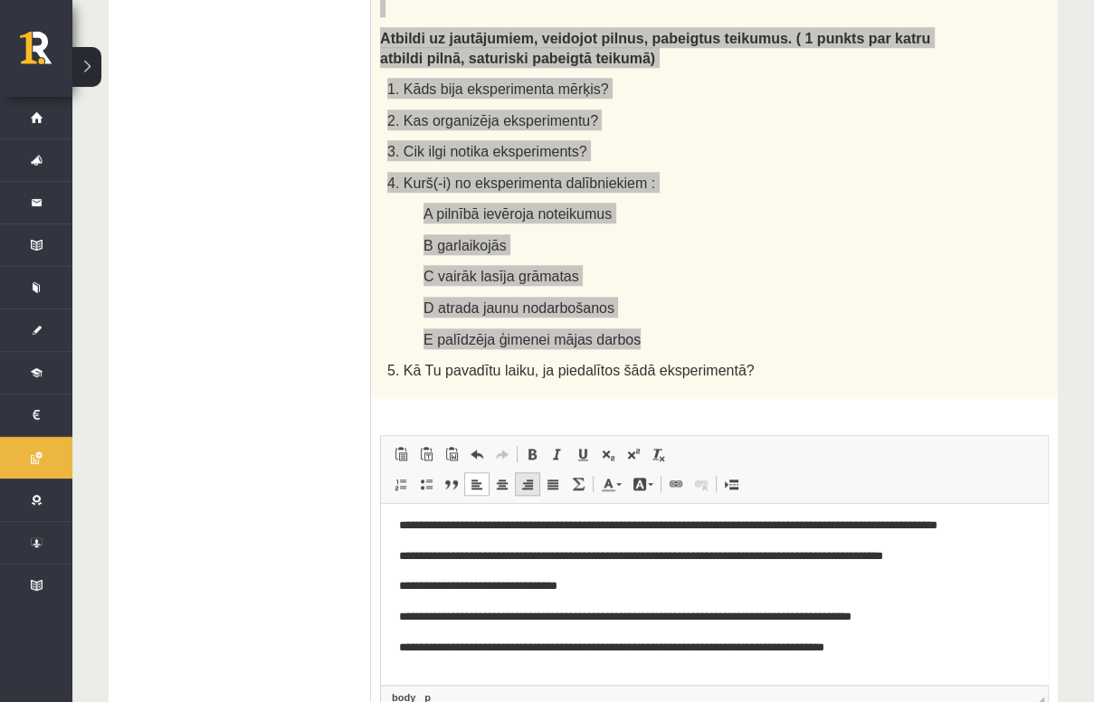
scroll to position [6, 0]
click at [435, 677] on p "**" at bounding box center [709, 676] width 621 height 19
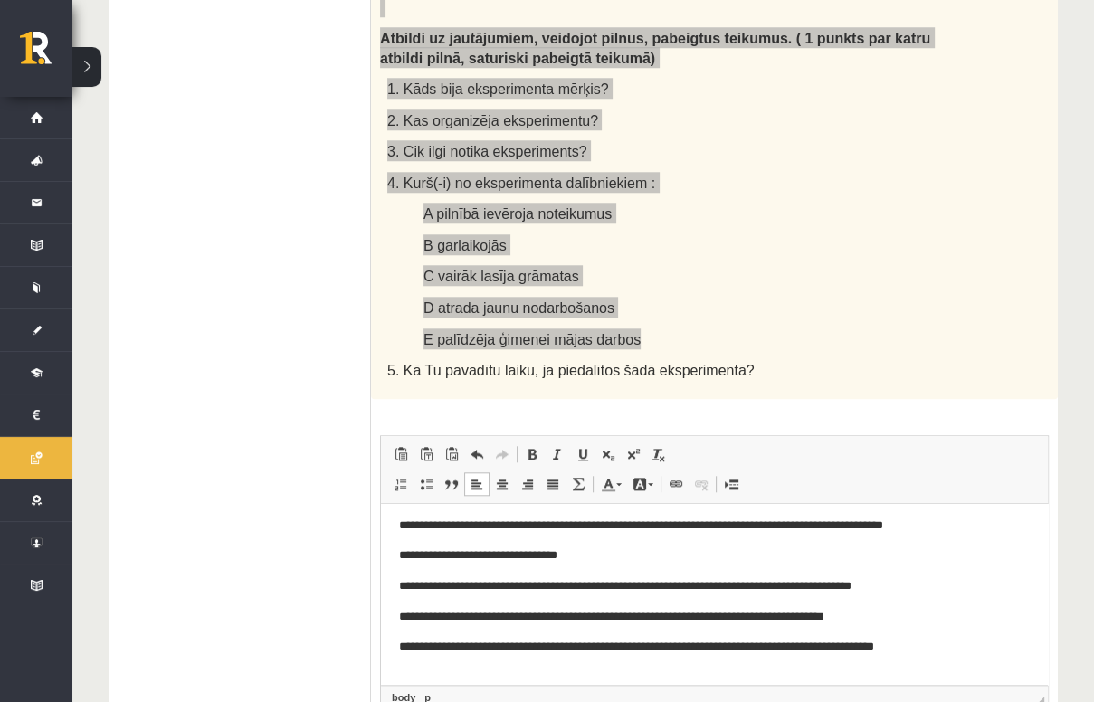
scroll to position [36, 0]
click at [439, 679] on p "**" at bounding box center [709, 677] width 621 height 19
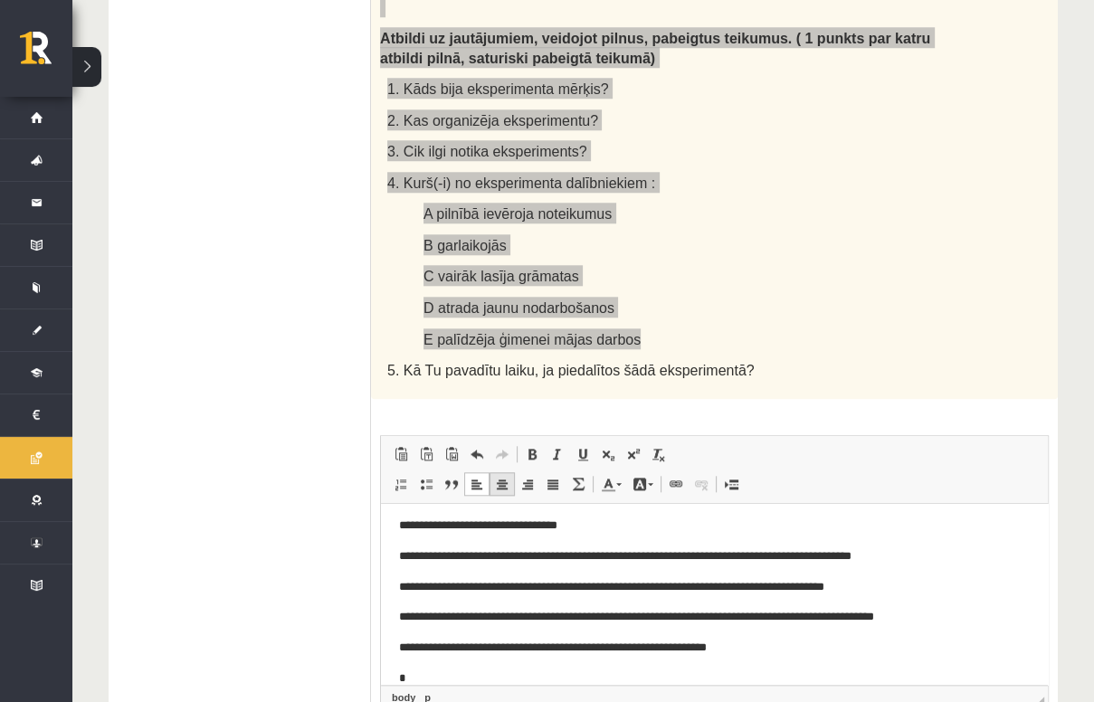
scroll to position [67, 0]
click at [472, 671] on p "**" at bounding box center [709, 677] width 621 height 19
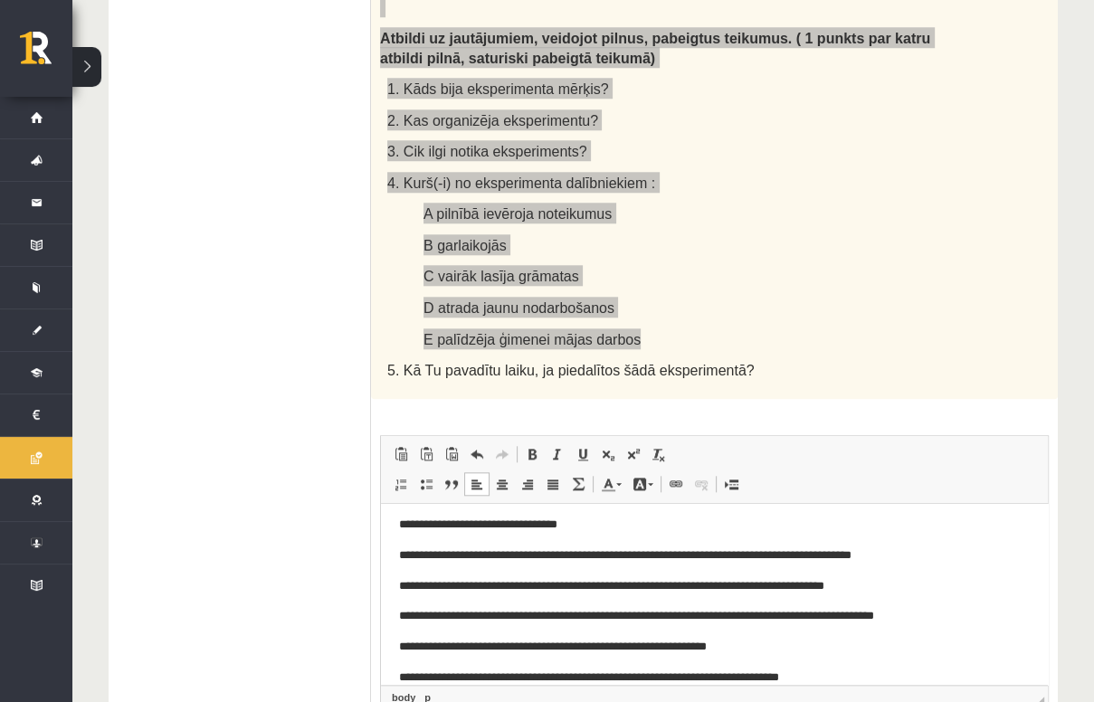
scroll to position [98, 0]
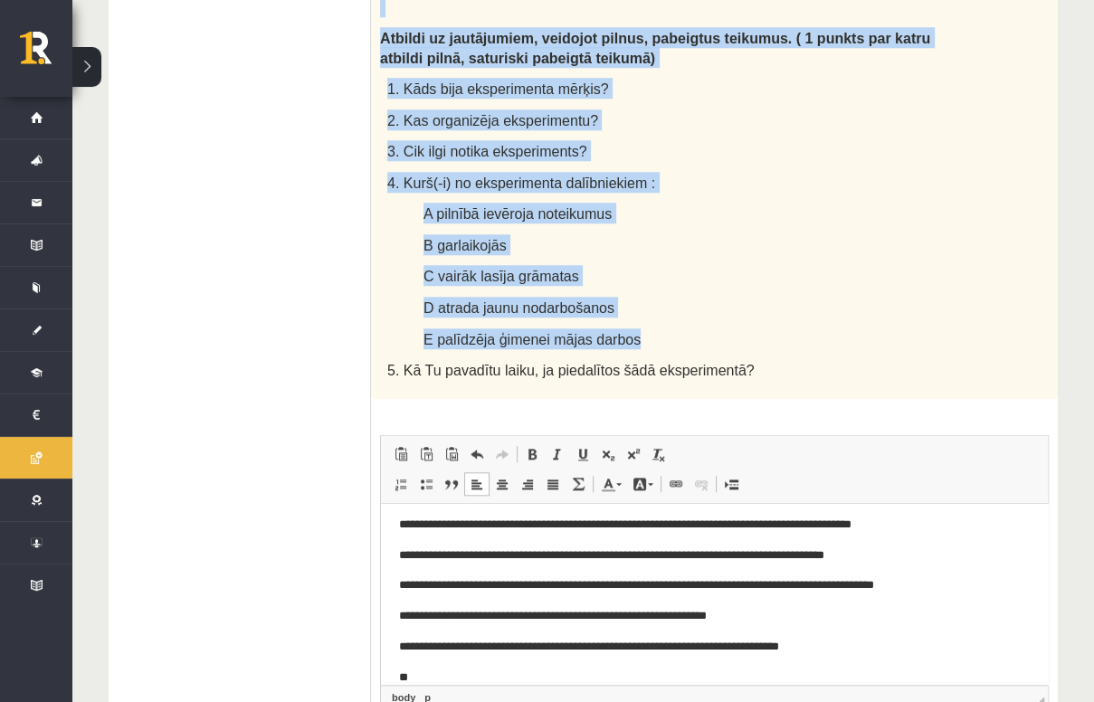
click at [746, 297] on p "D atrada jaunu nodarbošanos" at bounding box center [691, 307] width 535 height 21
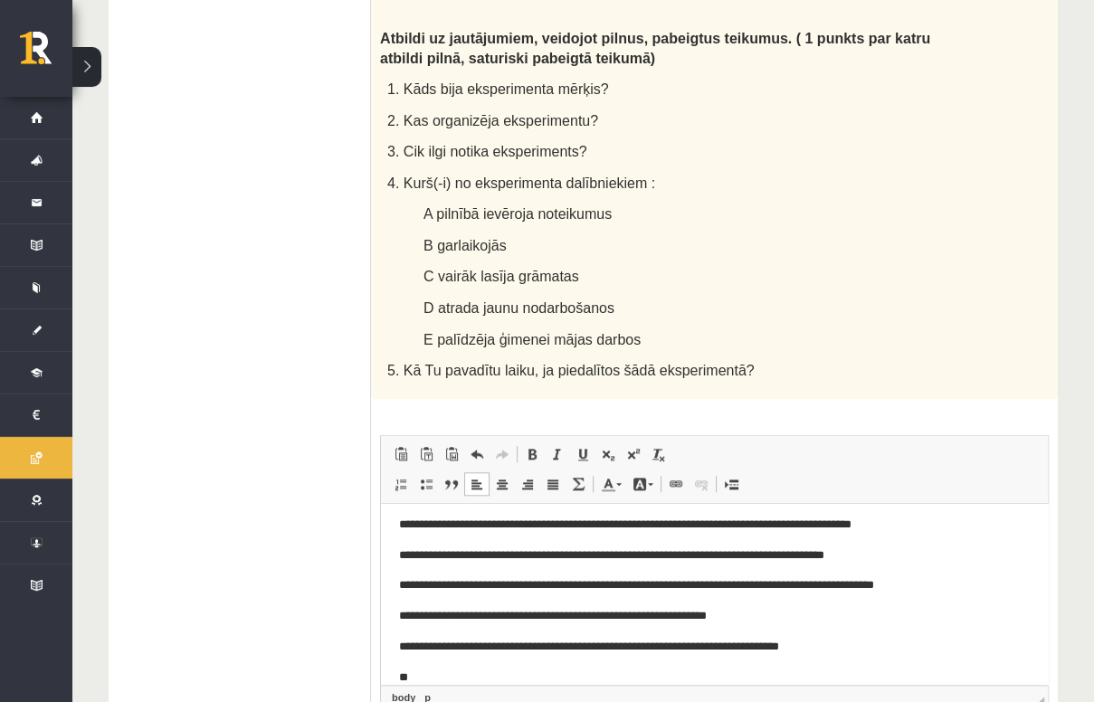
click at [583, 676] on p "**" at bounding box center [709, 677] width 621 height 19
click at [617, 680] on p "**********" at bounding box center [709, 677] width 621 height 19
click at [750, 680] on p "**********" at bounding box center [709, 677] width 621 height 19
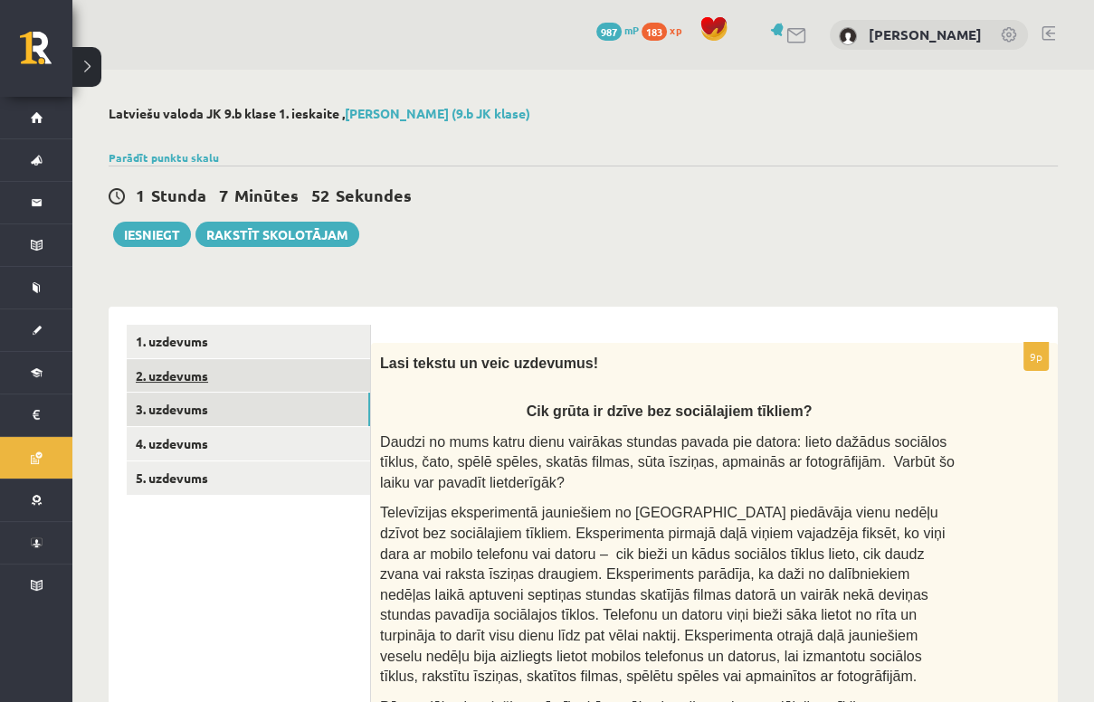
scroll to position [0, 0]
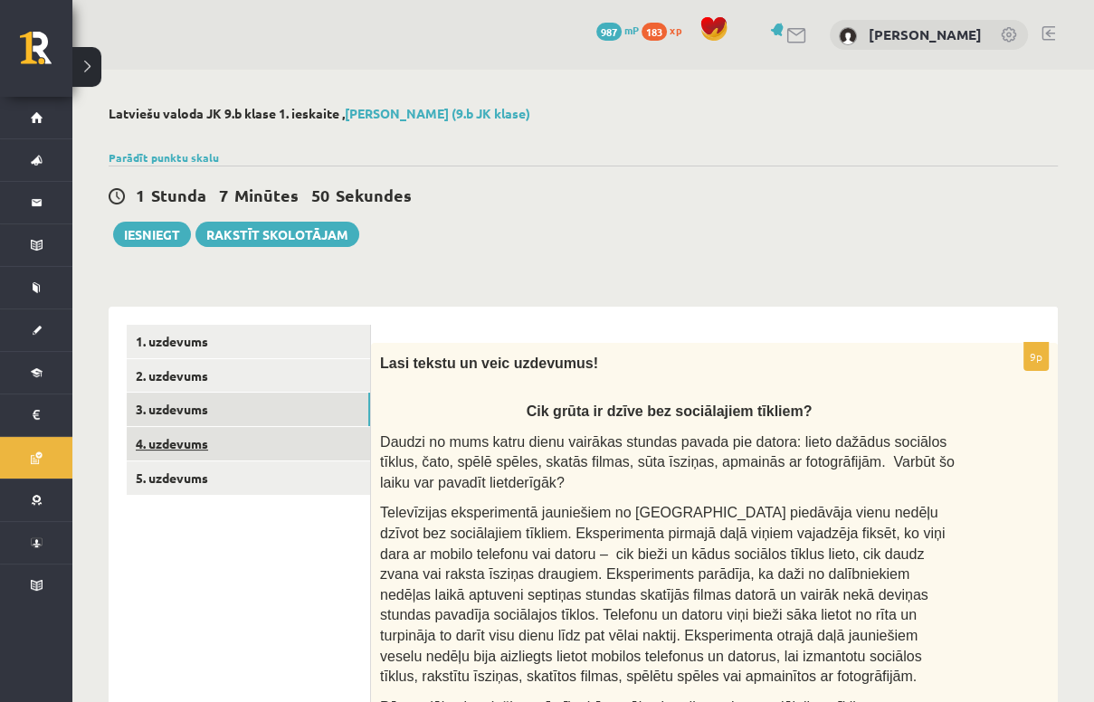
click at [246, 446] on link "4. uzdevums" at bounding box center [248, 443] width 243 height 33
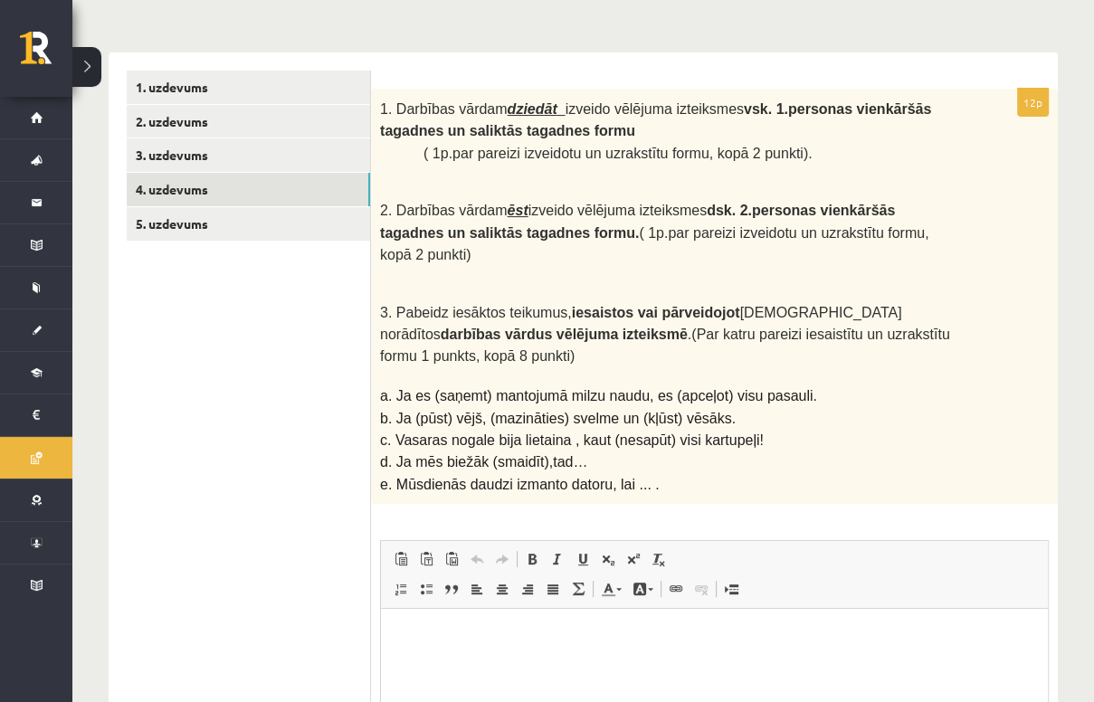
scroll to position [290, 0]
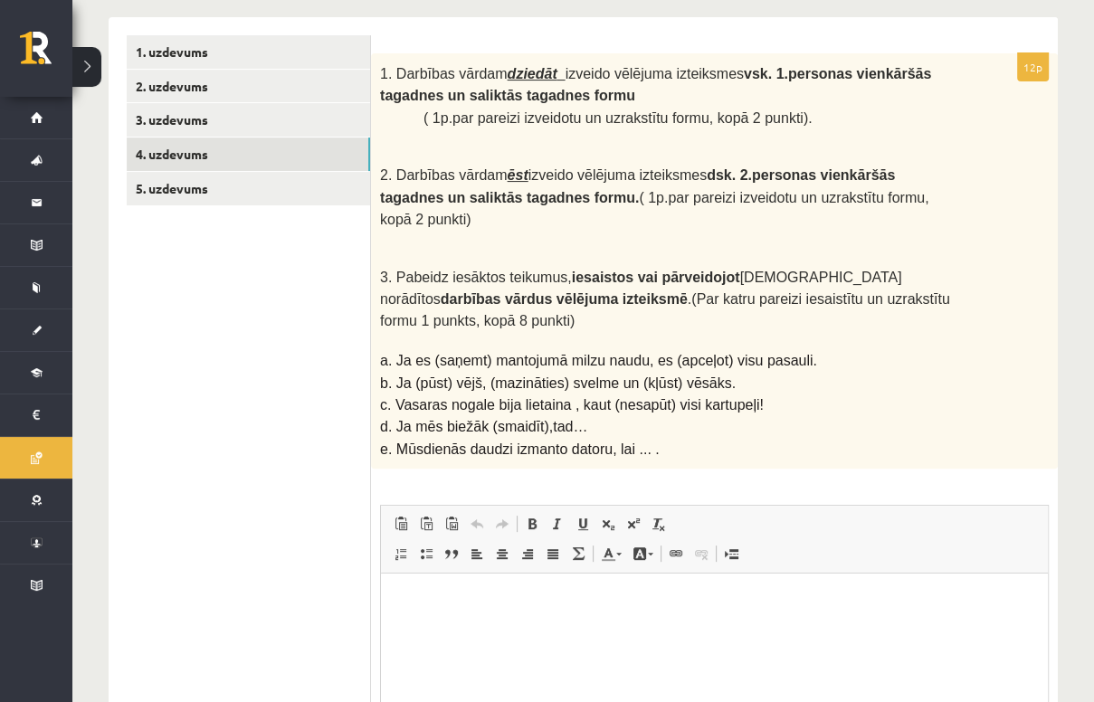
click at [454, 616] on html at bounding box center [714, 601] width 667 height 55
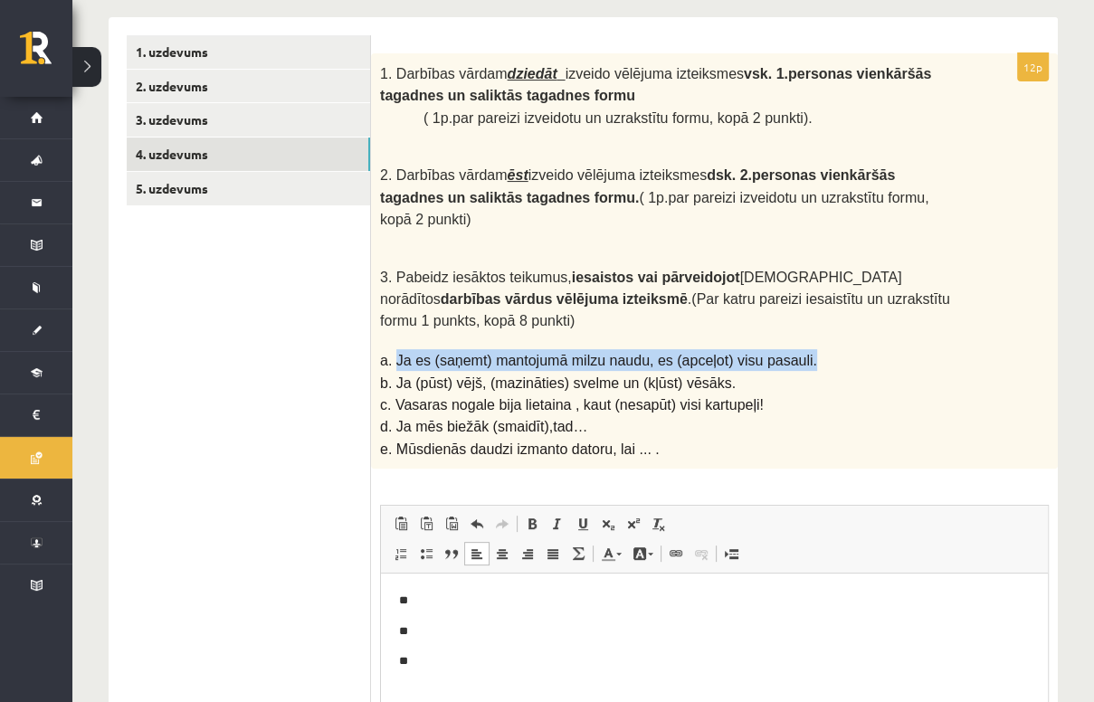
drag, startPoint x: 396, startPoint y: 304, endPoint x: 780, endPoint y: 304, distance: 384.7
click at [780, 349] on p "a. Ja es (saņemt) mantojumā milzu naudu, es (apceļot) visu pasauli." at bounding box center [669, 360] width 578 height 22
copy span "Ja es (saņemt) mantojumā milzu naudu, es (apceļot) visu pasauli."
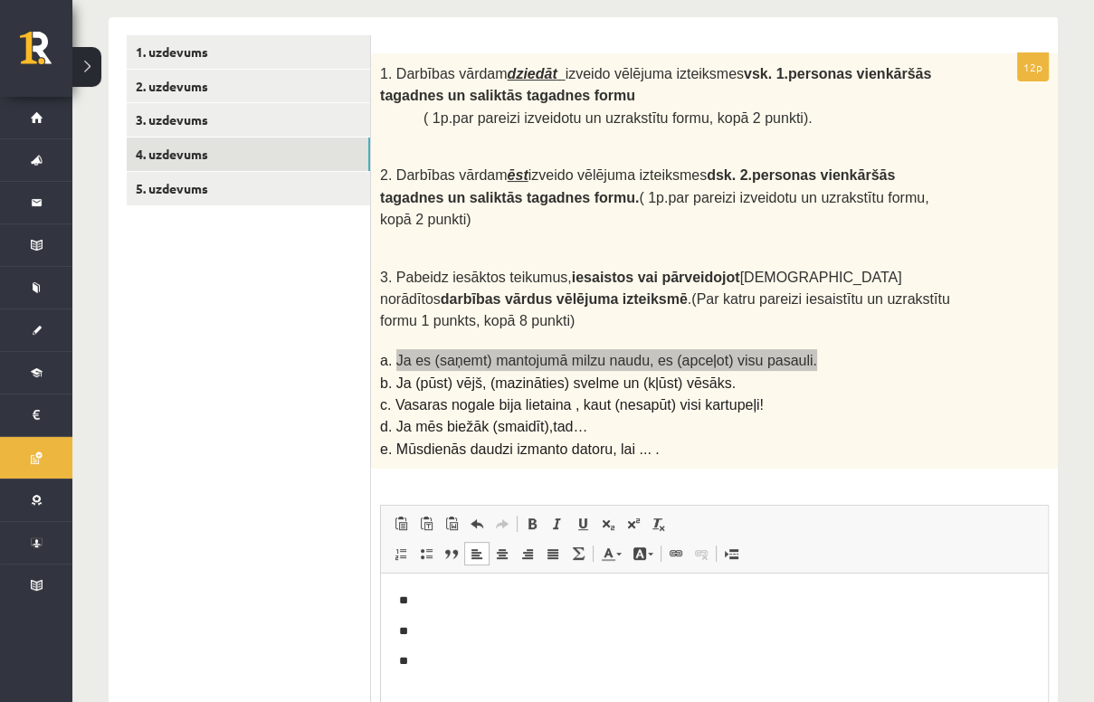
click at [433, 667] on p "**" at bounding box center [715, 662] width 632 height 19
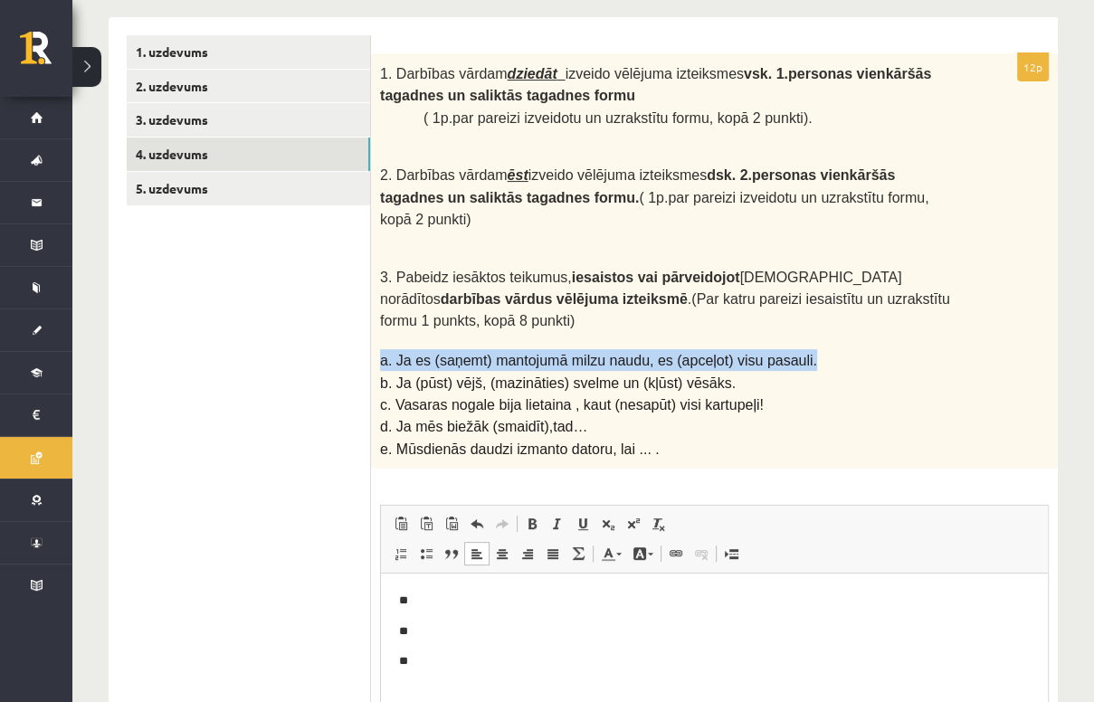
drag, startPoint x: 379, startPoint y: 299, endPoint x: 794, endPoint y: 305, distance: 414.6
click at [794, 305] on div "1. Darbības vārdam dziedāt izveido vēlējuma izteiksmes vsk. 1.personas vienkārš…" at bounding box center [714, 260] width 687 height 415
copy span "a. Ja es (saņemt) mantojumā milzu naudu, es (apceļot) visu pasauli."
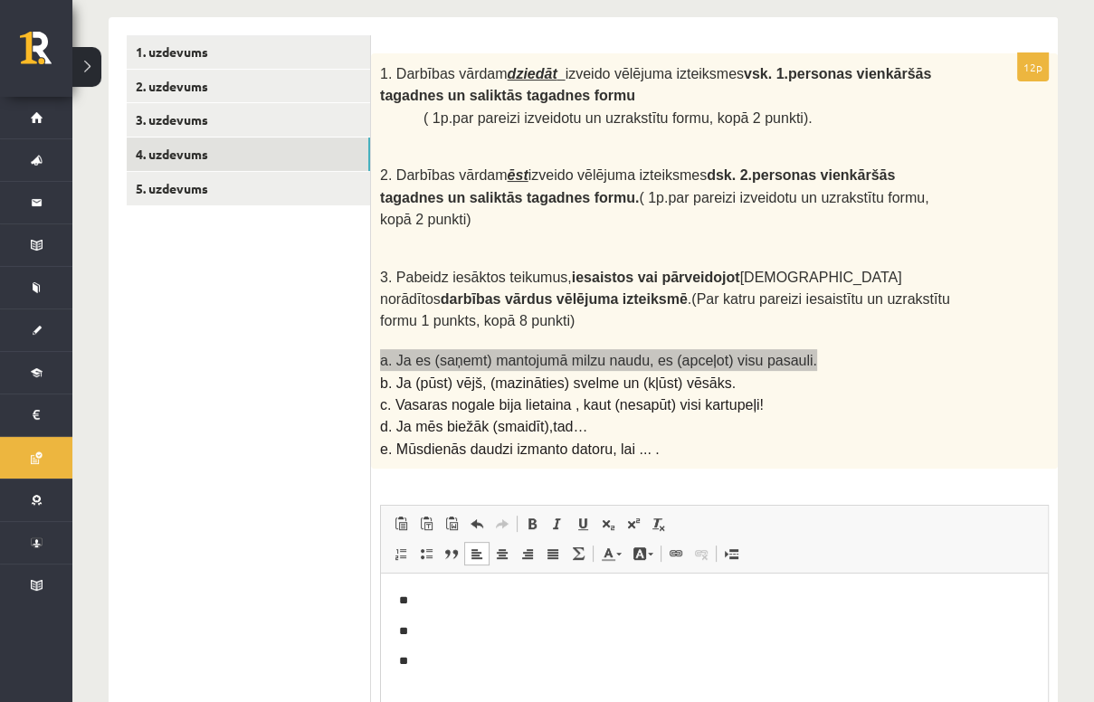
click at [429, 665] on p "**" at bounding box center [715, 662] width 632 height 19
click at [500, 664] on p "**********" at bounding box center [715, 662] width 632 height 19
drag, startPoint x: 692, startPoint y: 666, endPoint x: 648, endPoint y: 685, distance: 48.3
click at [648, 685] on html "**********" at bounding box center [714, 632] width 667 height 116
click at [772, 661] on p "**********" at bounding box center [715, 662] width 632 height 19
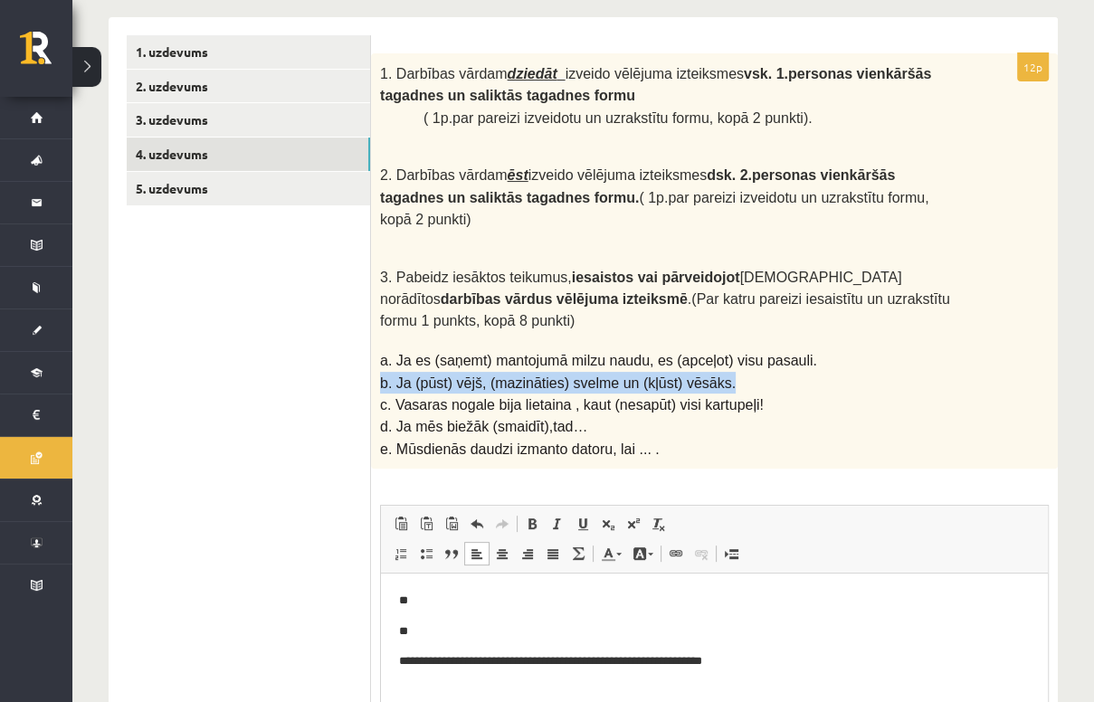
drag, startPoint x: 374, startPoint y: 326, endPoint x: 696, endPoint y: 328, distance: 322.3
click at [696, 328] on div "1. Darbības vārdam dziedāt izveido vēlējuma izteiksmes vsk. 1.personas vienkārš…" at bounding box center [714, 260] width 687 height 415
copy span "b. Ja (pūst) vējš, (mazināties) svelme un (kļūst) vēsāks."
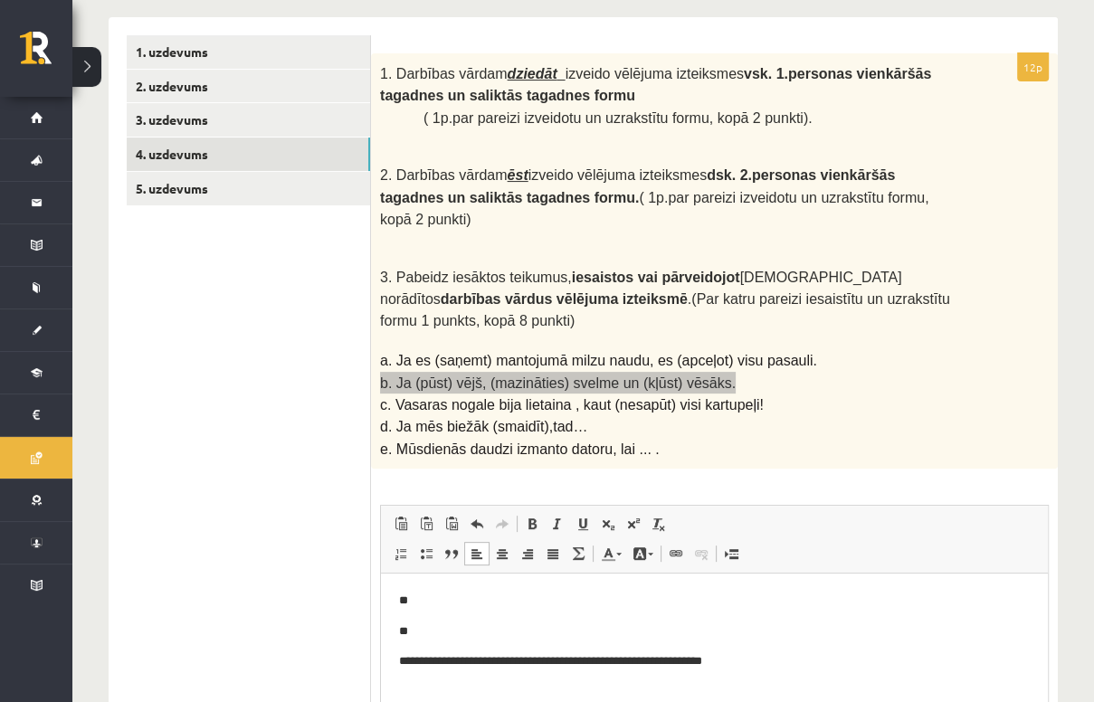
click at [426, 684] on p "Bagātinātā teksta redaktors, wiswyg-editor-user-answer-47024956640120" at bounding box center [714, 692] width 631 height 19
click at [457, 693] on p "**********" at bounding box center [715, 692] width 632 height 19
click at [553, 698] on p "**********" at bounding box center [715, 692] width 632 height 19
click at [550, 696] on p "**********" at bounding box center [715, 692] width 632 height 19
click at [550, 695] on p "**********" at bounding box center [715, 692] width 632 height 19
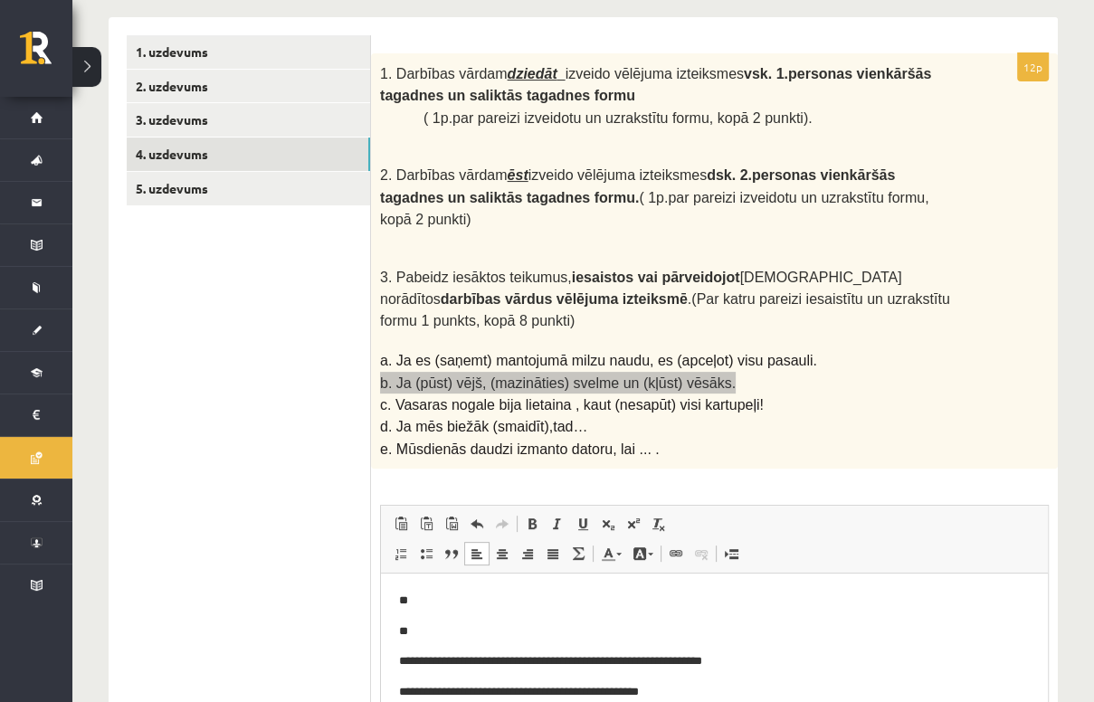
click at [634, 692] on p "**********" at bounding box center [715, 692] width 632 height 19
click at [692, 701] on p "**********" at bounding box center [715, 692] width 632 height 19
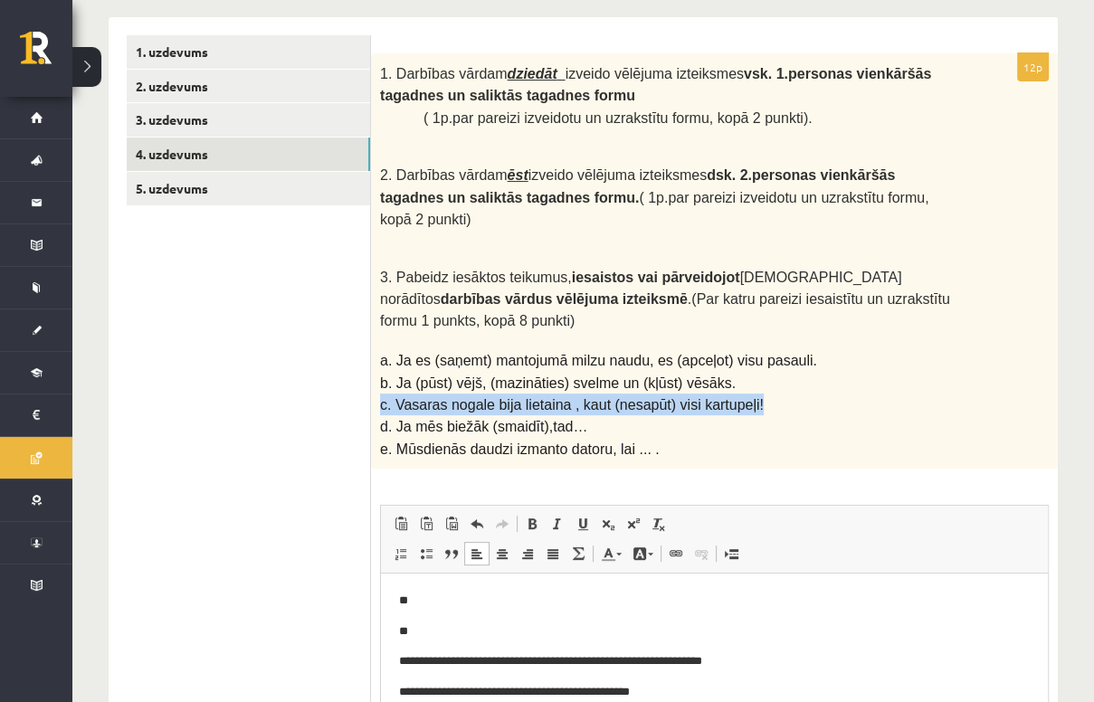
drag, startPoint x: 411, startPoint y: 348, endPoint x: 736, endPoint y: 347, distance: 325.0
click at [736, 347] on div "1. Darbības vārdam dziedāt izveido vēlējuma izteiksmes vsk. 1.personas vienkārš…" at bounding box center [714, 260] width 687 height 415
copy span "c. Vasaras nogale bija lietaina , kaut (nesapūt) visi kartupeļi!"
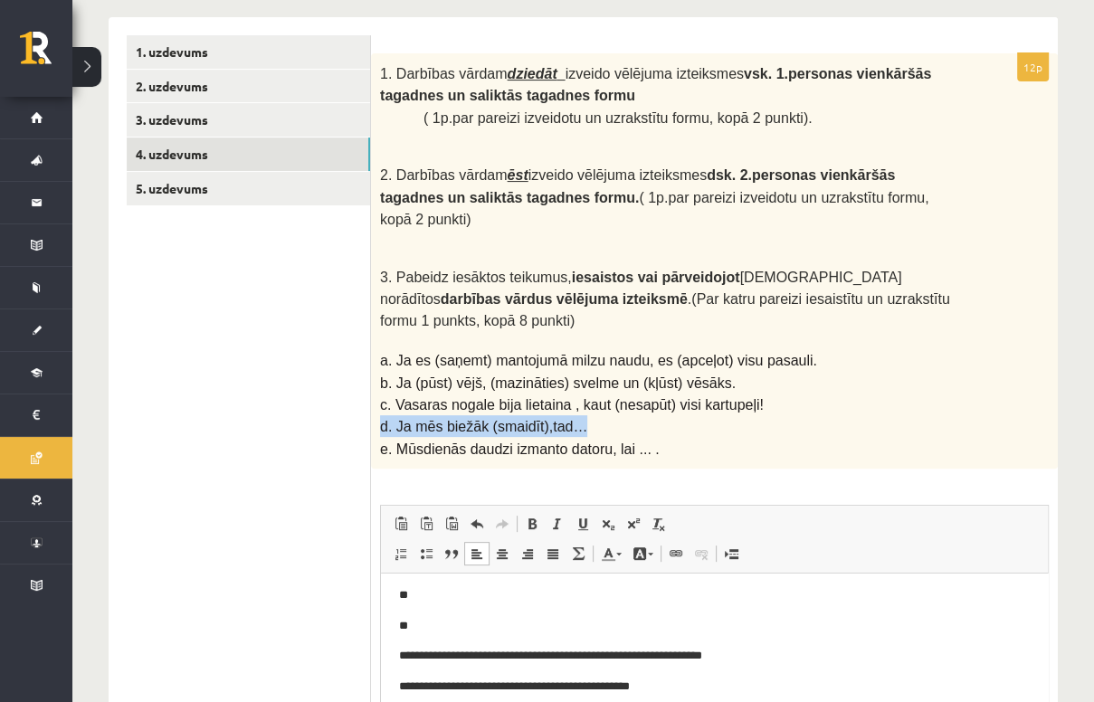
drag, startPoint x: 377, startPoint y: 363, endPoint x: 568, endPoint y: 361, distance: 191.9
click at [568, 361] on div "1. Darbības vārdam dziedāt izveido vēlējuma izteiksmes vsk. 1.personas vienkārš…" at bounding box center [714, 260] width 687 height 415
copy span "d. Ja mēs biežāk (smaidīt),tad…"
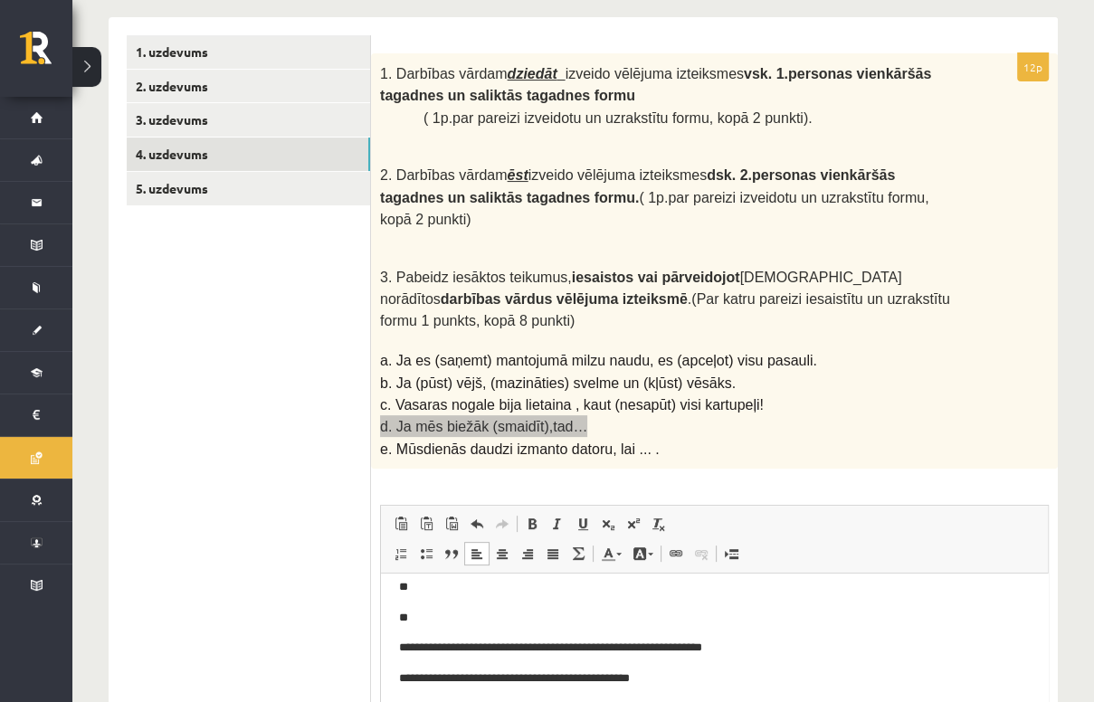
scroll to position [58, 0]
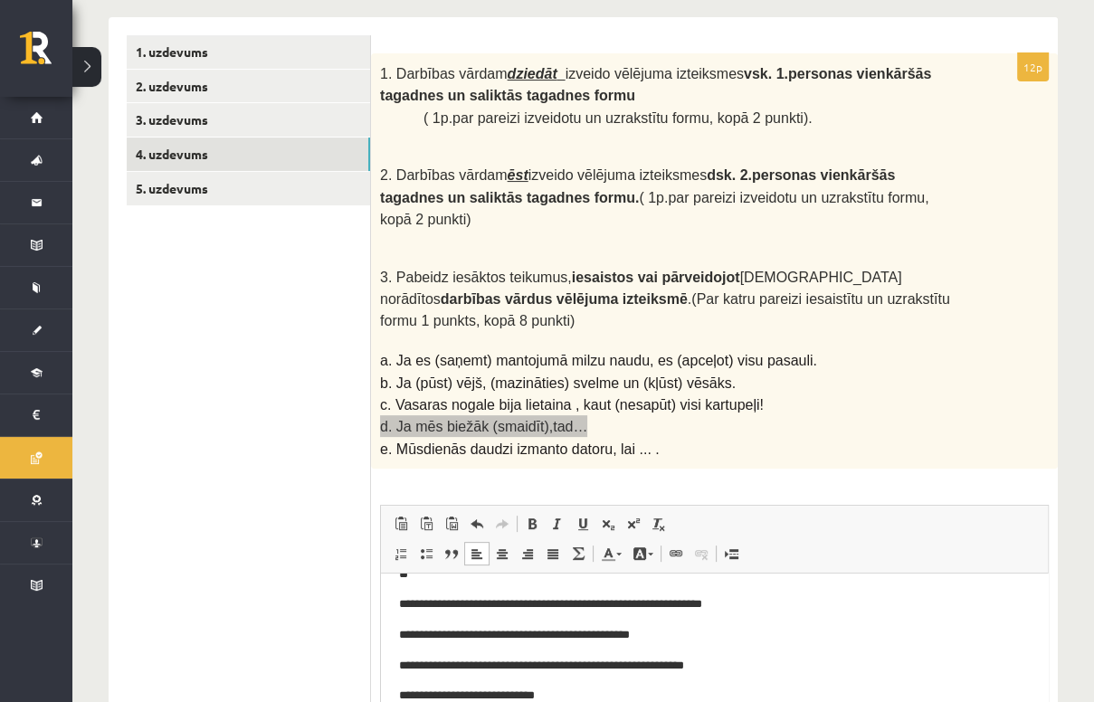
click at [580, 702] on p "**********" at bounding box center [709, 696] width 621 height 19
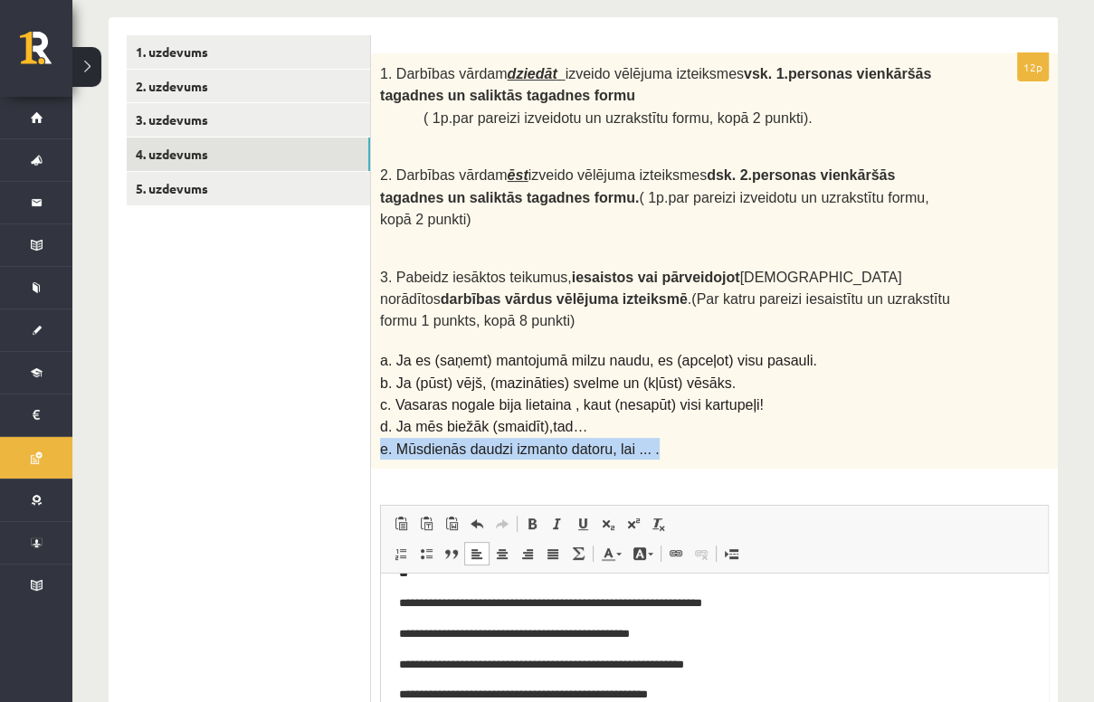
drag, startPoint x: 374, startPoint y: 388, endPoint x: 641, endPoint y: 387, distance: 267.0
click at [641, 387] on div "1. Darbības vārdam dziedāt izveido vēlējuma izteiksmes vsk. 1.personas vienkārš…" at bounding box center [714, 260] width 687 height 415
copy span "e. Mūsdienās daudzi izmanto datoru, lai ... ."
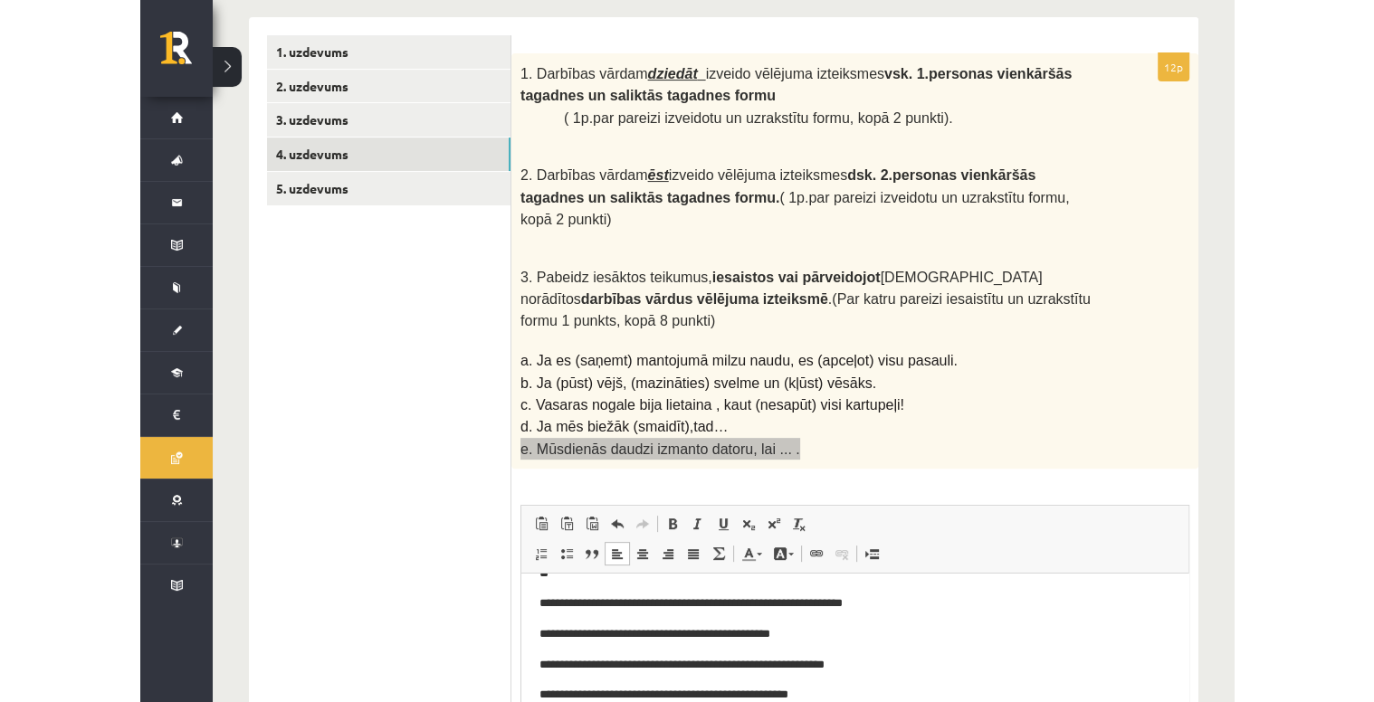
scroll to position [0, 0]
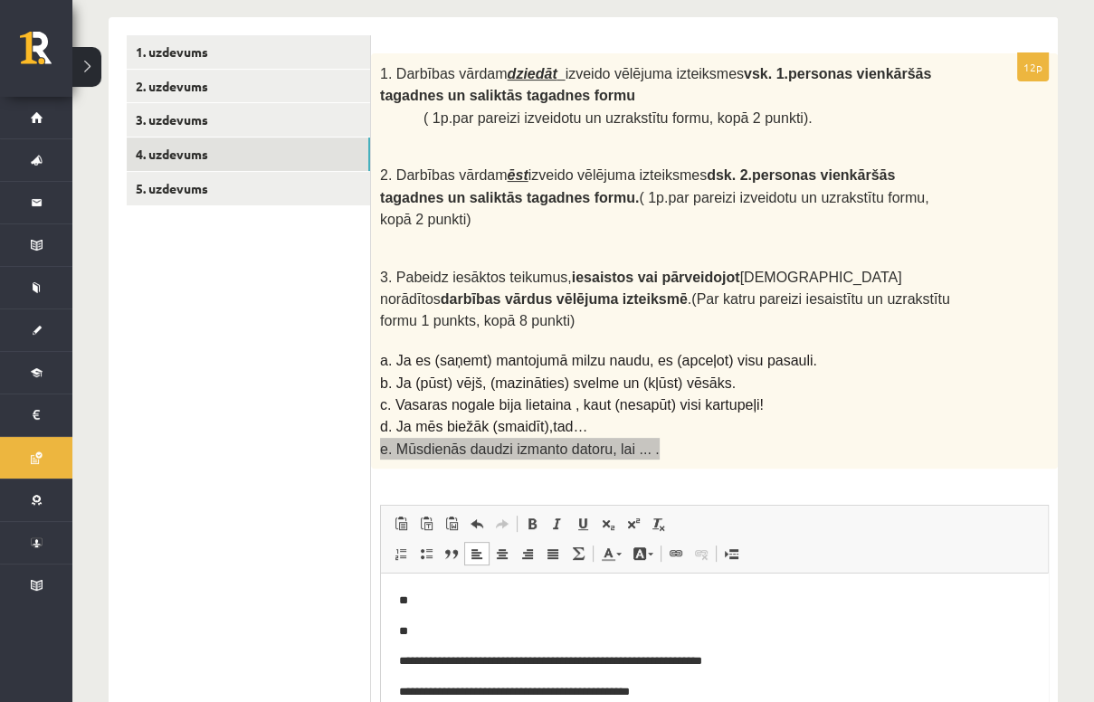
click at [426, 634] on p "**" at bounding box center [709, 632] width 621 height 19
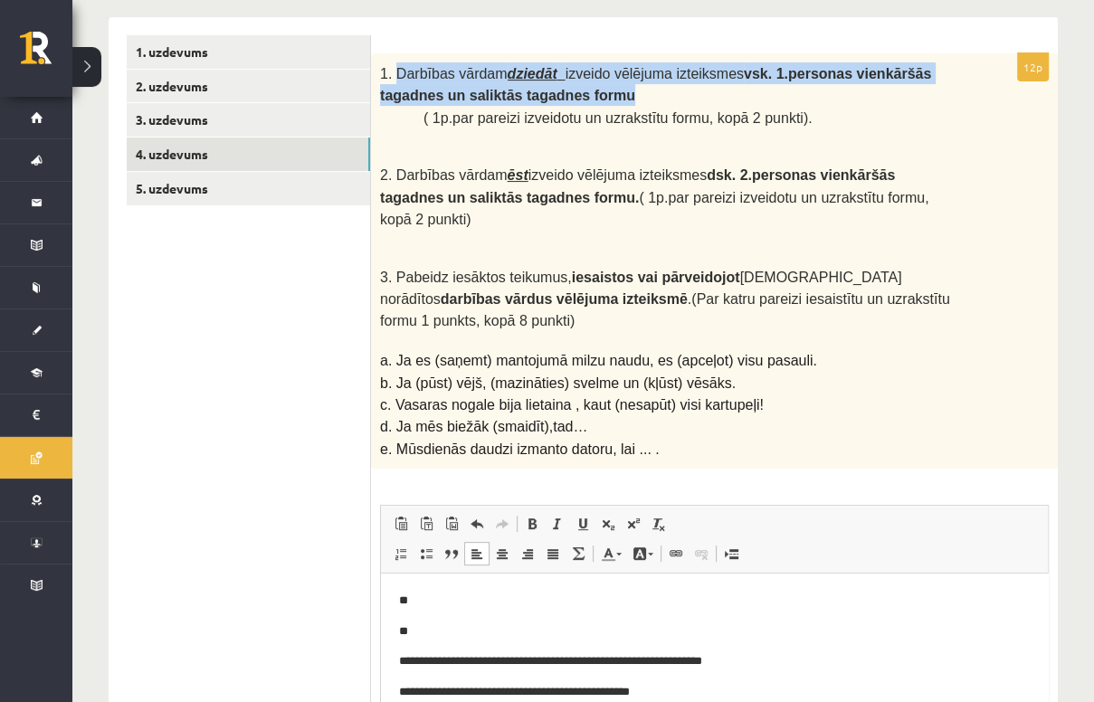
drag, startPoint x: 398, startPoint y: 69, endPoint x: 528, endPoint y: 91, distance: 131.3
click at [528, 91] on p "1. Darbības vārdam dziedāt izveido vēlējuma izteiksmes vsk. 1.personas vienkārš…" at bounding box center [669, 84] width 578 height 44
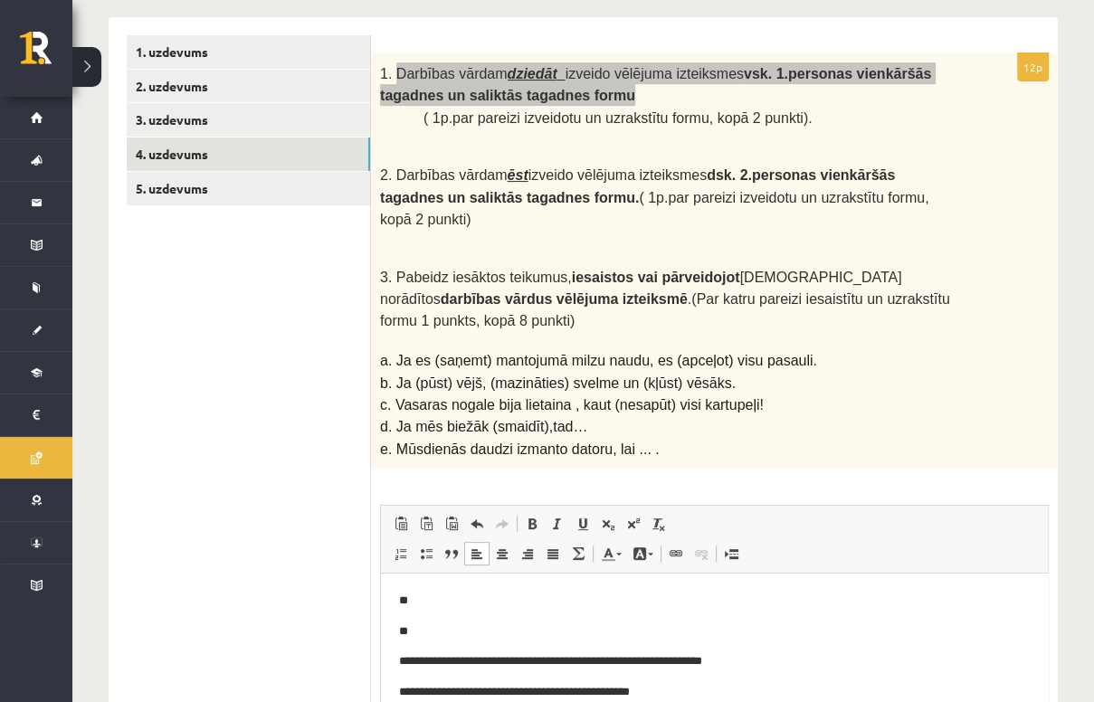
click at [415, 602] on p "**" at bounding box center [709, 601] width 621 height 19
click at [578, 607] on p "**********" at bounding box center [709, 601] width 621 height 19
click at [574, 601] on p "**********" at bounding box center [709, 601] width 621 height 19
click at [592, 602] on p "**********" at bounding box center [709, 601] width 621 height 19
click at [577, 600] on p "**********" at bounding box center [709, 601] width 621 height 19
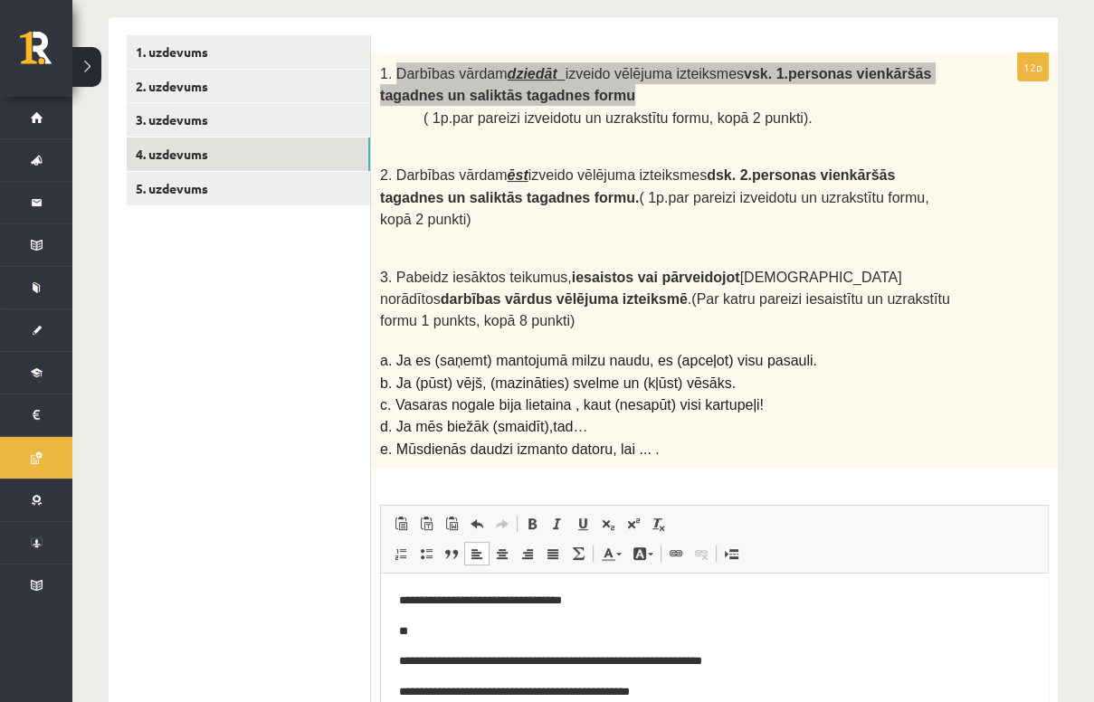
click at [575, 599] on p "**********" at bounding box center [709, 601] width 621 height 19
click at [424, 640] on p "**" at bounding box center [709, 632] width 621 height 19
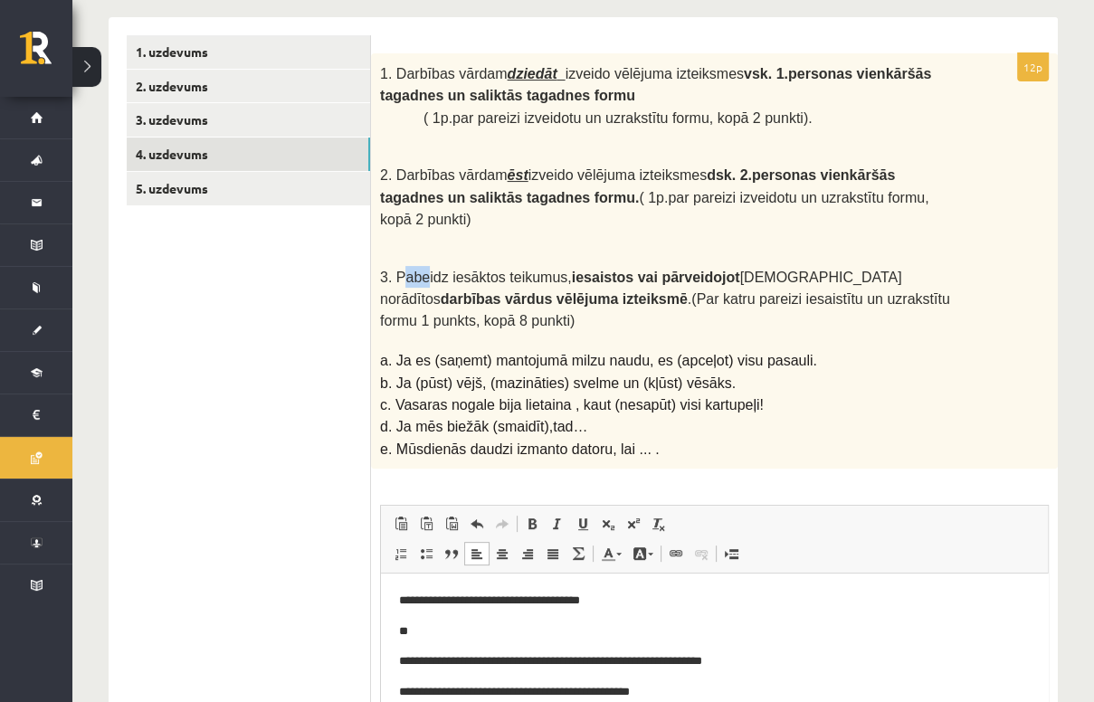
drag, startPoint x: 399, startPoint y: 239, endPoint x: 417, endPoint y: 243, distance: 18.5
click at [417, 270] on span "3. Pabeidz iesāktos teikumus, iesaistos vai pārveidojot iekavās norādītos darbī…" at bounding box center [665, 300] width 570 height 60
drag, startPoint x: 417, startPoint y: 243, endPoint x: 405, endPoint y: 186, distance: 57.5
click at [405, 186] on b "dsk. 2.personas vienkāršās tagadnes un saliktās tagadnes formu." at bounding box center [637, 185] width 515 height 37
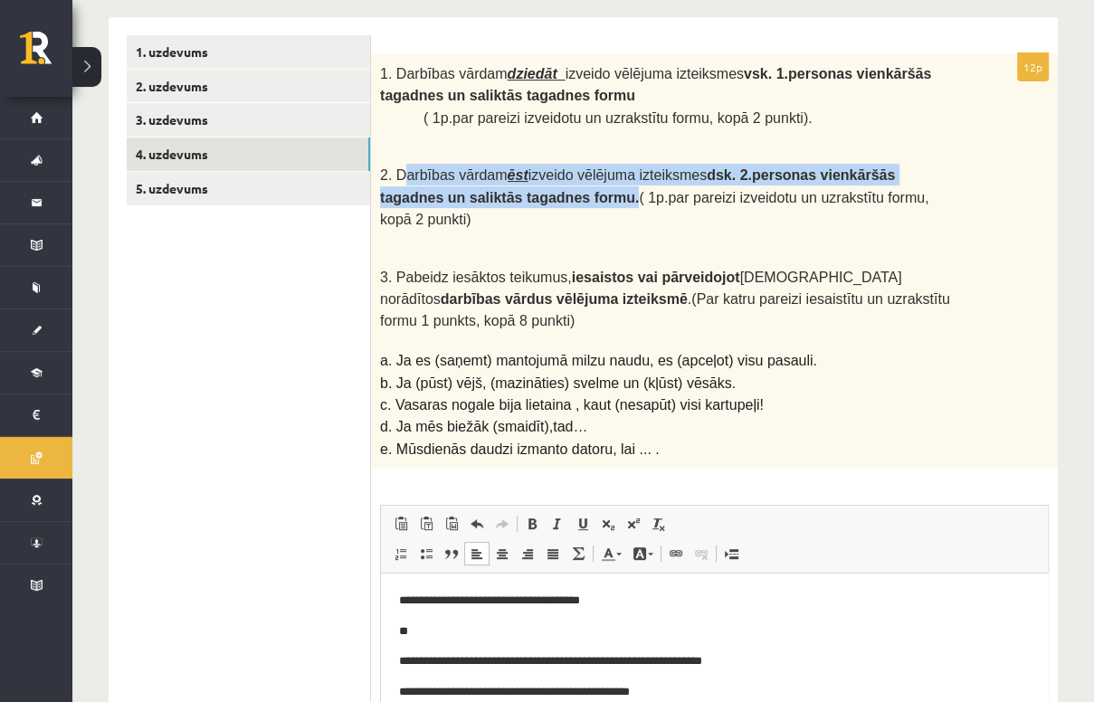
drag, startPoint x: 402, startPoint y: 170, endPoint x: 527, endPoint y: 187, distance: 126.1
click at [527, 187] on span "2. Darbības vārdam ēst izveido vēlējuma izteiksmes dsk. 2.personas vienkāršās t…" at bounding box center [654, 197] width 549 height 60
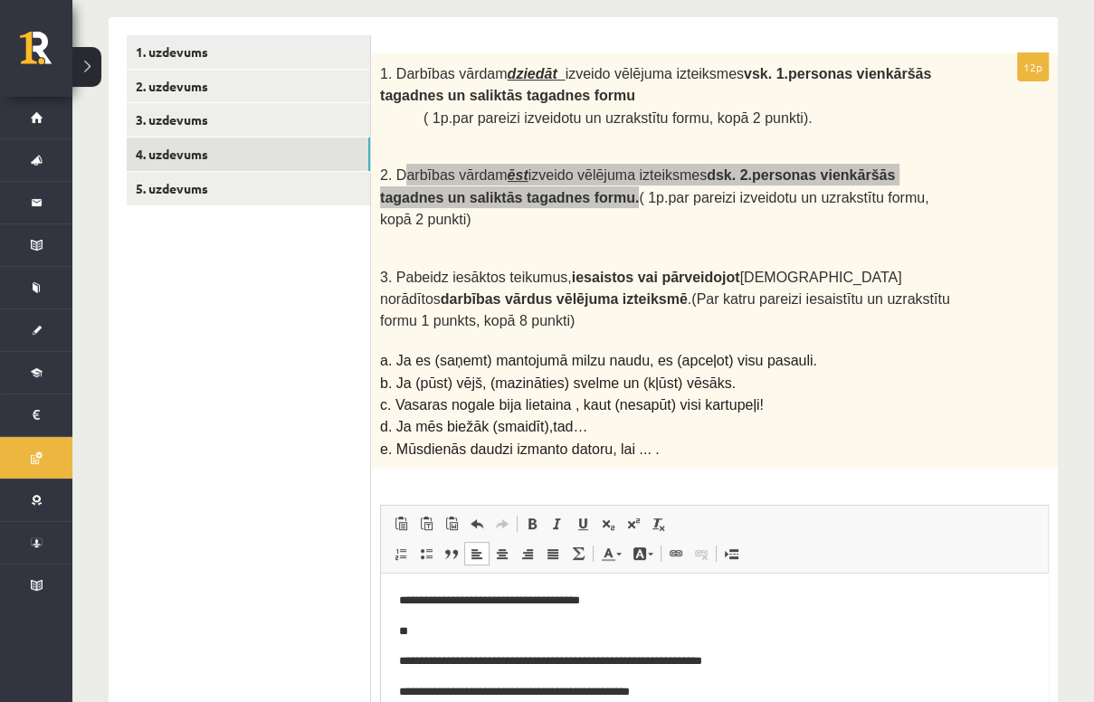
click at [454, 633] on p "**" at bounding box center [709, 632] width 621 height 19
click at [652, 634] on p "**********" at bounding box center [709, 632] width 621 height 19
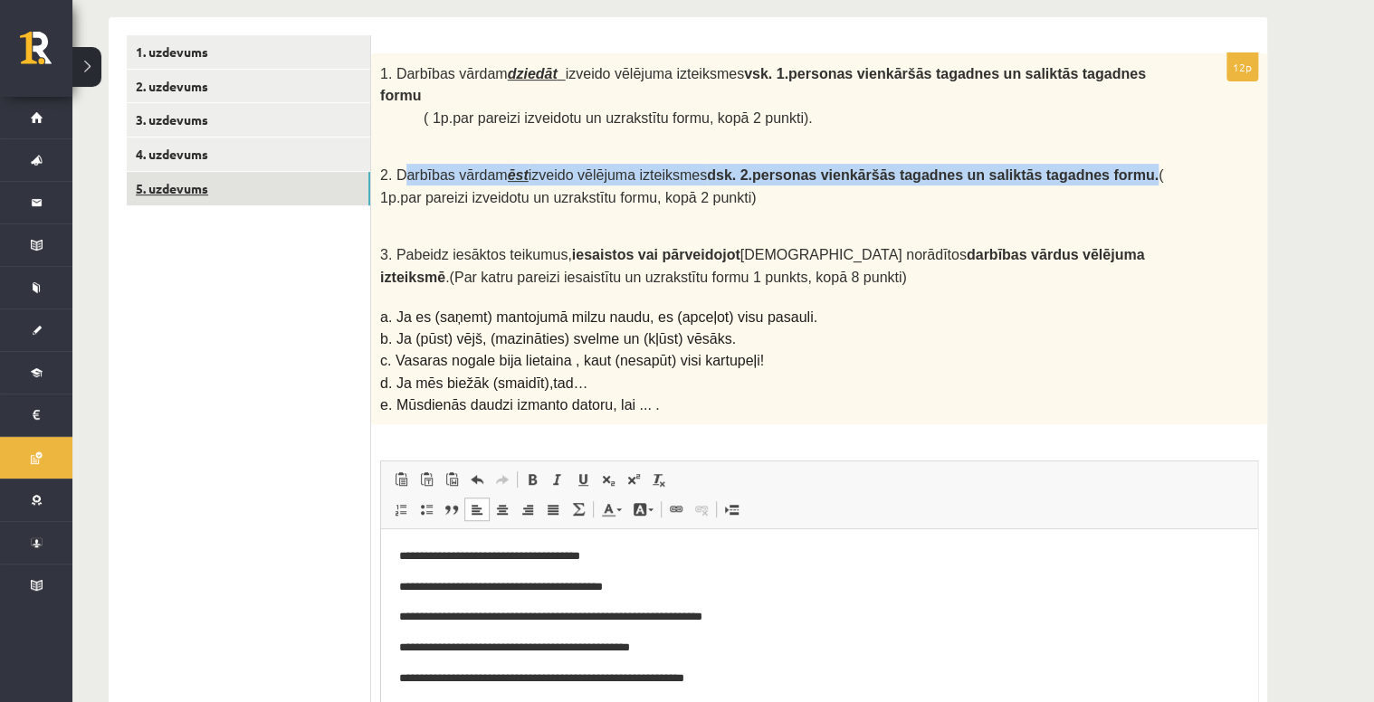
click at [261, 186] on link "5. uzdevums" at bounding box center [248, 188] width 243 height 33
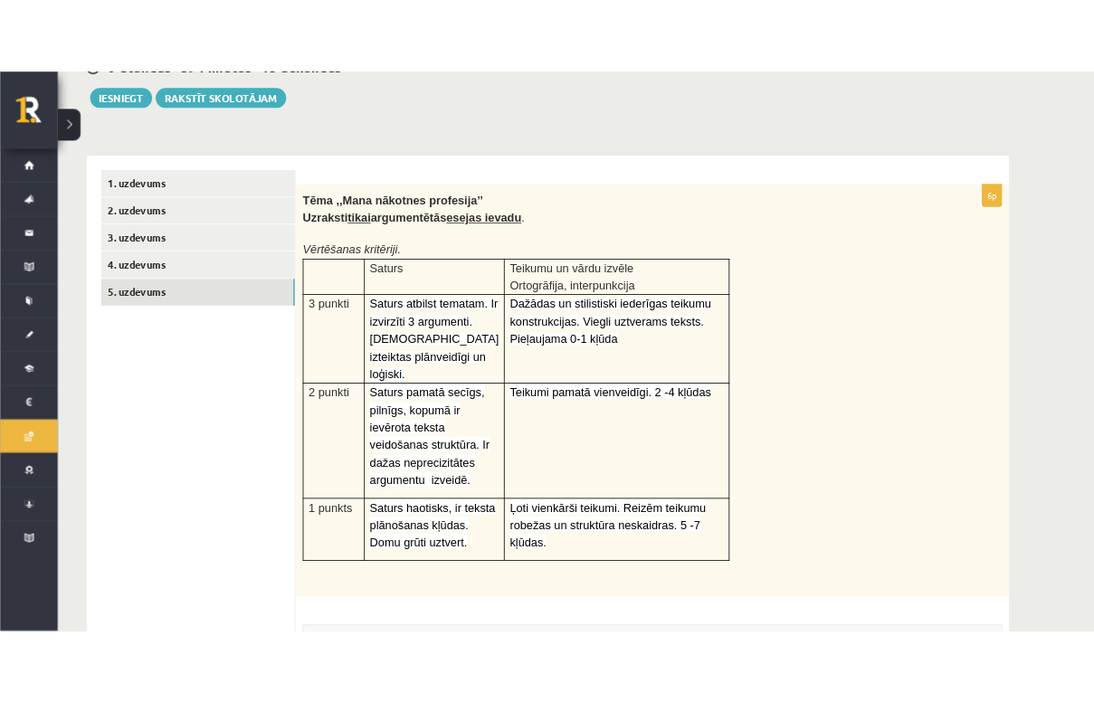
scroll to position [217, 0]
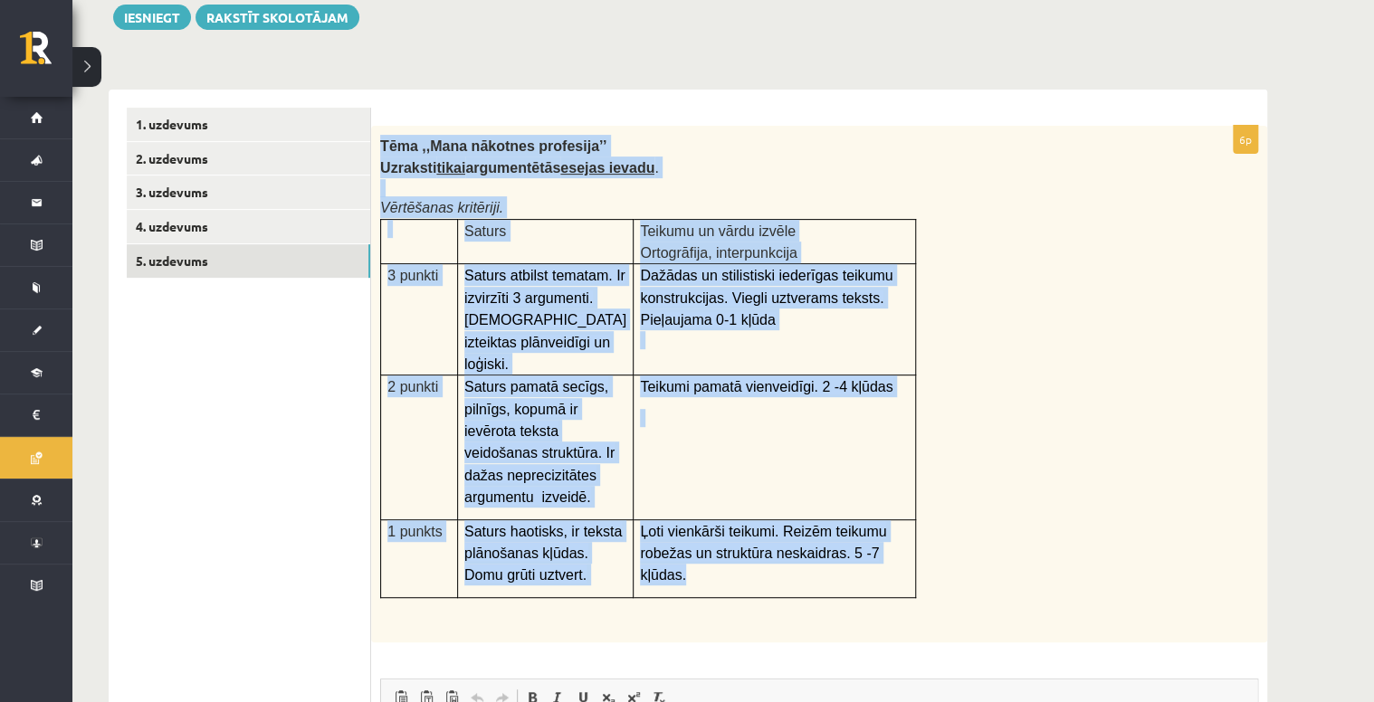
drag, startPoint x: 376, startPoint y: 139, endPoint x: 893, endPoint y: 559, distance: 666.1
click at [893, 559] on div "Tēma ,,Mana nākotnes profesija’’ Uzraksti tikai argumentētās esejas ievadu . Vē…" at bounding box center [819, 384] width 896 height 517
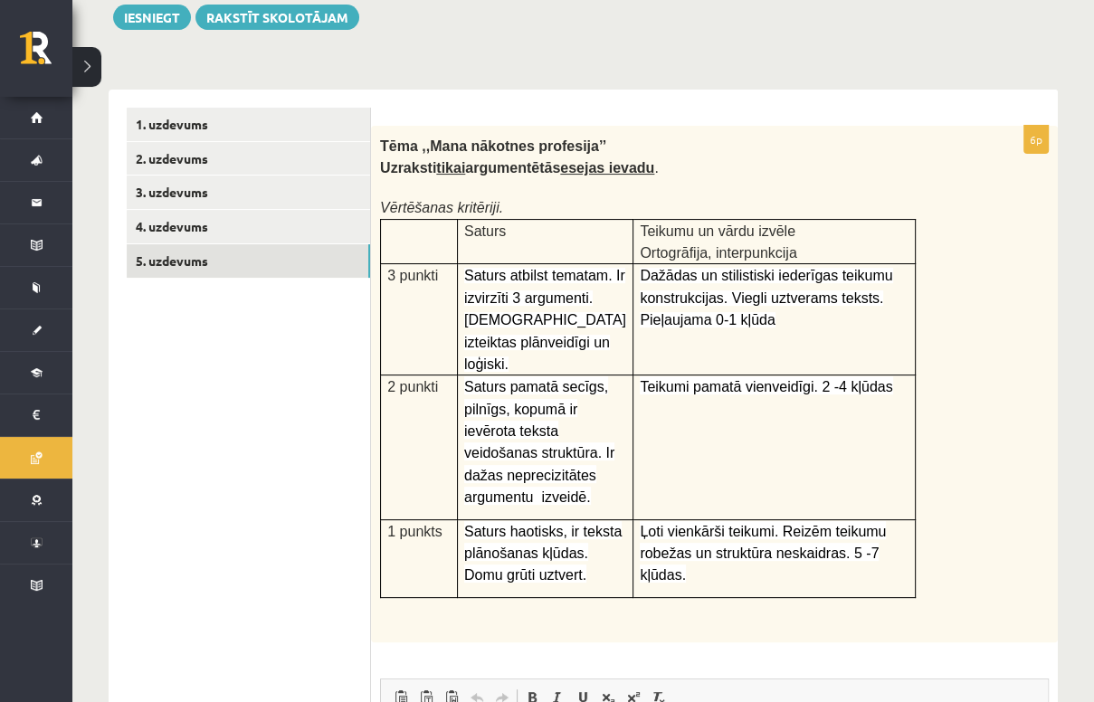
click at [302, 496] on ul "1. uzdevums 2. uzdevums 3. uzdevums 4. uzdevums 5. uzdevums" at bounding box center [249, 582] width 244 height 948
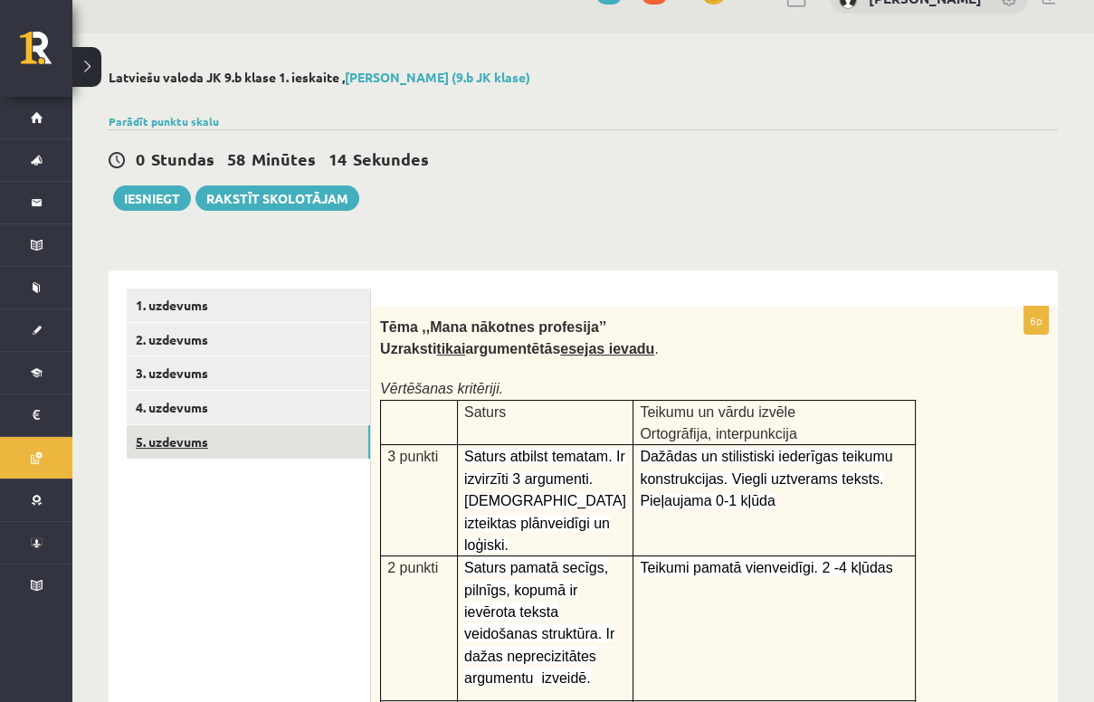
scroll to position [0, 0]
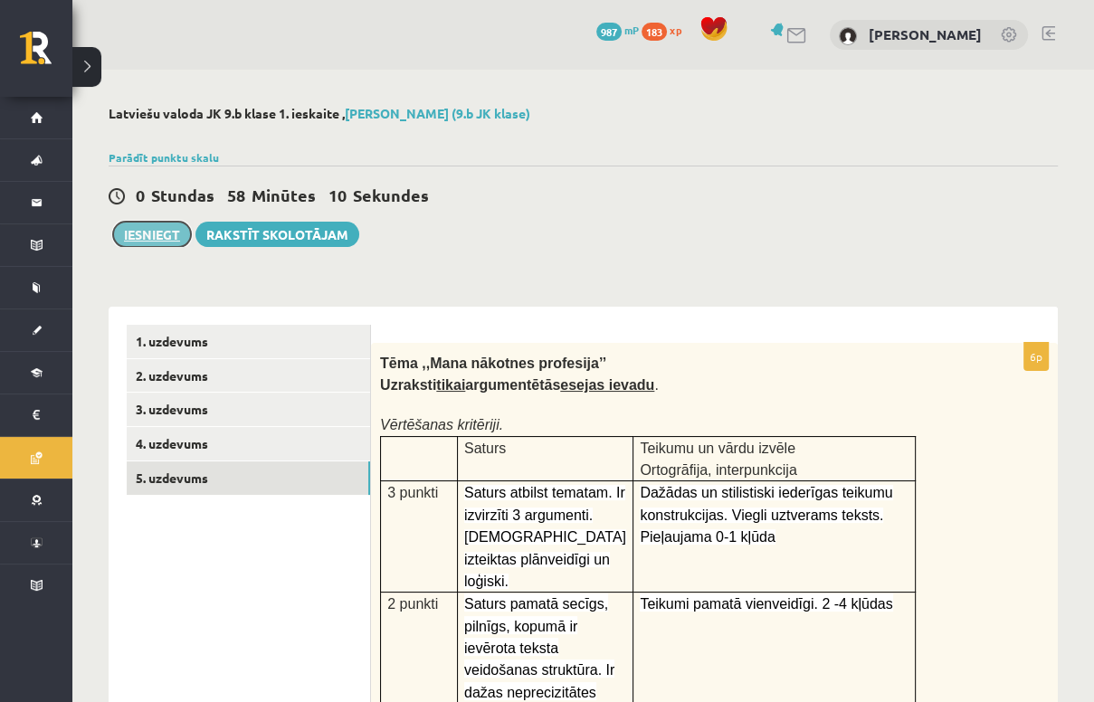
click at [158, 235] on button "Iesniegt" at bounding box center [152, 234] width 78 height 25
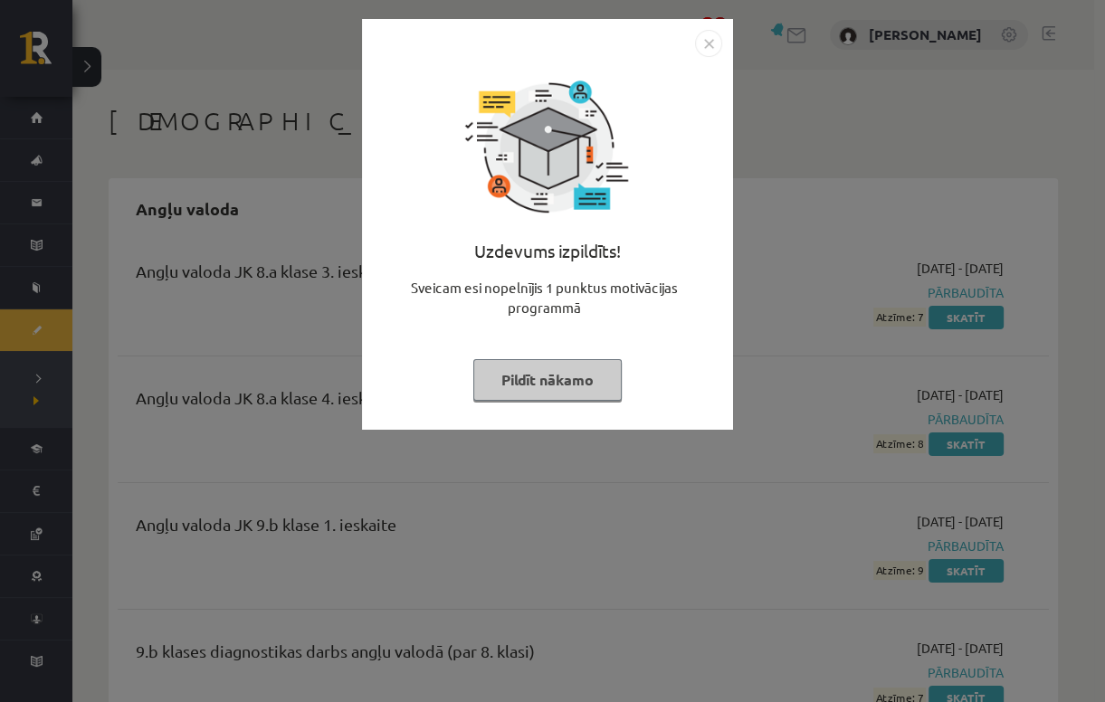
click at [713, 39] on img "Close" at bounding box center [708, 43] width 27 height 27
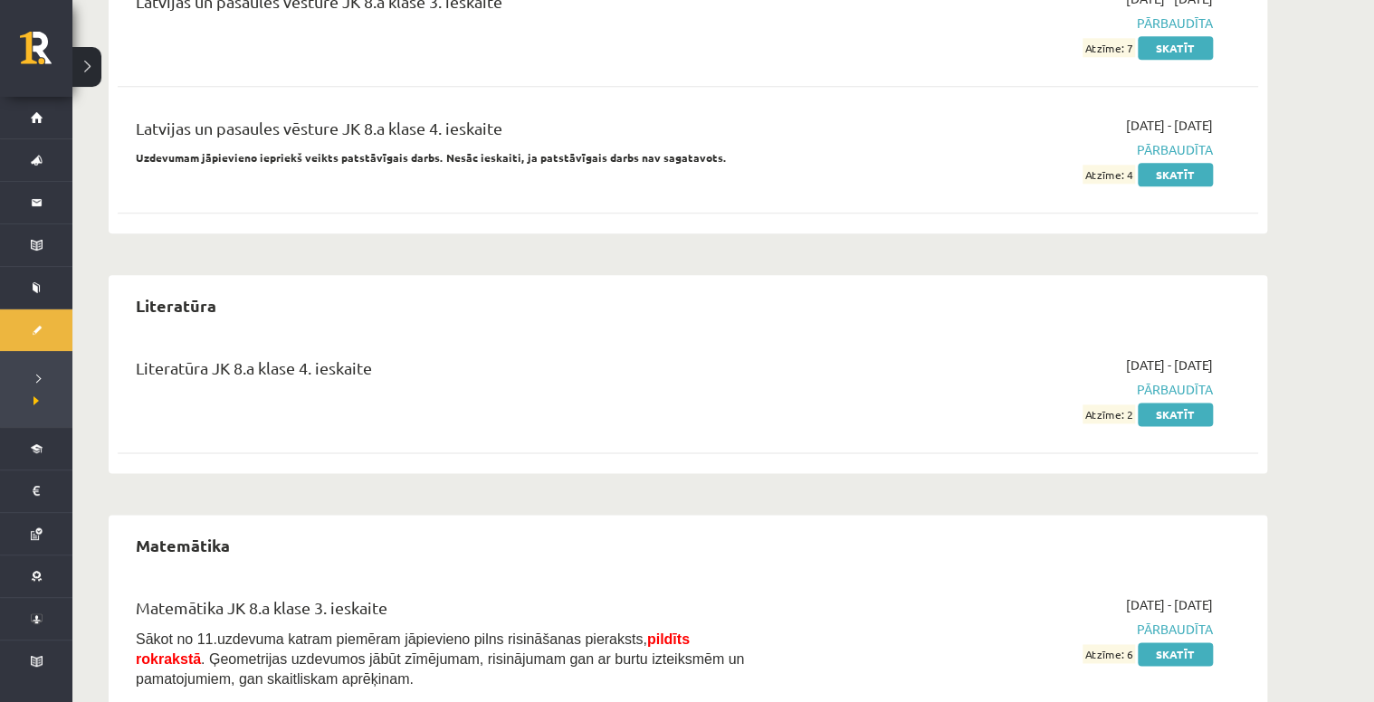
scroll to position [4417, 0]
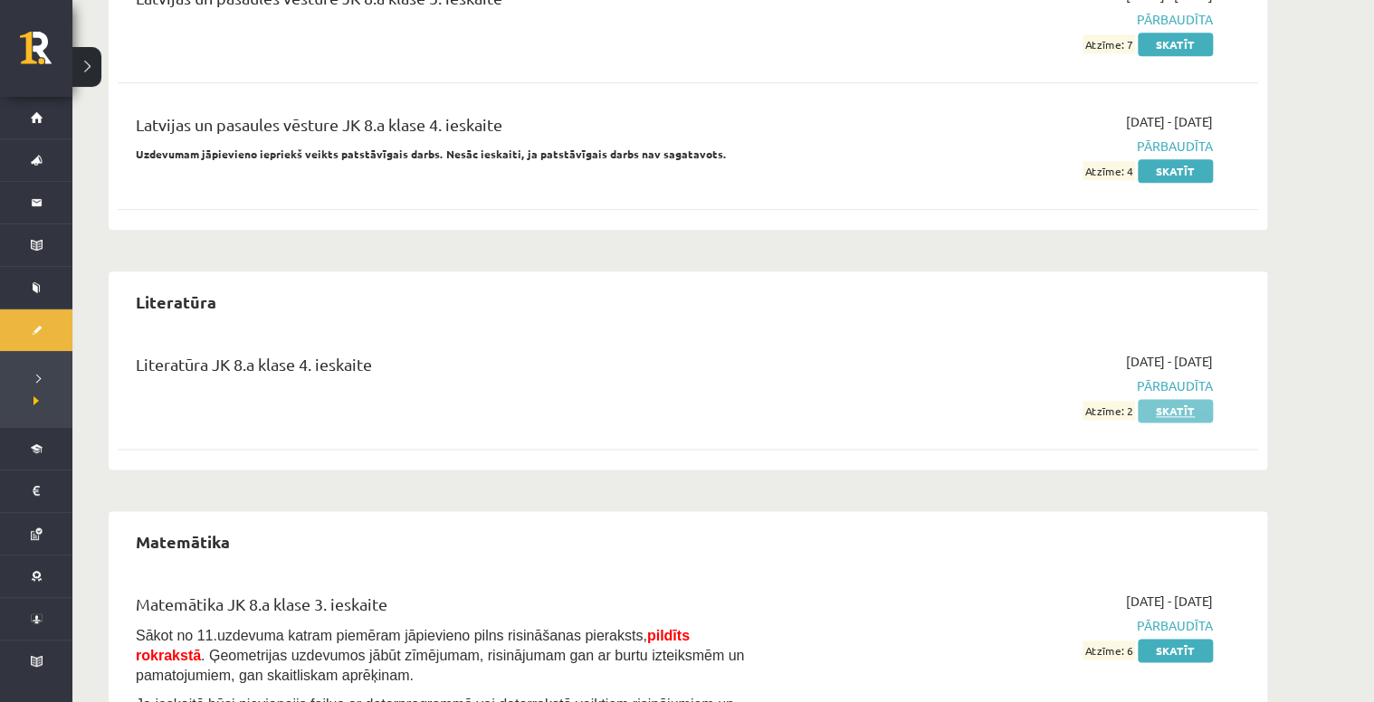
click at [1104, 408] on link "Skatīt" at bounding box center [1175, 411] width 75 height 24
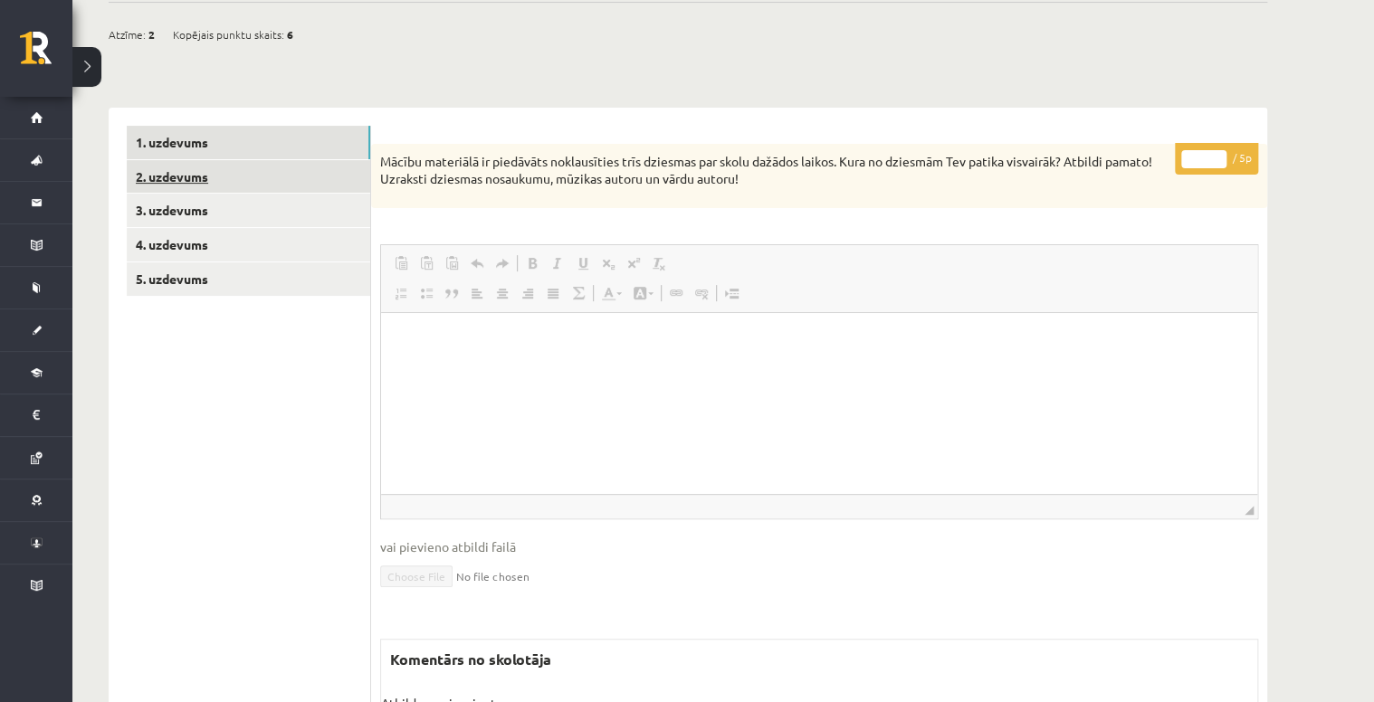
click at [278, 187] on link "2. uzdevums" at bounding box center [248, 176] width 243 height 33
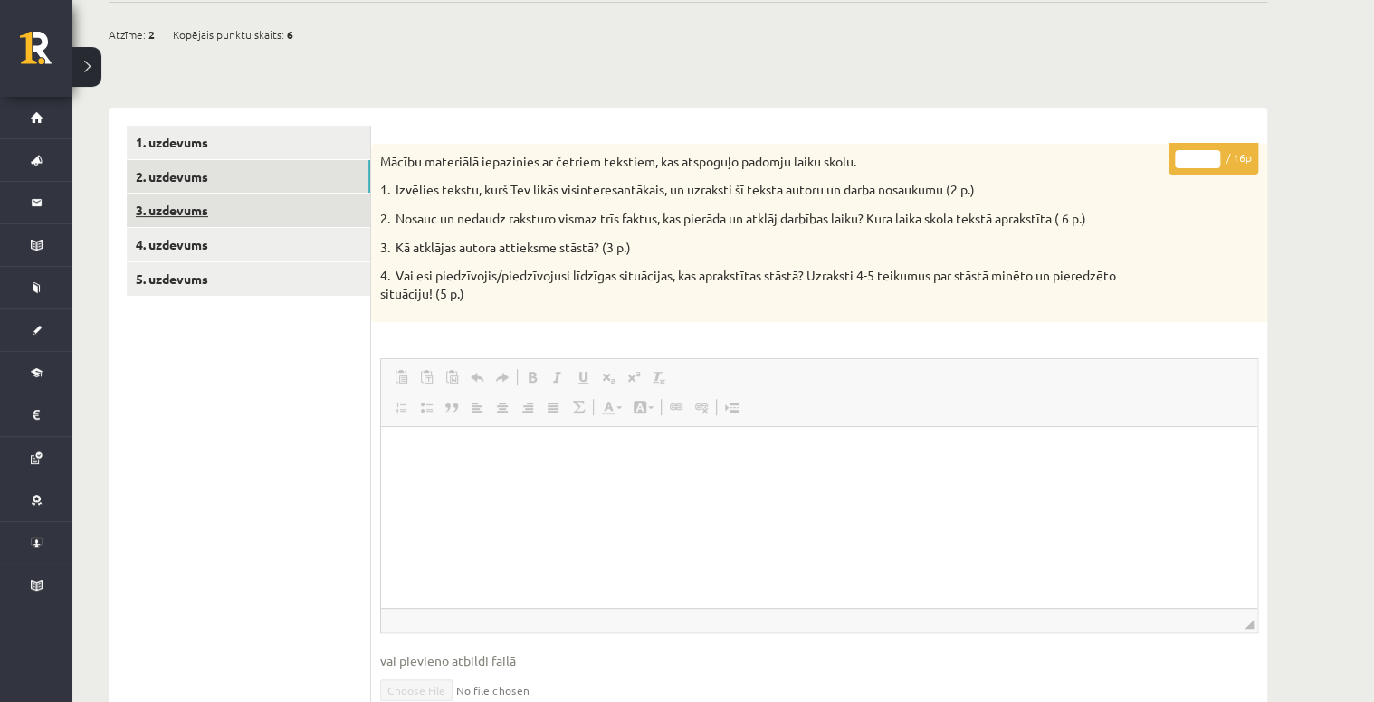
click at [280, 210] on link "3. uzdevums" at bounding box center [248, 210] width 243 height 33
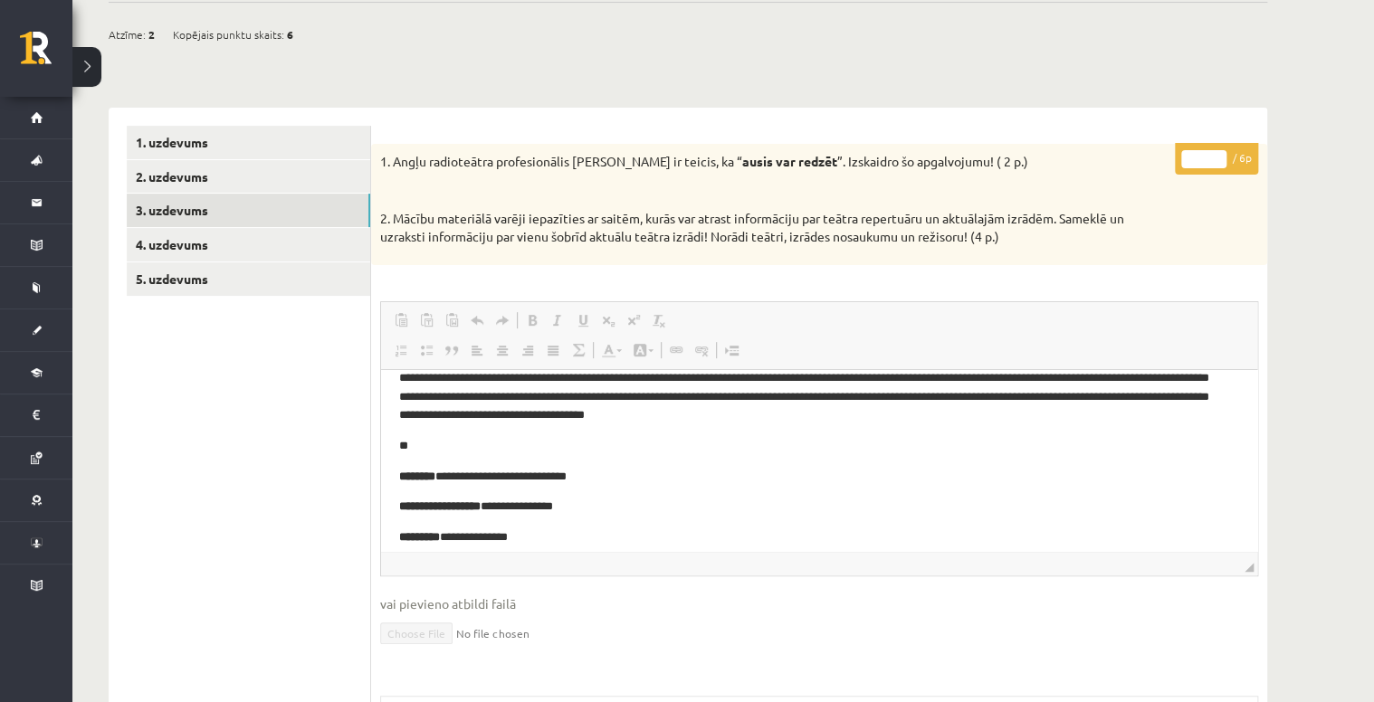
scroll to position [53, 0]
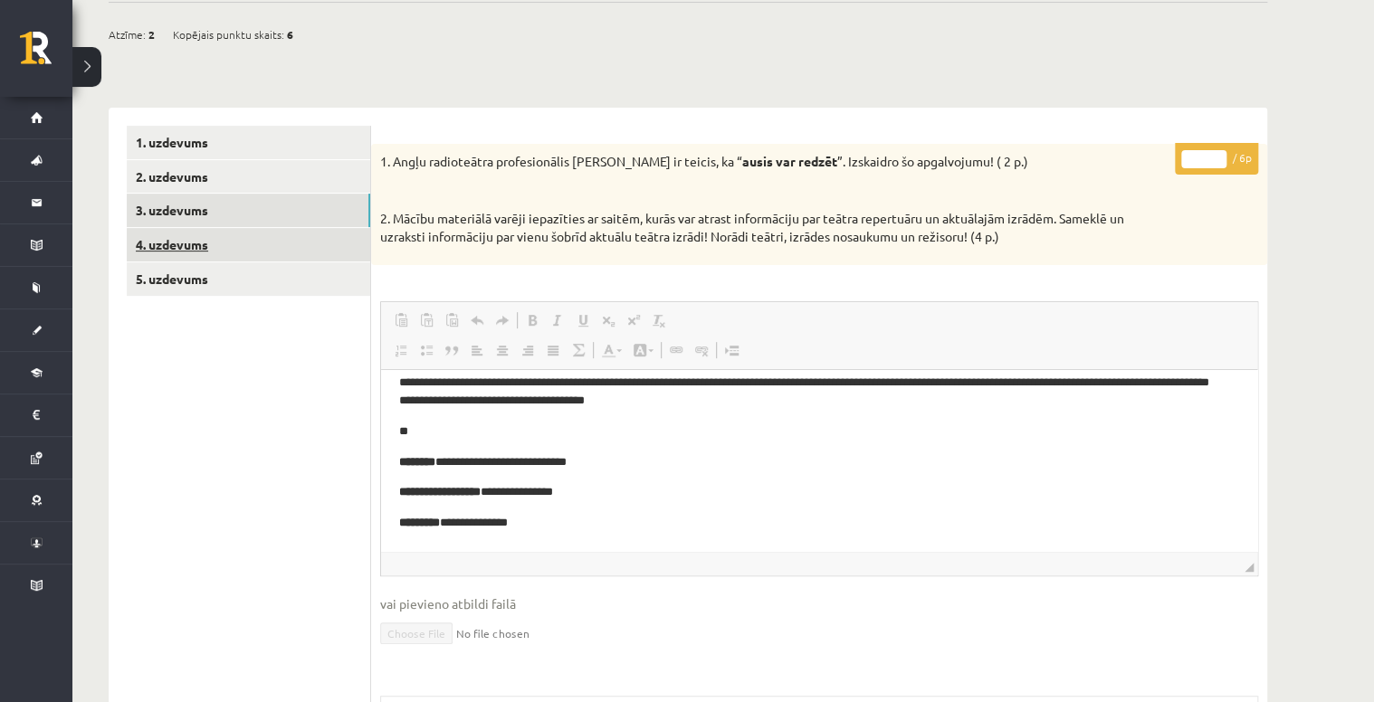
click at [248, 248] on link "4. uzdevums" at bounding box center [248, 244] width 243 height 33
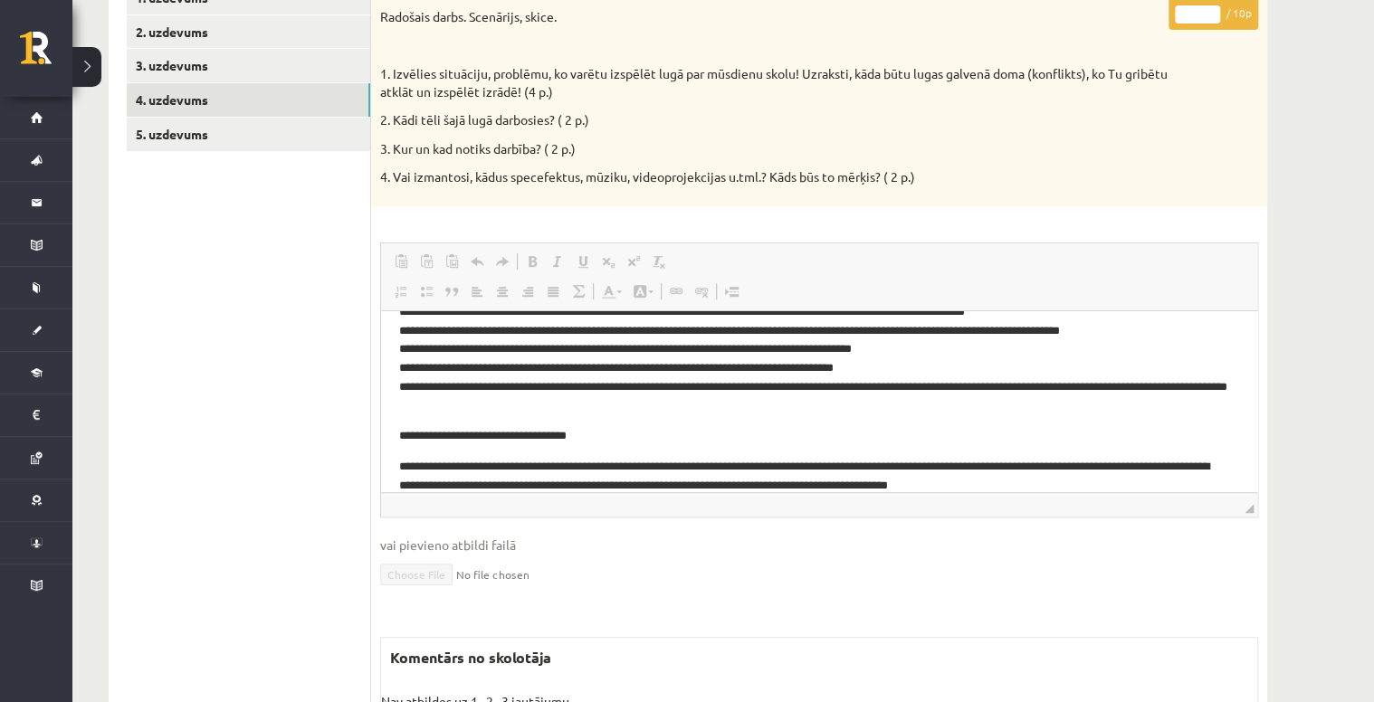
scroll to position [0, 0]
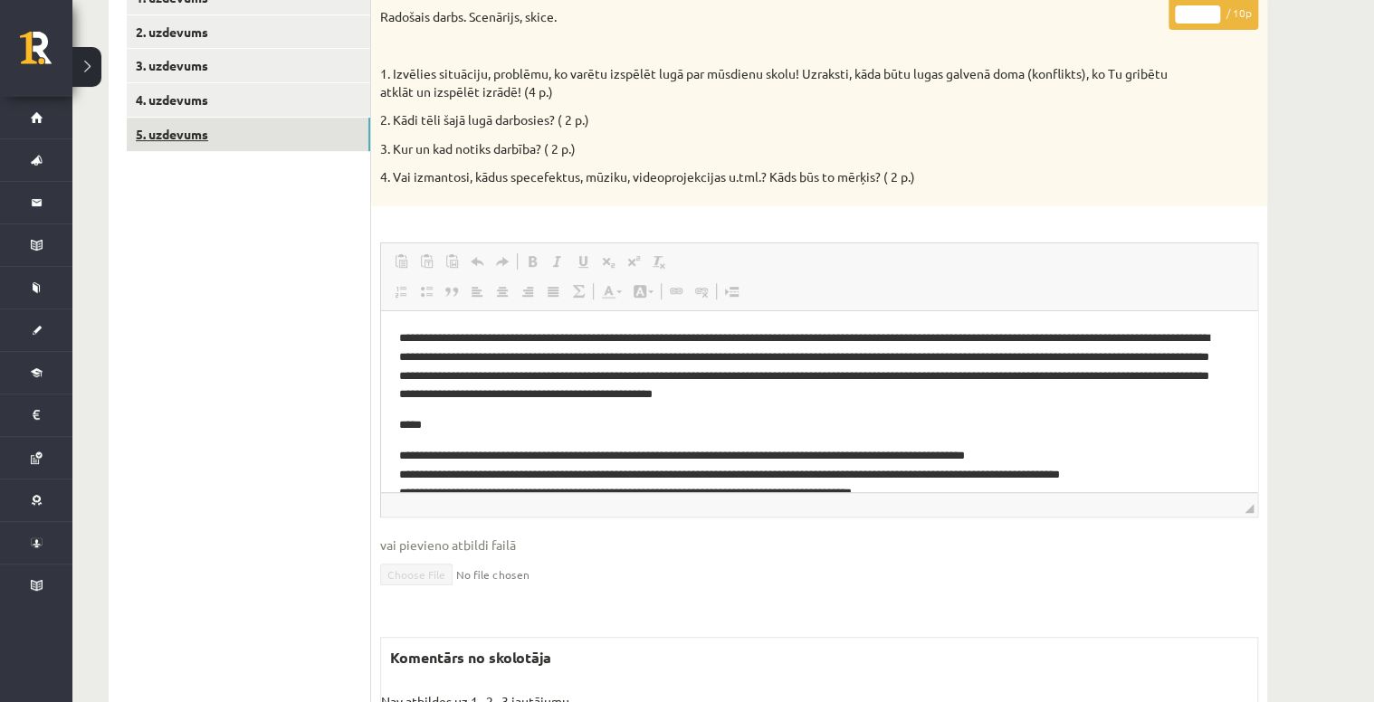
click at [243, 132] on link "5. uzdevums" at bounding box center [248, 134] width 243 height 33
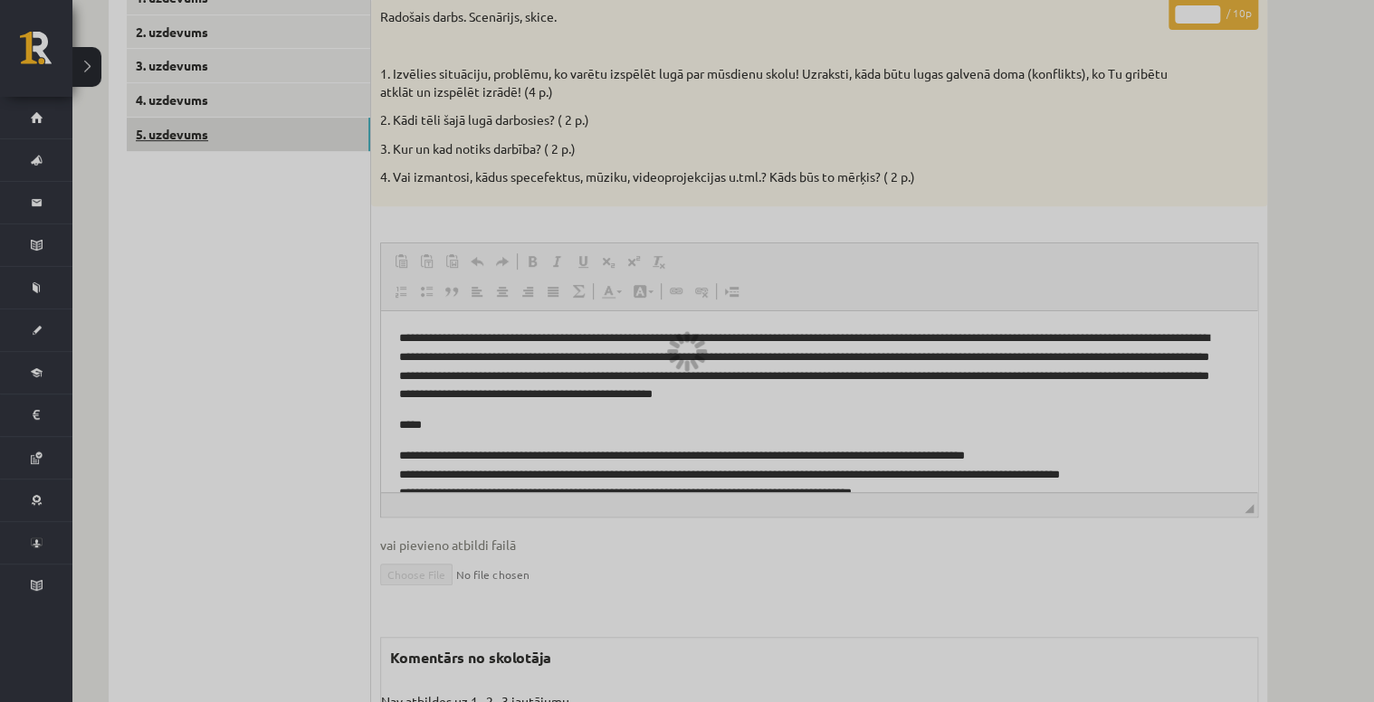
scroll to position [176, 0]
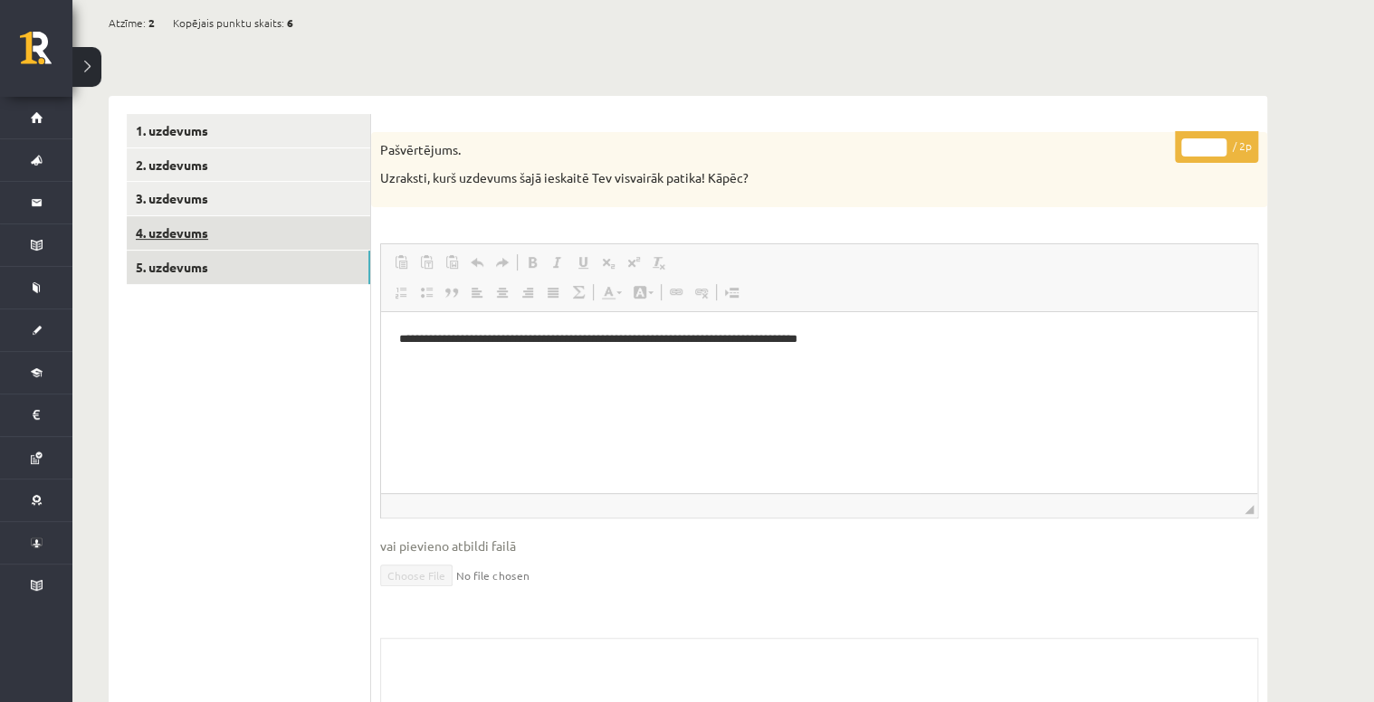
click at [234, 232] on link "4. uzdevums" at bounding box center [248, 232] width 243 height 33
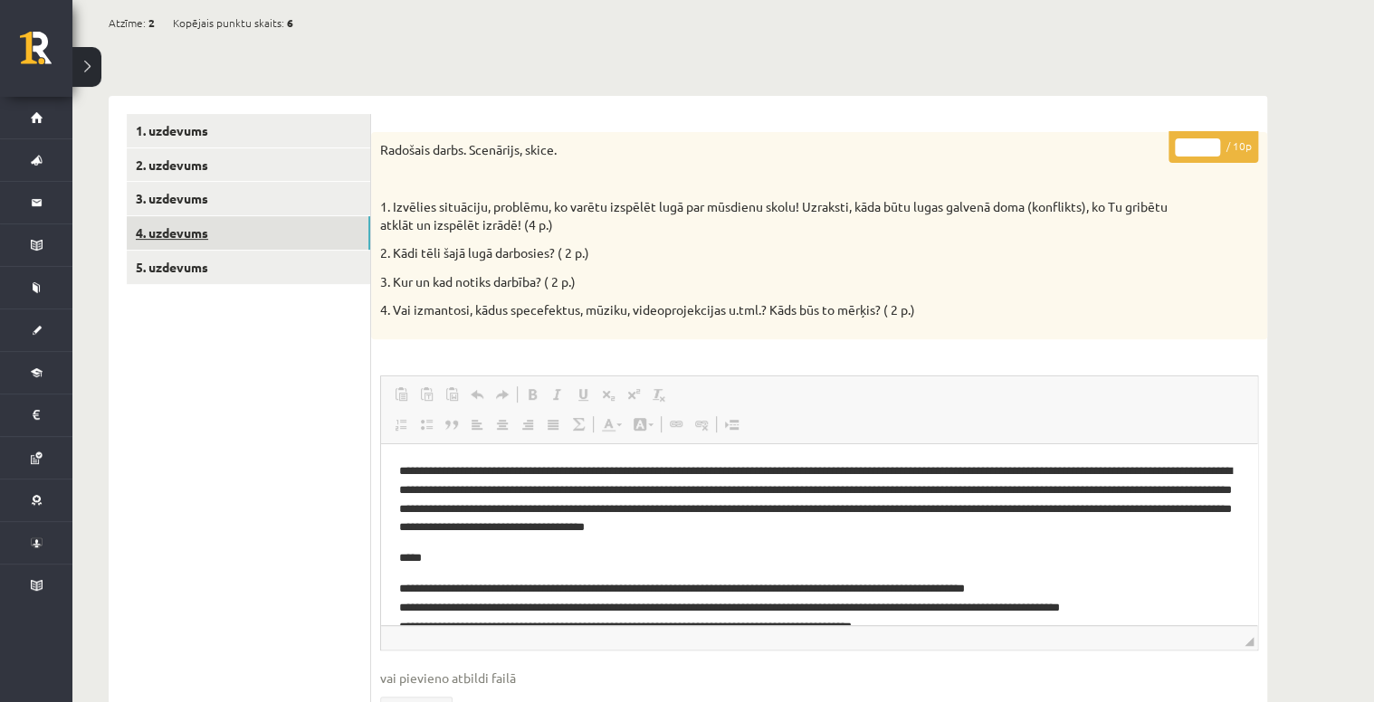
scroll to position [0, 0]
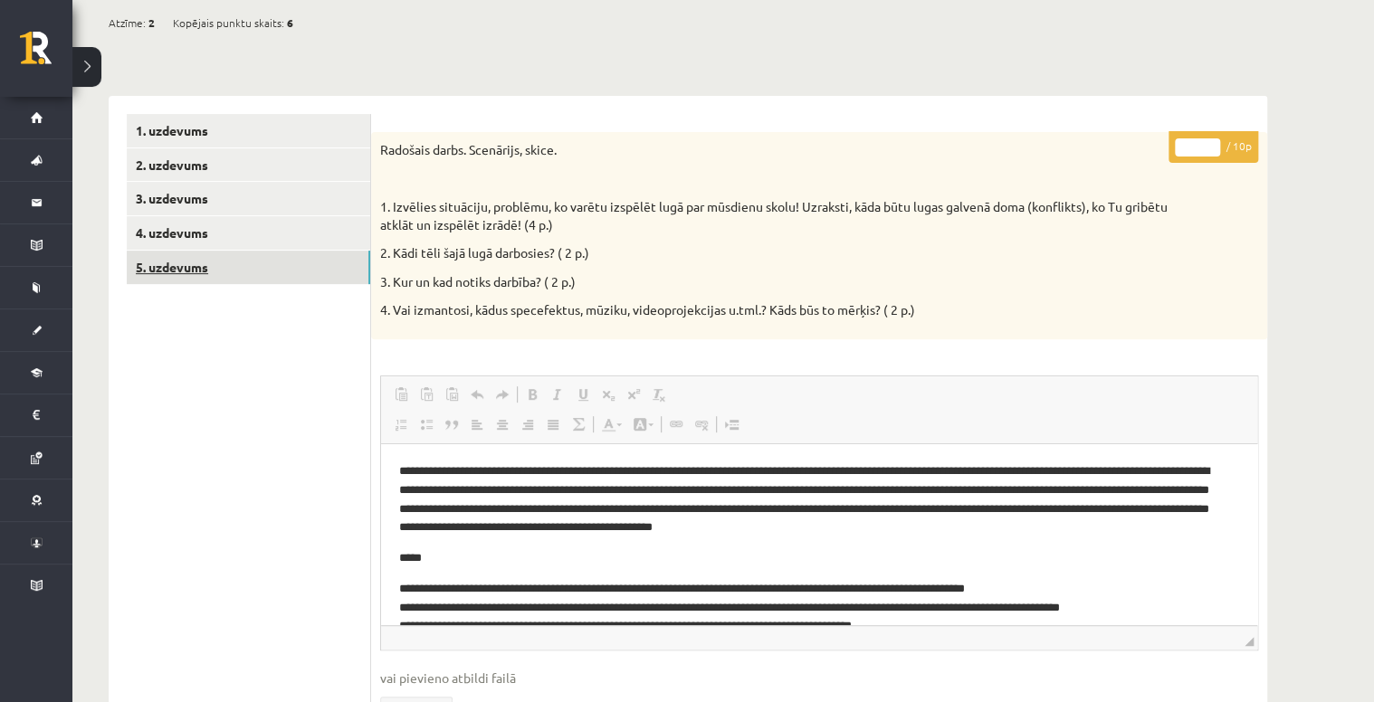
click at [243, 272] on link "5. uzdevums" at bounding box center [248, 267] width 243 height 33
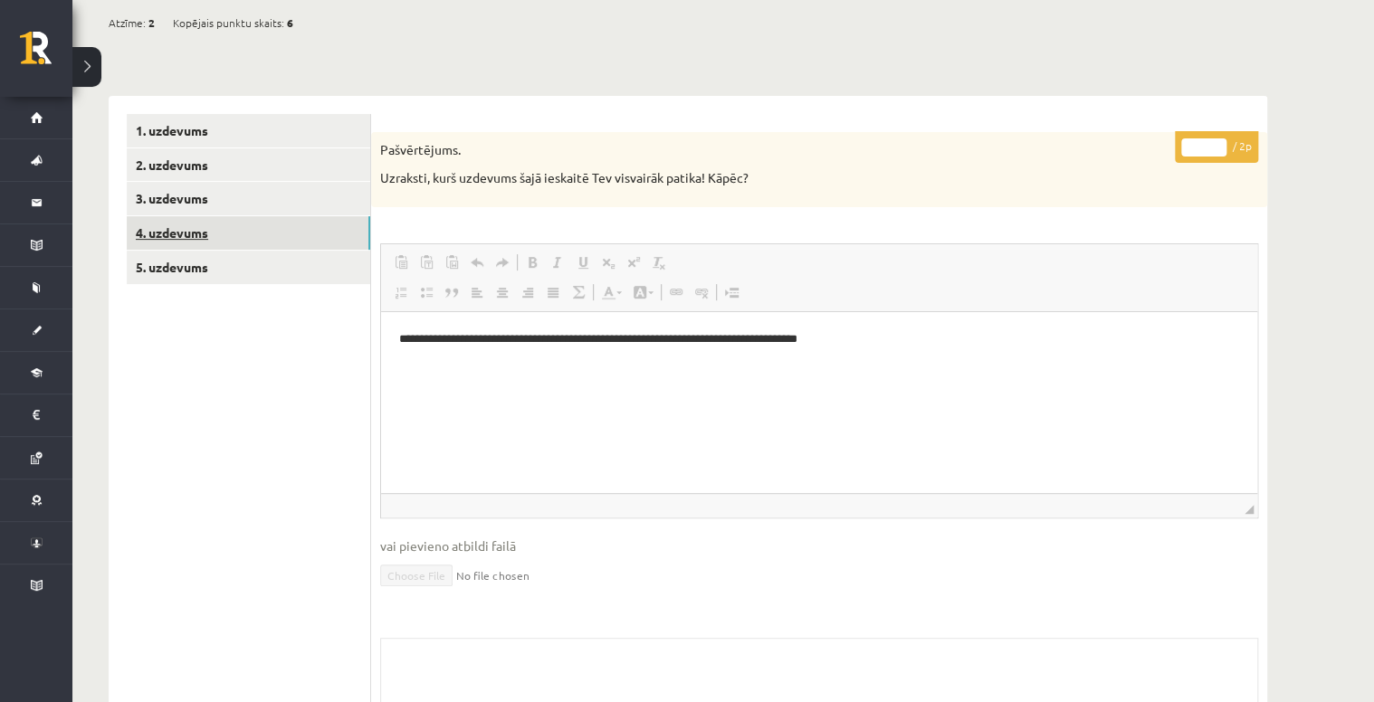
click at [241, 234] on link "4. uzdevums" at bounding box center [248, 232] width 243 height 33
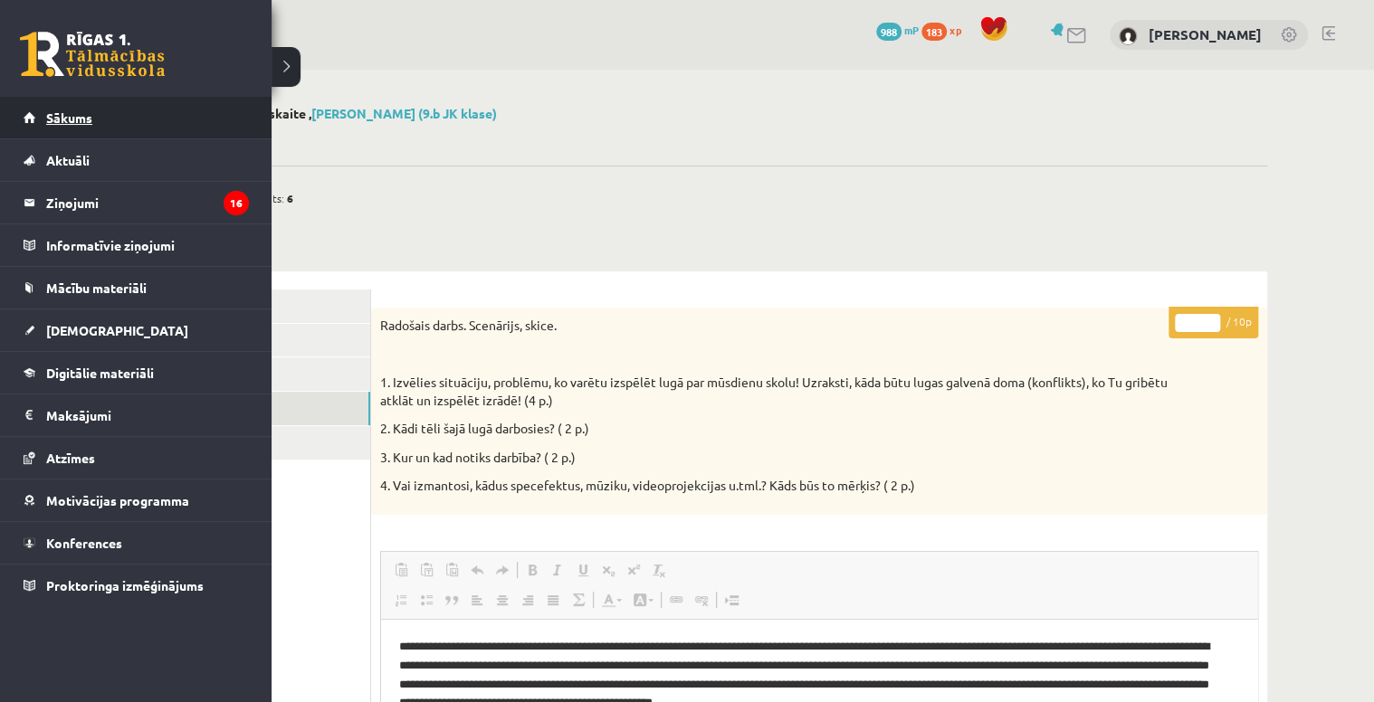
click at [101, 126] on link "Sākums" at bounding box center [136, 118] width 225 height 42
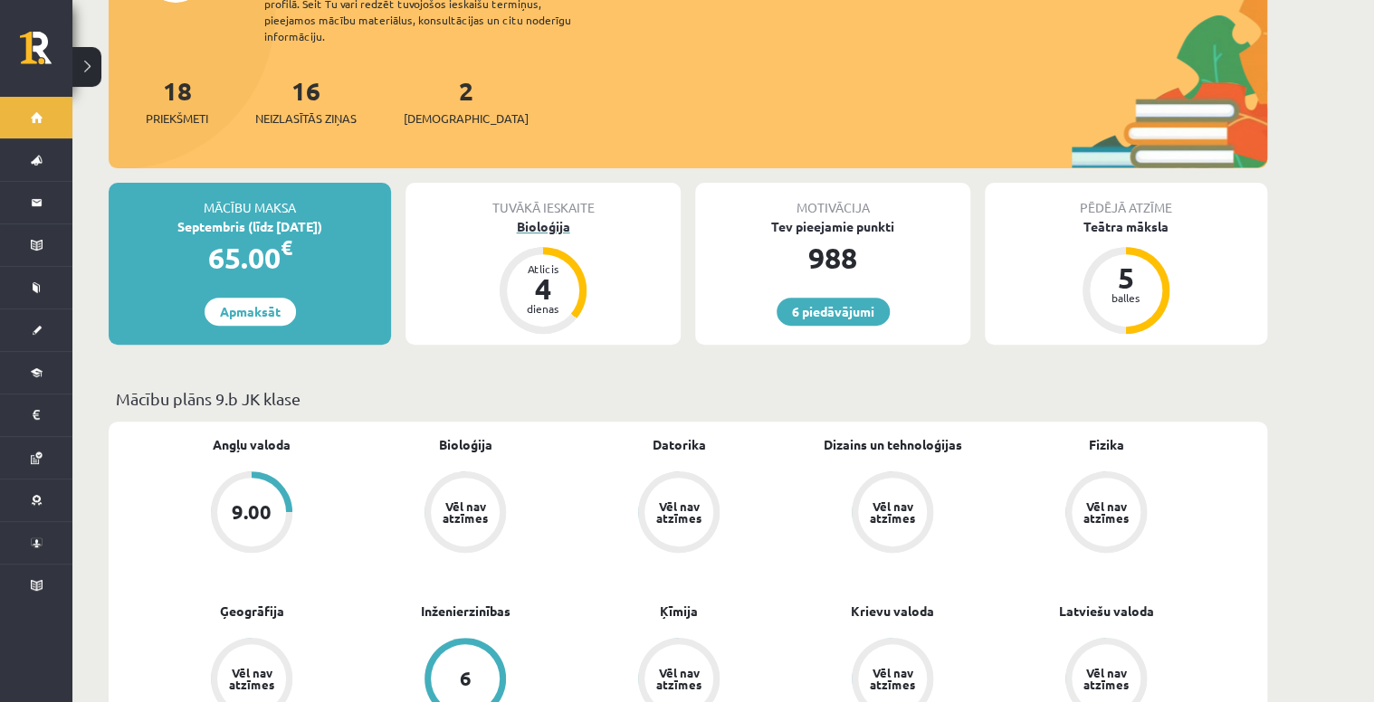
scroll to position [217, 0]
